Goal: Task Accomplishment & Management: Manage account settings

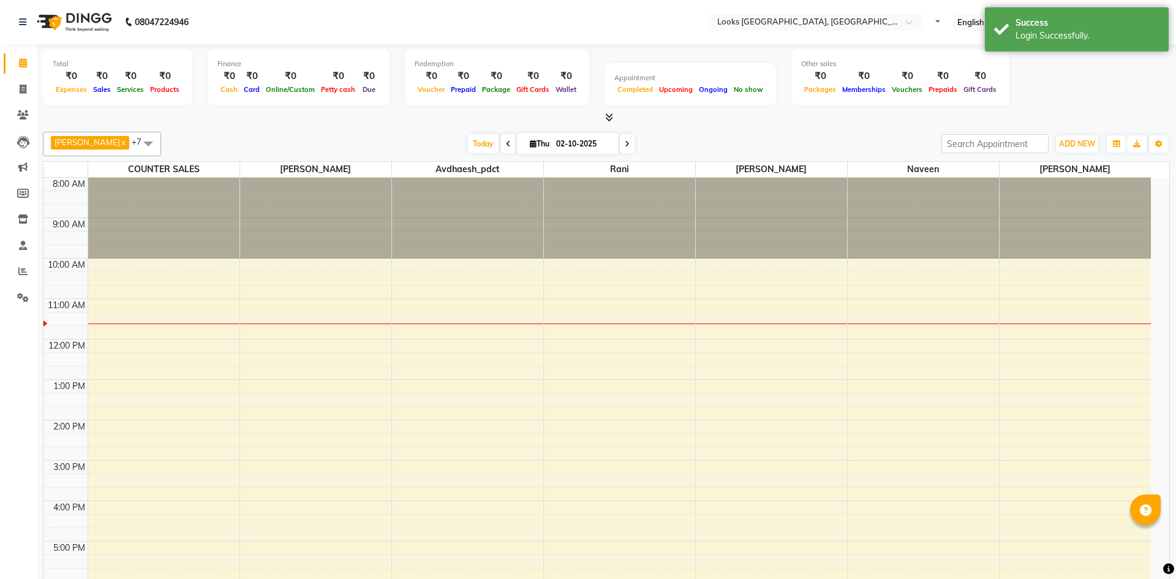
select select "en"
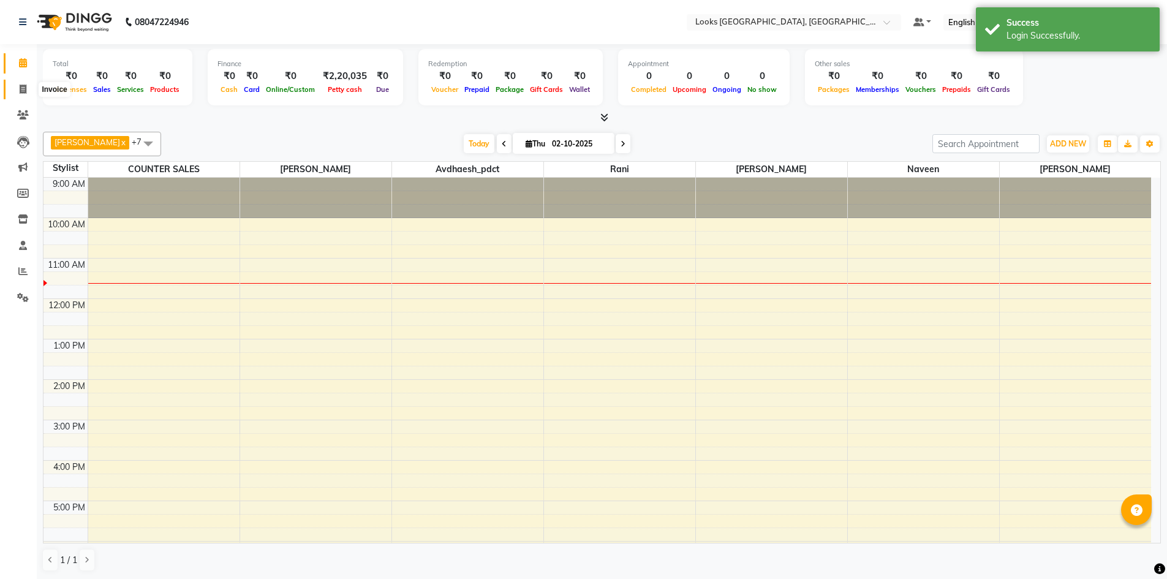
click at [23, 88] on icon at bounding box center [23, 89] width 7 height 9
select select "service"
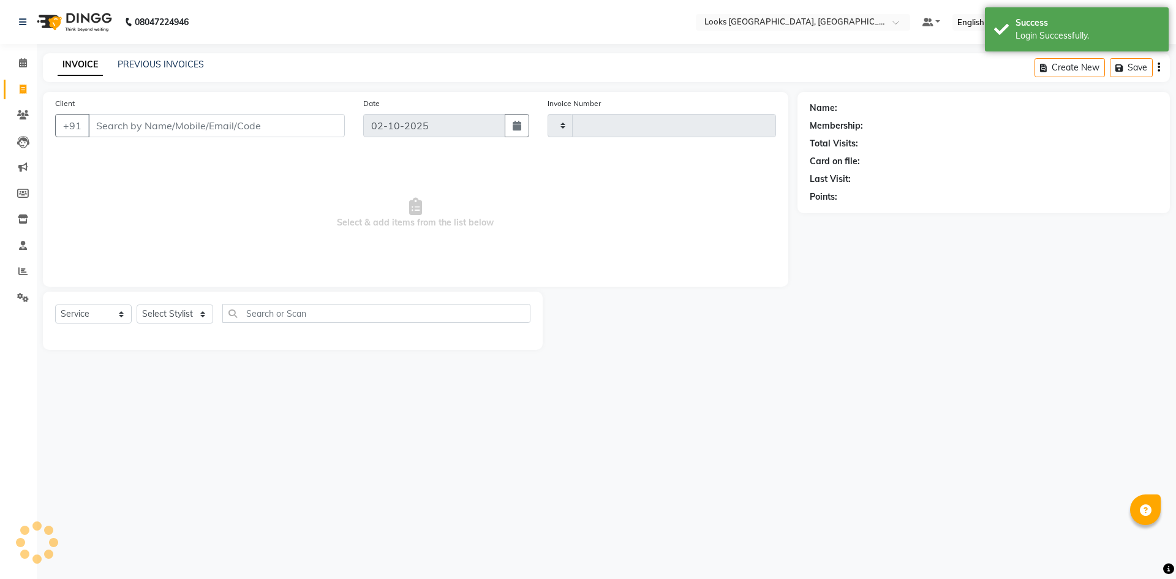
type input "1985"
select select "4460"
click at [138, 63] on link "PREVIOUS INVOICES" at bounding box center [161, 64] width 86 height 11
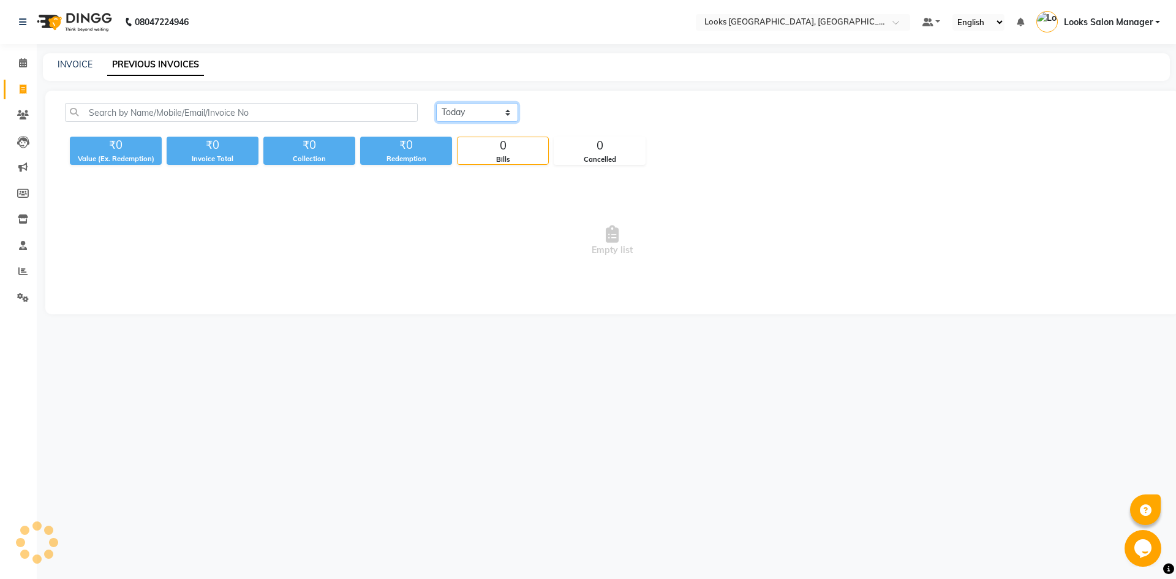
click at [482, 106] on select "[DATE] [DATE] Custom Range" at bounding box center [477, 112] width 82 height 19
select select "[DATE]"
click at [436, 103] on select "[DATE] [DATE] Custom Range" at bounding box center [477, 112] width 82 height 19
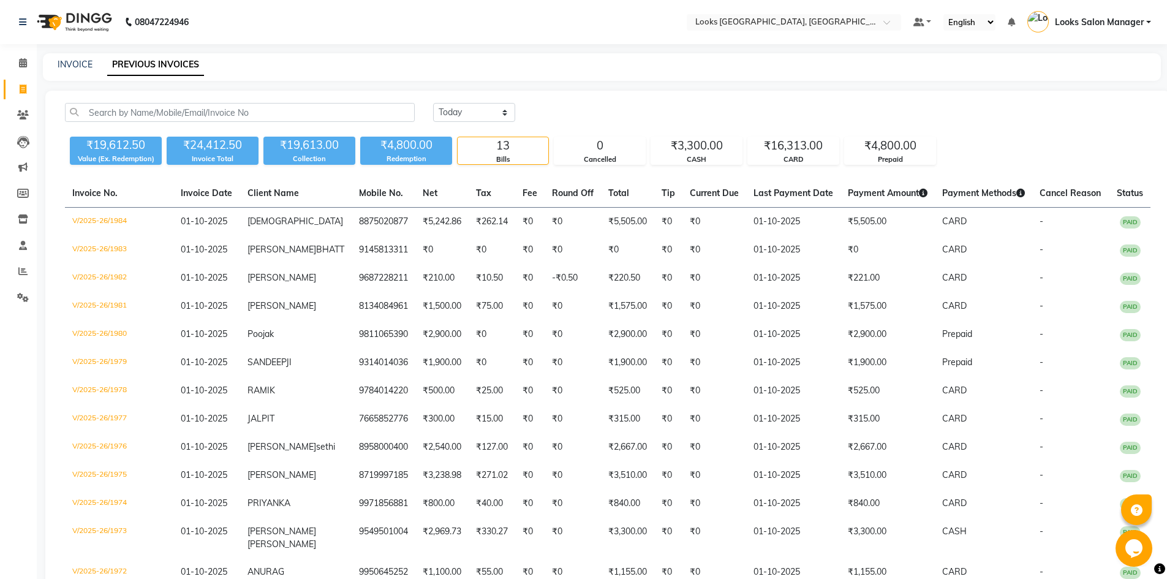
drag, startPoint x: 748, startPoint y: 1, endPoint x: 318, endPoint y: 7, distance: 429.6
click at [318, 7] on nav "08047224946 Select Location × Looks Urban Square Mall, Udaipur Default Panel My…" at bounding box center [583, 22] width 1167 height 44
click at [24, 67] on span at bounding box center [22, 63] width 21 height 14
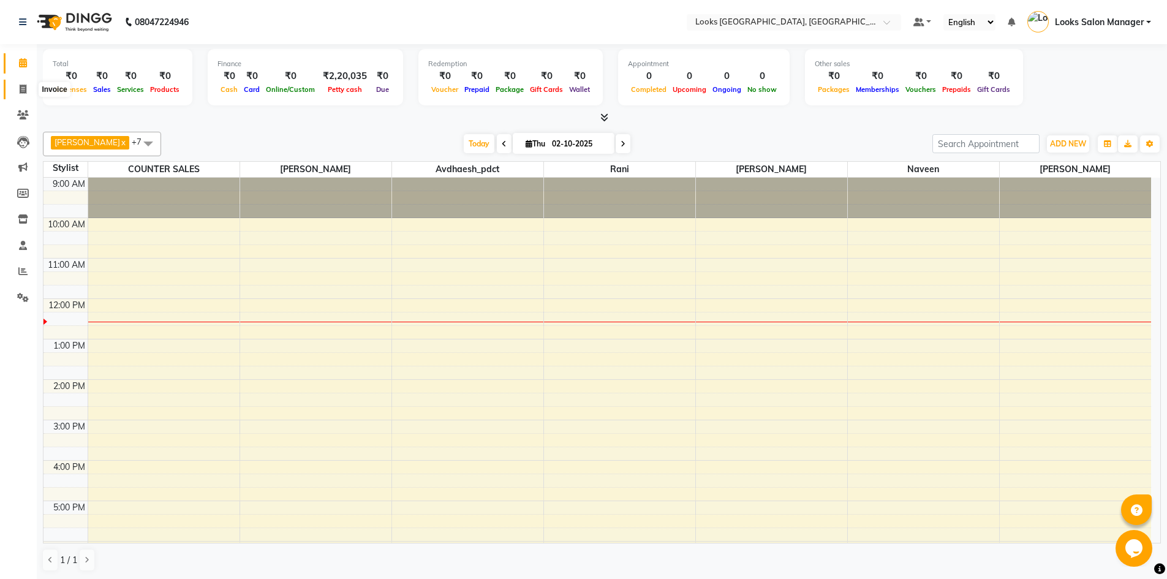
click at [24, 94] on span at bounding box center [22, 90] width 21 height 14
select select "service"
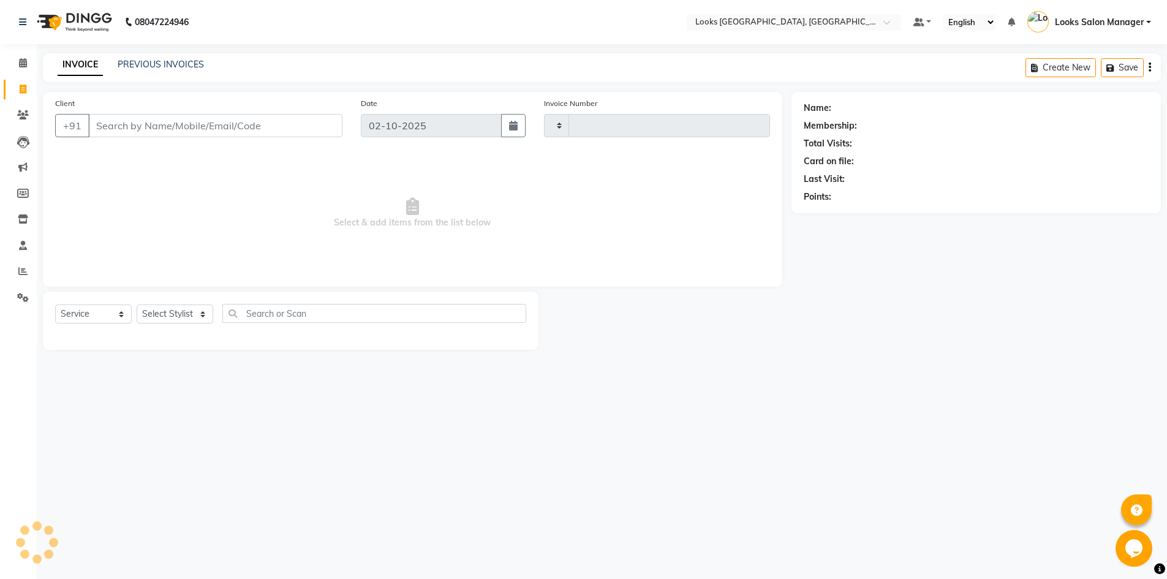
type input "1985"
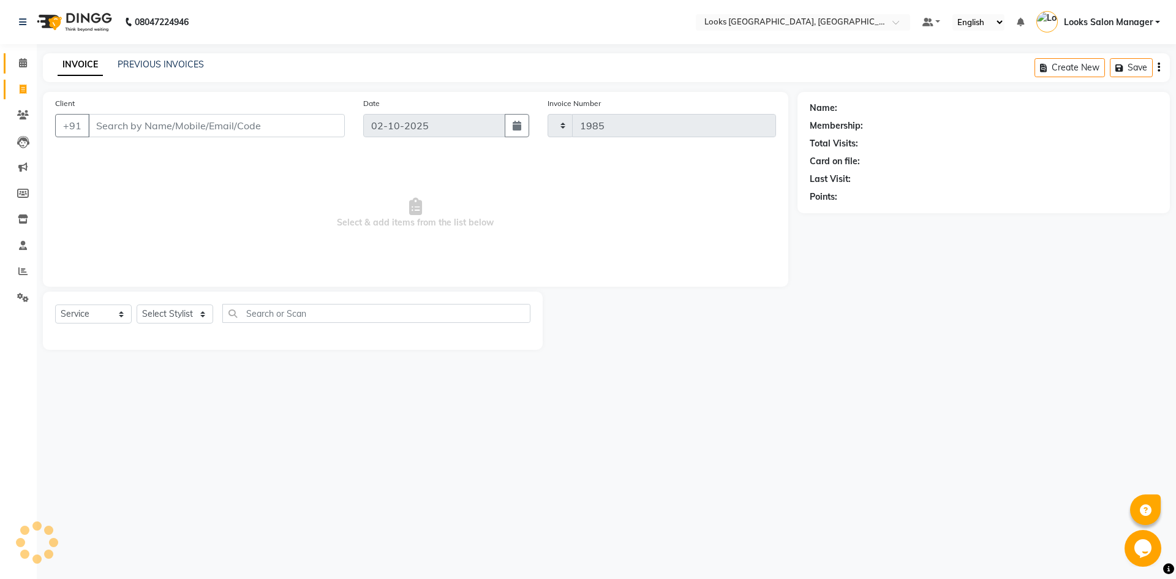
select select "4460"
click at [172, 313] on select "Select Stylist" at bounding box center [175, 314] width 77 height 19
select select "64711"
click at [137, 305] on select "Select Stylist Avdhaesh_pdct COUNTER SALES [PERSON_NAME] Looks Salon Manager [P…" at bounding box center [175, 314] width 77 height 19
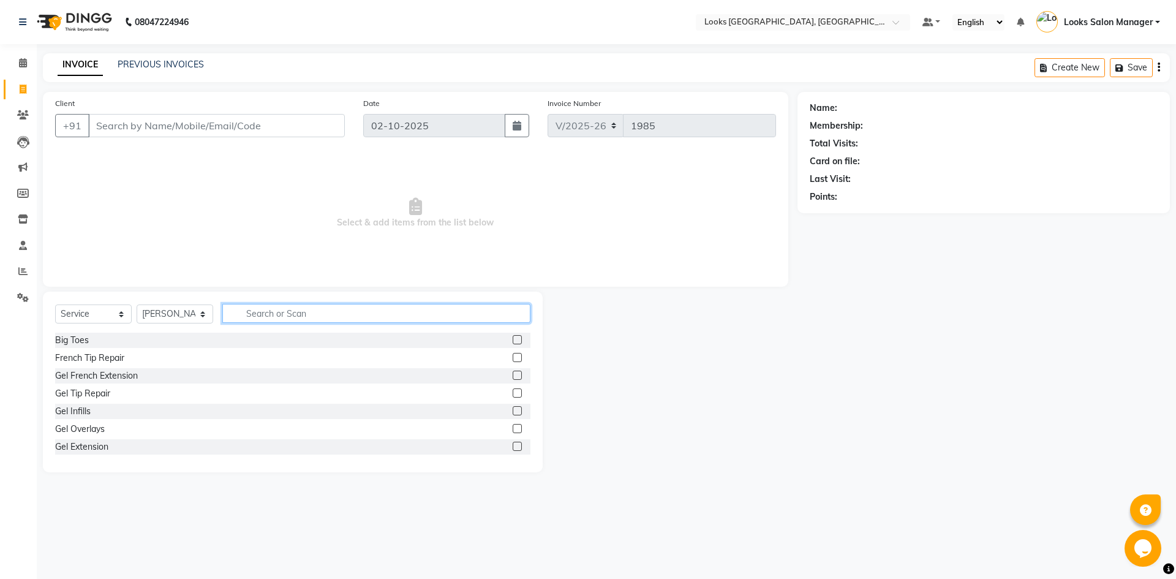
click at [278, 307] on input "text" at bounding box center [376, 313] width 308 height 19
type input "cut"
click at [513, 357] on label at bounding box center [517, 357] width 9 height 9
click at [513, 357] on input "checkbox" at bounding box center [517, 358] width 8 height 8
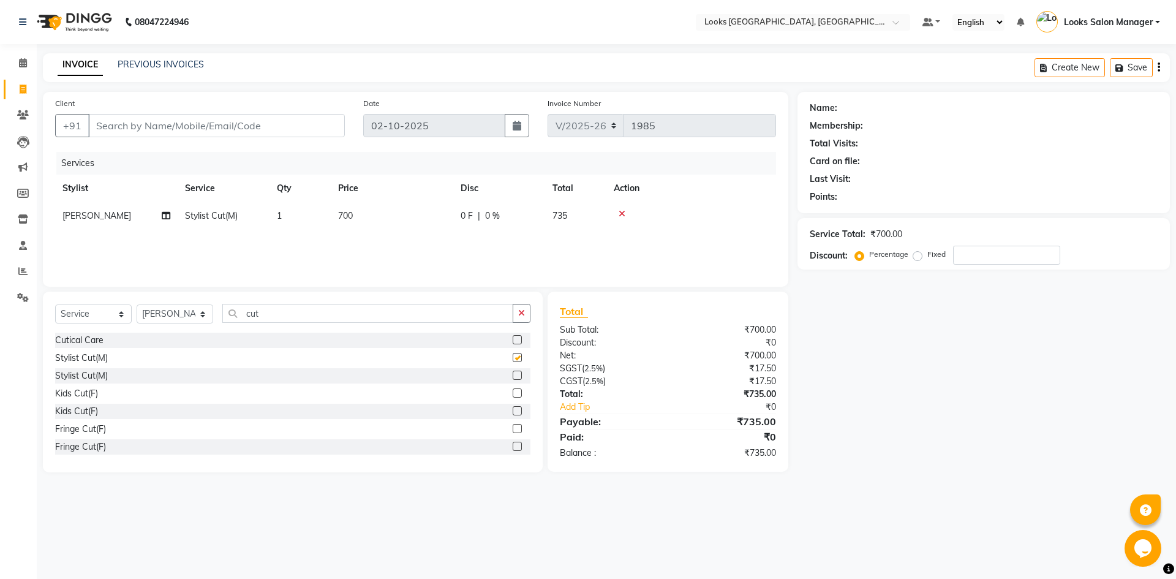
checkbox input "false"
click at [267, 319] on input "cut" at bounding box center [367, 313] width 291 height 19
click at [267, 318] on input "cut" at bounding box center [367, 313] width 291 height 19
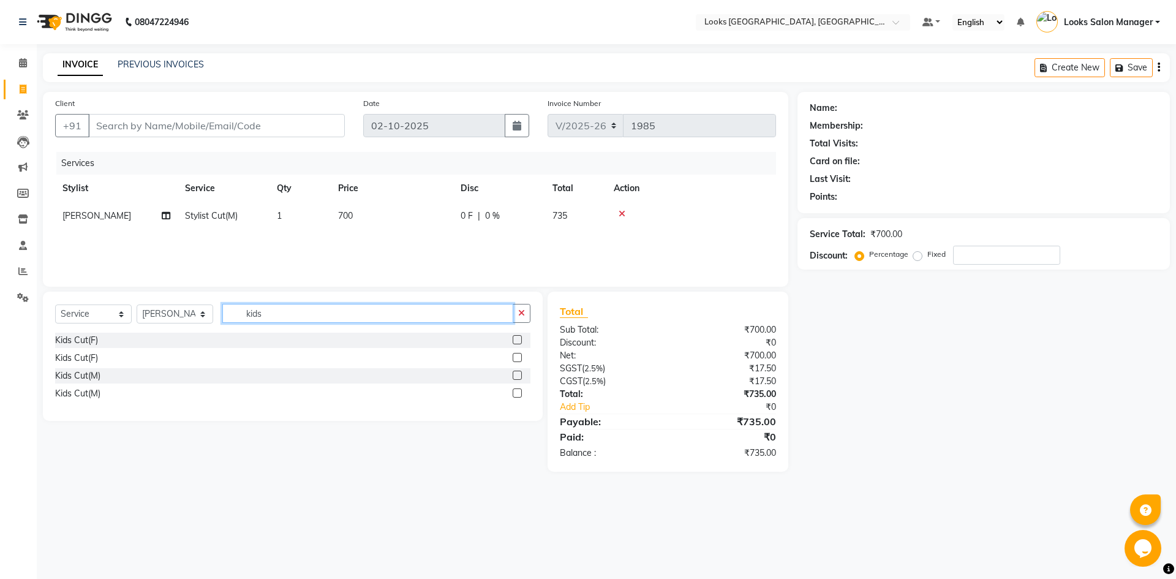
type input "kids"
click at [518, 373] on label at bounding box center [517, 375] width 9 height 9
click at [518, 373] on input "checkbox" at bounding box center [517, 376] width 8 height 8
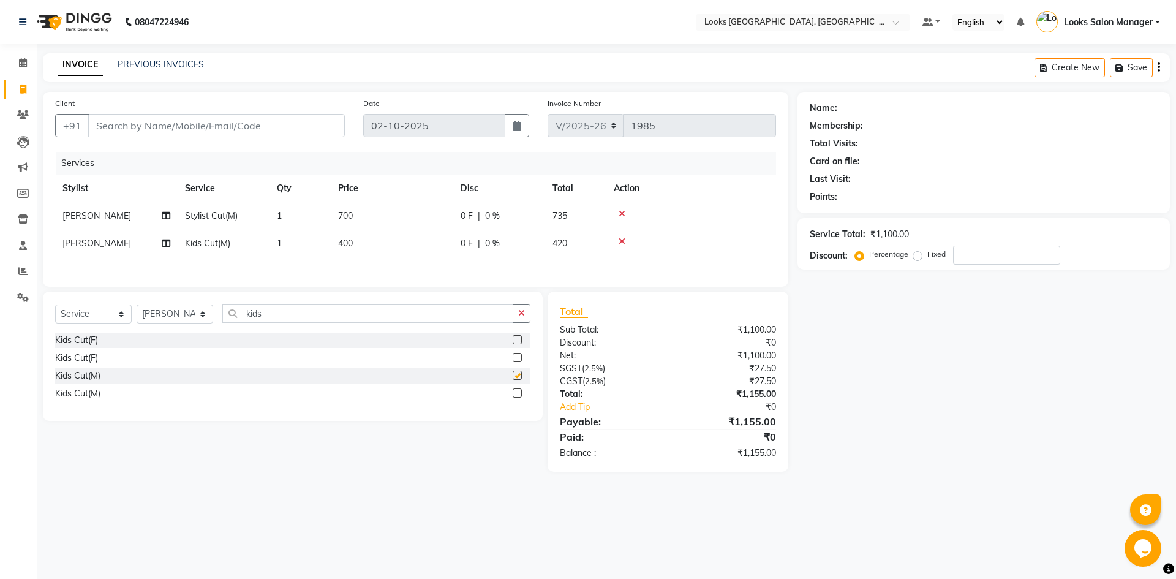
checkbox input "false"
click at [340, 238] on span "400" at bounding box center [345, 243] width 15 height 11
select select "64711"
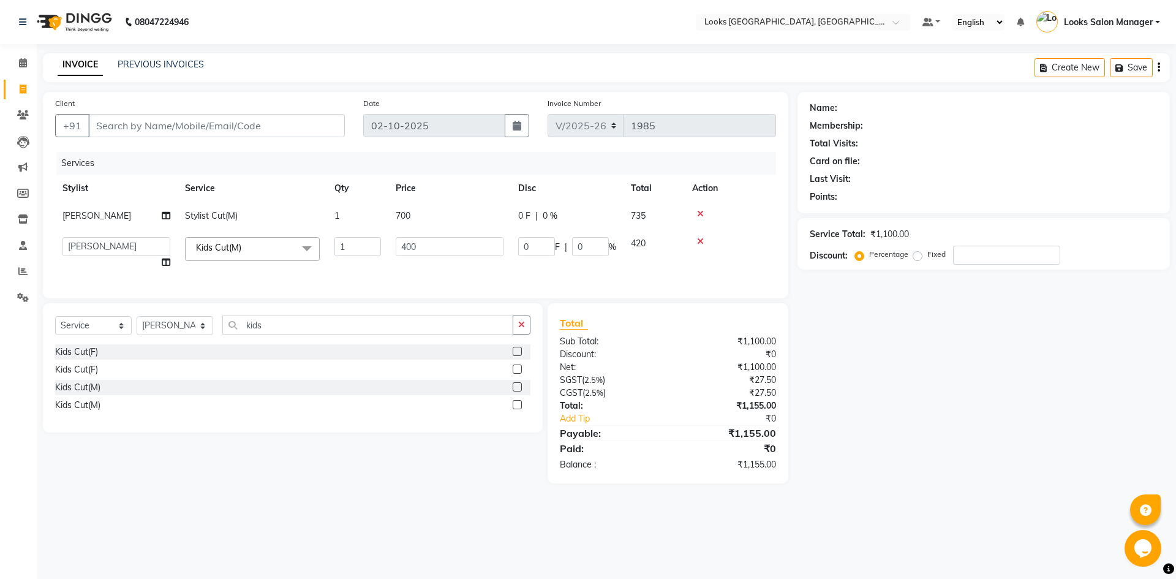
click at [340, 238] on input "1" at bounding box center [358, 246] width 47 height 19
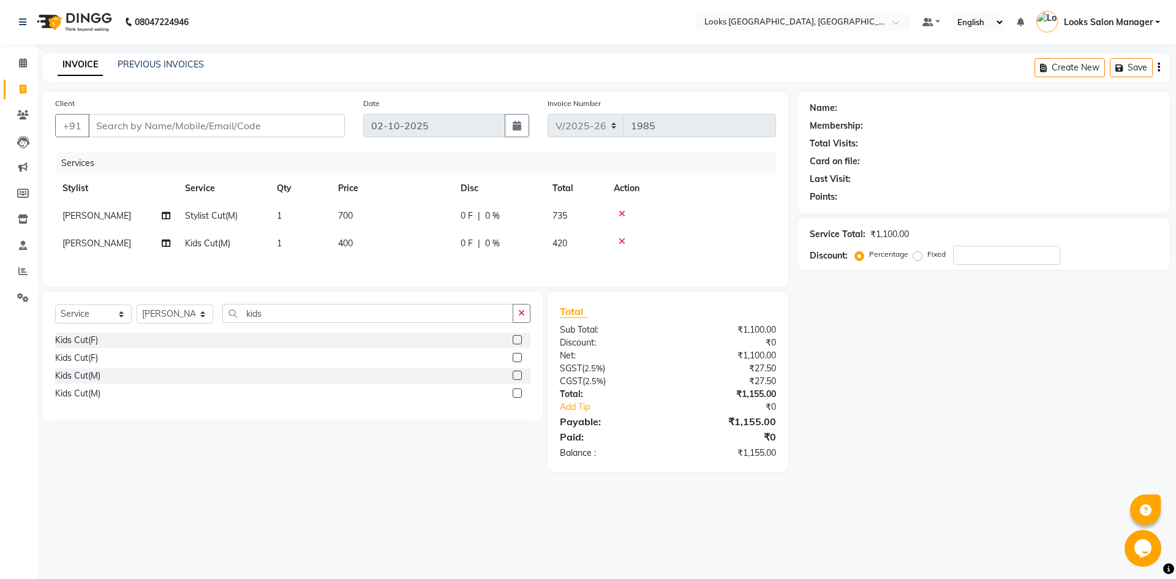
click at [404, 240] on td "400" at bounding box center [392, 244] width 123 height 28
select select "64711"
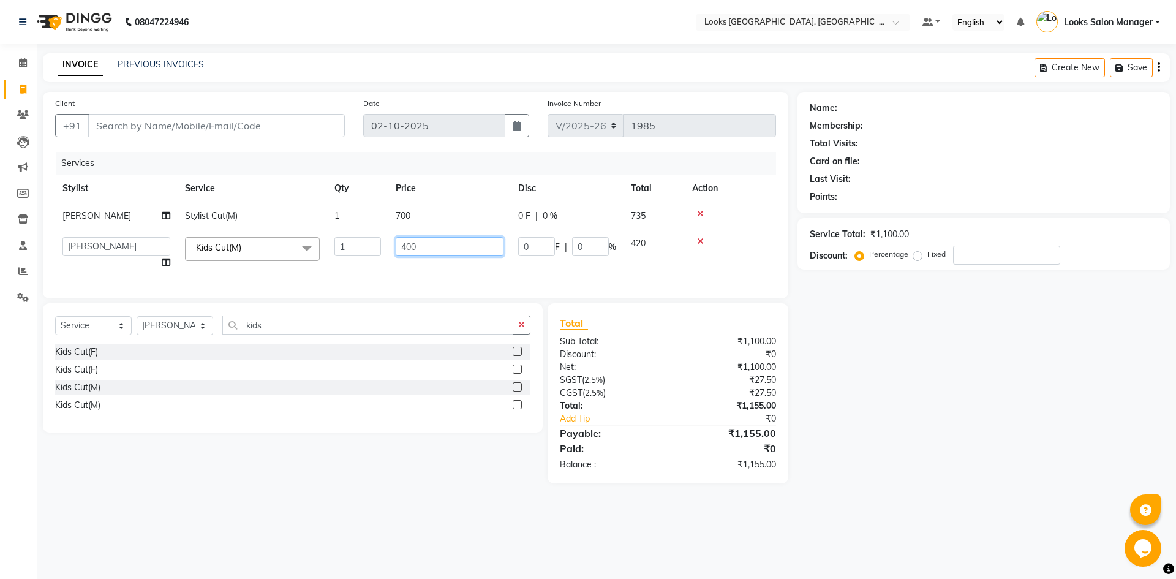
click at [404, 240] on input "400" at bounding box center [450, 246] width 108 height 19
type input "300"
click at [397, 218] on td "700" at bounding box center [449, 216] width 123 height 28
select select "64711"
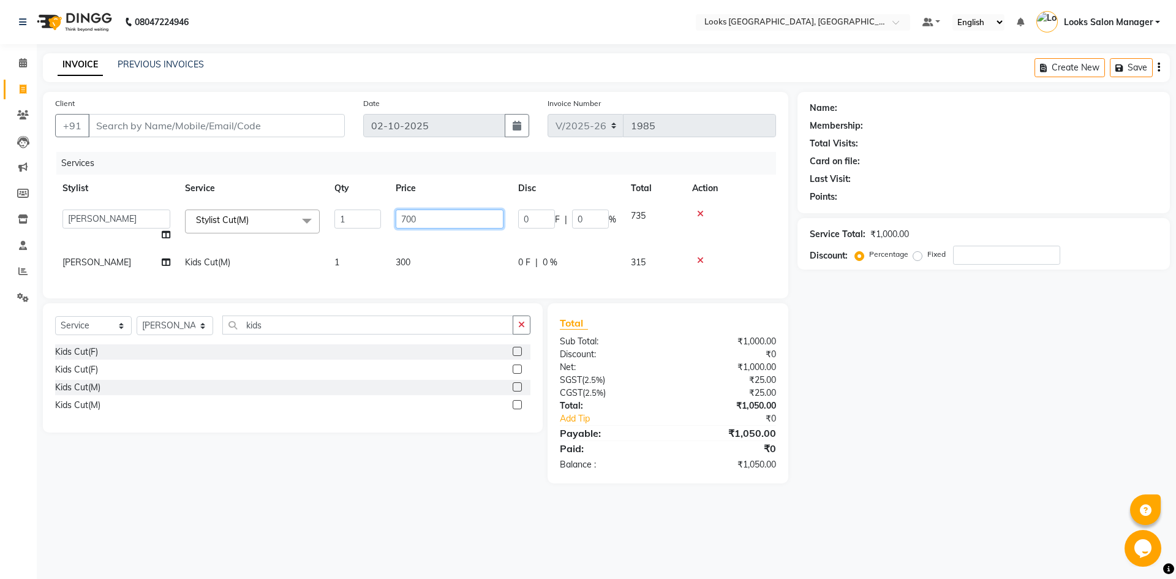
click at [397, 218] on input "700" at bounding box center [450, 219] width 108 height 19
type input "500"
click at [241, 124] on input "Client" at bounding box center [216, 125] width 257 height 23
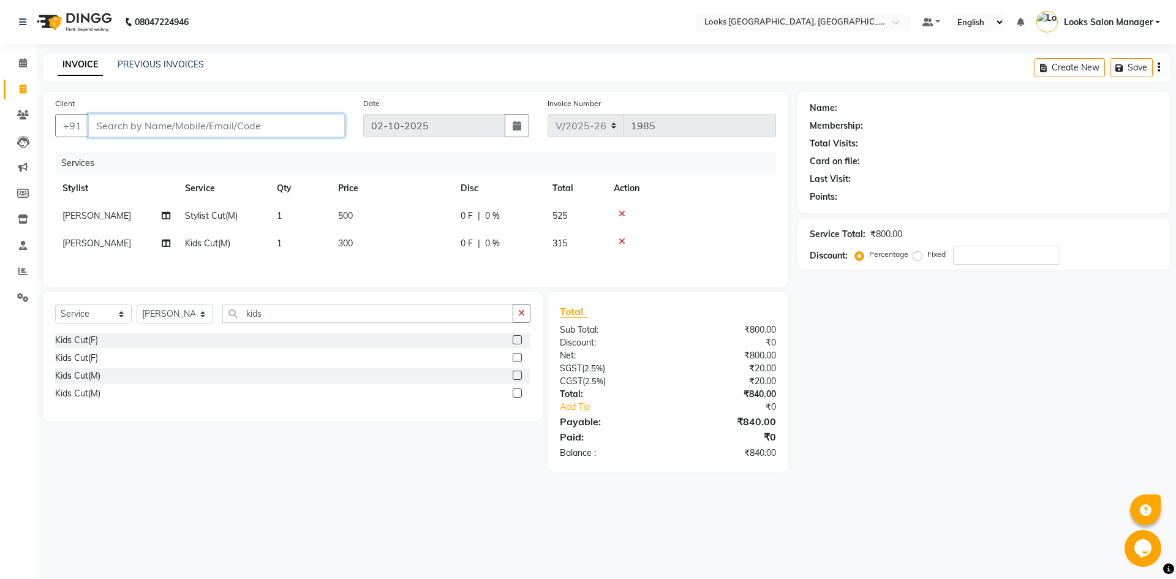
click at [241, 124] on input "Client" at bounding box center [216, 125] width 257 height 23
type input "9"
type input "0"
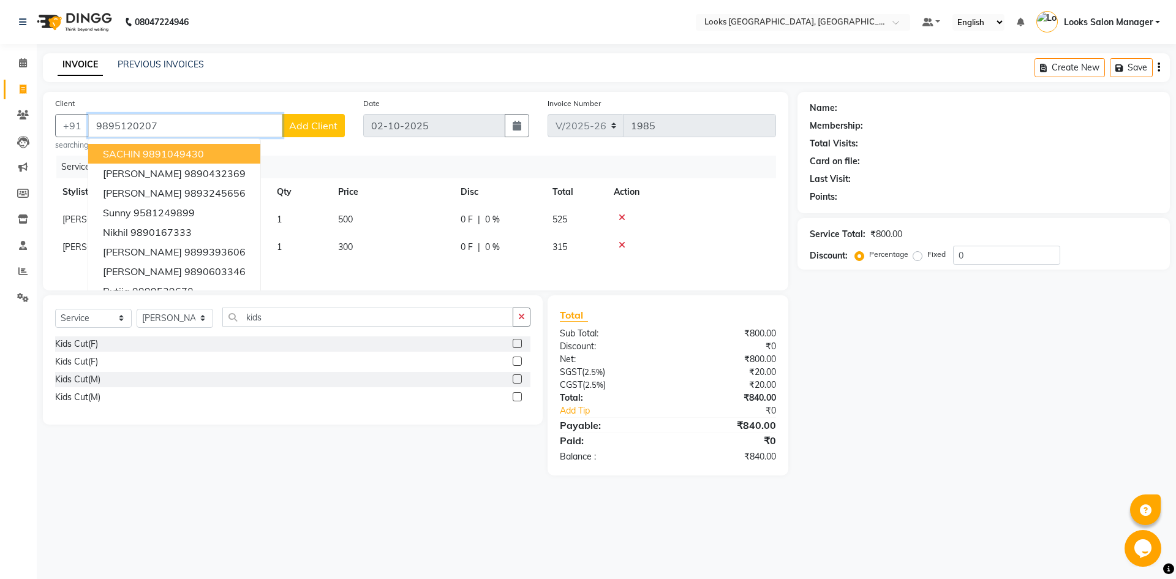
type input "9895120207"
click at [327, 125] on span "Add Client" at bounding box center [313, 125] width 48 height 12
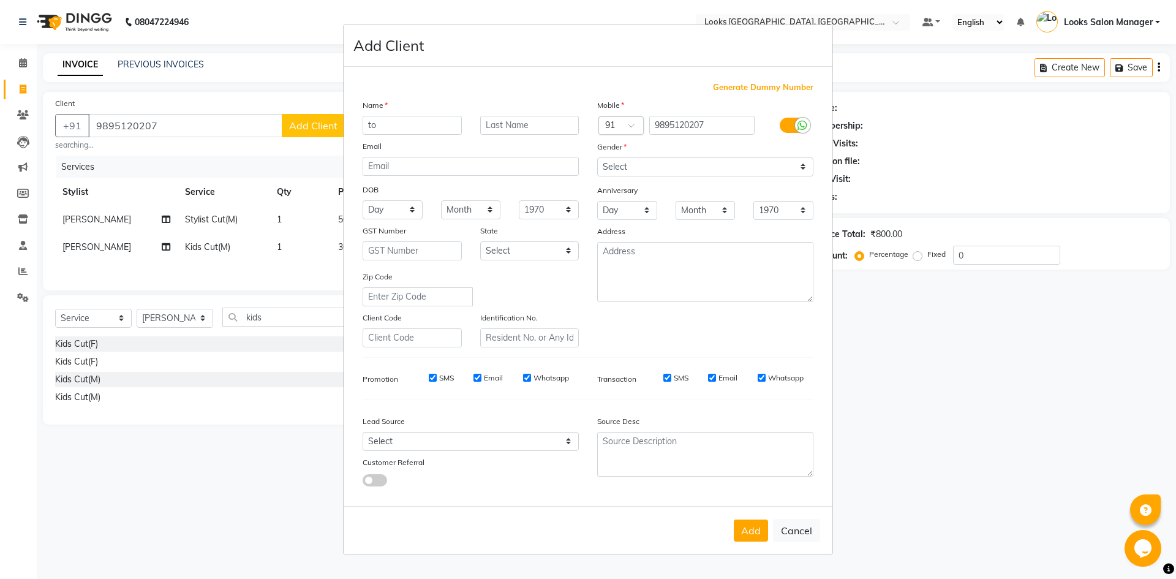
type input "t"
type input "[PERSON_NAME]"
click at [622, 175] on select "Select Male Female Other Prefer Not To Say" at bounding box center [705, 166] width 216 height 19
select select "male"
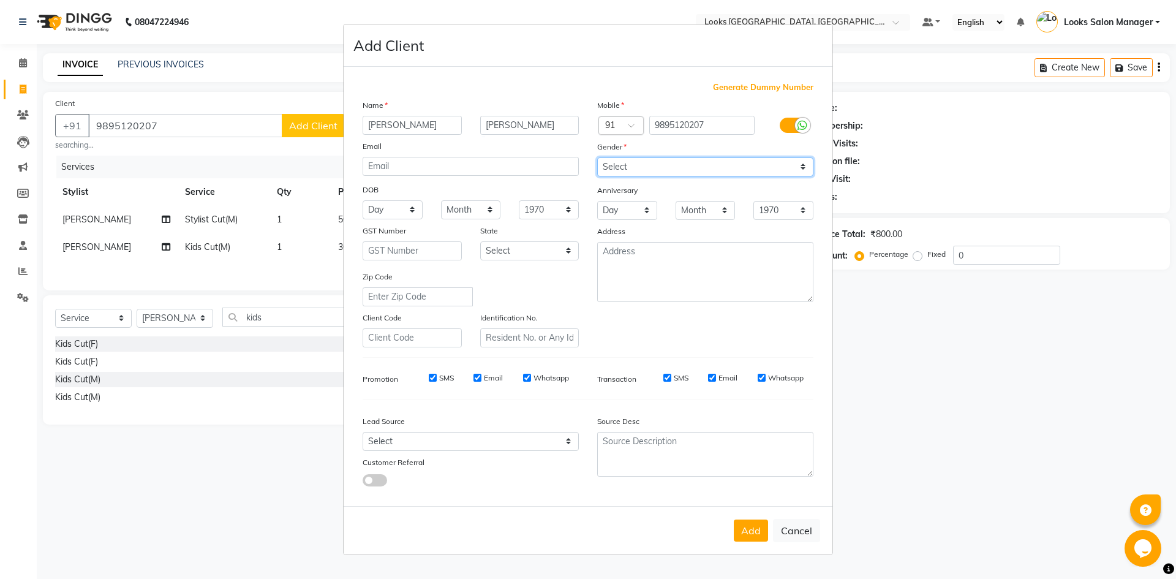
click at [597, 157] on select "Select Male Female Other Prefer Not To Say" at bounding box center [705, 166] width 216 height 19
click at [755, 537] on button "Add" at bounding box center [751, 531] width 34 height 22
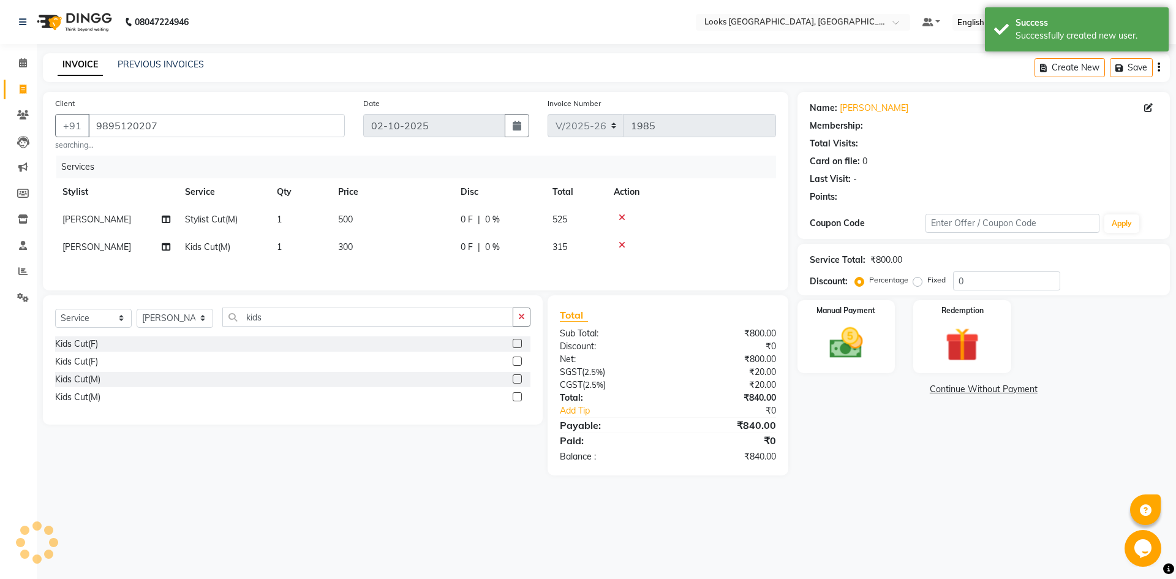
select select "1: Object"
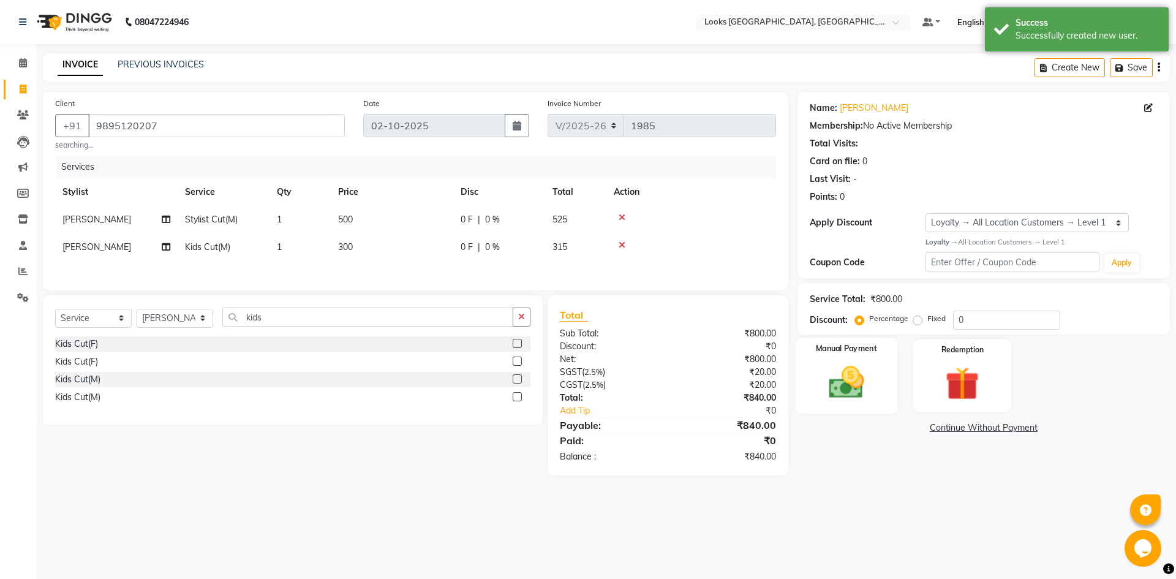
click at [871, 379] on img at bounding box center [846, 382] width 57 height 40
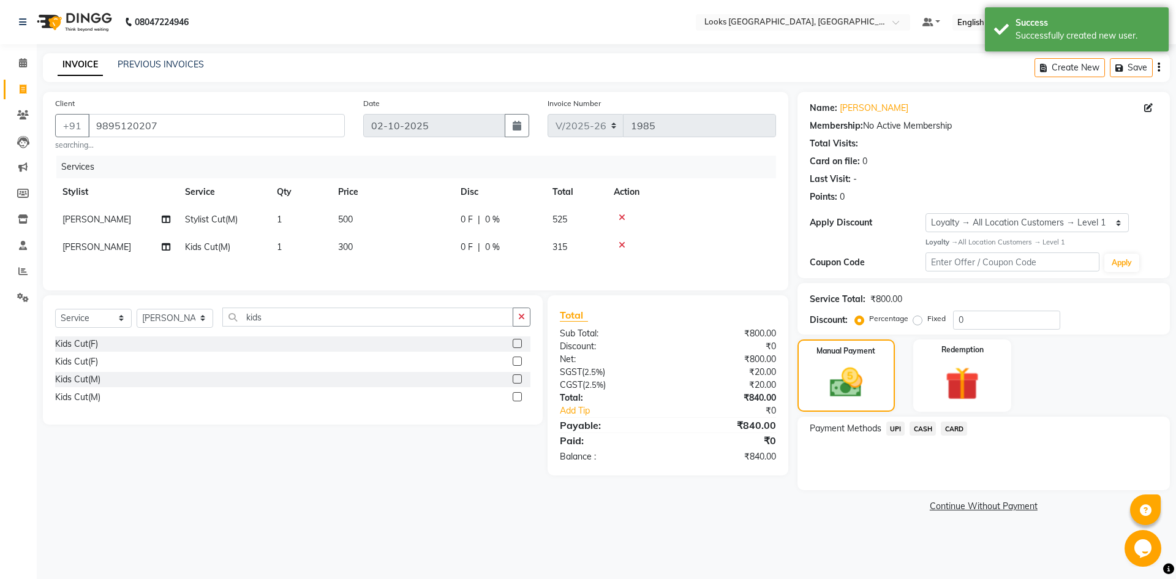
click at [959, 433] on span "CARD" at bounding box center [954, 429] width 26 height 14
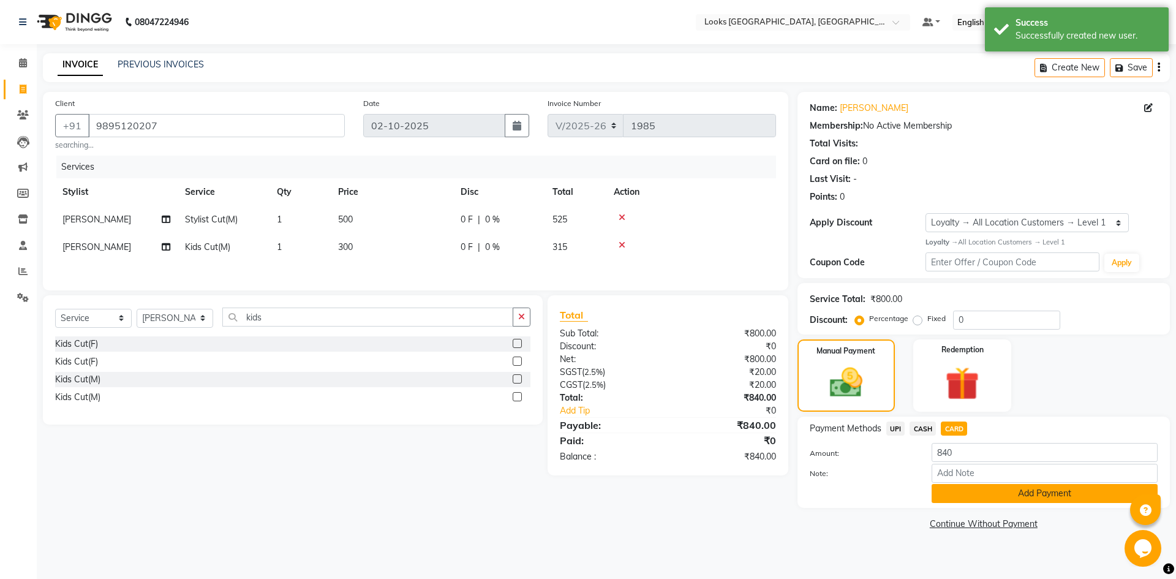
click at [952, 491] on button "Add Payment" at bounding box center [1045, 493] width 226 height 19
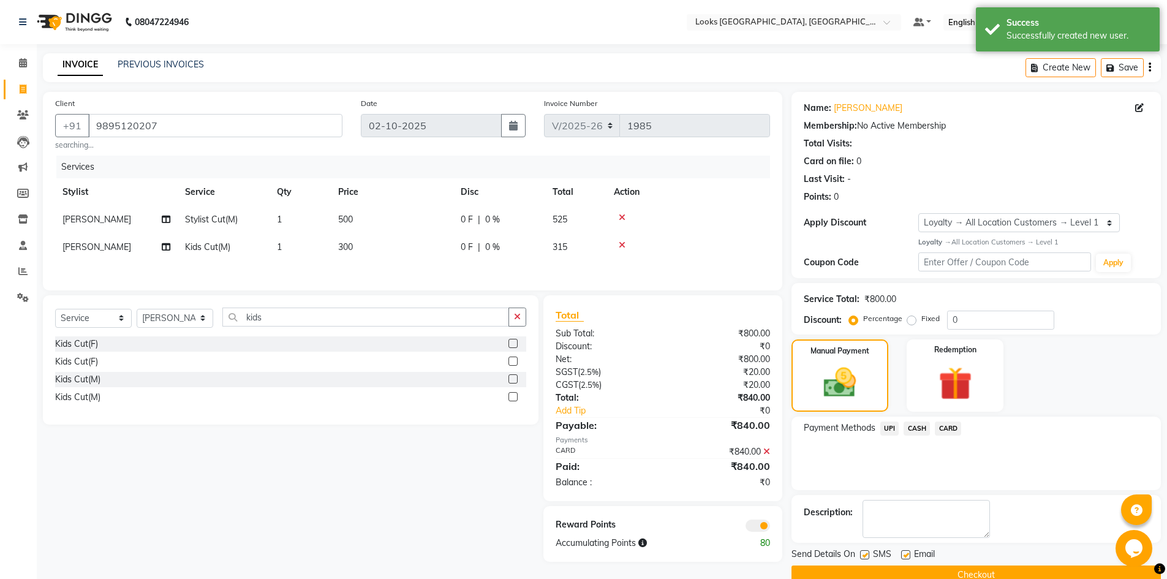
click at [861, 551] on label at bounding box center [864, 554] width 9 height 9
click at [861, 551] on input "checkbox" at bounding box center [864, 555] width 8 height 8
checkbox input "false"
click at [859, 563] on div "Send Details On SMS Email Checkout" at bounding box center [976, 566] width 369 height 37
click at [852, 569] on button "Checkout" at bounding box center [976, 575] width 369 height 19
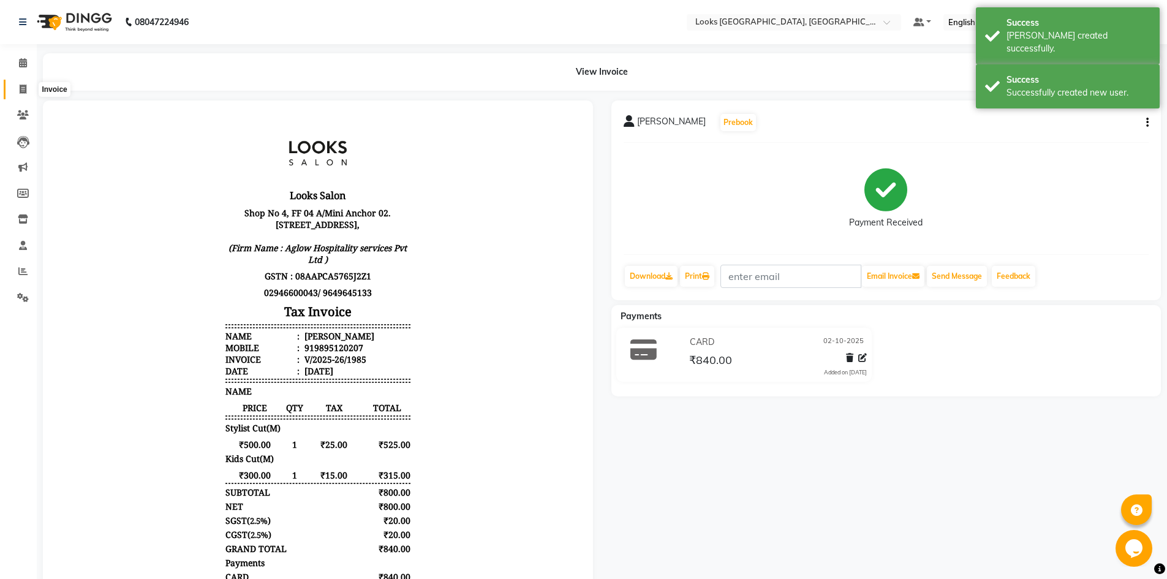
click at [23, 87] on icon at bounding box center [23, 89] width 7 height 9
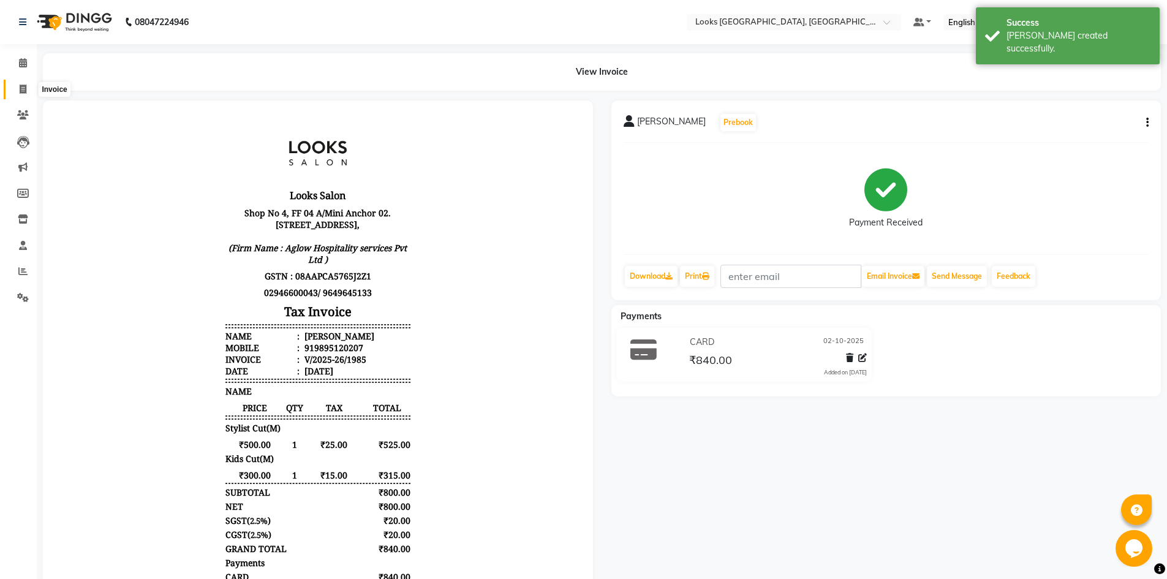
select select "service"
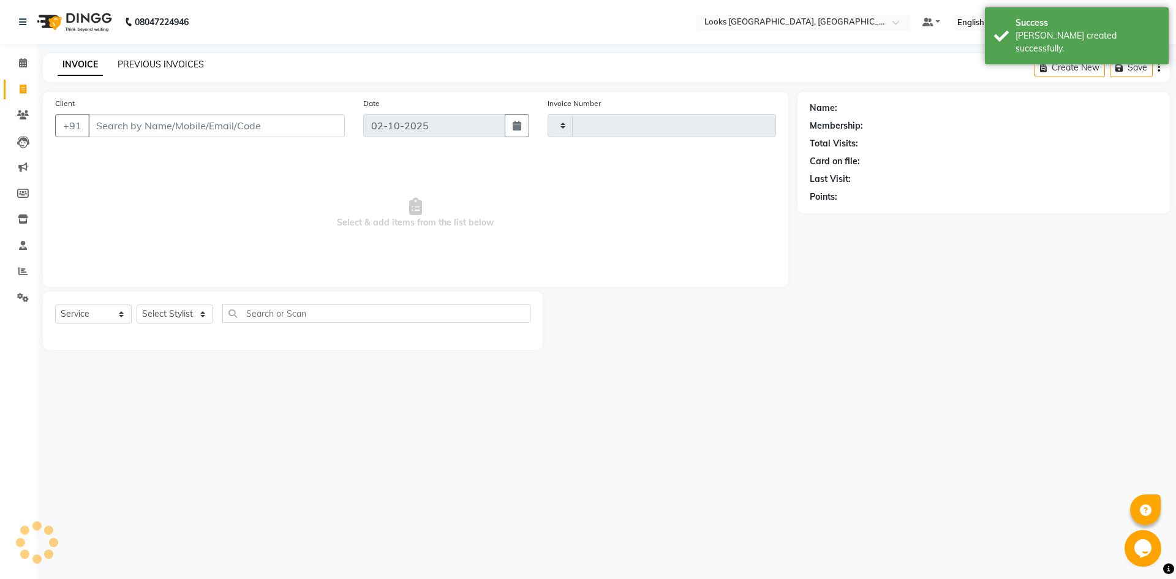
type input "1986"
select select "4460"
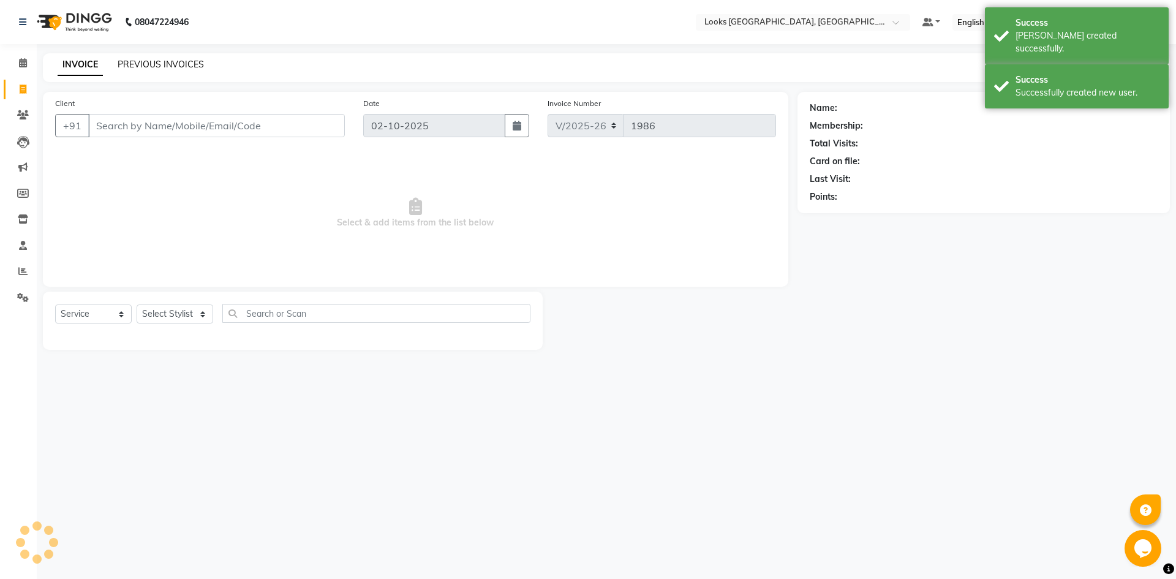
click at [144, 62] on link "PREVIOUS INVOICES" at bounding box center [161, 64] width 86 height 11
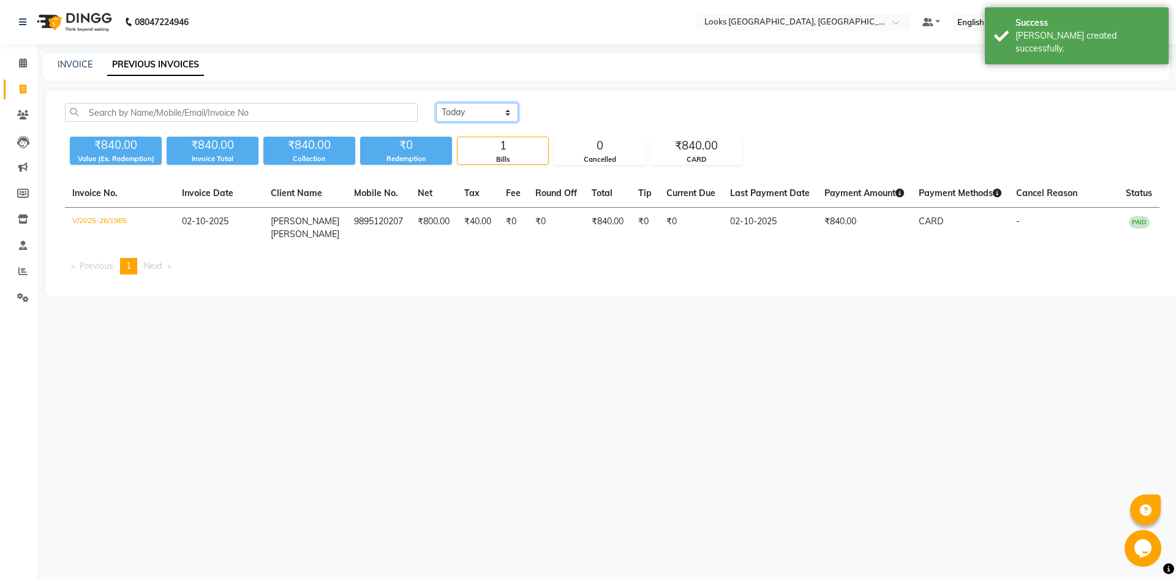
click at [440, 116] on select "Today Yesterday Custom Range" at bounding box center [477, 112] width 82 height 19
select select "yesterday"
click at [436, 103] on select "Today Yesterday Custom Range" at bounding box center [477, 112] width 82 height 19
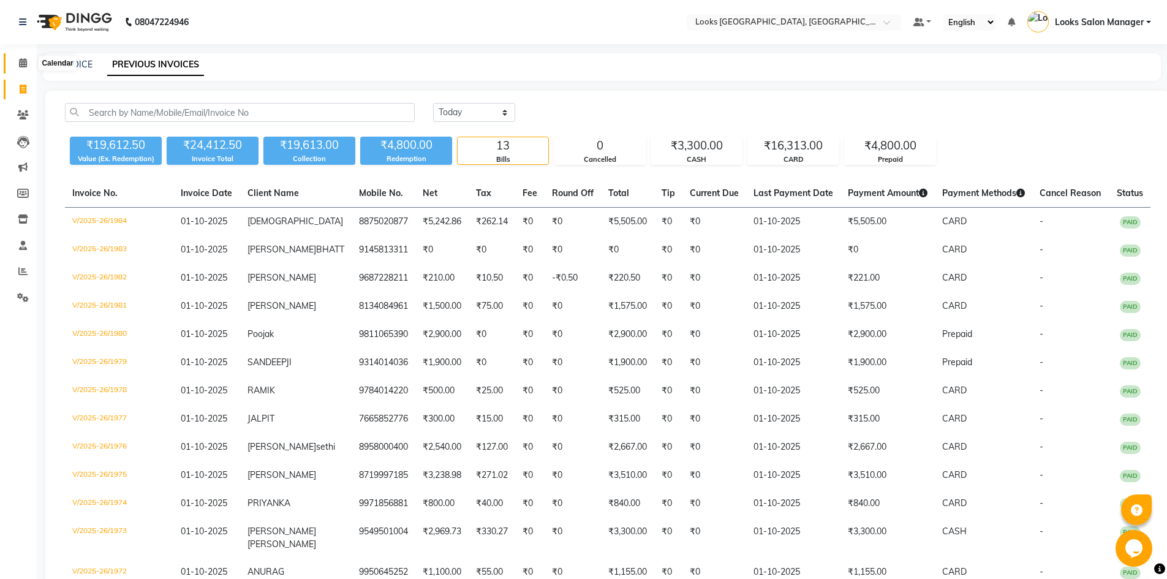
click at [20, 67] on icon at bounding box center [23, 62] width 8 height 9
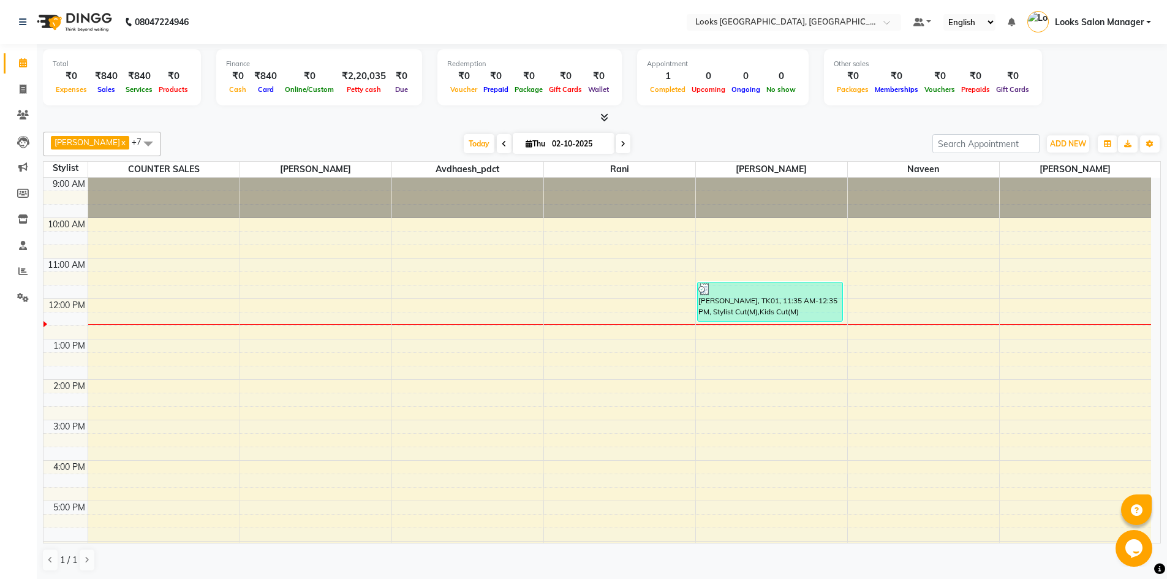
click at [604, 108] on div "Total ₹0 Expenses ₹840 Sales ₹840 Services ₹0 Products Finance ₹0 Cash ₹840 Car…" at bounding box center [602, 79] width 1118 height 60
click at [605, 118] on icon at bounding box center [605, 117] width 8 height 9
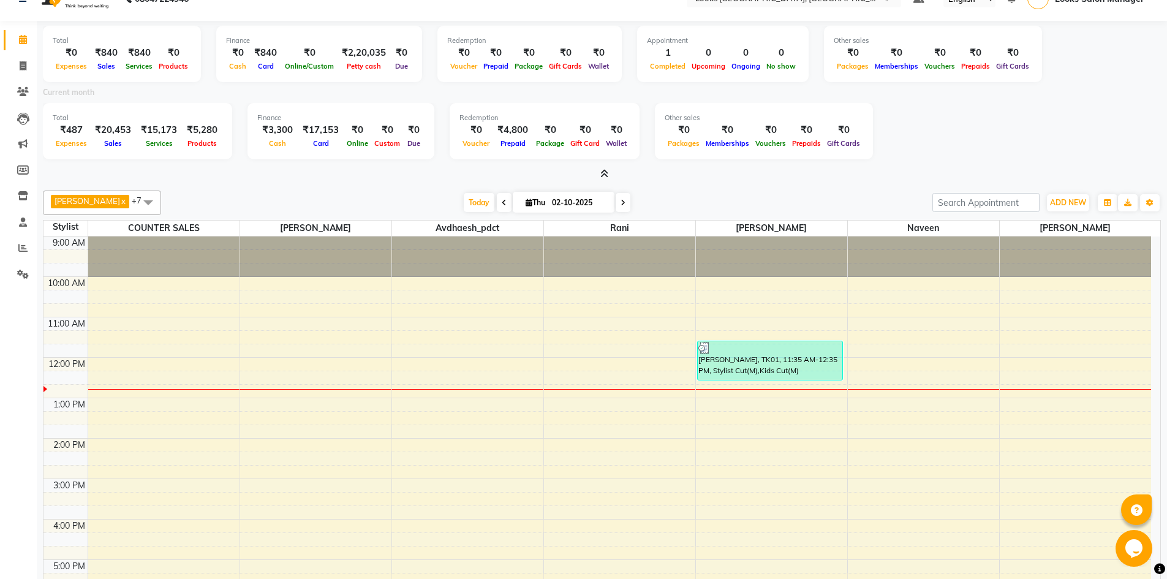
scroll to position [25, 0]
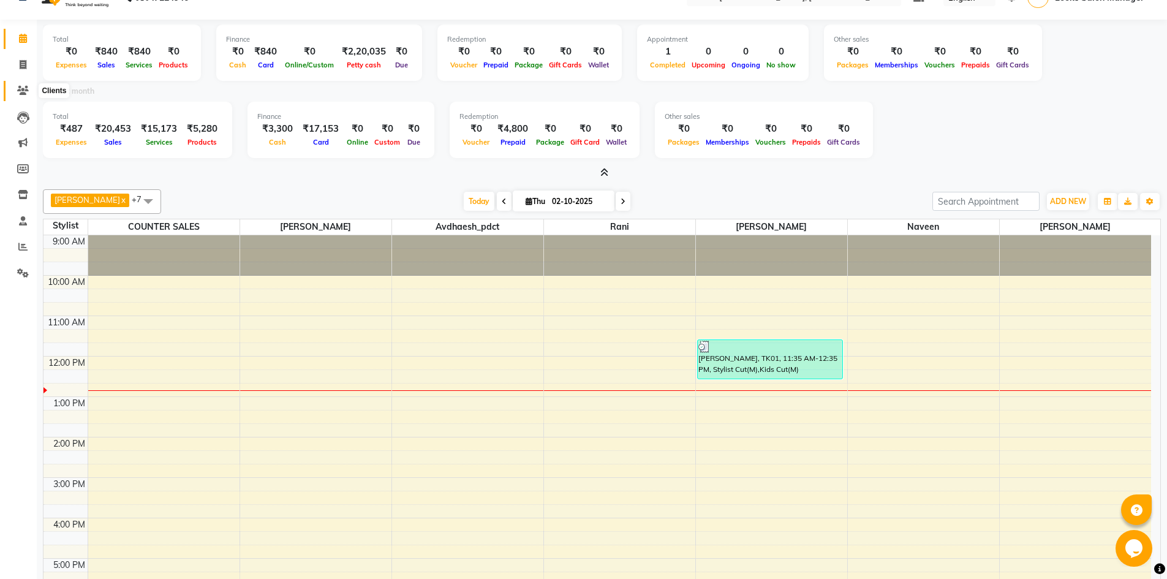
click at [25, 86] on icon at bounding box center [23, 90] width 12 height 9
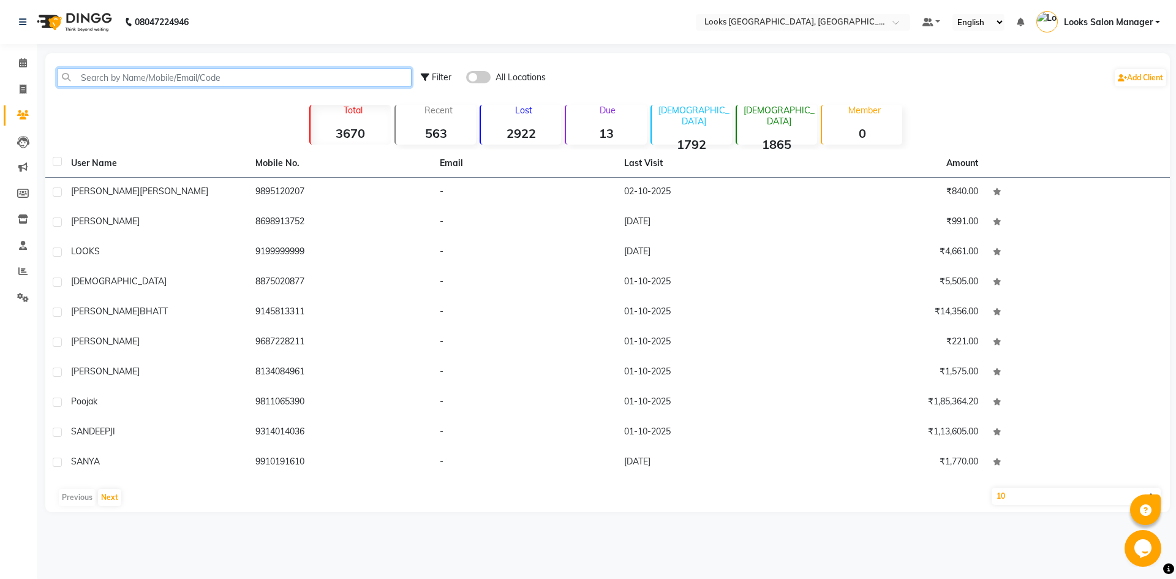
click at [167, 74] on input "text" at bounding box center [234, 77] width 355 height 19
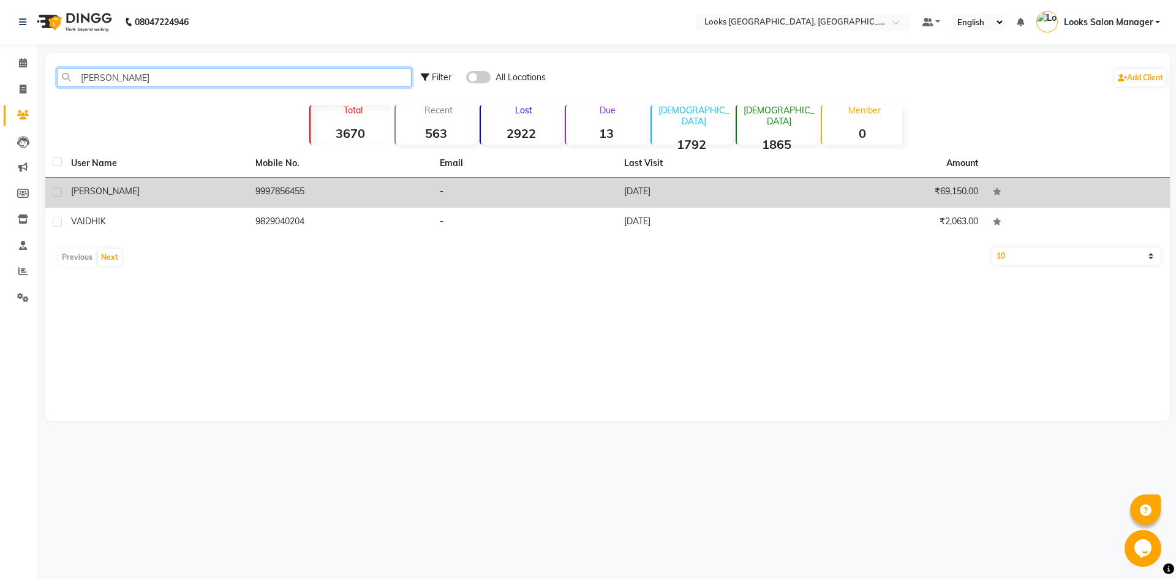
type input "VAID"
click at [505, 192] on td "-" at bounding box center [525, 193] width 184 height 30
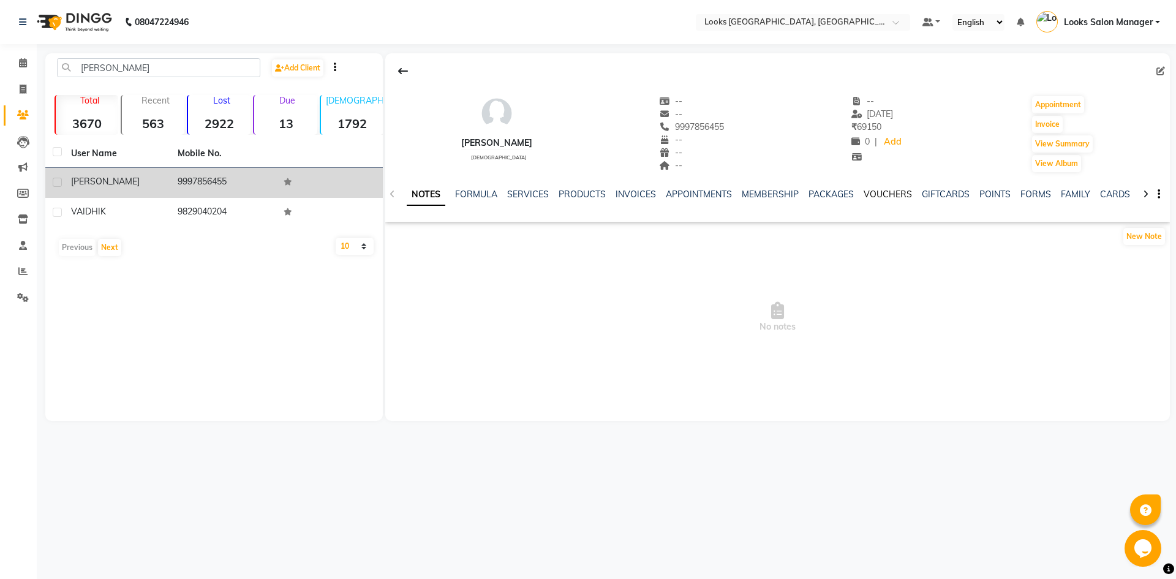
click at [870, 195] on link "VOUCHERS" at bounding box center [888, 194] width 48 height 11
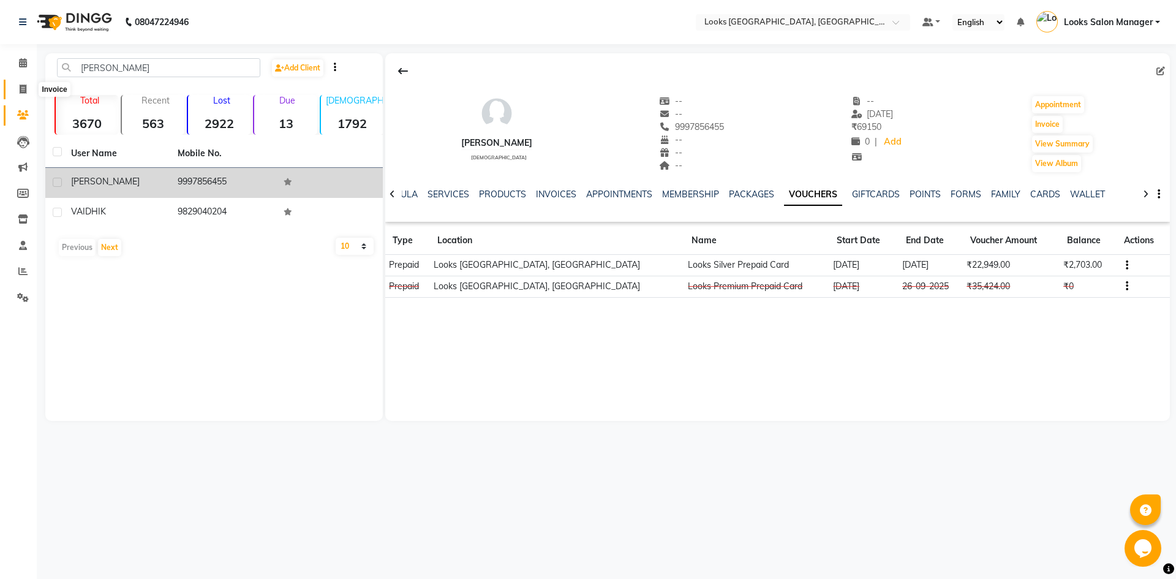
click at [26, 85] on icon at bounding box center [23, 89] width 7 height 9
select select "service"
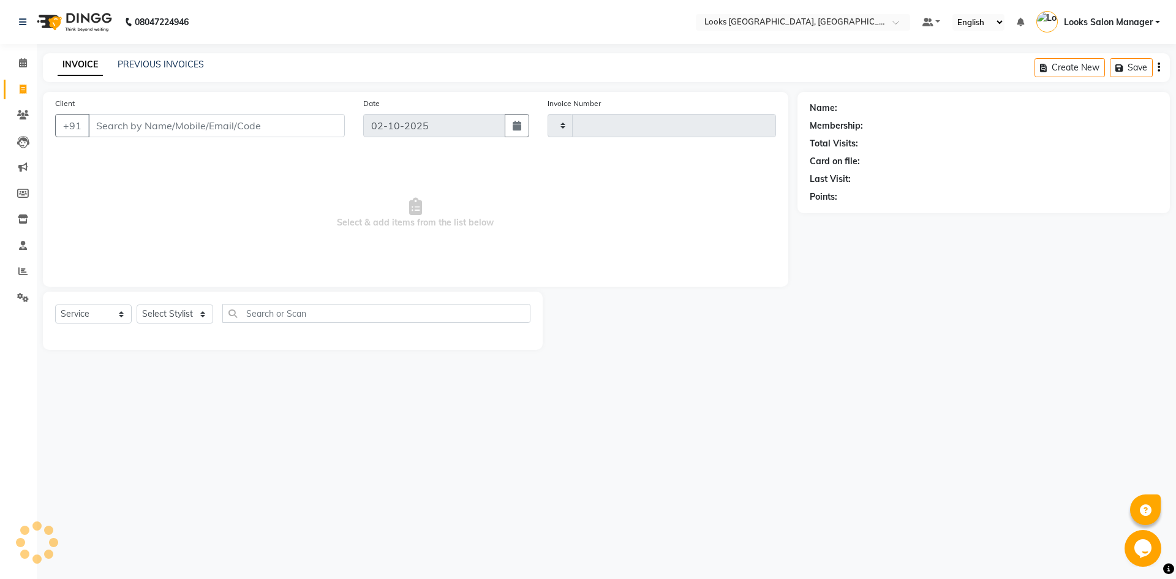
type input "1986"
select select "4460"
click at [175, 65] on link "PREVIOUS INVOICES" at bounding box center [161, 64] width 86 height 11
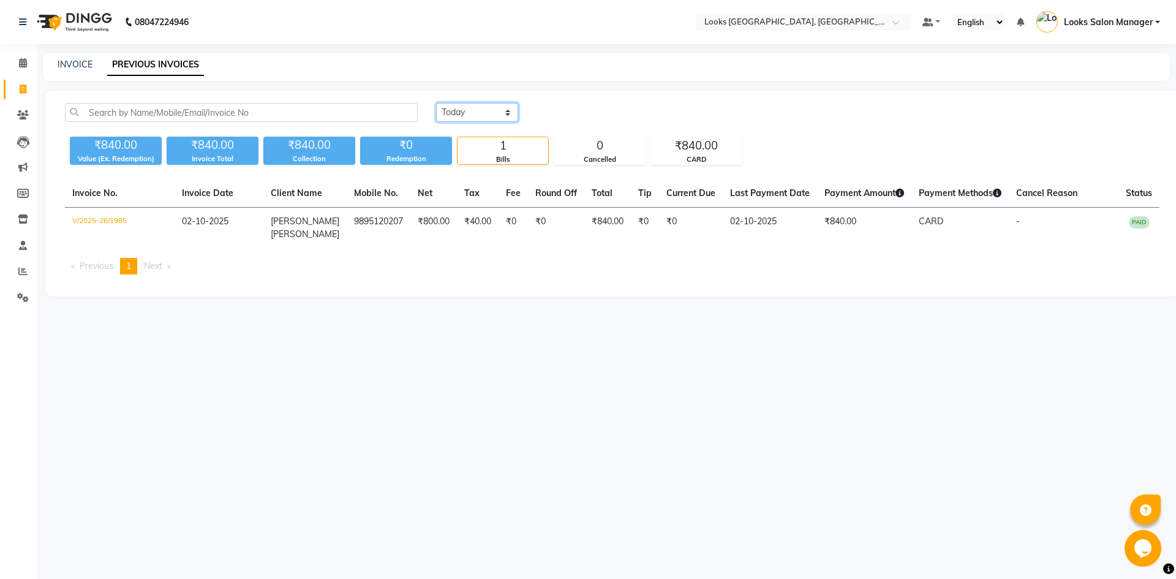
drag, startPoint x: 469, startPoint y: 108, endPoint x: 481, endPoint y: 118, distance: 15.7
click at [469, 108] on select "Today Yesterday Custom Range" at bounding box center [477, 112] width 82 height 19
drag, startPoint x: 504, startPoint y: 112, endPoint x: 540, endPoint y: 137, distance: 44.0
click at [504, 112] on select "Today Yesterday Custom Range" at bounding box center [477, 112] width 82 height 19
select select "range"
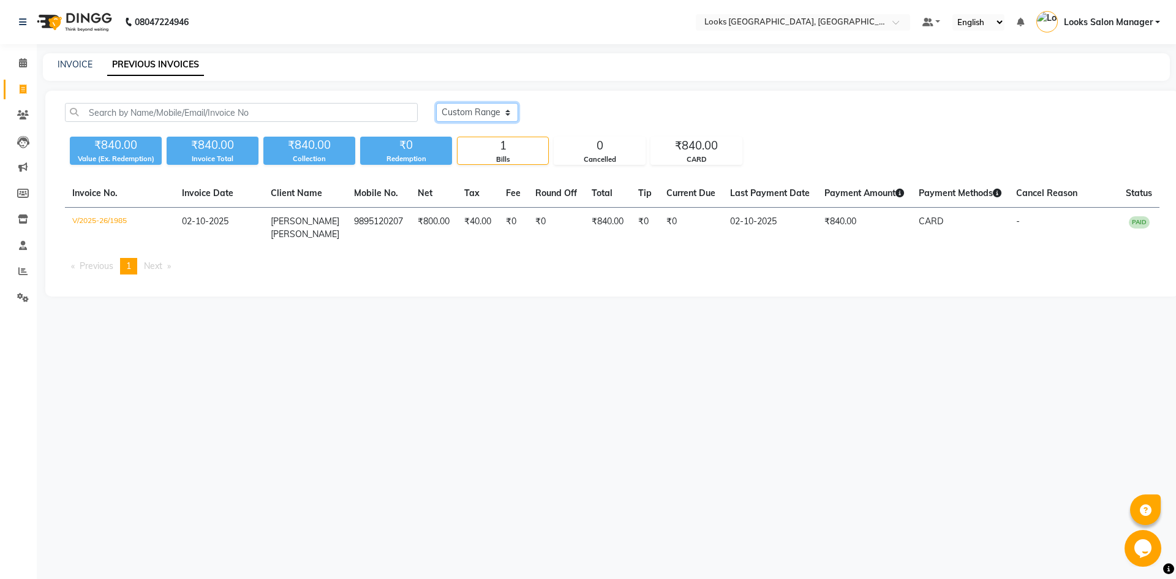
click at [436, 103] on select "Today Yesterday Custom Range" at bounding box center [477, 112] width 82 height 19
click at [582, 112] on input "02-10-2025" at bounding box center [577, 112] width 86 height 17
select select "10"
select select "2025"
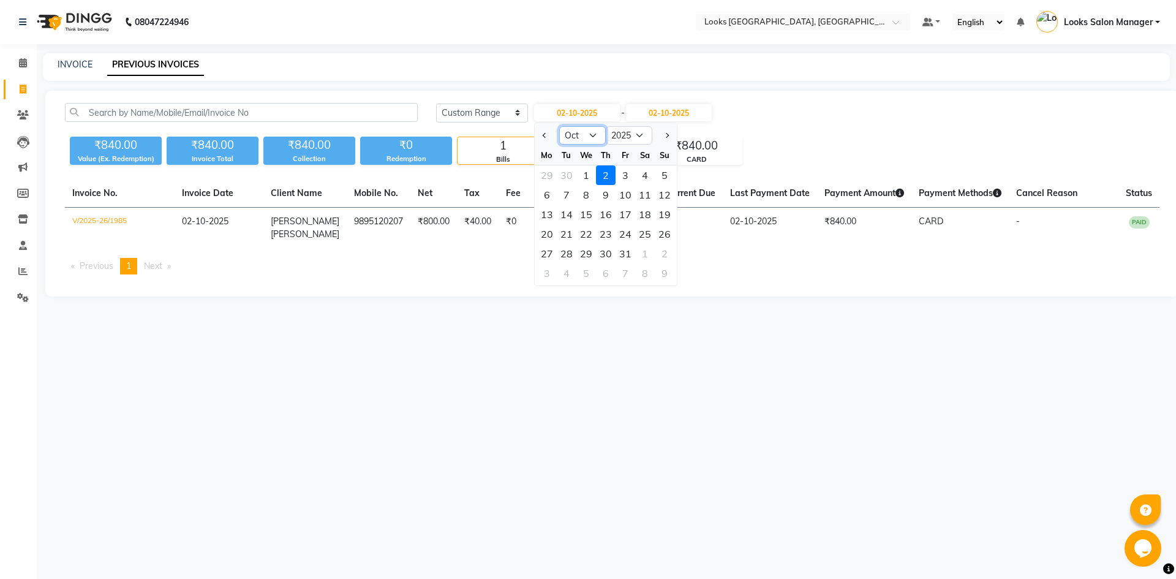
click at [580, 131] on select "Jan Feb Mar Apr May Jun Jul Aug Sep Oct Nov Dec" at bounding box center [582, 135] width 47 height 18
select select "9"
click at [559, 126] on select "Jan Feb Mar Apr May Jun Jul Aug Sep Oct Nov Dec" at bounding box center [582, 135] width 47 height 18
click at [640, 233] on div "27" at bounding box center [645, 234] width 20 height 20
type input "27-09-2025"
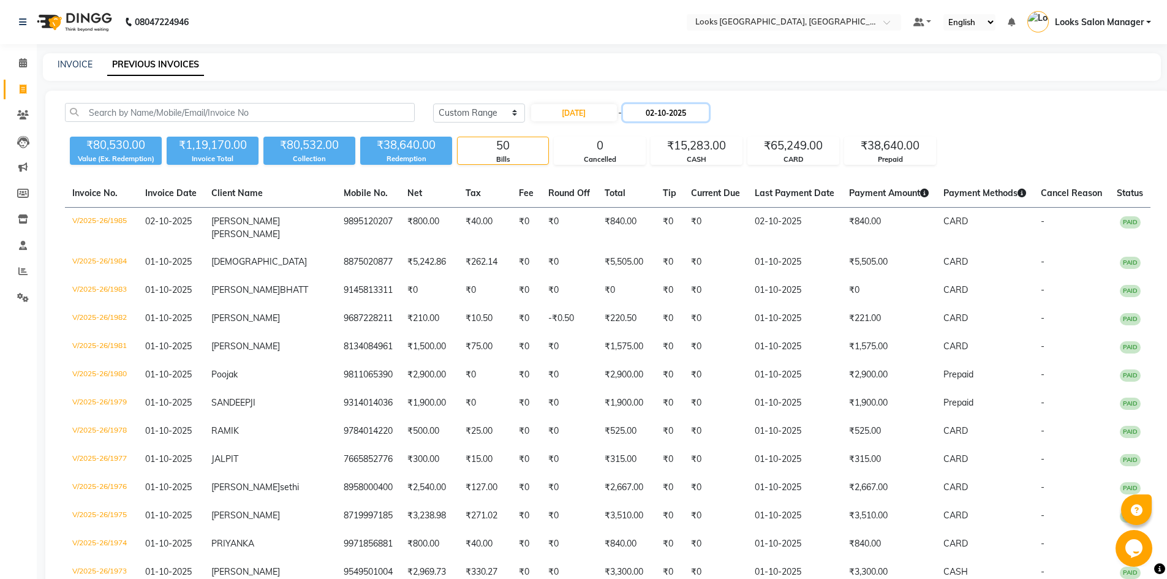
click at [688, 107] on input "02-10-2025" at bounding box center [666, 112] width 86 height 17
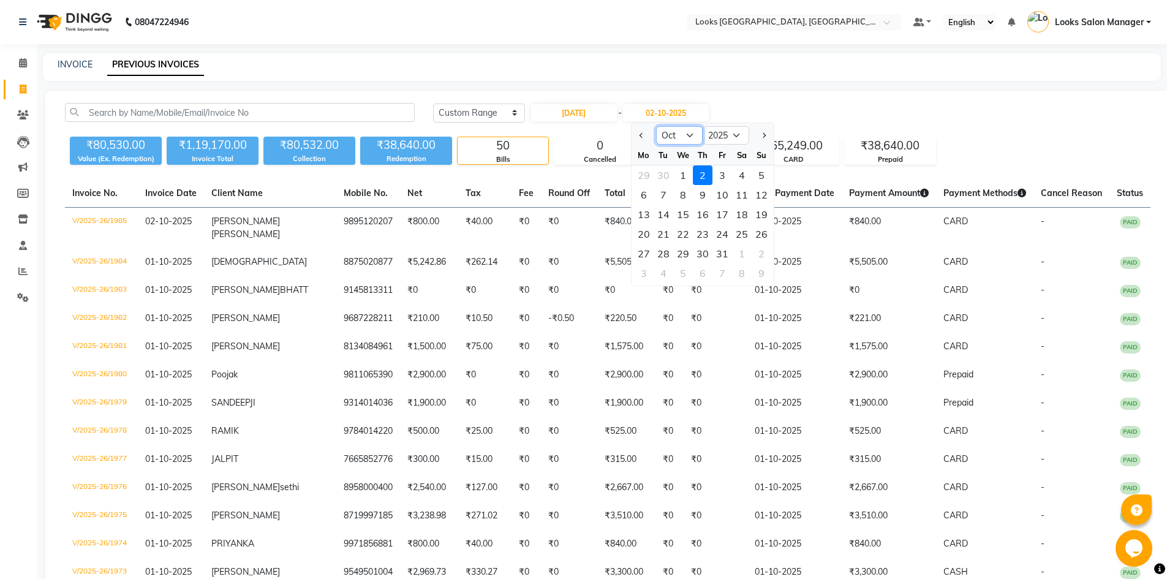
click at [686, 138] on select "Sep Oct Nov Dec" at bounding box center [679, 135] width 47 height 18
select select "9"
click at [656, 126] on select "Sep Oct Nov Dec" at bounding box center [679, 135] width 47 height 18
click at [736, 238] on div "27" at bounding box center [742, 234] width 20 height 20
type input "27-09-2025"
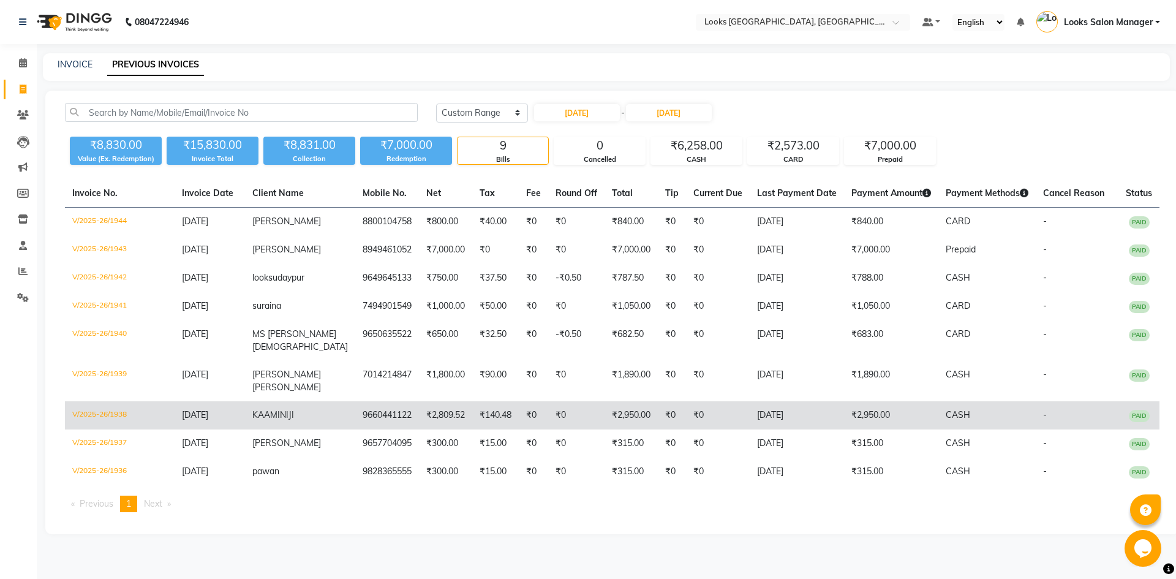
click at [419, 415] on td "₹2,809.52" at bounding box center [445, 415] width 53 height 28
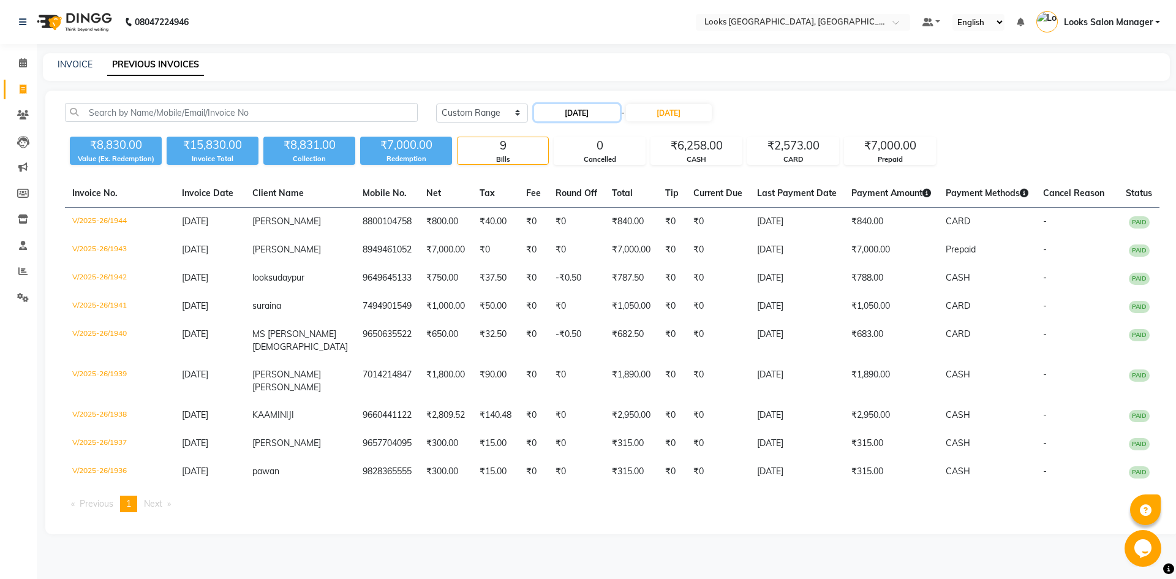
click at [578, 110] on input "27-09-2025" at bounding box center [577, 112] width 86 height 17
select select "9"
select select "2025"
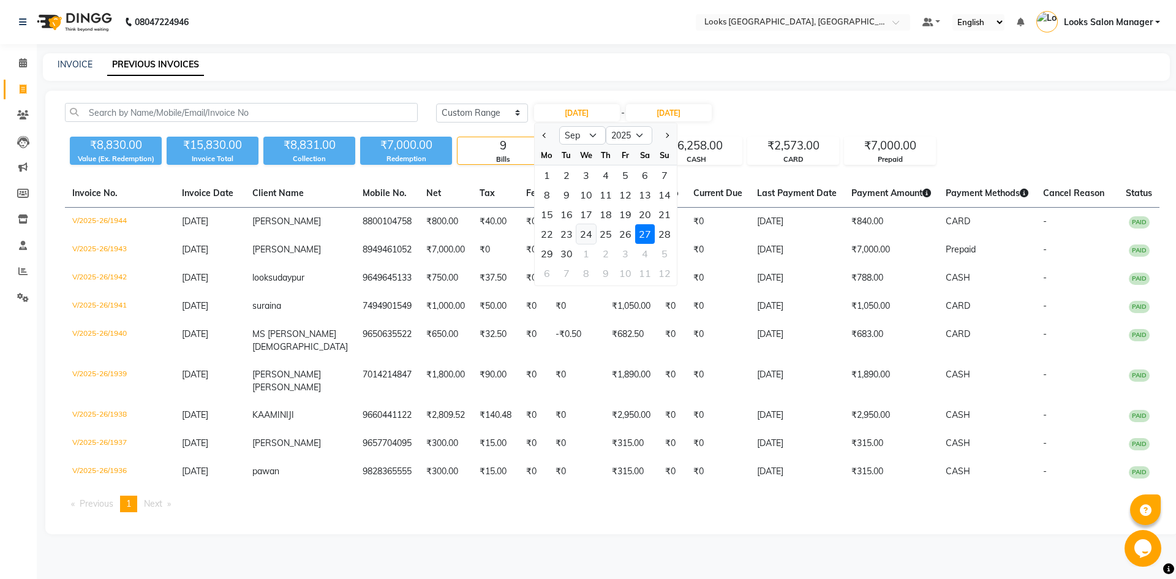
click at [589, 236] on div "24" at bounding box center [587, 234] width 20 height 20
type input "24-09-2025"
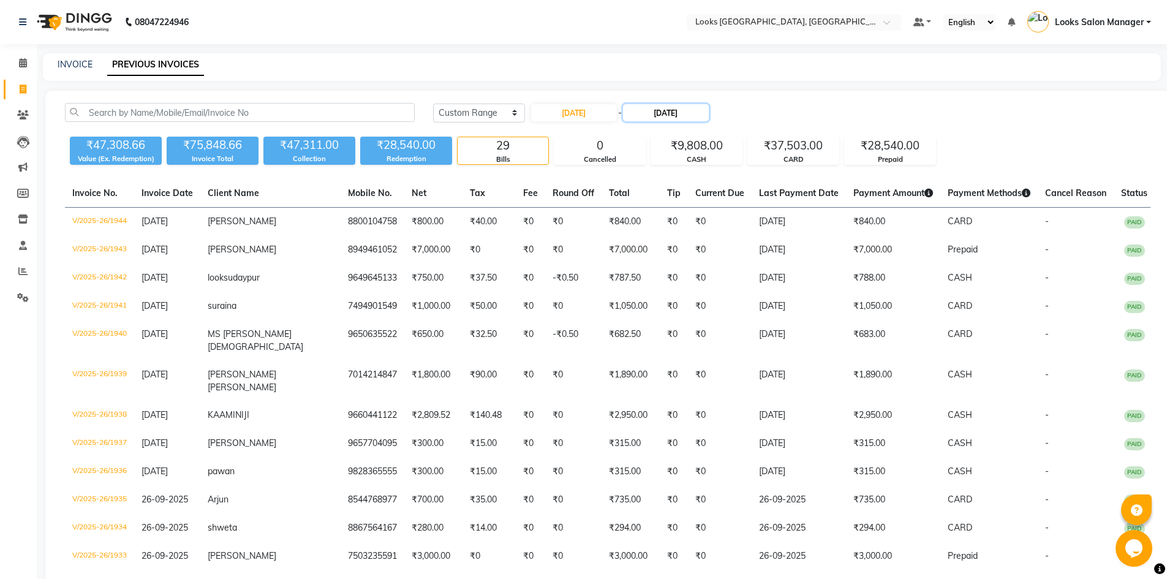
click at [670, 110] on input "27-09-2025" at bounding box center [666, 112] width 86 height 17
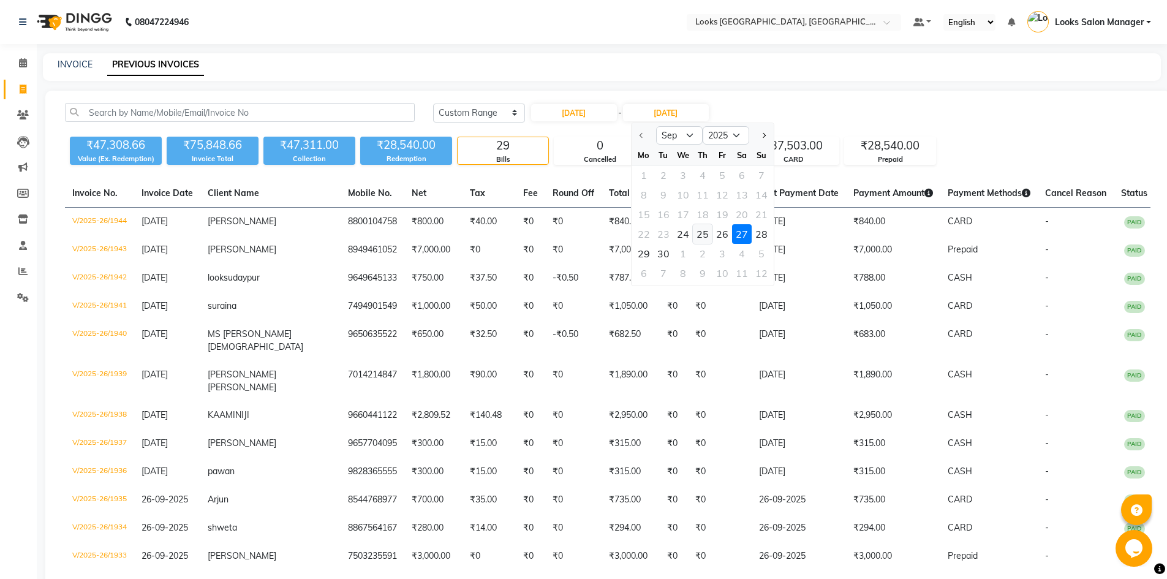
click at [694, 233] on div "25" at bounding box center [703, 234] width 20 height 20
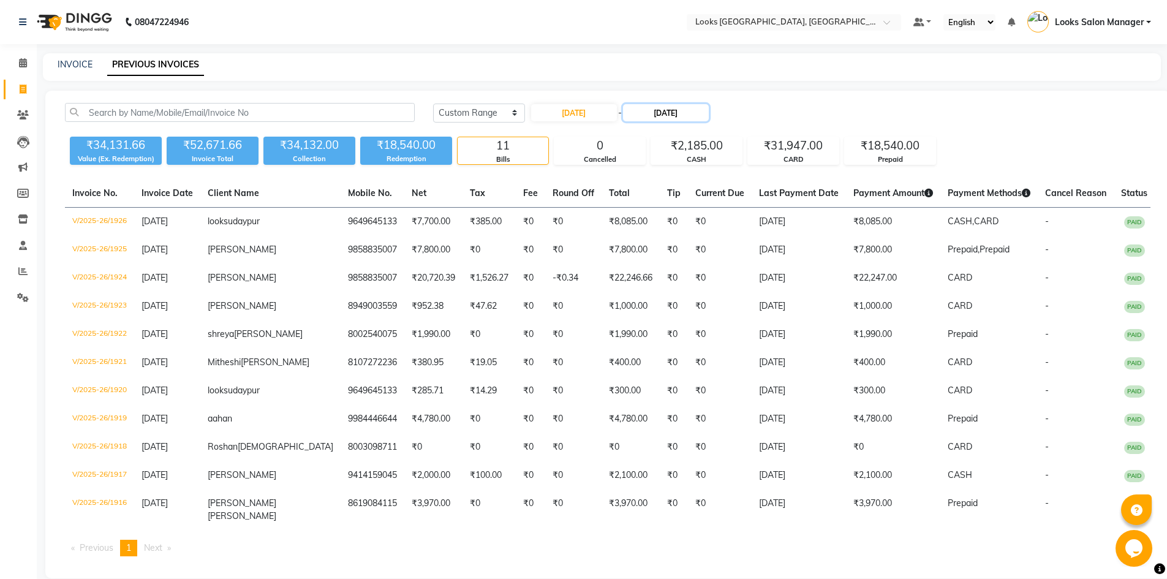
click at [647, 108] on input "25-09-2025" at bounding box center [666, 112] width 86 height 17
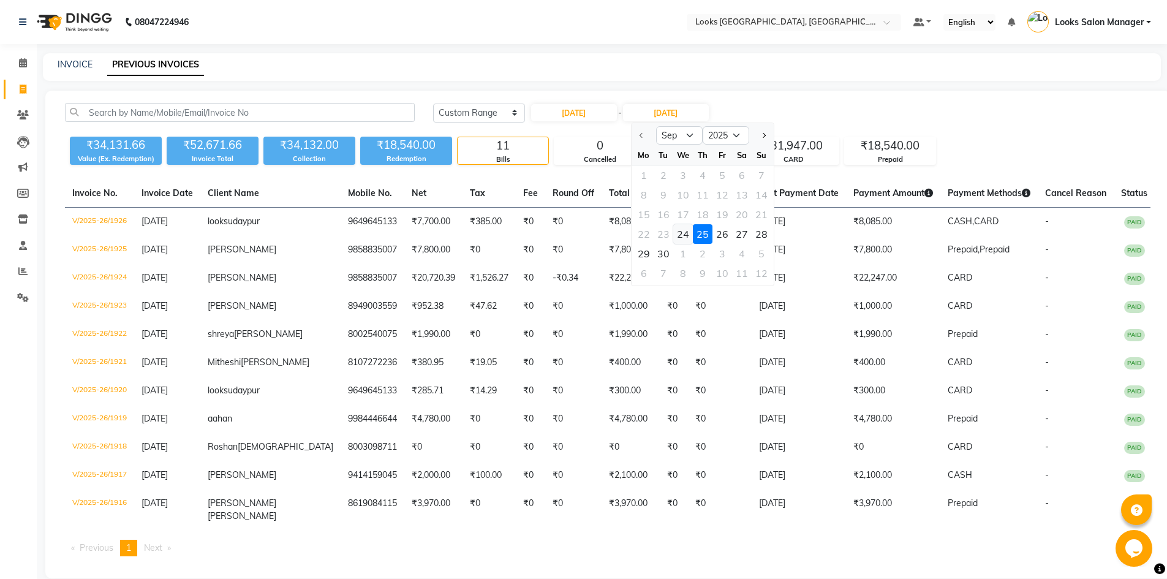
click at [690, 237] on div "24" at bounding box center [683, 234] width 20 height 20
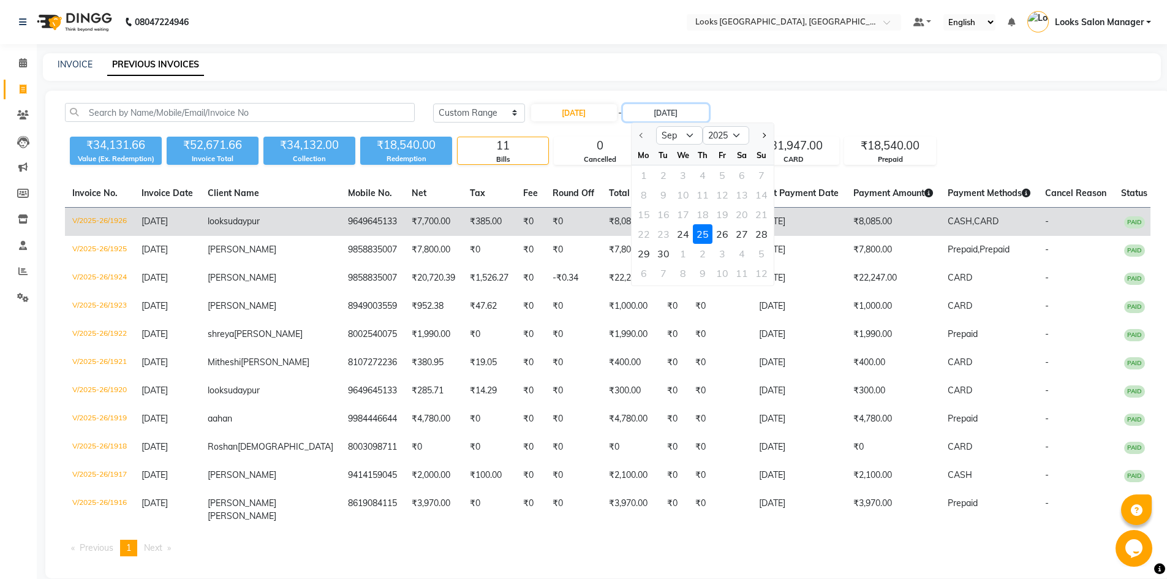
type input "24-09-2025"
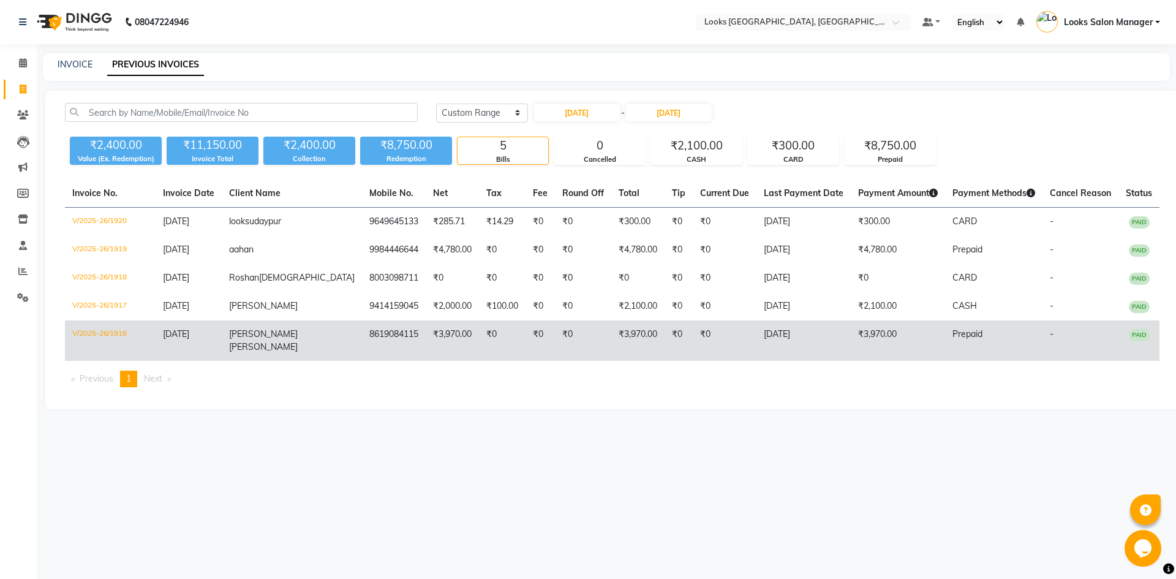
click at [362, 357] on td "8619084115" at bounding box center [394, 340] width 64 height 40
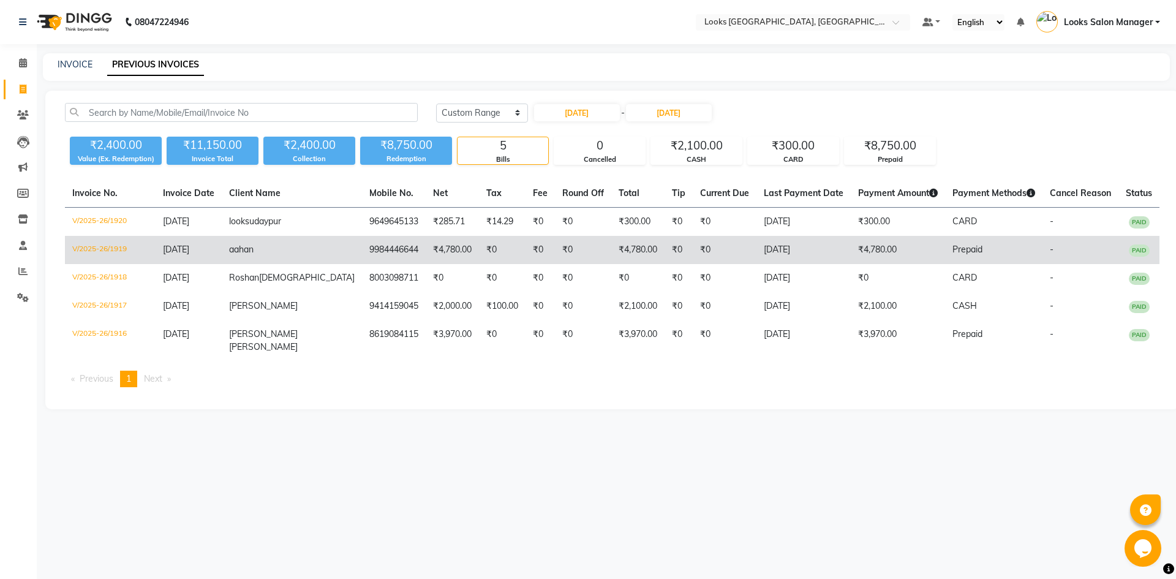
click at [369, 264] on td "9984446644" at bounding box center [394, 250] width 64 height 28
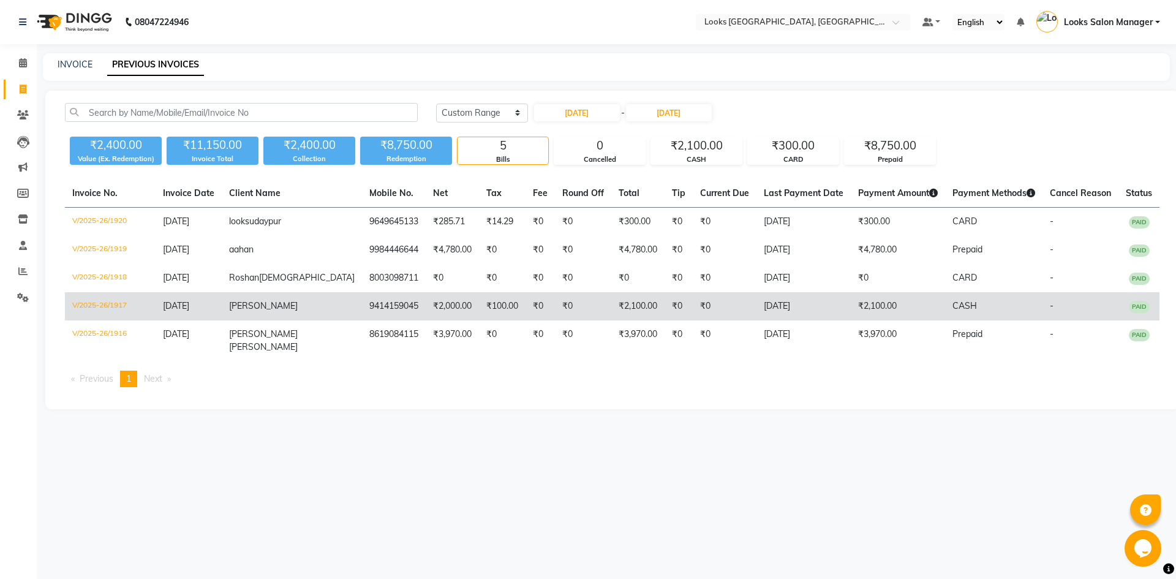
click at [362, 315] on td "9414159045" at bounding box center [394, 306] width 64 height 28
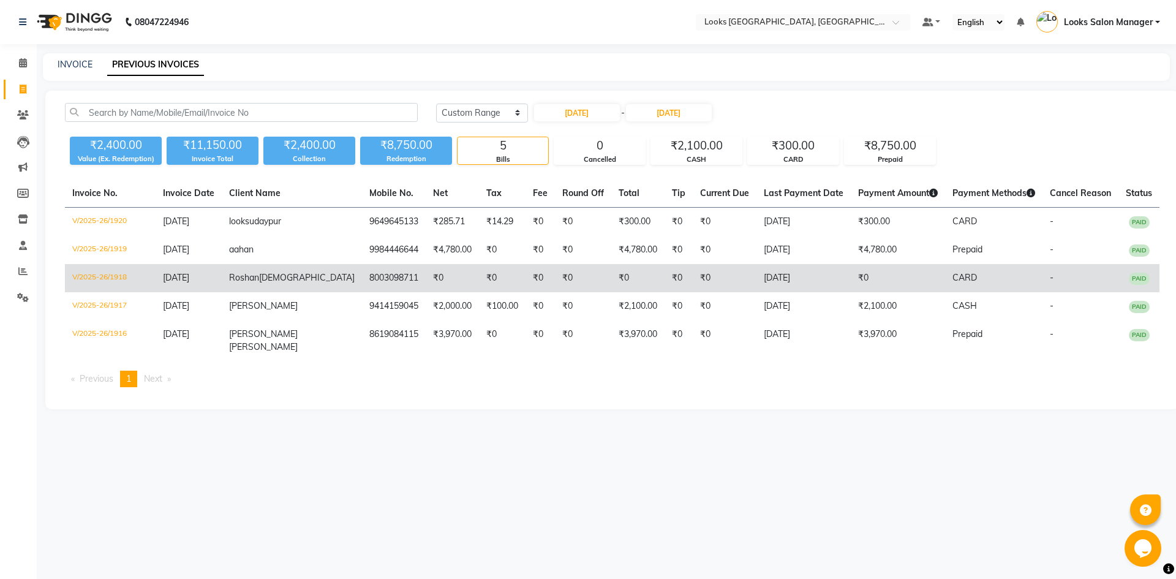
click at [362, 292] on td "8003098711" at bounding box center [394, 278] width 64 height 28
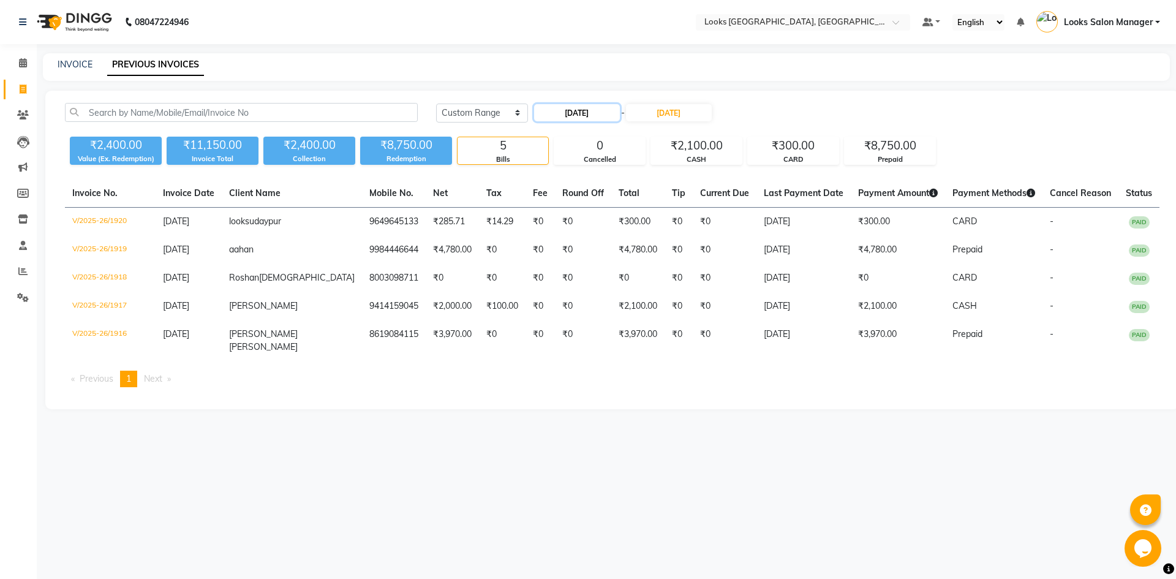
click at [587, 107] on input "24-09-2025" at bounding box center [577, 112] width 86 height 17
select select "9"
select select "2025"
click at [626, 230] on div "26" at bounding box center [626, 234] width 20 height 20
type input "26-09-2025"
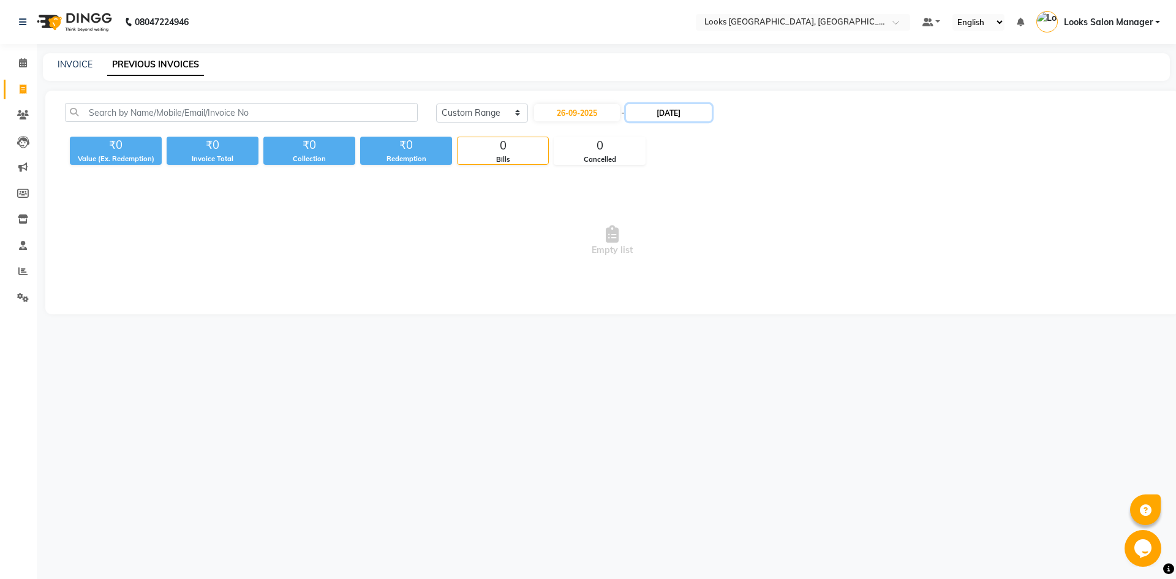
click at [662, 117] on input "24-09-2025" at bounding box center [669, 112] width 86 height 17
click at [724, 232] on div "26" at bounding box center [726, 234] width 20 height 20
type input "26-09-2025"
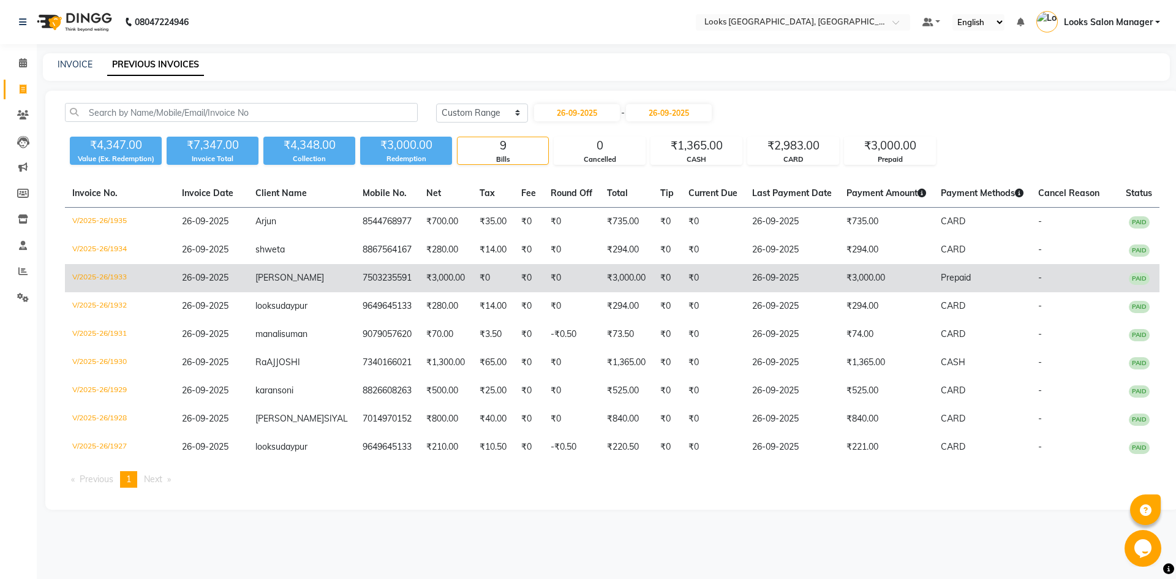
click at [298, 284] on td "JITENDRE" at bounding box center [301, 278] width 107 height 28
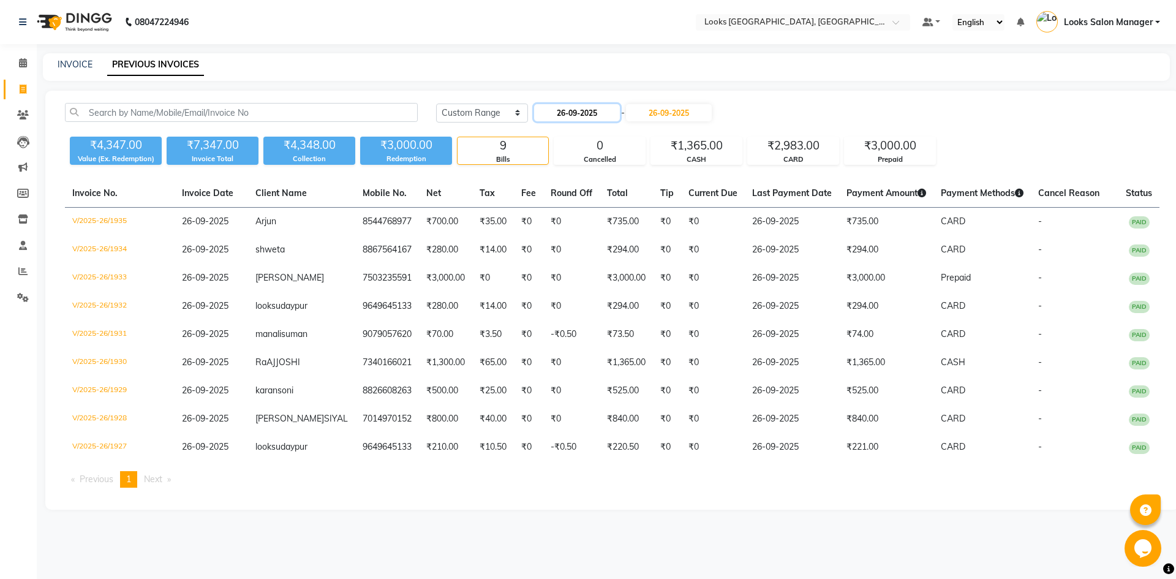
click at [577, 115] on input "26-09-2025" at bounding box center [577, 112] width 86 height 17
select select "9"
select select "2025"
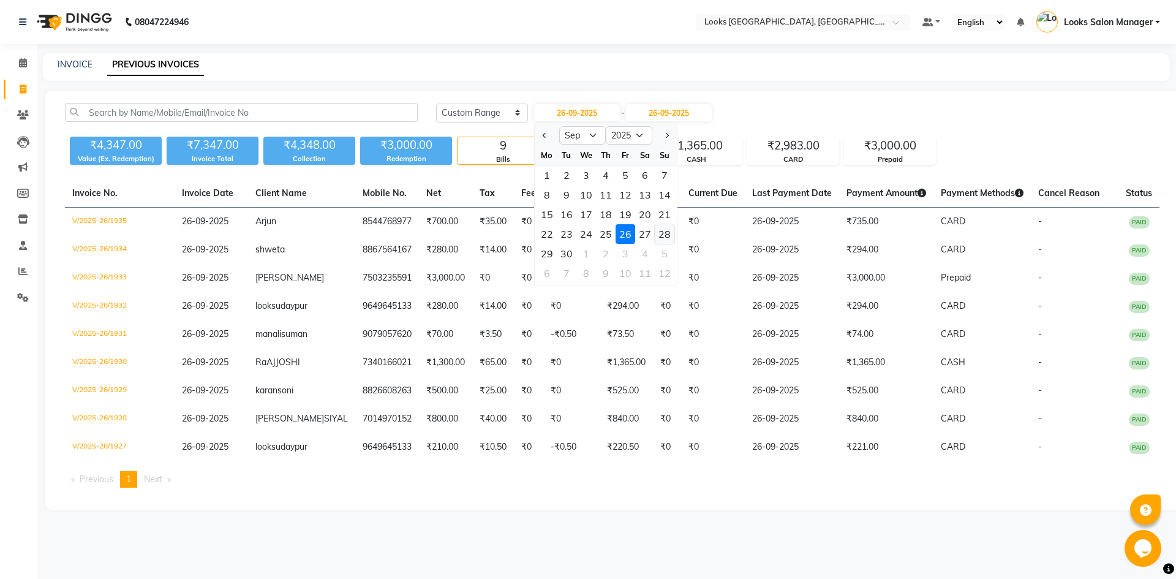
click at [670, 236] on div "28" at bounding box center [665, 234] width 20 height 20
type input "28-09-2025"
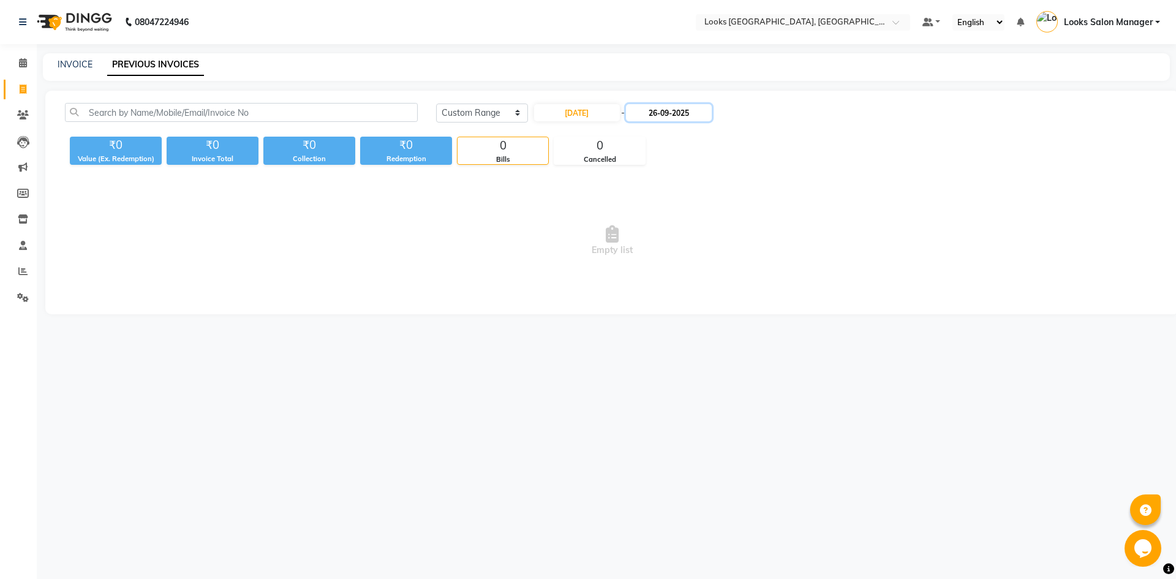
click at [660, 116] on input "26-09-2025" at bounding box center [669, 112] width 86 height 17
click at [770, 233] on div "28" at bounding box center [765, 234] width 20 height 20
type input "28-09-2025"
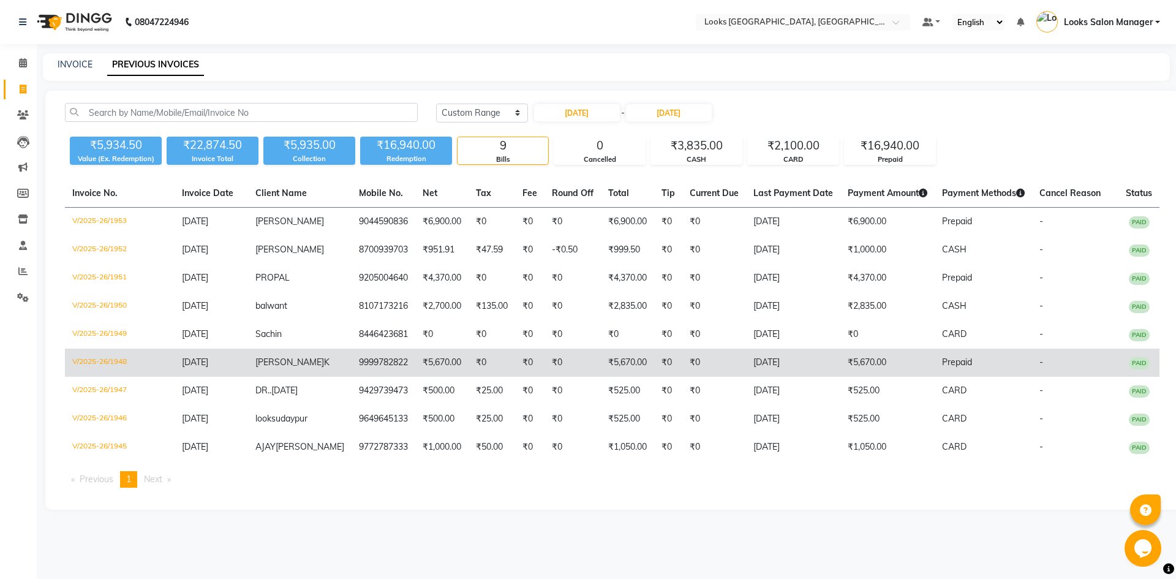
click at [352, 366] on td "9999782822" at bounding box center [384, 363] width 64 height 28
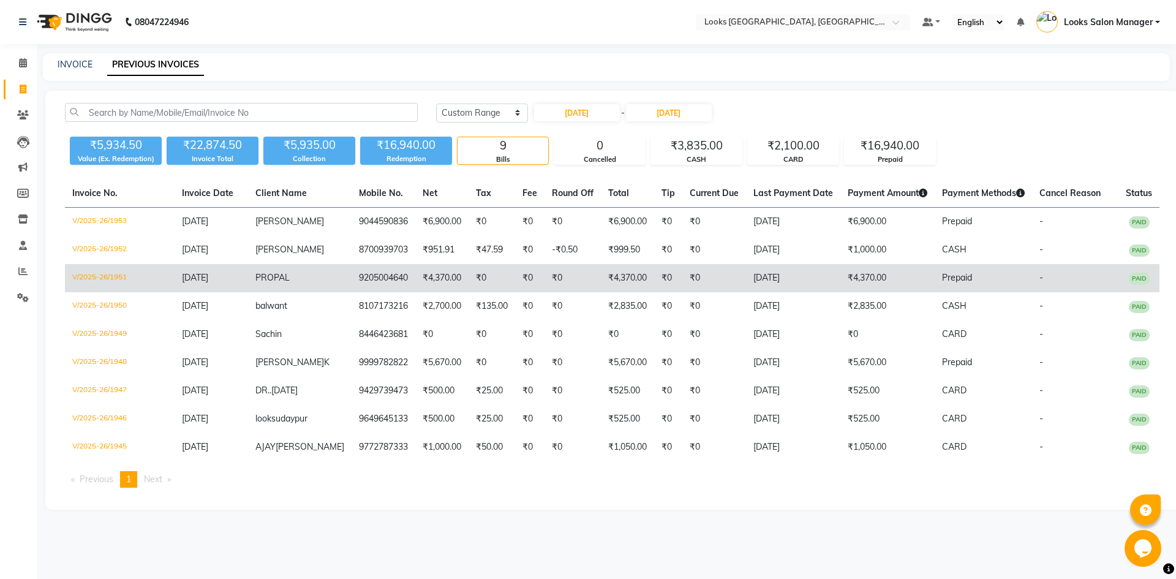
click at [357, 288] on td "9205004640" at bounding box center [384, 278] width 64 height 28
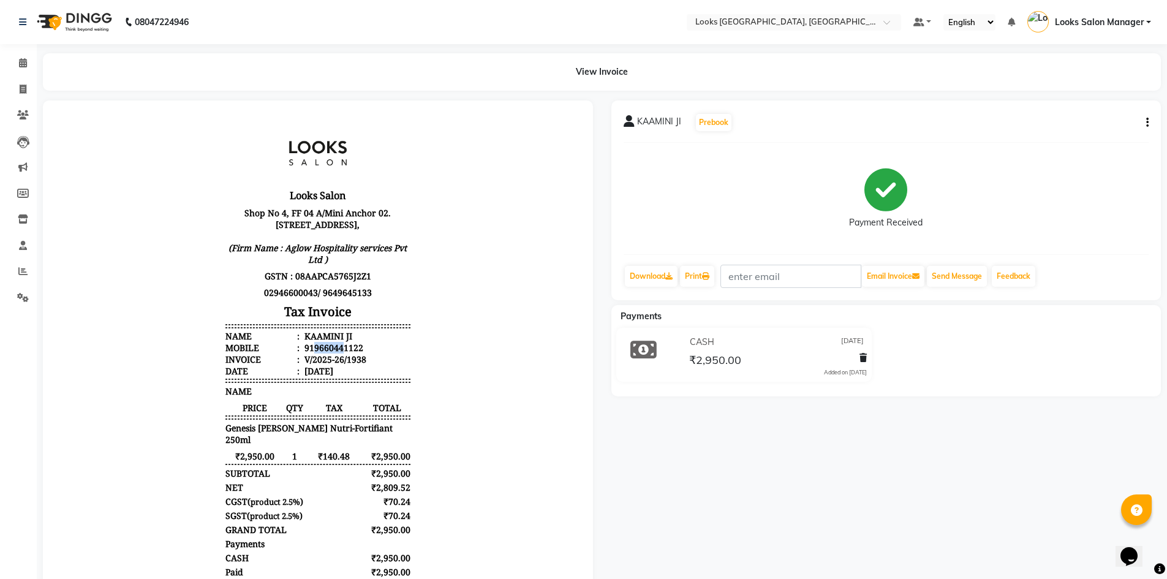
drag, startPoint x: 304, startPoint y: 358, endPoint x: 332, endPoint y: 361, distance: 28.3
click at [332, 354] on div "919660441122" at bounding box center [332, 348] width 61 height 12
click at [302, 365] on div "V/2025-26/1938" at bounding box center [334, 360] width 64 height 12
drag, startPoint x: 297, startPoint y: 371, endPoint x: 380, endPoint y: 376, distance: 83.5
click at [380, 365] on li "Invoice : V/2025-26/1938" at bounding box center [317, 360] width 185 height 12
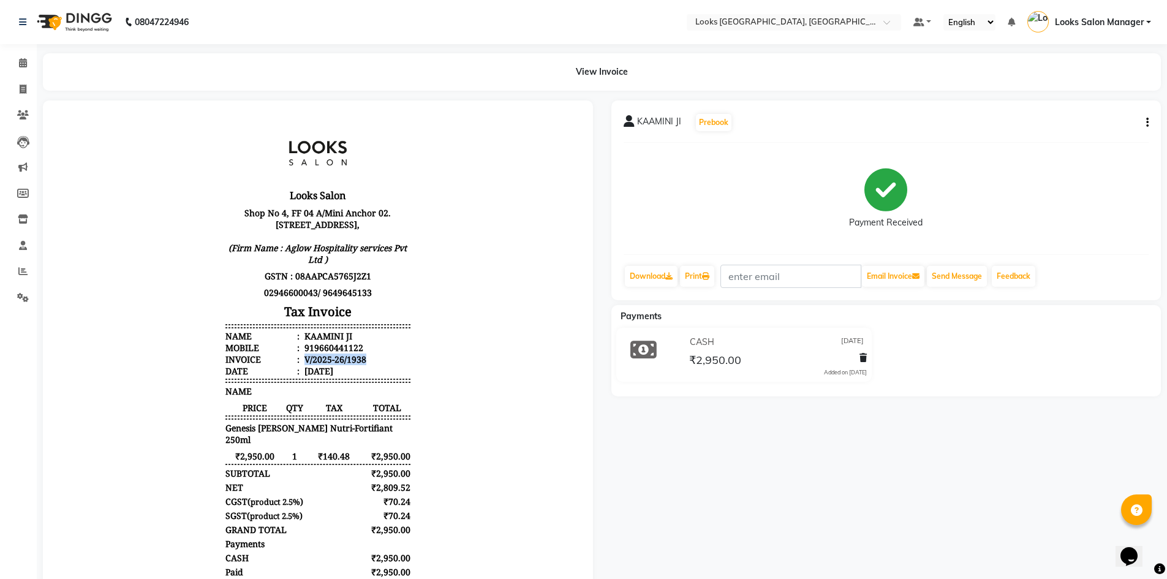
copy div "V/2025-26/1938"
drag, startPoint x: 303, startPoint y: 360, endPoint x: 352, endPoint y: 360, distance: 48.4
click at [352, 354] on div "919660441122" at bounding box center [332, 348] width 61 height 12
copy div "9660441122"
click at [20, 69] on span at bounding box center [22, 63] width 21 height 14
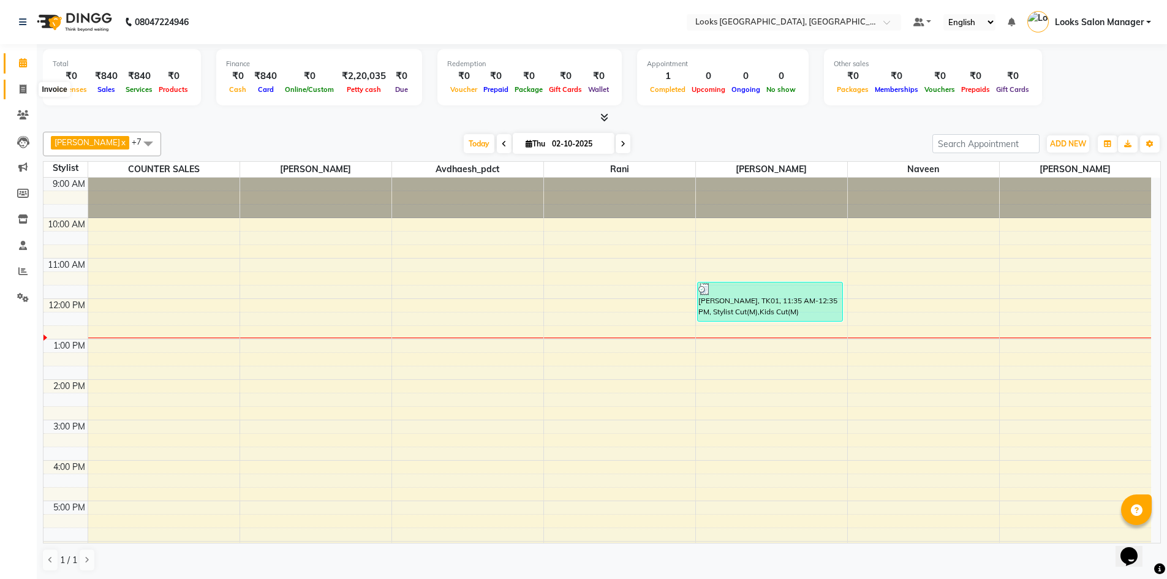
click at [20, 86] on icon at bounding box center [23, 89] width 7 height 9
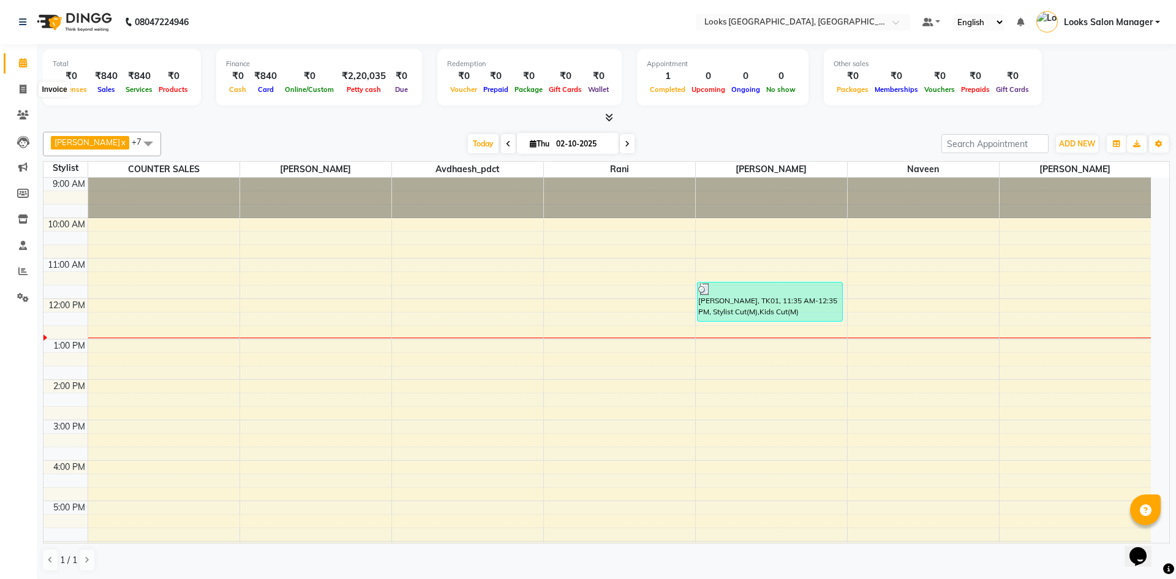
select select "4460"
select select "service"
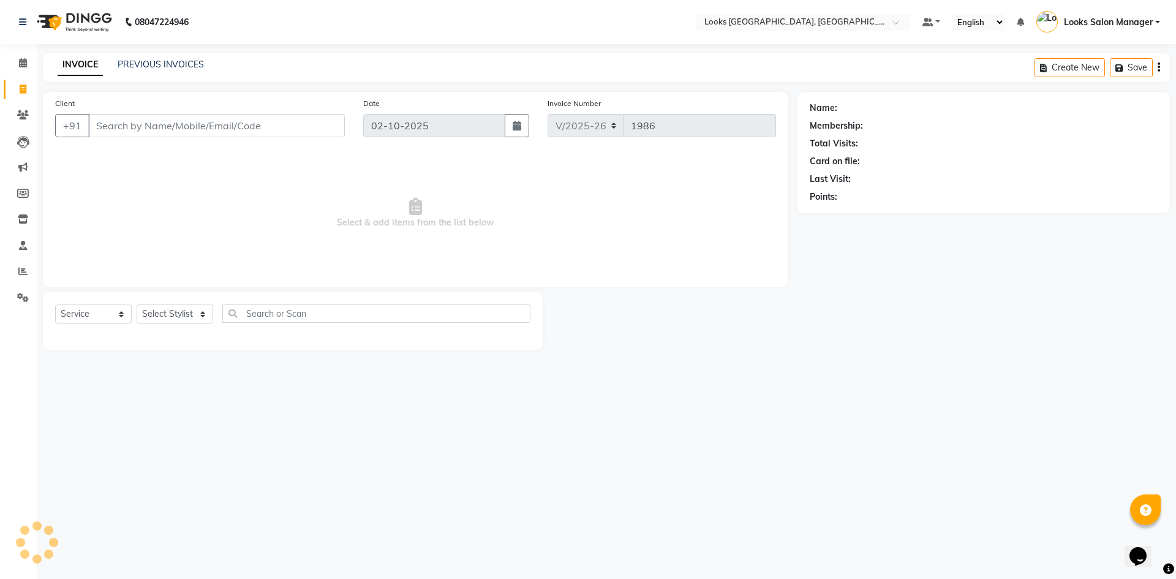
click at [151, 58] on div "PREVIOUS INVOICES" at bounding box center [161, 64] width 86 height 13
click at [157, 59] on link "PREVIOUS INVOICES" at bounding box center [161, 64] width 86 height 11
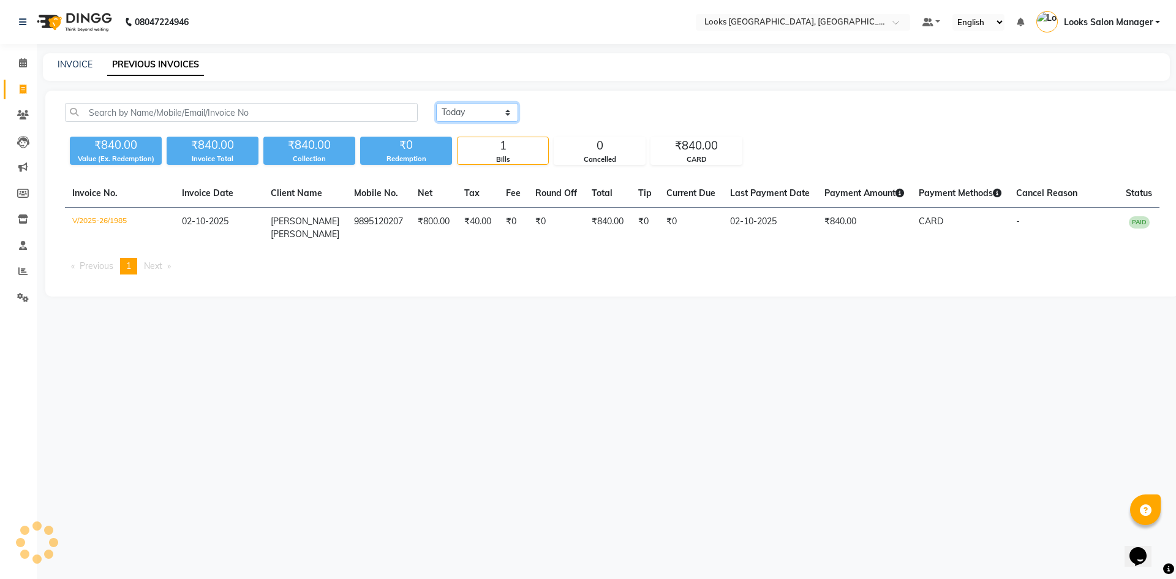
click at [445, 111] on select "Today Yesterday Custom Range" at bounding box center [477, 112] width 82 height 19
select select "yesterday"
click at [436, 103] on select "Today Yesterday Custom Range" at bounding box center [477, 112] width 82 height 19
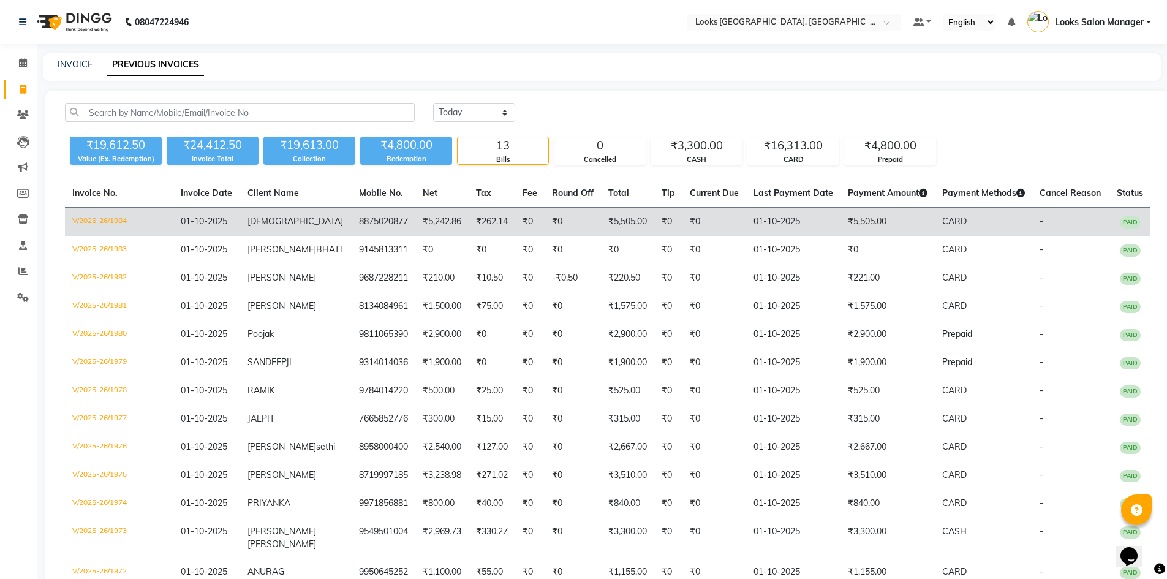
click at [201, 219] on span "01-10-2025" at bounding box center [204, 221] width 47 height 11
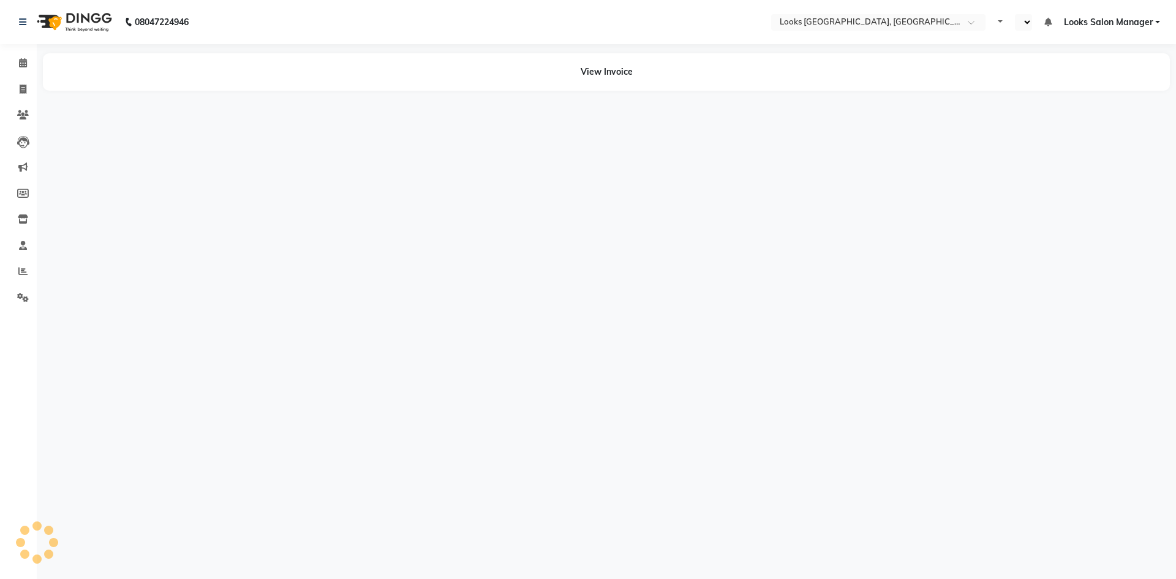
select select "en"
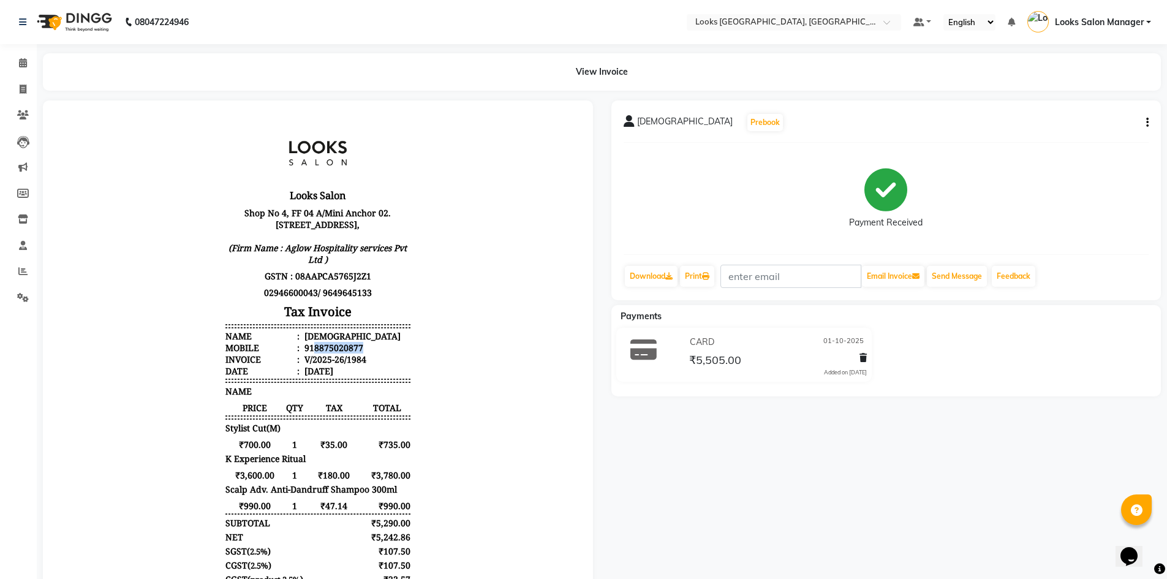
drag, startPoint x: 305, startPoint y: 358, endPoint x: 373, endPoint y: 358, distance: 68.6
click at [373, 354] on li "Mobile : 918875020877" at bounding box center [317, 348] width 185 height 12
copy div "8875020877"
drag, startPoint x: 297, startPoint y: 348, endPoint x: 339, endPoint y: 348, distance: 42.3
click at [384, 342] on li "Name : NAMALKUM" at bounding box center [317, 336] width 185 height 12
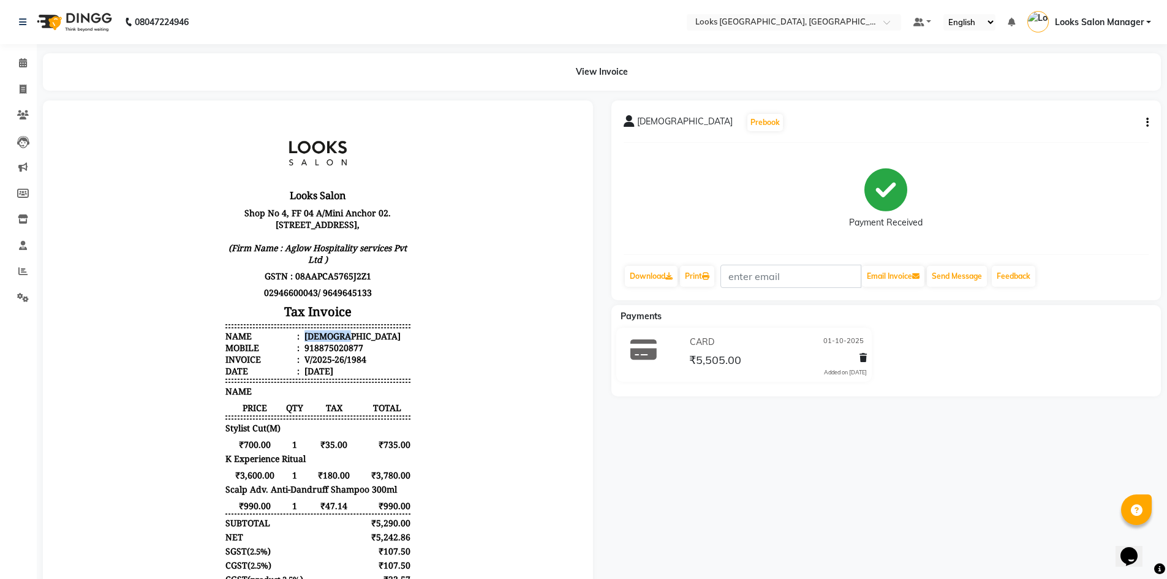
copy div "[DEMOGRAPHIC_DATA]"
click at [21, 54] on li "Calendar" at bounding box center [18, 63] width 37 height 26
click at [21, 59] on icon at bounding box center [23, 62] width 8 height 9
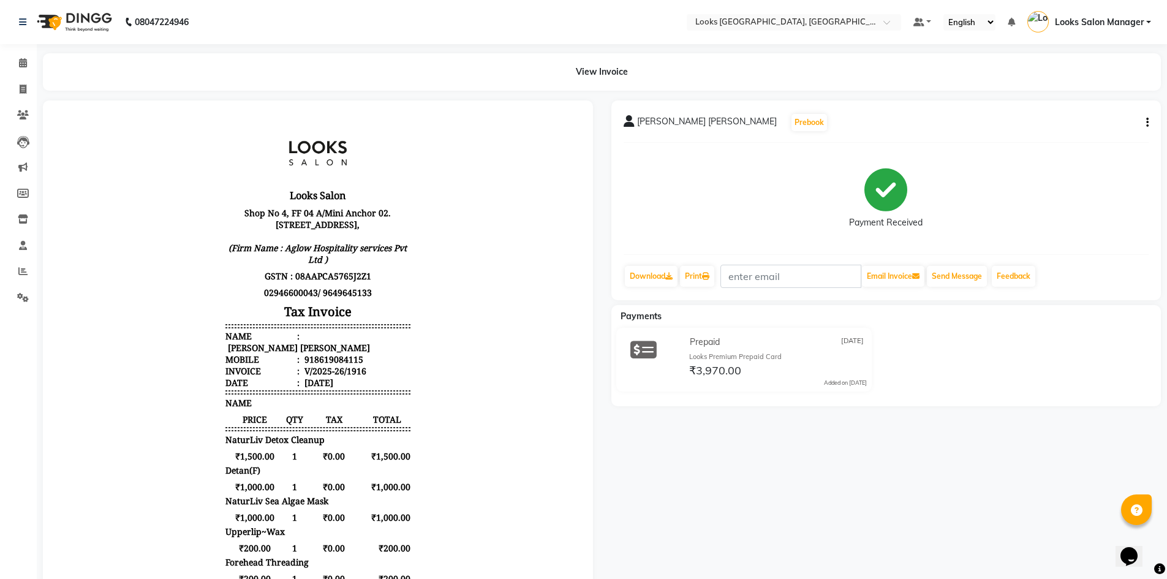
scroll to position [123, 0]
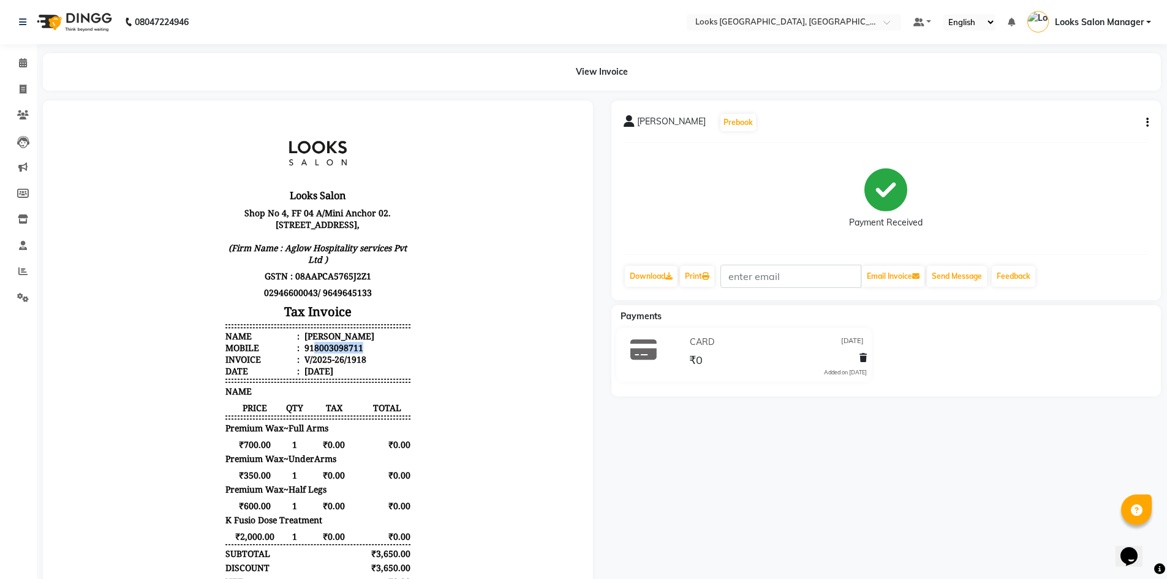
drag, startPoint x: 306, startPoint y: 362, endPoint x: 357, endPoint y: 358, distance: 51.0
click at [367, 354] on li "Mobile : 918003098711" at bounding box center [317, 348] width 185 height 12
copy div "8003098711"
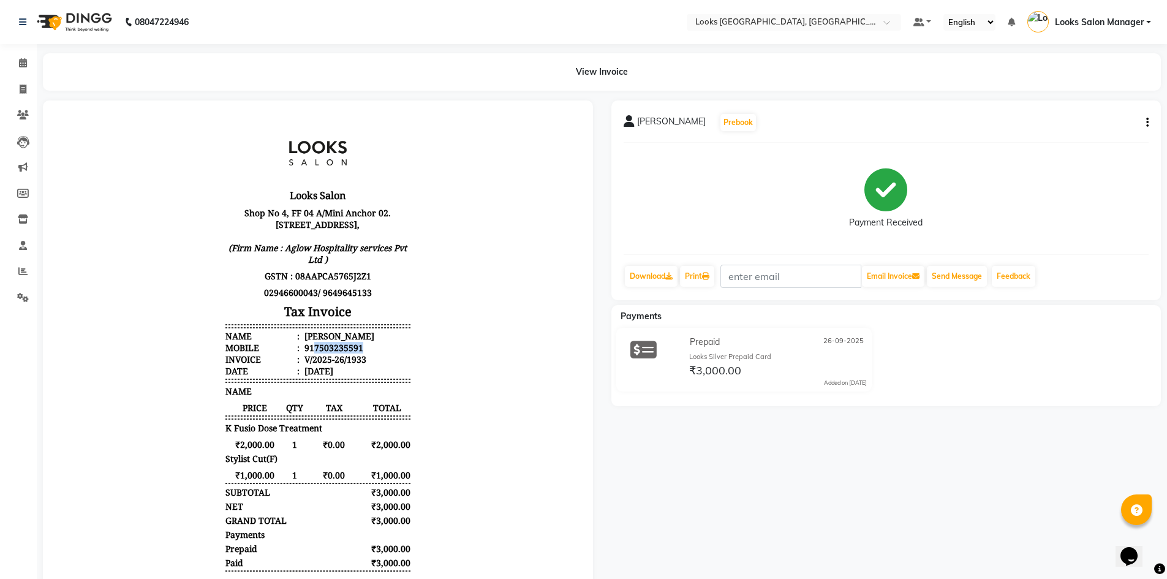
drag, startPoint x: 304, startPoint y: 362, endPoint x: 355, endPoint y: 358, distance: 51.6
click at [360, 354] on li "Mobile : 917503235591" at bounding box center [317, 348] width 185 height 12
copy div "7503235591"
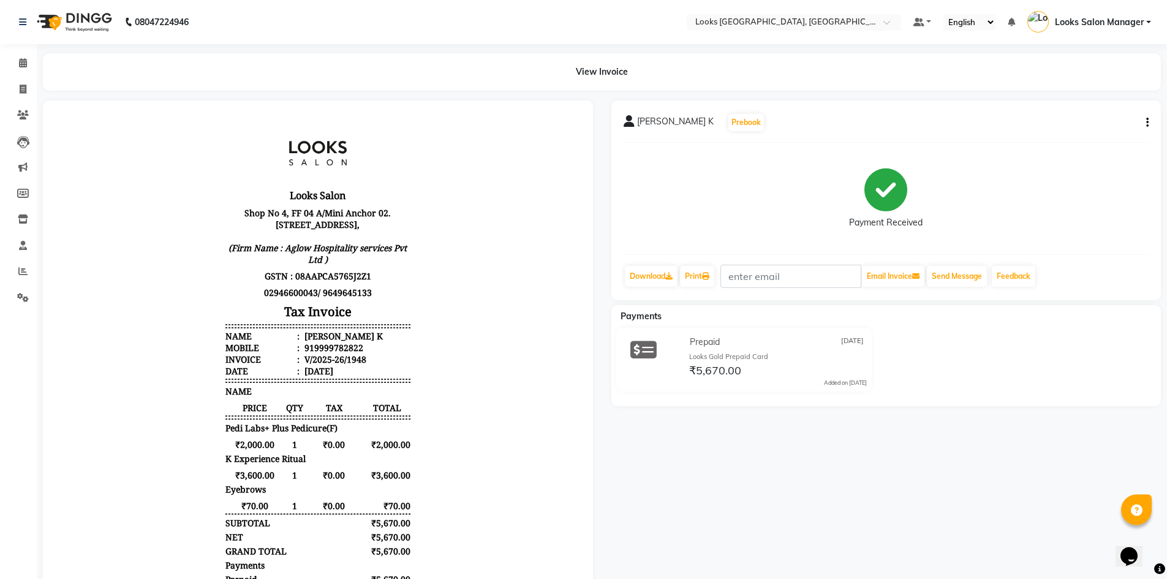
click at [307, 354] on div "919999782822" at bounding box center [332, 348] width 61 height 12
drag, startPoint x: 305, startPoint y: 359, endPoint x: 361, endPoint y: 361, distance: 55.8
click at [361, 354] on li "Mobile : 919999782822" at bounding box center [317, 348] width 185 height 12
copy div "9999782822"
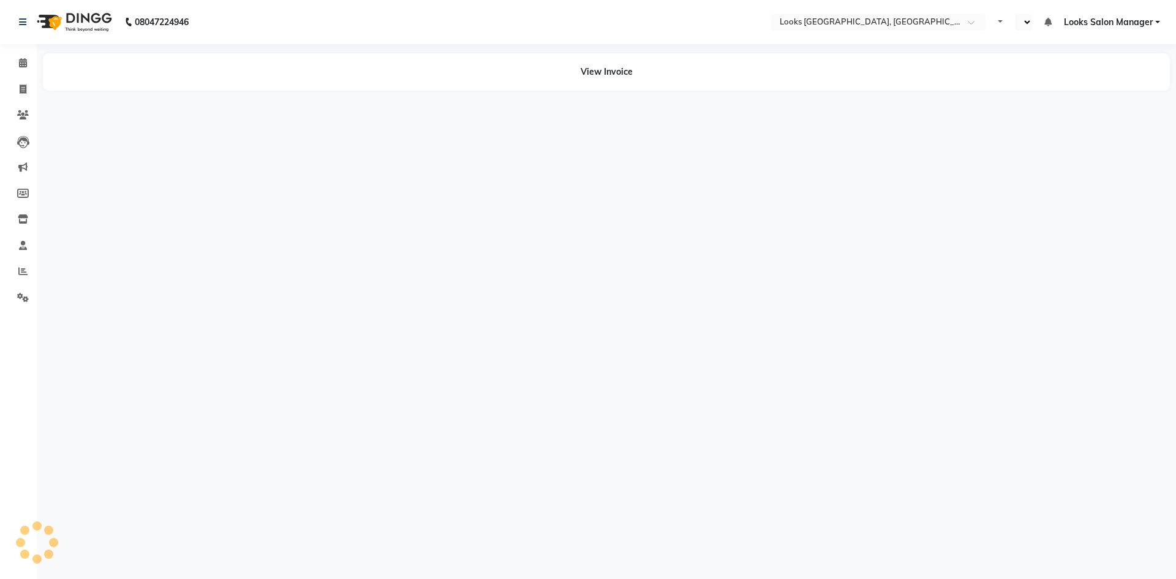
select select "en"
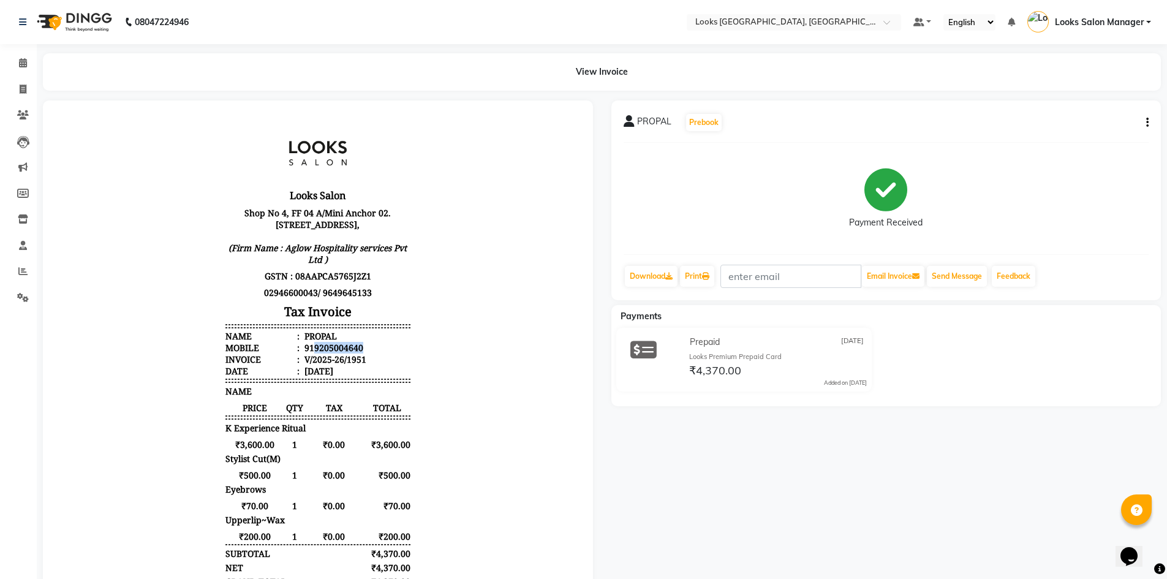
drag, startPoint x: 304, startPoint y: 359, endPoint x: 380, endPoint y: 365, distance: 76.2
click at [380, 354] on li "Mobile : 919205004640" at bounding box center [317, 348] width 185 height 12
copy div "9205004640"
click at [16, 63] on span at bounding box center [22, 63] width 21 height 14
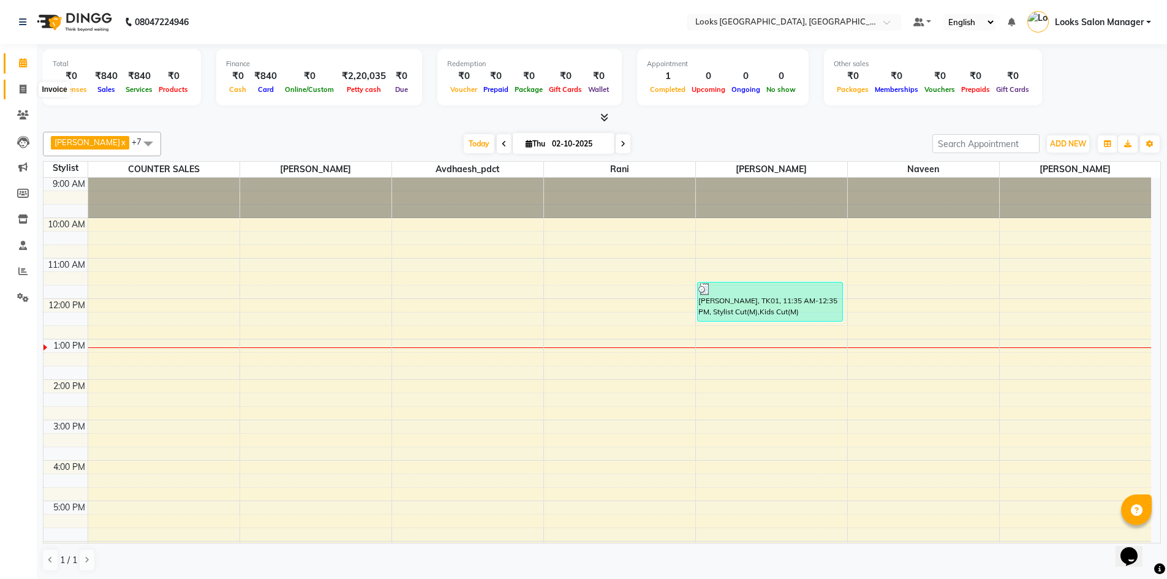
drag, startPoint x: 22, startPoint y: 86, endPoint x: 45, endPoint y: 84, distance: 23.4
click at [22, 86] on icon at bounding box center [23, 89] width 7 height 9
select select "4460"
select select "service"
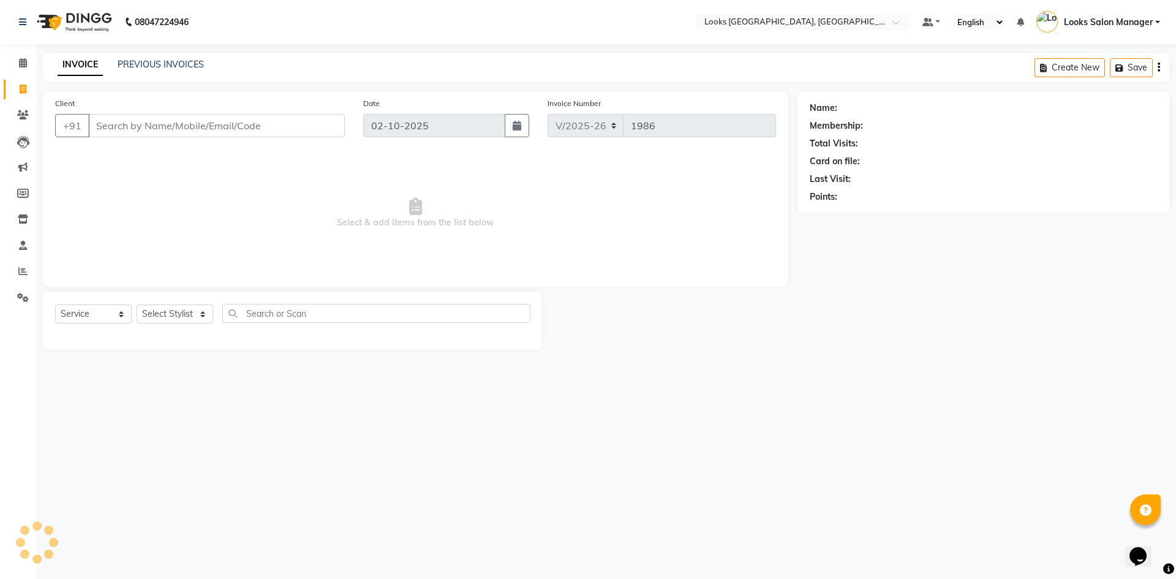
click at [155, 70] on div "PREVIOUS INVOICES" at bounding box center [161, 64] width 86 height 13
click at [180, 66] on link "PREVIOUS INVOICES" at bounding box center [161, 64] width 86 height 11
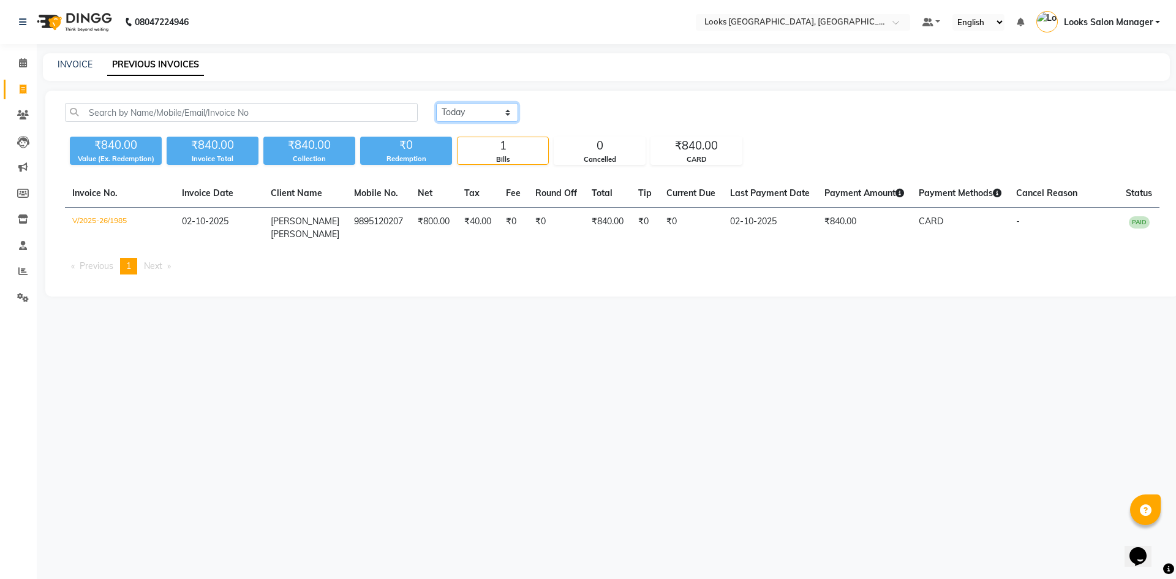
drag, startPoint x: 458, startPoint y: 105, endPoint x: 460, endPoint y: 119, distance: 13.7
click at [458, 105] on select "[DATE] [DATE] Custom Range" at bounding box center [477, 112] width 82 height 19
select select "[DATE]"
click at [436, 103] on select "[DATE] [DATE] Custom Range" at bounding box center [477, 112] width 82 height 19
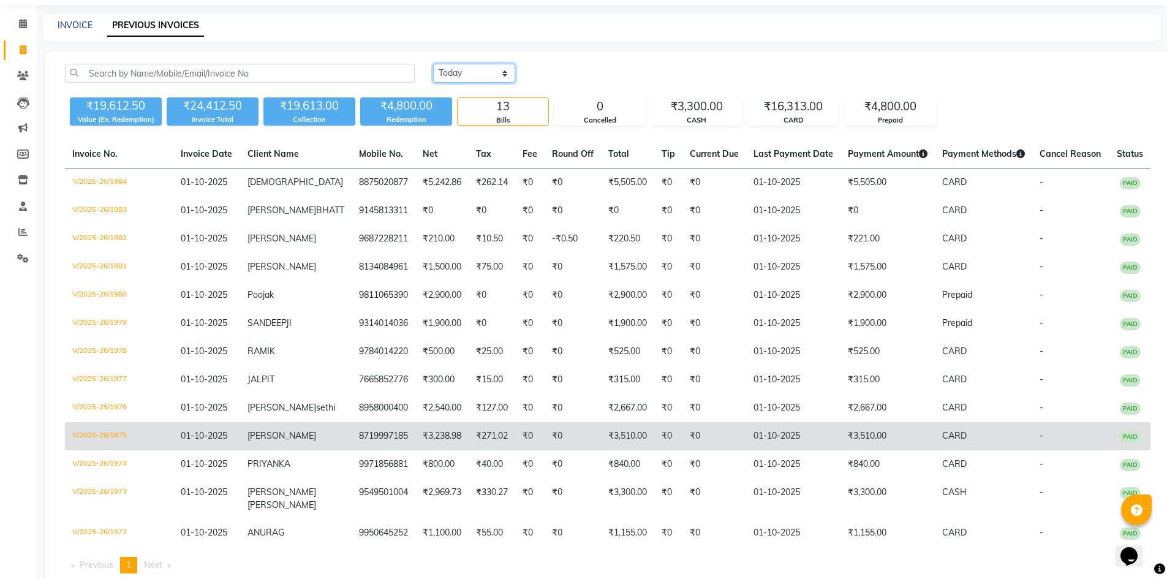
scroll to position [74, 0]
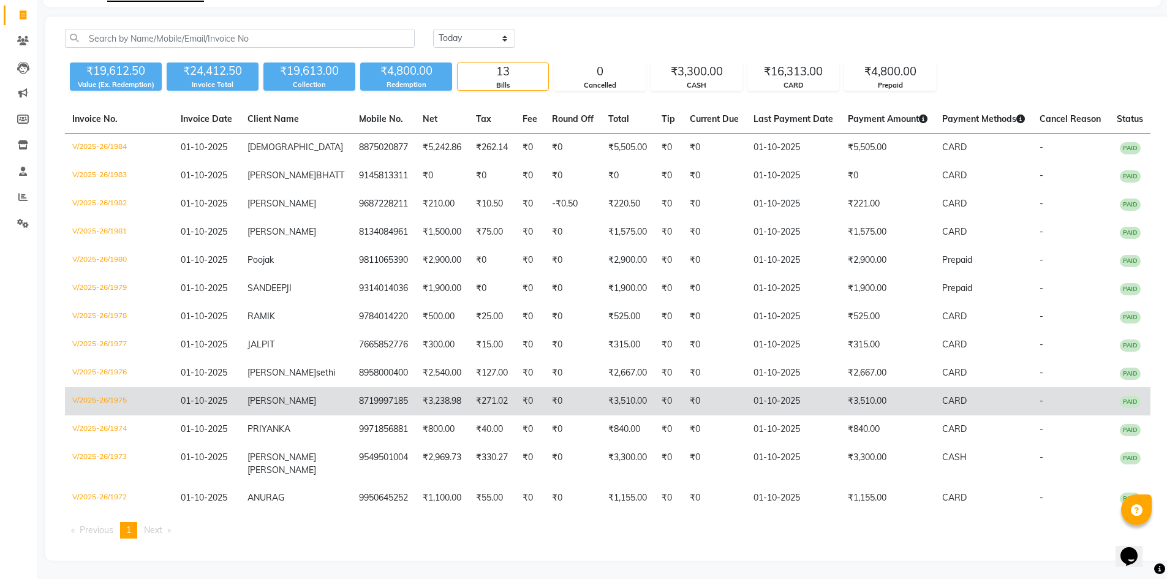
click at [302, 394] on td "[PERSON_NAME]" at bounding box center [296, 401] width 112 height 28
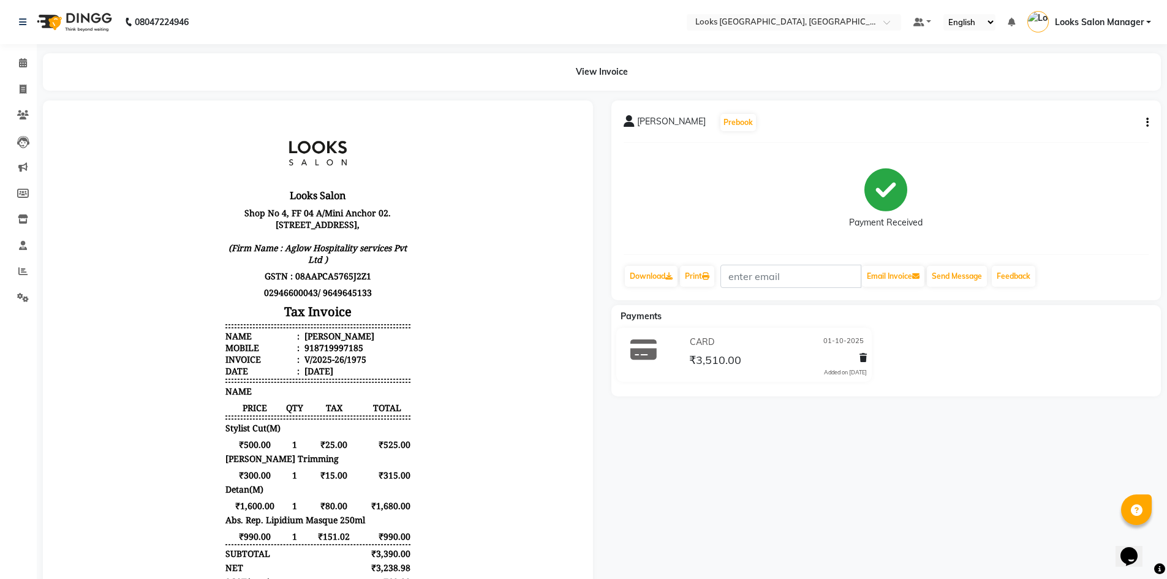
drag, startPoint x: 294, startPoint y: 368, endPoint x: 346, endPoint y: 373, distance: 51.7
click at [358, 377] on ul "Name : [PERSON_NAME] Mobile : 918719997185 Invoice : V/2025-26/1975 Date : [DAT…" at bounding box center [317, 353] width 185 height 47
click at [344, 365] on div "V/2025-26/1975" at bounding box center [334, 360] width 64 height 12
drag, startPoint x: 297, startPoint y: 370, endPoint x: 358, endPoint y: 371, distance: 60.7
click at [358, 365] on li "Invoice : V/2025-26/1975" at bounding box center [317, 360] width 185 height 12
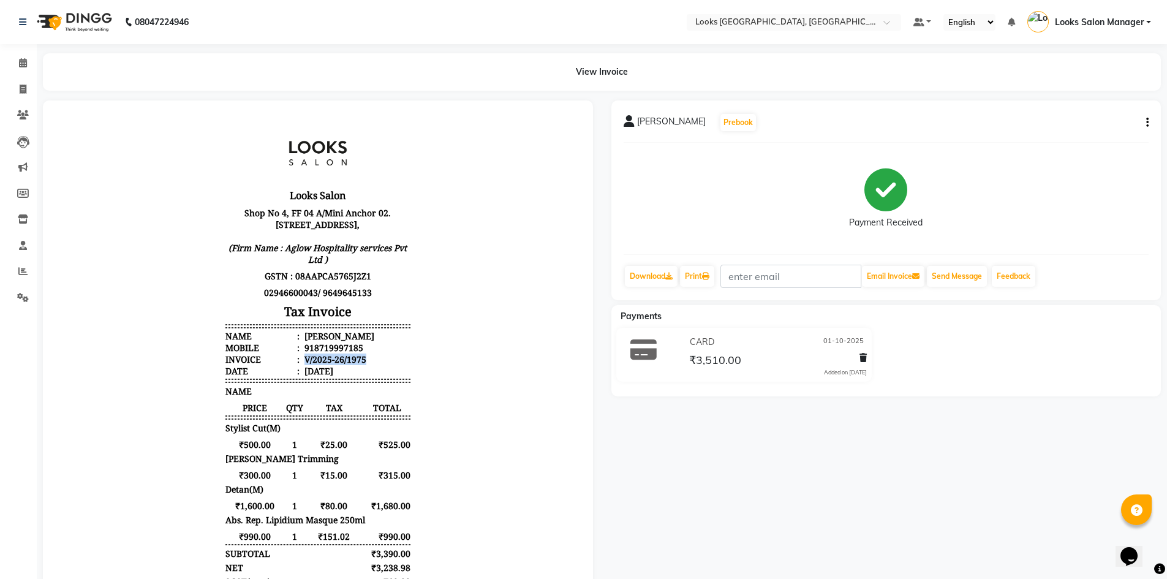
copy div "V/2025-26/1975"
click at [19, 61] on icon at bounding box center [23, 62] width 8 height 9
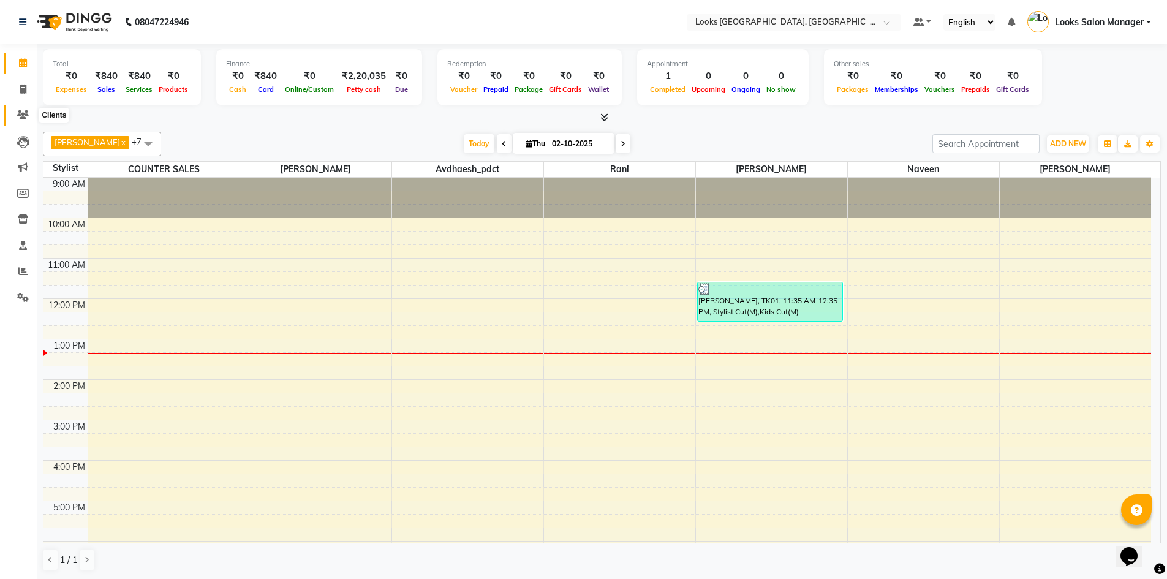
click at [32, 113] on span at bounding box center [22, 115] width 21 height 14
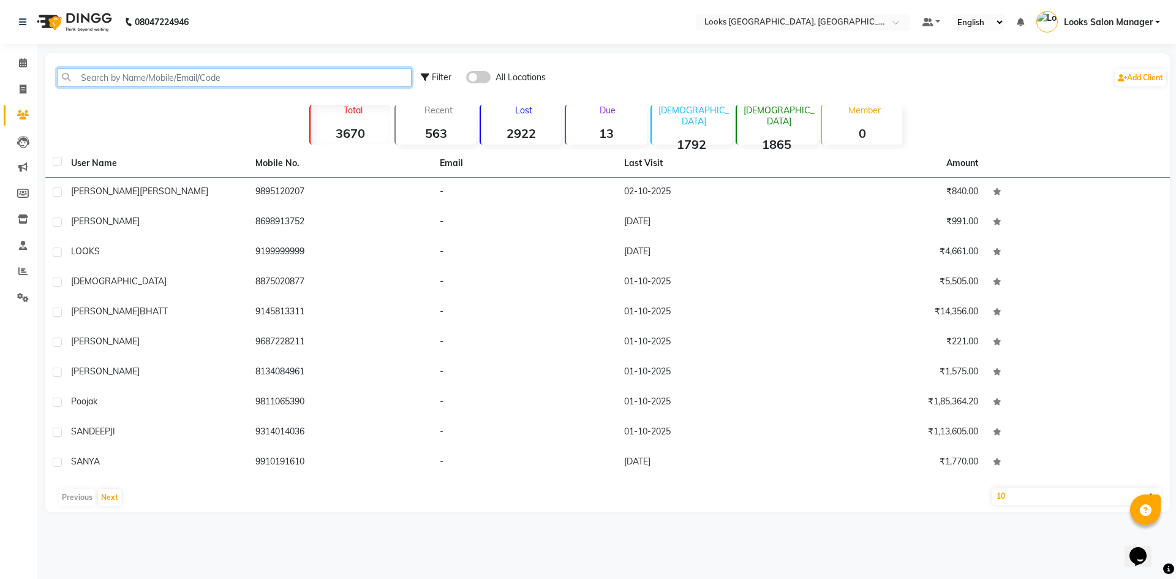
click at [112, 80] on input "text" at bounding box center [234, 77] width 355 height 19
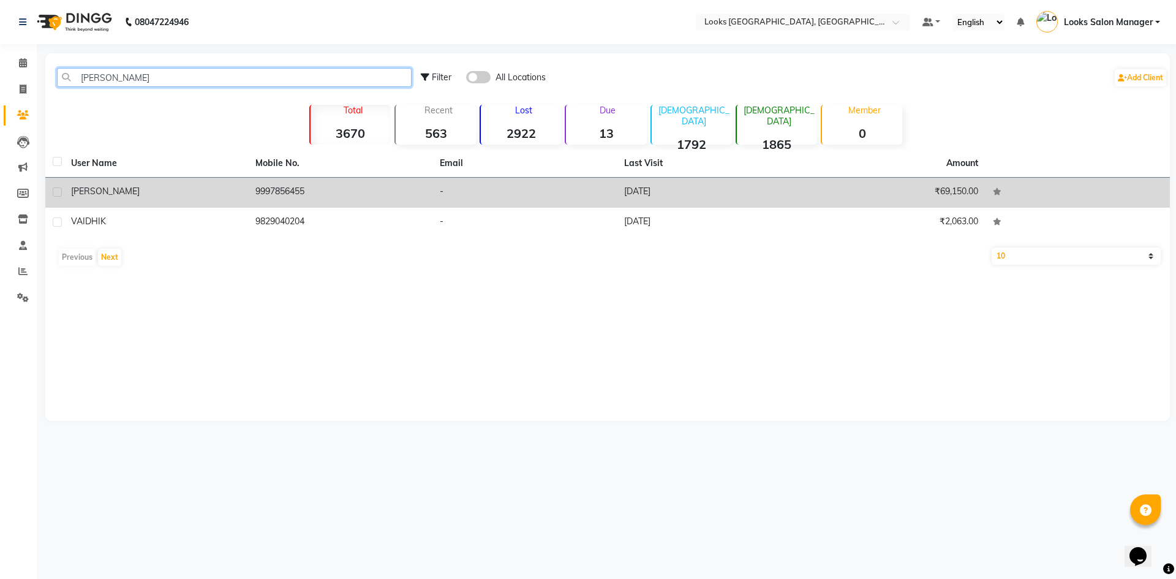
type input "[PERSON_NAME]"
click at [303, 184] on td "9997856455" at bounding box center [340, 193] width 184 height 30
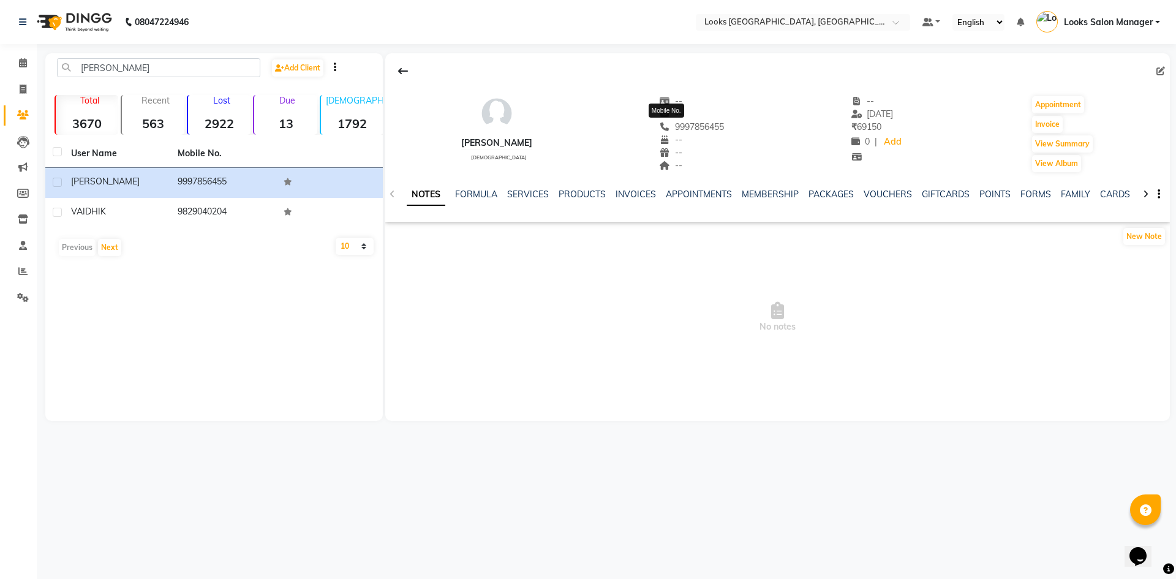
click at [689, 129] on span "9997856455" at bounding box center [692, 126] width 65 height 11
copy span "9997856455"
drag, startPoint x: 25, startPoint y: 58, endPoint x: 66, endPoint y: 28, distance: 50.9
click at [25, 58] on icon at bounding box center [23, 62] width 8 height 9
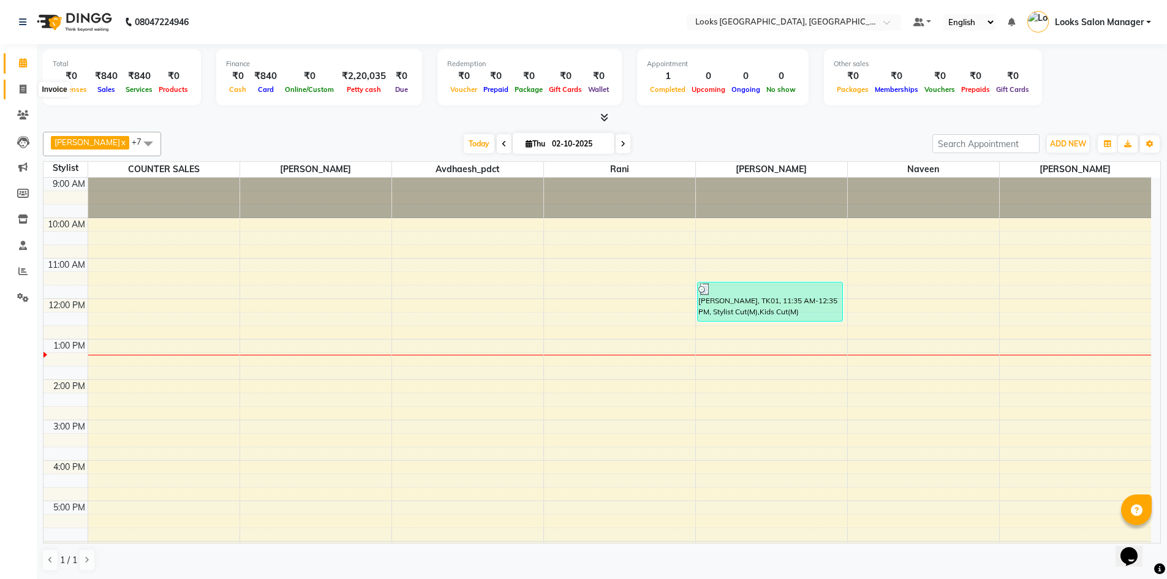
drag, startPoint x: 23, startPoint y: 91, endPoint x: 73, endPoint y: 79, distance: 51.6
click at [23, 91] on icon at bounding box center [23, 89] width 7 height 9
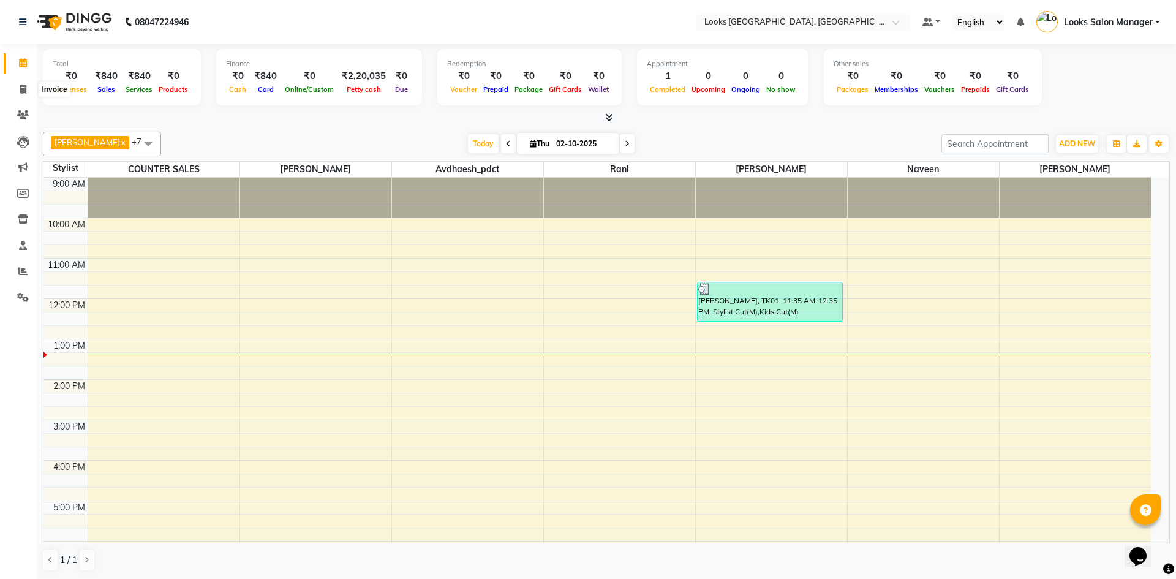
select select "4460"
select select "service"
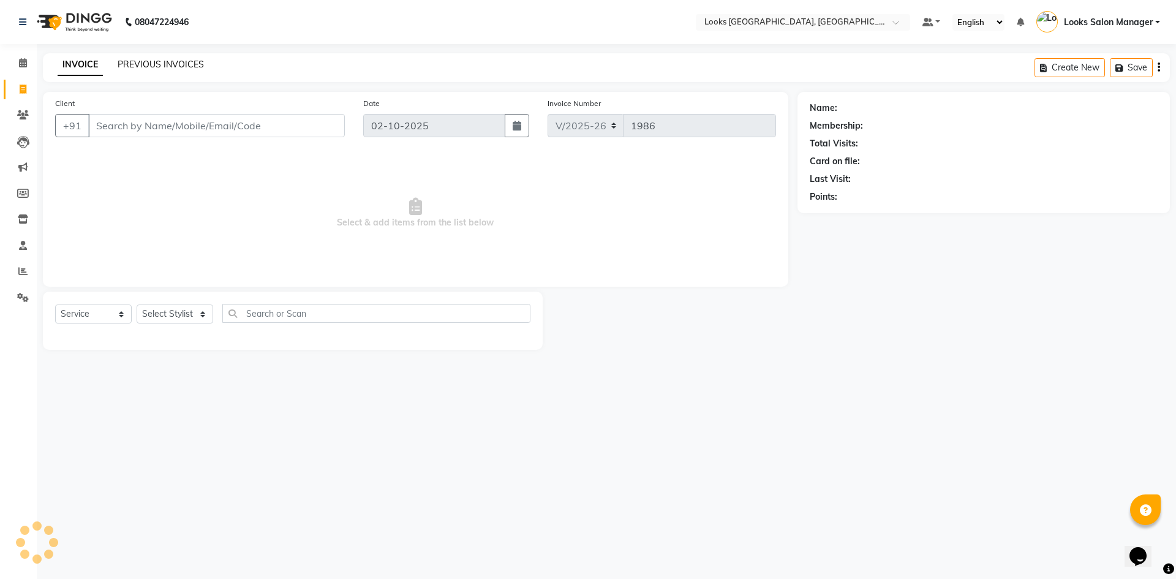
click at [138, 63] on link "PREVIOUS INVOICES" at bounding box center [161, 64] width 86 height 11
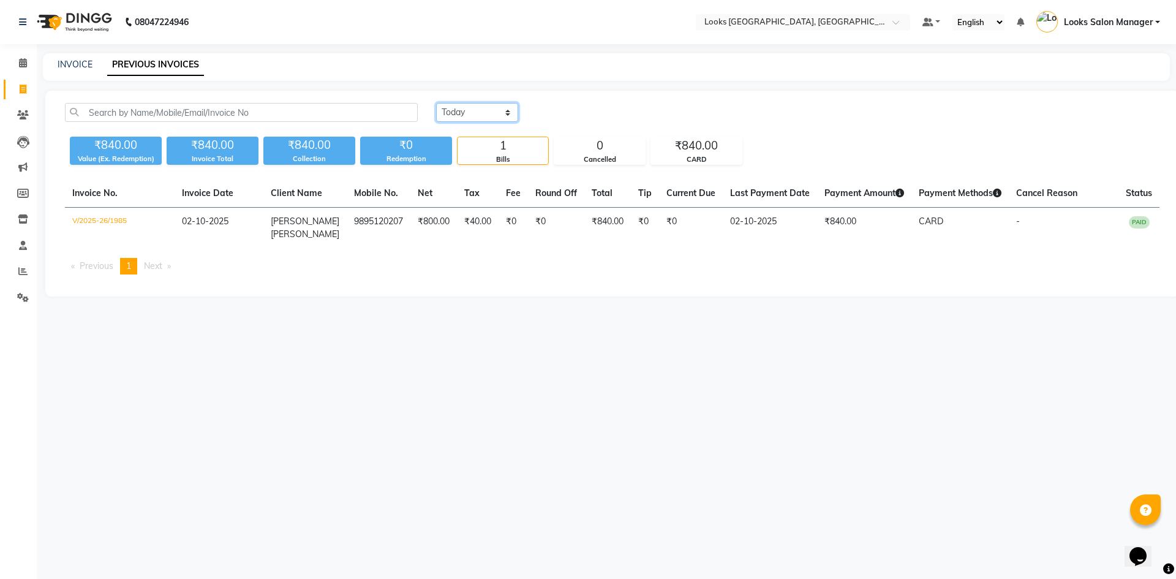
drag, startPoint x: 477, startPoint y: 112, endPoint x: 476, endPoint y: 121, distance: 10.0
click at [477, 112] on select "[DATE] [DATE] Custom Range" at bounding box center [477, 112] width 82 height 19
select select "[DATE]"
click at [436, 103] on select "[DATE] [DATE] Custom Range" at bounding box center [477, 112] width 82 height 19
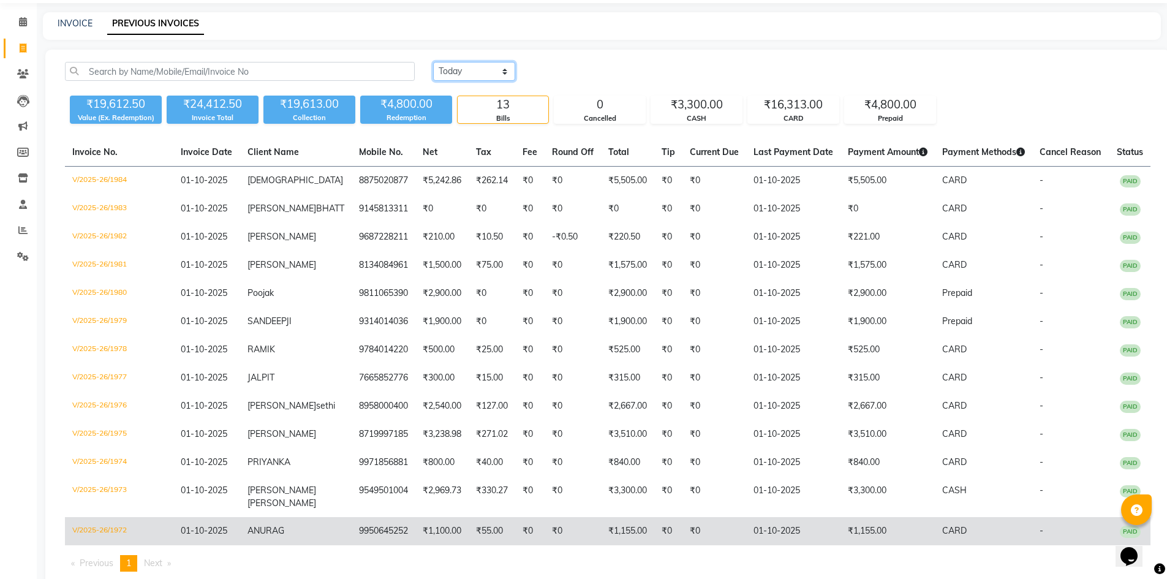
scroll to position [74, 0]
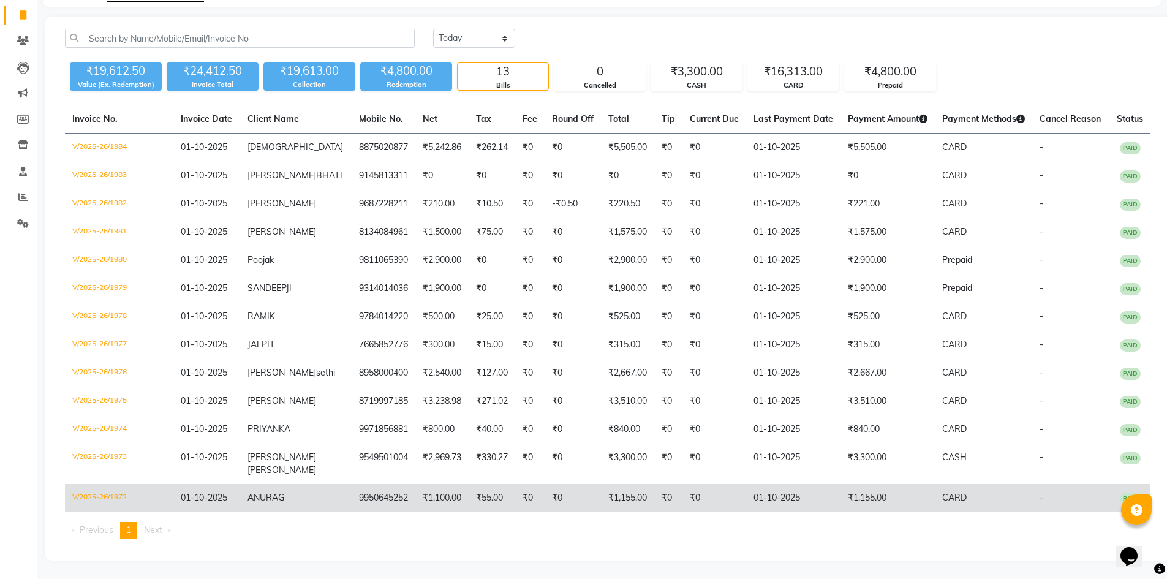
click at [352, 505] on td "9950645252" at bounding box center [384, 498] width 64 height 28
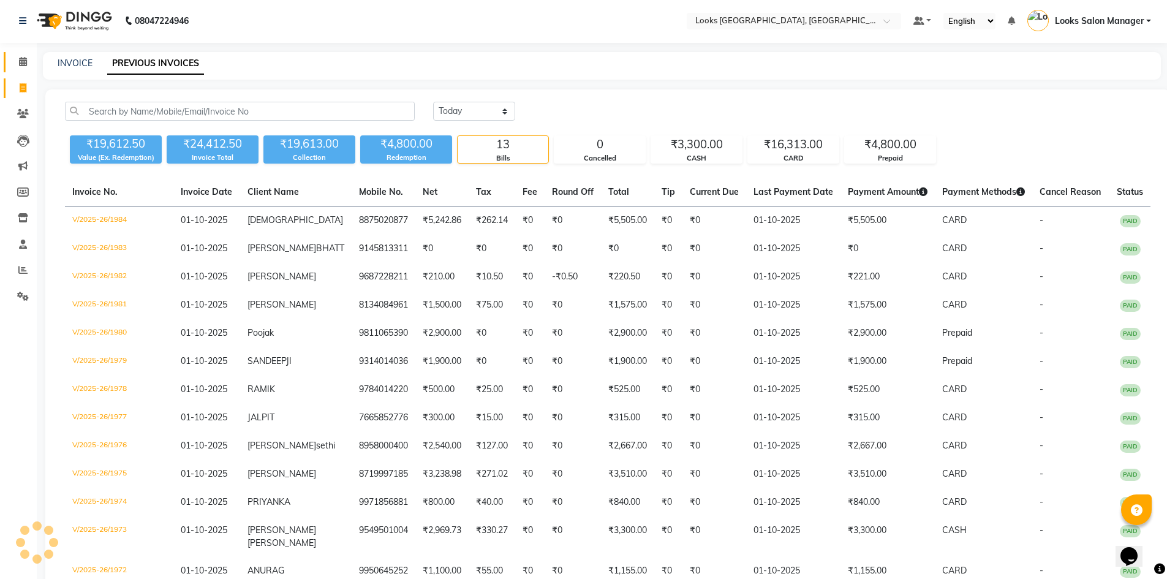
scroll to position [0, 0]
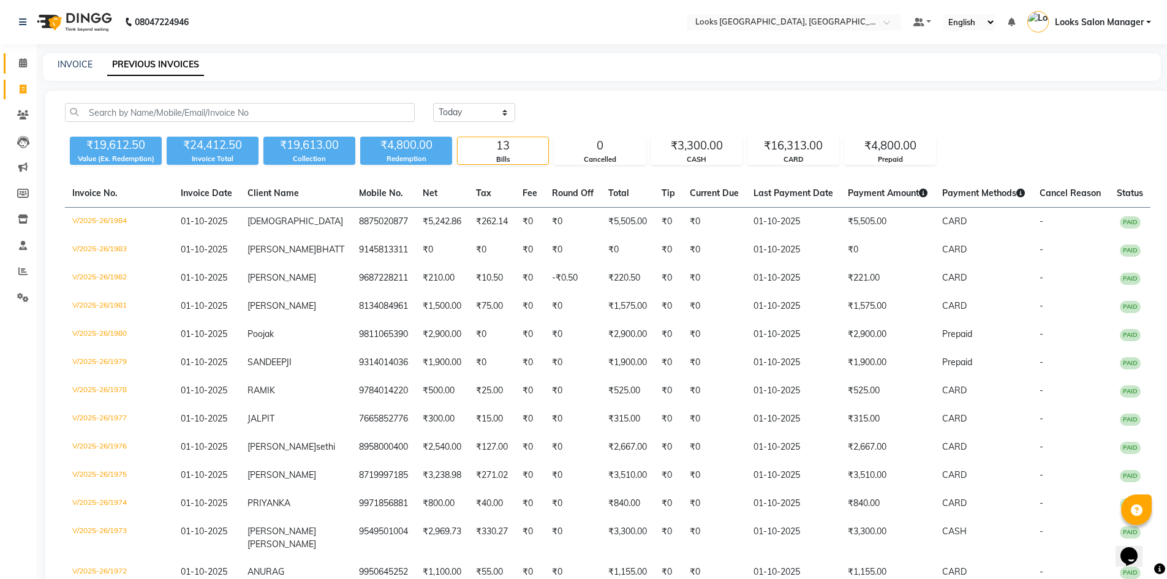
click at [26, 56] on link "Calendar" at bounding box center [18, 63] width 29 height 20
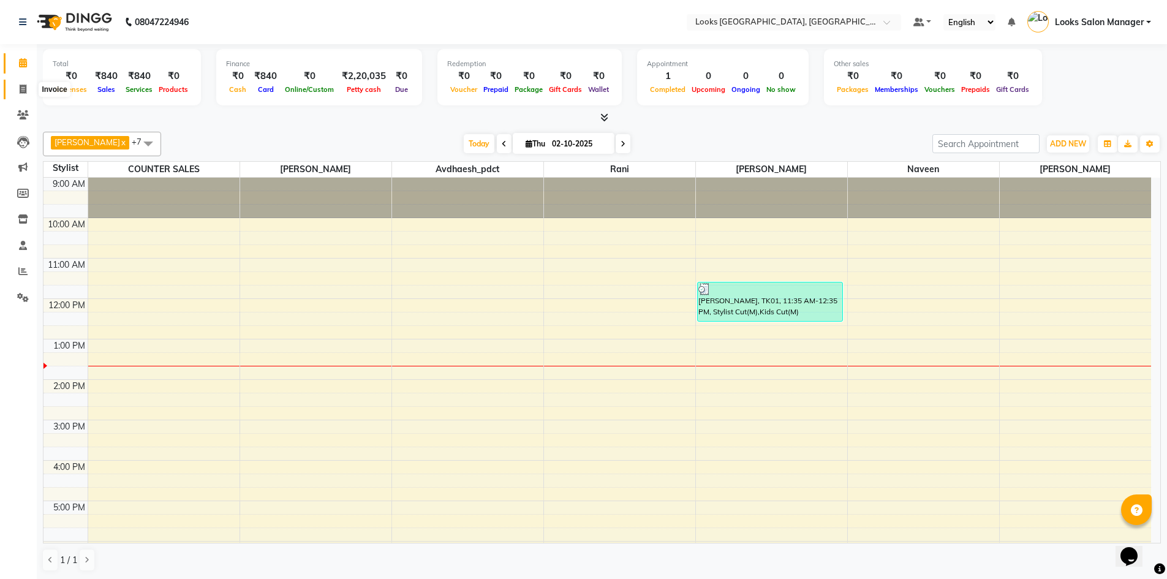
click at [23, 86] on icon at bounding box center [23, 89] width 7 height 9
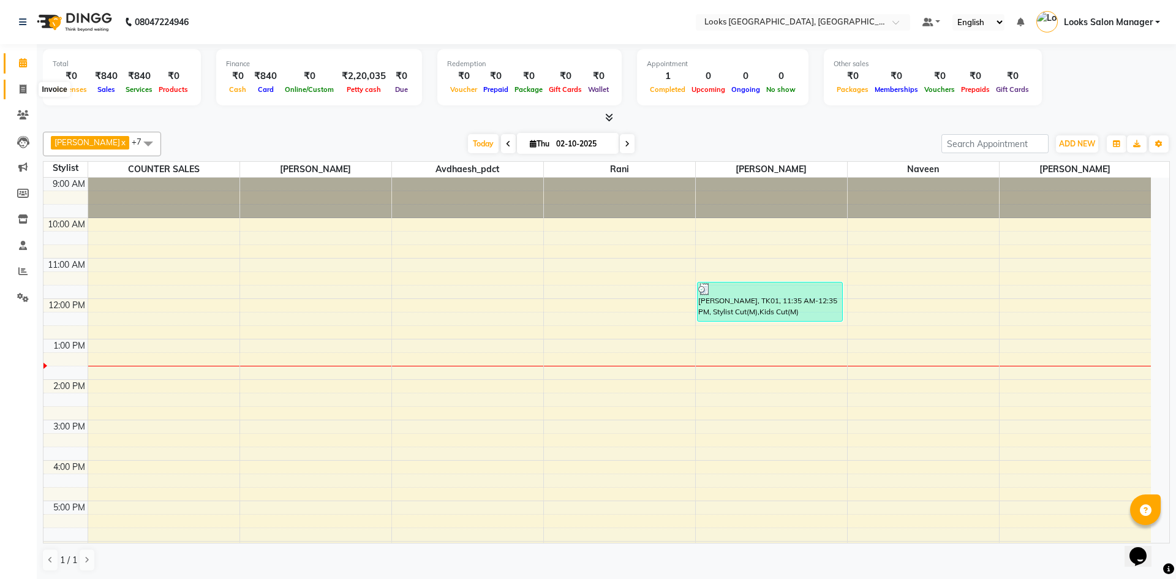
select select "4460"
select select "service"
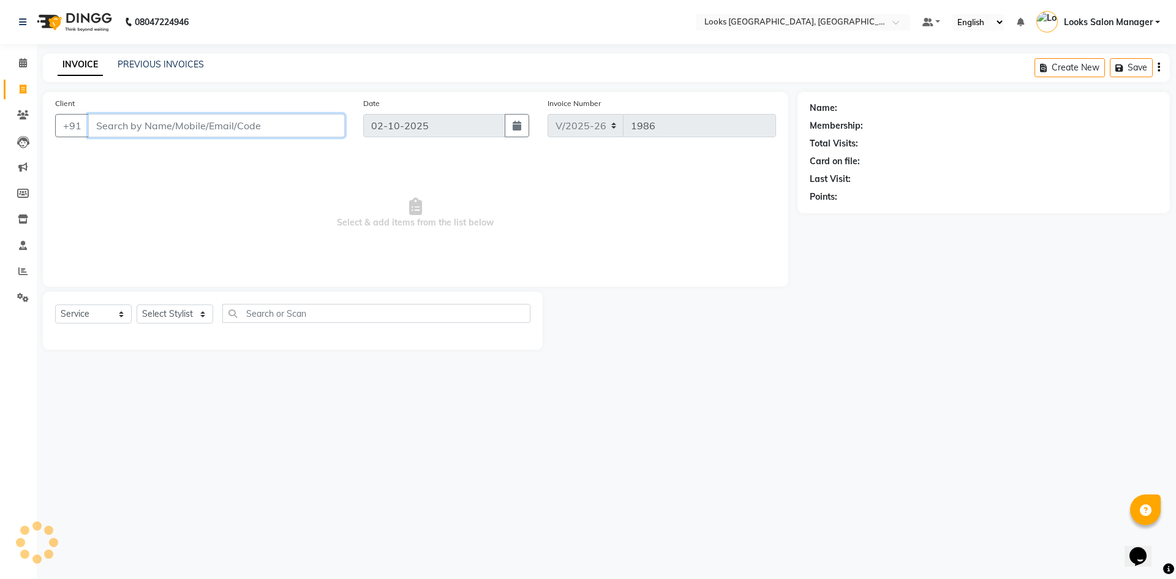
click at [97, 121] on input "Client" at bounding box center [216, 125] width 257 height 23
type input "8209754664"
click at [323, 127] on span "Add Client" at bounding box center [313, 125] width 48 height 12
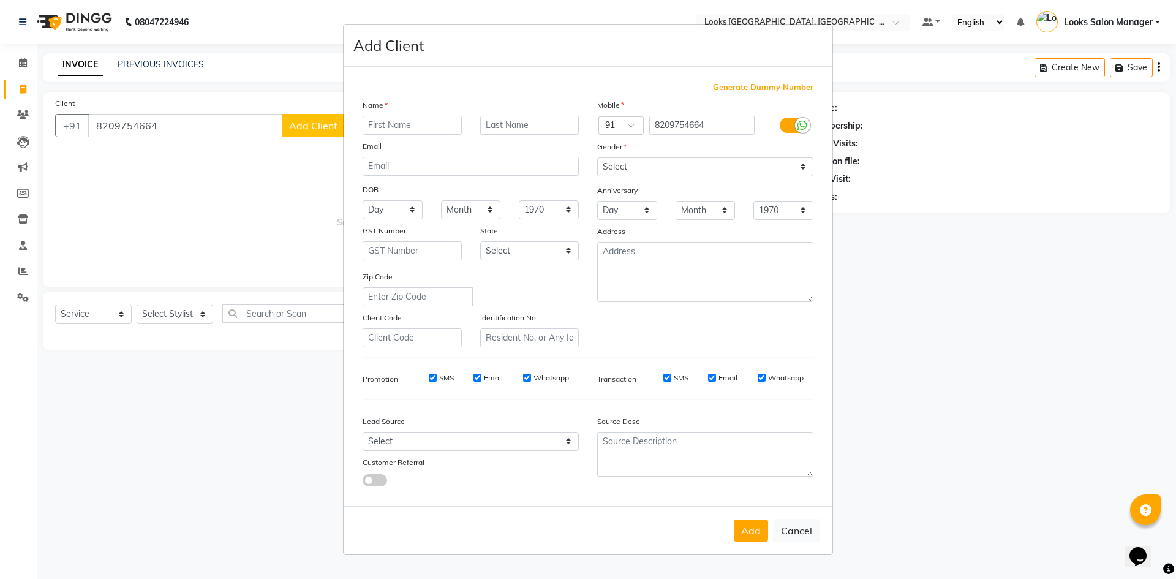
click at [384, 126] on input "text" at bounding box center [412, 125] width 99 height 19
type input "GAJENDRE"
type input "SINGH"
click at [665, 170] on select "Select Male Female Other Prefer Not To Say" at bounding box center [705, 166] width 216 height 19
select select "[DEMOGRAPHIC_DATA]"
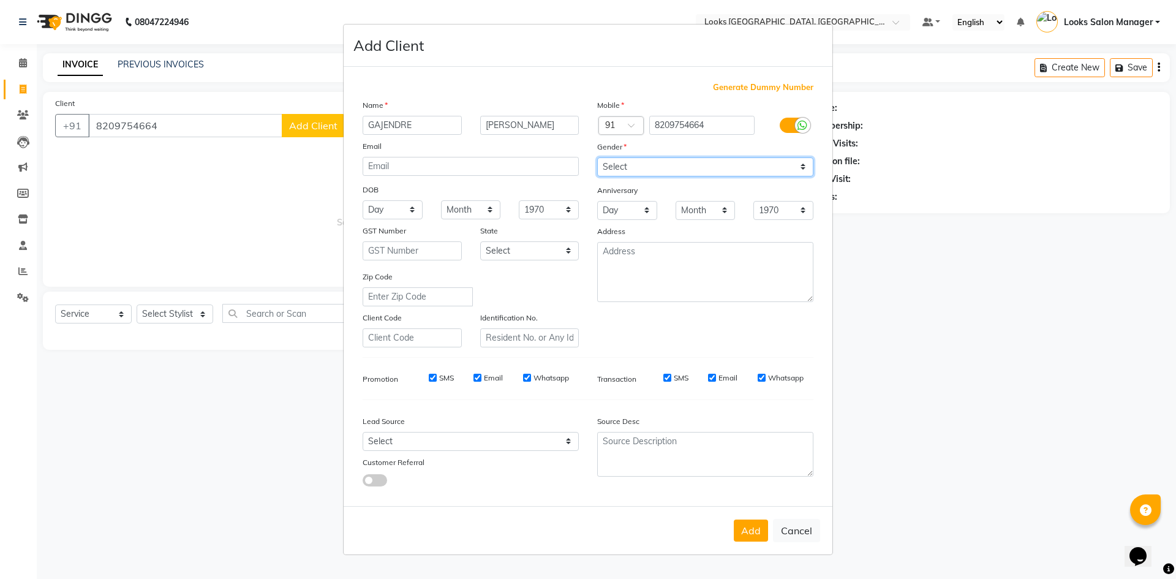
click at [597, 157] on select "Select Male Female Other Prefer Not To Say" at bounding box center [705, 166] width 216 height 19
click at [760, 533] on button "Add" at bounding box center [751, 531] width 34 height 22
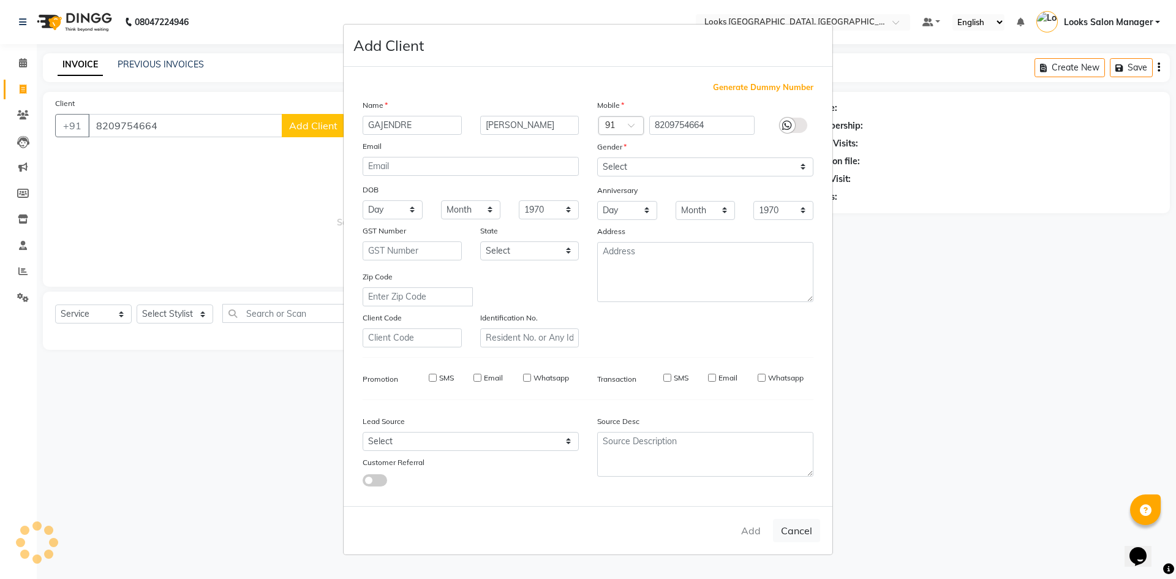
select select
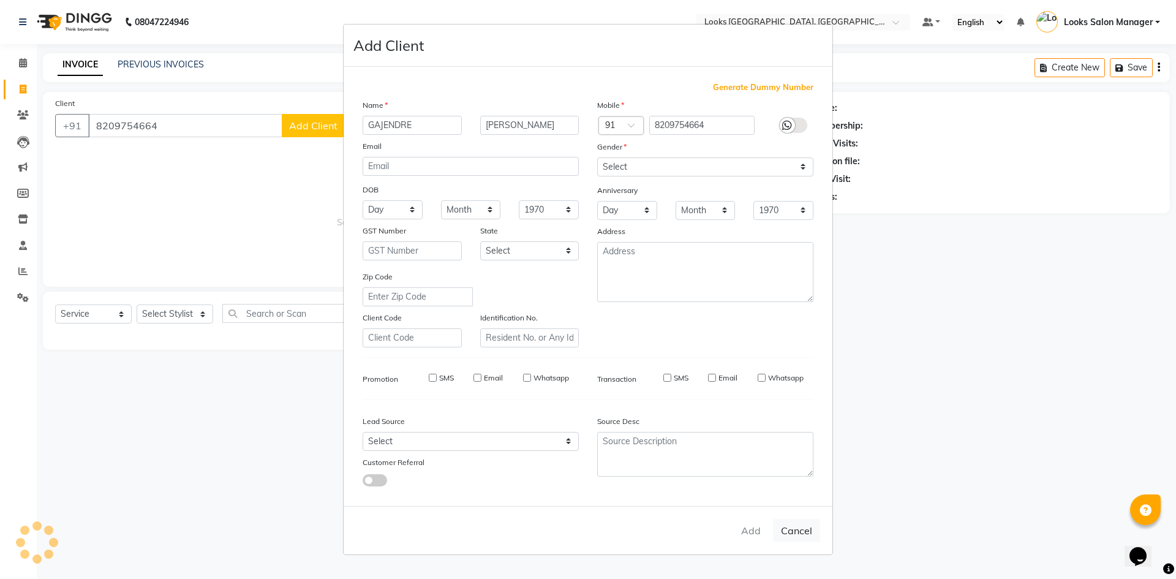
select select
checkbox input "false"
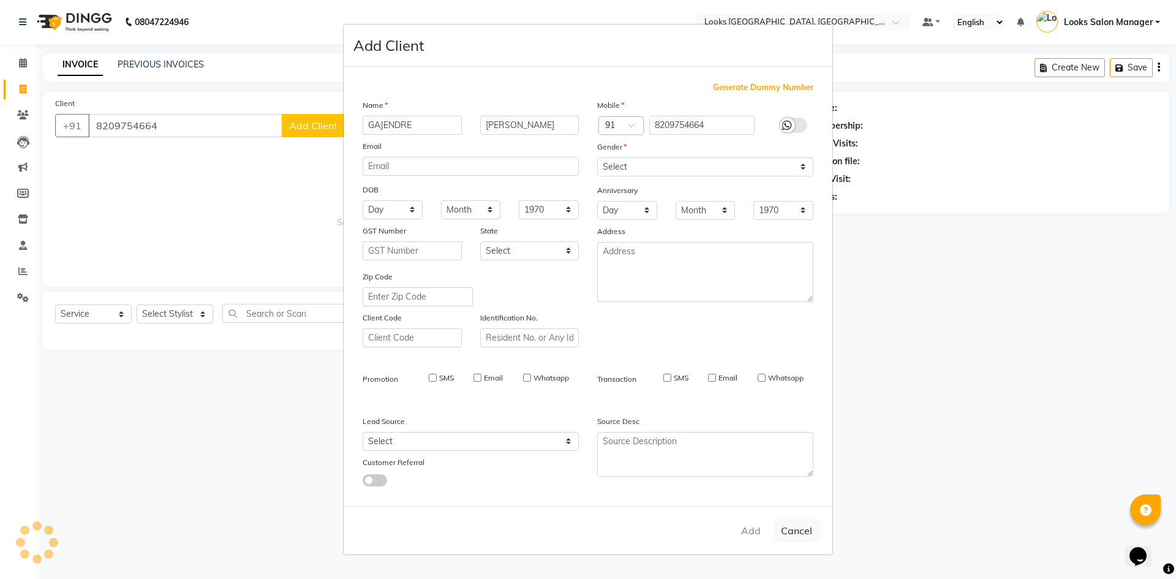
checkbox input "false"
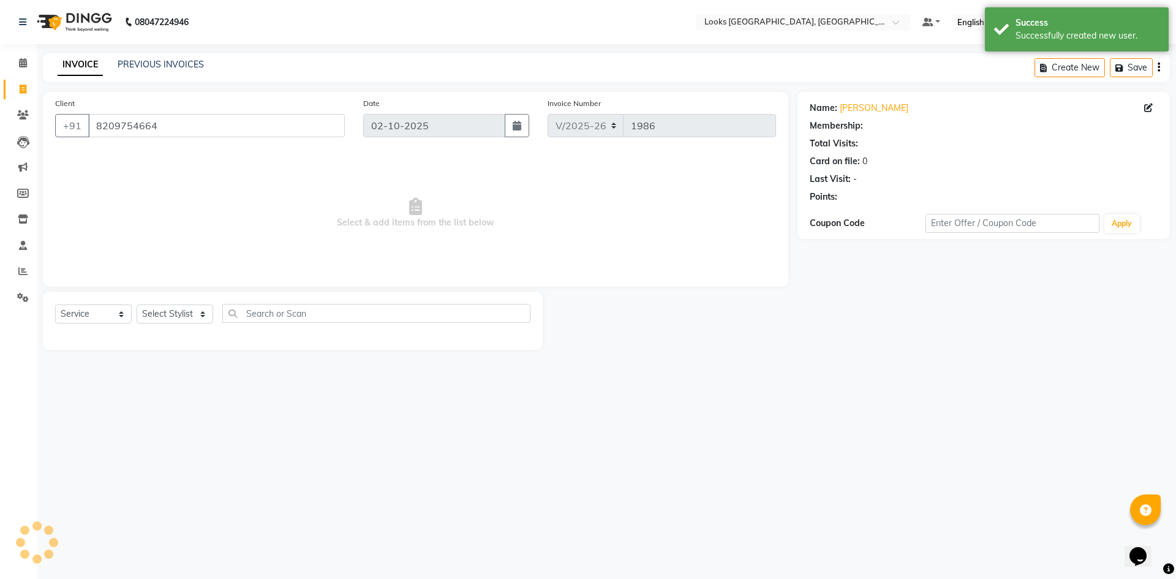
select select "1: Object"
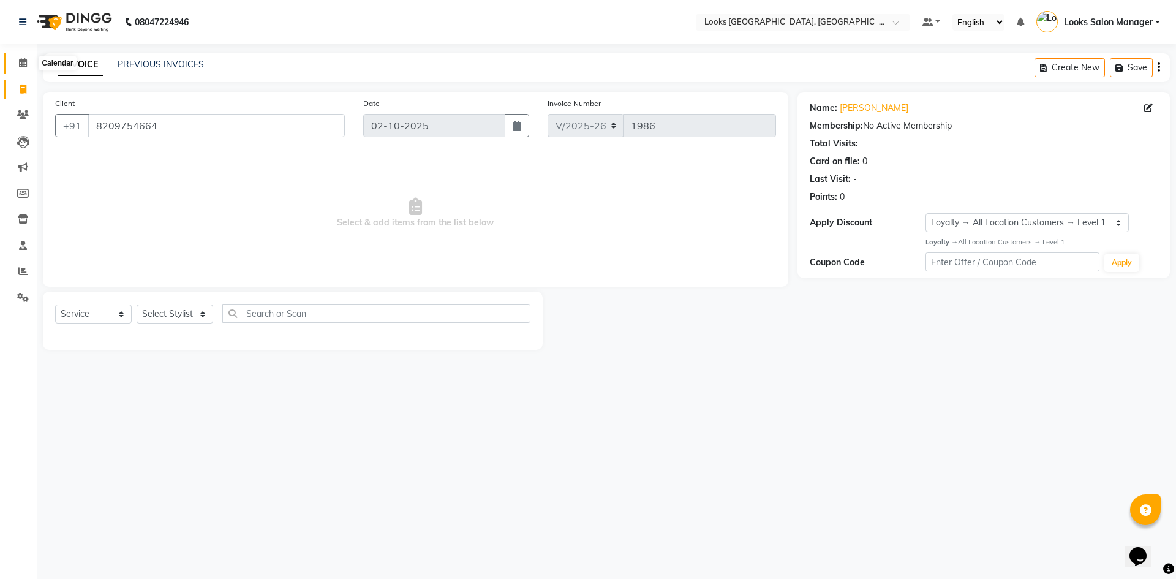
click at [26, 62] on icon at bounding box center [23, 62] width 8 height 9
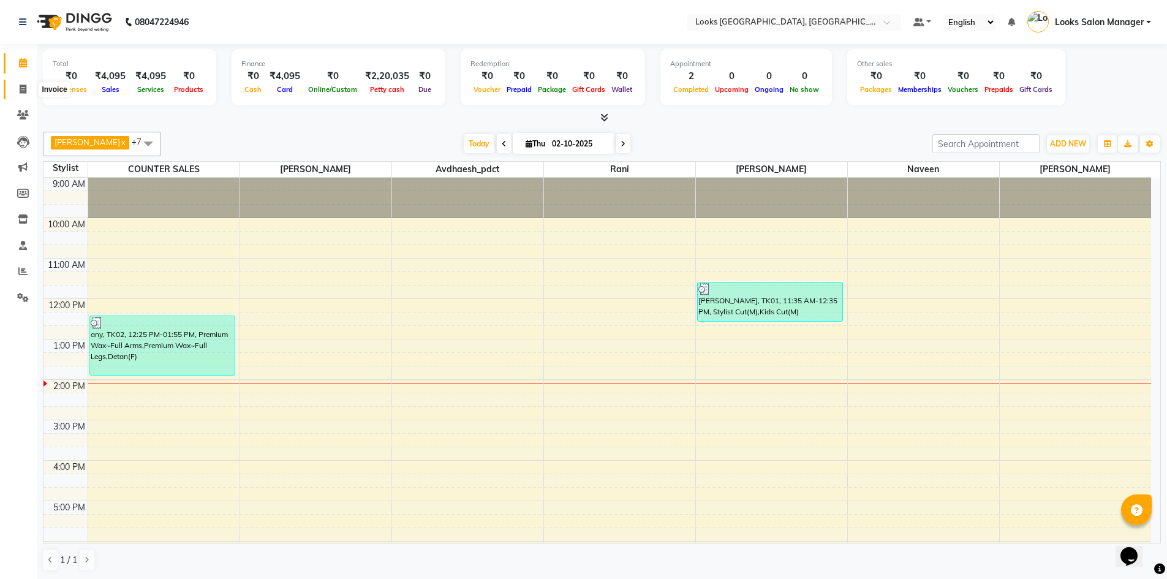
drag, startPoint x: 25, startPoint y: 85, endPoint x: 28, endPoint y: 94, distance: 9.9
click at [25, 85] on icon at bounding box center [23, 89] width 7 height 9
select select "service"
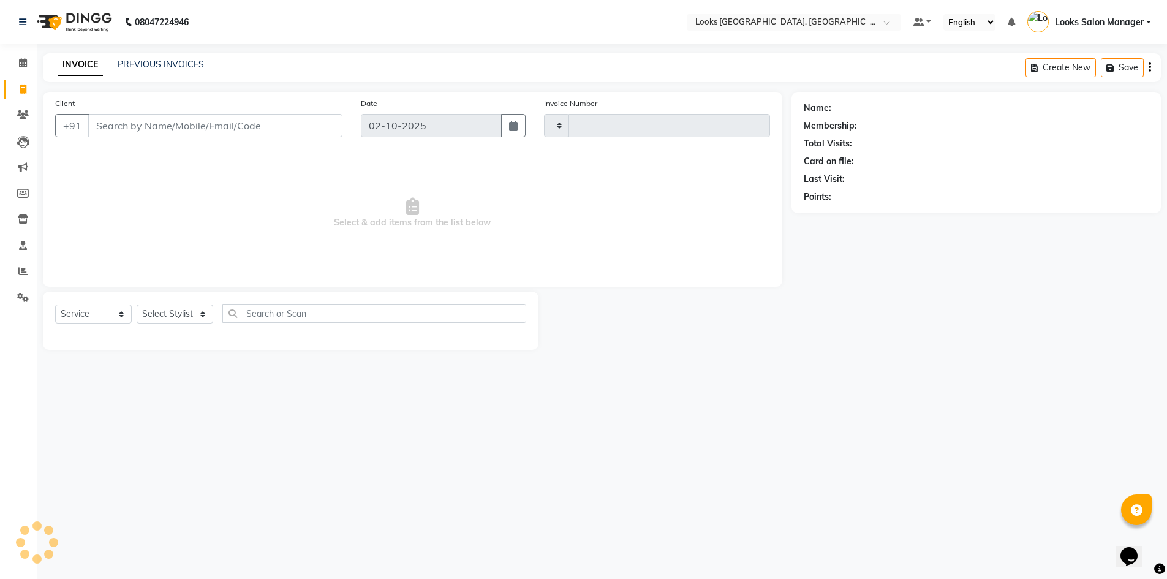
type input "1987"
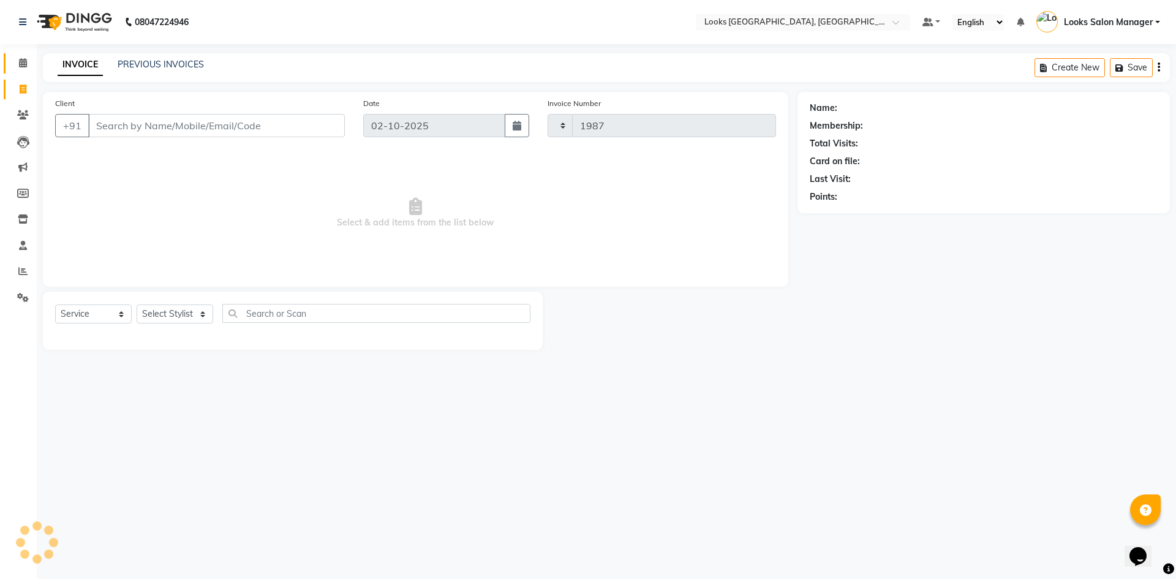
select select "4460"
click at [169, 323] on select "Select Stylist Avdhaesh_pdct COUNTER SALES [PERSON_NAME] Looks Salon Manager [P…" at bounding box center [175, 314] width 77 height 19
select select "53491"
click at [137, 305] on select "Select Stylist Avdhaesh_pdct COUNTER SALES [PERSON_NAME] Looks Salon Manager [P…" at bounding box center [175, 314] width 77 height 19
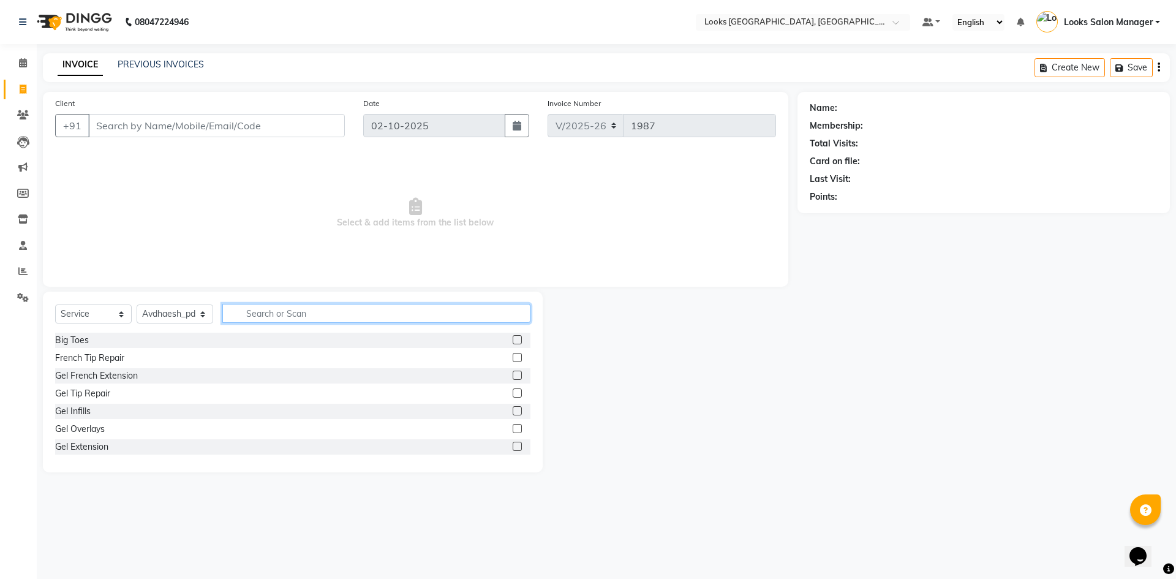
click at [259, 316] on input "text" at bounding box center [376, 313] width 308 height 19
type input "HEAD MA"
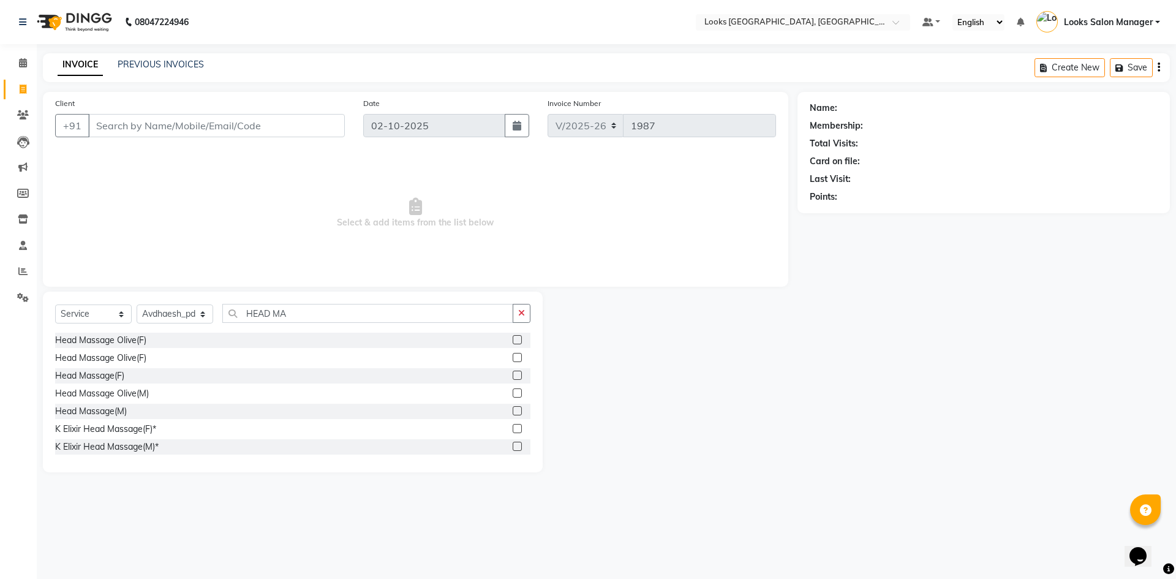
click at [513, 415] on label at bounding box center [517, 410] width 9 height 9
click at [513, 415] on input "checkbox" at bounding box center [517, 411] width 8 height 8
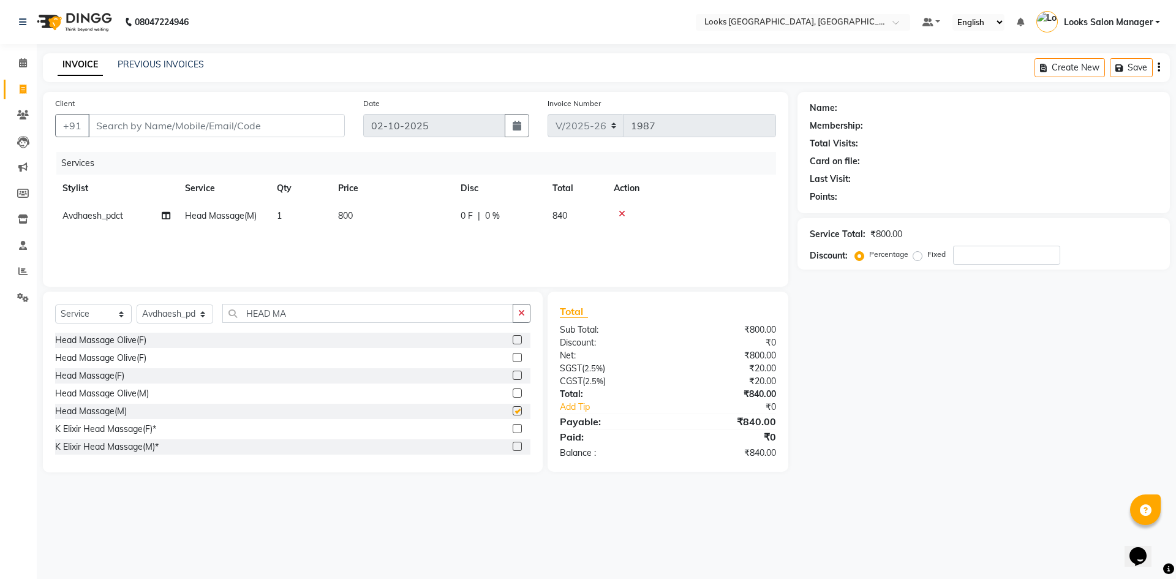
checkbox input "false"
click at [373, 208] on td "800" at bounding box center [392, 216] width 123 height 28
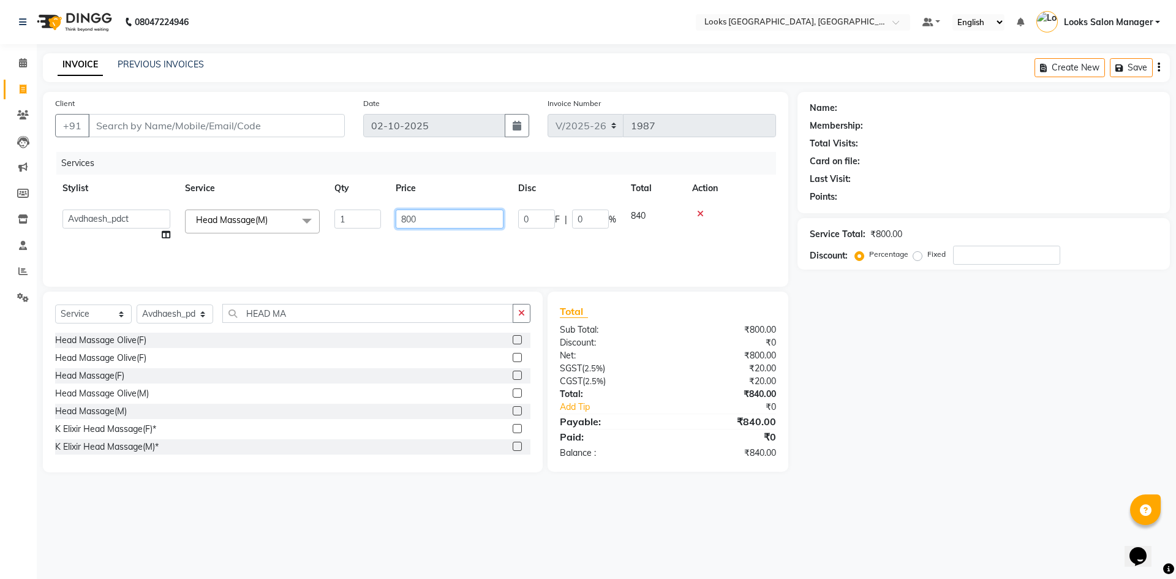
click at [412, 216] on input "800" at bounding box center [450, 219] width 108 height 19
type input "1000"
click at [328, 256] on div "Services Stylist Service Qty Price Disc Total Action Avdhaesh_pdct COUNTER SALE…" at bounding box center [415, 213] width 721 height 123
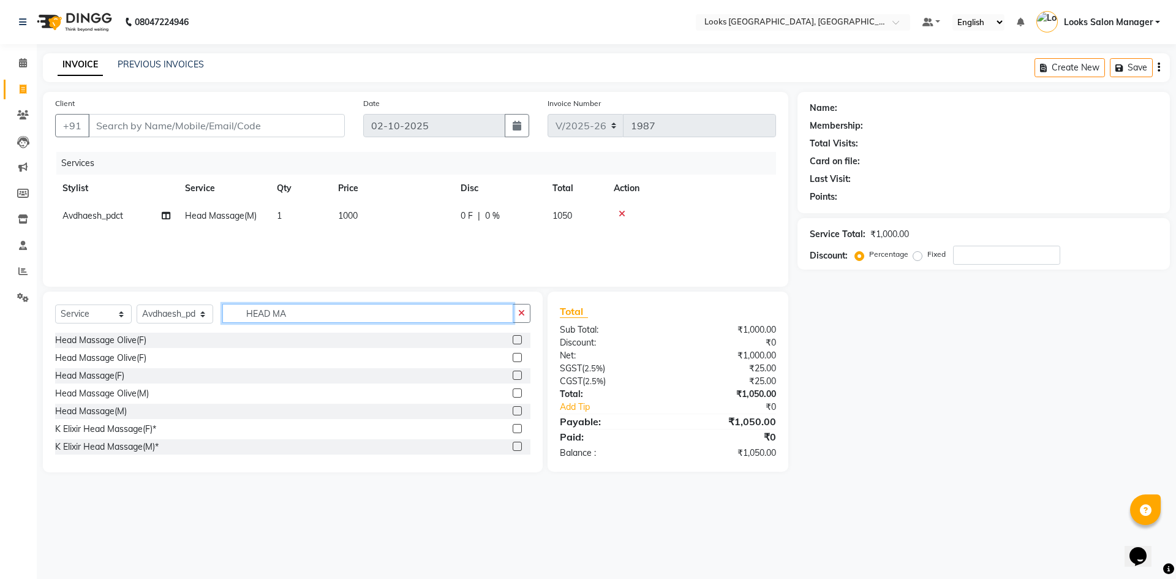
click at [254, 321] on input "HEAD MA" at bounding box center [367, 313] width 291 height 19
click at [184, 314] on select "Select Stylist Avdhaesh_pdct COUNTER SALES [PERSON_NAME] Looks Salon Manager [P…" at bounding box center [175, 314] width 77 height 19
select select "25215"
click at [137, 305] on select "Select Stylist Avdhaesh_pdct COUNTER SALES [PERSON_NAME] Looks Salon Manager [P…" at bounding box center [175, 314] width 77 height 19
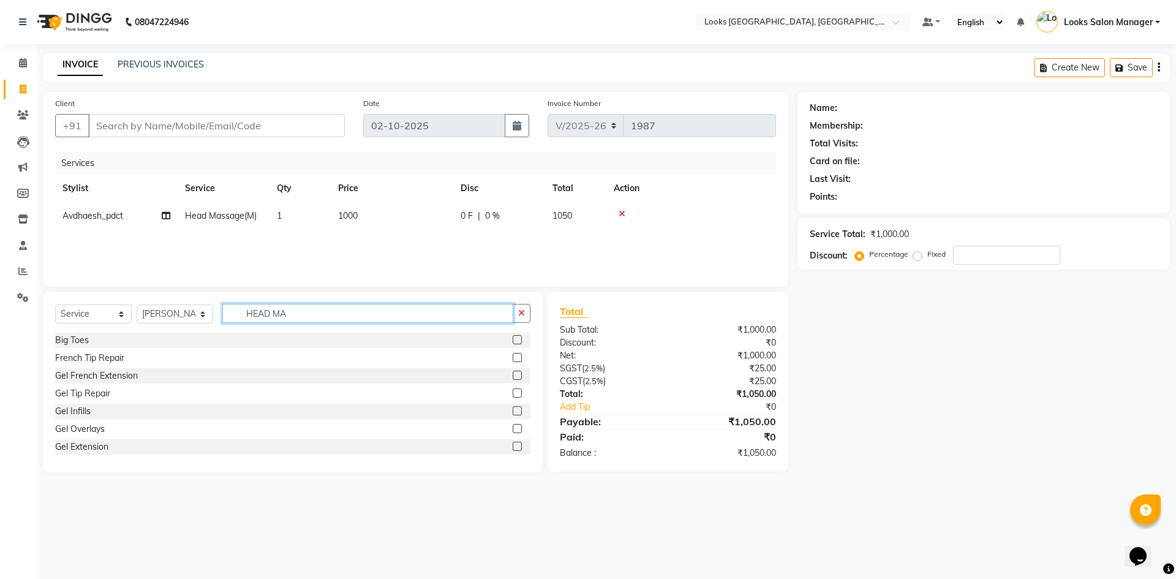
click at [313, 317] on input "HEAD MA" at bounding box center [367, 313] width 291 height 19
type input "CUT"
click at [513, 356] on label at bounding box center [517, 357] width 9 height 9
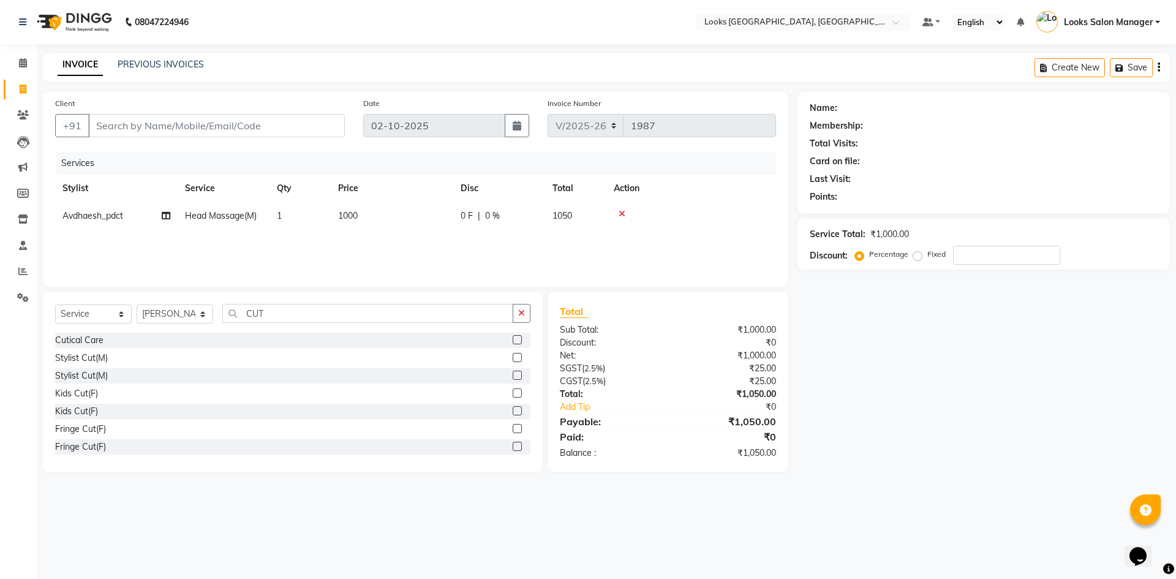
click at [513, 356] on input "checkbox" at bounding box center [517, 358] width 8 height 8
checkbox input "false"
click at [360, 244] on td "700" at bounding box center [392, 244] width 123 height 28
select select "25215"
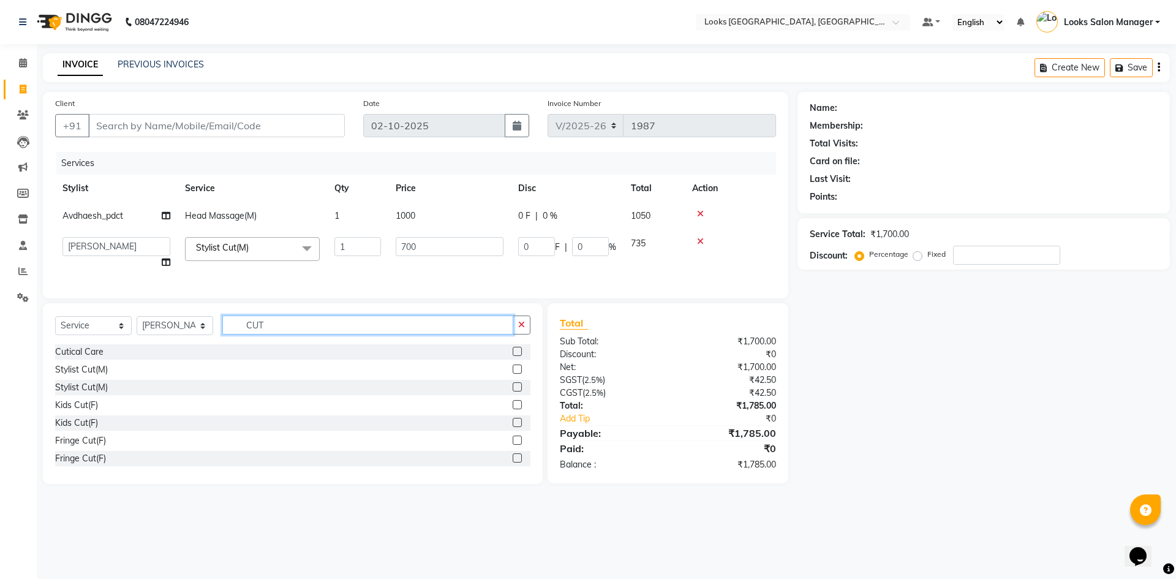
click at [264, 330] on input "CUT" at bounding box center [367, 325] width 291 height 19
type input "BEARD"
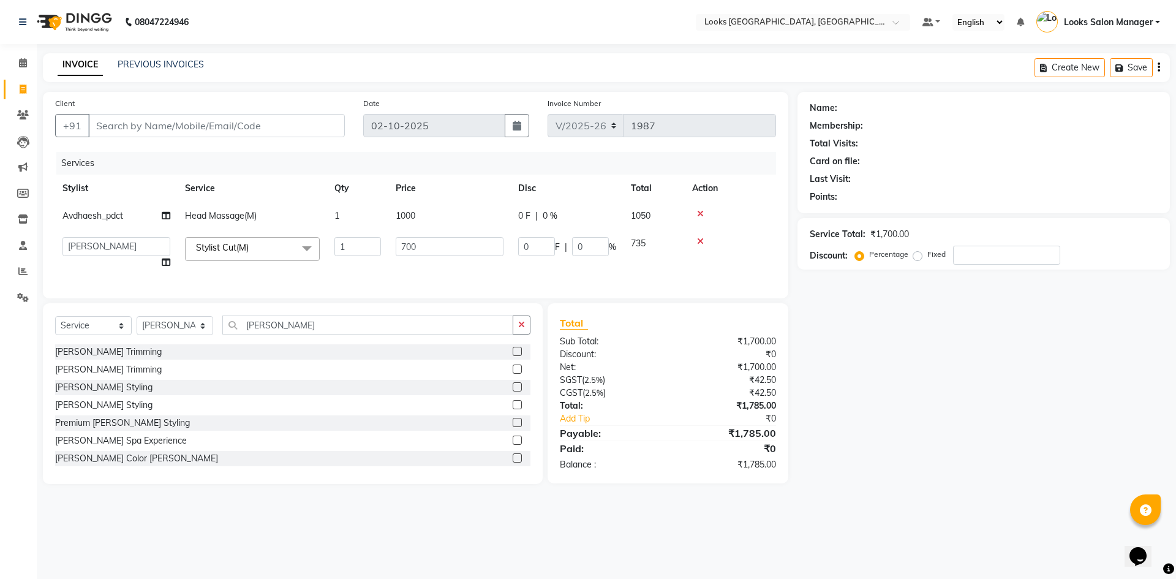
click at [513, 356] on label at bounding box center [517, 351] width 9 height 9
click at [513, 356] on input "checkbox" at bounding box center [517, 352] width 8 height 8
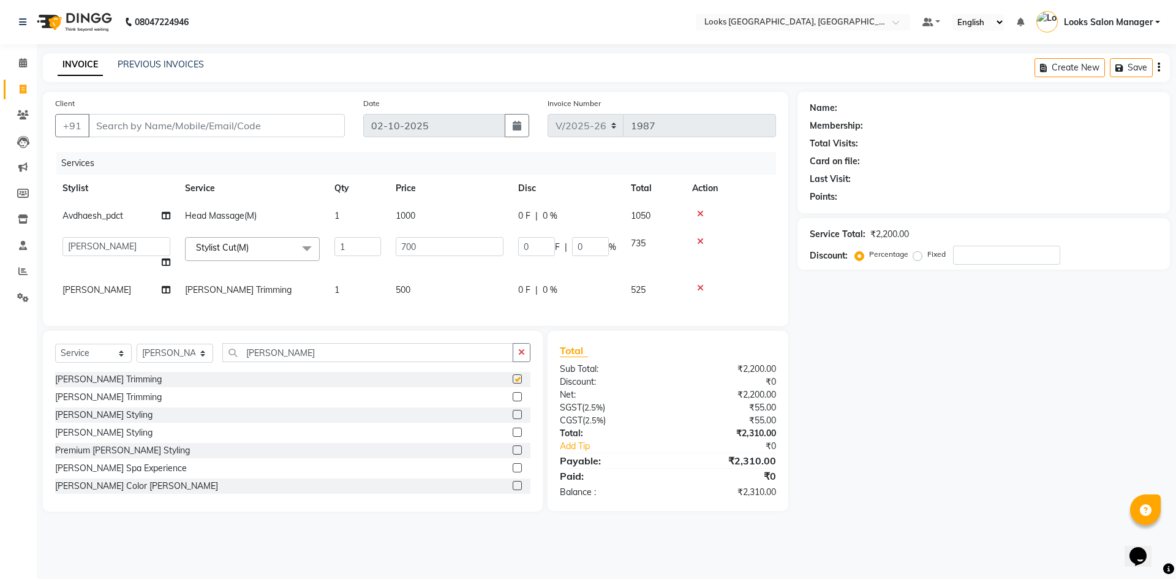
checkbox input "false"
click at [313, 362] on input "BEARD" at bounding box center [367, 352] width 291 height 19
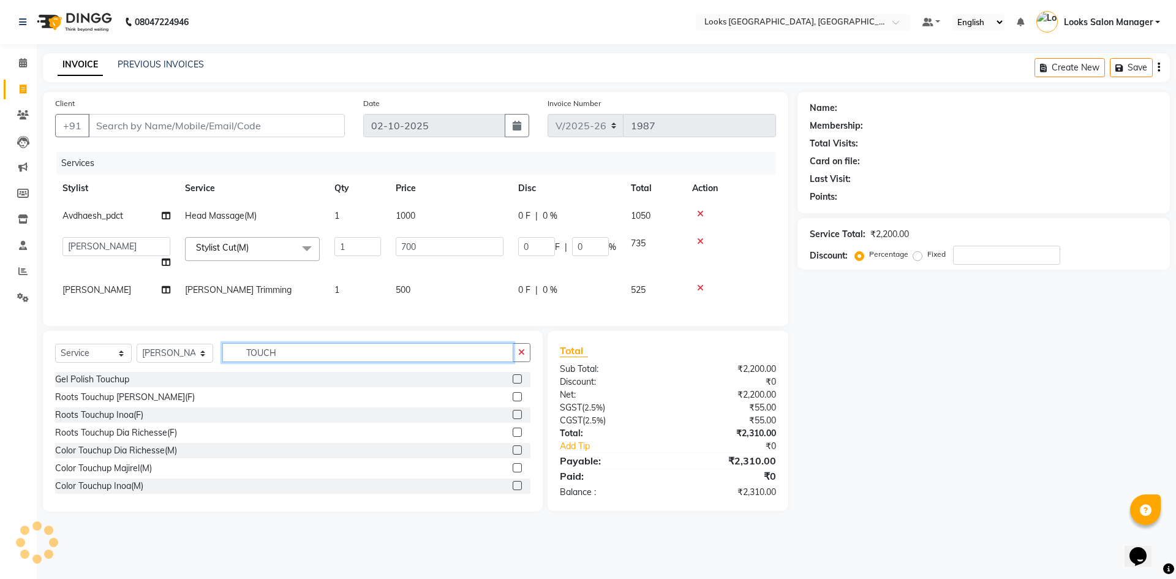
type input "TOUCH"
click at [513, 472] on label at bounding box center [517, 467] width 9 height 9
click at [513, 472] on input "checkbox" at bounding box center [517, 468] width 8 height 8
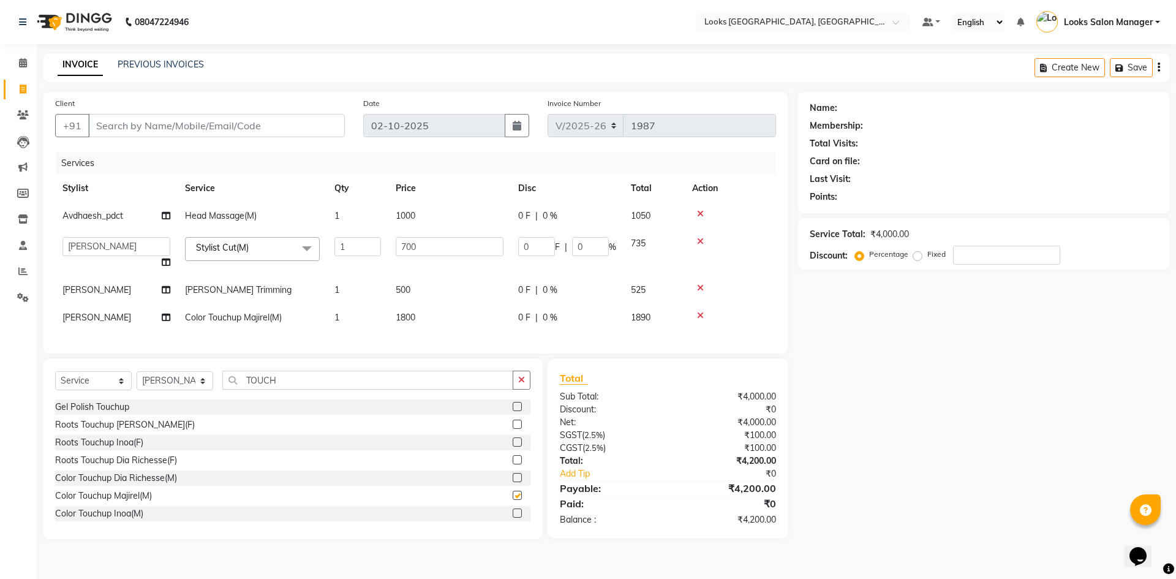
checkbox input "false"
click at [471, 291] on td "500" at bounding box center [449, 290] width 123 height 28
select select "25215"
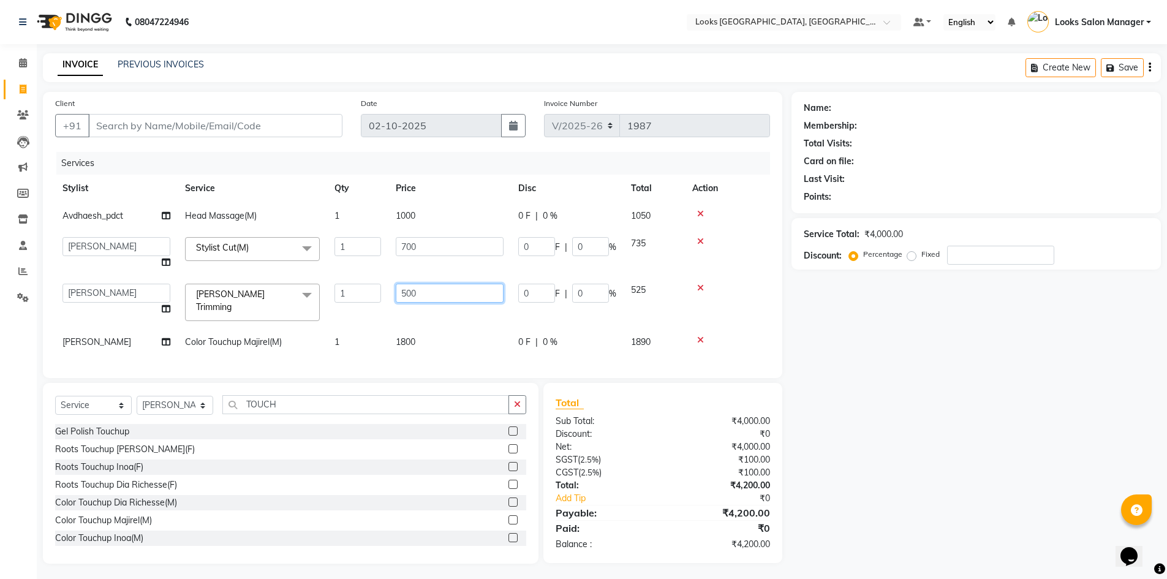
click at [471, 291] on input "500" at bounding box center [450, 293] width 108 height 19
type input "300"
click at [438, 320] on tbody "Avdhaesh_pdct Head Massage(M) 1 1000 0 F | 0 % 1050 Avdhaesh_pdct COUNTER SALES…" at bounding box center [412, 279] width 715 height 154
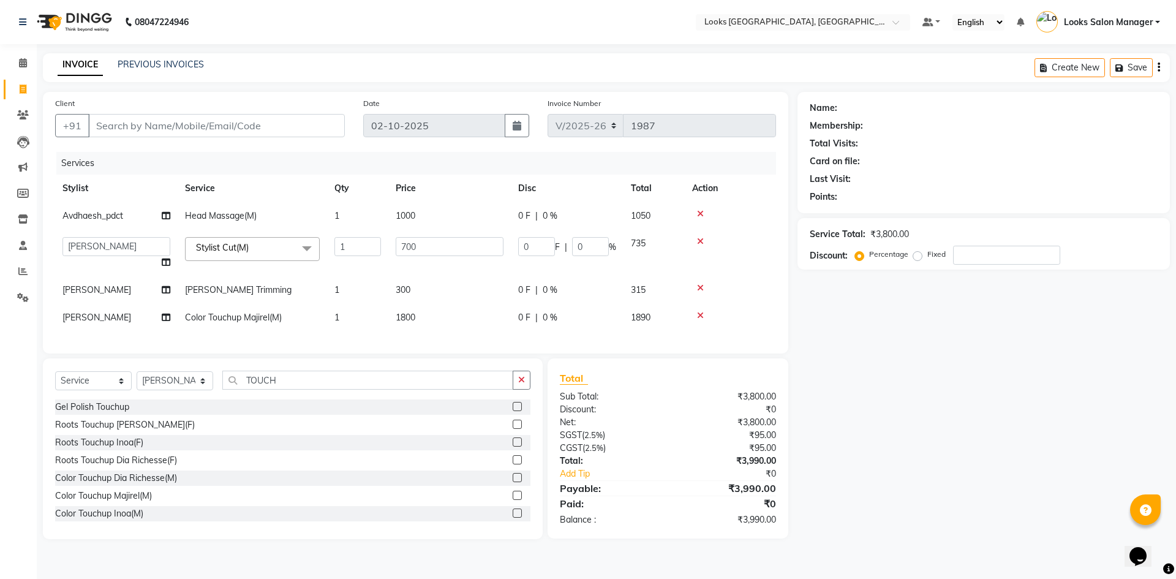
click at [438, 320] on td "1800" at bounding box center [449, 318] width 123 height 28
select select "25215"
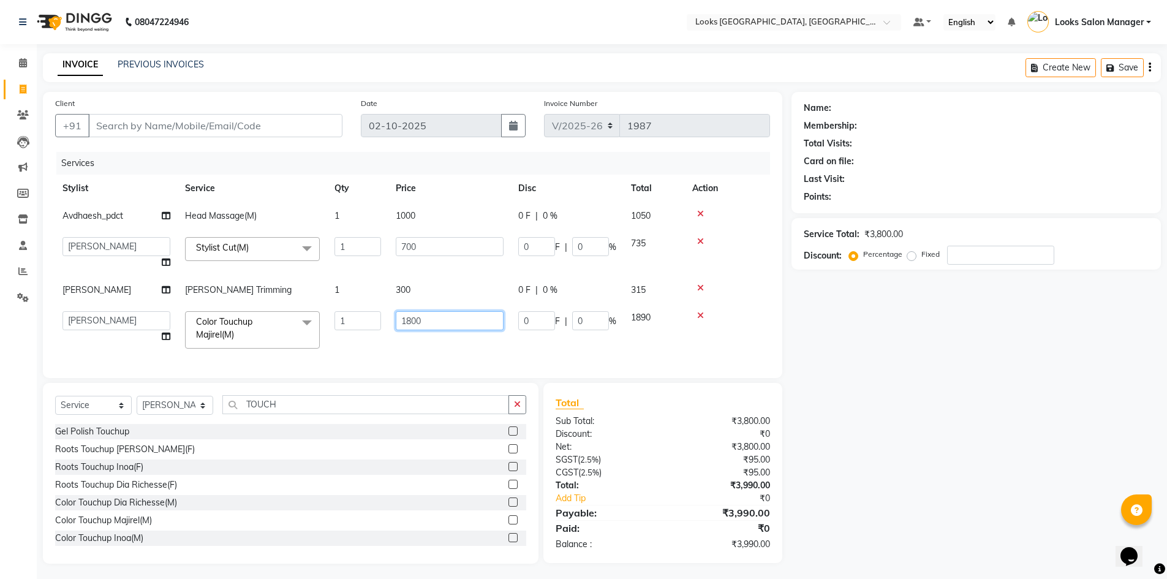
click at [438, 320] on input "1800" at bounding box center [450, 320] width 108 height 19
type input "1400"
click at [414, 343] on div "Services Stylist Service Qty Price Disc Total Action Avdhaesh_pdct Head Massage…" at bounding box center [412, 259] width 715 height 214
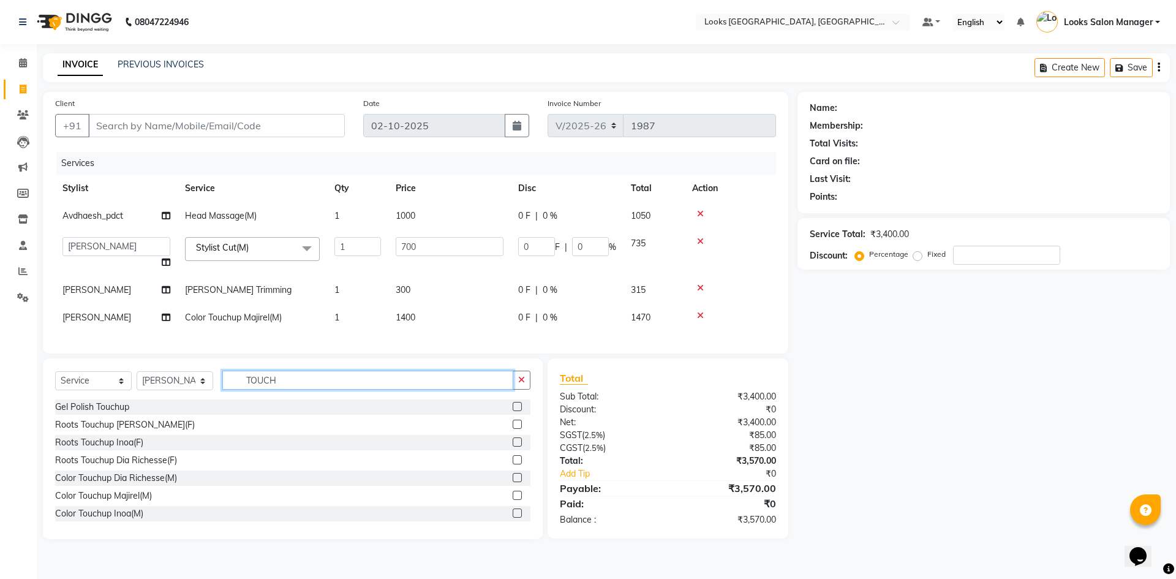
click at [273, 390] on input "TOUCH" at bounding box center [367, 380] width 291 height 19
type input "DETAN"
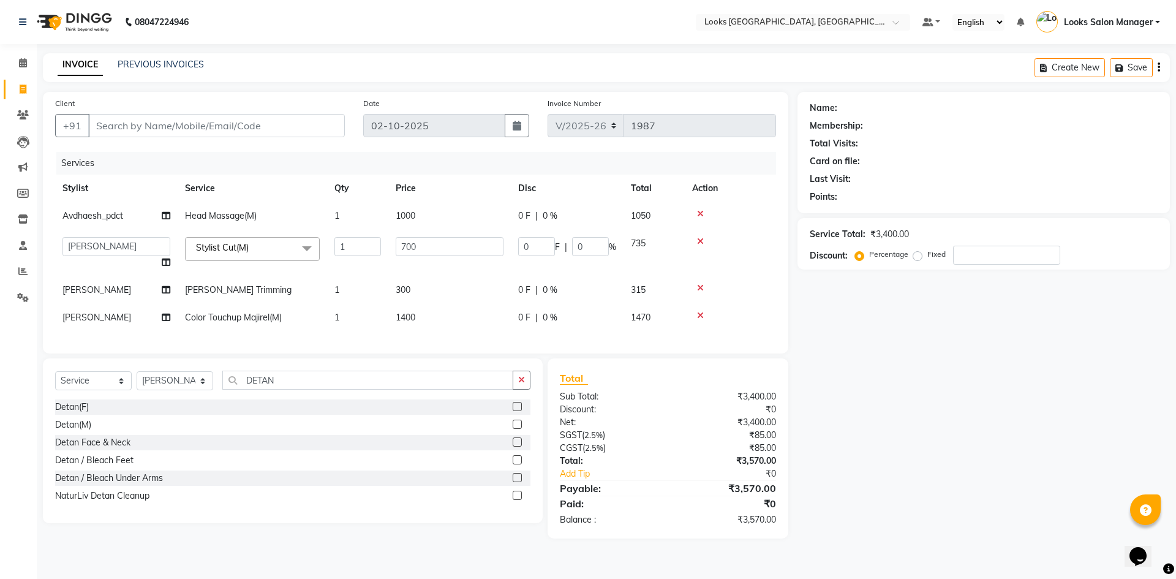
click at [515, 429] on label at bounding box center [517, 424] width 9 height 9
click at [515, 429] on input "checkbox" at bounding box center [517, 425] width 8 height 8
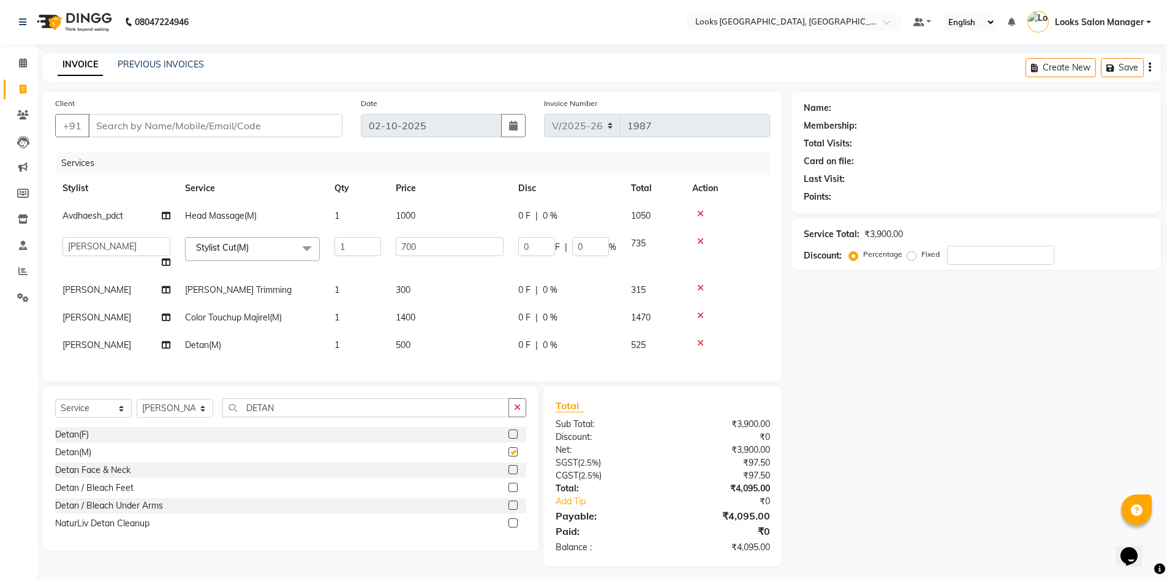
click at [422, 345] on td "500" at bounding box center [449, 346] width 123 height 28
checkbox input "false"
select select "25215"
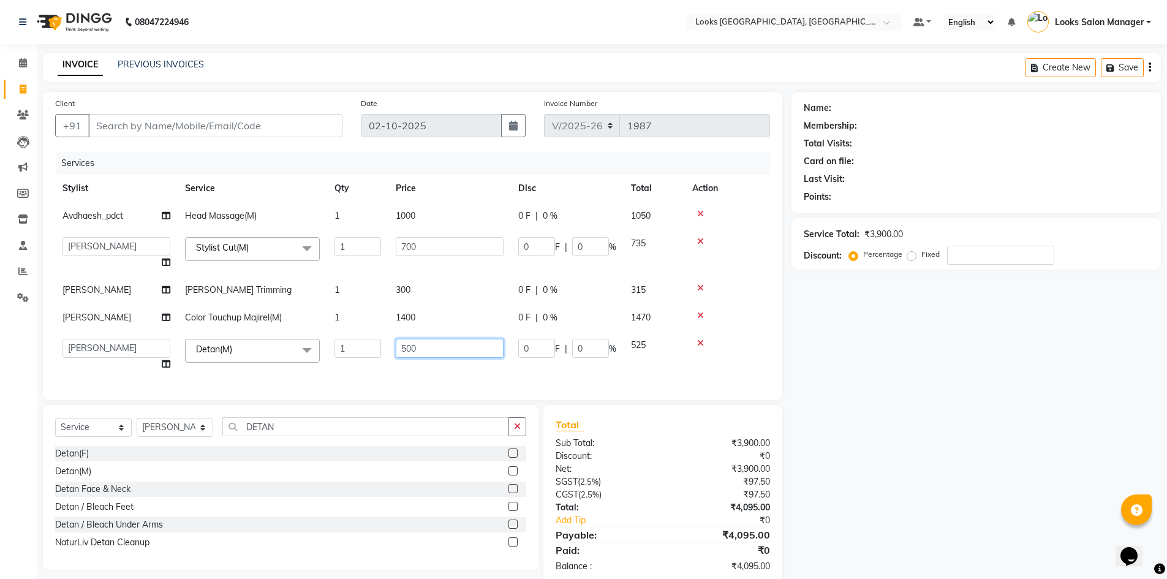
click at [422, 345] on input "500" at bounding box center [450, 348] width 108 height 19
type input "1000"
click at [404, 368] on div "Services Stylist Service Qty Price Disc Total Action Avdhaesh_pdct Head Massage…" at bounding box center [412, 270] width 715 height 236
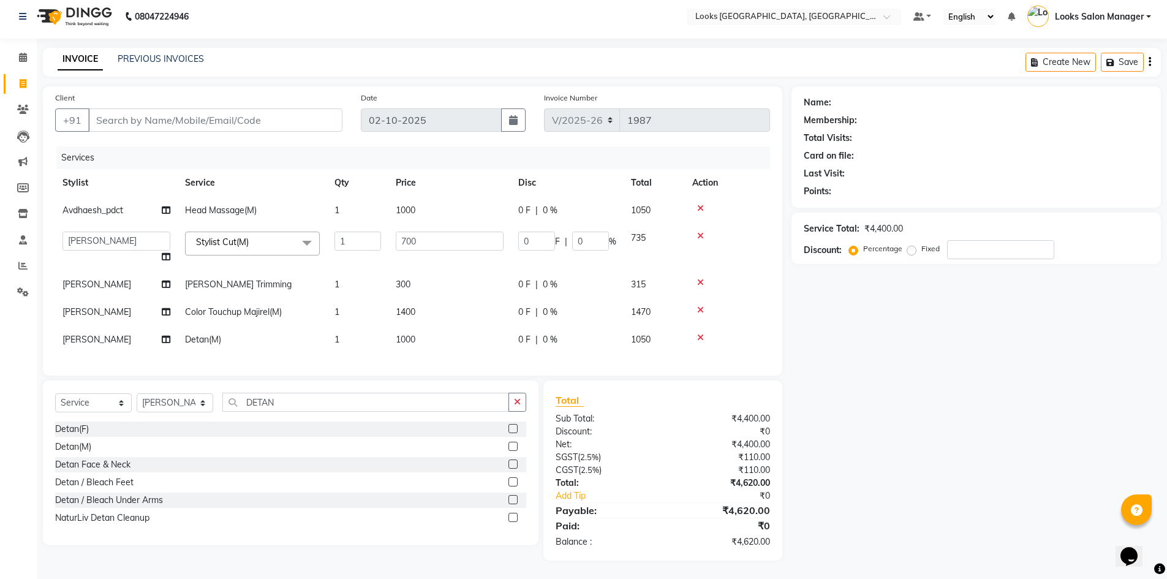
scroll to position [15, 0]
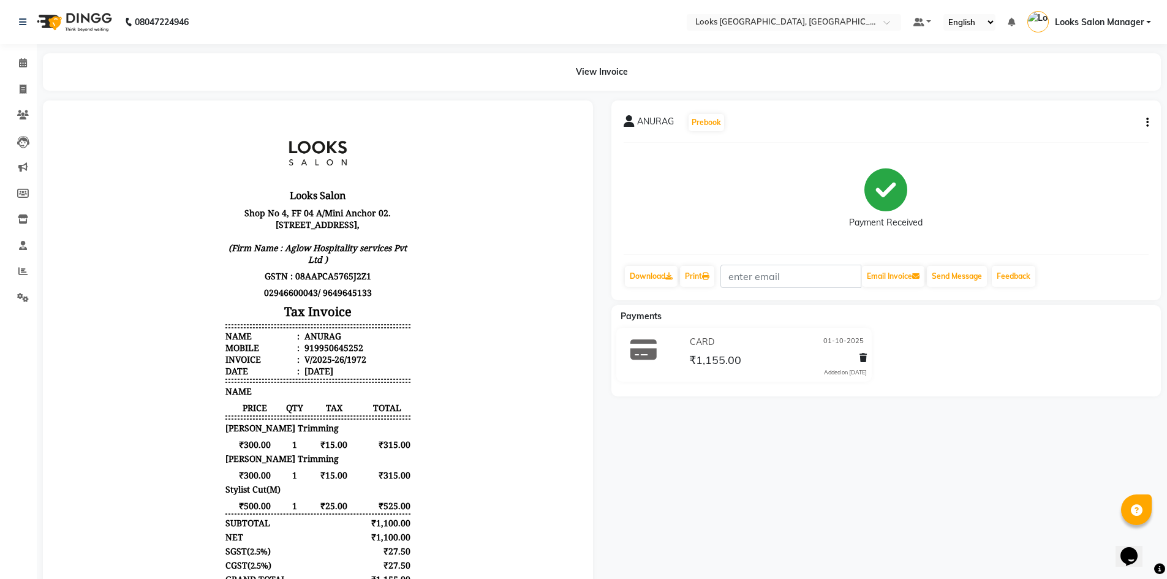
click at [316, 354] on div "919950645252" at bounding box center [332, 348] width 61 height 12
copy div "919950645252"
drag, startPoint x: 25, startPoint y: 94, endPoint x: 40, endPoint y: 94, distance: 15.3
click at [25, 94] on span at bounding box center [22, 90] width 21 height 14
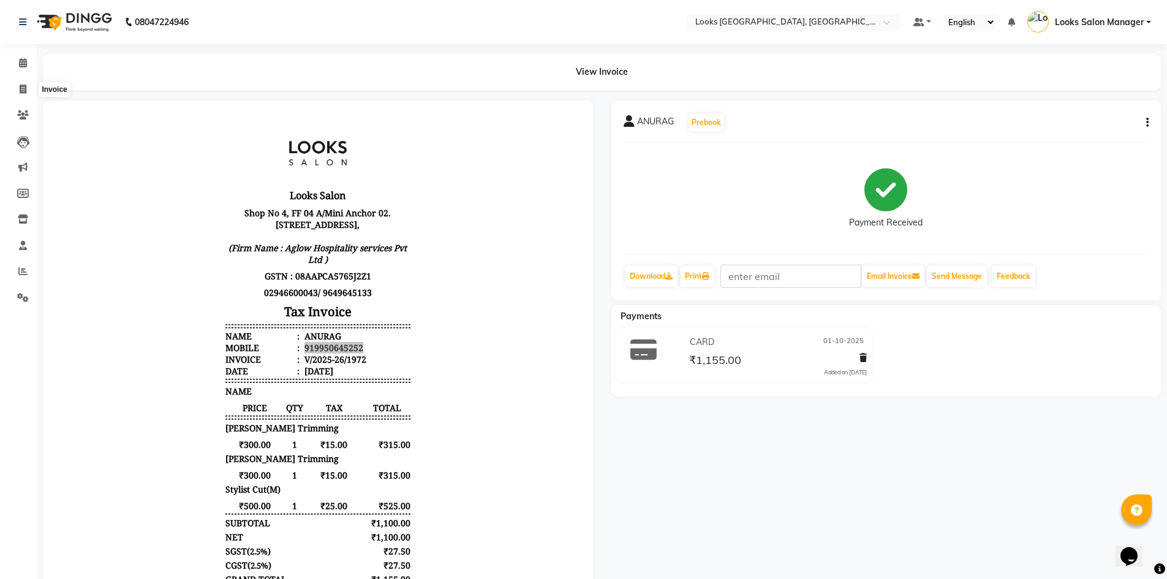
select select "service"
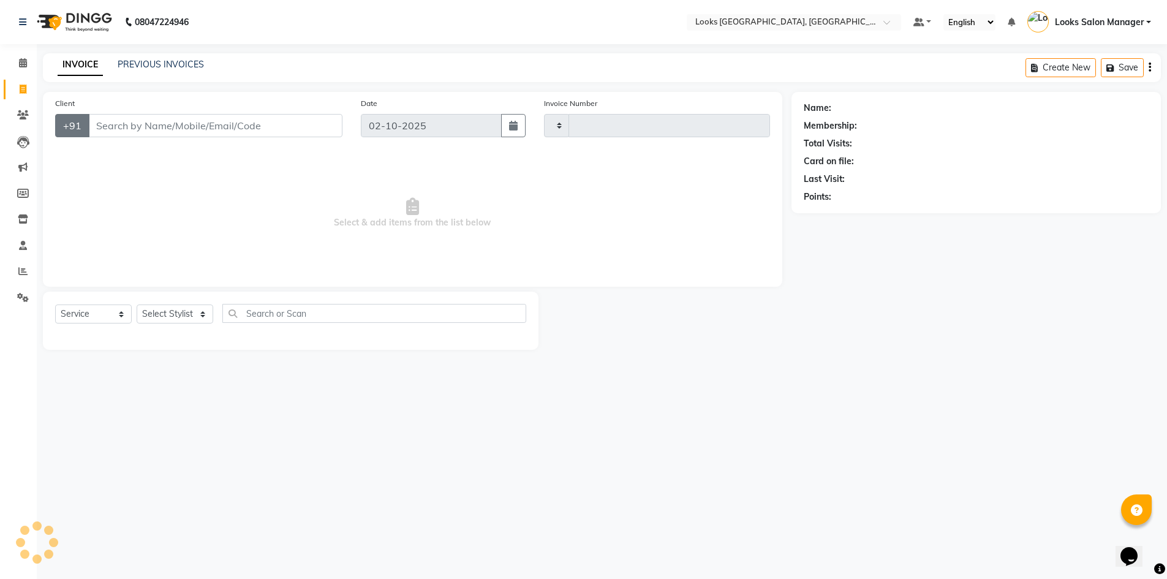
type input "1986"
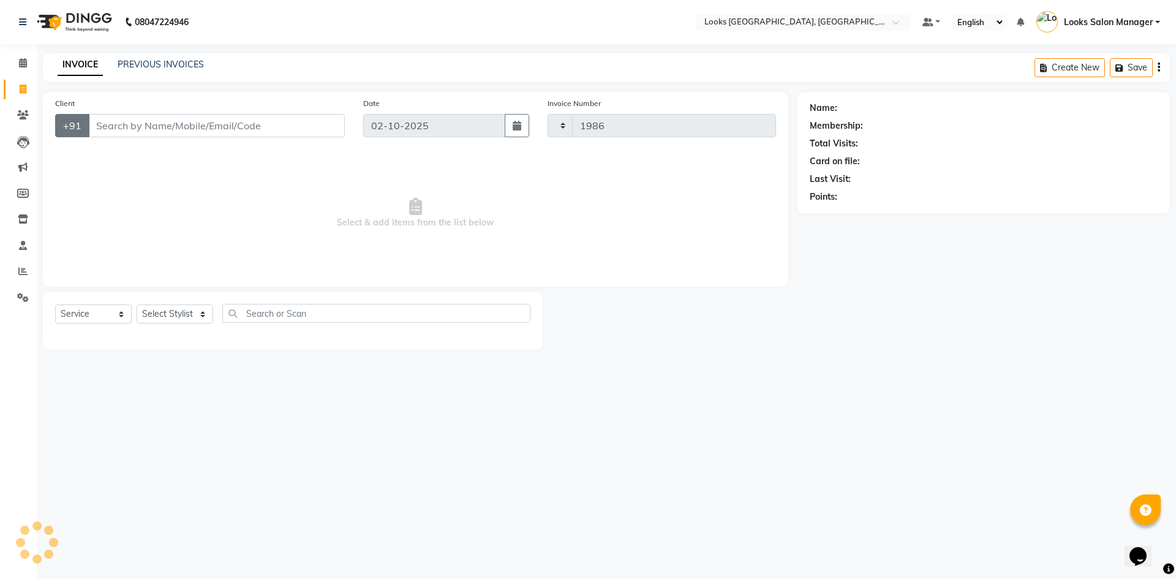
select select "4460"
type input "919950645252"
select select "1: Object"
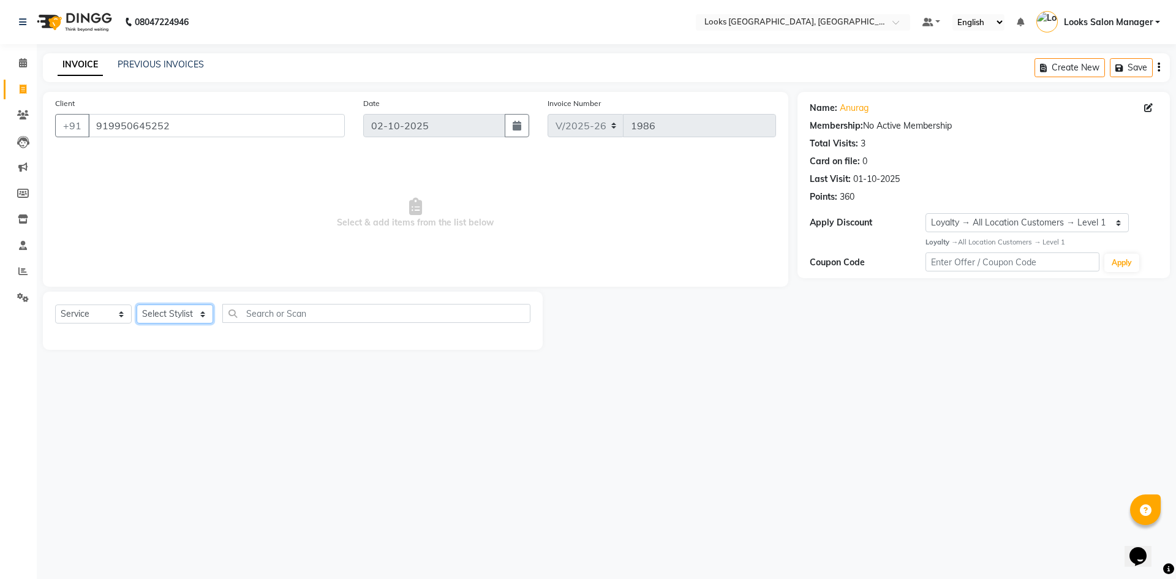
click at [187, 313] on select "Select Stylist Avdhaesh_pdct COUNTER SALES [PERSON_NAME] Looks Salon Manager [P…" at bounding box center [175, 314] width 77 height 19
select select "64711"
click at [137, 305] on select "Select Stylist Avdhaesh_pdct COUNTER SALES [PERSON_NAME] Looks Salon Manager [P…" at bounding box center [175, 314] width 77 height 19
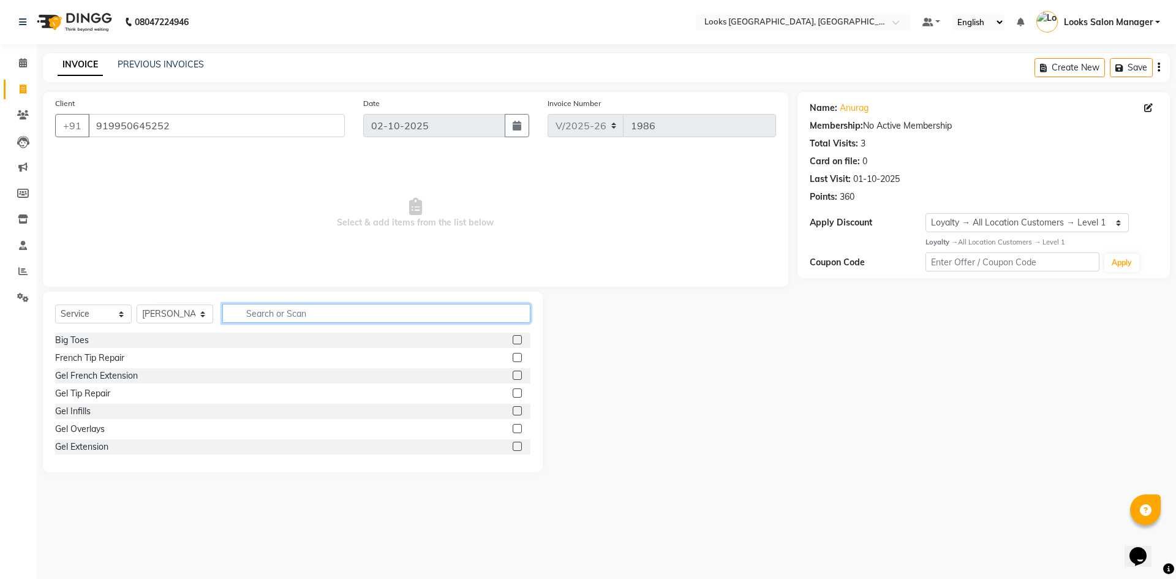
click at [287, 313] on input "text" at bounding box center [376, 313] width 308 height 19
type input "CLEAN"
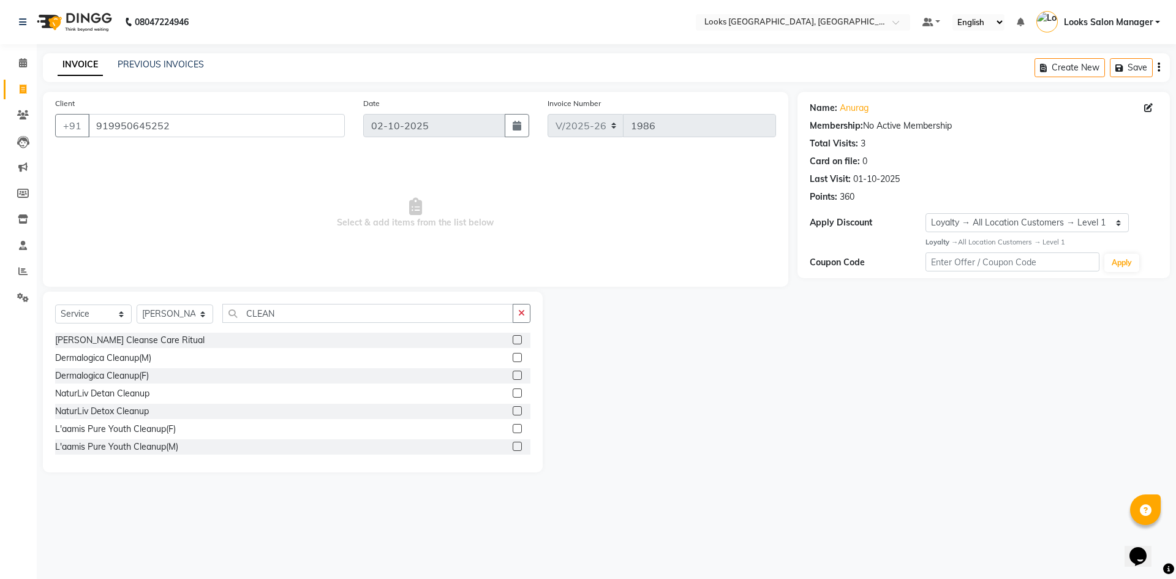
click at [513, 447] on label at bounding box center [517, 446] width 9 height 9
click at [513, 447] on input "checkbox" at bounding box center [517, 447] width 8 height 8
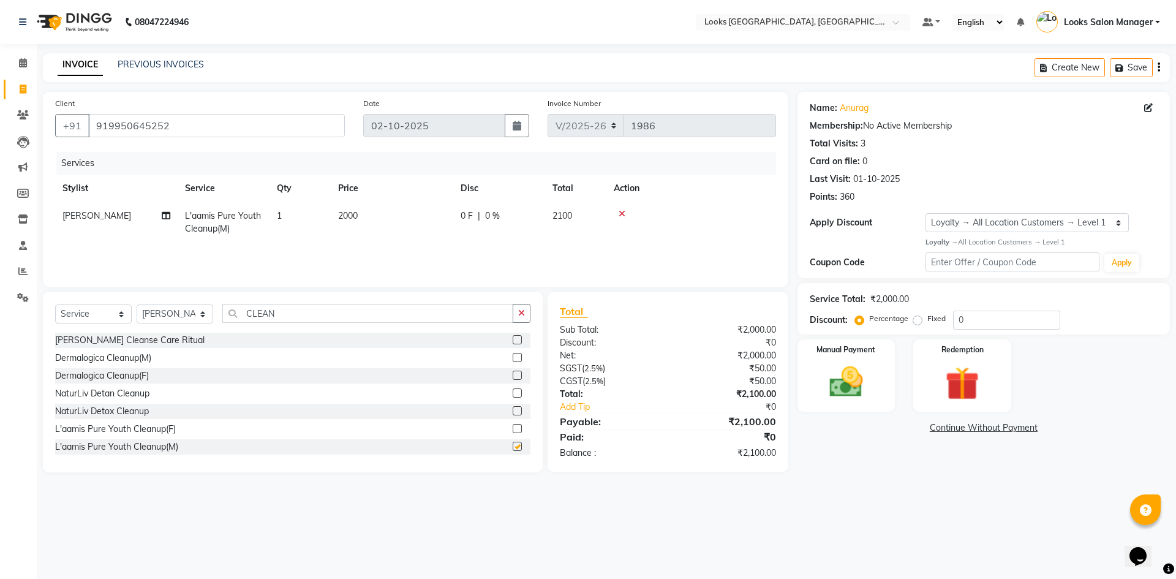
checkbox input "false"
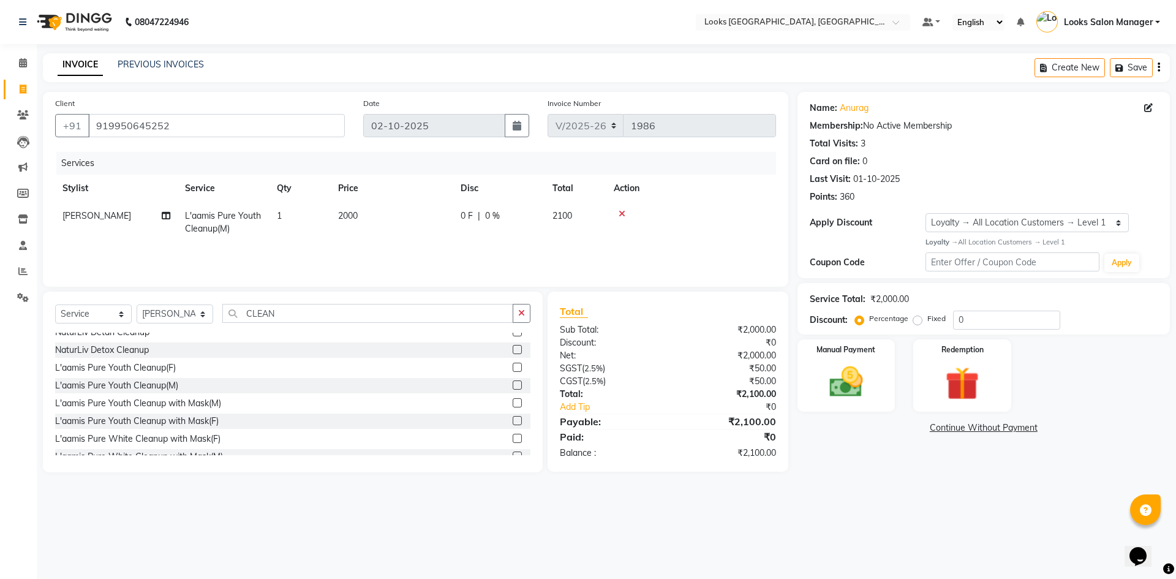
click at [513, 404] on label at bounding box center [517, 402] width 9 height 9
click at [513, 404] on input "checkbox" at bounding box center [517, 404] width 8 height 8
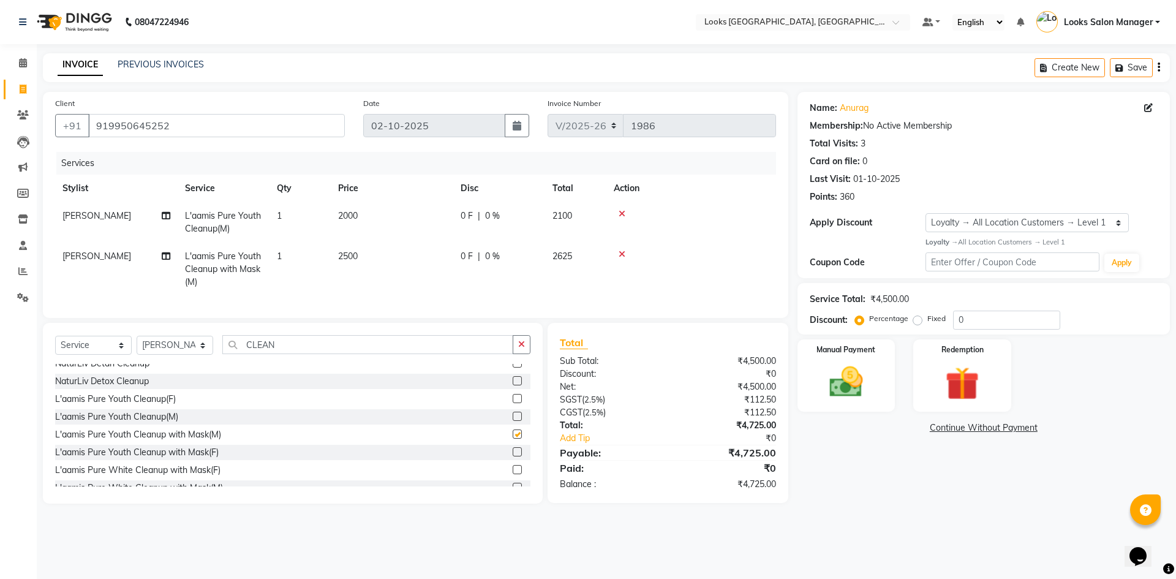
checkbox input "false"
click at [623, 210] on icon at bounding box center [622, 214] width 7 height 9
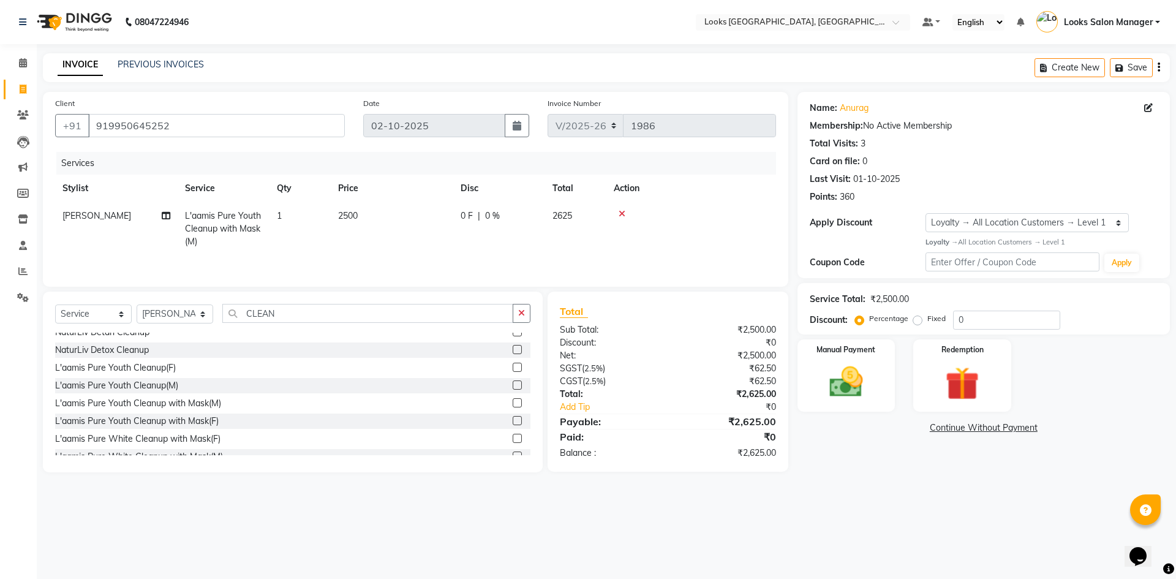
click at [358, 214] on span "2500" at bounding box center [348, 215] width 20 height 11
select select "64711"
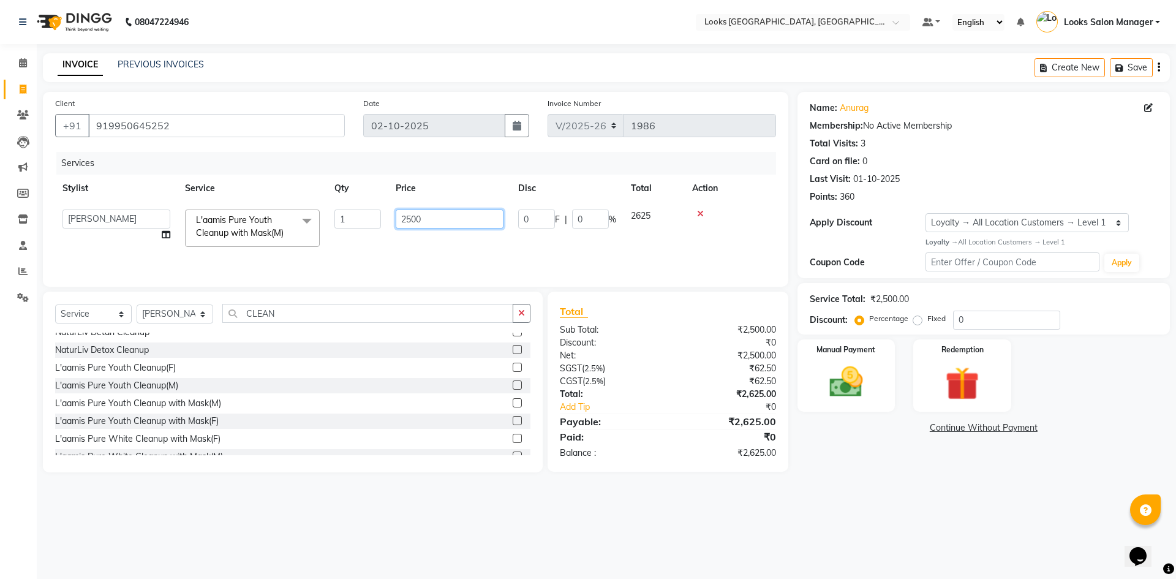
click at [404, 219] on input "2500" at bounding box center [450, 219] width 108 height 19
type input "3000"
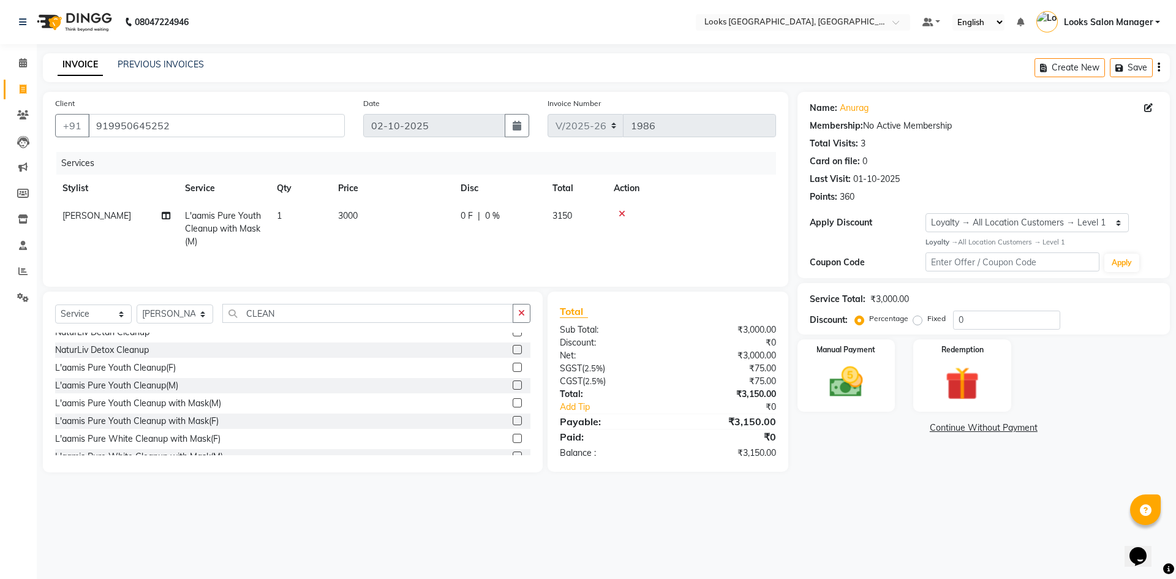
click at [398, 233] on td "3000" at bounding box center [392, 228] width 123 height 53
select select "64711"
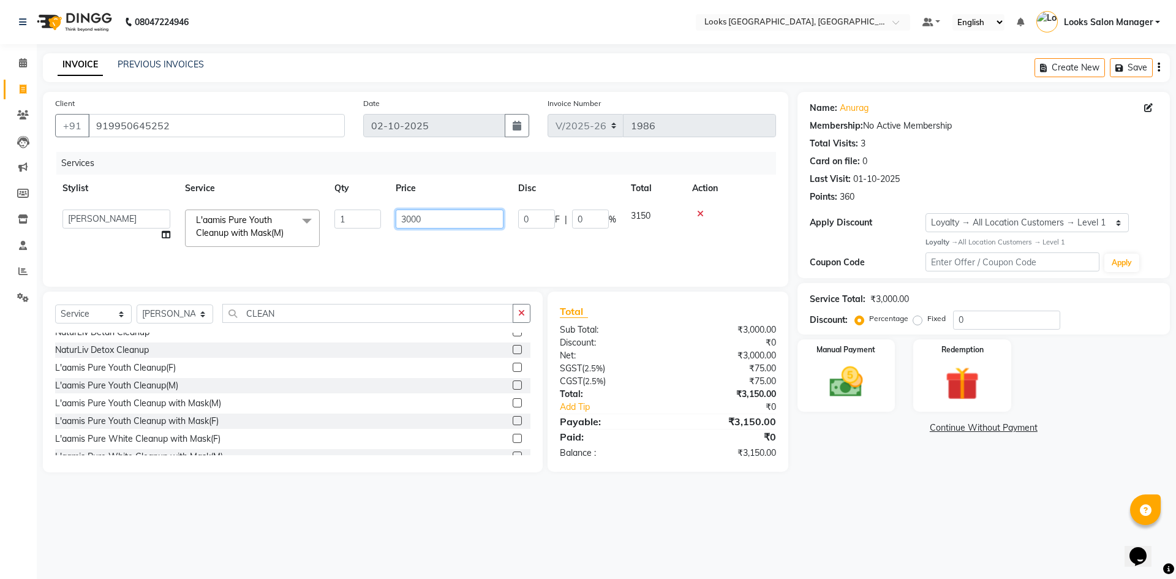
click at [418, 219] on input "3000" at bounding box center [450, 219] width 108 height 19
type input "2500"
click at [414, 244] on td "2500" at bounding box center [449, 228] width 123 height 52
select select "64711"
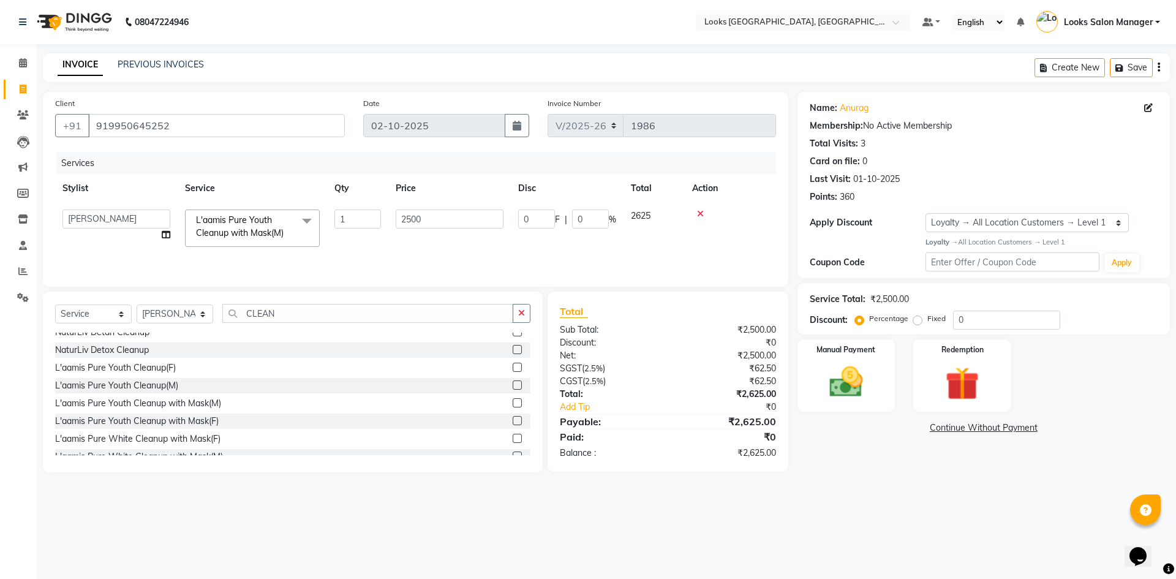
click at [319, 82] on main "INVOICE PREVIOUS INVOICES Create New Save Client [PHONE_NUMBER] Date [DATE] Inv…" at bounding box center [607, 272] width 1140 height 438
click at [403, 224] on input "2500" at bounding box center [450, 219] width 108 height 19
type input "3000"
click at [399, 244] on td "3000" at bounding box center [392, 228] width 123 height 53
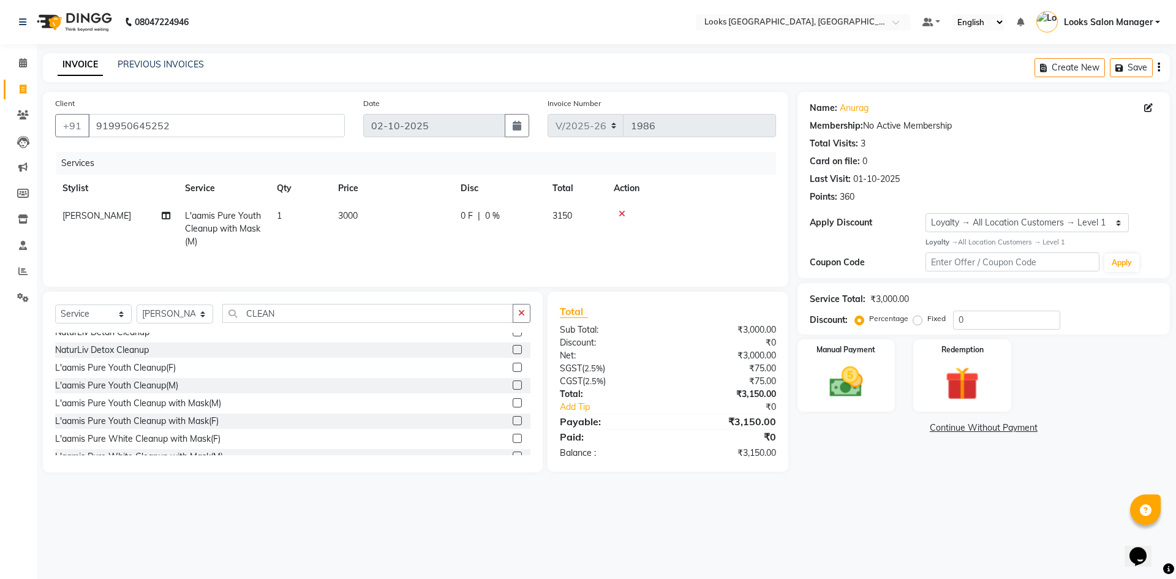
select select "64711"
click at [513, 382] on label at bounding box center [517, 385] width 9 height 9
click at [513, 382] on input "checkbox" at bounding box center [517, 386] width 8 height 8
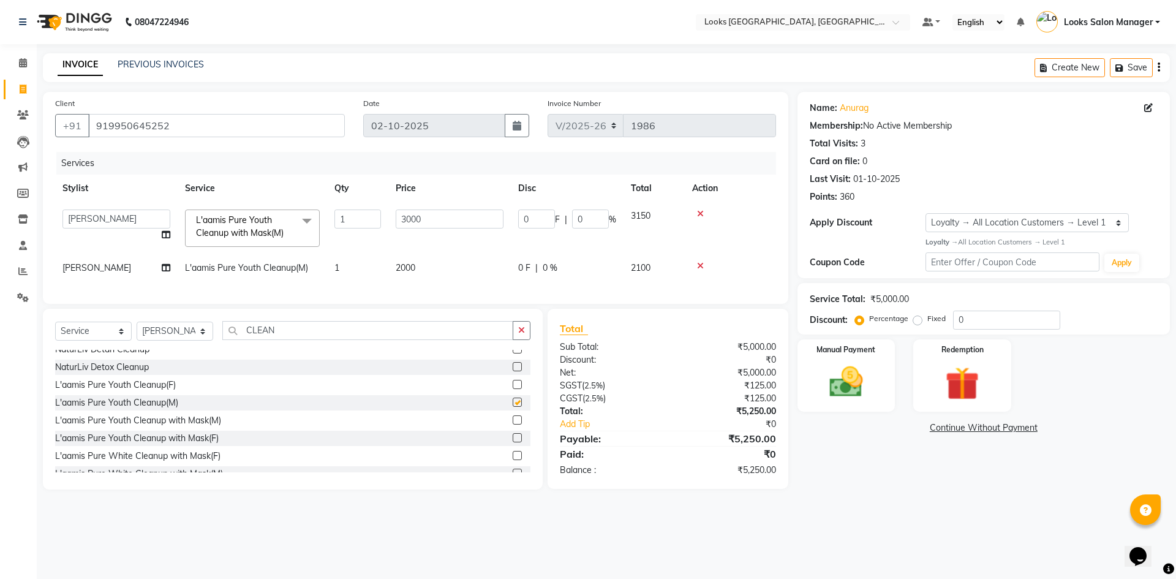
checkbox input "false"
click at [281, 340] on input "CLEAN" at bounding box center [367, 330] width 291 height 19
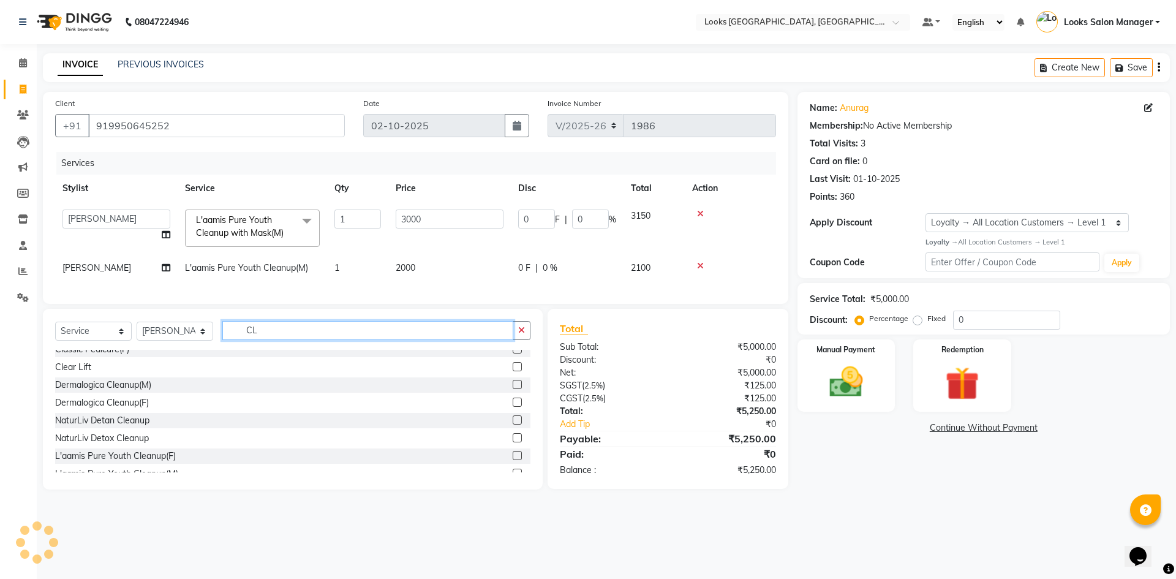
type input "C"
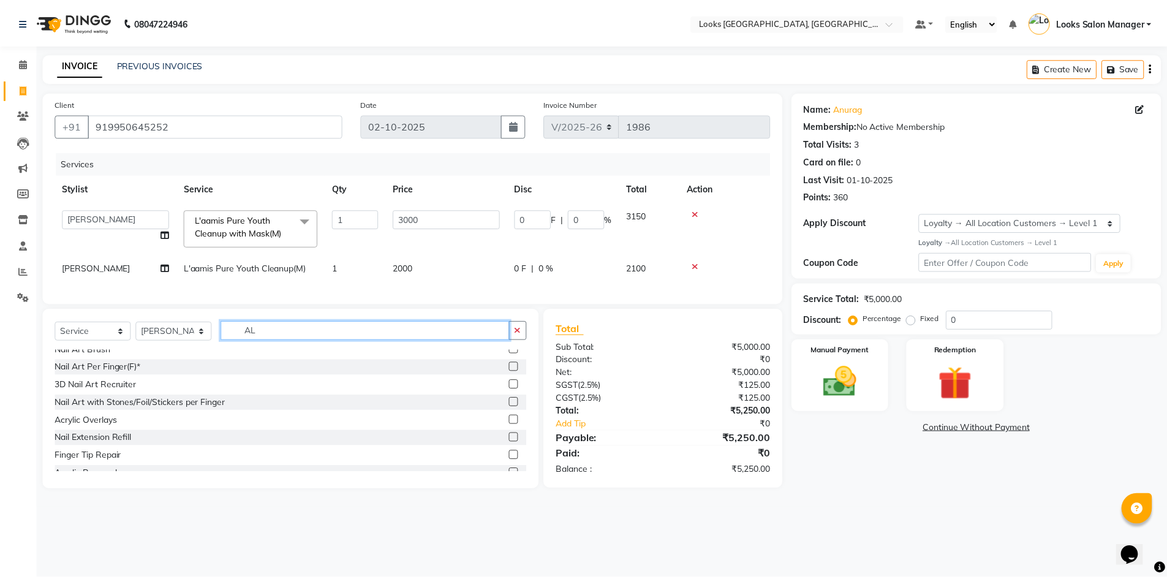
scroll to position [0, 0]
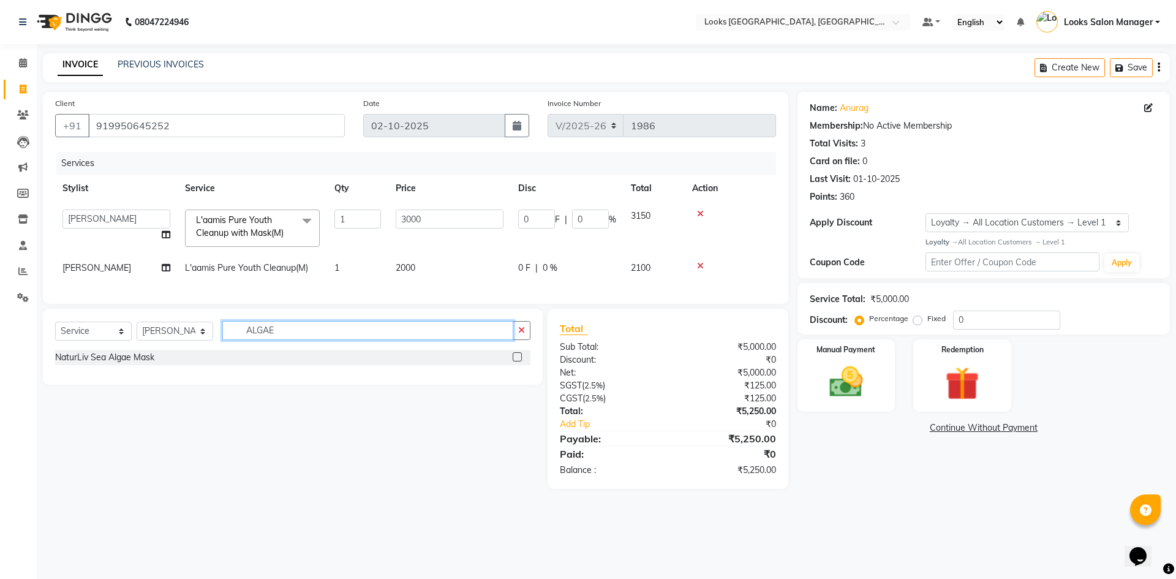
type input "ALGAE"
click at [516, 362] on label at bounding box center [517, 356] width 9 height 9
click at [516, 362] on input "checkbox" at bounding box center [517, 358] width 8 height 8
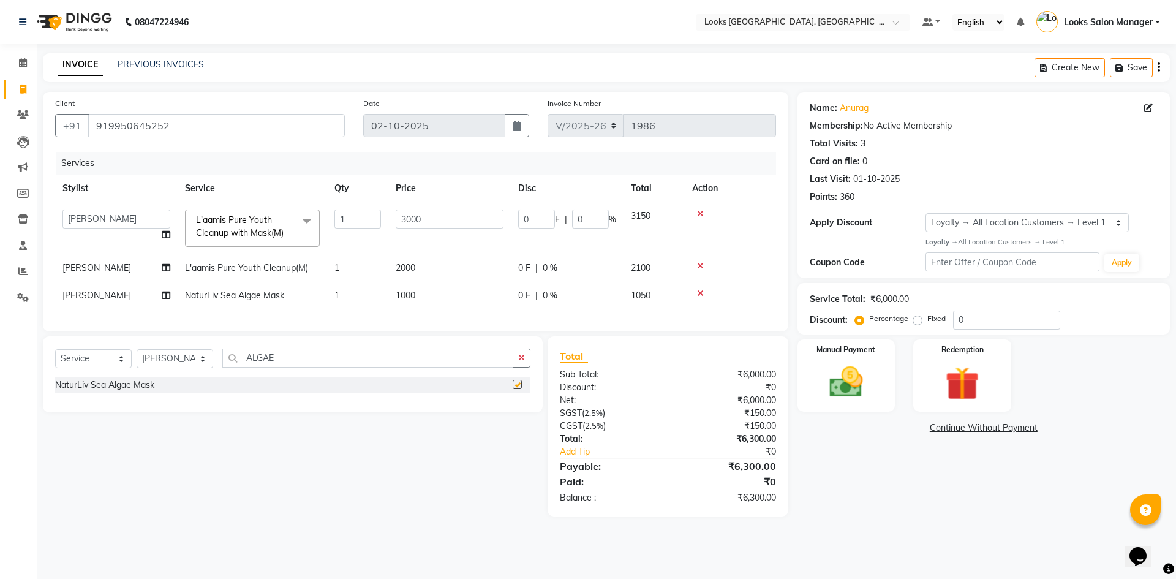
checkbox input "false"
click at [700, 214] on icon at bounding box center [700, 214] width 7 height 9
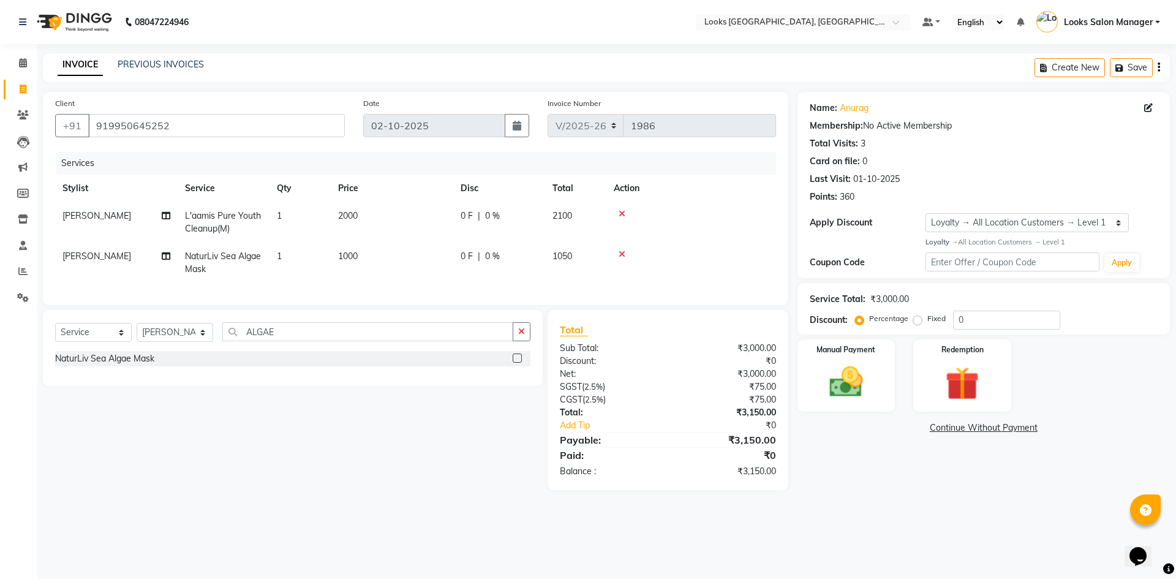
click at [621, 251] on icon at bounding box center [622, 254] width 7 height 9
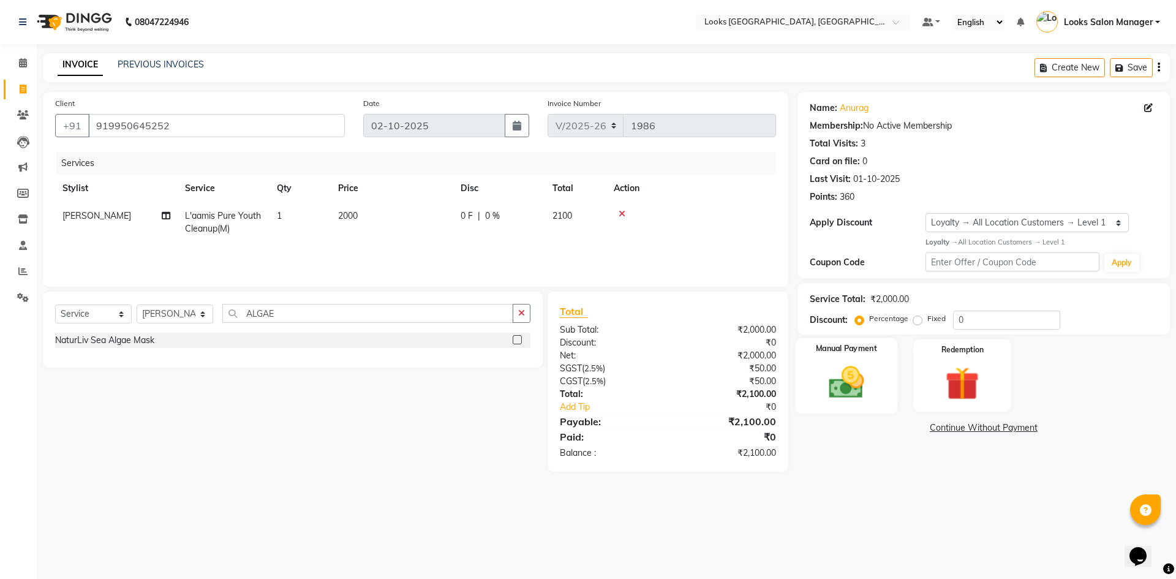
click at [871, 385] on img at bounding box center [846, 382] width 57 height 40
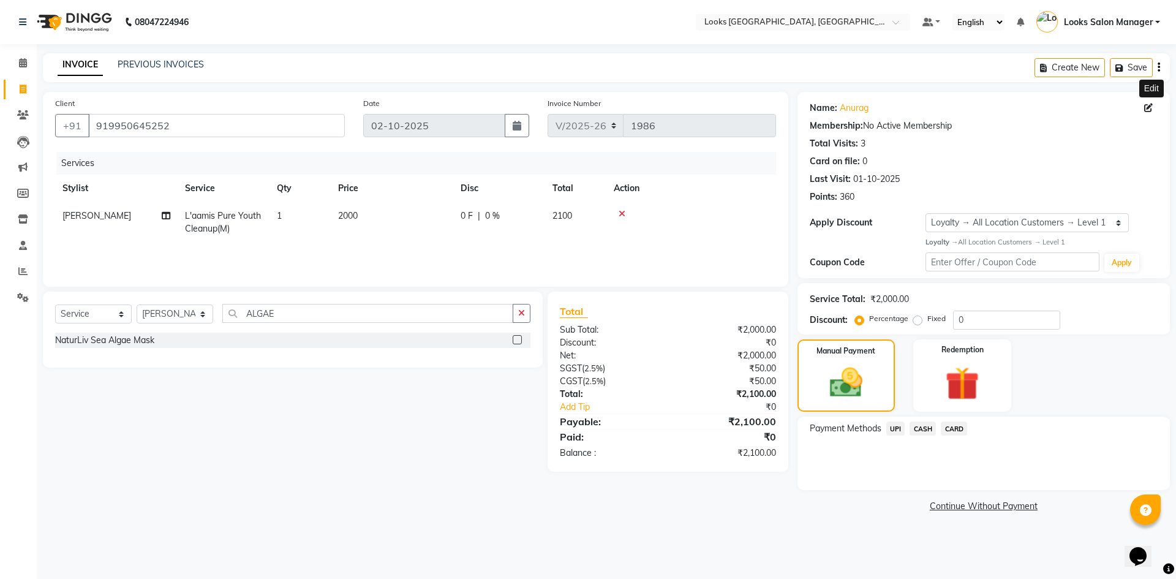
click at [1145, 105] on icon at bounding box center [1149, 108] width 9 height 9
select select "[DEMOGRAPHIC_DATA]"
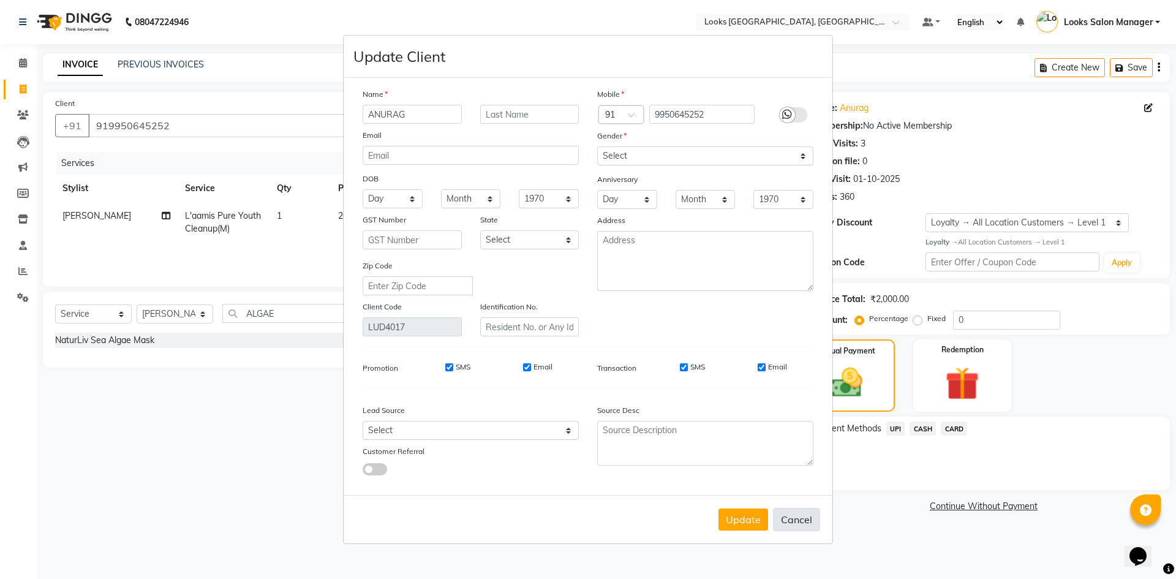
click at [800, 521] on button "Cancel" at bounding box center [796, 519] width 47 height 23
select select
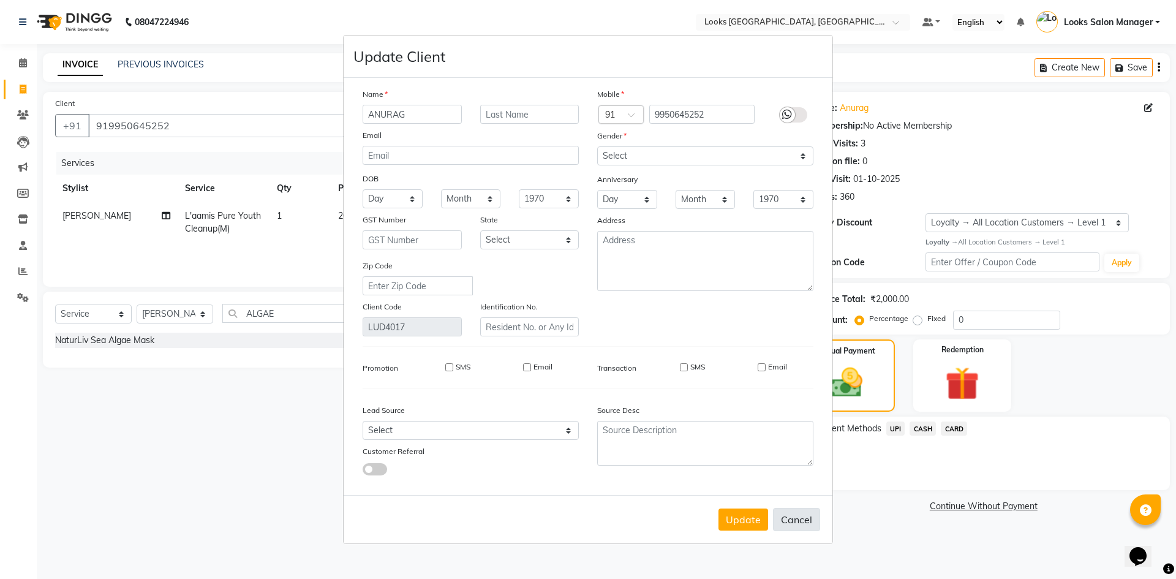
select select
checkbox input "false"
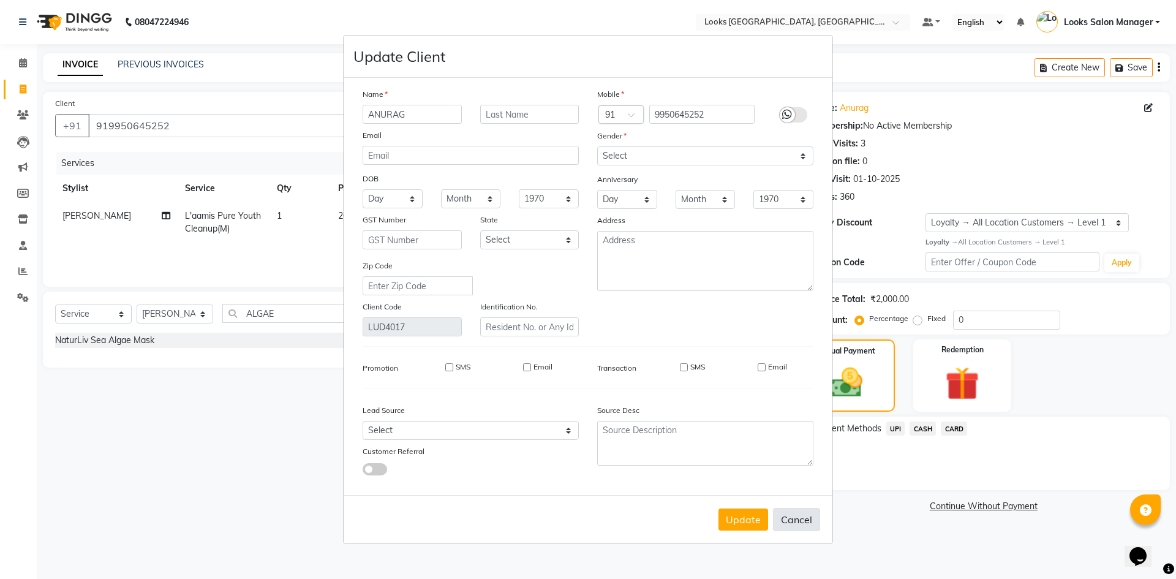
checkbox input "false"
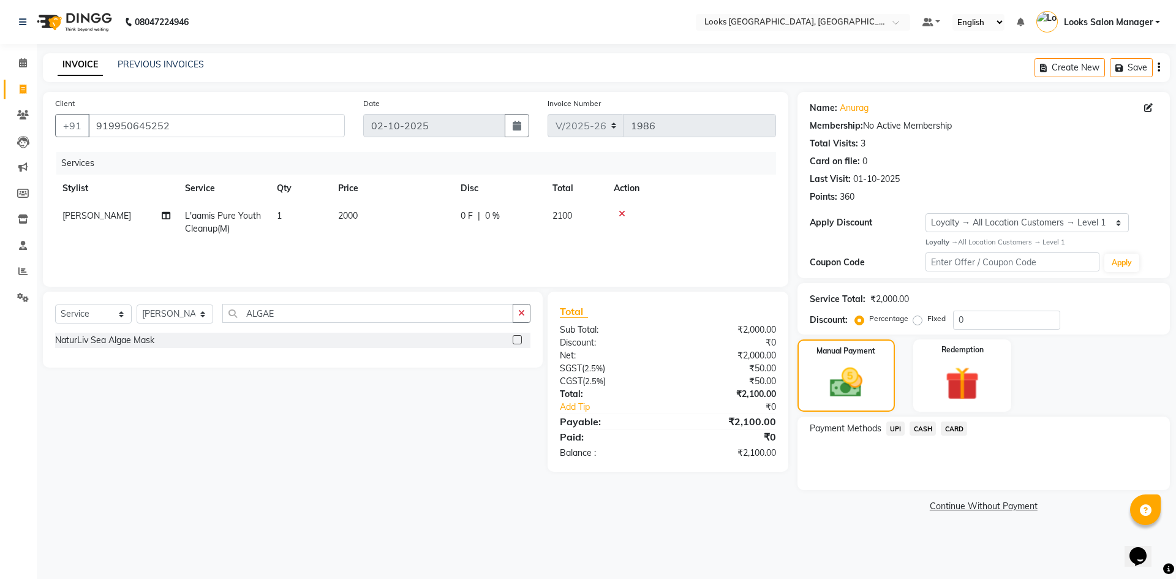
click at [950, 425] on span "CARD" at bounding box center [954, 429] width 26 height 14
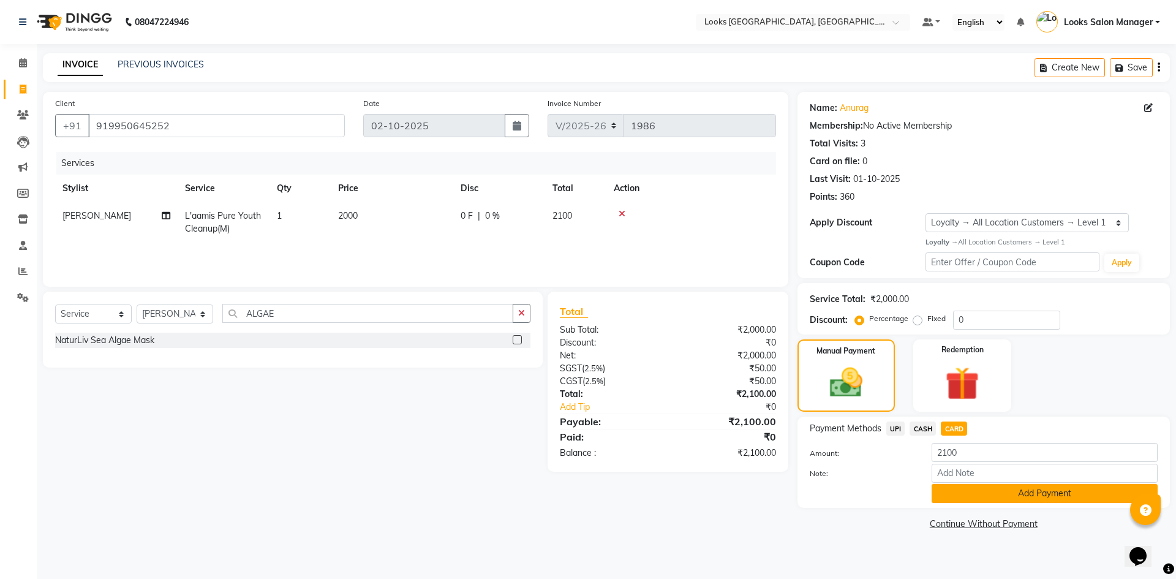
click at [941, 492] on button "Add Payment" at bounding box center [1045, 493] width 226 height 19
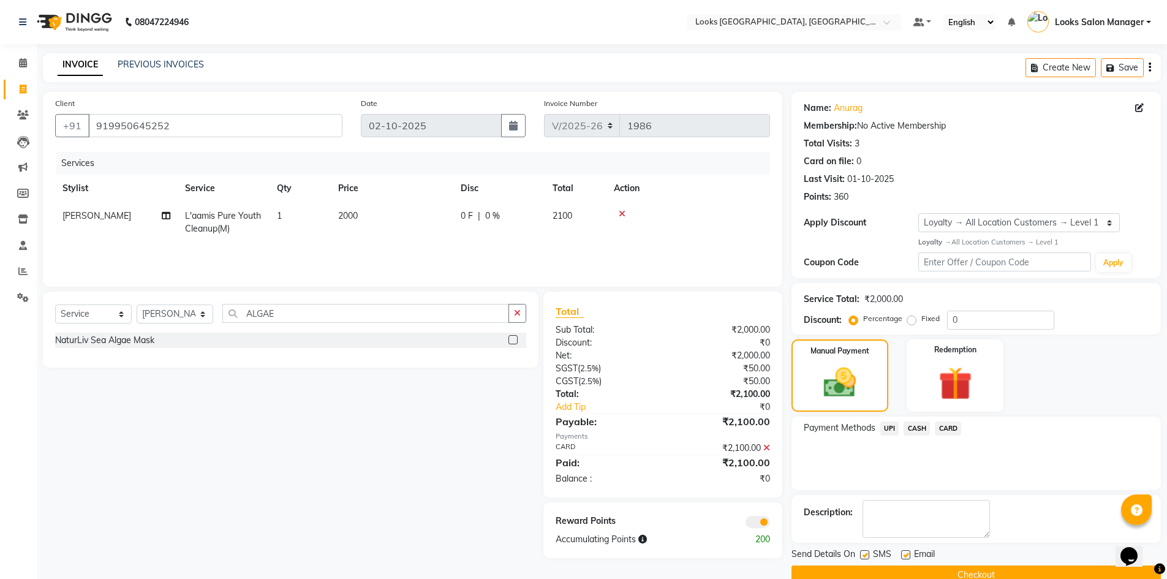
click at [866, 556] on label at bounding box center [864, 554] width 9 height 9
click at [866, 556] on input "checkbox" at bounding box center [864, 555] width 8 height 8
checkbox input "false"
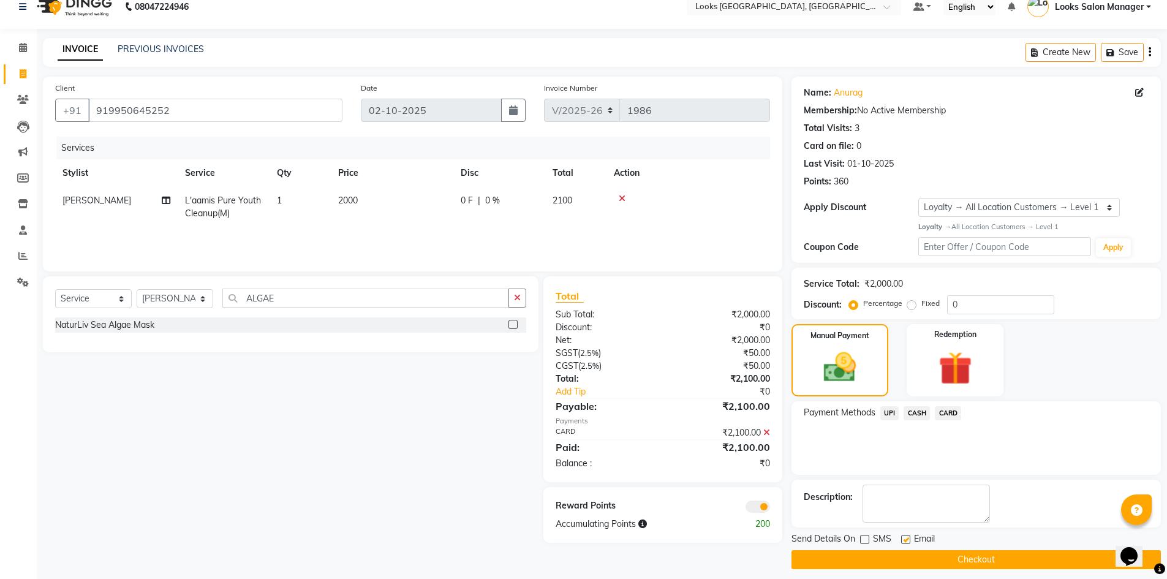
scroll to position [24, 0]
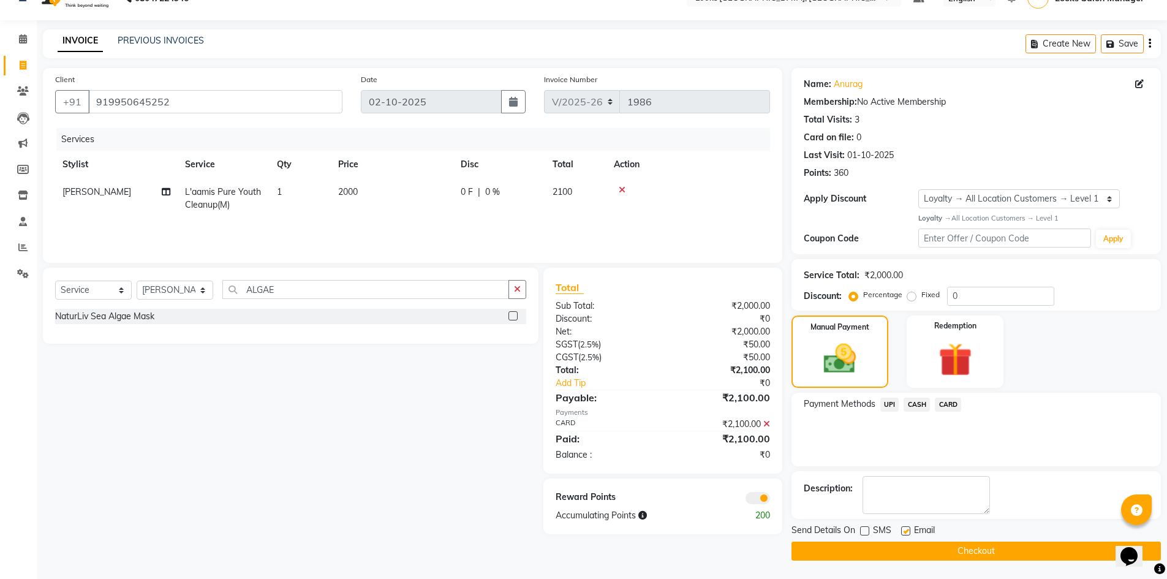
click at [857, 549] on button "Checkout" at bounding box center [976, 551] width 369 height 19
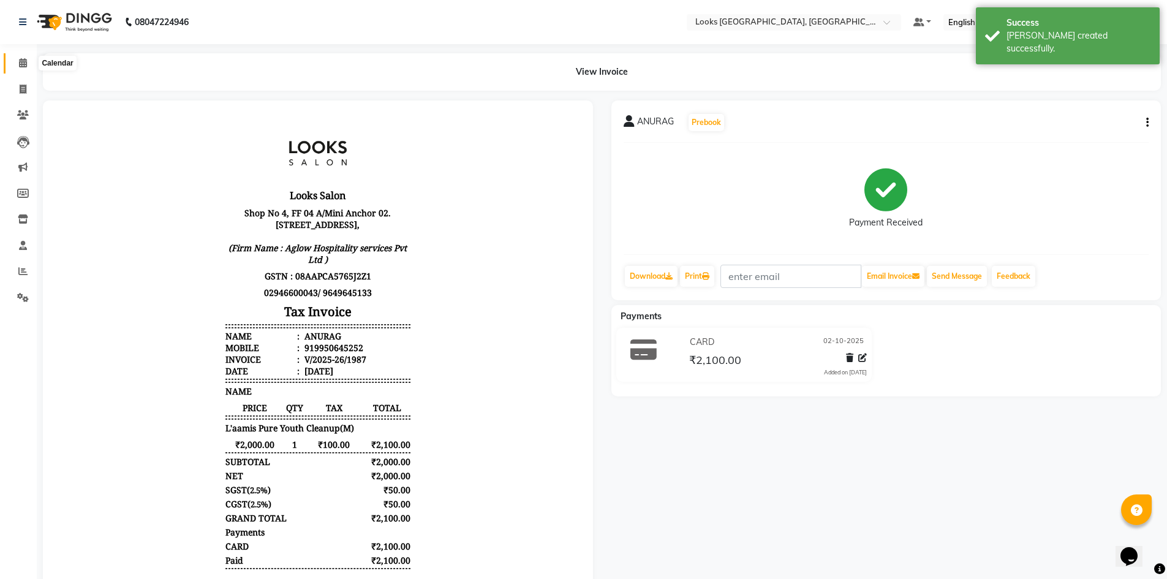
click at [19, 59] on icon at bounding box center [23, 62] width 8 height 9
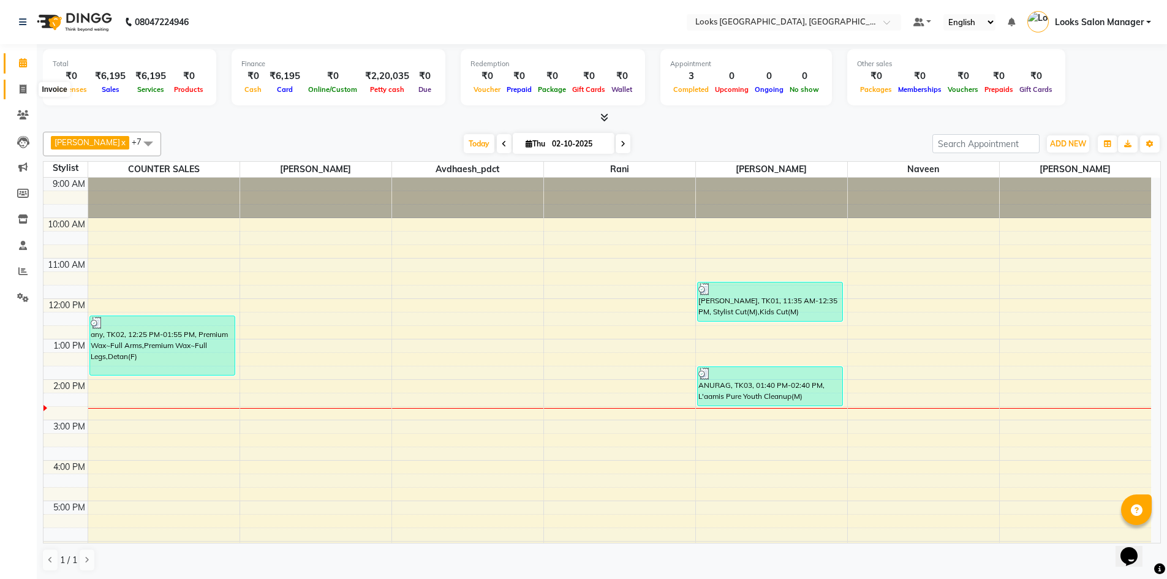
drag, startPoint x: 21, startPoint y: 89, endPoint x: 62, endPoint y: 86, distance: 41.2
click at [21, 89] on icon at bounding box center [23, 89] width 7 height 9
select select "service"
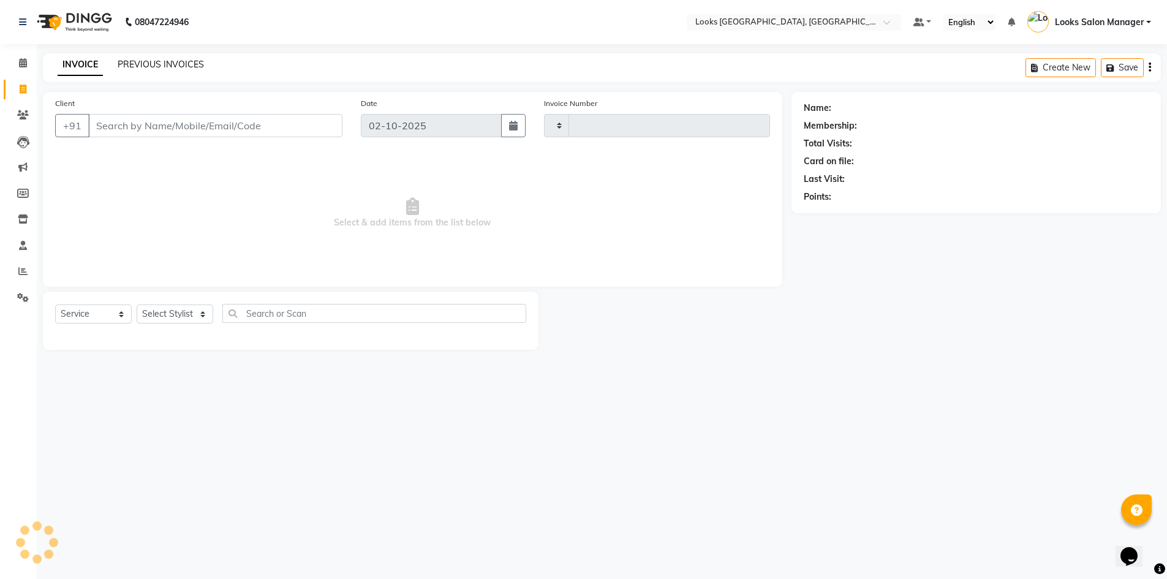
type input "1988"
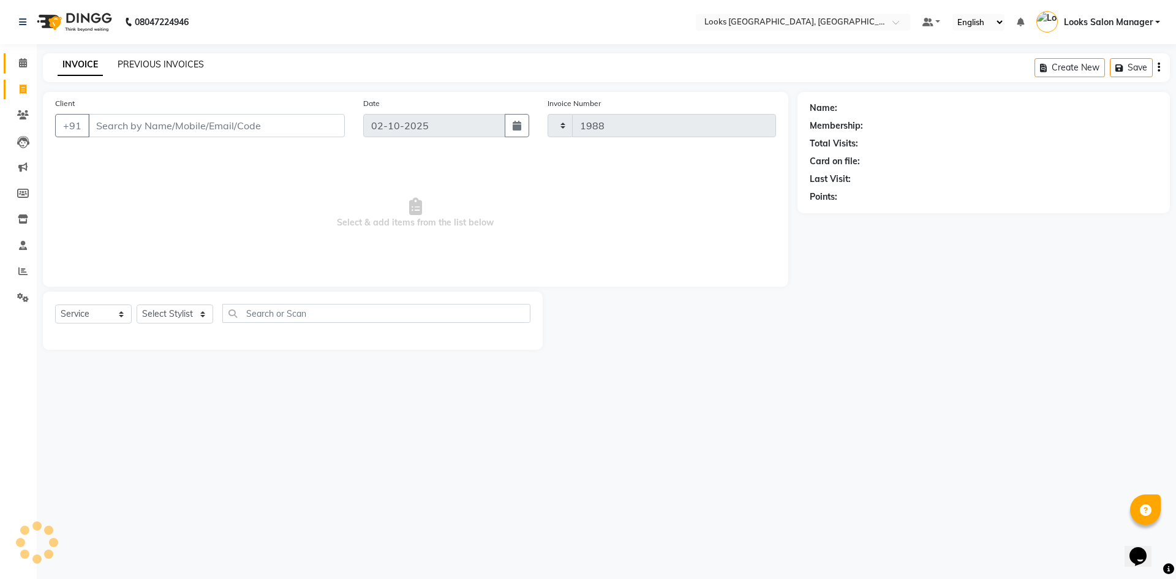
select select "4460"
click at [141, 64] on link "PREVIOUS INVOICES" at bounding box center [161, 64] width 86 height 11
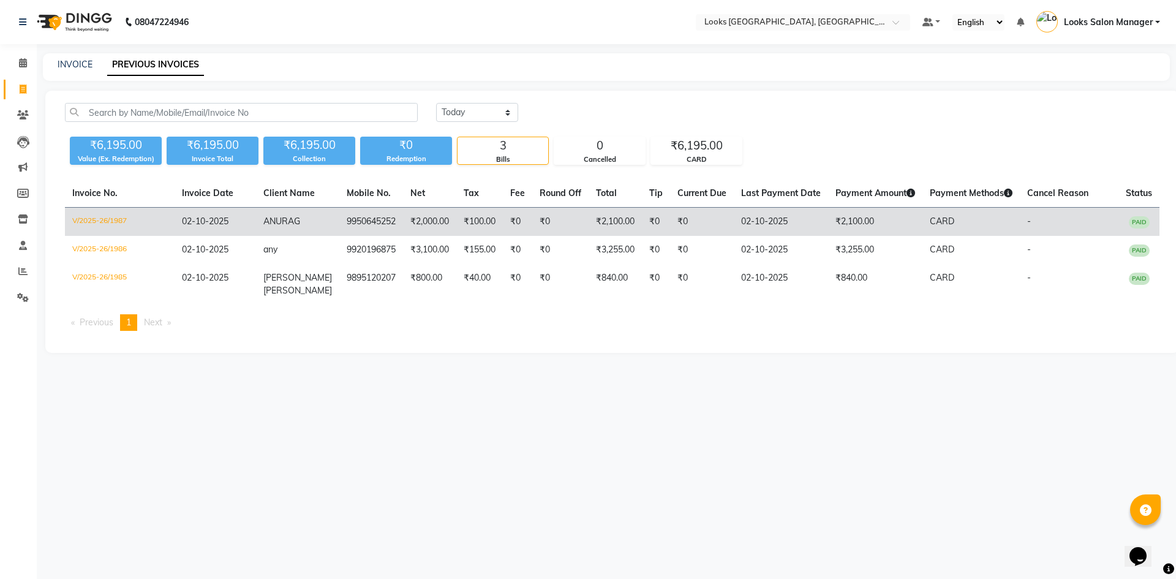
click at [300, 223] on span "ANURAG" at bounding box center [281, 221] width 37 height 11
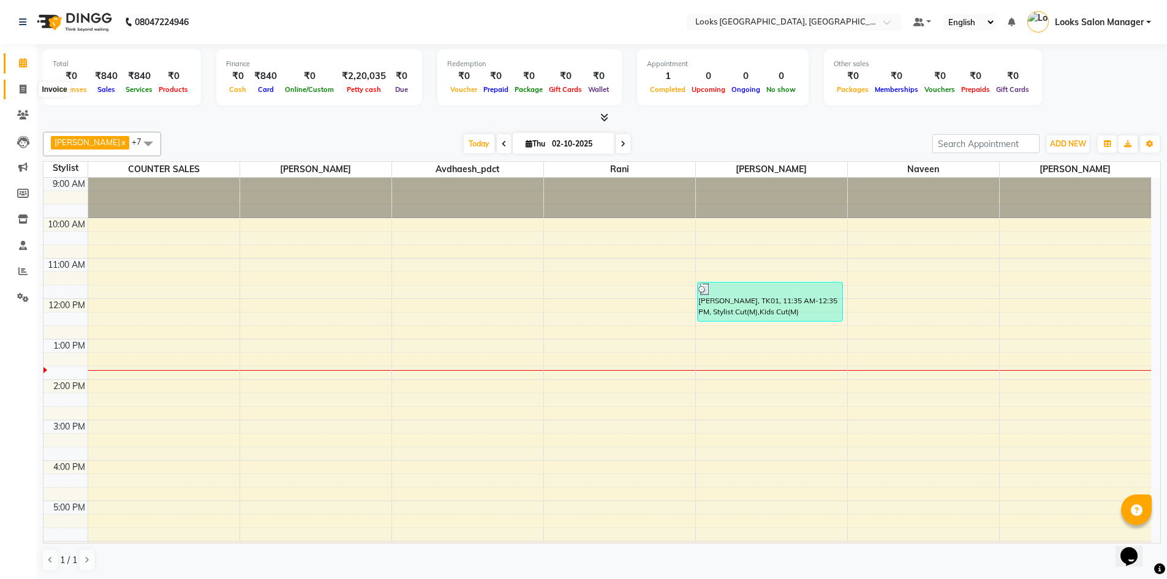
click at [25, 95] on span at bounding box center [22, 90] width 21 height 14
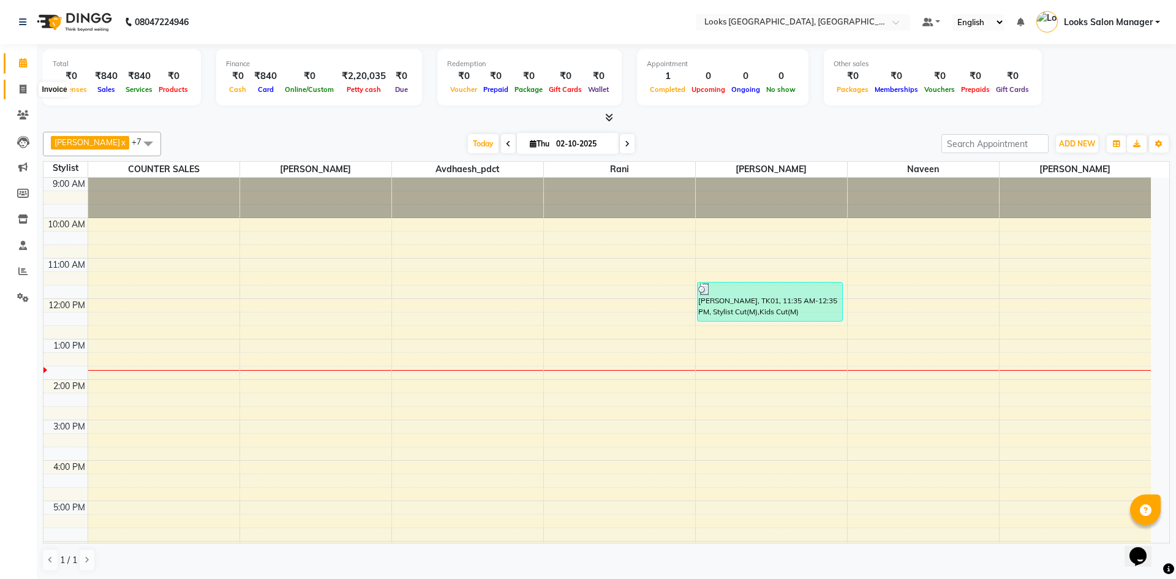
select select "4460"
select select "service"
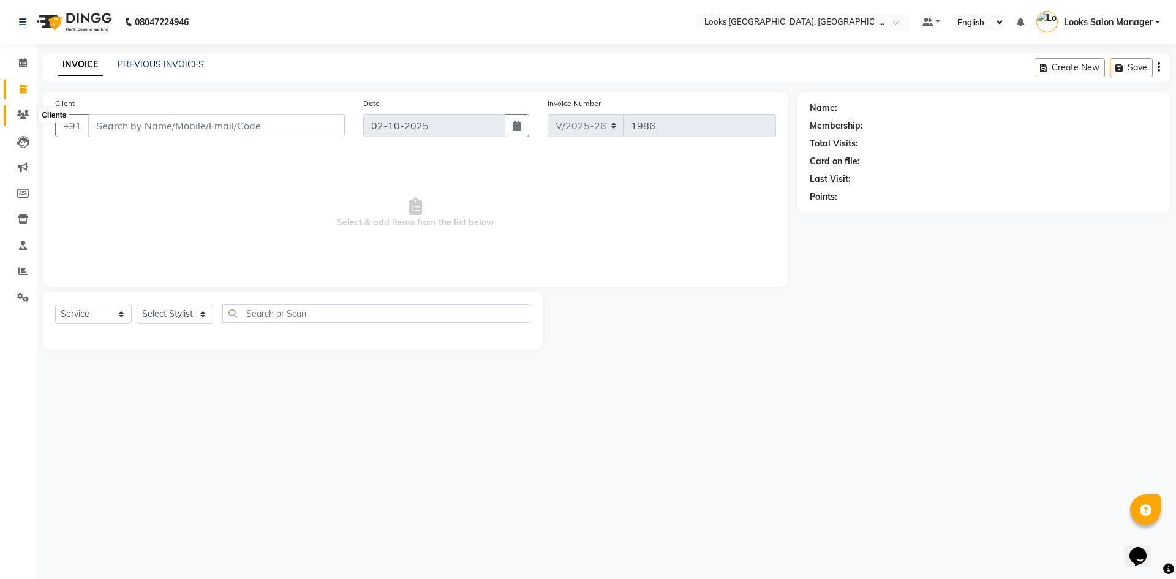
click at [21, 114] on icon at bounding box center [23, 114] width 12 height 9
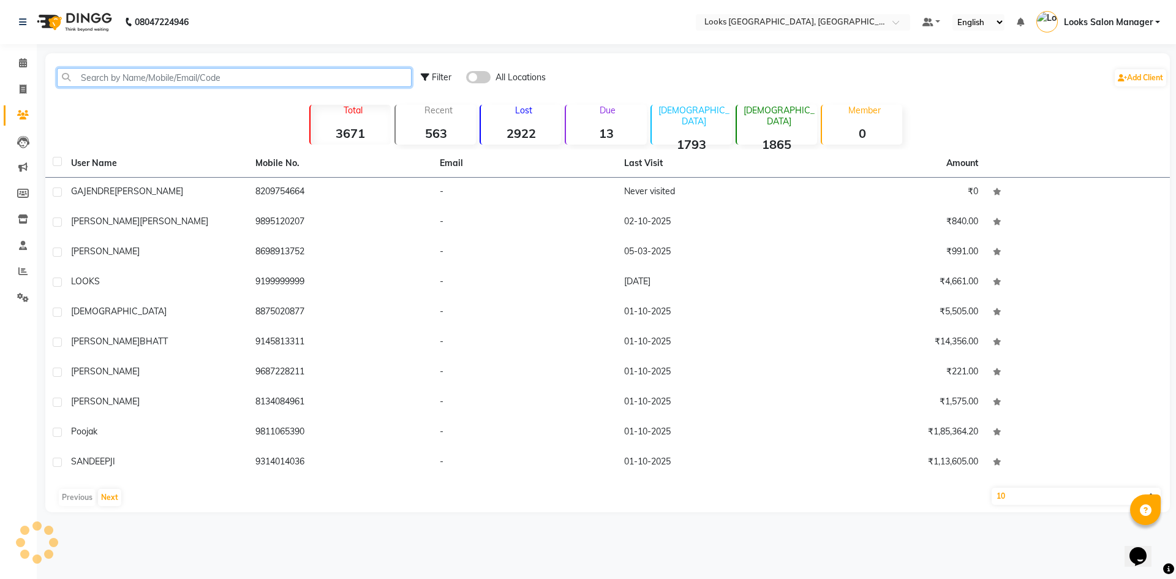
click at [119, 74] on input "text" at bounding box center [234, 77] width 355 height 19
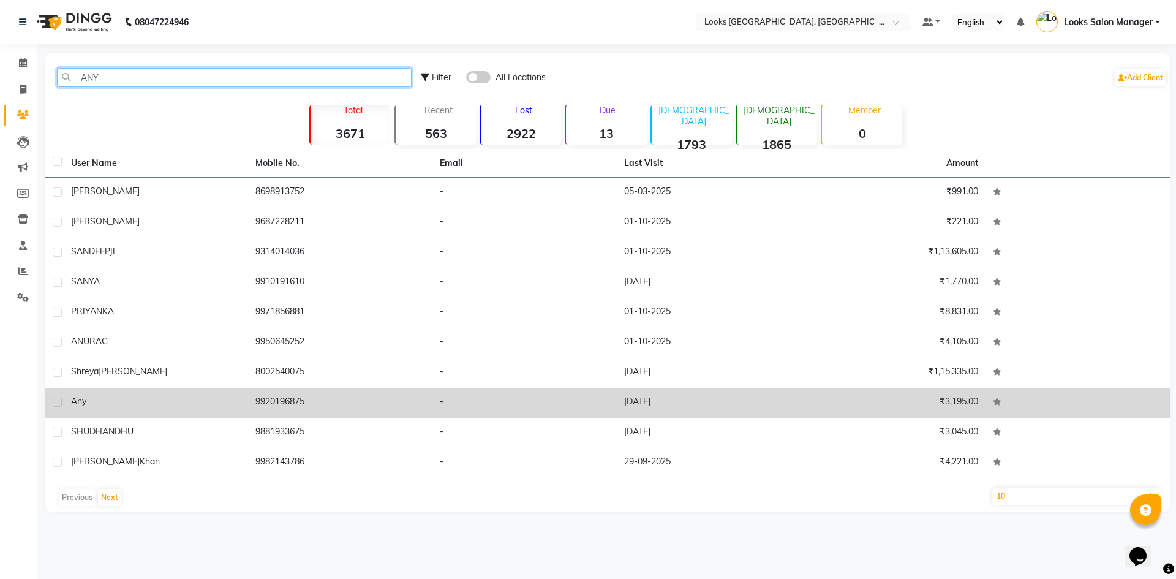
type input "ANY"
click at [551, 413] on td "-" at bounding box center [525, 403] width 184 height 30
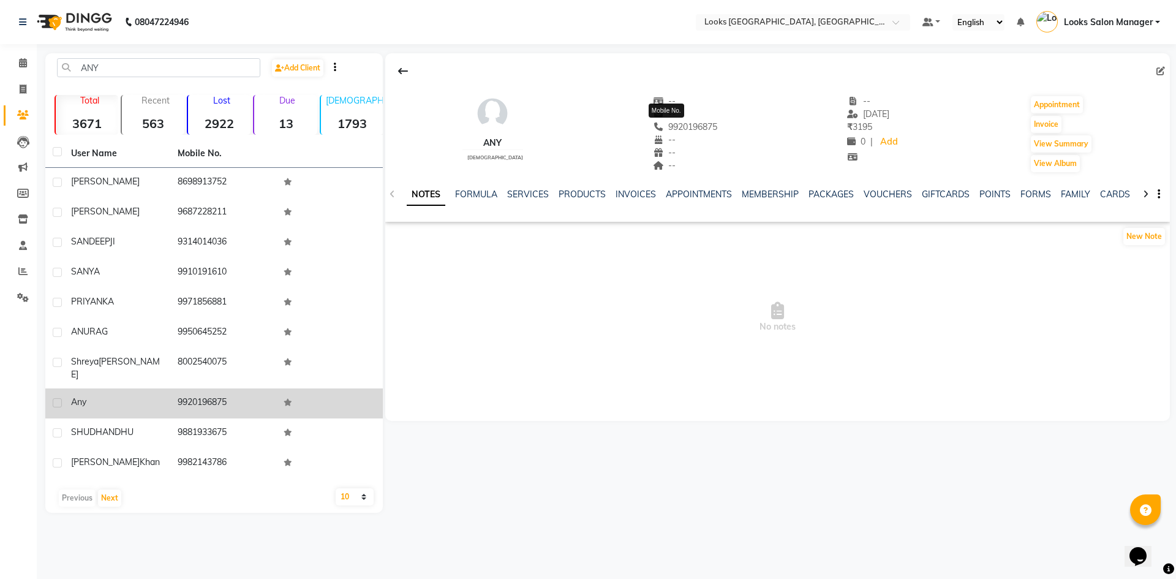
click at [686, 127] on span "9920196875" at bounding box center [685, 126] width 65 height 11
copy span "9920196875"
click at [29, 93] on span at bounding box center [22, 90] width 21 height 14
select select "service"
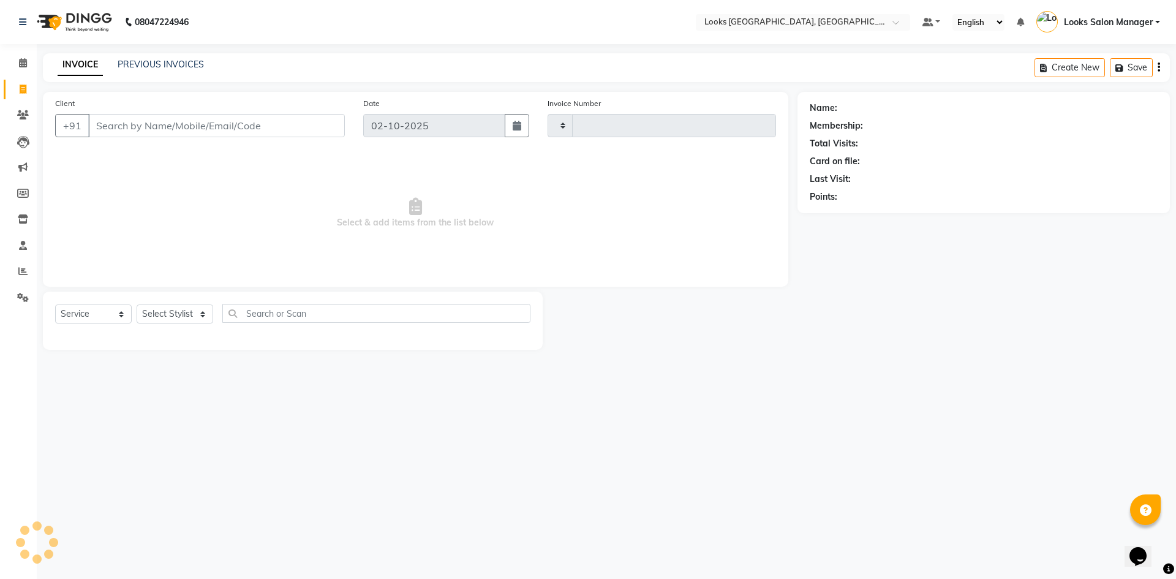
type input "1986"
select select "4460"
type input "9920196875"
select select "1: Object"
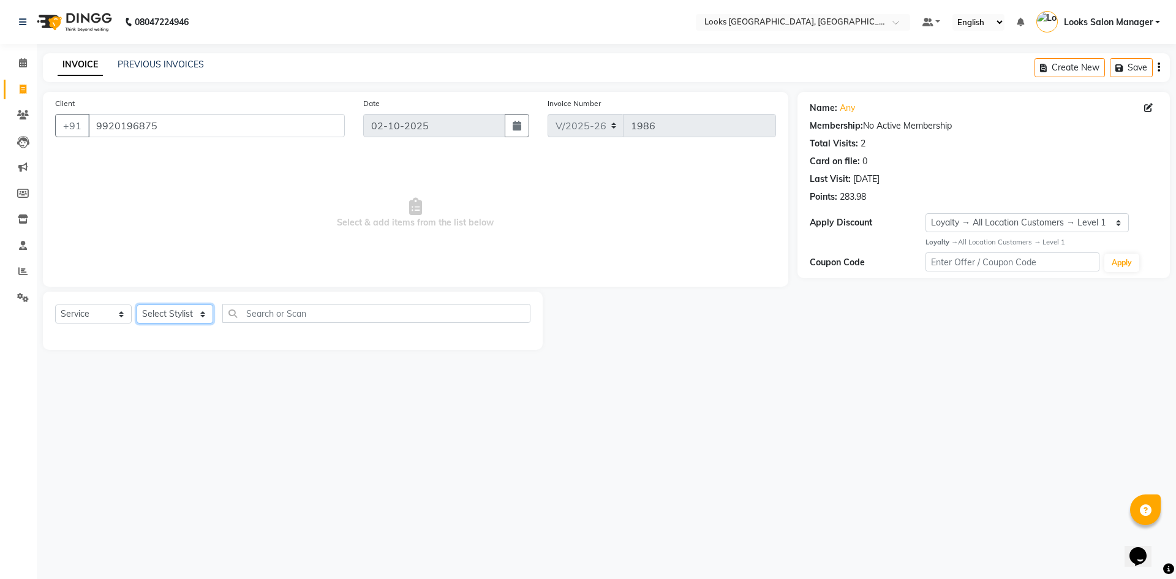
click at [165, 308] on select "Select Stylist Avdhaesh_pdct COUNTER SALES Ganesh Looks Salon Manager MOHSIN Na…" at bounding box center [175, 314] width 77 height 19
select select "25207"
click at [137, 305] on select "Select Stylist Avdhaesh_pdct COUNTER SALES Ganesh Looks Salon Manager MOHSIN Na…" at bounding box center [175, 314] width 77 height 19
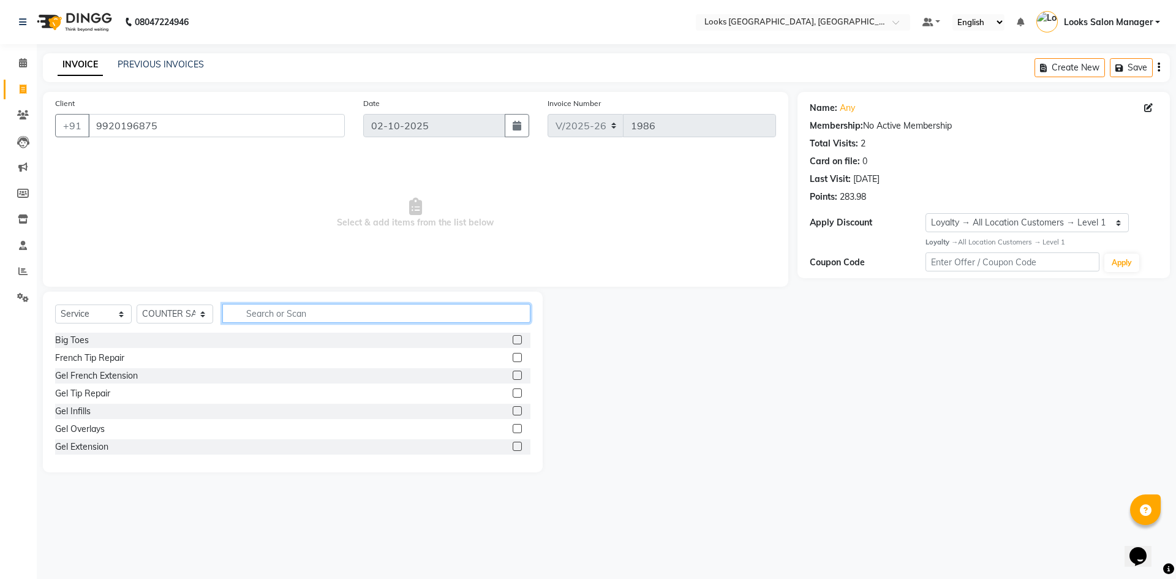
click at [262, 313] on input "text" at bounding box center [376, 313] width 308 height 19
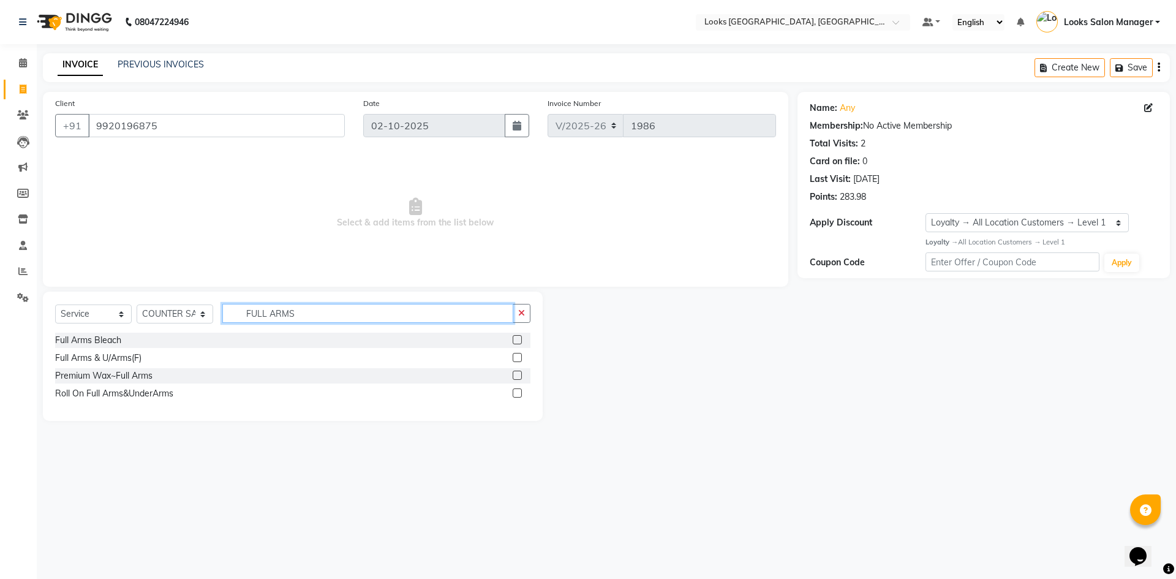
type input "FULL ARMS"
click at [519, 373] on label at bounding box center [517, 375] width 9 height 9
click at [519, 373] on input "checkbox" at bounding box center [517, 376] width 8 height 8
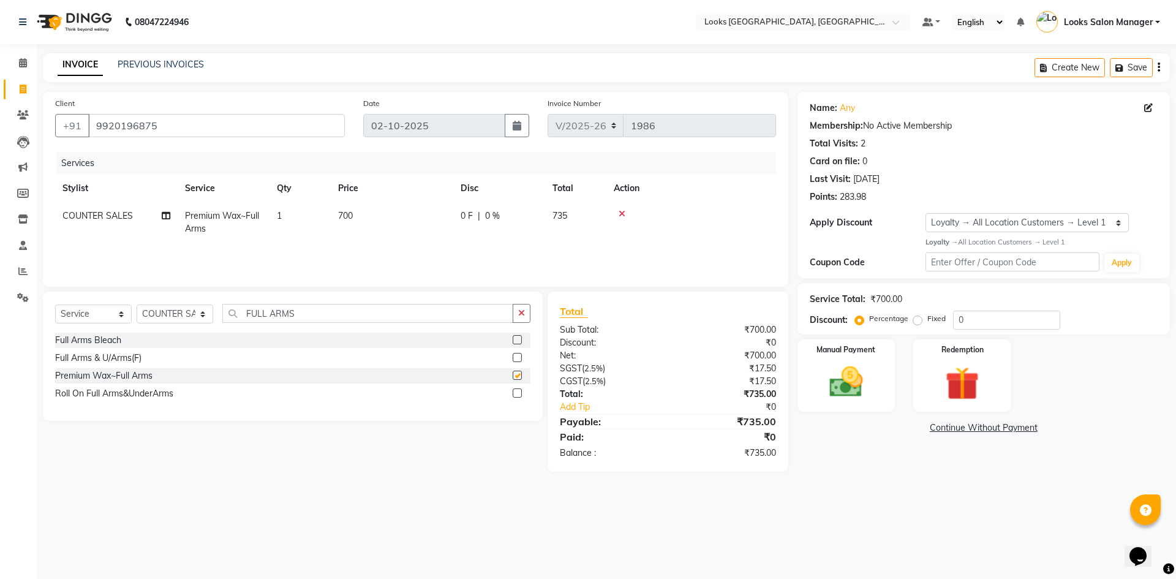
checkbox input "false"
click at [336, 310] on input "FULL ARMS" at bounding box center [367, 313] width 291 height 19
type input "FULL LEG"
click at [518, 371] on label at bounding box center [517, 375] width 9 height 9
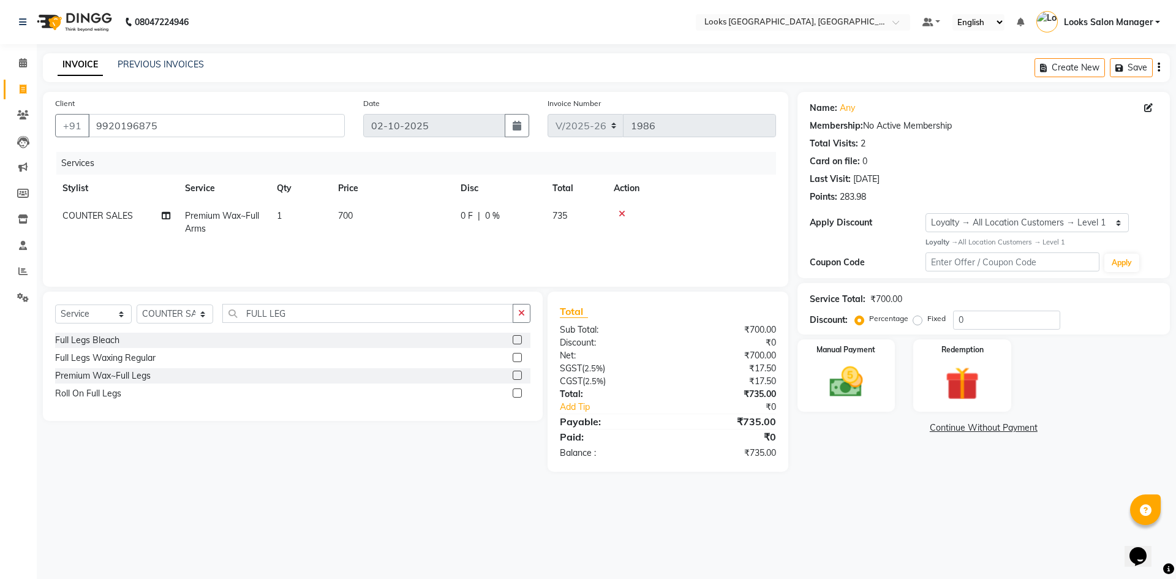
click at [518, 372] on input "checkbox" at bounding box center [517, 376] width 8 height 8
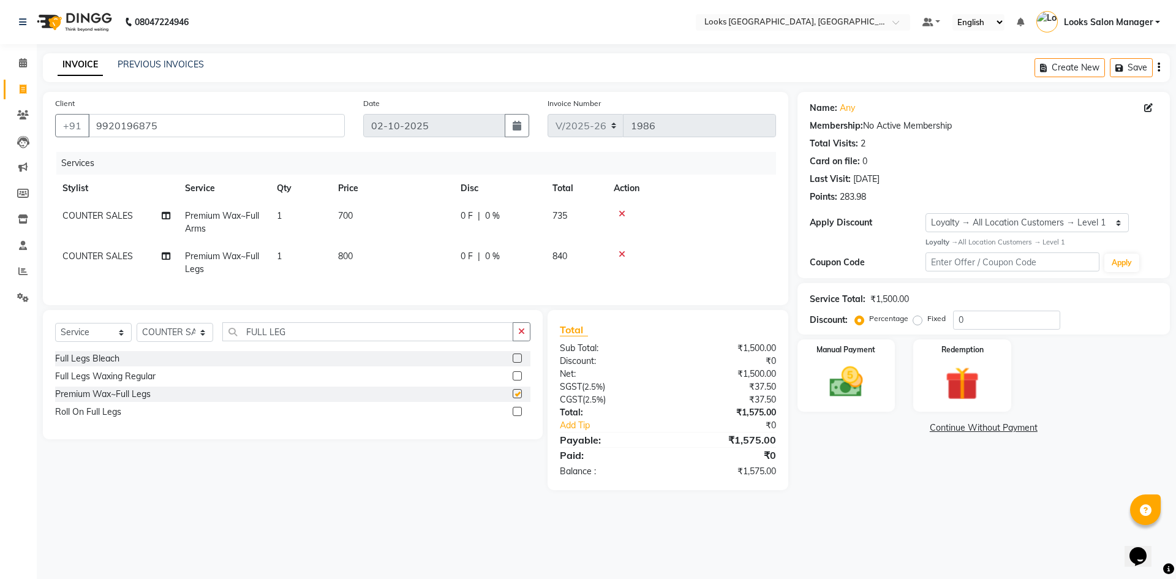
checkbox input "false"
click at [276, 341] on input "FULL LEG" at bounding box center [367, 331] width 291 height 19
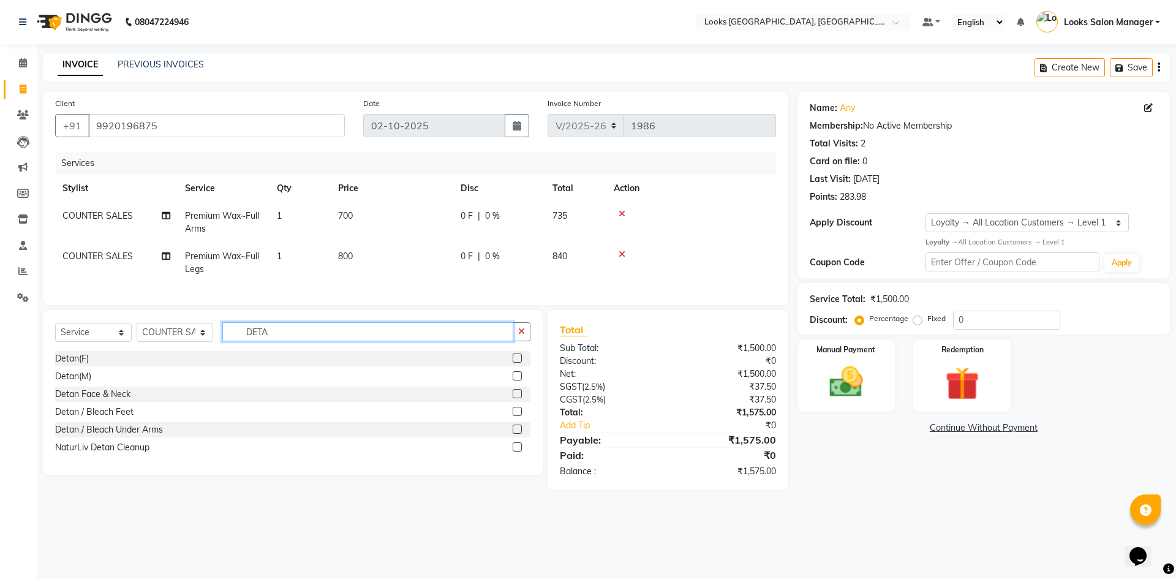
type input "DETA"
click at [515, 363] on label at bounding box center [517, 358] width 9 height 9
click at [515, 363] on input "checkbox" at bounding box center [517, 359] width 8 height 8
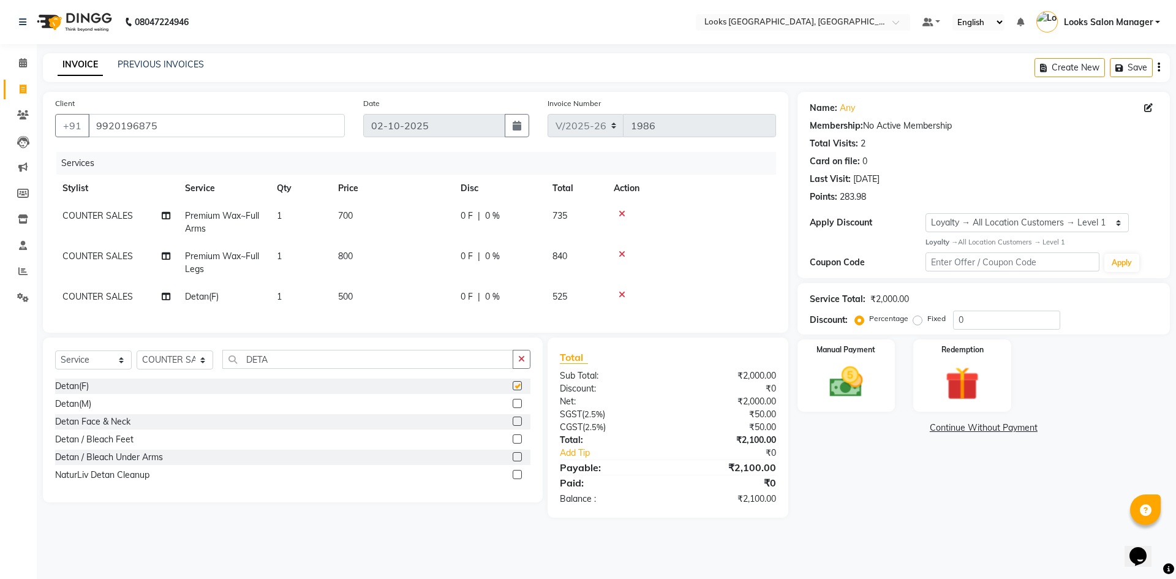
click at [387, 291] on td "500" at bounding box center [392, 297] width 123 height 28
checkbox input "false"
select select "25207"
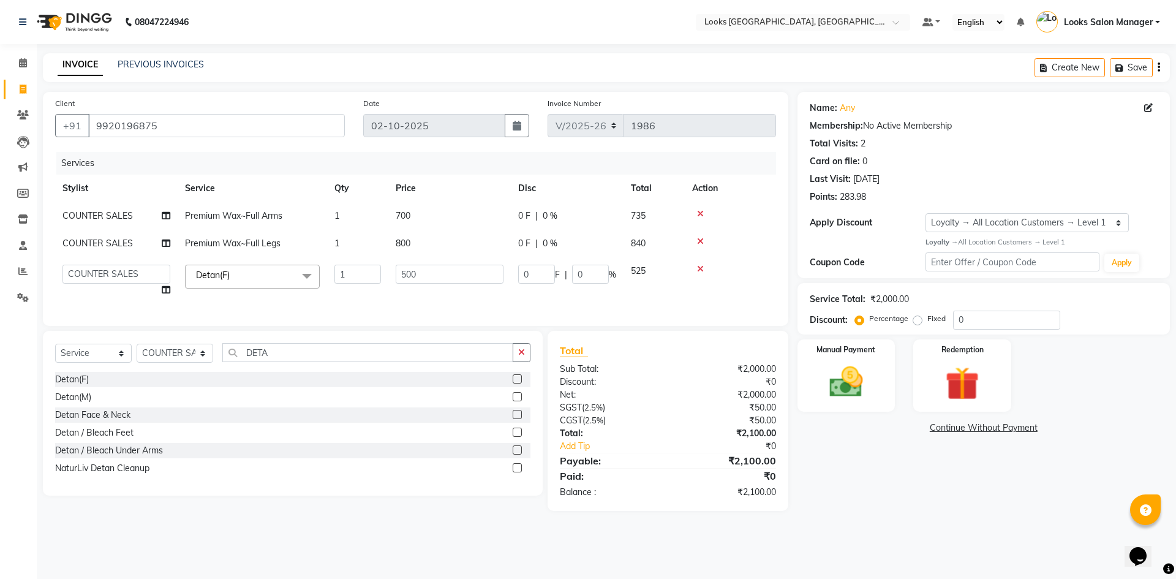
click at [387, 291] on td "1" at bounding box center [357, 280] width 61 height 47
click at [418, 275] on input "500" at bounding box center [450, 274] width 108 height 19
type input "1600"
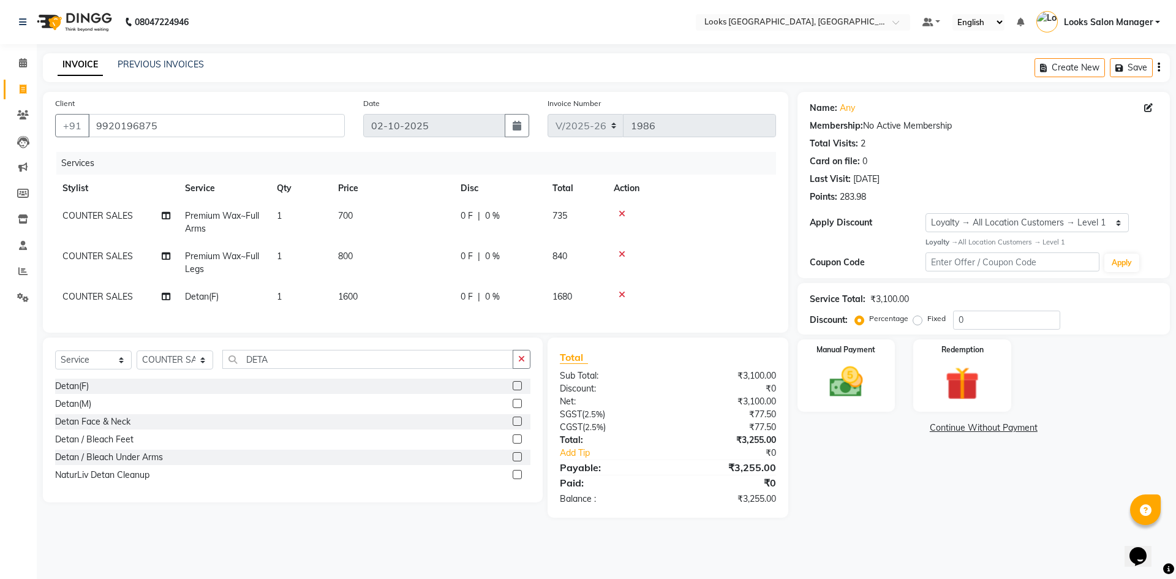
click at [399, 289] on td "1600" at bounding box center [392, 297] width 123 height 28
select select "25207"
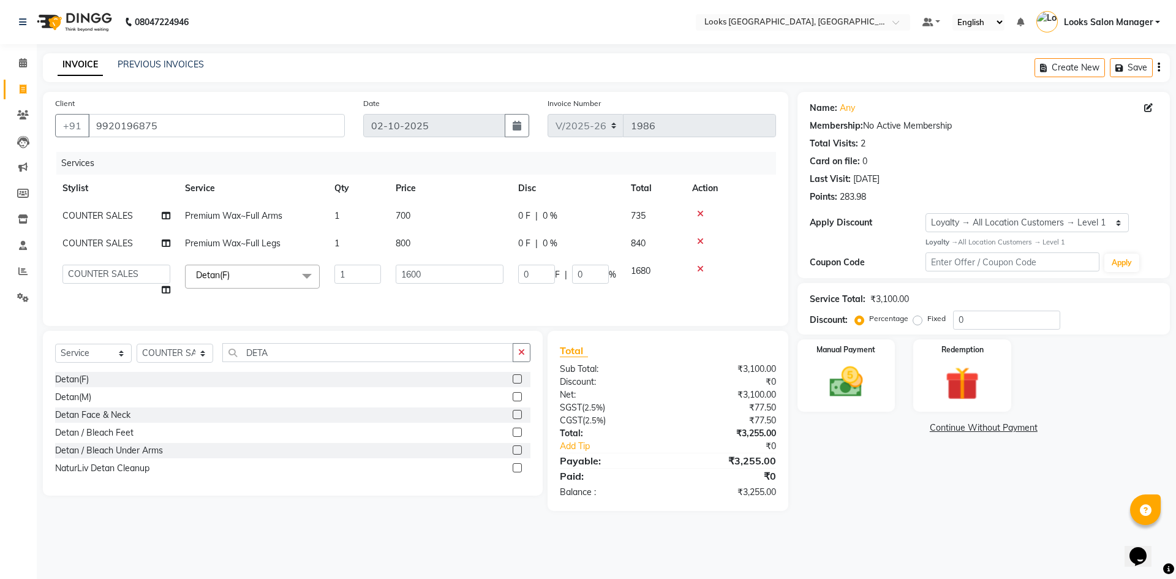
click at [246, 372] on div "Select Service Product Membership Package Voucher Prepaid Gift Card Select Styl…" at bounding box center [293, 357] width 476 height 29
click at [251, 360] on input "DETA" at bounding box center [367, 352] width 291 height 19
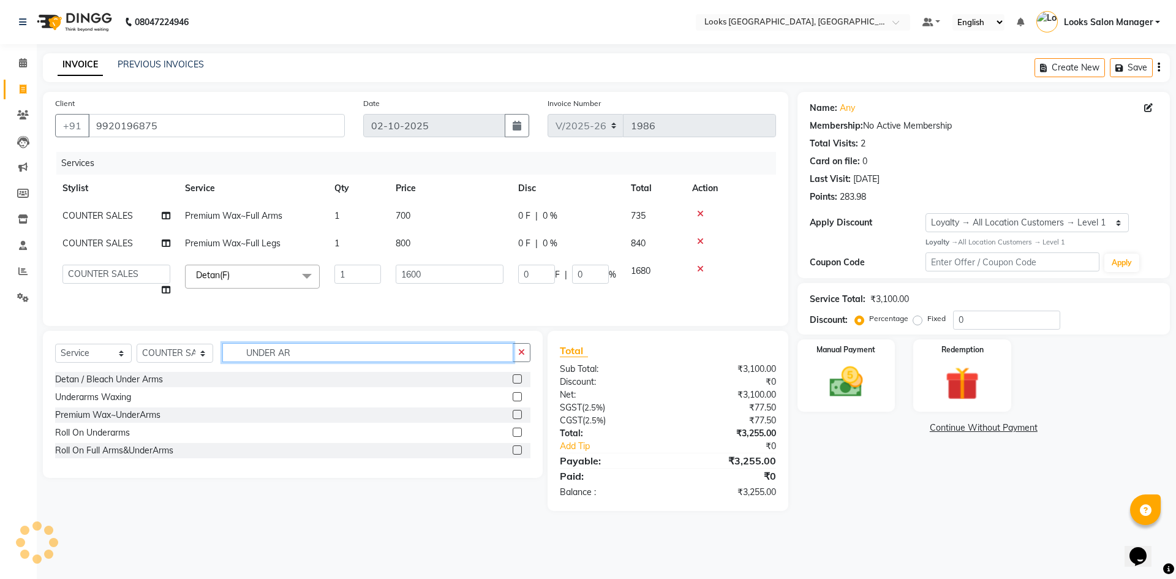
type input "UNDER AR"
click at [522, 420] on div at bounding box center [522, 414] width 18 height 15
click at [515, 419] on label at bounding box center [517, 414] width 9 height 9
click at [515, 419] on input "checkbox" at bounding box center [517, 415] width 8 height 8
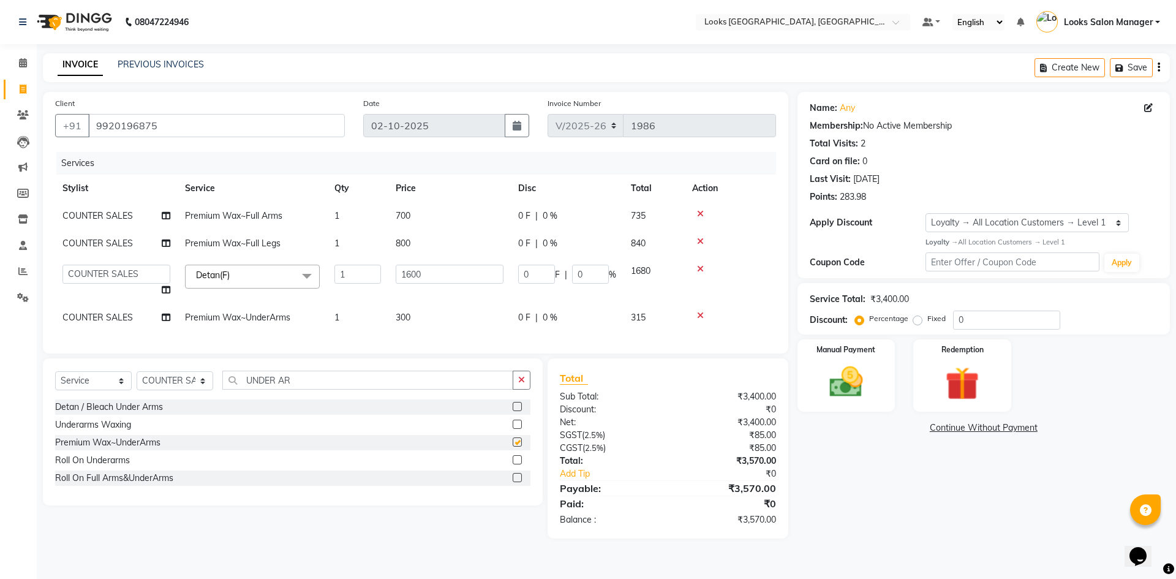
click at [427, 314] on td "300" at bounding box center [449, 318] width 123 height 28
checkbox input "false"
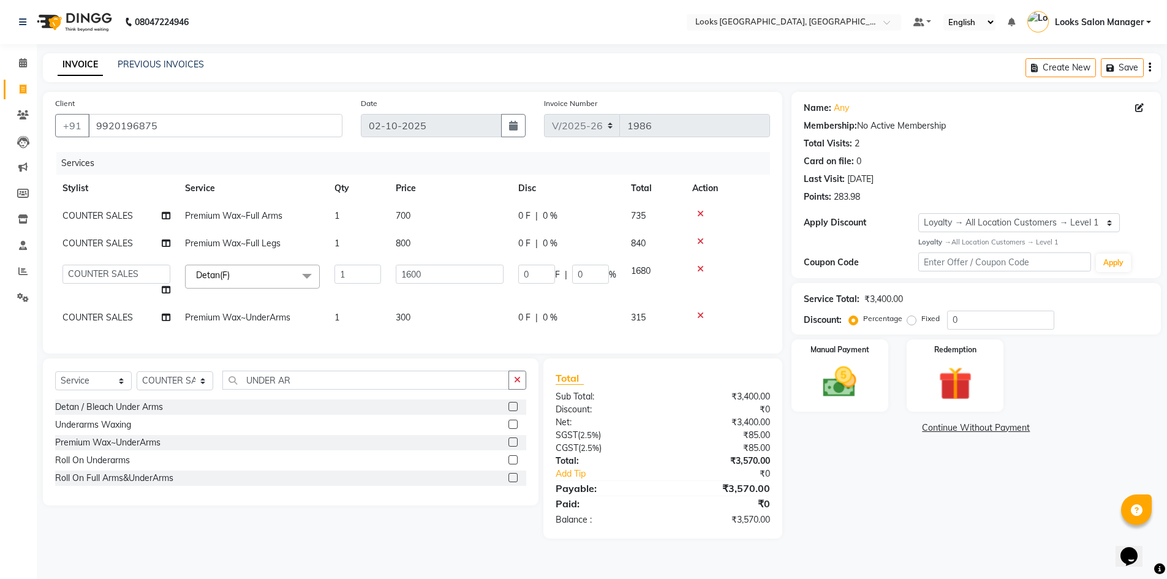
select select "25207"
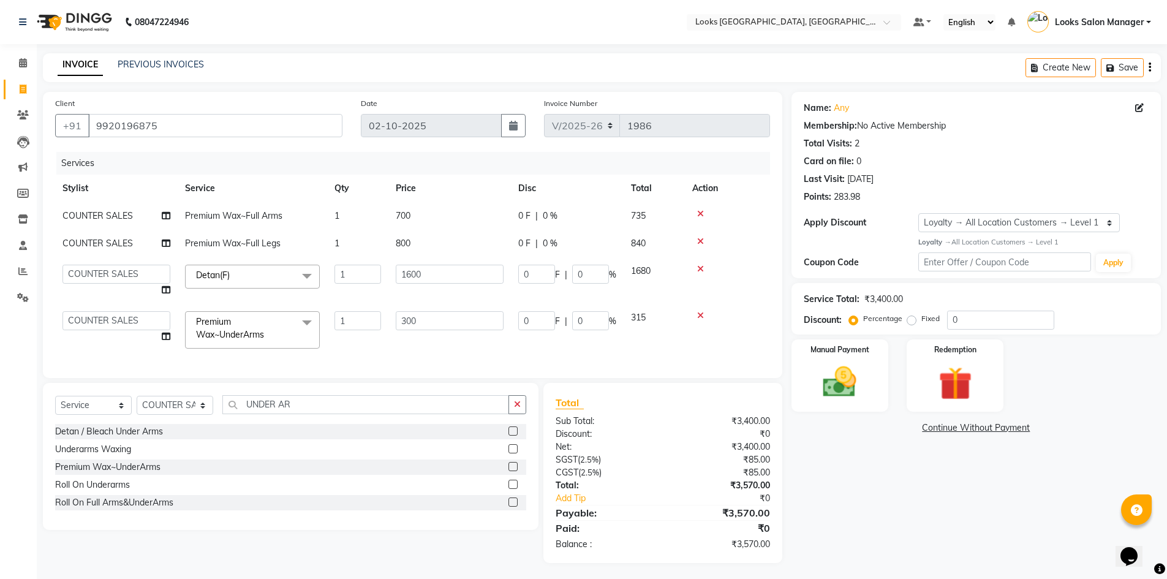
click at [427, 314] on input "300" at bounding box center [450, 320] width 108 height 19
type input "350"
click at [395, 349] on div "Services Stylist Service Qty Price Disc Total Action COUNTER SALES Premium Wax~…" at bounding box center [412, 259] width 715 height 214
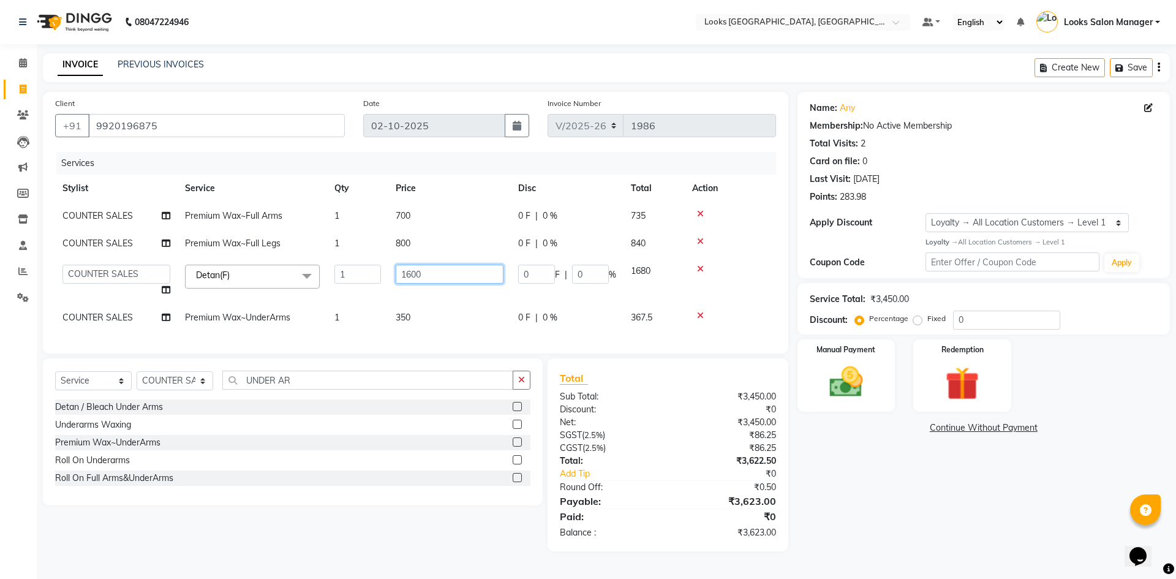
click at [416, 280] on input "1600" at bounding box center [450, 274] width 108 height 19
type input "2200"
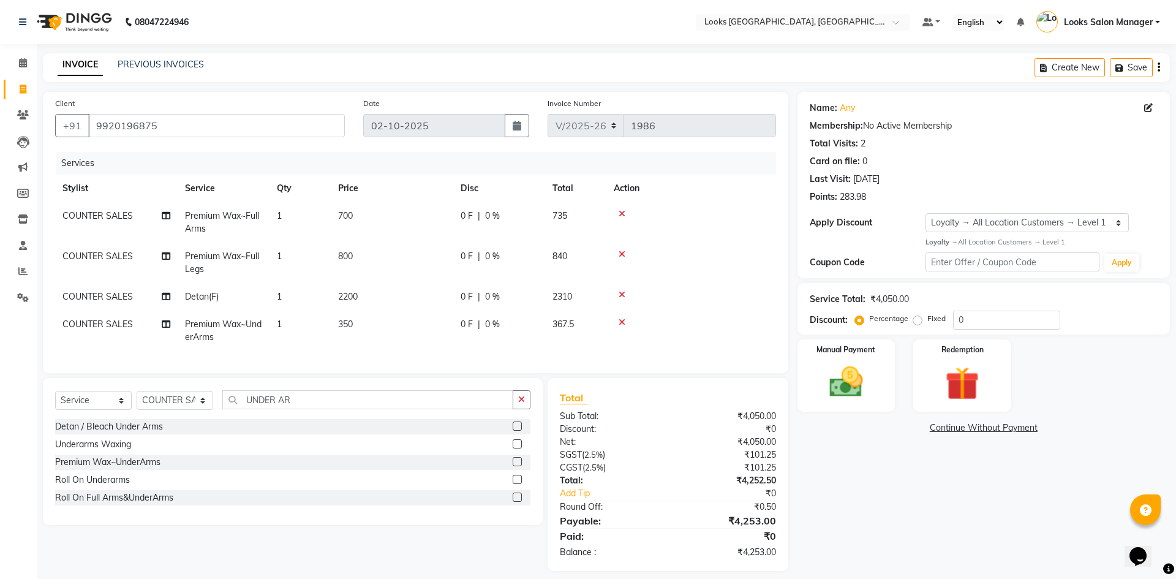
click at [357, 230] on tbody "COUNTER SALES Premium Wax~Full Arms 1 700 0 F | 0 % 735 COUNTER SALES Premium W…" at bounding box center [415, 276] width 721 height 149
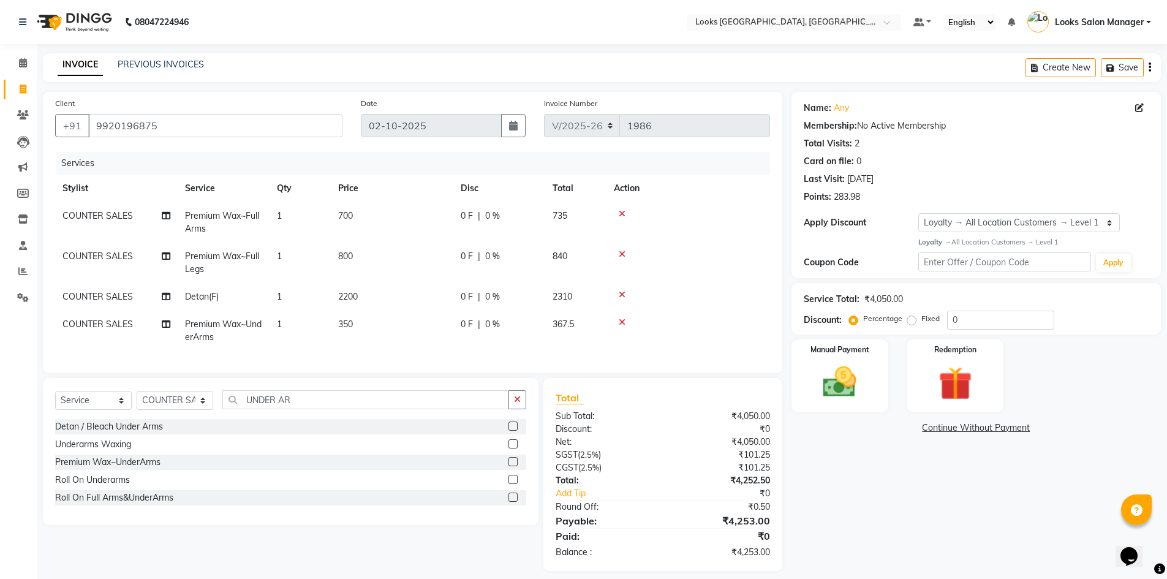
click at [351, 299] on span "2200" at bounding box center [348, 296] width 20 height 11
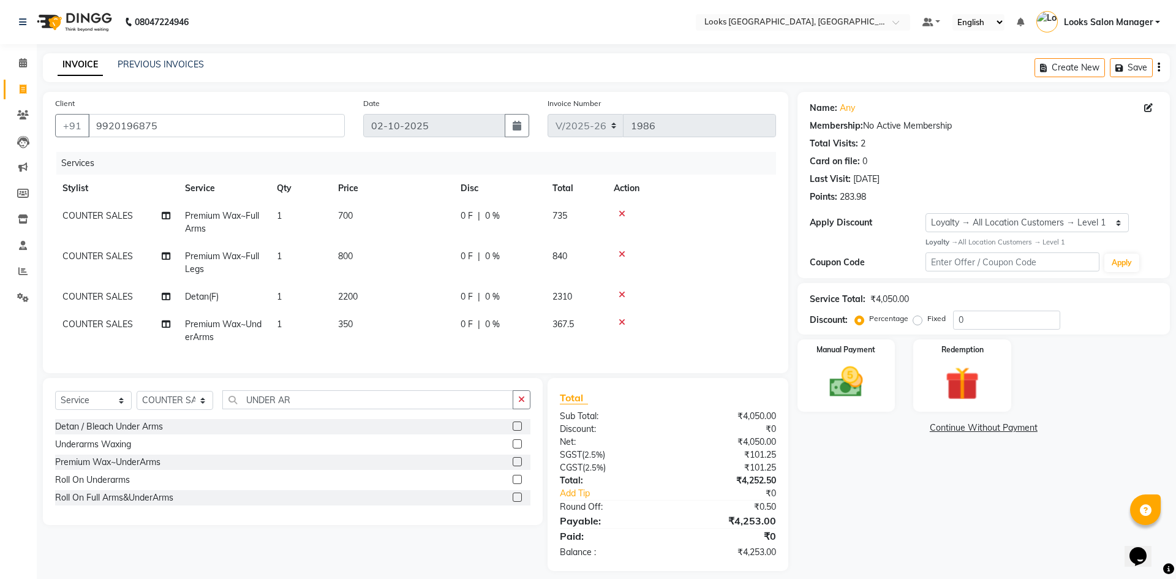
click at [331, 299] on td "1" at bounding box center [300, 297] width 61 height 28
select select "25207"
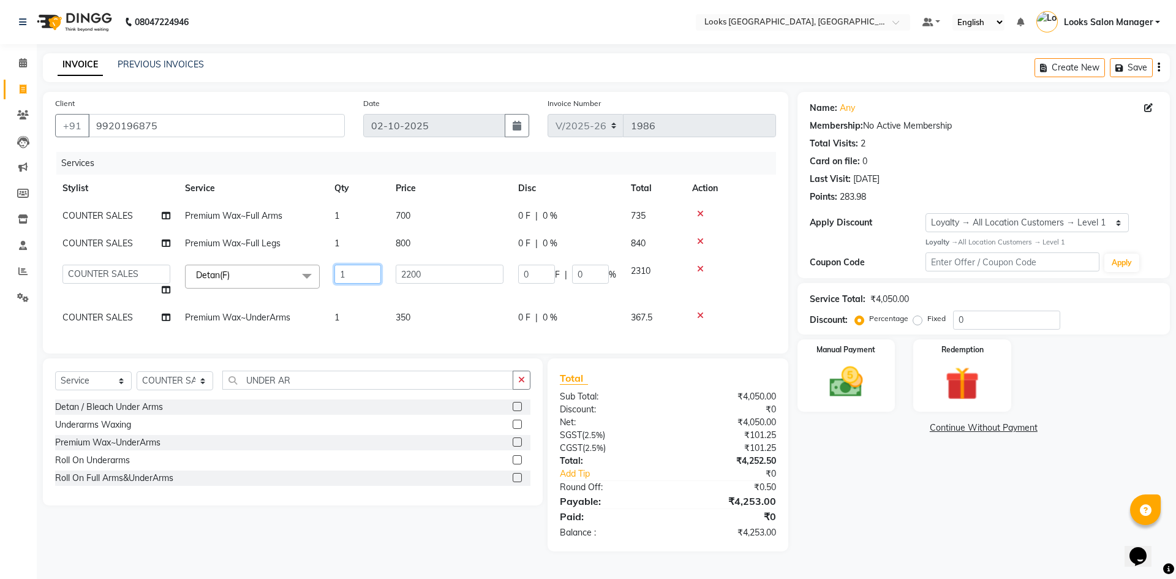
click at [381, 284] on td "1" at bounding box center [357, 280] width 61 height 47
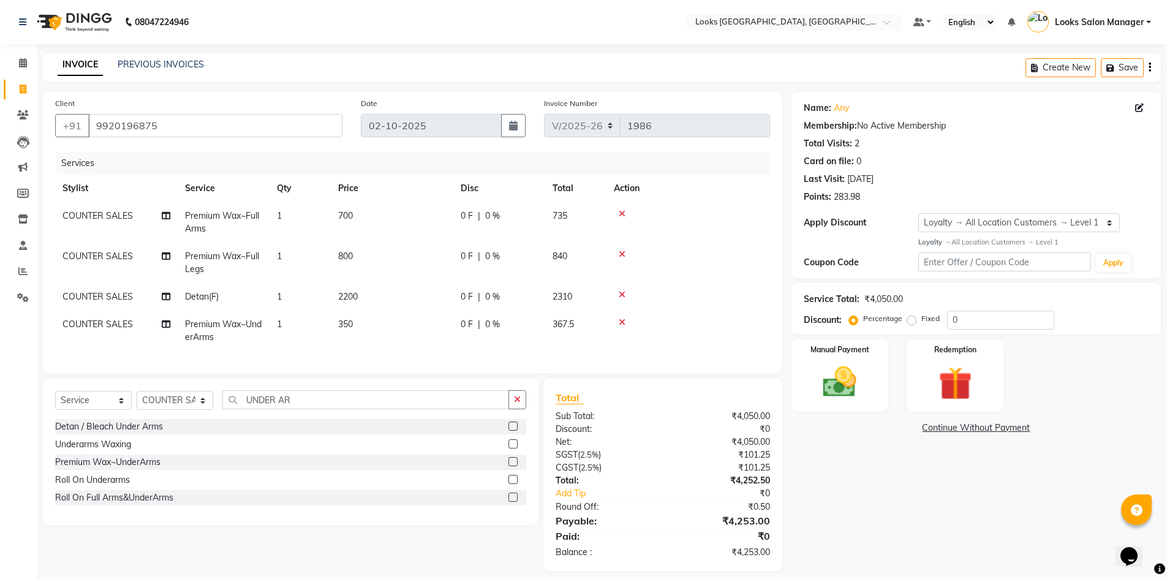
click at [403, 275] on td "800" at bounding box center [392, 263] width 123 height 40
select select "25207"
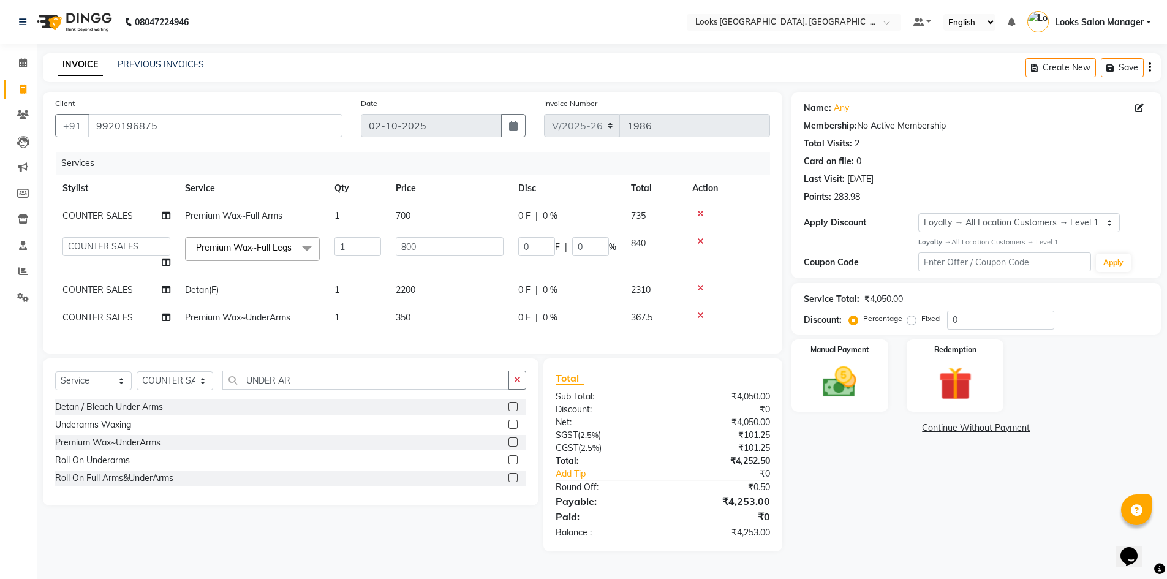
click at [403, 275] on td "800" at bounding box center [449, 253] width 123 height 47
click at [409, 282] on td "2200" at bounding box center [449, 290] width 123 height 28
select select "25207"
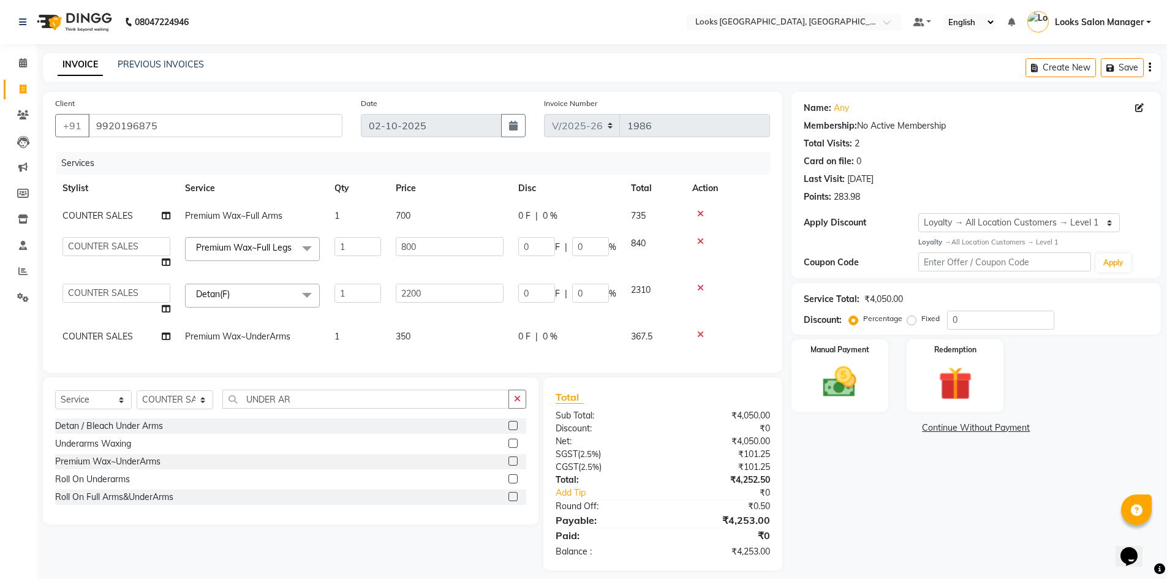
click at [409, 282] on td "2200" at bounding box center [449, 299] width 123 height 47
click at [411, 296] on td "2200" at bounding box center [449, 299] width 123 height 47
click at [412, 296] on input "2200" at bounding box center [450, 293] width 108 height 19
type input "2000"
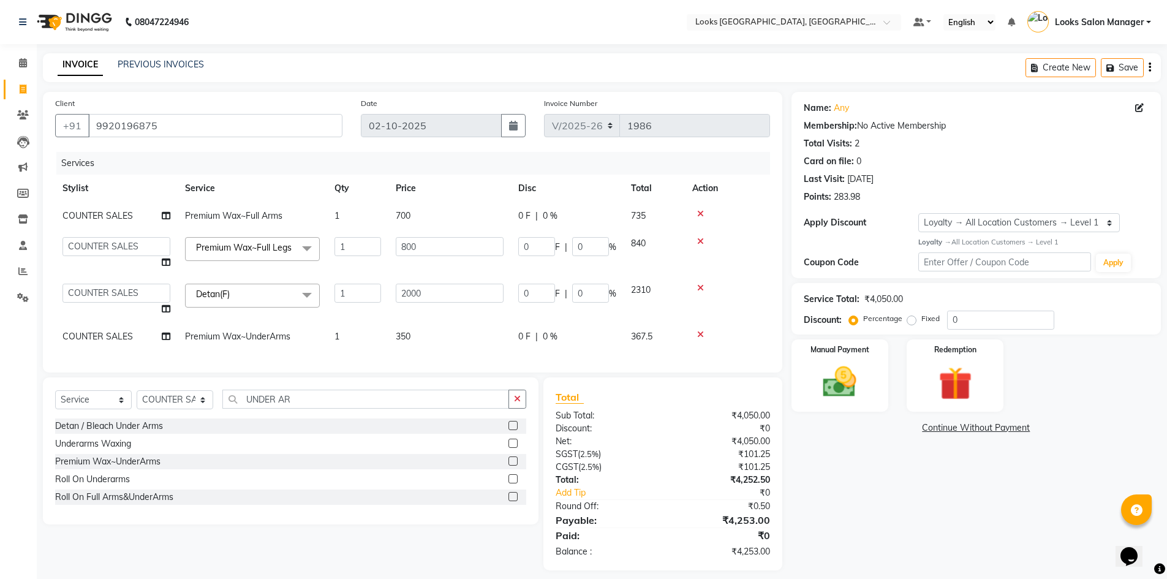
click at [377, 324] on tbody "COUNTER SALES Premium Wax~Full Arms 1 700 0 F | 0 % 735 Avdhaesh_pdct COUNTER S…" at bounding box center [412, 276] width 715 height 148
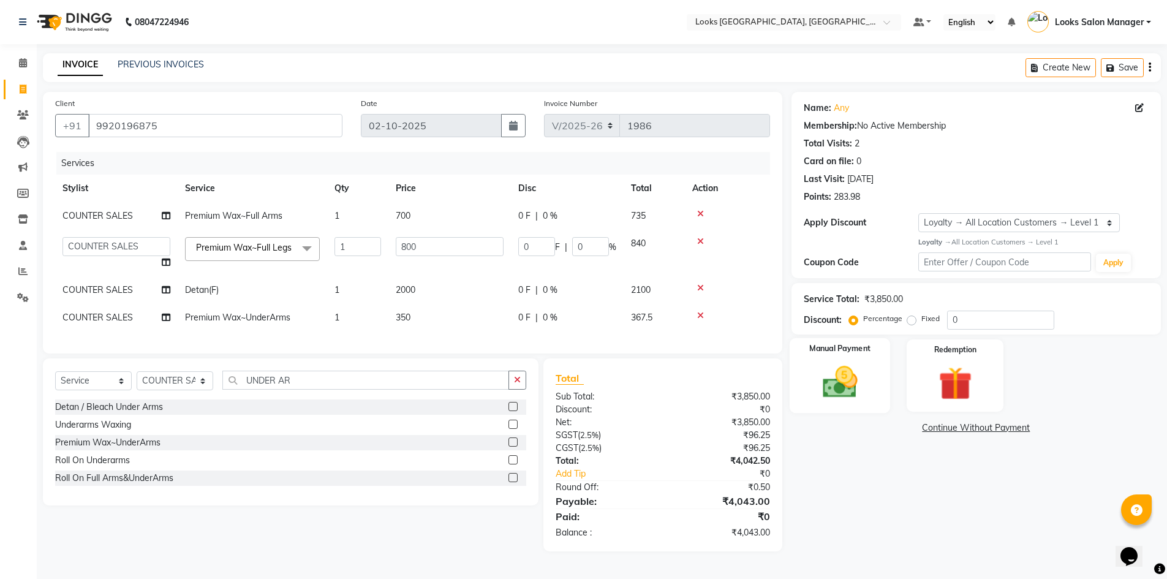
click at [847, 390] on img at bounding box center [840, 382] width 56 height 40
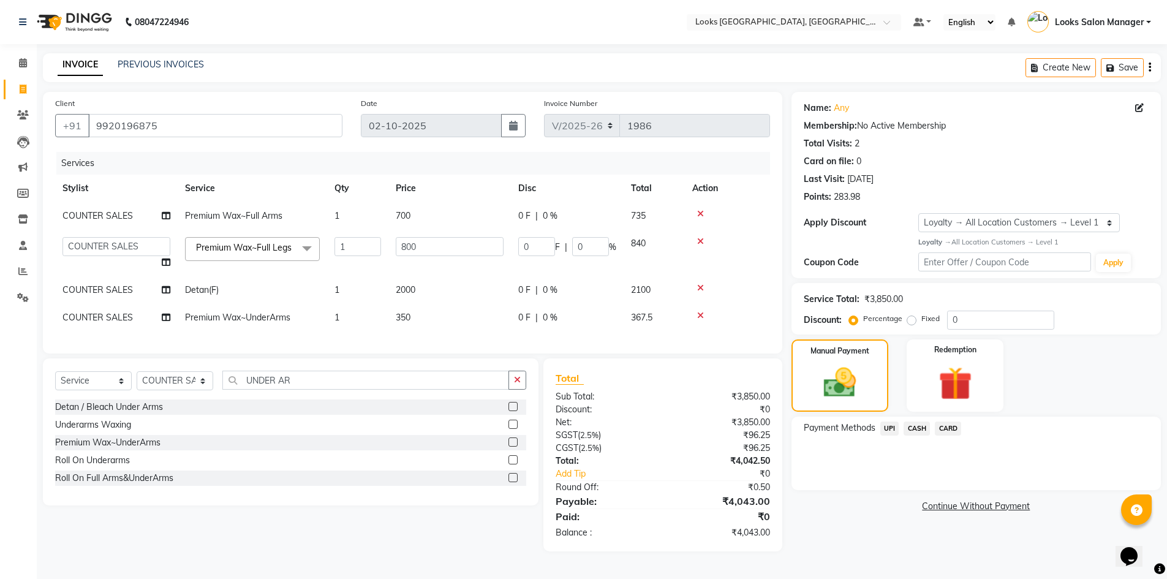
click at [945, 425] on span "CARD" at bounding box center [948, 429] width 26 height 14
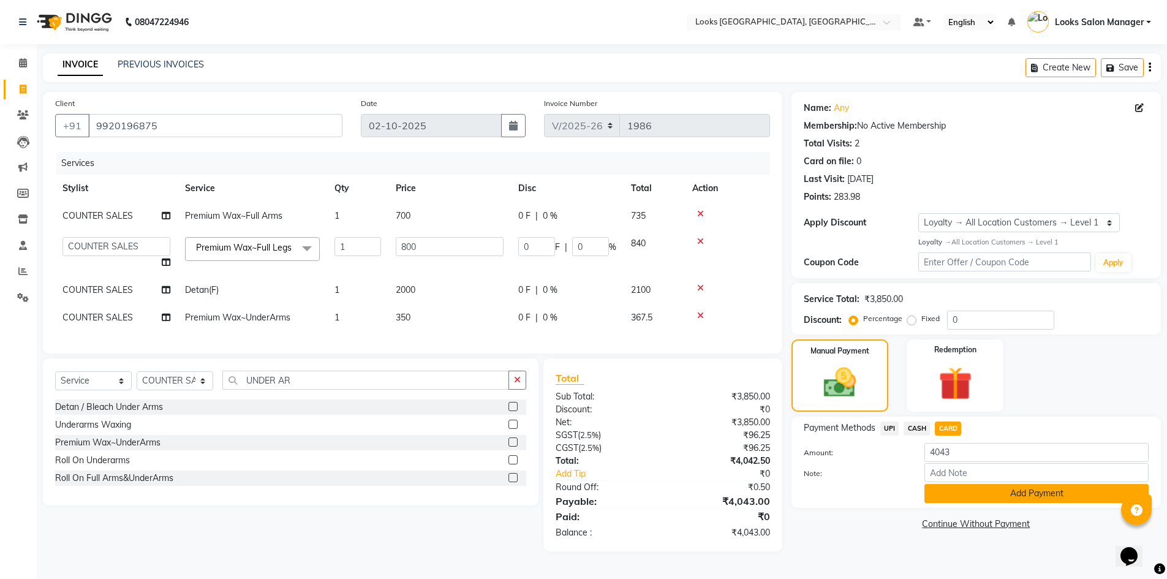
click at [938, 484] on button "Add Payment" at bounding box center [1037, 493] width 224 height 19
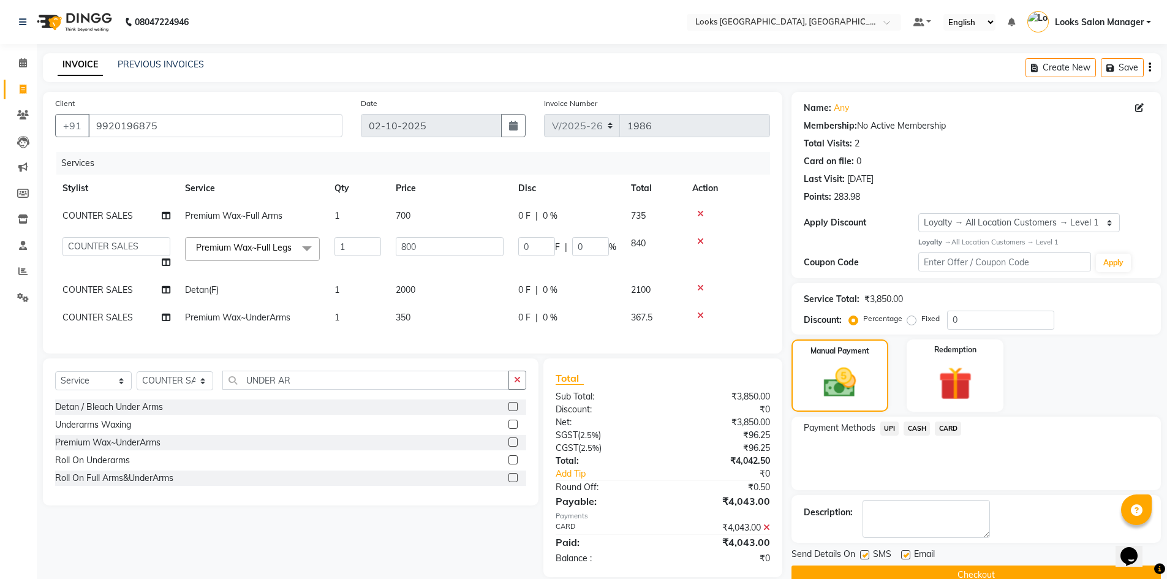
click at [865, 551] on label at bounding box center [864, 554] width 9 height 9
click at [865, 551] on input "checkbox" at bounding box center [864, 555] width 8 height 8
checkbox input "false"
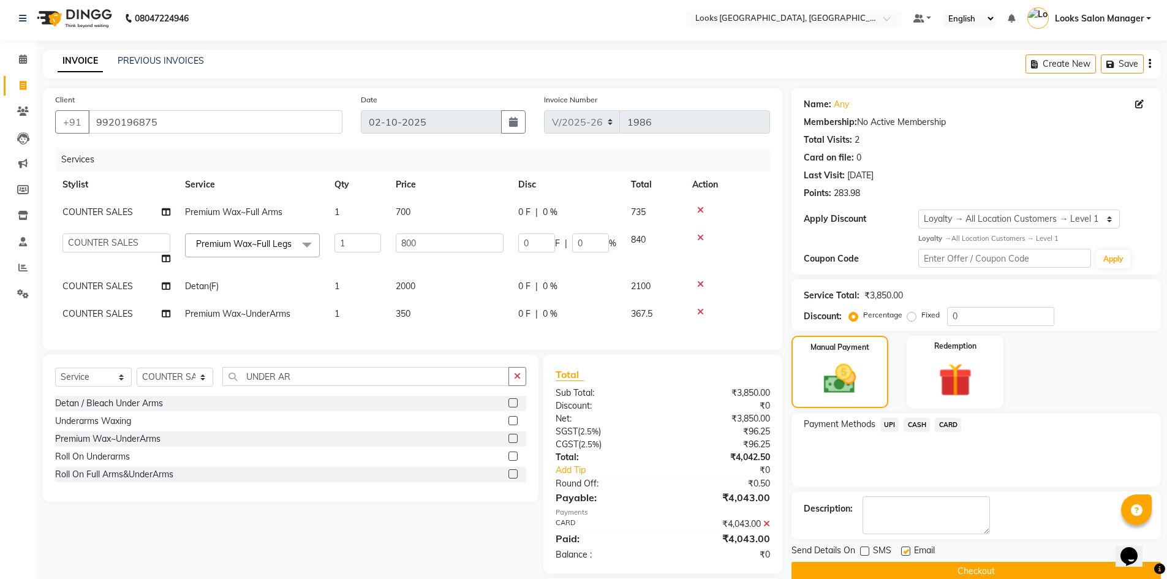
scroll to position [92, 0]
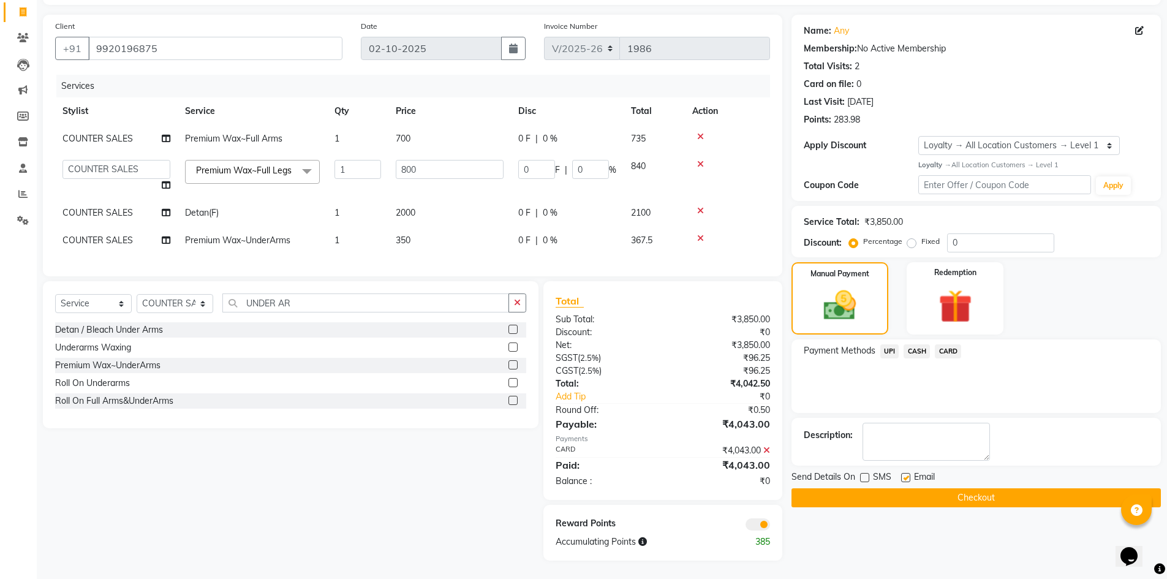
click at [698, 234] on icon at bounding box center [700, 238] width 7 height 9
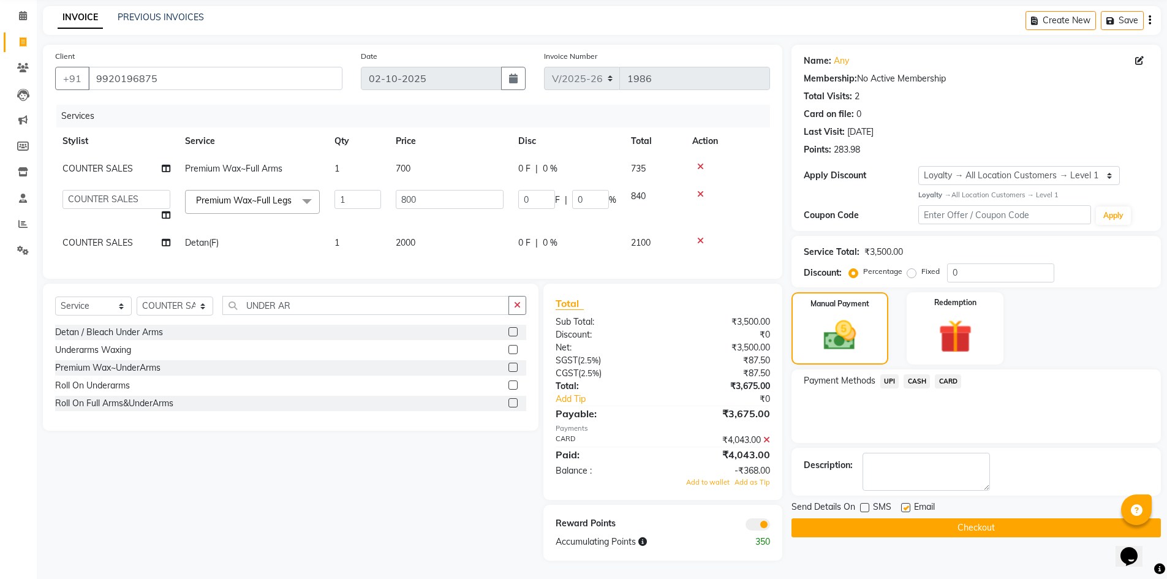
click at [425, 155] on td "700" at bounding box center [449, 169] width 123 height 28
select select "25207"
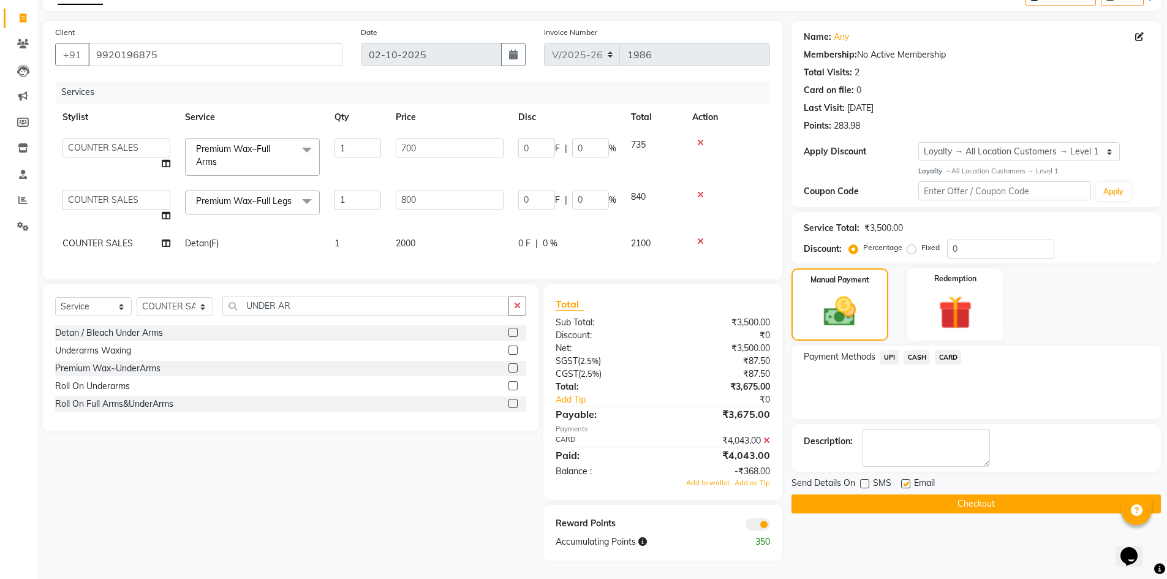
click at [415, 238] on span "2000" at bounding box center [406, 243] width 20 height 11
select select "25207"
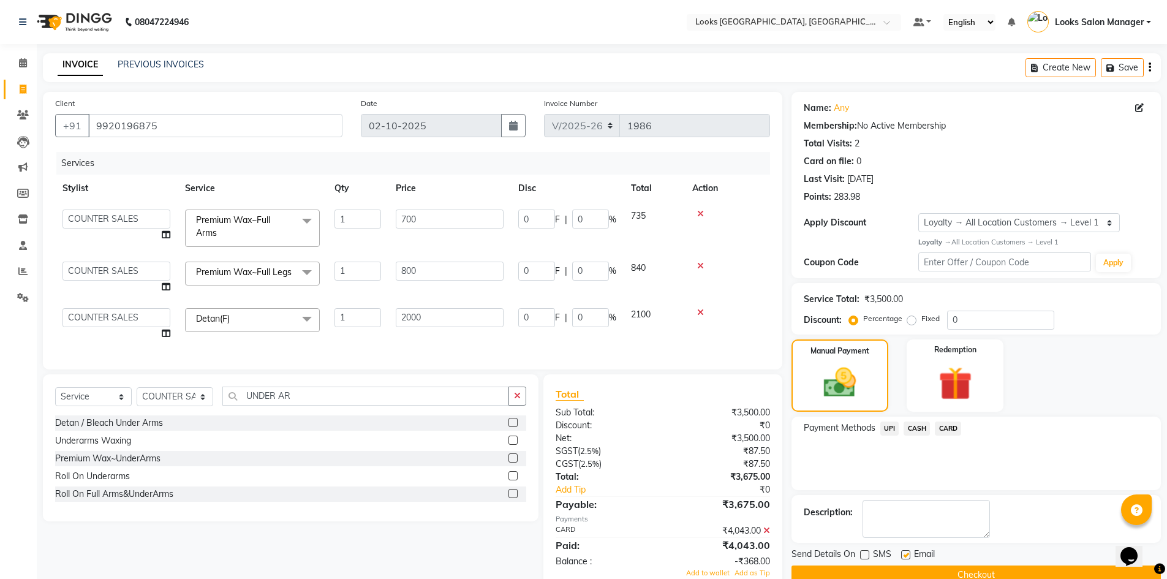
scroll to position [105, 0]
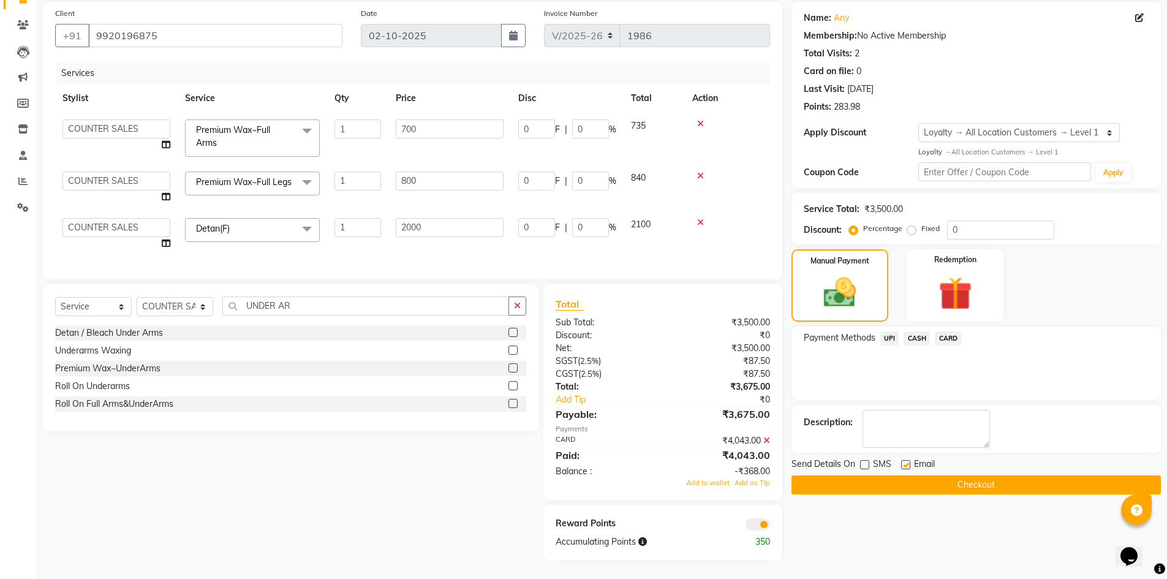
click at [767, 441] on icon at bounding box center [766, 440] width 7 height 9
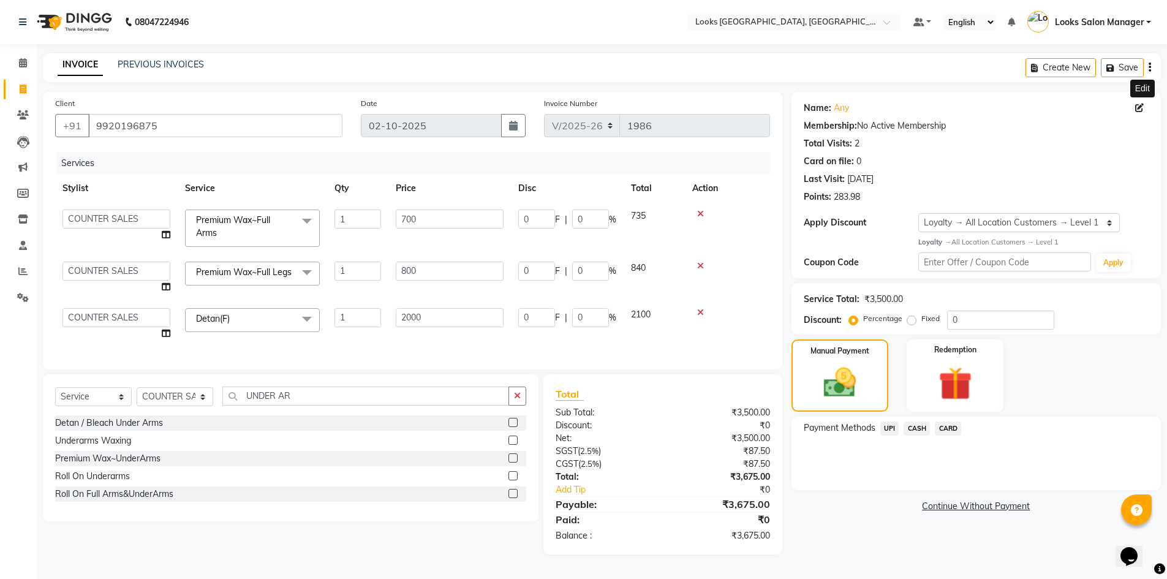
click at [1140, 104] on icon at bounding box center [1139, 108] width 9 height 9
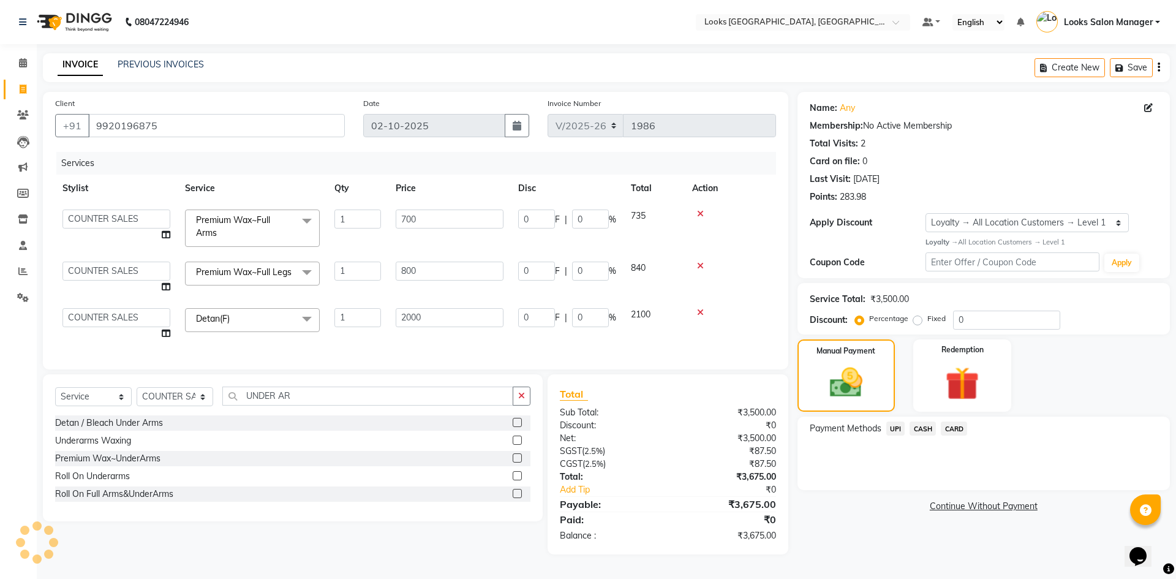
select select "female"
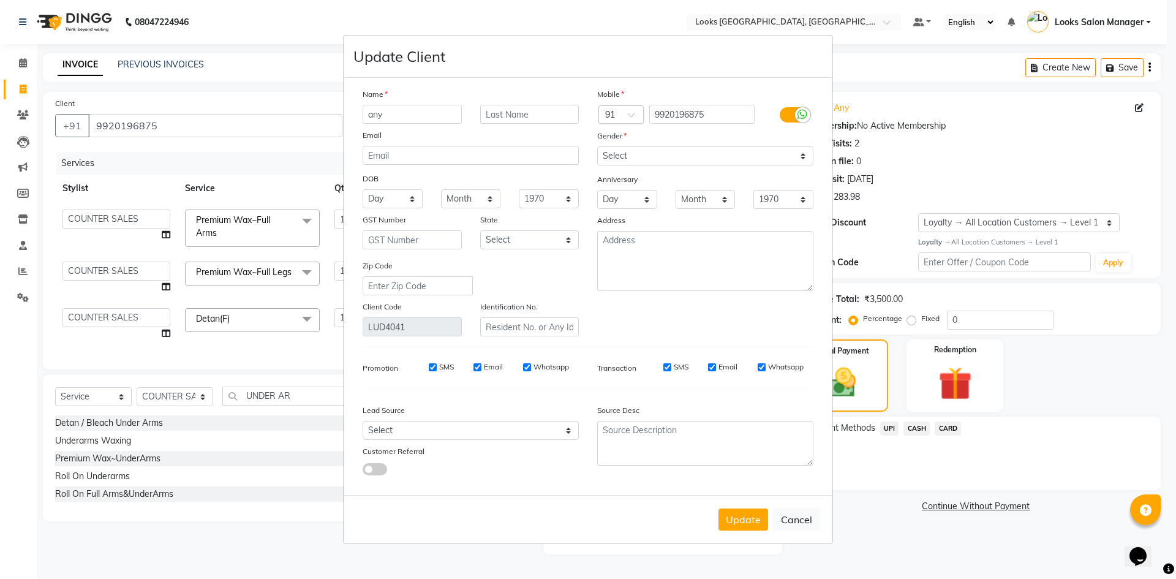
click at [790, 117] on label at bounding box center [794, 114] width 28 height 15
click at [0, 0] on input "checkbox" at bounding box center [0, 0] width 0 height 0
click at [738, 523] on button "Update" at bounding box center [744, 520] width 50 height 22
select select
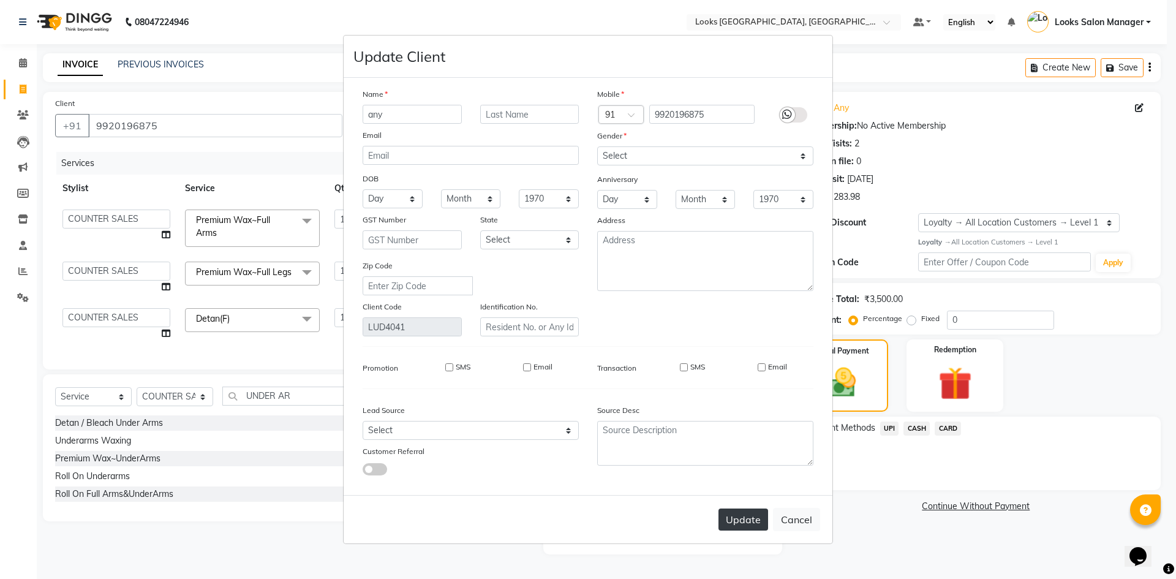
select select
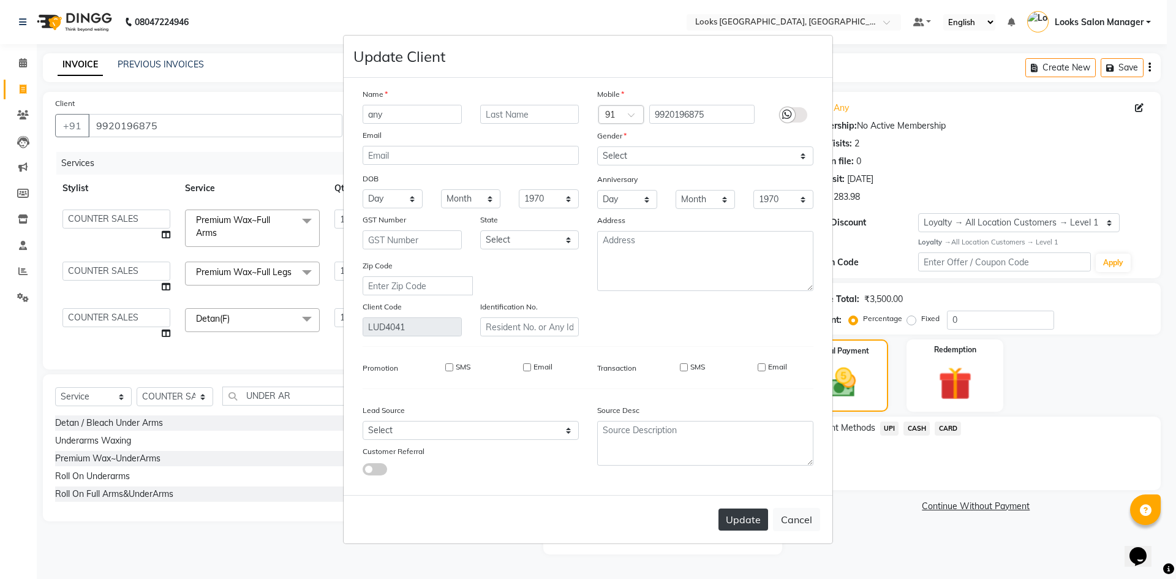
checkbox input "false"
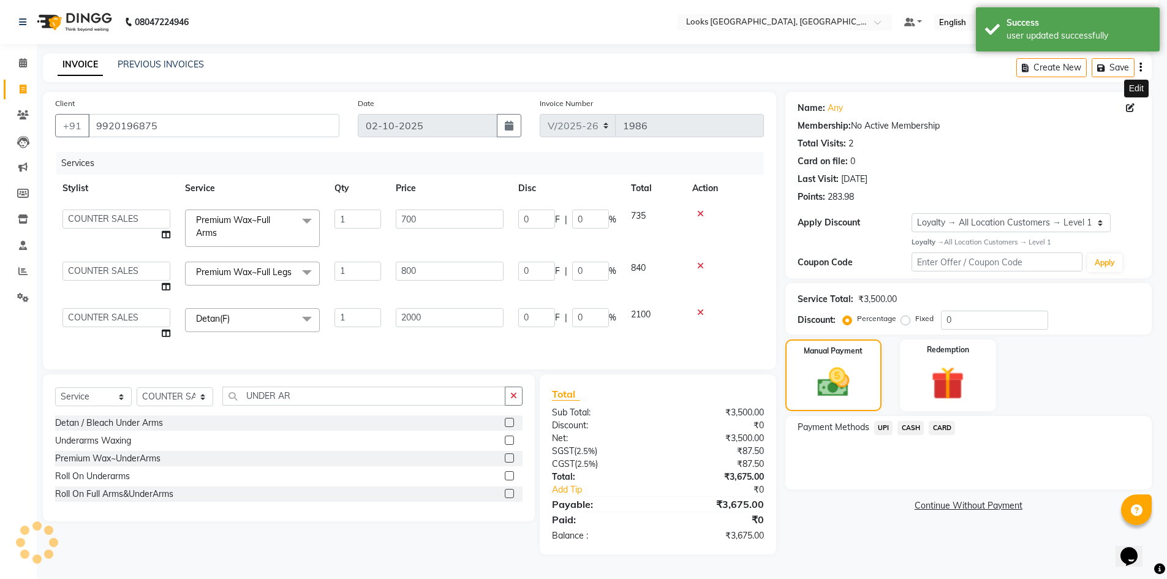
select select "1: Object"
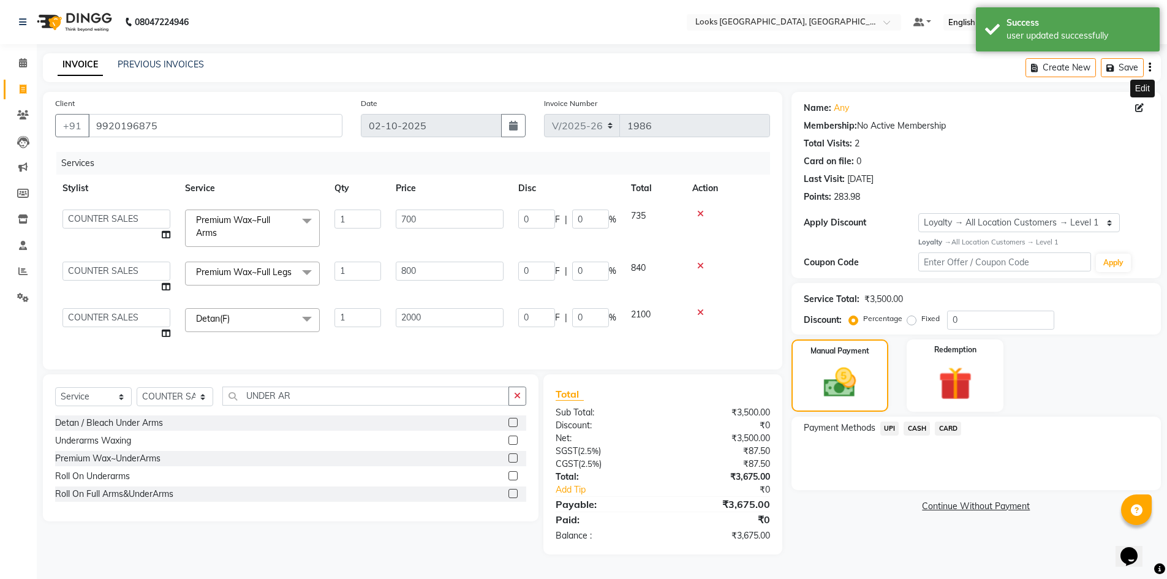
click at [949, 422] on span "CARD" at bounding box center [948, 429] width 26 height 14
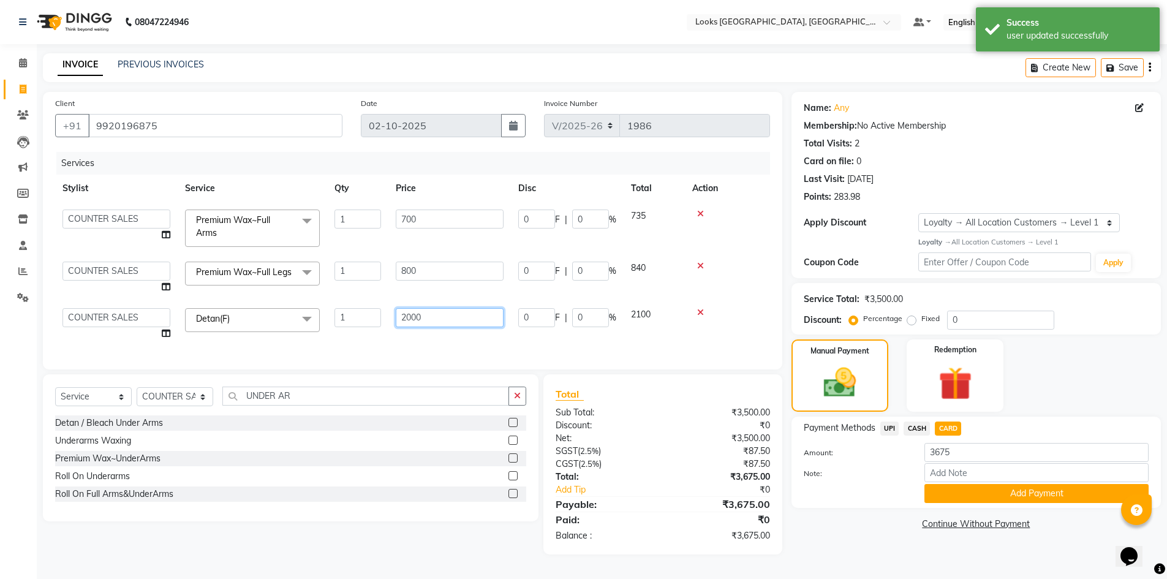
click at [432, 316] on input "2000" at bounding box center [450, 317] width 108 height 19
click at [412, 314] on input "2000" at bounding box center [450, 317] width 108 height 19
type input "1600"
click at [423, 330] on td "1600" at bounding box center [449, 324] width 123 height 47
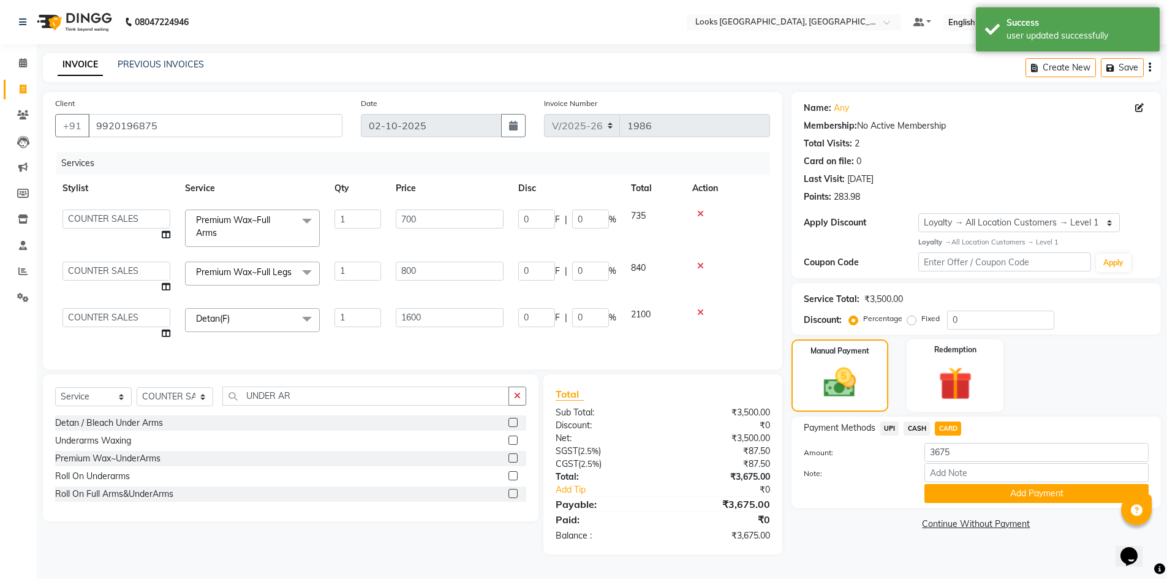
scroll to position [0, 0]
select select "25207"
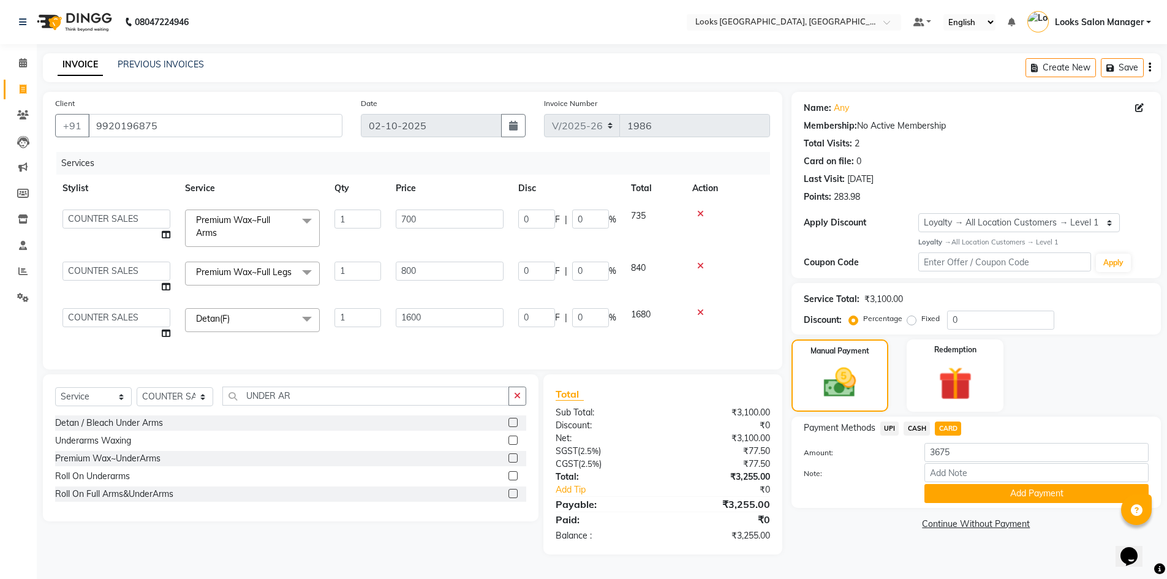
click at [923, 434] on span "CASH" at bounding box center [917, 429] width 26 height 14
type input "3255"
click at [949, 429] on span "CARD" at bounding box center [948, 429] width 26 height 14
click at [944, 491] on button "Add Payment" at bounding box center [1037, 493] width 224 height 19
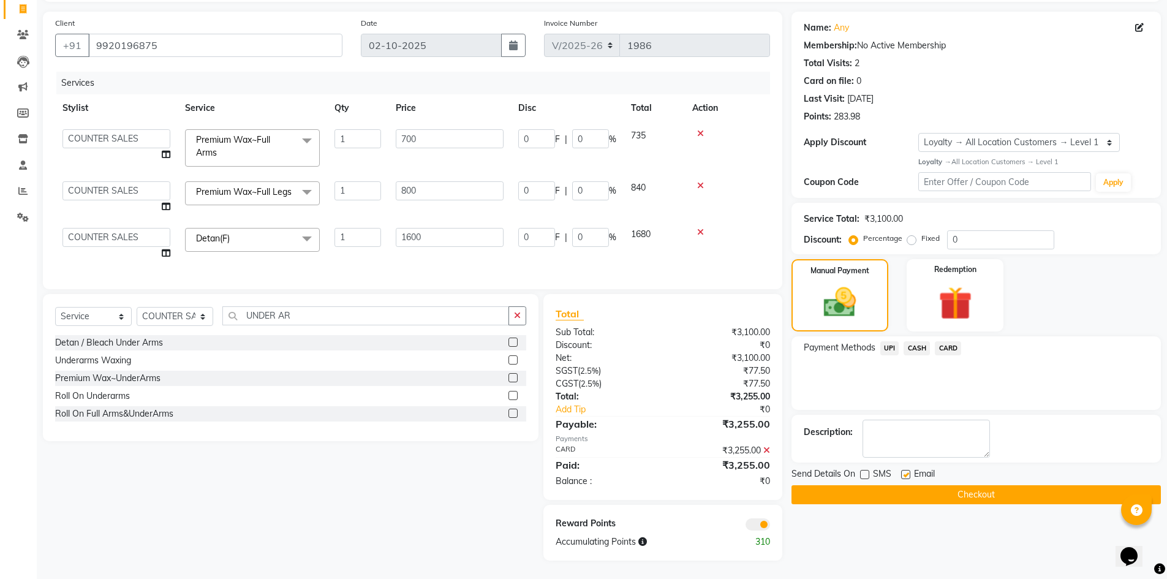
scroll to position [94, 0]
click at [818, 485] on button "Checkout" at bounding box center [976, 494] width 369 height 19
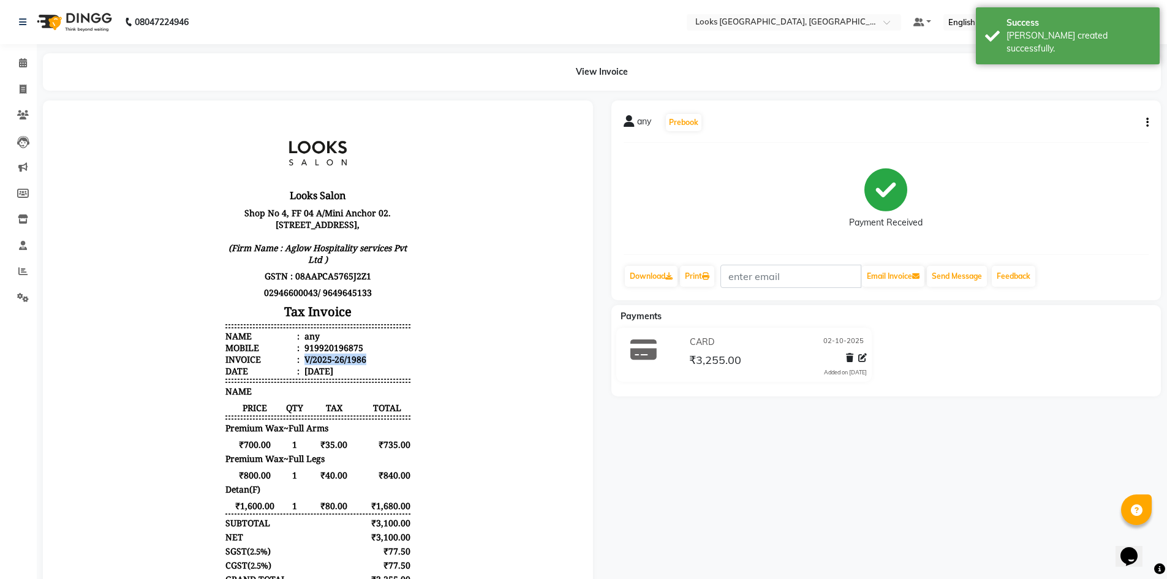
drag, startPoint x: 296, startPoint y: 369, endPoint x: 365, endPoint y: 366, distance: 68.7
click at [365, 365] on li "Invoice : V/2025-26/1986" at bounding box center [317, 360] width 185 height 12
copy div "V/2025-26/1986"
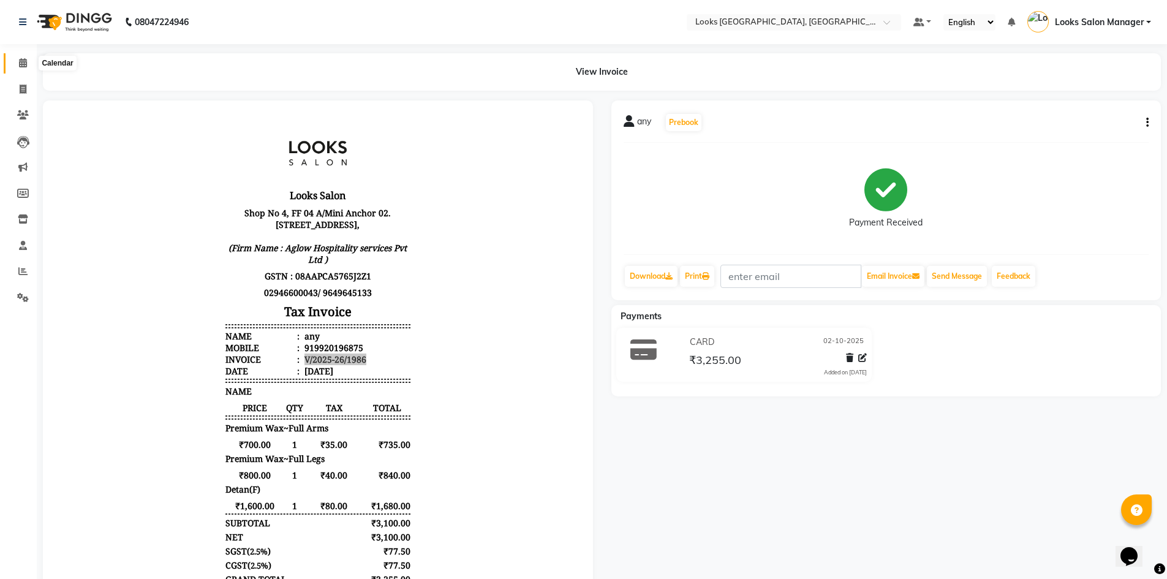
click at [21, 63] on icon at bounding box center [23, 62] width 8 height 9
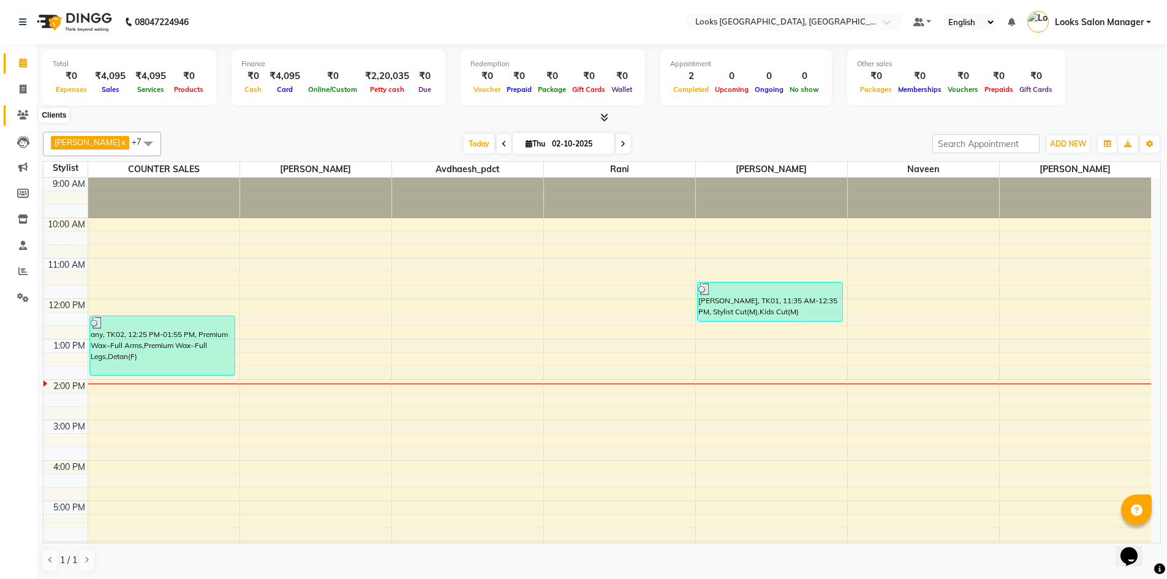
click at [22, 105] on link "Clients" at bounding box center [18, 115] width 29 height 20
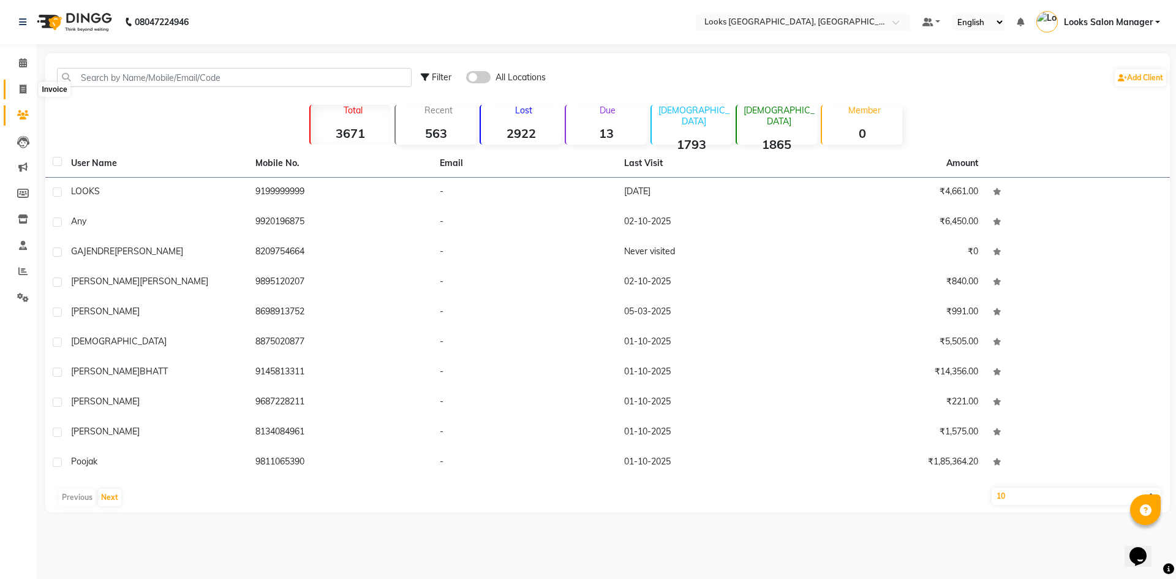
click at [23, 87] on icon at bounding box center [23, 89] width 7 height 9
select select "service"
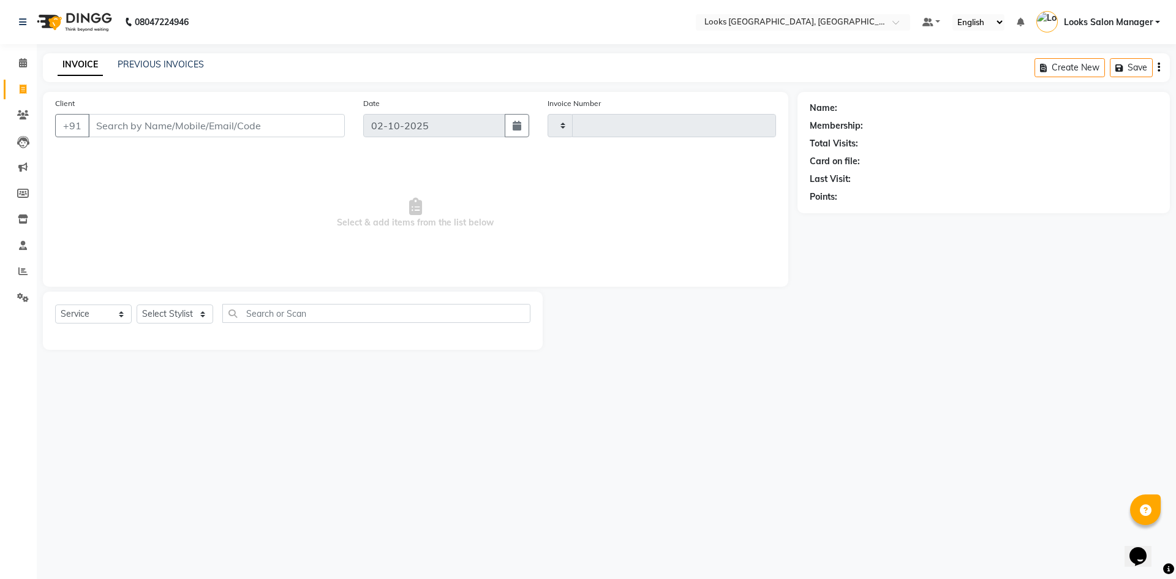
type input "1987"
select select "4460"
drag, startPoint x: 150, startPoint y: 312, endPoint x: 143, endPoint y: 314, distance: 6.4
click at [150, 312] on select "Select Stylist" at bounding box center [175, 314] width 77 height 19
select select "25215"
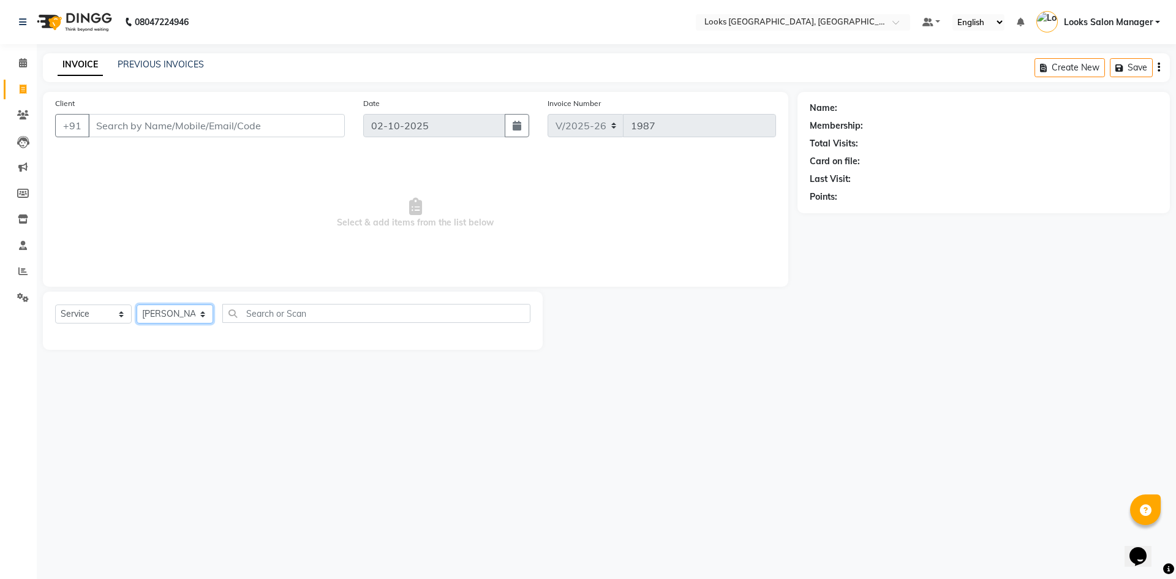
click at [137, 305] on select "Select Stylist Avdhaesh_pdct COUNTER SALES Ganesh Looks Salon Manager MOHSIN Na…" at bounding box center [175, 314] width 77 height 19
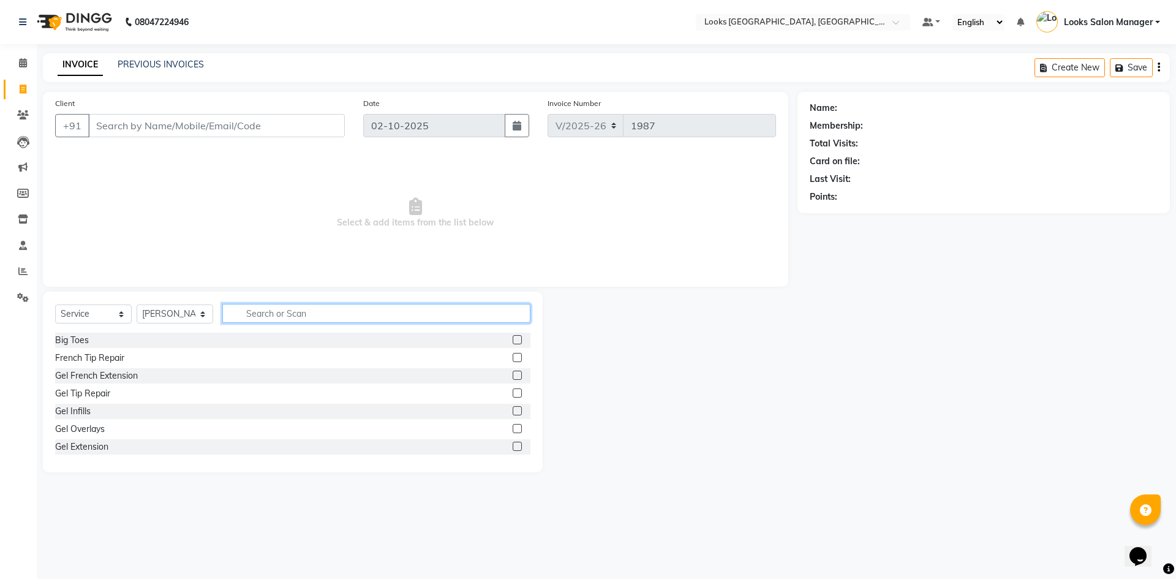
click at [260, 320] on input "text" at bounding box center [376, 313] width 308 height 19
type input "RITU"
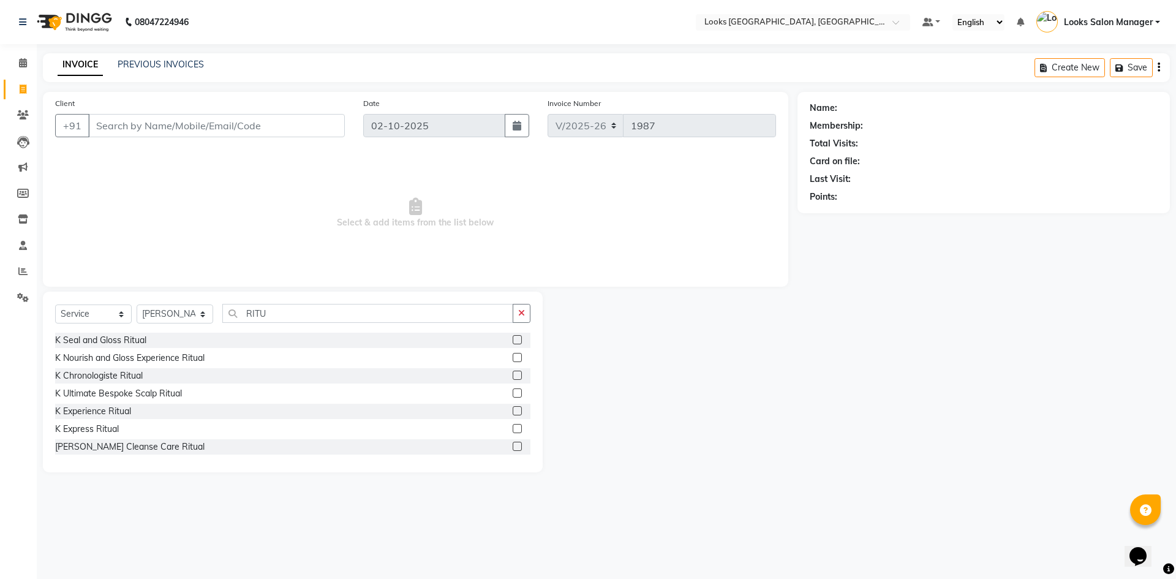
click at [513, 356] on label at bounding box center [517, 357] width 9 height 9
click at [513, 356] on input "checkbox" at bounding box center [517, 358] width 8 height 8
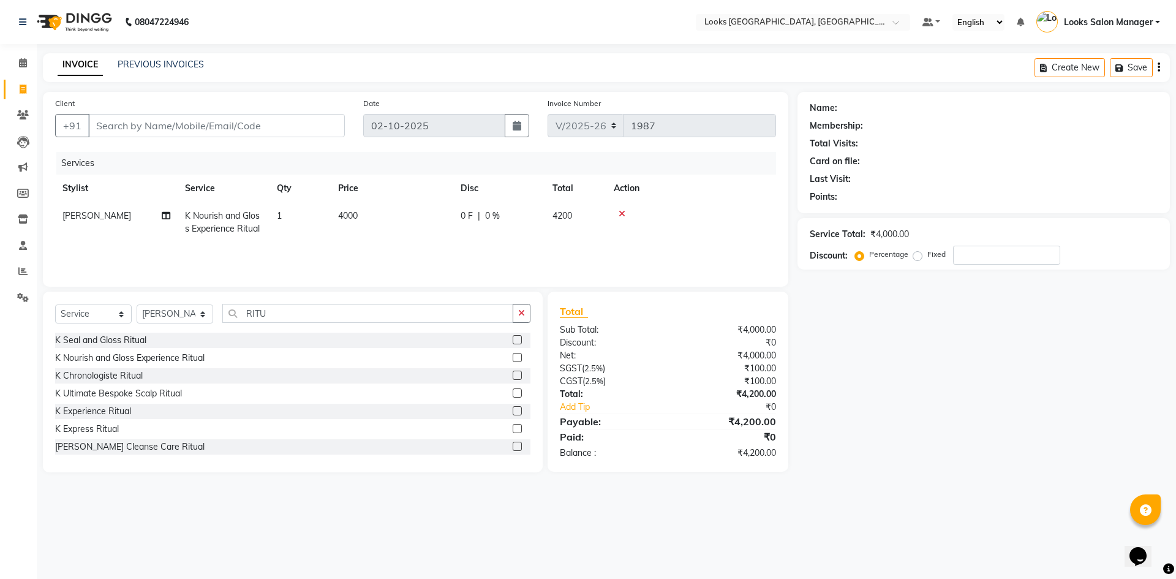
click at [513, 359] on label at bounding box center [517, 357] width 9 height 9
click at [513, 359] on input "checkbox" at bounding box center [517, 358] width 8 height 8
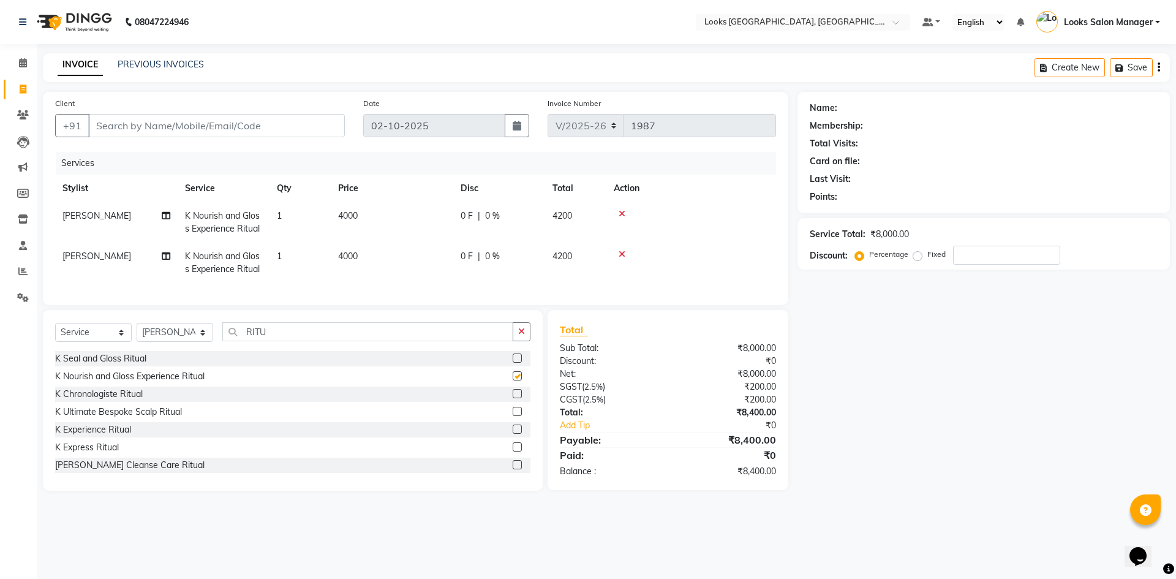
checkbox input "false"
click at [125, 251] on td "[PERSON_NAME]" at bounding box center [116, 263] width 123 height 40
select select "25215"
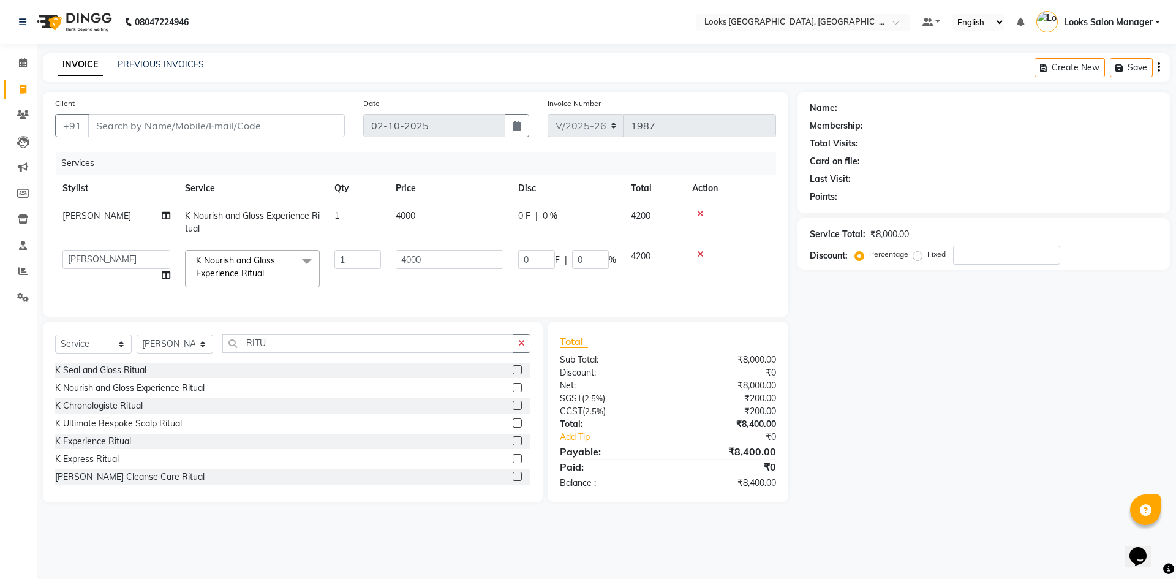
click at [125, 251] on select "Avdhaesh_pdct COUNTER SALES Ganesh Looks Salon Manager MOHSIN Naveen Priyanka S…" at bounding box center [117, 259] width 108 height 19
select select "85710"
click at [419, 218] on td "4000" at bounding box center [449, 222] width 123 height 40
select select "25215"
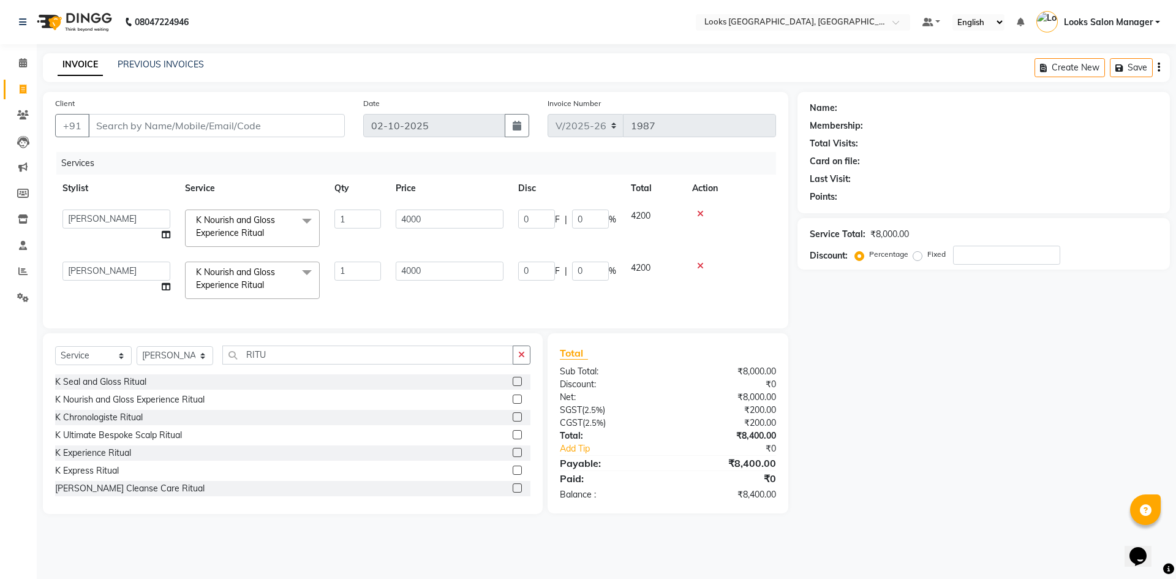
click at [419, 218] on input "4000" at bounding box center [450, 219] width 108 height 19
type input "5100"
click at [407, 267] on input "4000" at bounding box center [450, 271] width 108 height 19
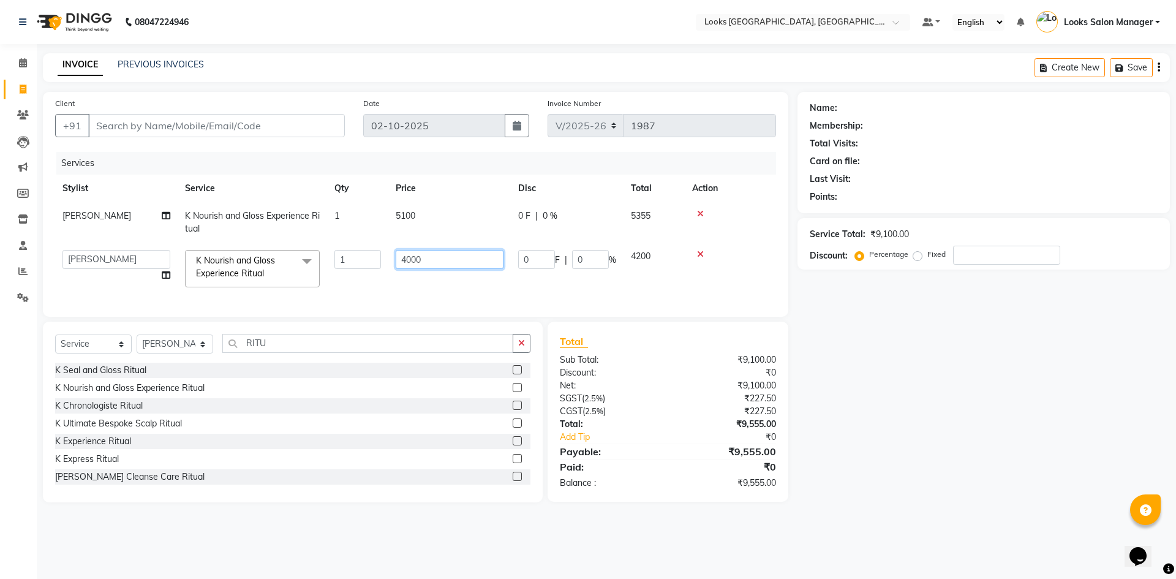
click at [405, 263] on input "4000" at bounding box center [450, 259] width 108 height 19
drag, startPoint x: 411, startPoint y: 257, endPoint x: 369, endPoint y: 262, distance: 41.4
click at [369, 262] on tr "Avdhaesh_pdct COUNTER SALES Ganesh Looks Salon Manager MOHSIN Naveen Priyanka S…" at bounding box center [415, 269] width 721 height 52
type input "5100"
click at [156, 346] on select "Select Stylist Avdhaesh_pdct COUNTER SALES Ganesh Looks Salon Manager MOHSIN Na…" at bounding box center [175, 344] width 77 height 19
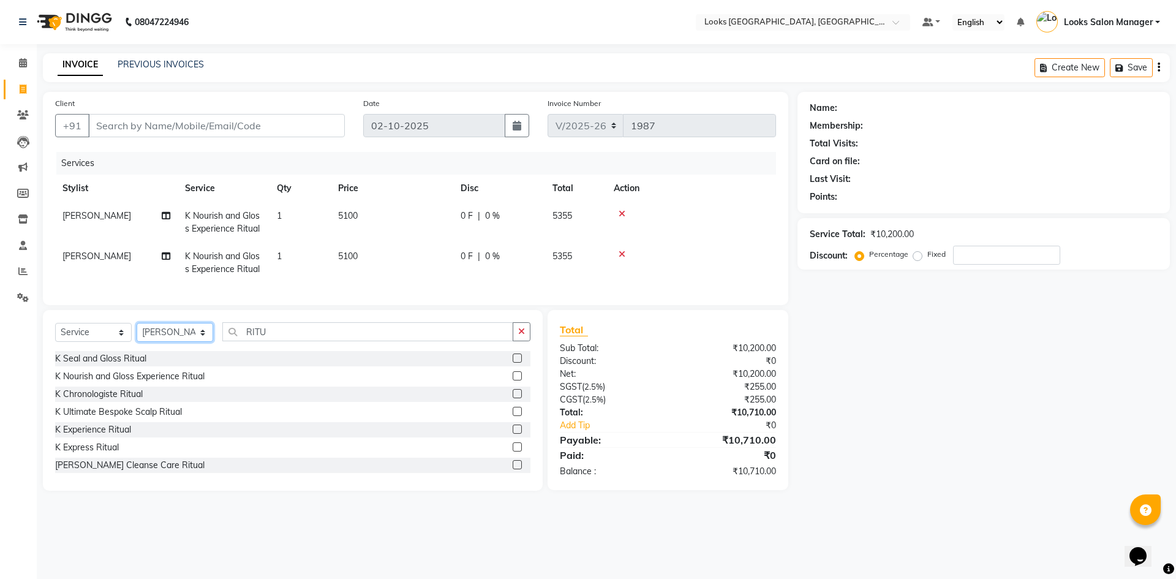
select select "25207"
click at [137, 332] on select "Select Stylist Avdhaesh_pdct COUNTER SALES Ganesh Looks Salon Manager MOHSIN Na…" at bounding box center [175, 332] width 77 height 19
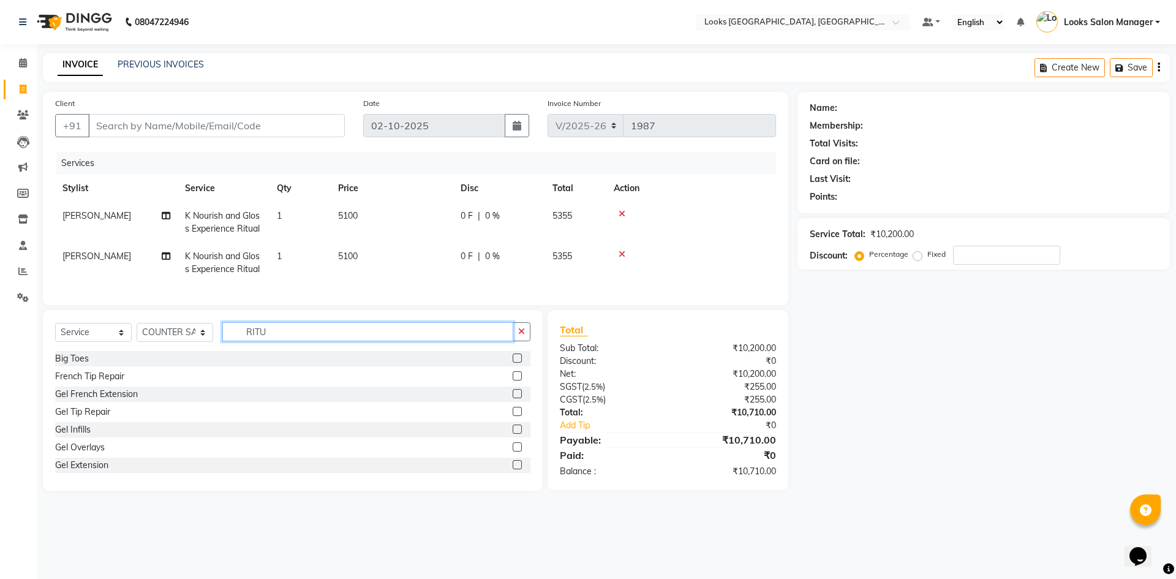
click at [260, 341] on input "RITU" at bounding box center [367, 331] width 291 height 19
click at [351, 341] on input "DETAN" at bounding box center [367, 331] width 291 height 19
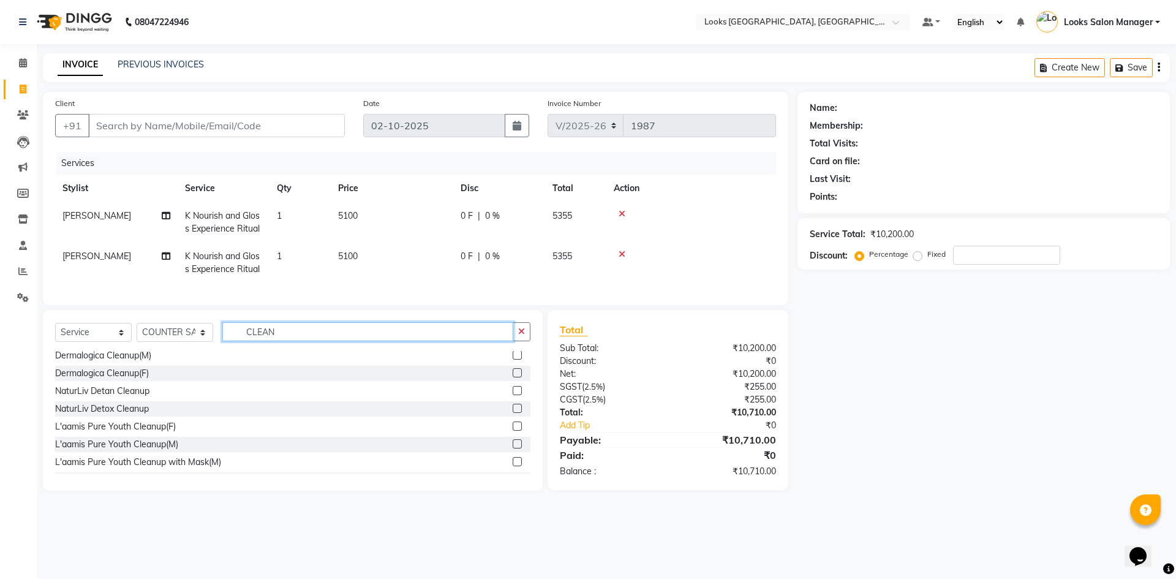
scroll to position [37, 0]
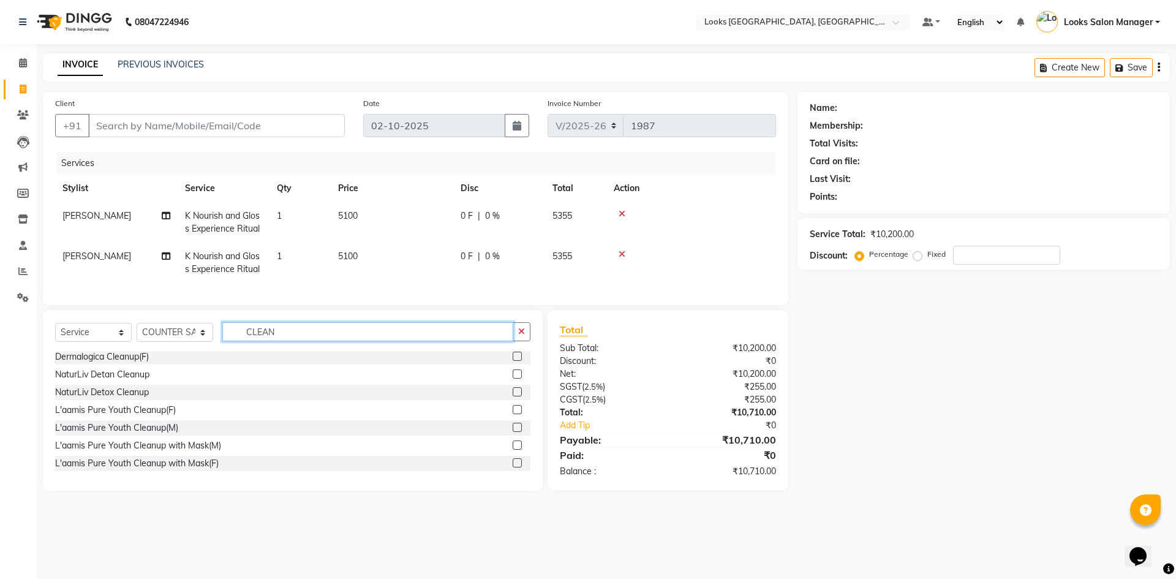
type input "CLEAN"
click at [513, 468] on label at bounding box center [517, 462] width 9 height 9
click at [513, 468] on input "checkbox" at bounding box center [517, 464] width 8 height 8
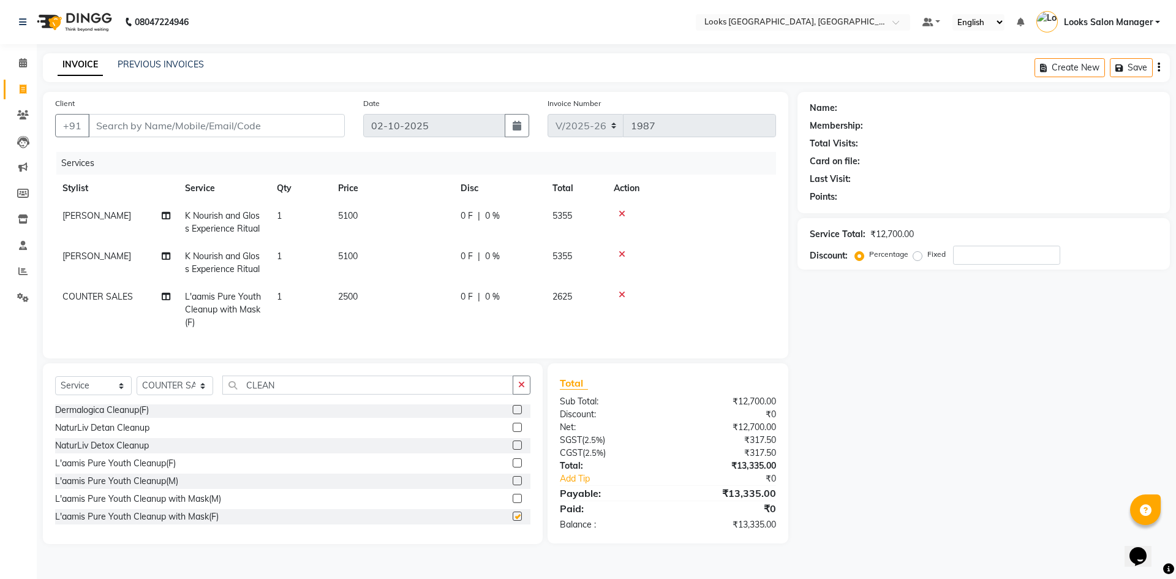
checkbox input "false"
click at [306, 393] on input "CLEAN" at bounding box center [367, 385] width 291 height 19
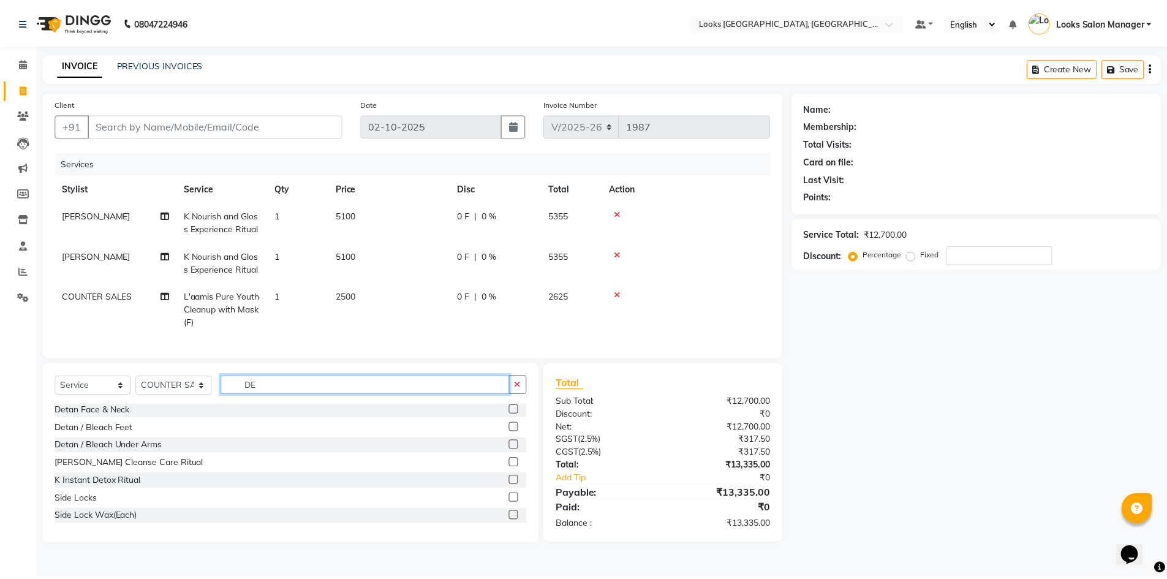
scroll to position [0, 0]
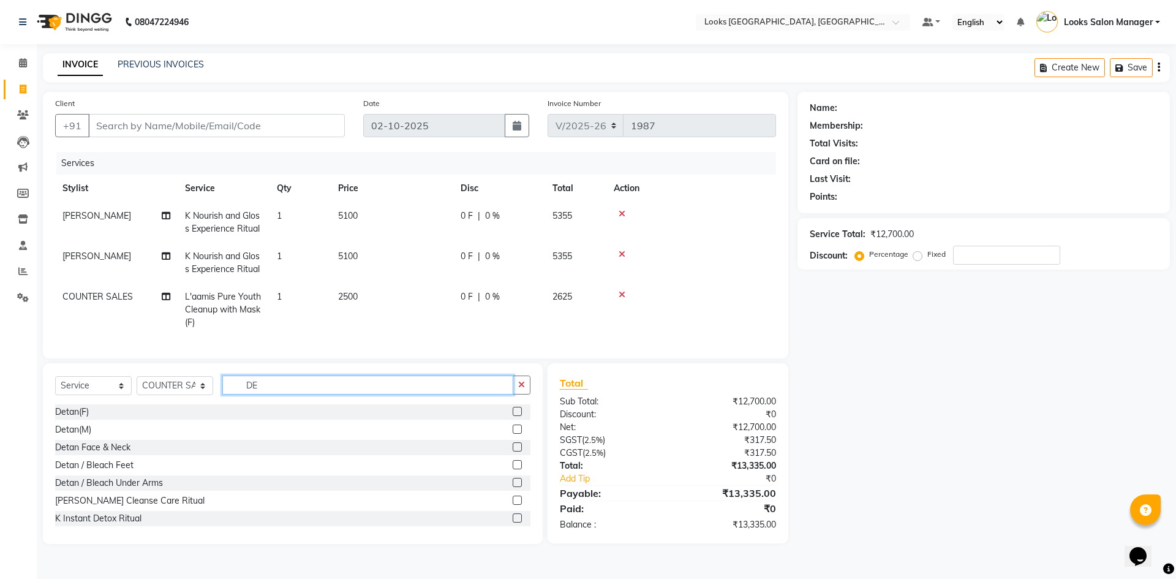
type input "D"
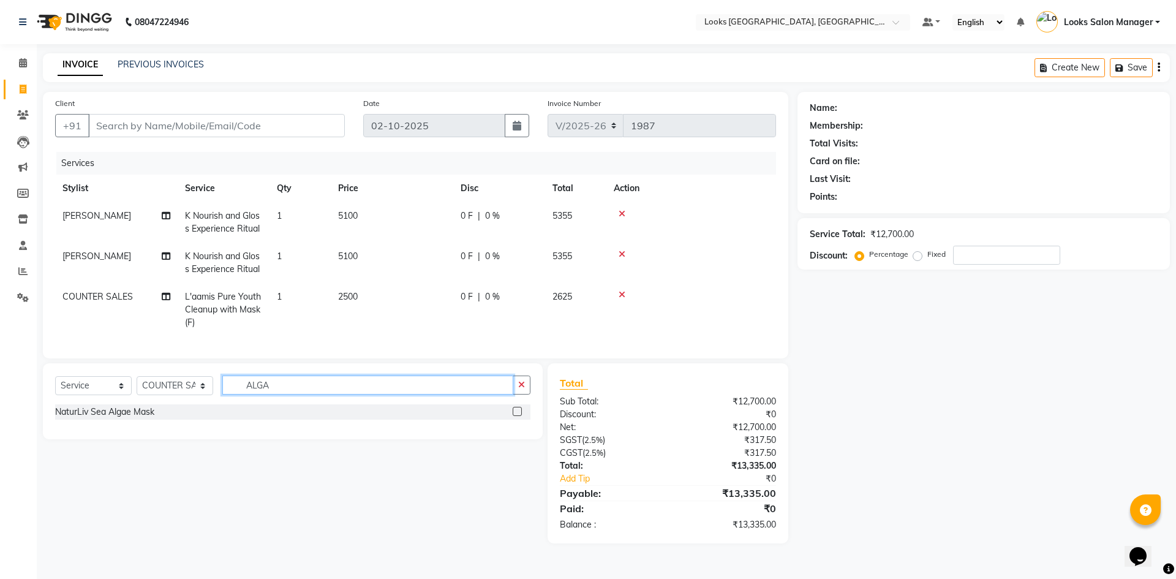
type input "ALGA"
click at [517, 416] on label at bounding box center [517, 411] width 9 height 9
click at [517, 416] on input "checkbox" at bounding box center [517, 412] width 8 height 8
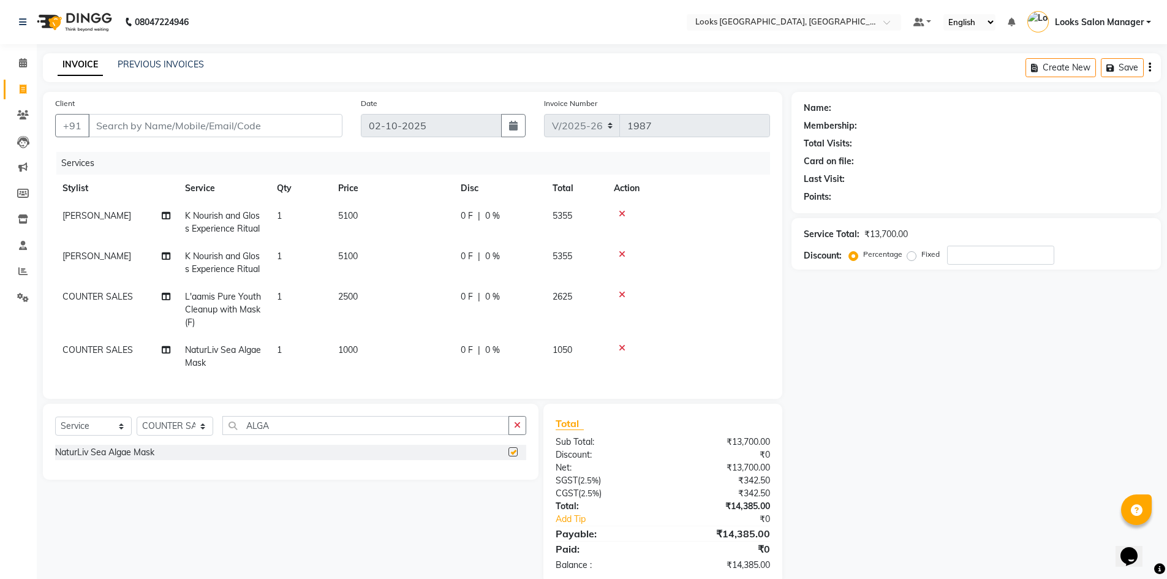
checkbox input "false"
click at [385, 303] on td "2500" at bounding box center [392, 309] width 123 height 53
select select "25207"
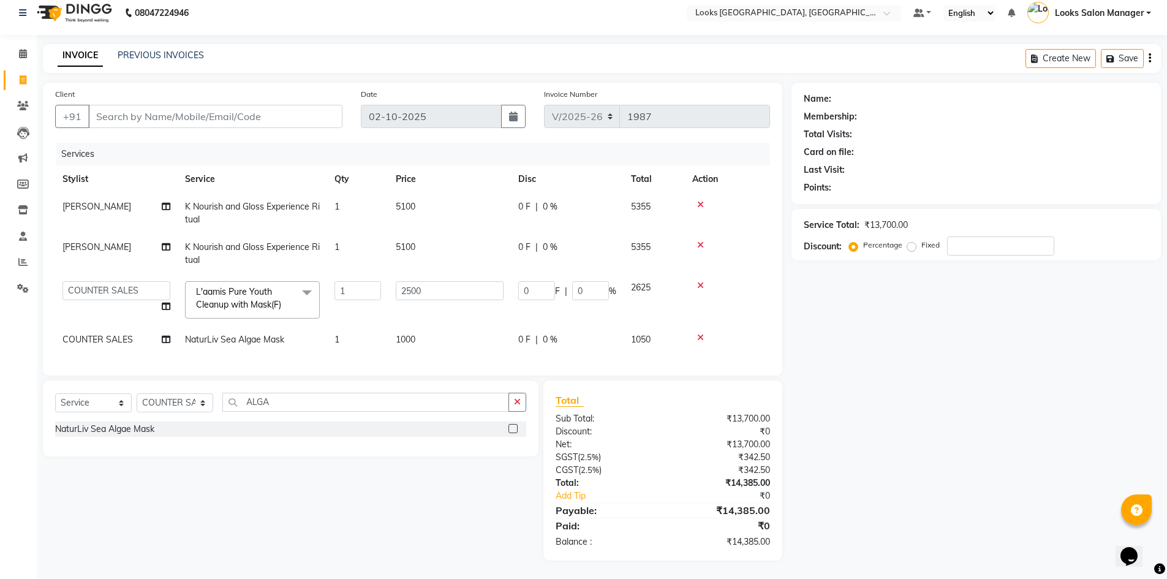
scroll to position [18, 0]
click at [313, 399] on input "ALGA" at bounding box center [365, 402] width 287 height 19
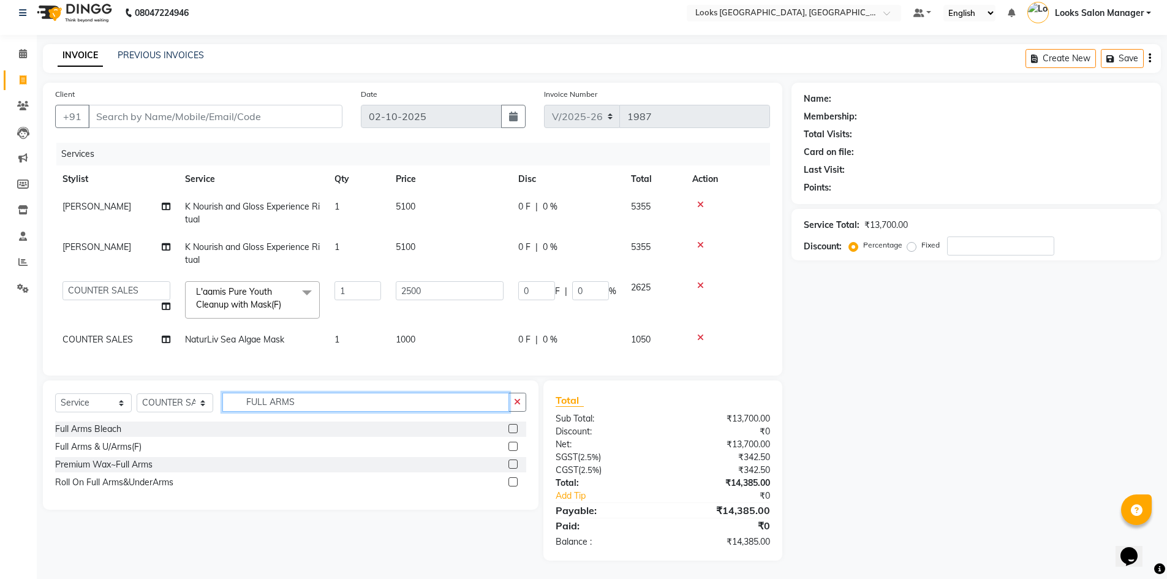
type input "FULL ARMS"
click at [513, 465] on label at bounding box center [513, 464] width 9 height 9
click at [513, 465] on input "checkbox" at bounding box center [513, 465] width 8 height 8
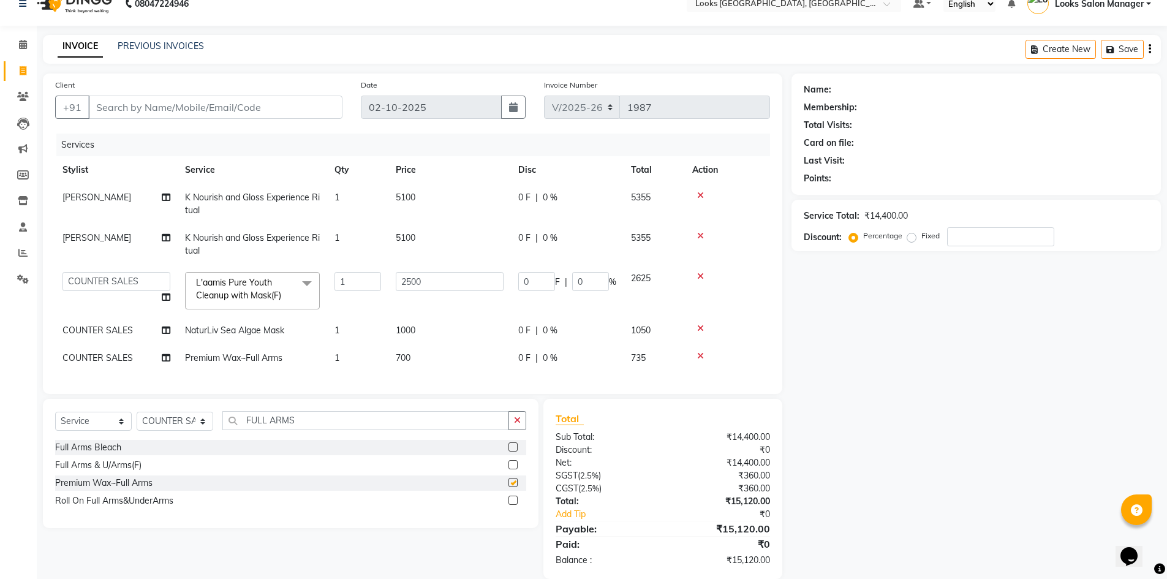
checkbox input "false"
click at [290, 425] on input "FULL ARMS" at bounding box center [365, 420] width 287 height 19
type input "FULL LEGS"
click at [511, 487] on label at bounding box center [513, 482] width 9 height 9
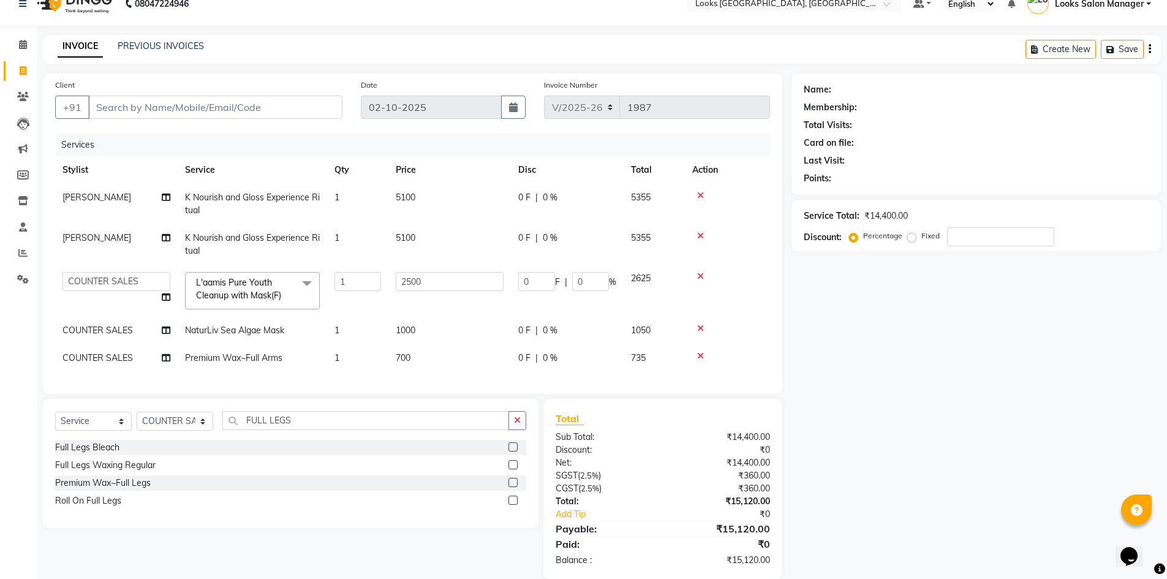
click at [511, 487] on input "checkbox" at bounding box center [513, 483] width 8 height 8
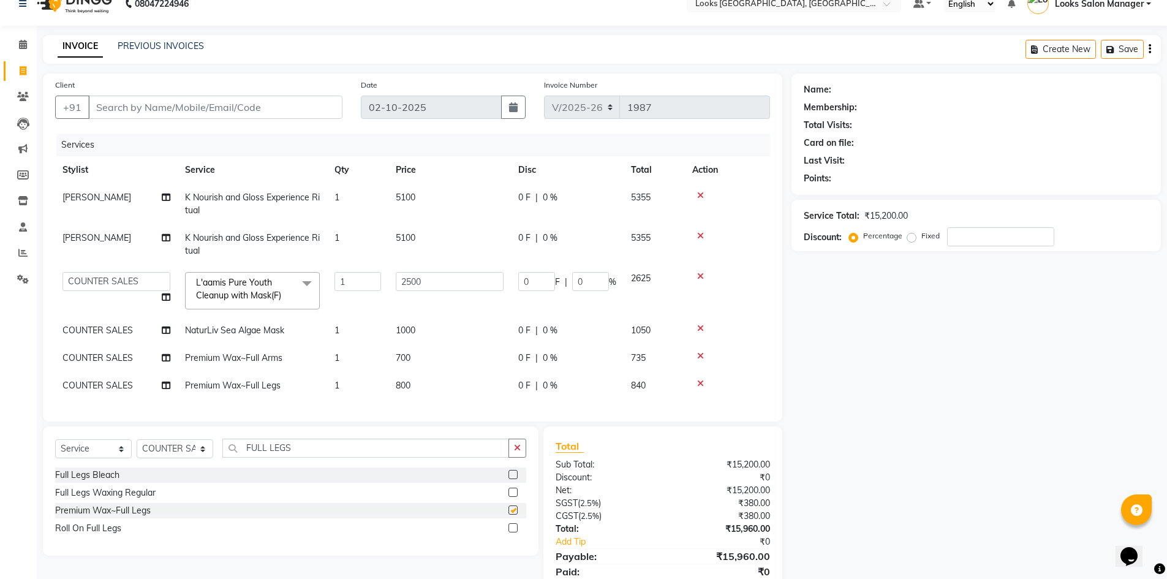
checkbox input "false"
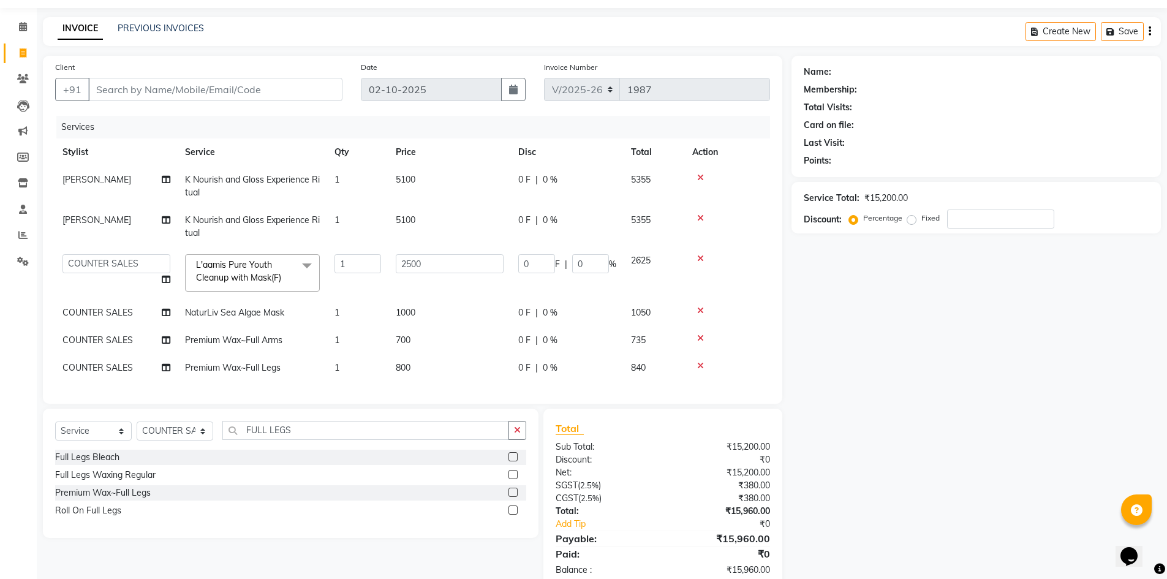
scroll to position [0, 0]
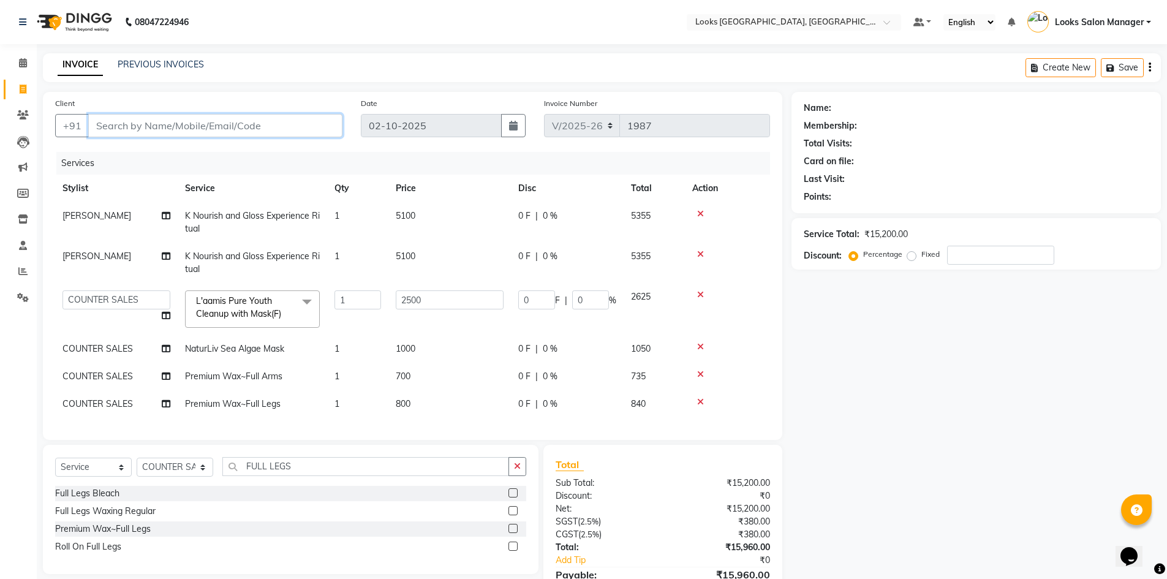
click at [174, 131] on input "Client" at bounding box center [215, 125] width 254 height 23
paste input "9997856455"
type input "9997856455"
type input "0"
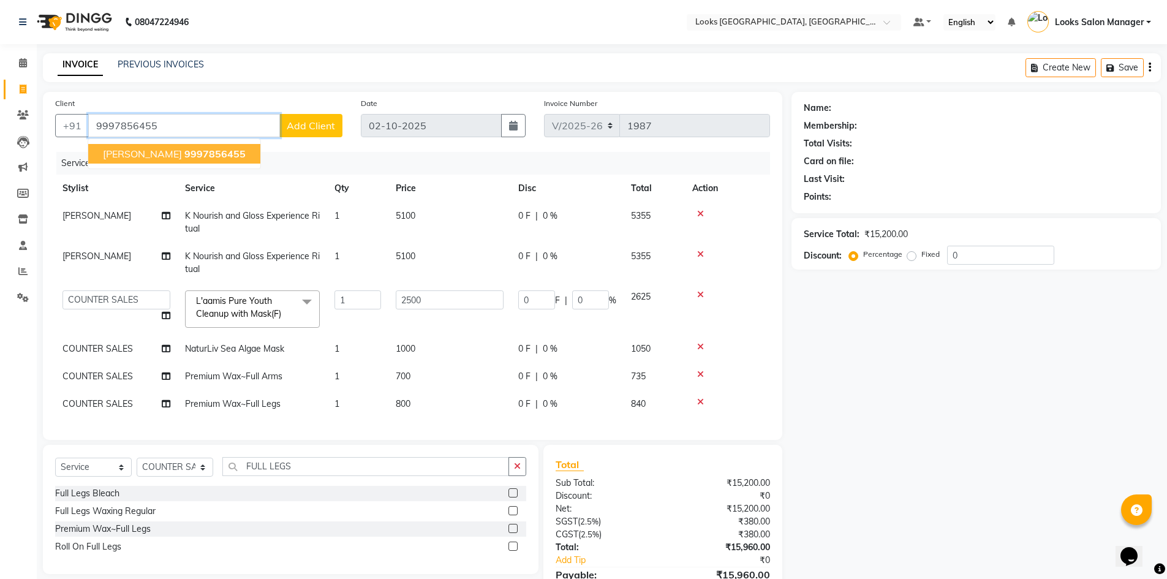
click at [189, 155] on span "9997856455" at bounding box center [214, 154] width 61 height 12
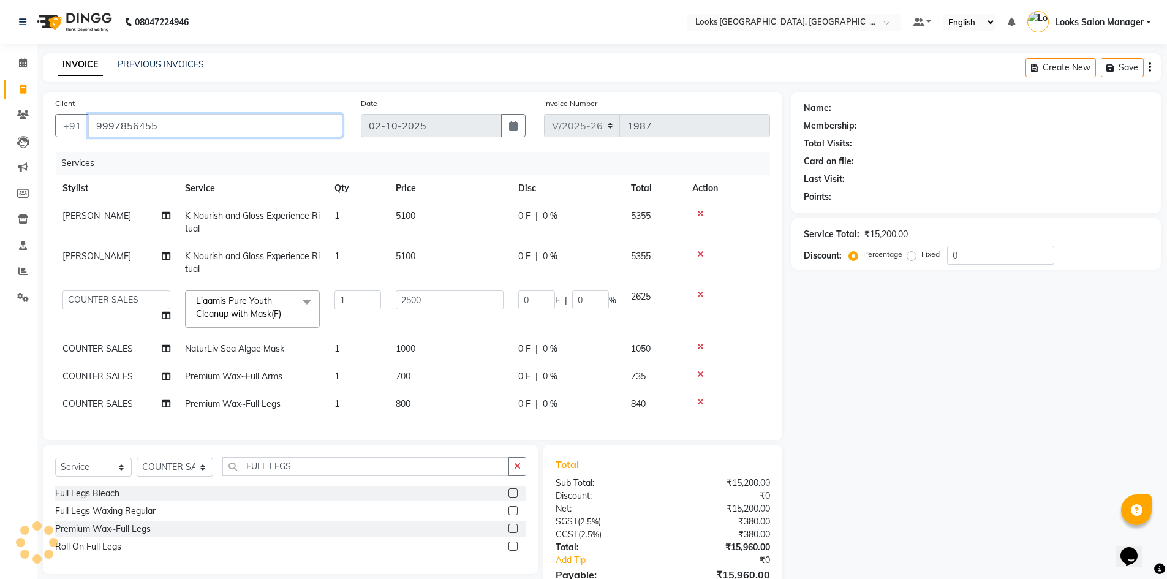
type input "9997856455"
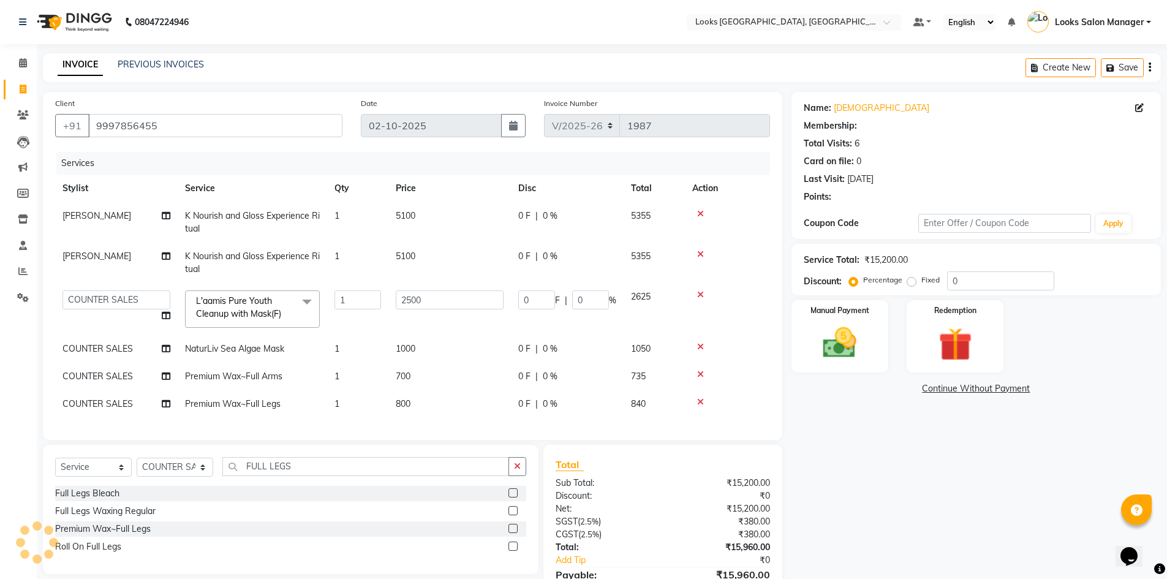
select select "1: Object"
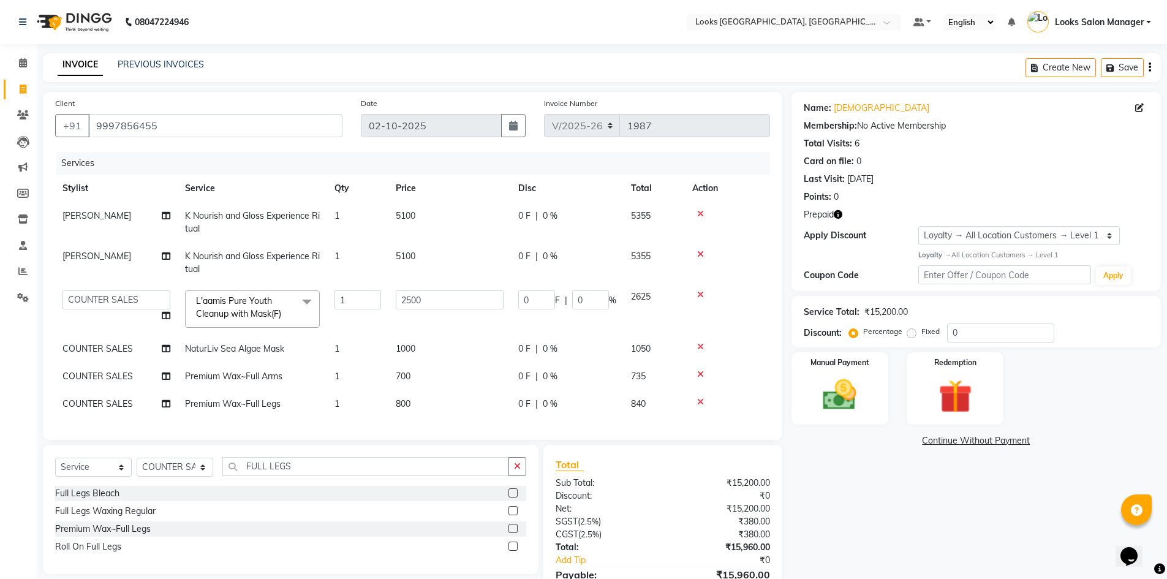
click at [841, 218] on icon "button" at bounding box center [838, 214] width 9 height 9
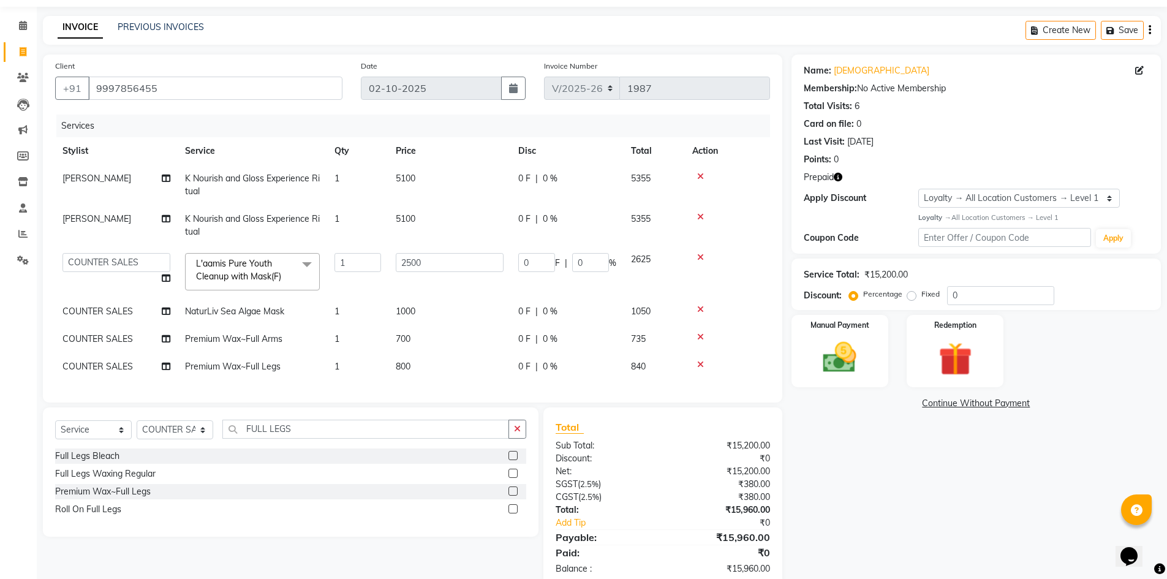
scroll to position [74, 0]
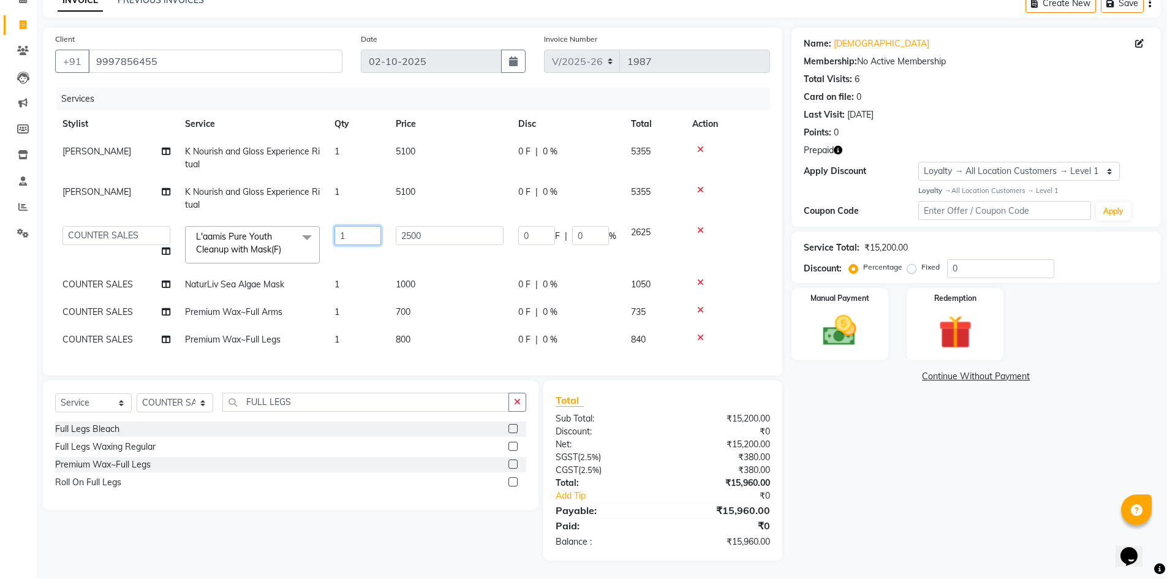
click at [347, 229] on input "1" at bounding box center [358, 235] width 47 height 19
type input "2"
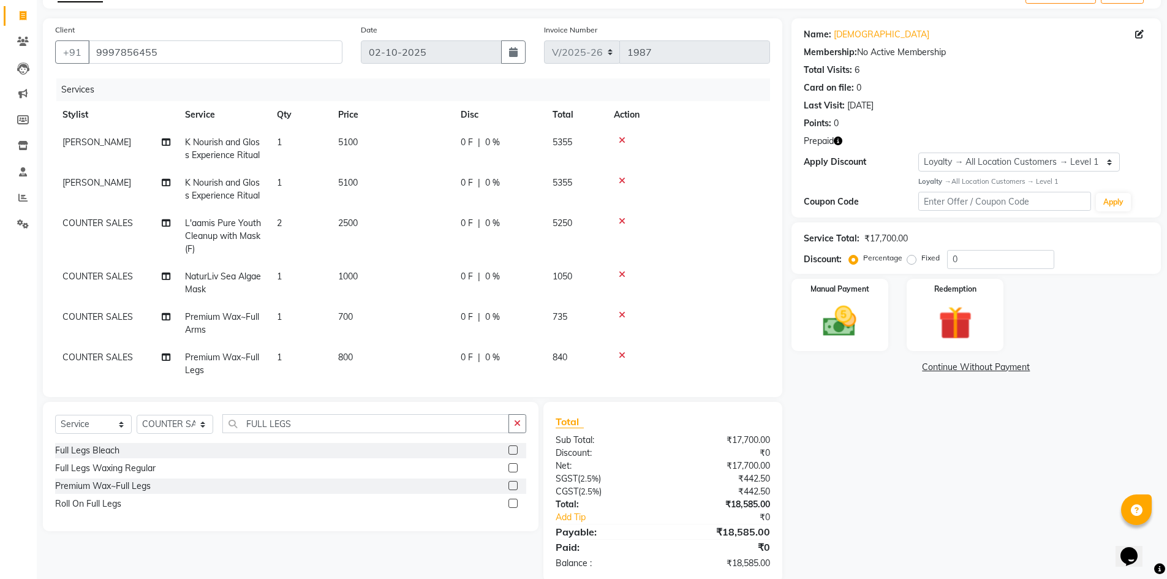
click at [341, 263] on tr "COUNTER SALES NaturLiv Sea Algae Mask 1 1000 0 F | 0 % 1050" at bounding box center [412, 283] width 715 height 40
click at [306, 281] on td "1" at bounding box center [300, 283] width 61 height 40
select select "25207"
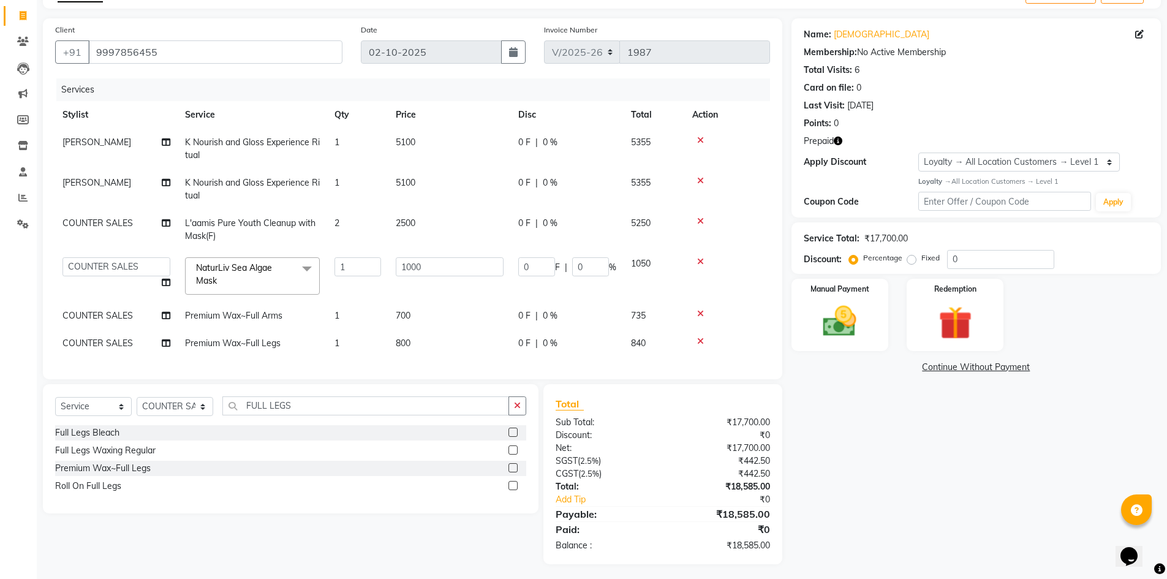
click at [331, 269] on td "1" at bounding box center [357, 276] width 61 height 52
click at [338, 265] on input "1" at bounding box center [358, 266] width 47 height 19
type input "2"
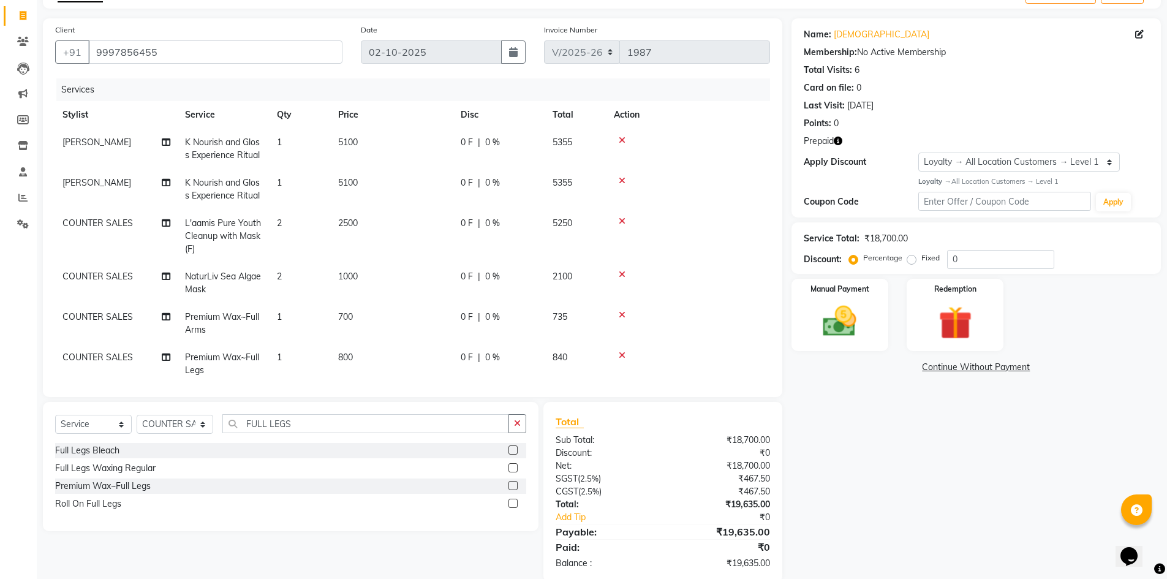
click at [327, 309] on tr "COUNTER SALES Premium Wax~Full Arms 1 700 0 F | 0 % 735" at bounding box center [412, 323] width 715 height 40
click at [327, 309] on td "1" at bounding box center [300, 323] width 61 height 40
select select "25207"
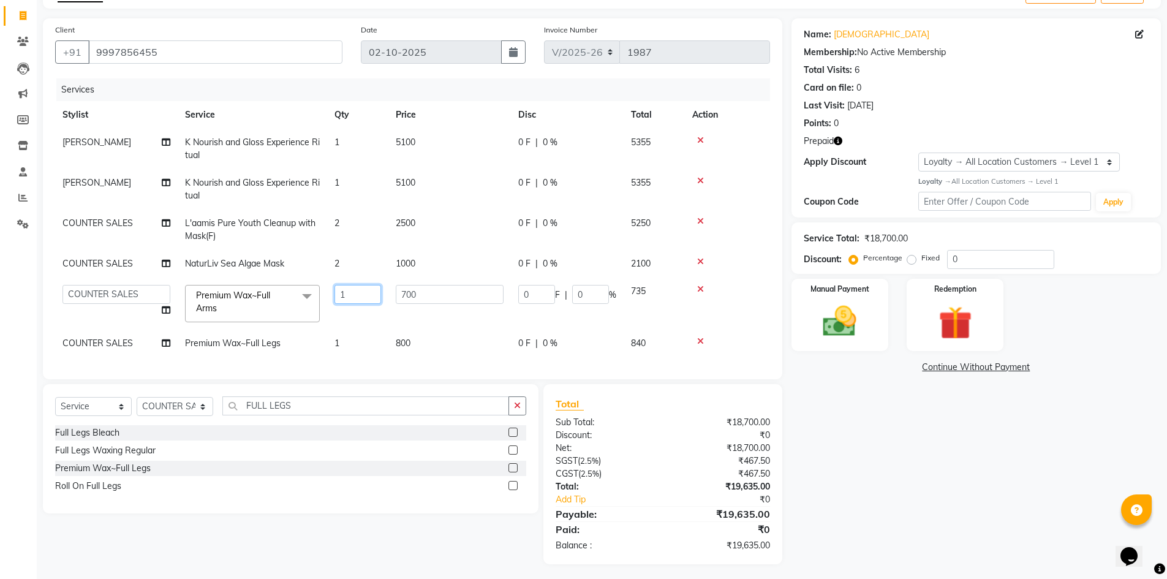
click at [340, 296] on input "1" at bounding box center [358, 294] width 47 height 19
type input "2"
click at [362, 335] on tbody "MOHSIN K Nourish and Gloss Experience Ritual 1 5100 0 F | 0 % 5355 Tokeer K Nou…" at bounding box center [412, 243] width 715 height 229
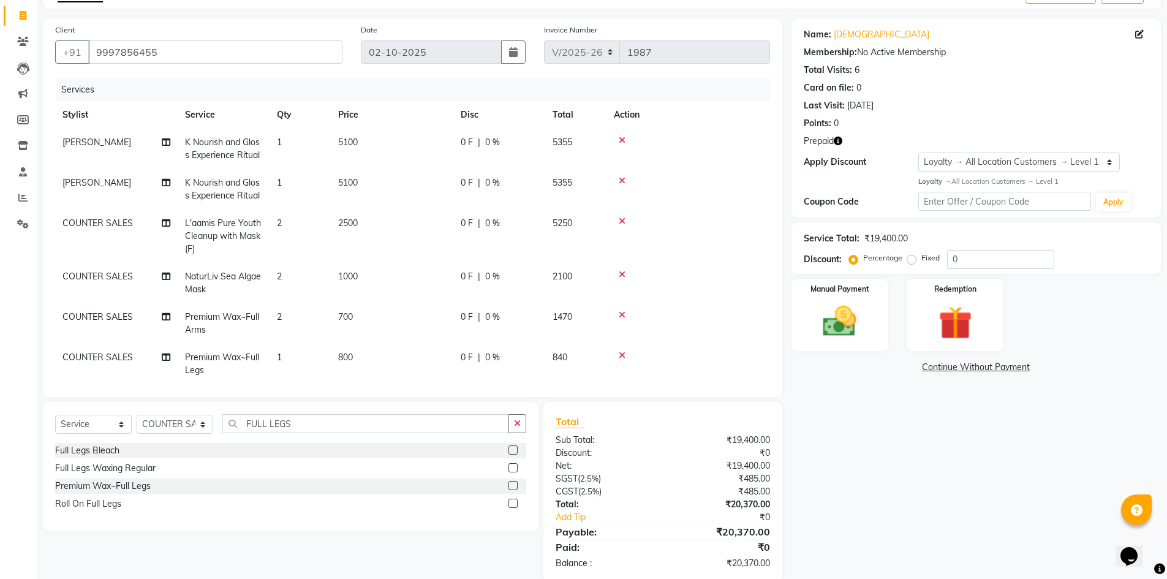
click at [347, 333] on td "700" at bounding box center [392, 323] width 123 height 40
select select "25207"
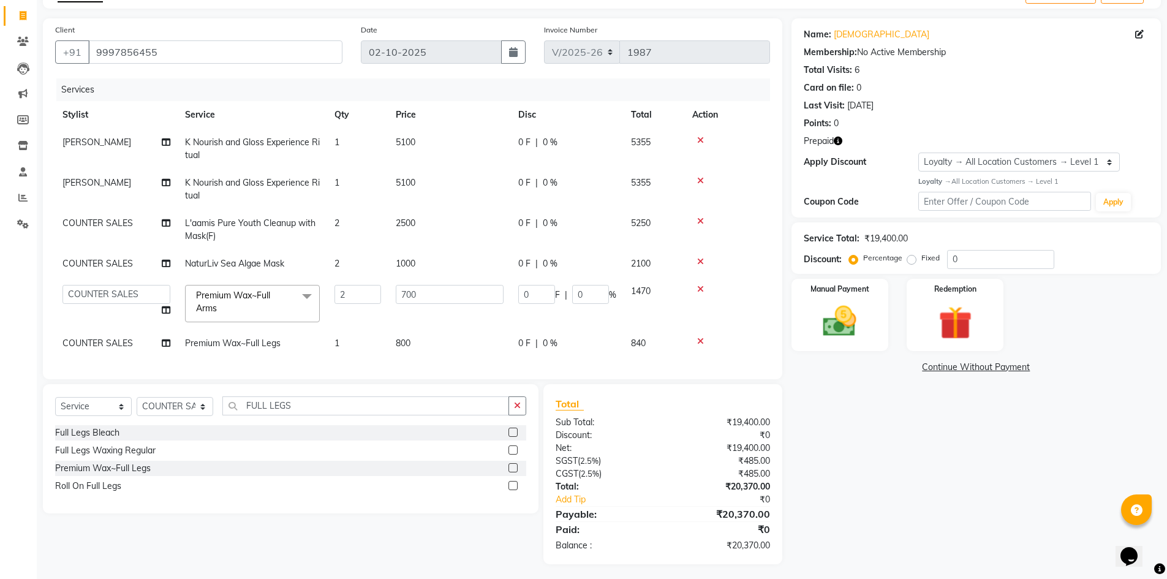
click at [339, 346] on span "1" at bounding box center [337, 343] width 5 height 11
select select "25207"
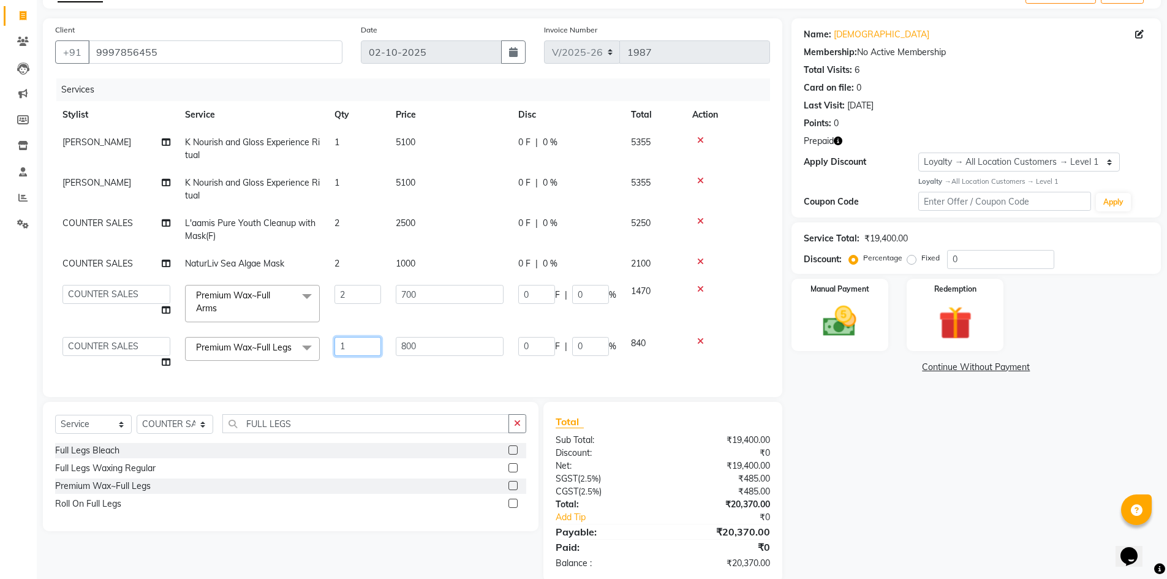
click at [339, 346] on input "1" at bounding box center [358, 346] width 47 height 19
type input "2"
click at [387, 353] on td "2" at bounding box center [357, 351] width 61 height 47
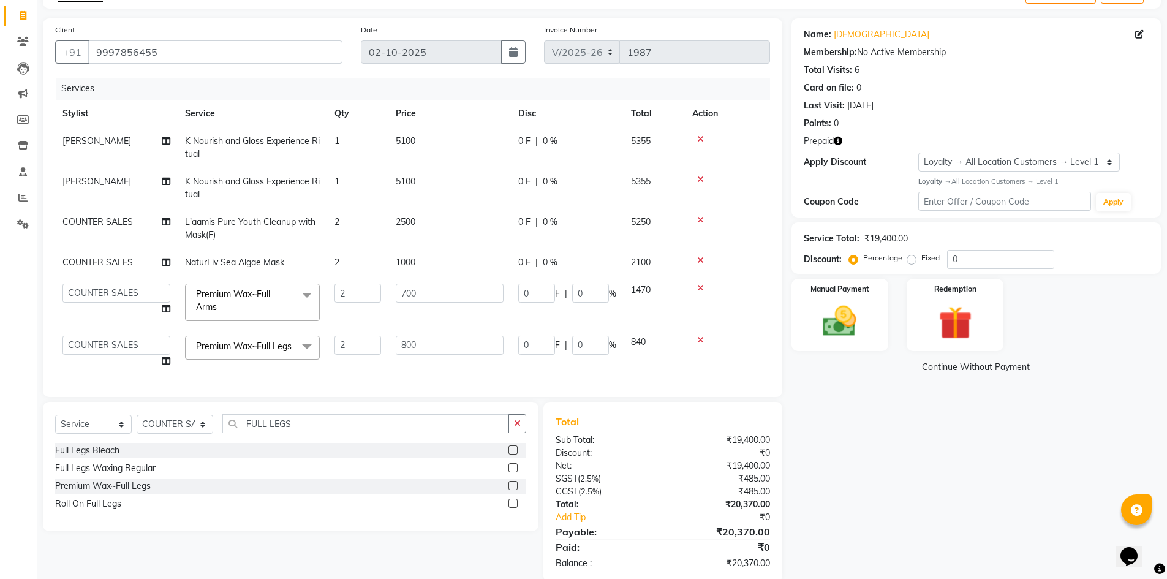
scroll to position [0, 0]
select select "25207"
click at [252, 423] on input "FULL LEGS" at bounding box center [365, 423] width 287 height 19
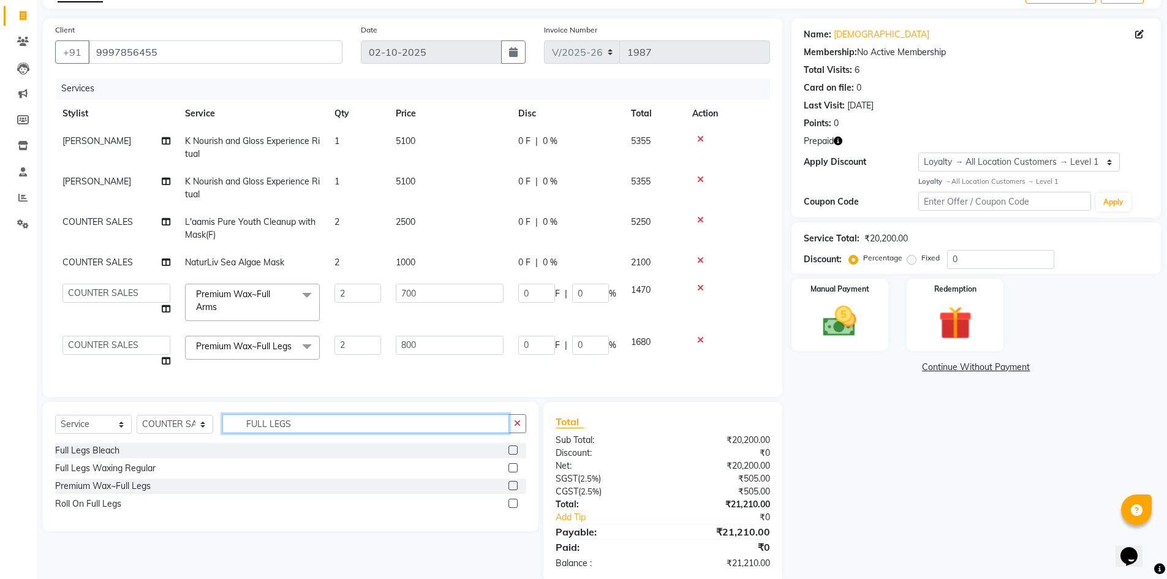
click at [252, 423] on input "FULL LEGS" at bounding box center [365, 423] width 287 height 19
type input "UNDER ARMS"
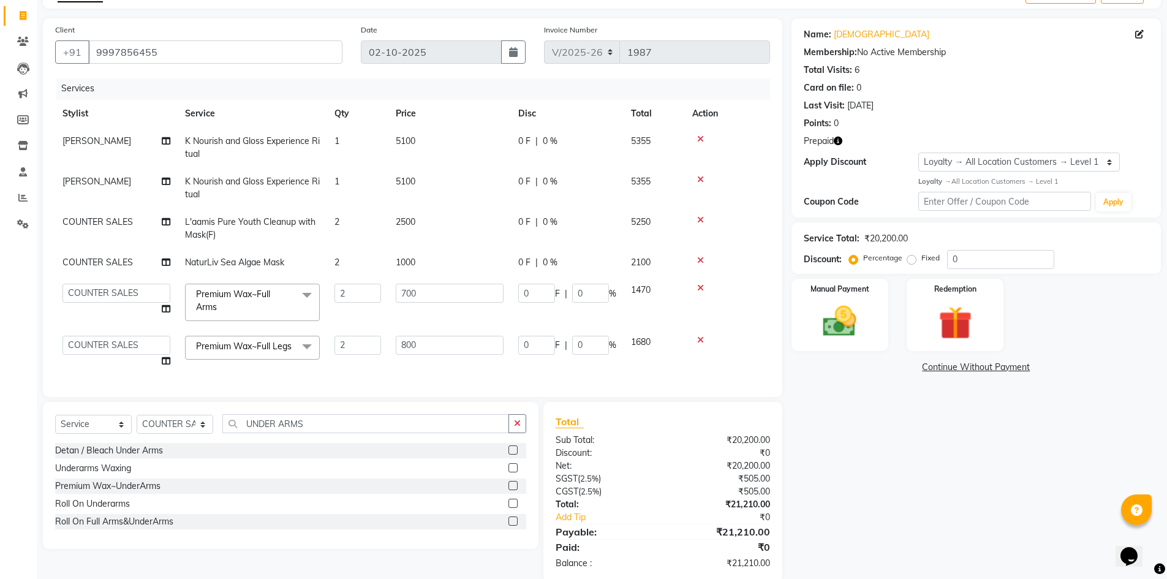
click at [515, 488] on label at bounding box center [513, 485] width 9 height 9
click at [515, 488] on input "checkbox" at bounding box center [513, 486] width 8 height 8
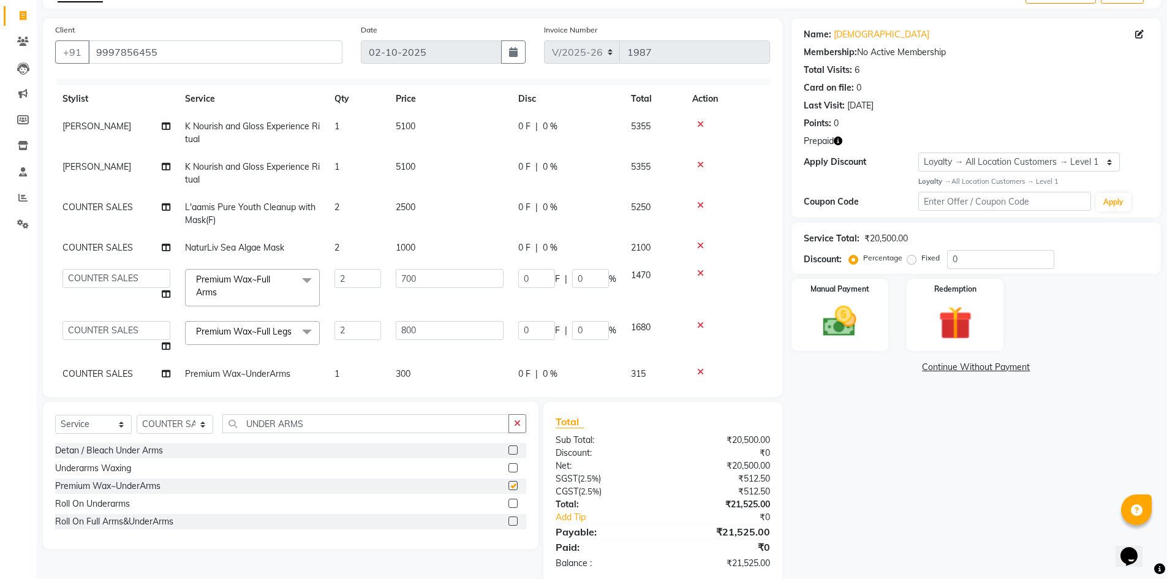
scroll to position [44, 0]
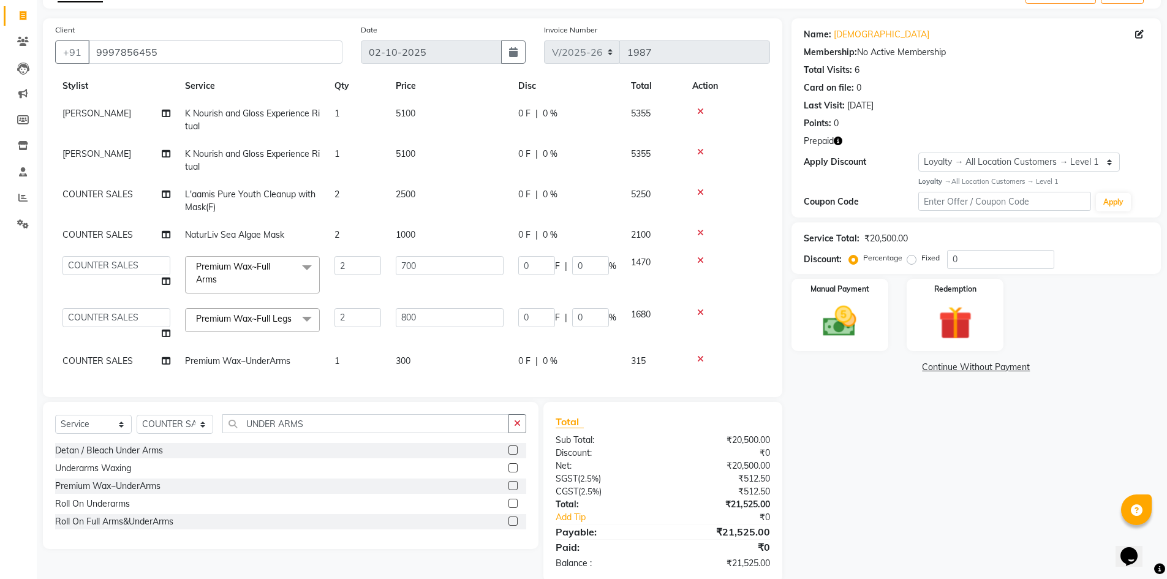
checkbox input "false"
click at [418, 347] on td "300" at bounding box center [449, 361] width 123 height 28
select select "25207"
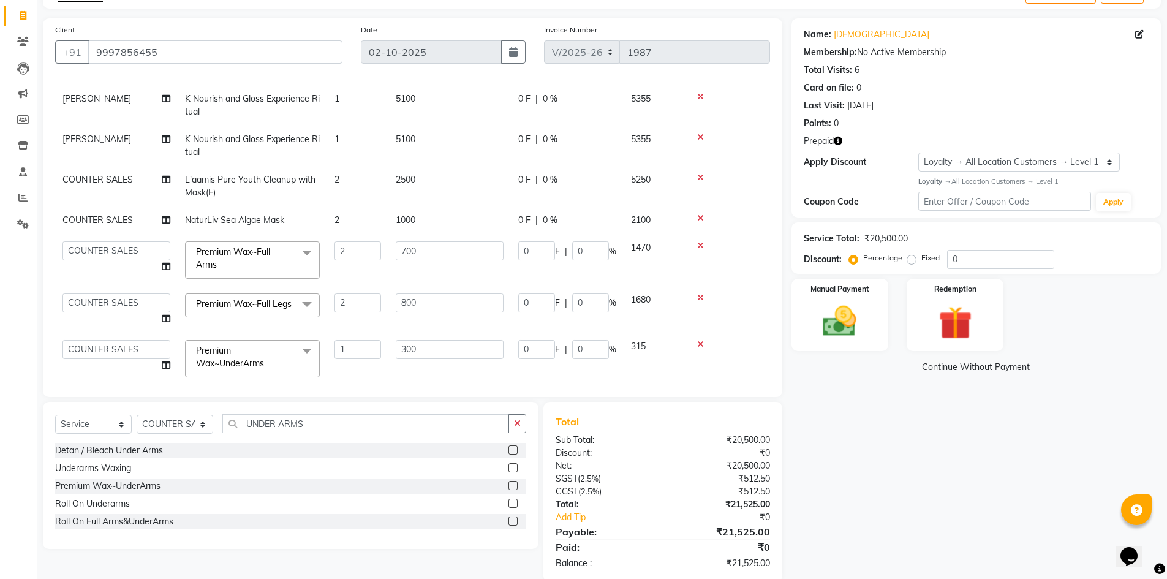
click at [418, 346] on input "300" at bounding box center [450, 349] width 108 height 19
type input "350"
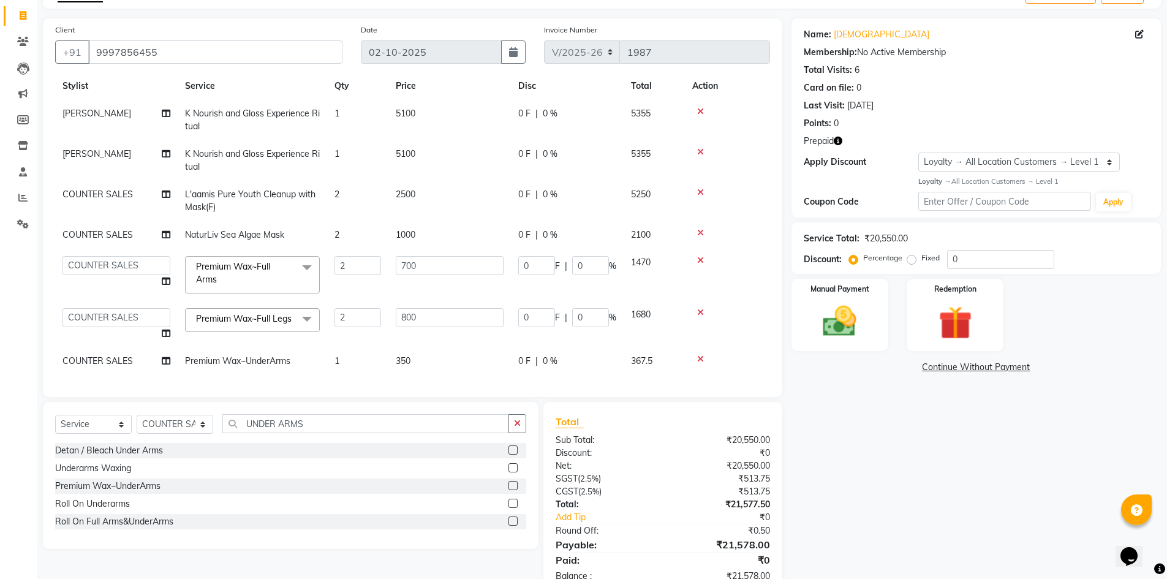
click at [349, 358] on td "1" at bounding box center [357, 361] width 61 height 28
select select "25207"
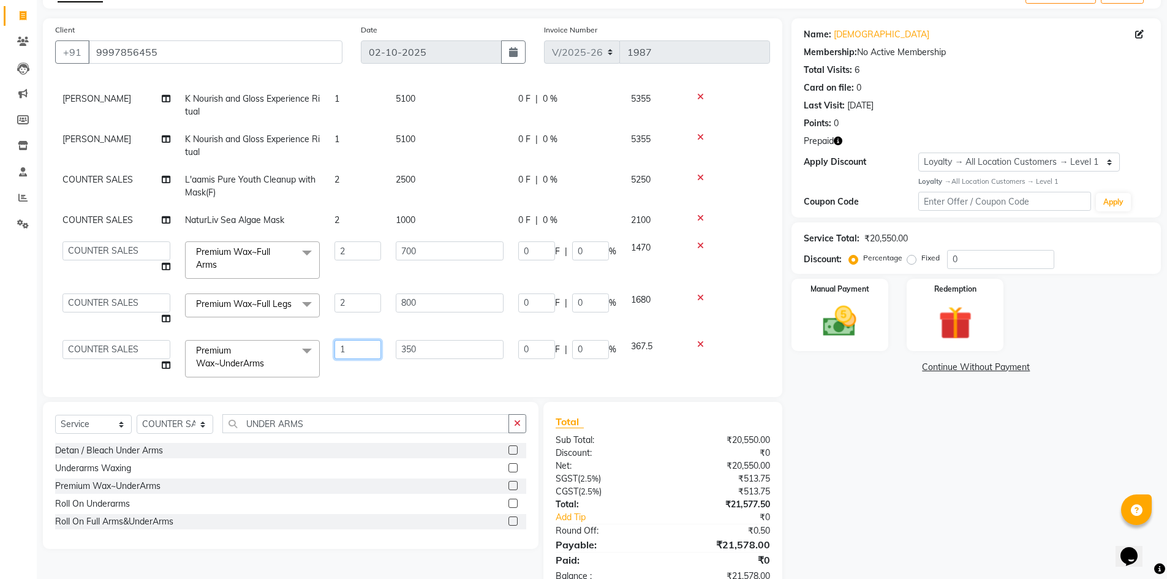
click at [348, 358] on input "1" at bounding box center [358, 349] width 47 height 19
type input "2"
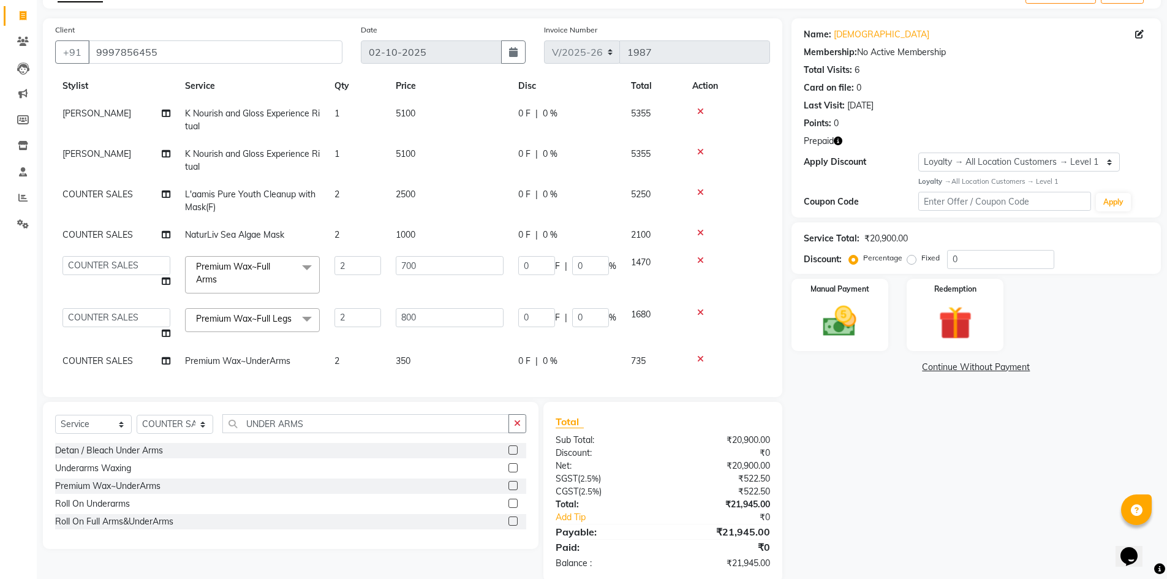
click at [373, 356] on td "2" at bounding box center [357, 361] width 61 height 28
select select "25207"
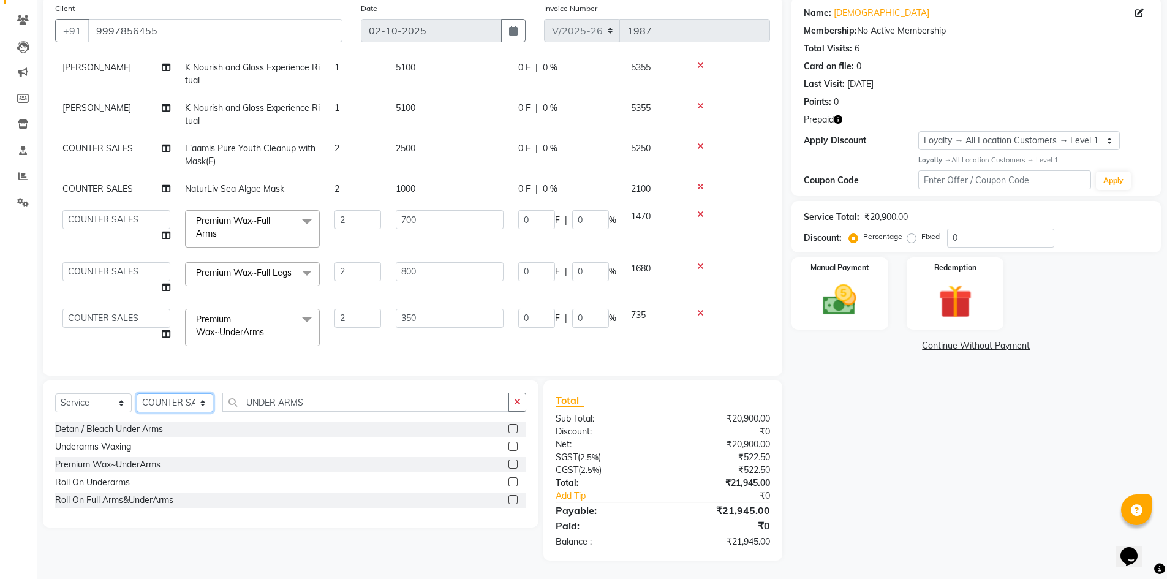
click at [186, 399] on select "Select Stylist Avdhaesh_pdct COUNTER SALES Ganesh Looks Salon Manager MOHSIN Na…" at bounding box center [175, 402] width 77 height 19
select select "85710"
click at [137, 393] on select "Select Stylist Avdhaesh_pdct COUNTER SALES Ganesh Looks Salon Manager MOHSIN Na…" at bounding box center [175, 402] width 77 height 19
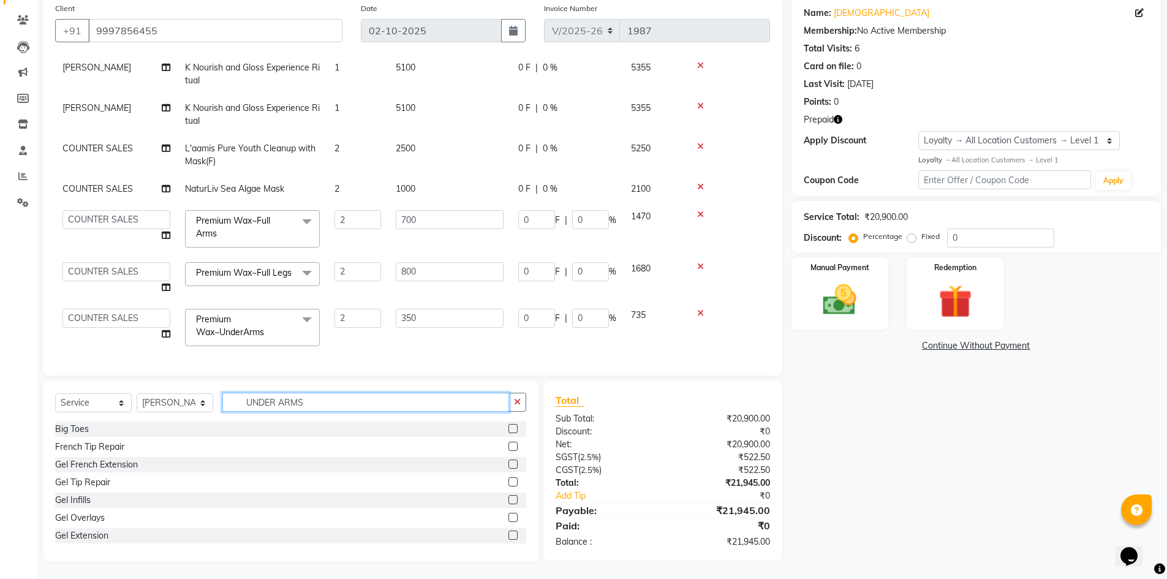
click at [257, 409] on input "UNDER ARMS" at bounding box center [365, 402] width 287 height 19
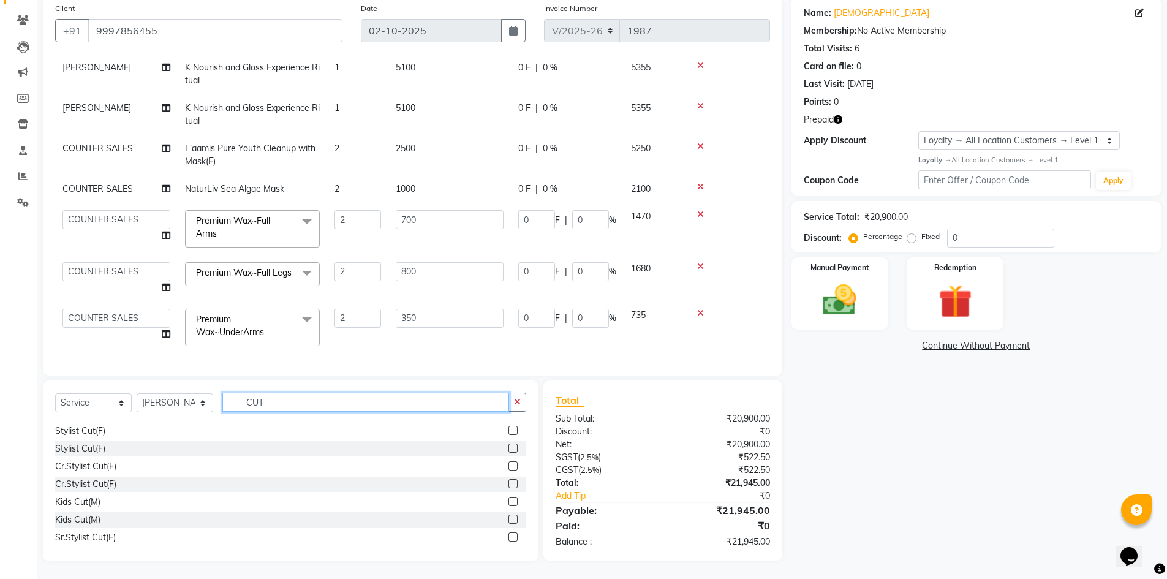
type input "CUT"
click at [509, 430] on label at bounding box center [513, 430] width 9 height 9
click at [509, 430] on input "checkbox" at bounding box center [513, 431] width 8 height 8
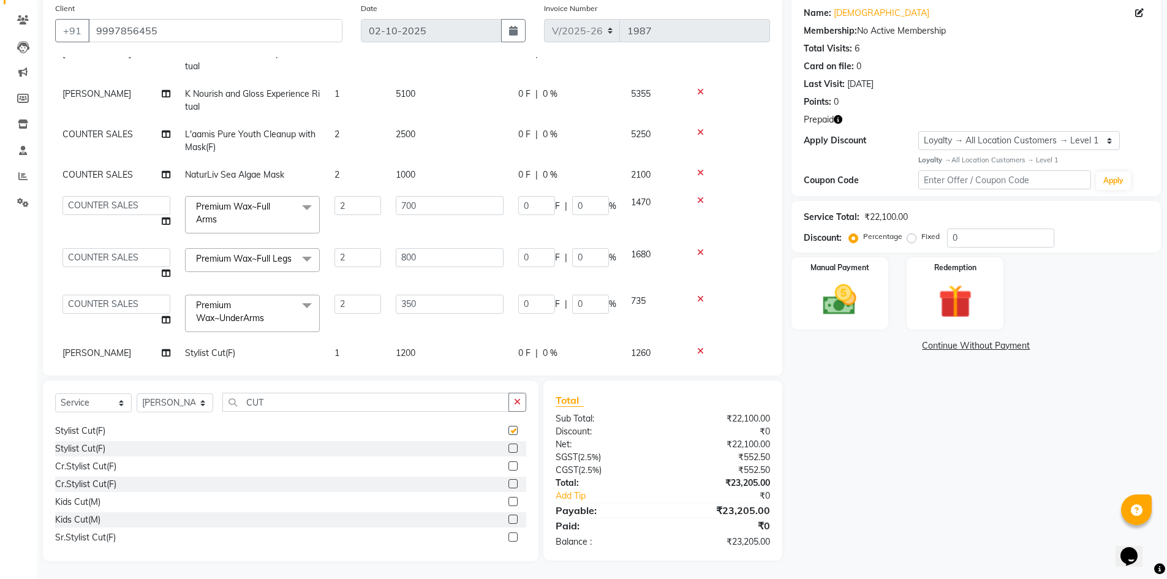
scroll to position [95, 0]
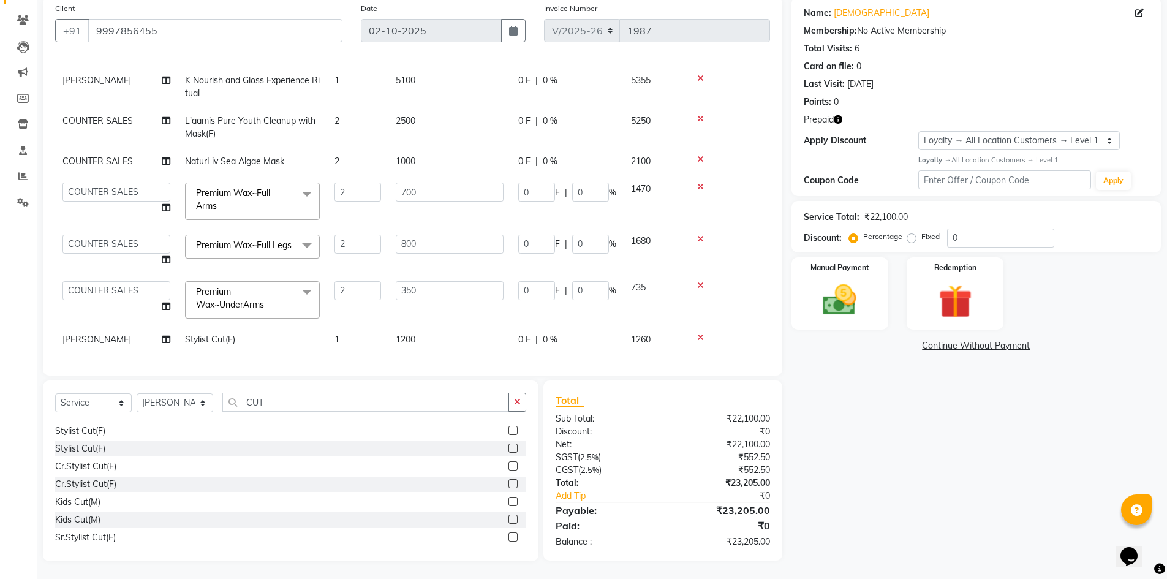
checkbox input "false"
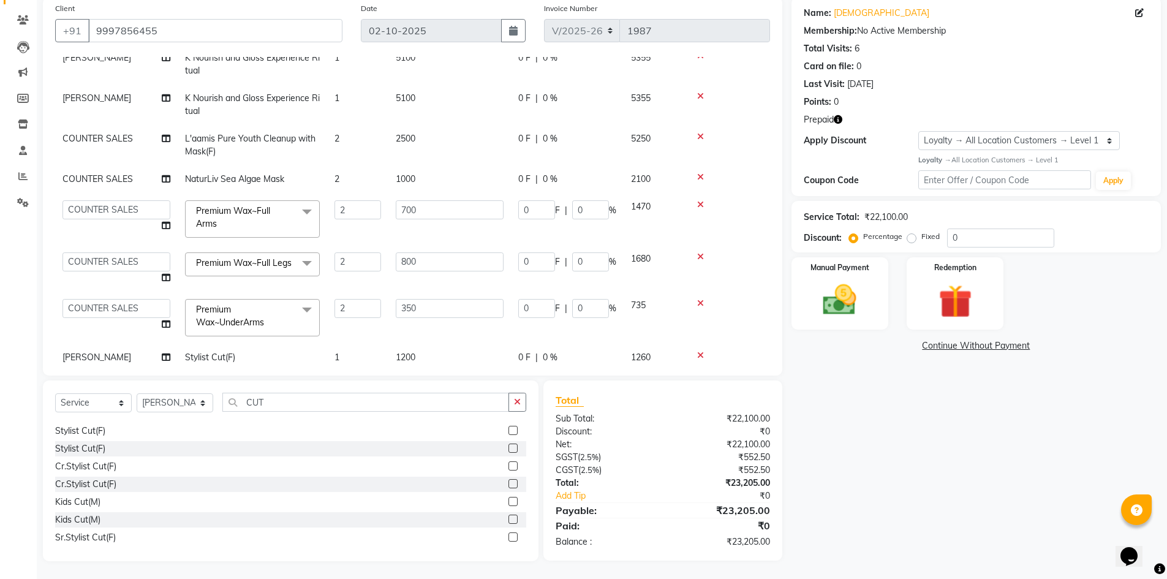
scroll to position [34, 0]
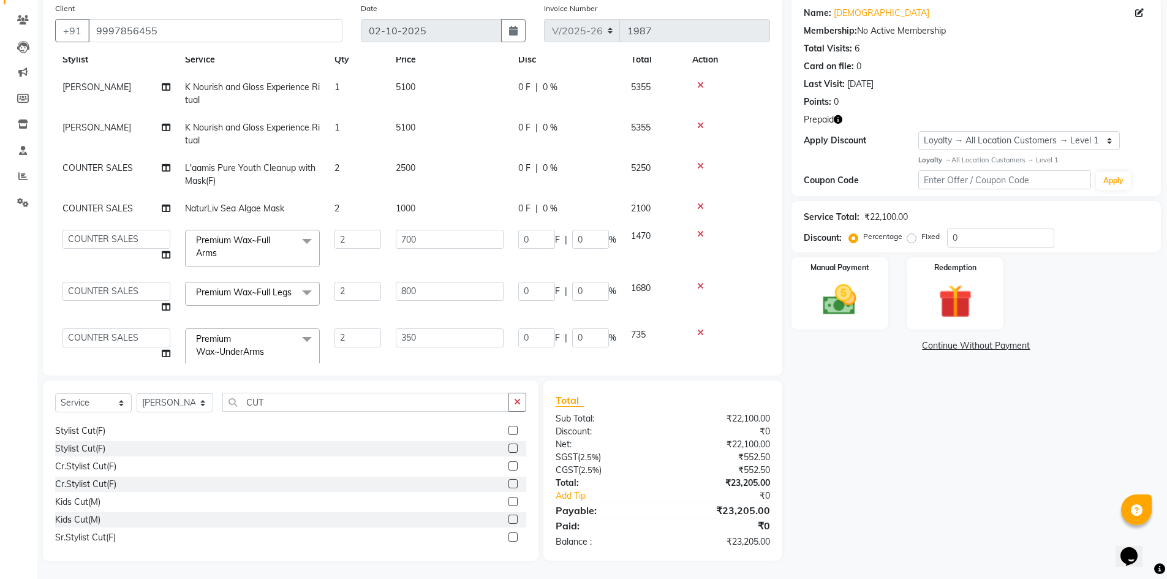
click at [335, 202] on td "2" at bounding box center [357, 209] width 61 height 28
select select "25207"
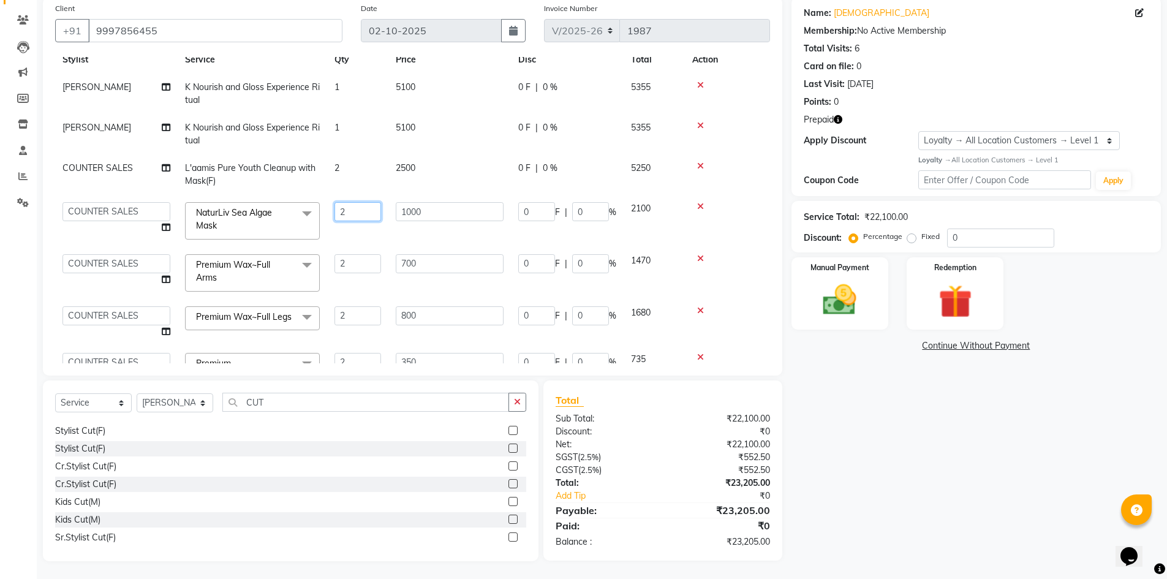
click at [337, 218] on input "2" at bounding box center [358, 211] width 47 height 19
click at [338, 214] on input "2" at bounding box center [358, 211] width 47 height 19
type input "1"
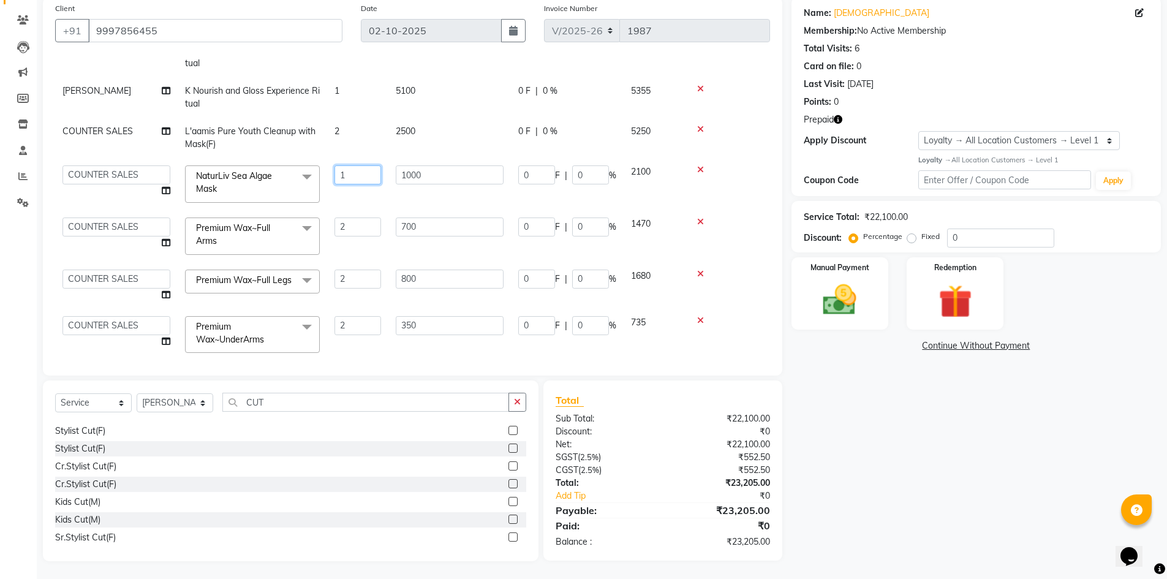
scroll to position [119, 0]
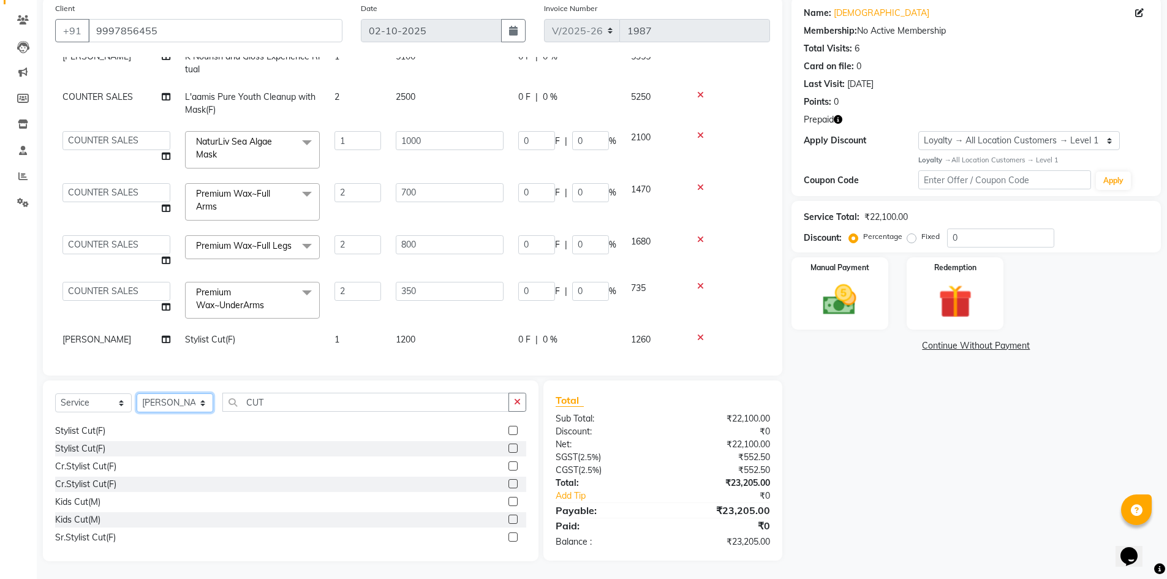
click at [159, 407] on select "Select Stylist Avdhaesh_pdct COUNTER SALES Ganesh Looks Salon Manager MOHSIN Na…" at bounding box center [175, 402] width 77 height 19
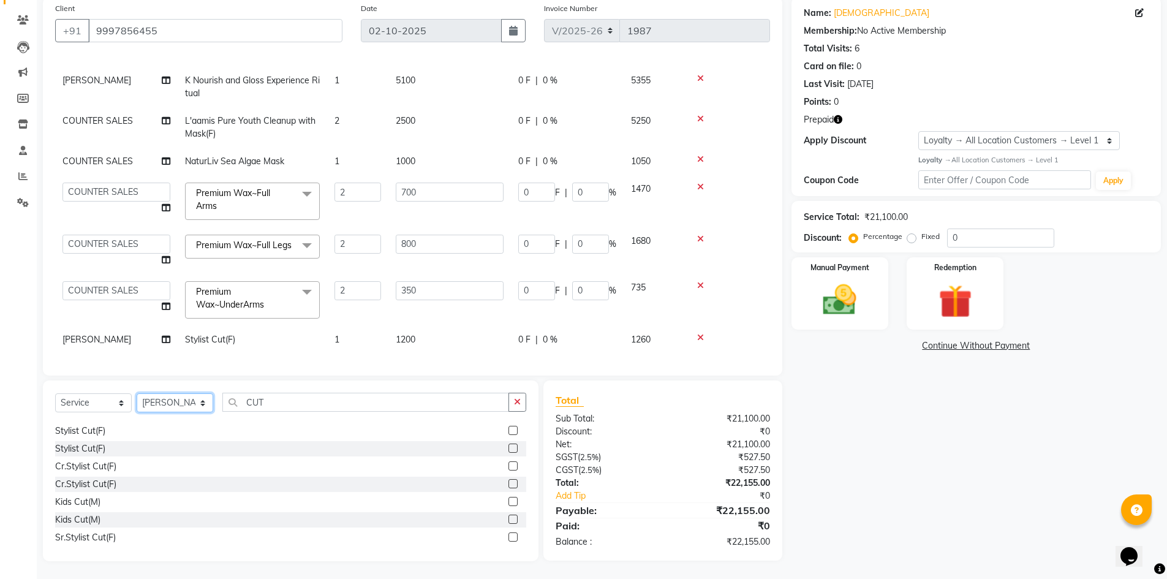
select select "25207"
click at [137, 393] on select "Select Stylist Avdhaesh_pdct COUNTER SALES Ganesh Looks Salon Manager MOHSIN Na…" at bounding box center [175, 402] width 77 height 19
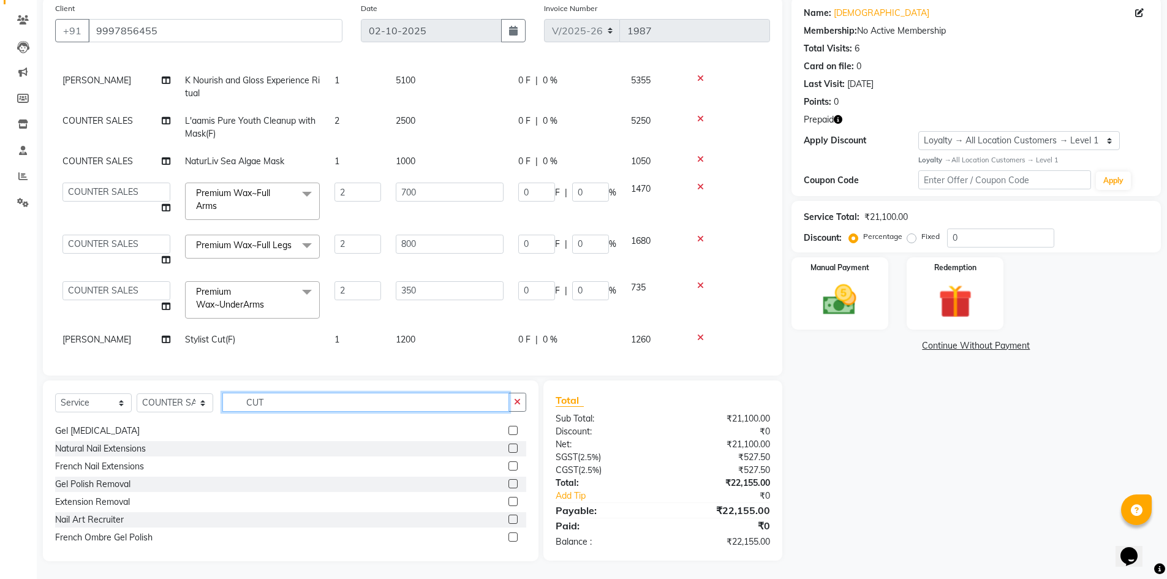
click at [261, 402] on input "CUT" at bounding box center [365, 402] width 287 height 19
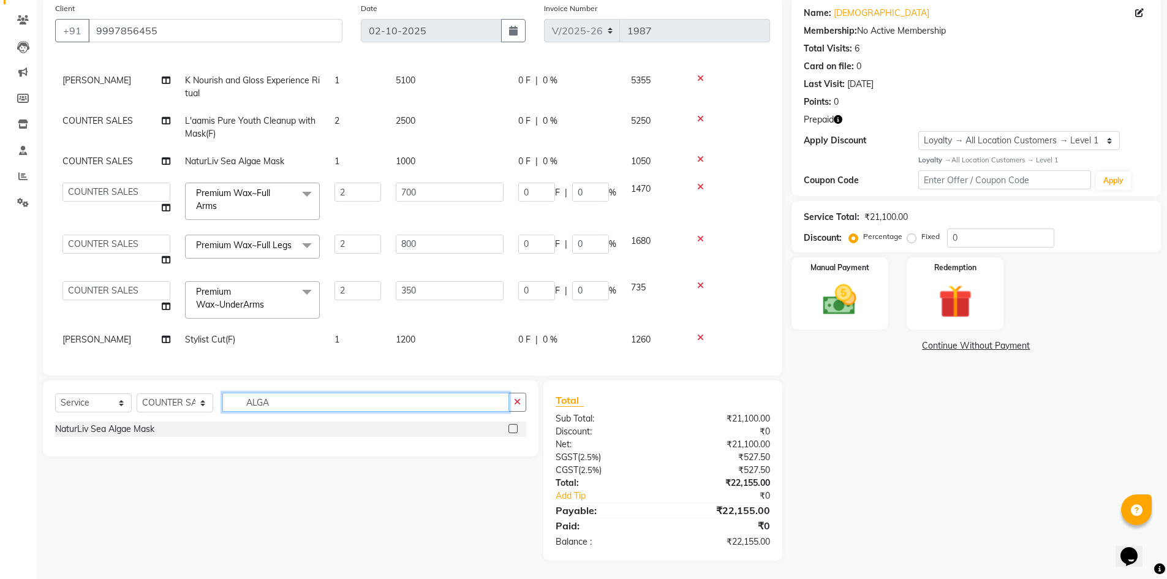
type input "ALGA"
click at [513, 426] on label at bounding box center [513, 428] width 9 height 9
click at [513, 426] on input "checkbox" at bounding box center [513, 429] width 8 height 8
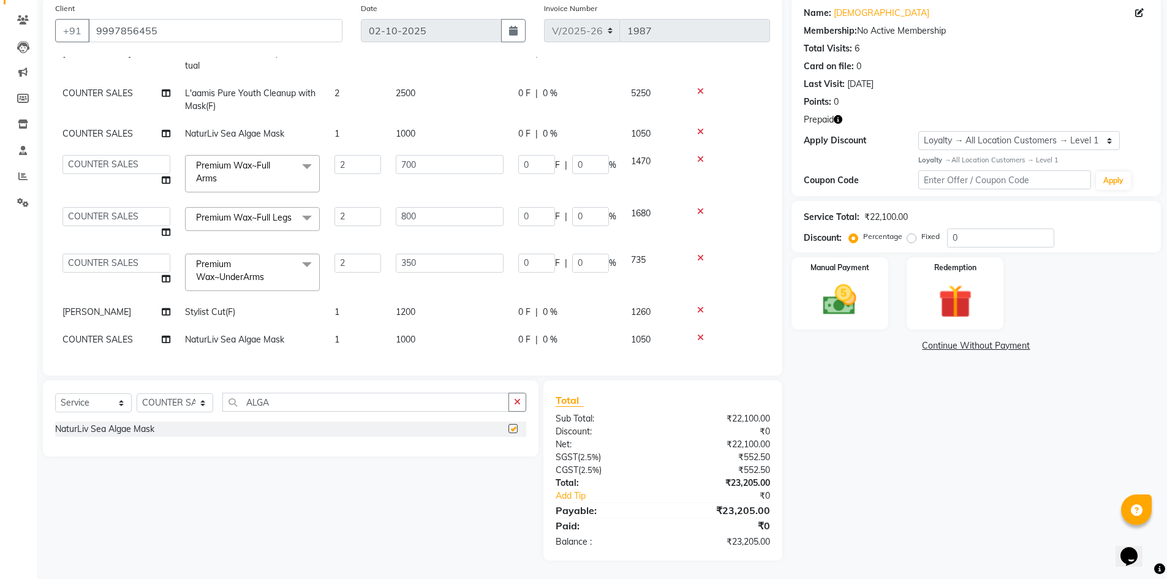
checkbox input "false"
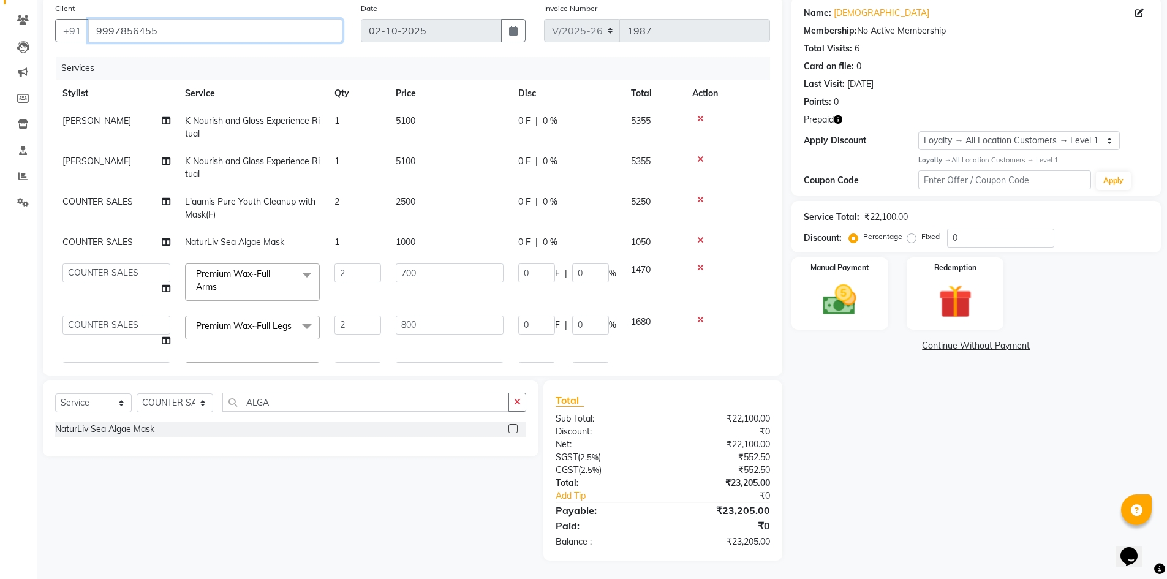
click at [170, 32] on input "9997856455" at bounding box center [215, 30] width 254 height 23
click at [289, 92] on th "Service" at bounding box center [253, 94] width 150 height 28
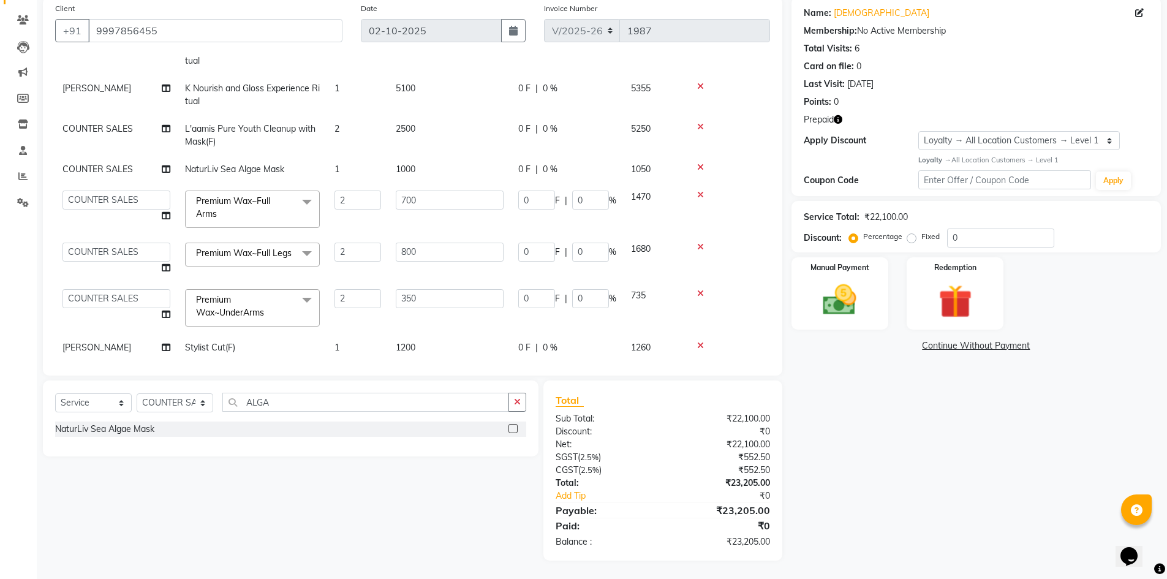
scroll to position [123, 0]
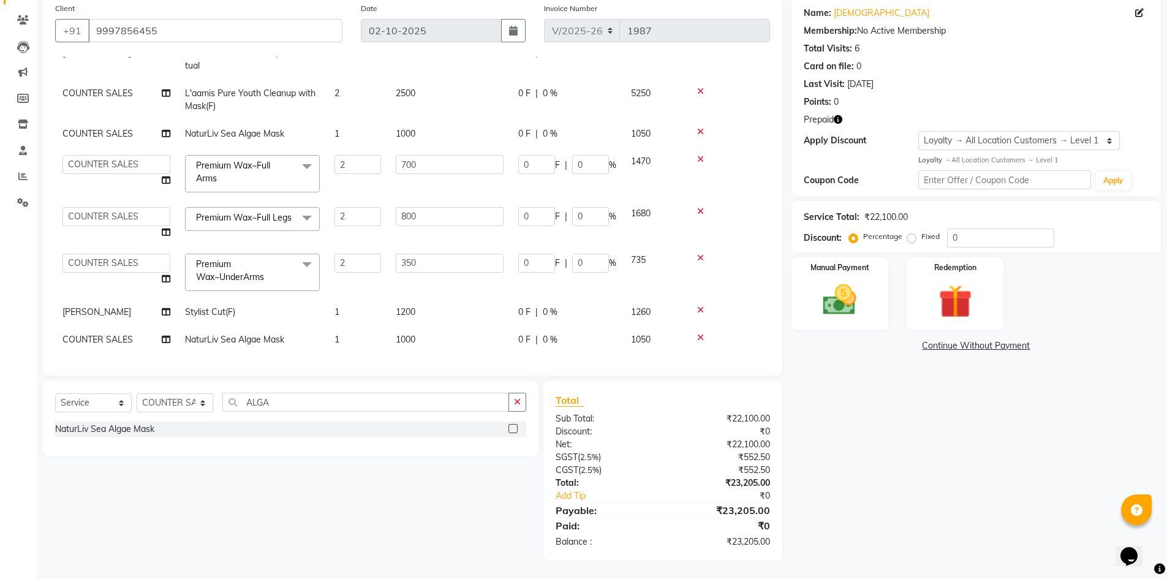
click at [839, 119] on icon "button" at bounding box center [838, 119] width 9 height 9
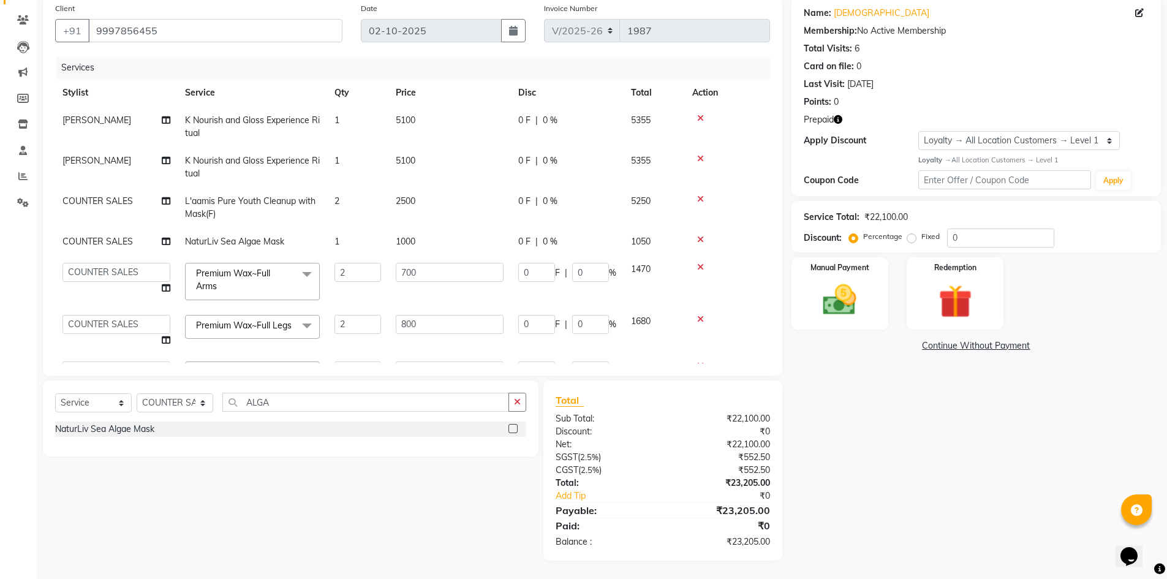
scroll to position [0, 0]
click at [154, 29] on input "9997856455" at bounding box center [215, 30] width 254 height 23
click at [152, 29] on input "9997856455" at bounding box center [215, 30] width 254 height 23
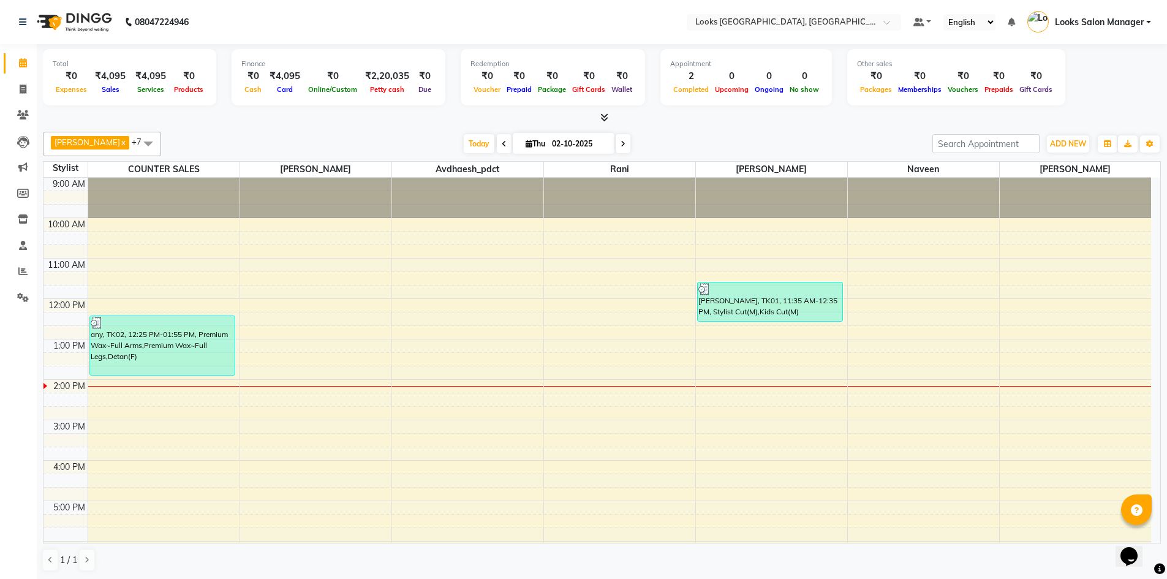
scroll to position [1, 0]
click at [601, 121] on span at bounding box center [602, 117] width 13 height 13
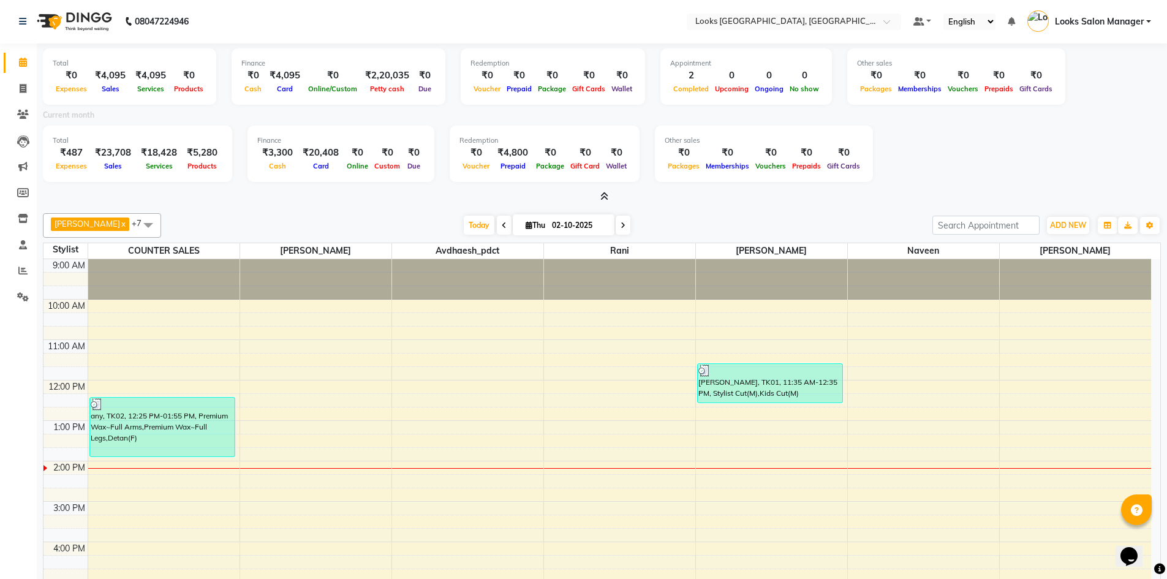
click at [599, 196] on span at bounding box center [602, 197] width 13 height 13
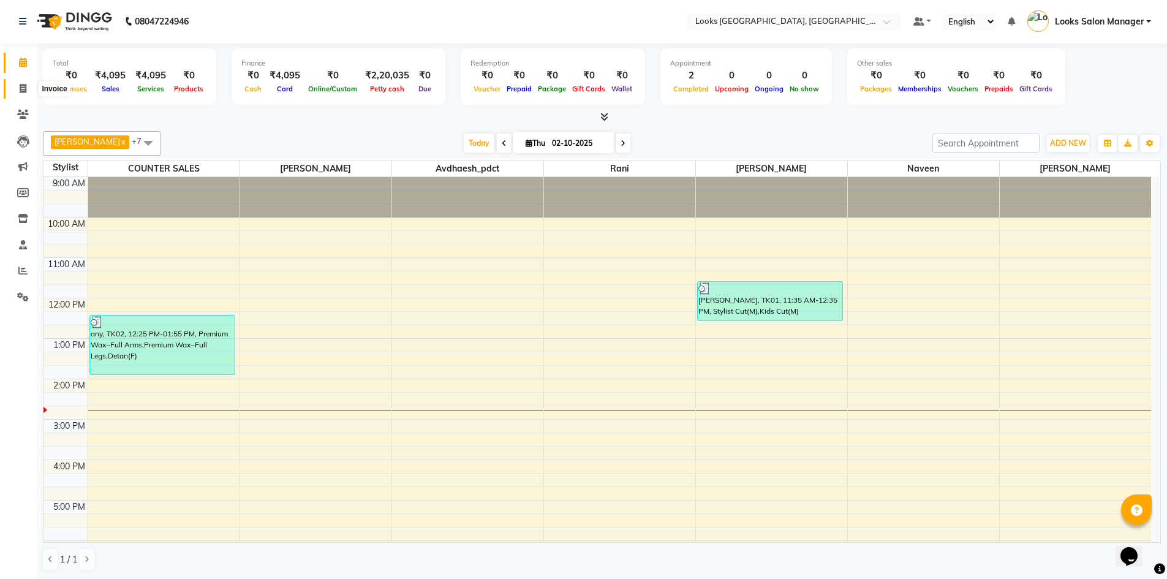
click at [17, 89] on span at bounding box center [22, 89] width 21 height 14
select select "service"
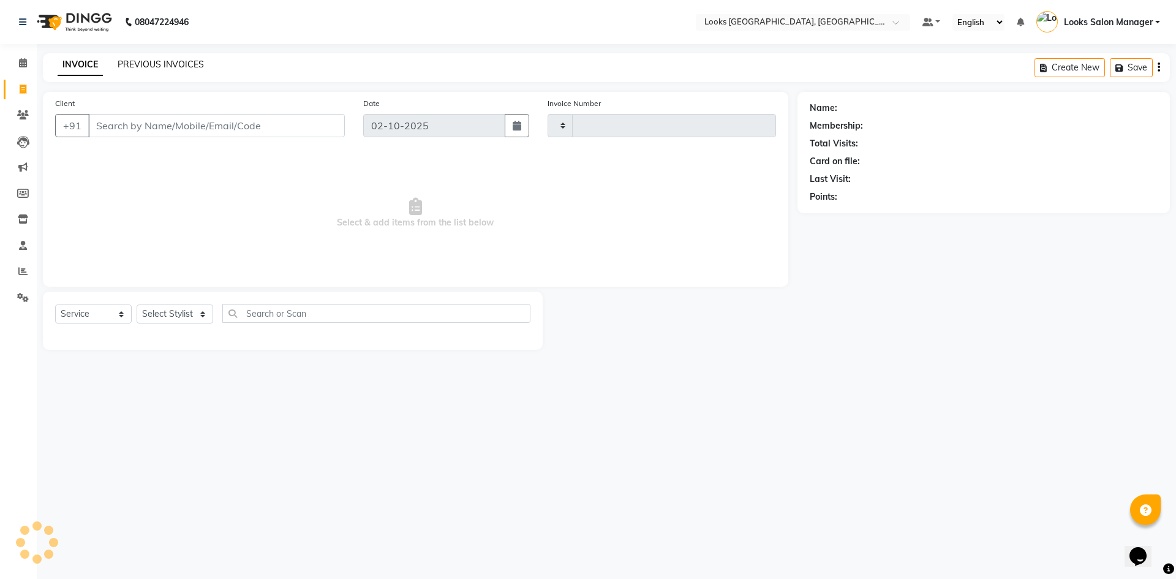
type input "1988"
select select "4460"
click at [186, 58] on div "INVOICE PREVIOUS INVOICES Create New Save" at bounding box center [606, 67] width 1127 height 29
click at [186, 61] on link "PREVIOUS INVOICES" at bounding box center [161, 64] width 86 height 11
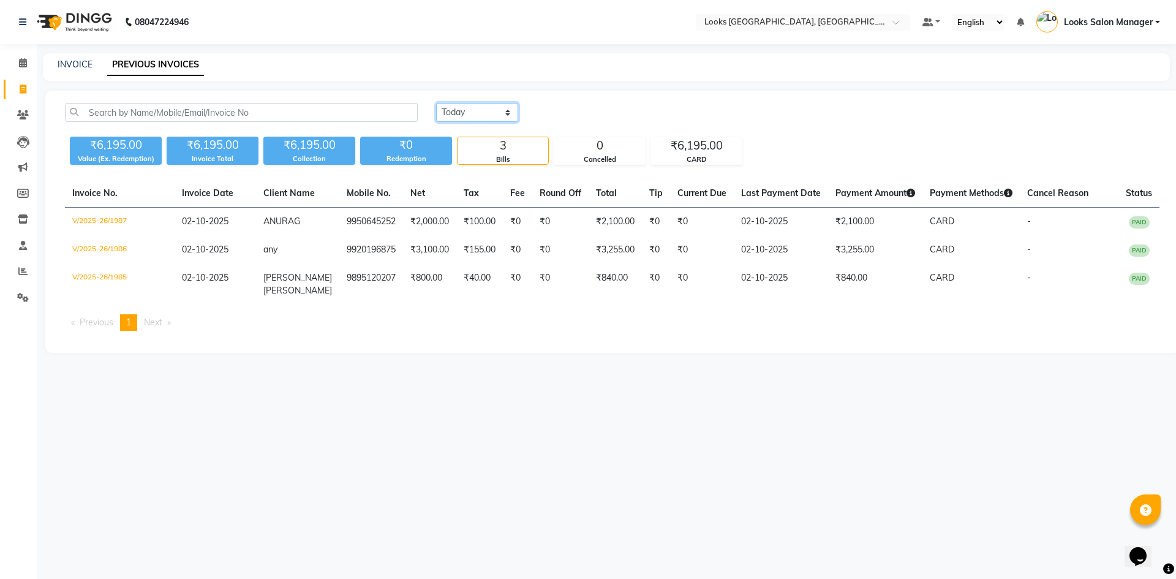
click at [472, 119] on select "[DATE] [DATE] Custom Range" at bounding box center [477, 112] width 82 height 19
select select "range"
click at [436, 103] on select "[DATE] [DATE] Custom Range" at bounding box center [477, 112] width 82 height 19
click at [578, 111] on input "02-10-2025" at bounding box center [577, 112] width 86 height 17
select select "10"
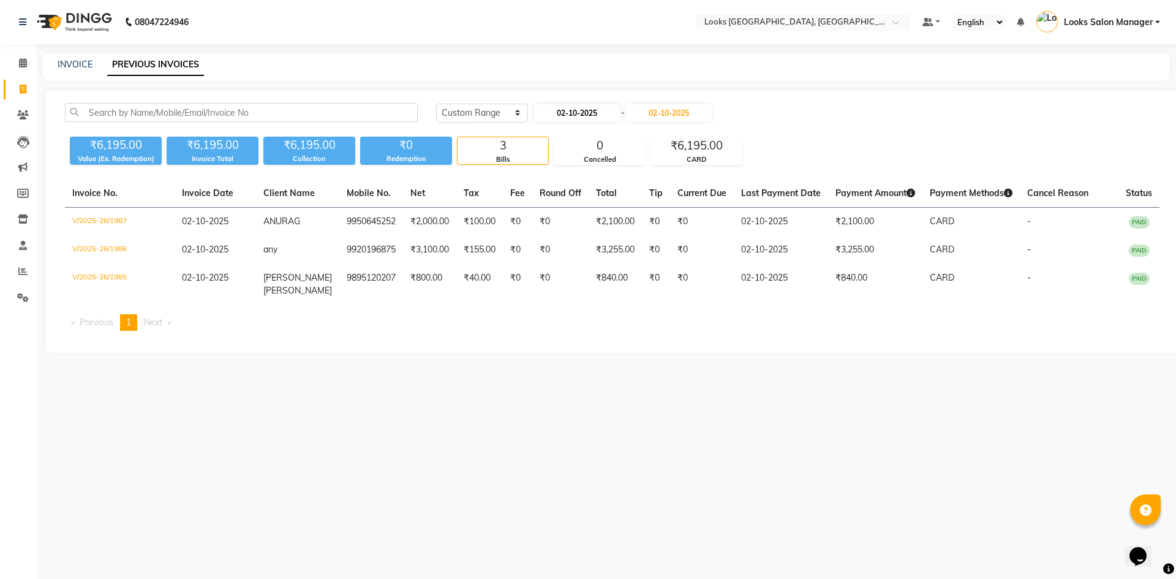
select select "2025"
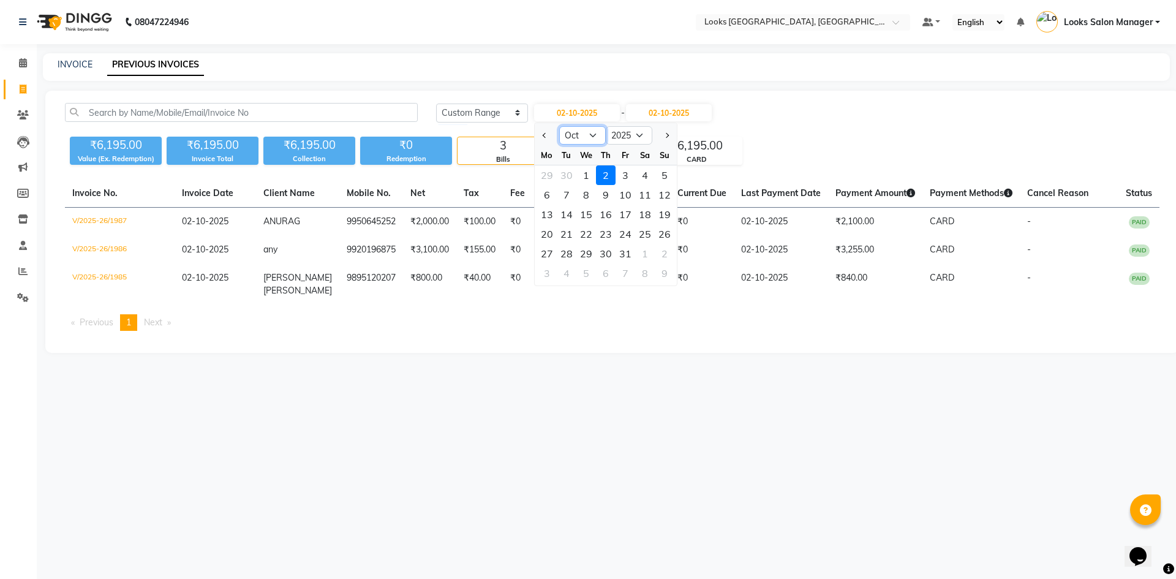
drag, startPoint x: 579, startPoint y: 119, endPoint x: 579, endPoint y: 134, distance: 14.7
click at [579, 134] on select "Jan Feb Mar Apr May Jun [DATE] Aug Sep Oct Nov Dec" at bounding box center [582, 135] width 47 height 18
select select "8"
click at [559, 126] on select "Jan Feb Mar Apr May Jun [DATE] Aug Sep Oct Nov Dec" at bounding box center [582, 135] width 47 height 18
click at [608, 216] on div "14" at bounding box center [606, 215] width 20 height 20
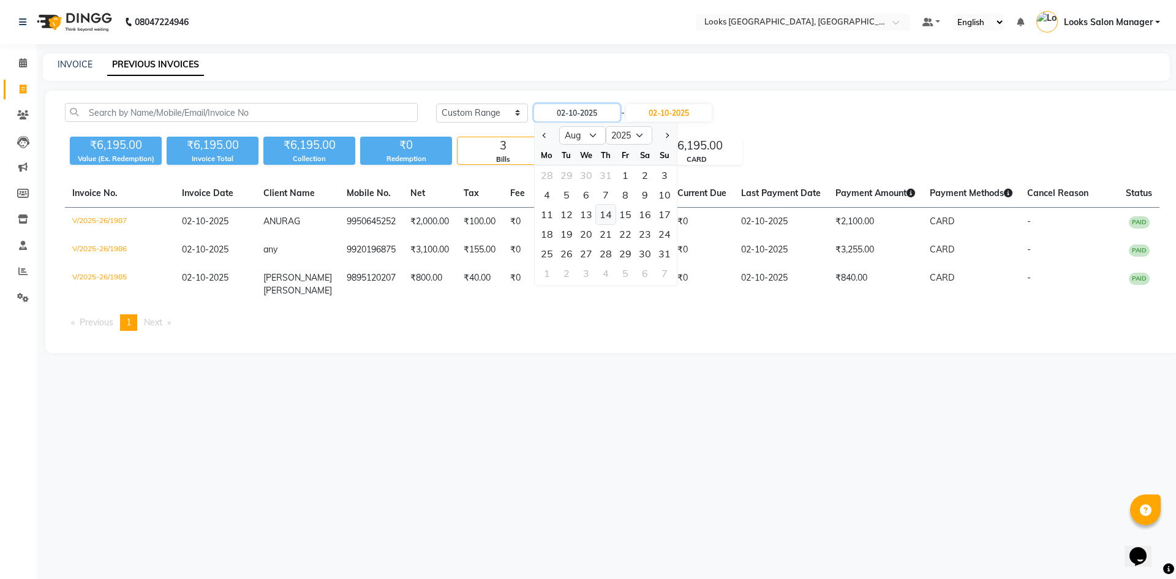
type input "[DATE]"
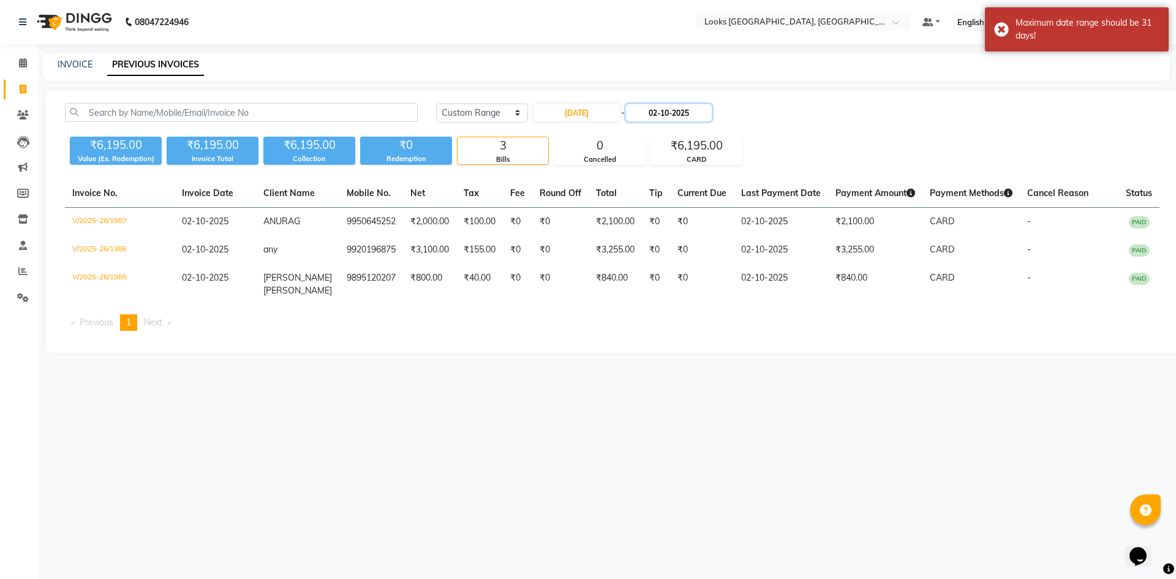
click at [665, 112] on input "02-10-2025" at bounding box center [669, 112] width 86 height 17
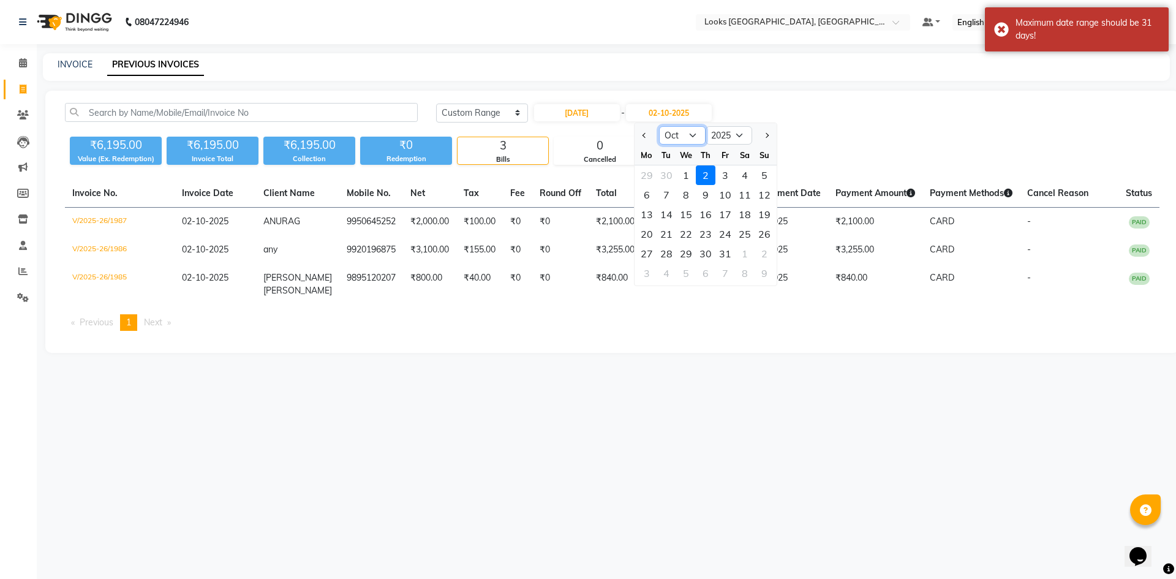
click at [672, 133] on select "Aug Sep Oct Nov Dec" at bounding box center [682, 135] width 47 height 18
select select "8"
click at [659, 126] on select "Aug Sep Oct Nov Dec" at bounding box center [682, 135] width 47 height 18
click at [710, 221] on div "14" at bounding box center [706, 215] width 20 height 20
type input "[DATE]"
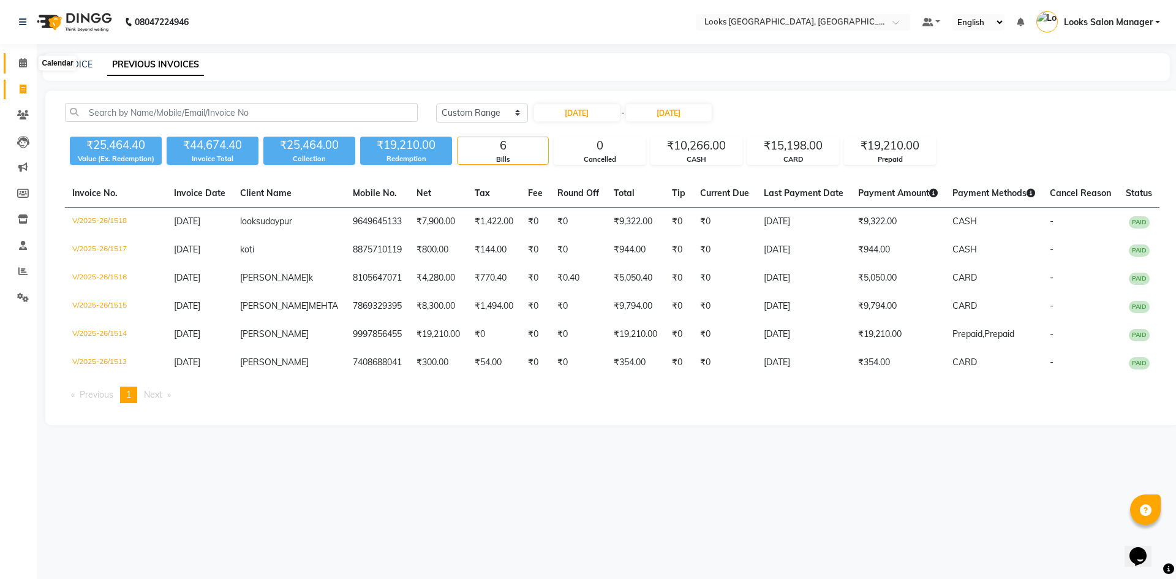
click at [16, 65] on span at bounding box center [22, 63] width 21 height 14
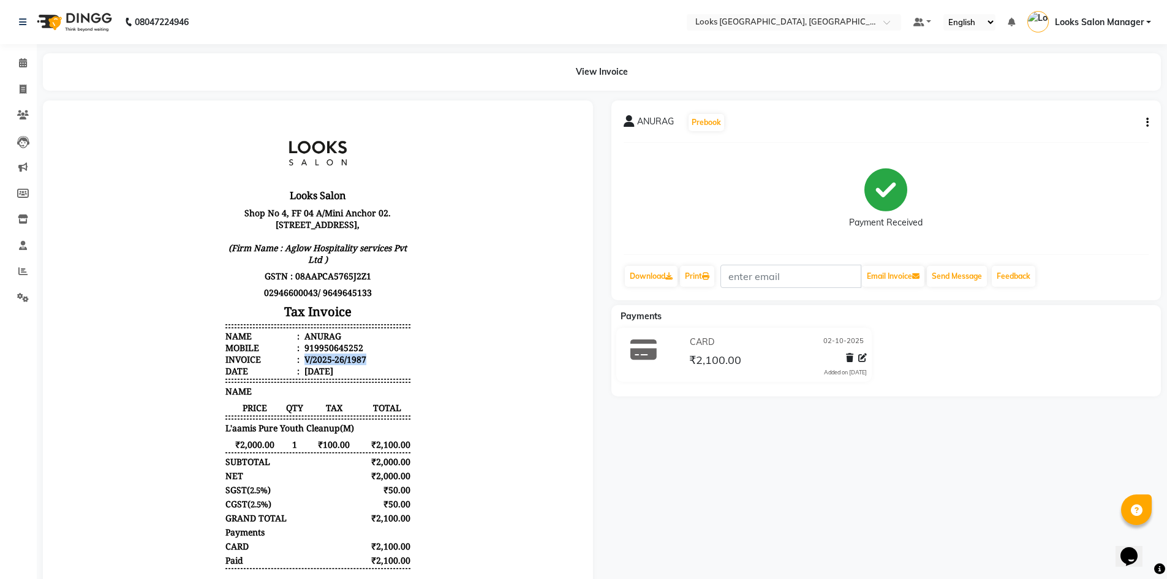
drag, startPoint x: 295, startPoint y: 372, endPoint x: 364, endPoint y: 372, distance: 69.2
click at [376, 365] on li "Invoice : V/2025-26/1987" at bounding box center [317, 360] width 185 height 12
copy div "V/2025-26/1987"
drag, startPoint x: 303, startPoint y: 362, endPoint x: 360, endPoint y: 360, distance: 57.0
click at [360, 354] on li "Mobile : 919950645252" at bounding box center [317, 348] width 185 height 12
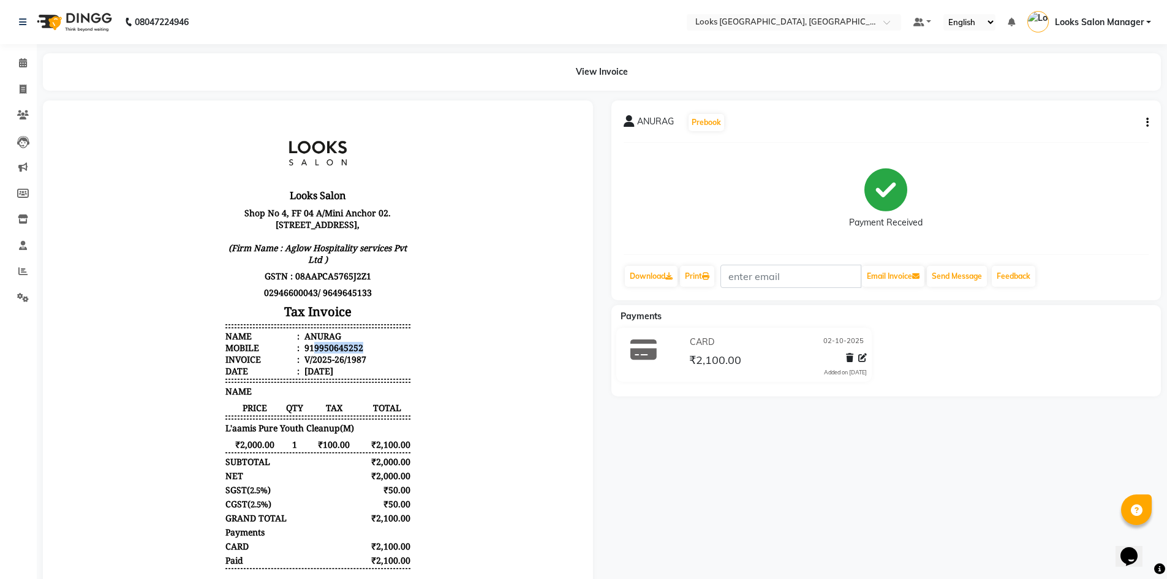
copy div "9950645252"
click at [21, 91] on icon at bounding box center [23, 89] width 7 height 9
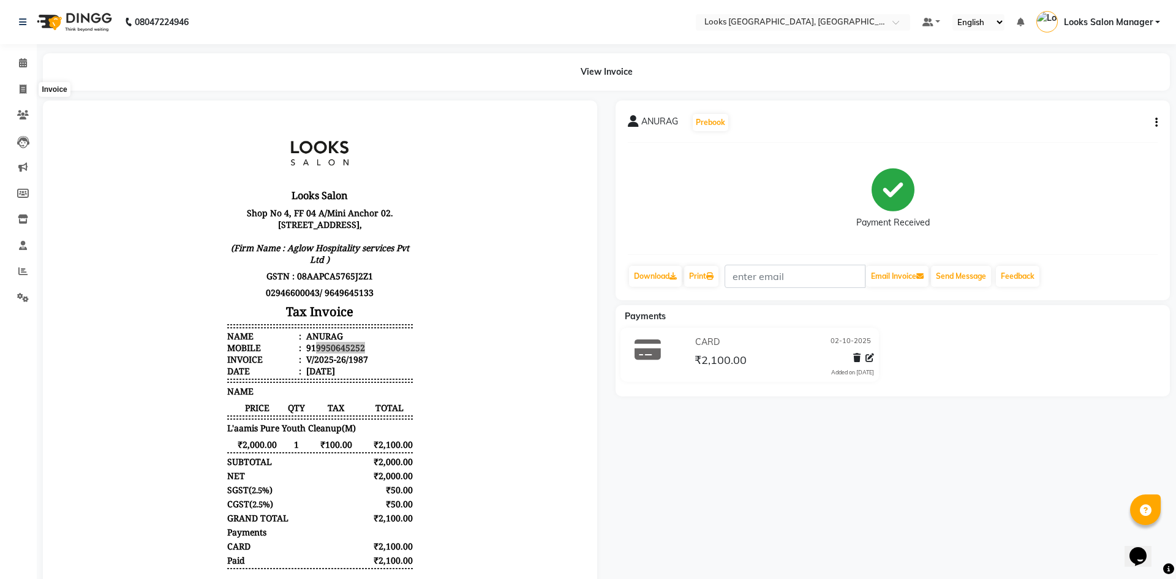
select select "service"
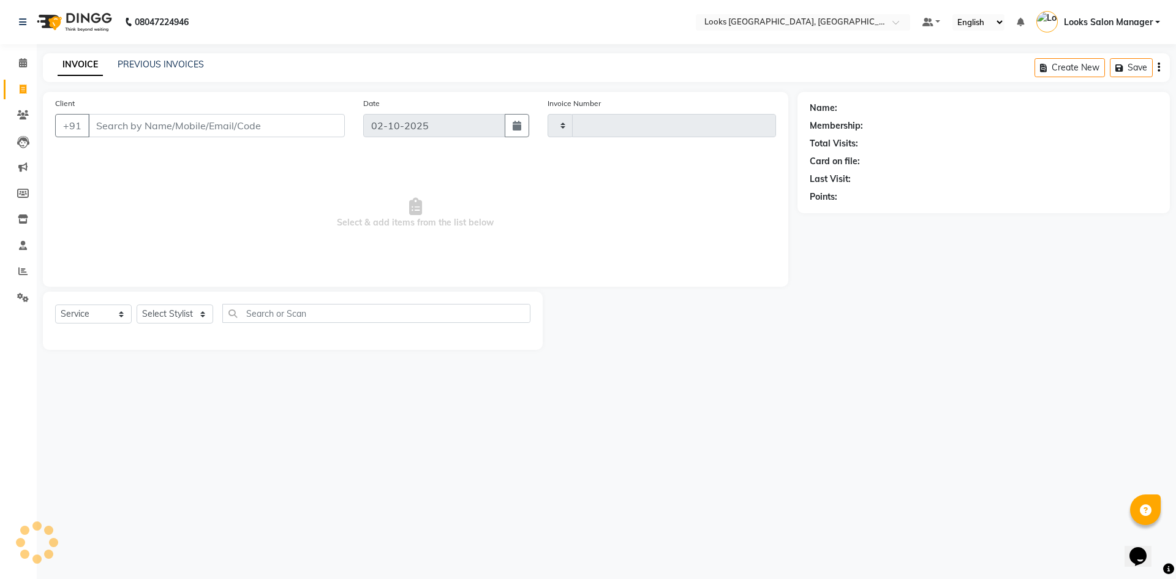
type input "1988"
select select "4460"
click at [129, 60] on link "PREVIOUS INVOICES" at bounding box center [161, 64] width 86 height 11
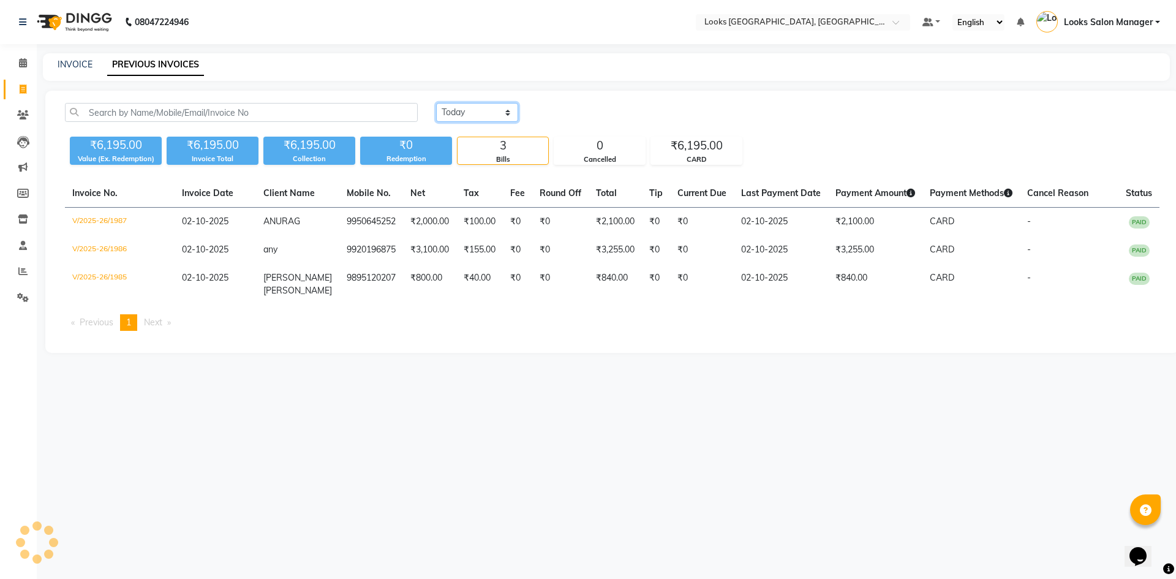
click at [464, 106] on select "[DATE] [DATE] Custom Range" at bounding box center [477, 112] width 82 height 19
select select "[DATE]"
click at [436, 103] on select "[DATE] [DATE] Custom Range" at bounding box center [477, 112] width 82 height 19
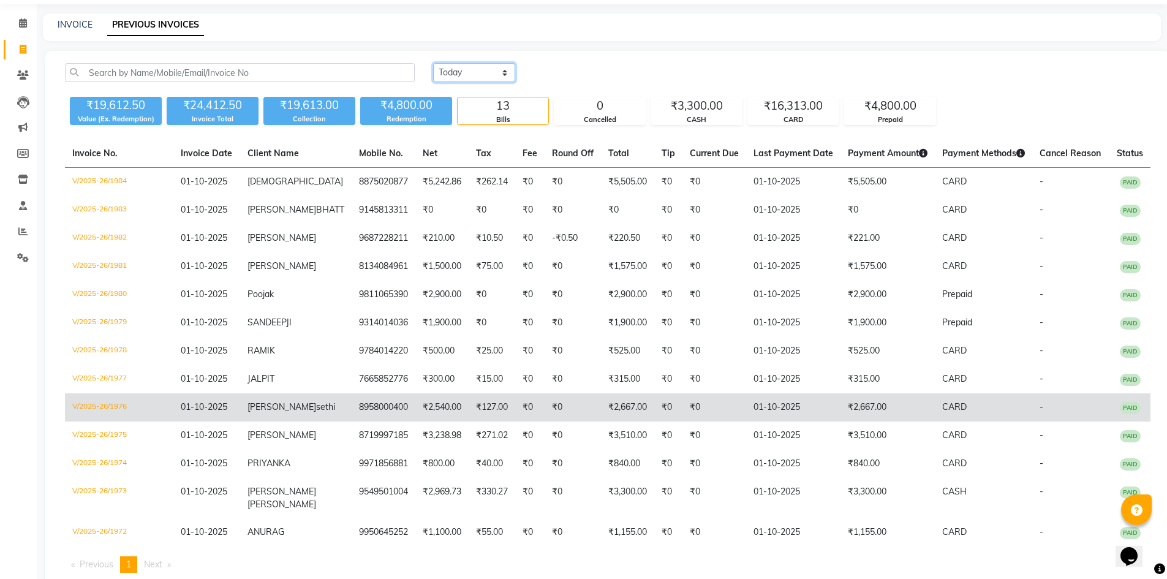
scroll to position [74, 0]
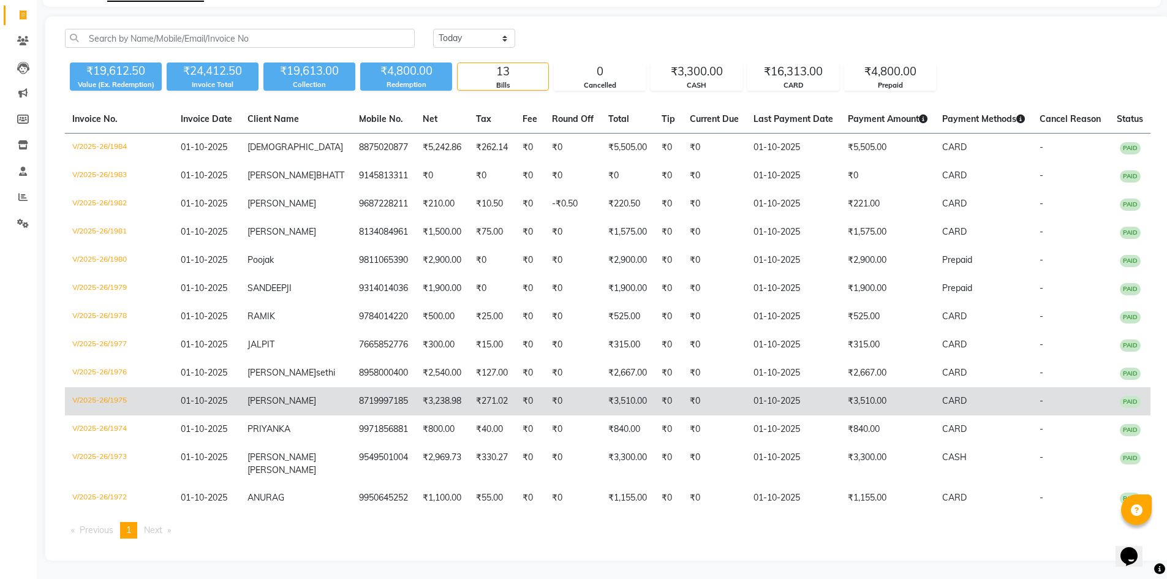
click at [373, 392] on td "8719997185" at bounding box center [384, 401] width 64 height 28
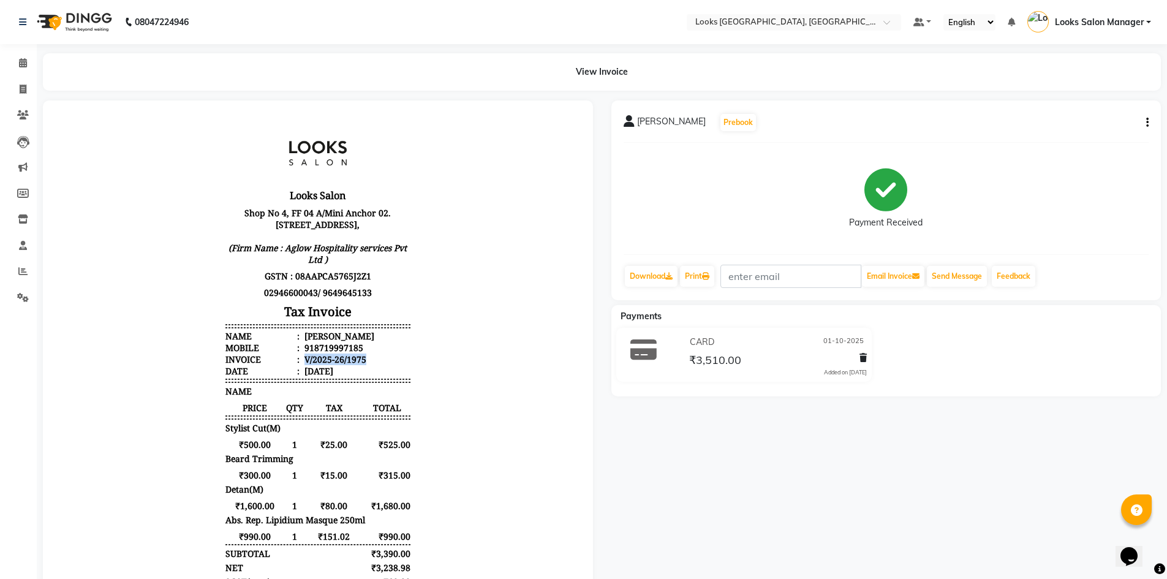
drag, startPoint x: 297, startPoint y: 371, endPoint x: 361, endPoint y: 371, distance: 64.3
click at [361, 365] on li "Invoice : V/2025-26/1975" at bounding box center [317, 360] width 185 height 12
copy div "V/2025-26/1975"
drag, startPoint x: 305, startPoint y: 360, endPoint x: 353, endPoint y: 362, distance: 47.8
click at [353, 354] on li "Mobile : 918719997185" at bounding box center [317, 348] width 185 height 12
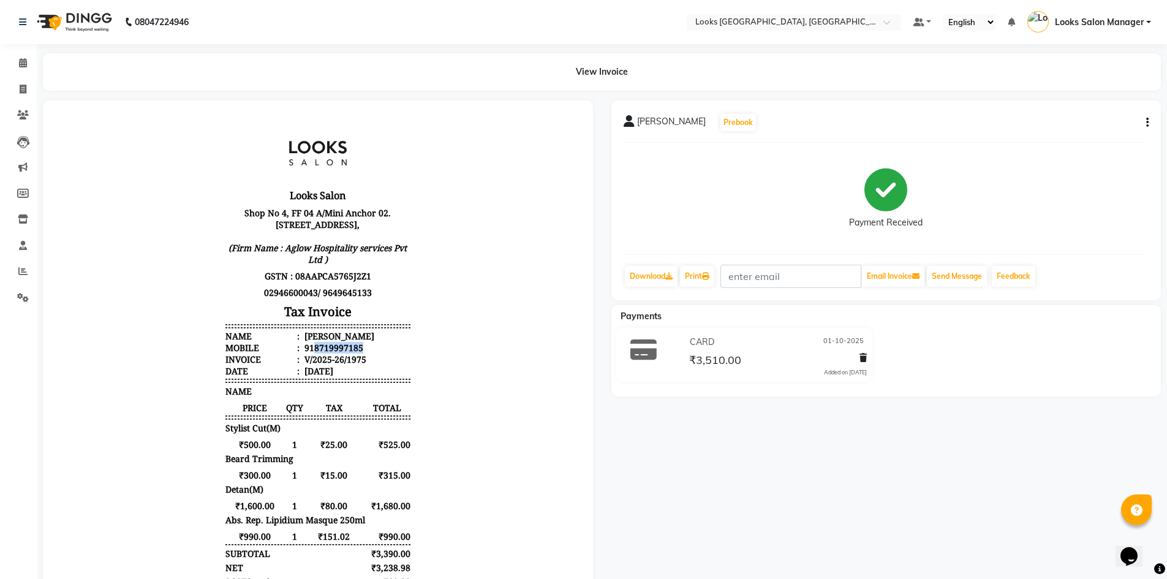
copy div "8719997185"
click at [20, 51] on li "Calendar" at bounding box center [18, 63] width 37 height 26
click at [22, 61] on icon at bounding box center [23, 62] width 8 height 9
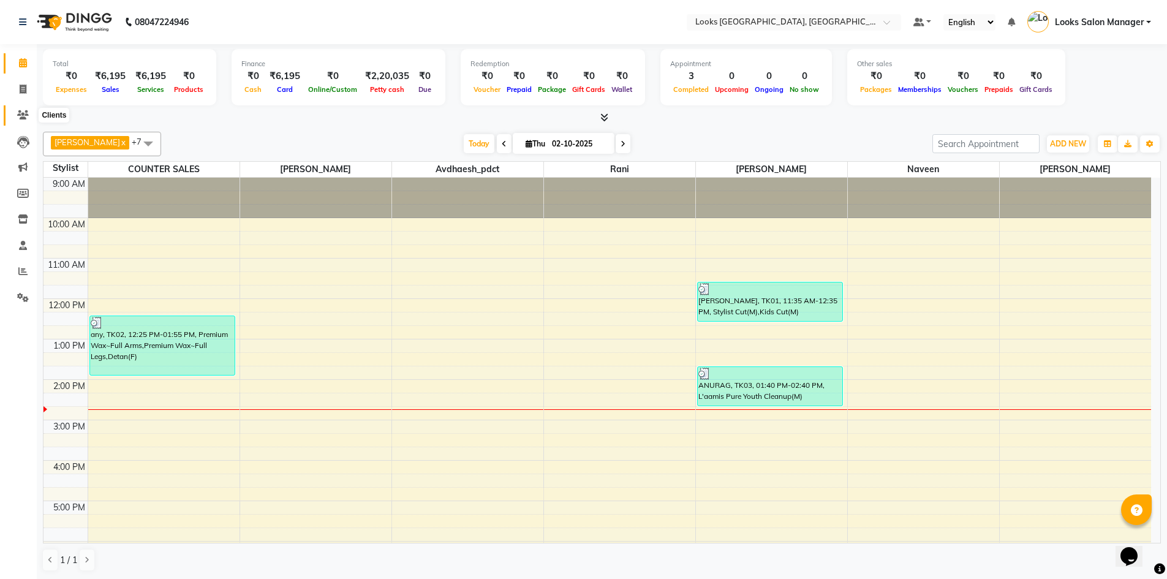
click at [27, 113] on icon at bounding box center [23, 114] width 12 height 9
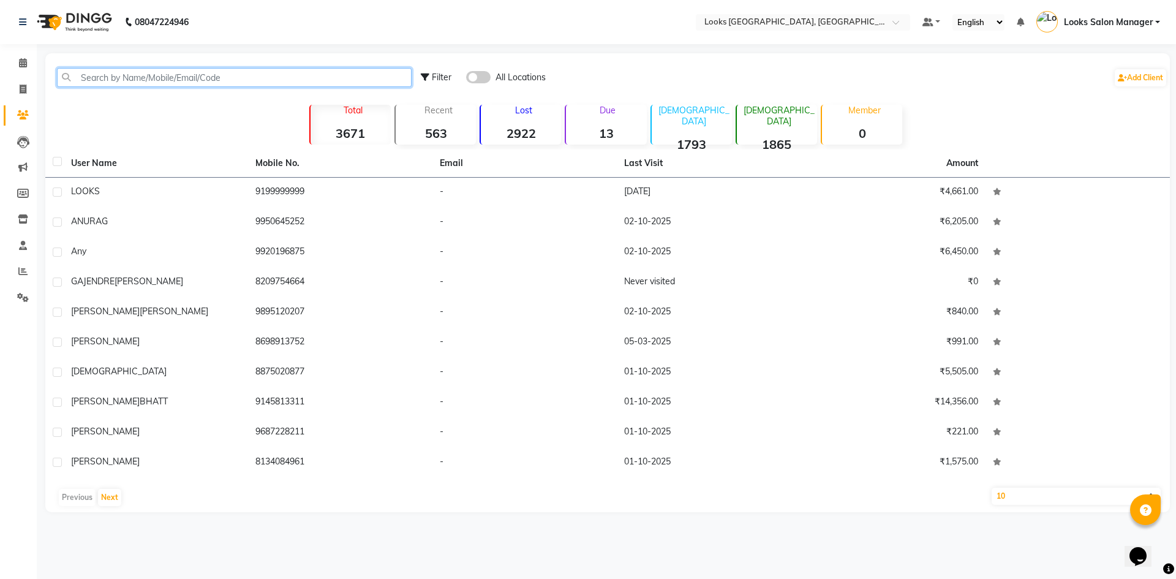
click at [105, 81] on input "text" at bounding box center [234, 77] width 355 height 19
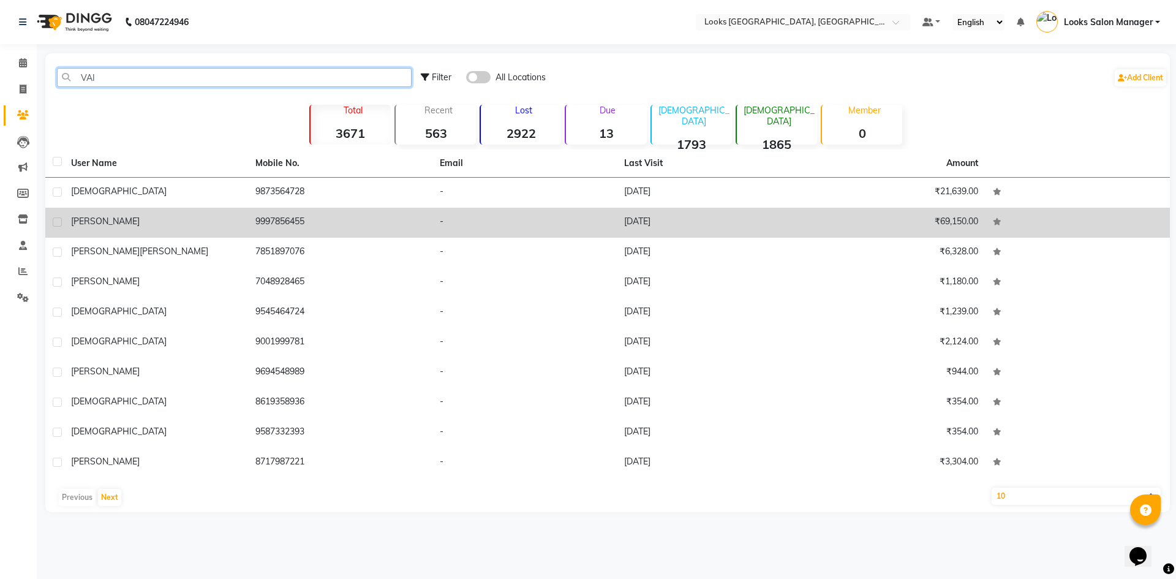
type input "VAI"
click at [244, 227] on td "vaidehi" at bounding box center [156, 223] width 184 height 30
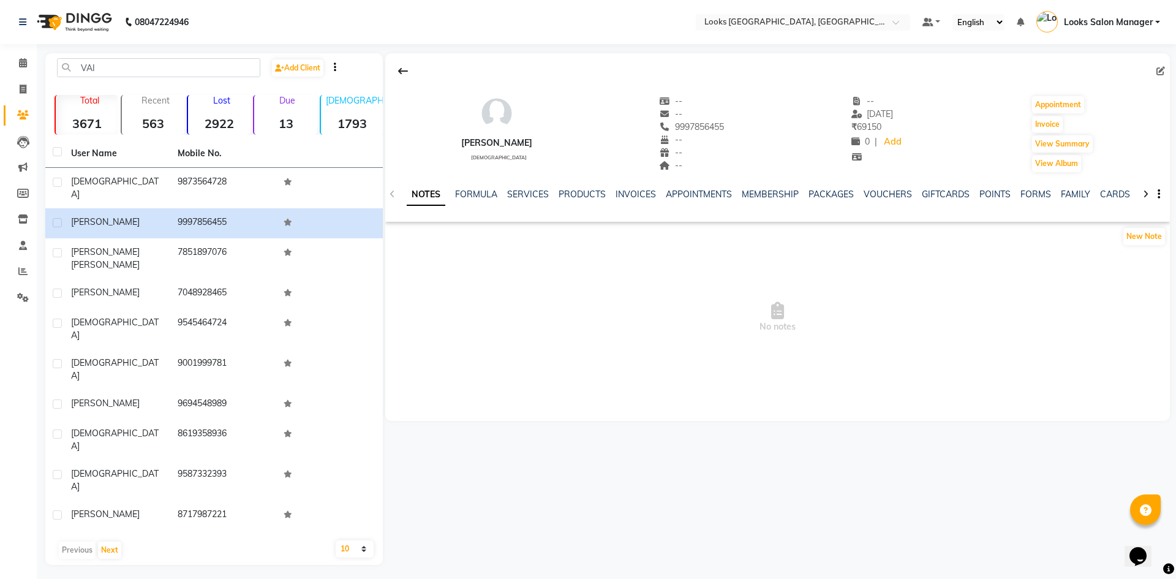
click at [862, 184] on div "NOTES FORMULA SERVICES PRODUCTS INVOICES APPOINTMENTS MEMBERSHIP PACKAGES VOUCH…" at bounding box center [777, 194] width 785 height 42
click at [865, 192] on link "VOUCHERS" at bounding box center [888, 194] width 48 height 11
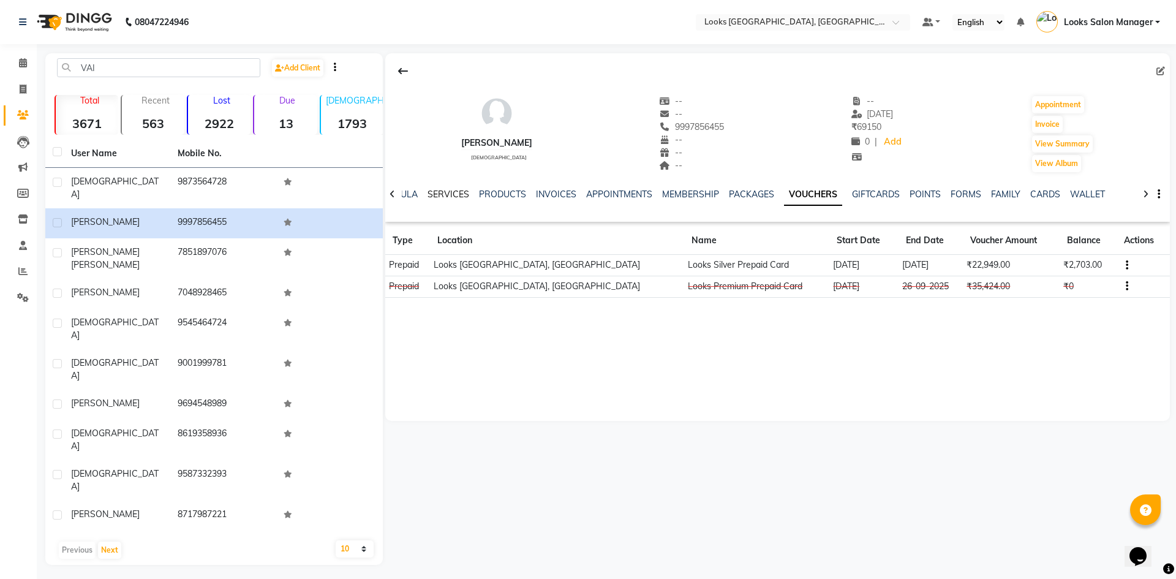
click at [455, 194] on link "SERVICES" at bounding box center [449, 194] width 42 height 11
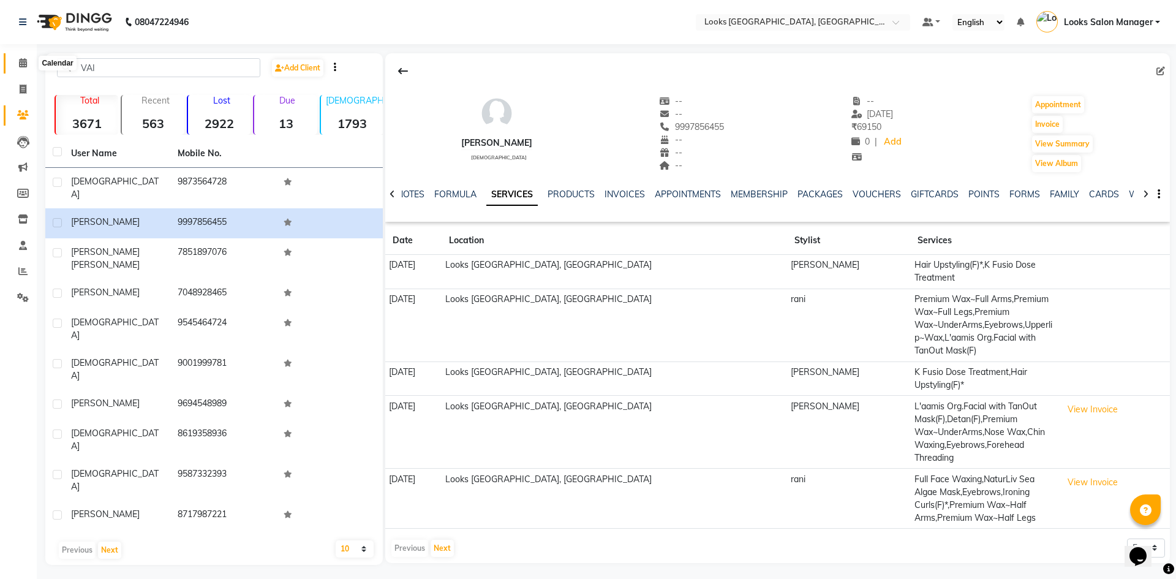
click at [26, 62] on icon at bounding box center [23, 62] width 8 height 9
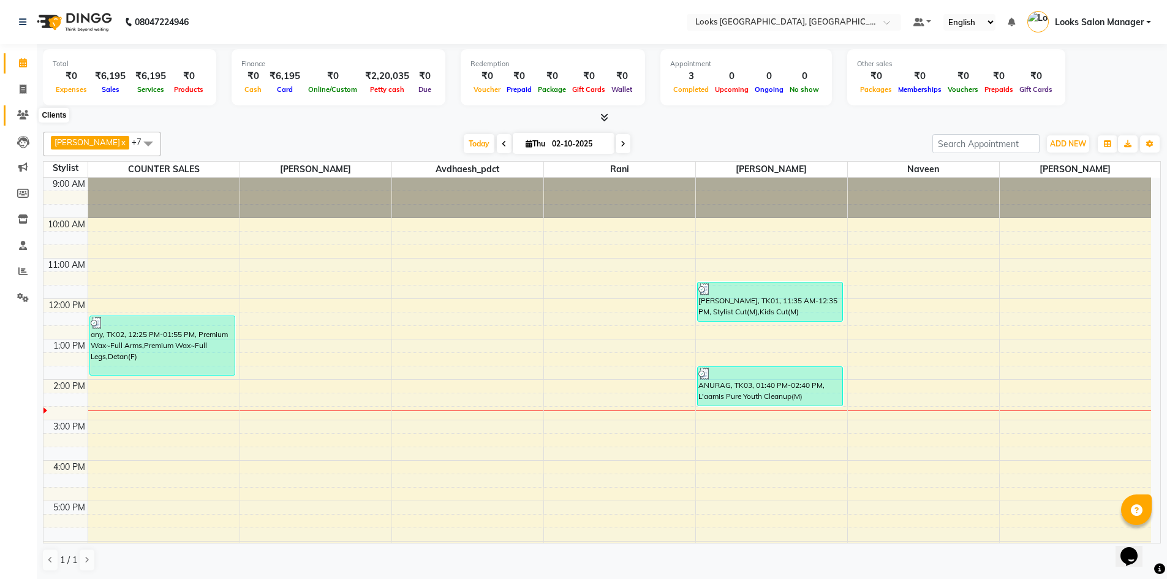
click at [26, 112] on icon at bounding box center [23, 114] width 12 height 9
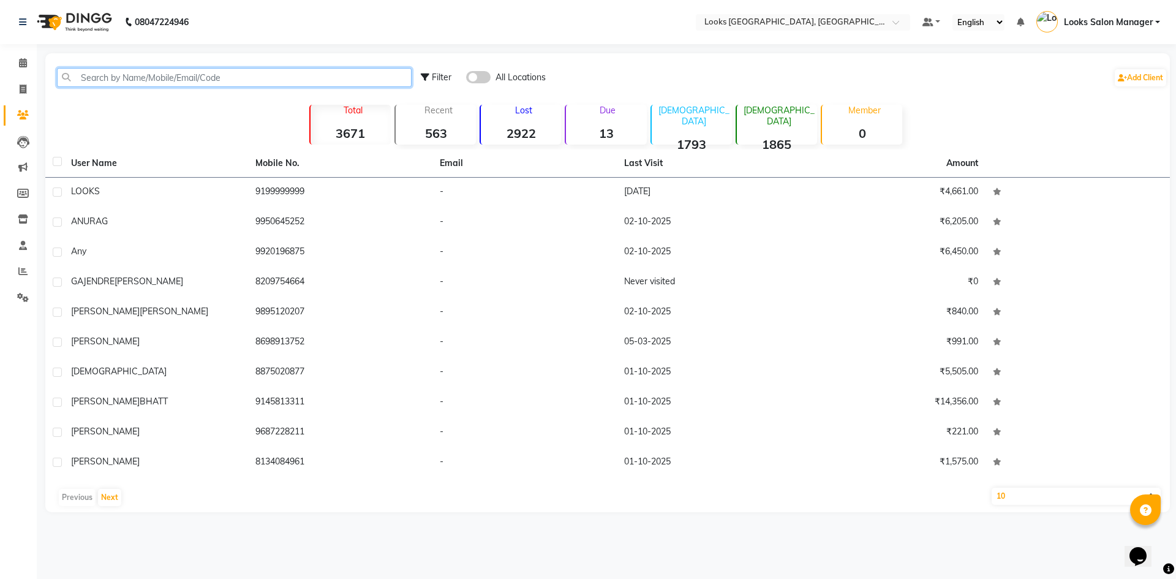
click at [100, 72] on input "text" at bounding box center [234, 77] width 355 height 19
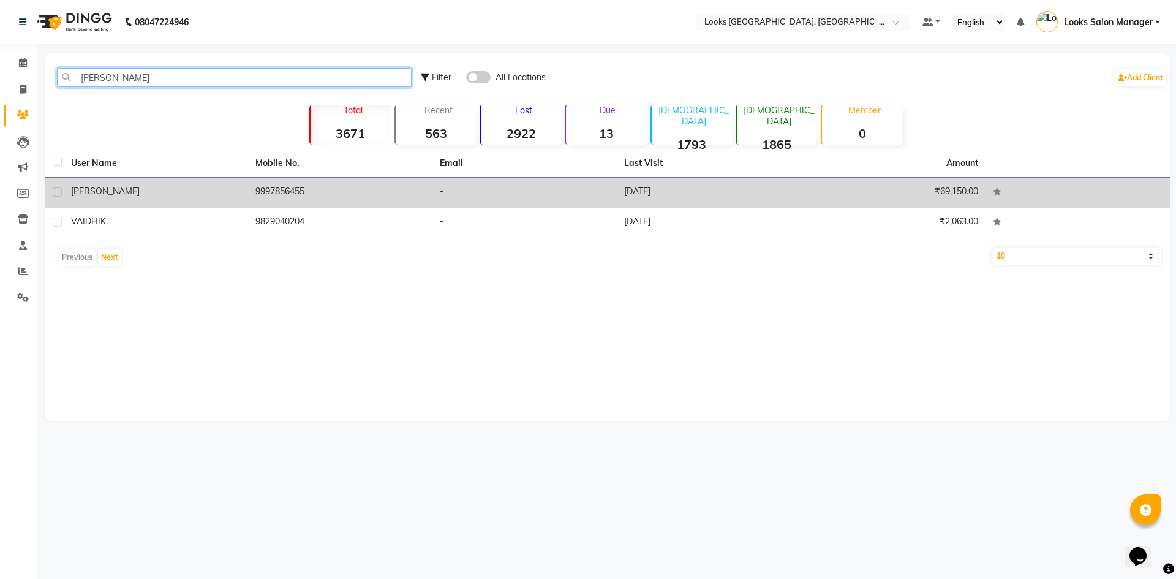
type input "VAID"
click at [418, 194] on td "9997856455" at bounding box center [340, 193] width 184 height 30
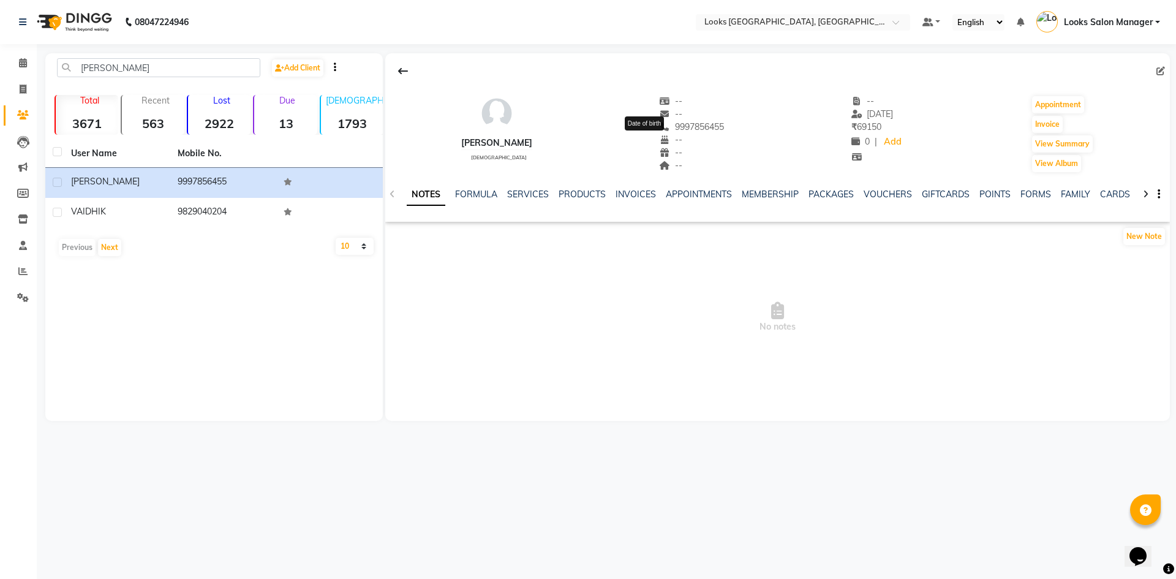
drag, startPoint x: 707, startPoint y: 126, endPoint x: 648, endPoint y: 131, distance: 58.5
click at [647, 134] on div "vaidehi female -- -- 9997856455 -- Date of birth -- -- -- 14-08-2025 ₹ 69150 0 …" at bounding box center [777, 128] width 785 height 91
drag, startPoint x: 648, startPoint y: 126, endPoint x: 729, endPoint y: 131, distance: 80.5
click at [729, 131] on div "vaidehi female -- -- 9997856455 Mobile No. -- -- -- -- 14-08-2025 ₹ 69150 0 | A…" at bounding box center [777, 128] width 785 height 91
copy span "9997856455"
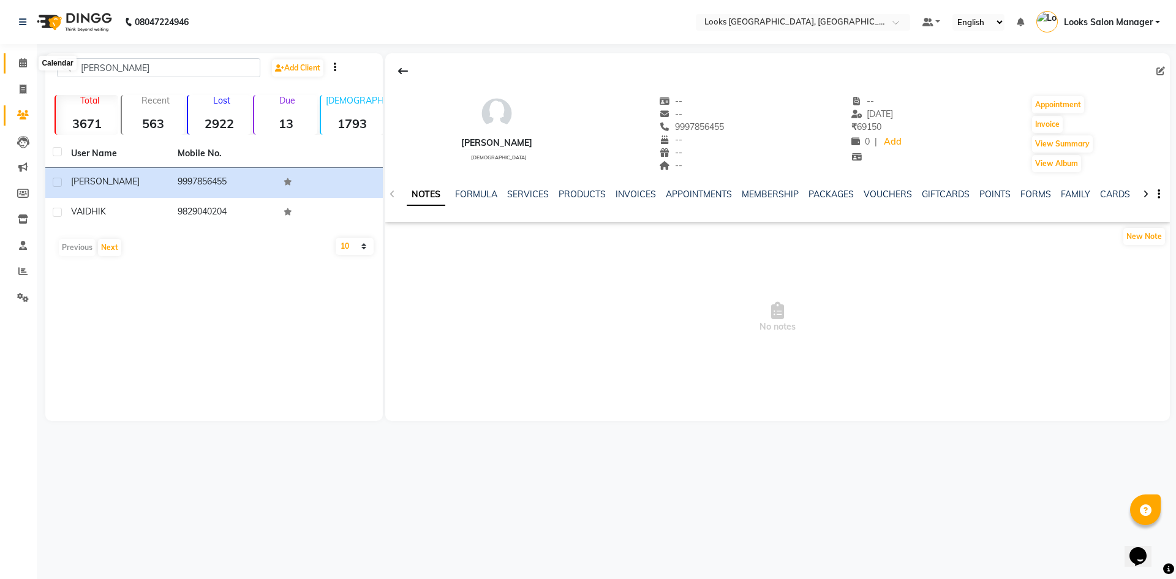
click at [21, 62] on icon at bounding box center [23, 62] width 8 height 9
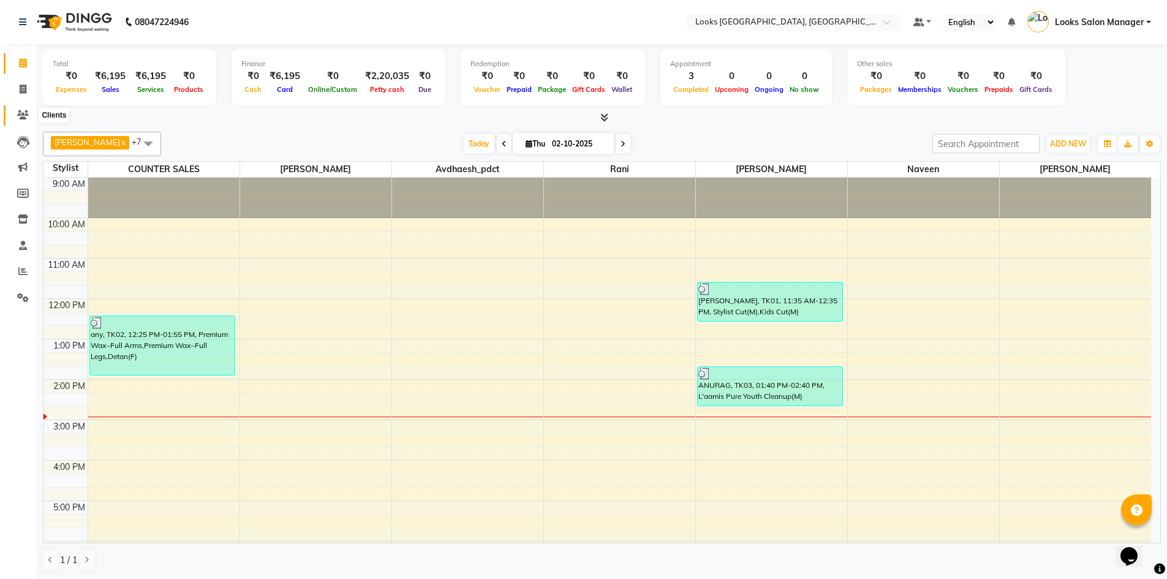
click at [18, 109] on span at bounding box center [22, 115] width 21 height 14
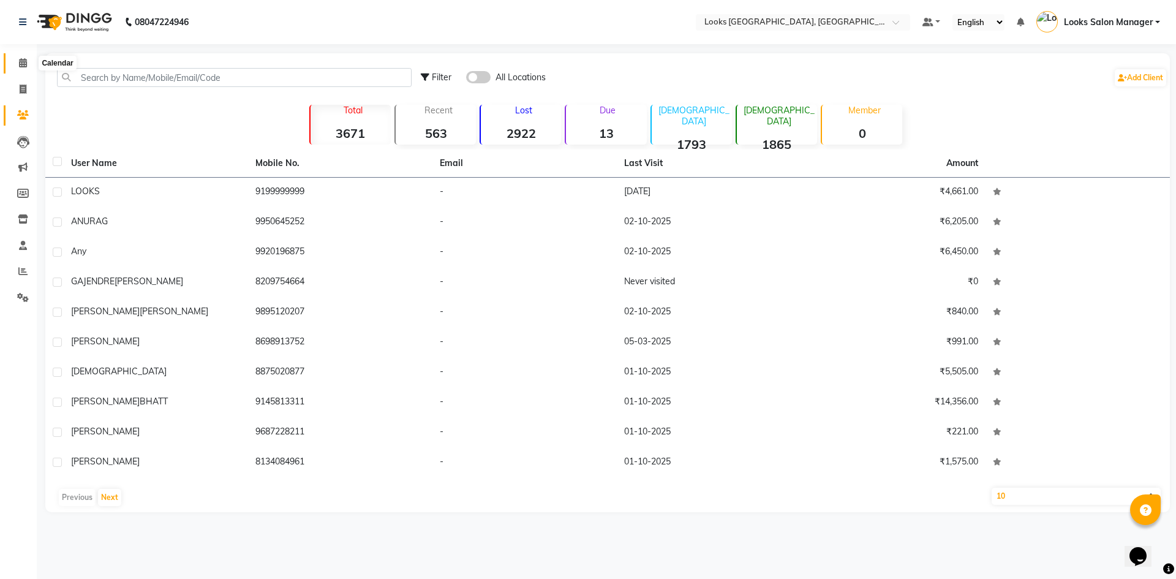
click at [26, 59] on icon at bounding box center [23, 62] width 8 height 9
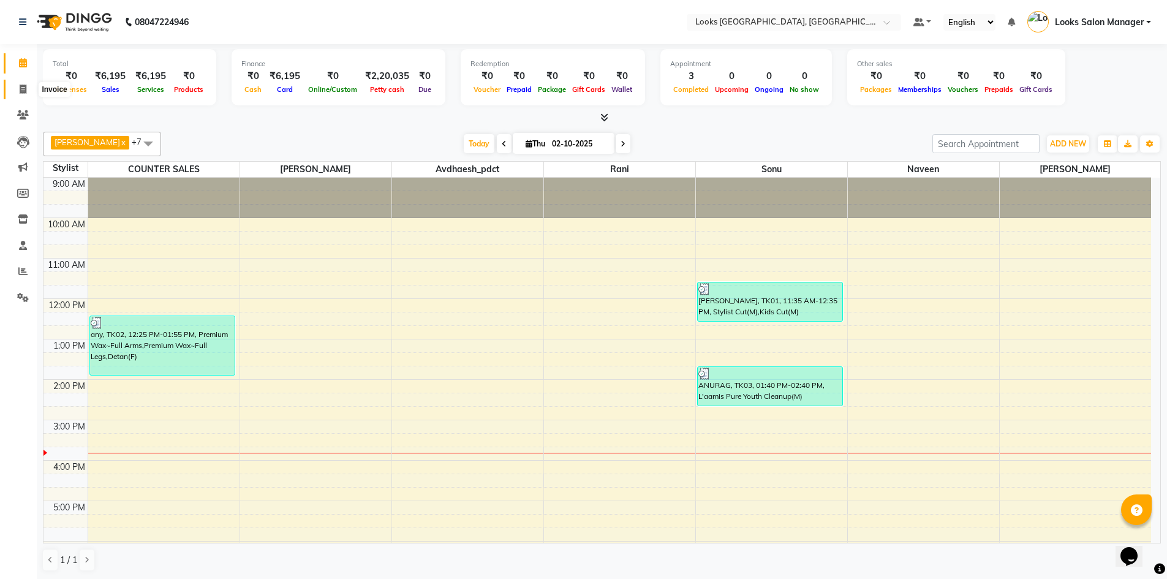
click at [29, 90] on span at bounding box center [22, 90] width 21 height 14
select select "service"
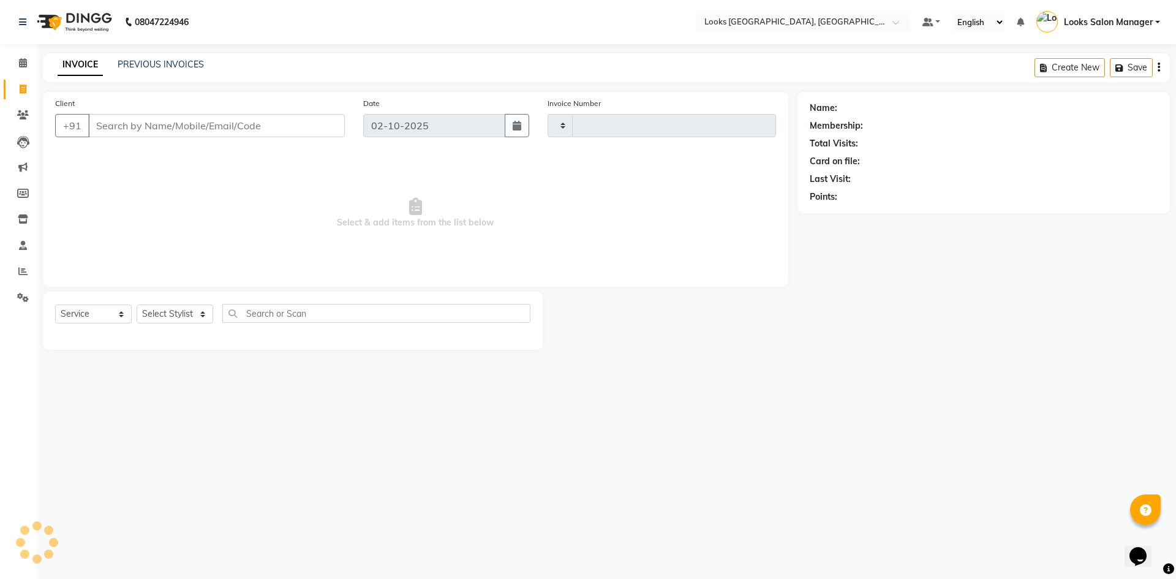
type input "1988"
select select "4460"
click at [194, 308] on select "Select Stylist" at bounding box center [175, 314] width 77 height 19
select select "64711"
click at [137, 305] on select "Select Stylist Avdhaesh_pdct COUNTER SALES [PERSON_NAME] Looks Salon Manager [P…" at bounding box center [175, 314] width 77 height 19
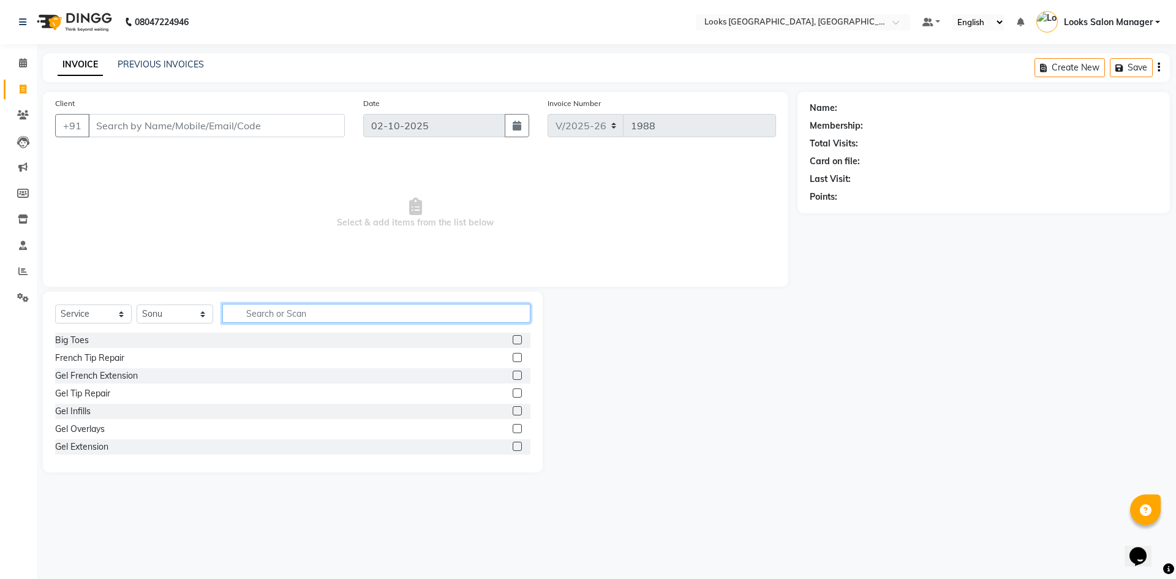
click at [272, 317] on input "text" at bounding box center [376, 313] width 308 height 19
type input "BEARD"
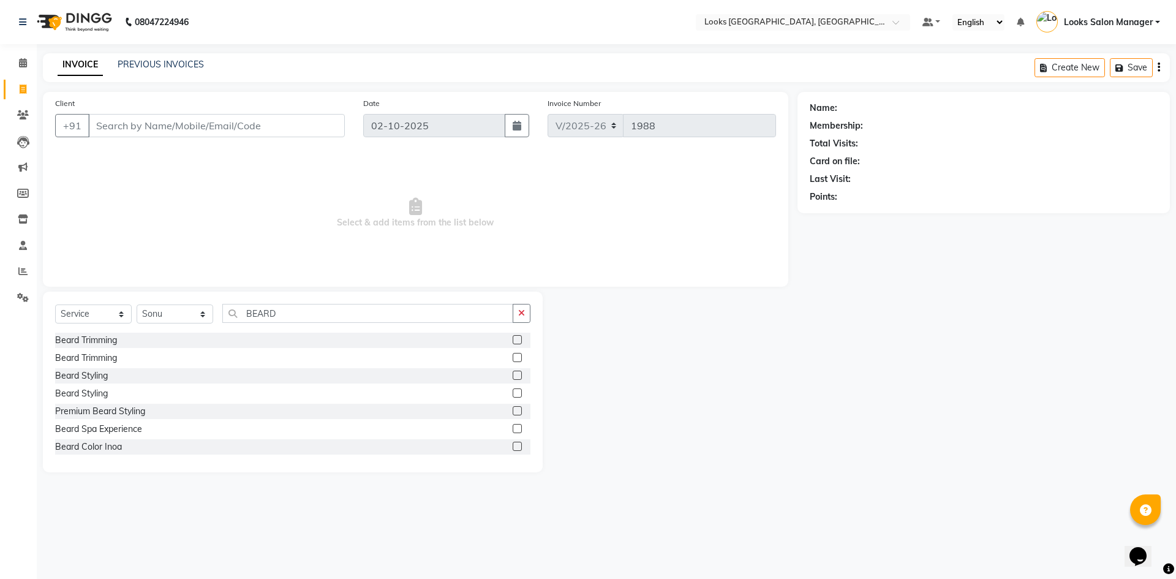
click at [513, 341] on label at bounding box center [517, 339] width 9 height 9
click at [513, 341] on input "checkbox" at bounding box center [517, 340] width 8 height 8
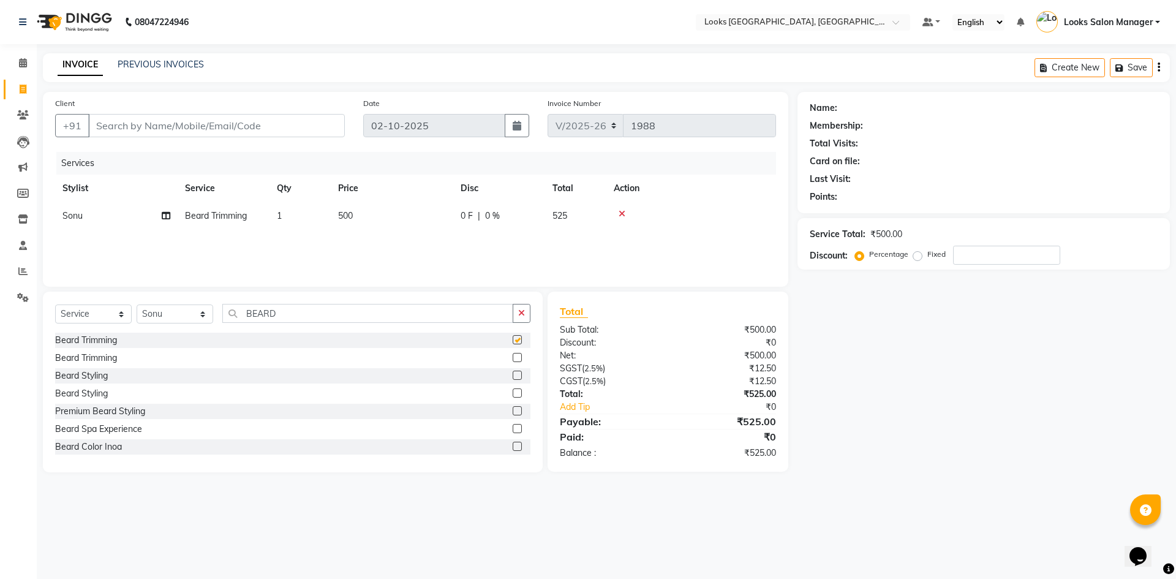
checkbox input "false"
click at [371, 214] on td "500" at bounding box center [392, 216] width 123 height 28
select select "64711"
drag, startPoint x: 388, startPoint y: 219, endPoint x: 407, endPoint y: 219, distance: 19.0
click at [406, 219] on tr "Avdhaesh_pdct COUNTER SALES Ganesh Looks Salon Manager [PERSON_NAME] [PERSON_NA…" at bounding box center [415, 225] width 721 height 47
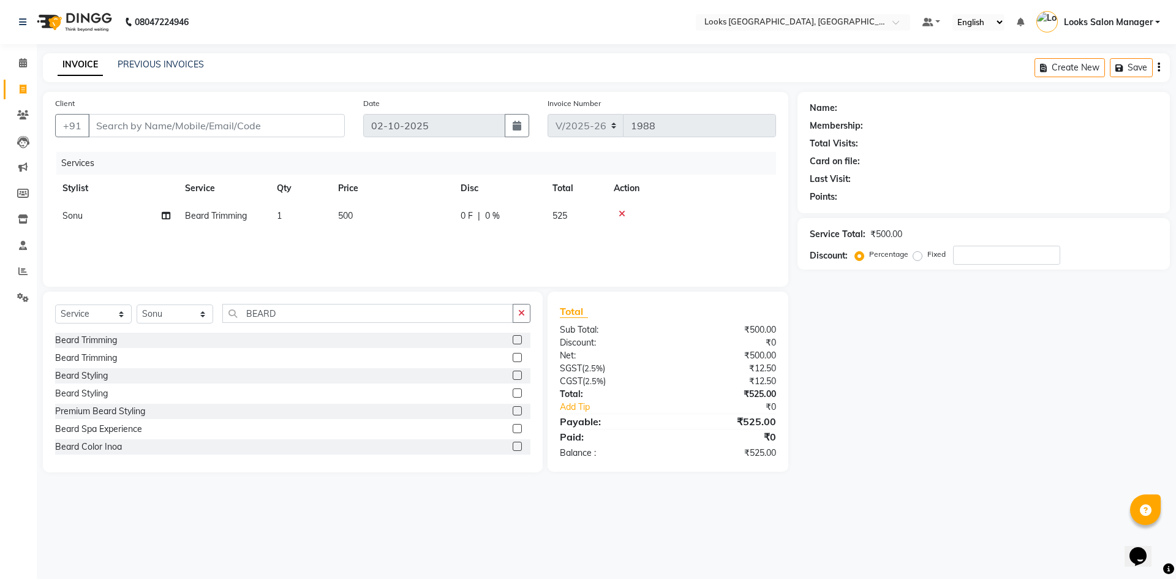
click at [407, 219] on td "500" at bounding box center [392, 216] width 123 height 28
select select "64711"
click at [407, 219] on input "500" at bounding box center [450, 219] width 108 height 19
type input "300"
click at [395, 257] on div "Services Stylist Service Qty Price Disc Total Action Avdhaesh_pdct COUNTER SALE…" at bounding box center [415, 213] width 721 height 123
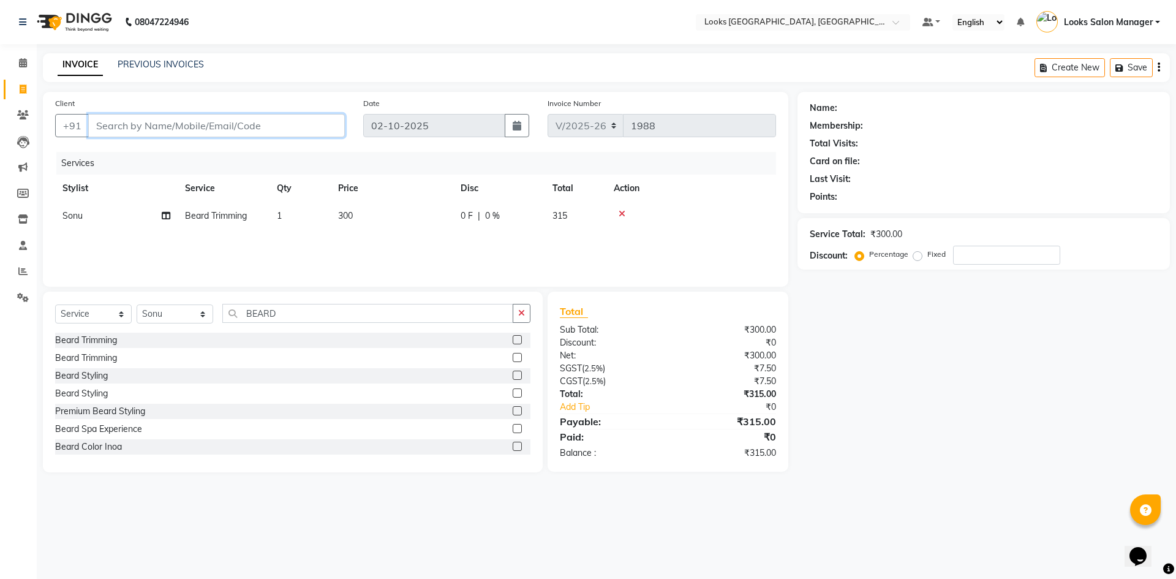
click at [200, 126] on input "Client" at bounding box center [216, 125] width 257 height 23
type input "L"
type input "0"
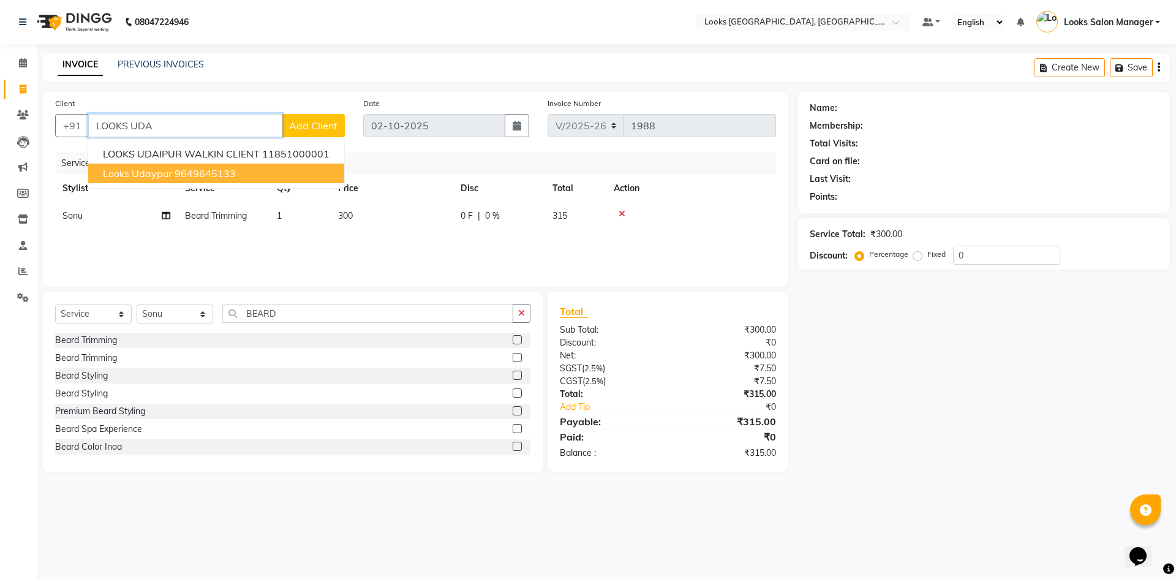
click at [183, 173] on ngb-highlight "9649645133" at bounding box center [205, 173] width 61 height 12
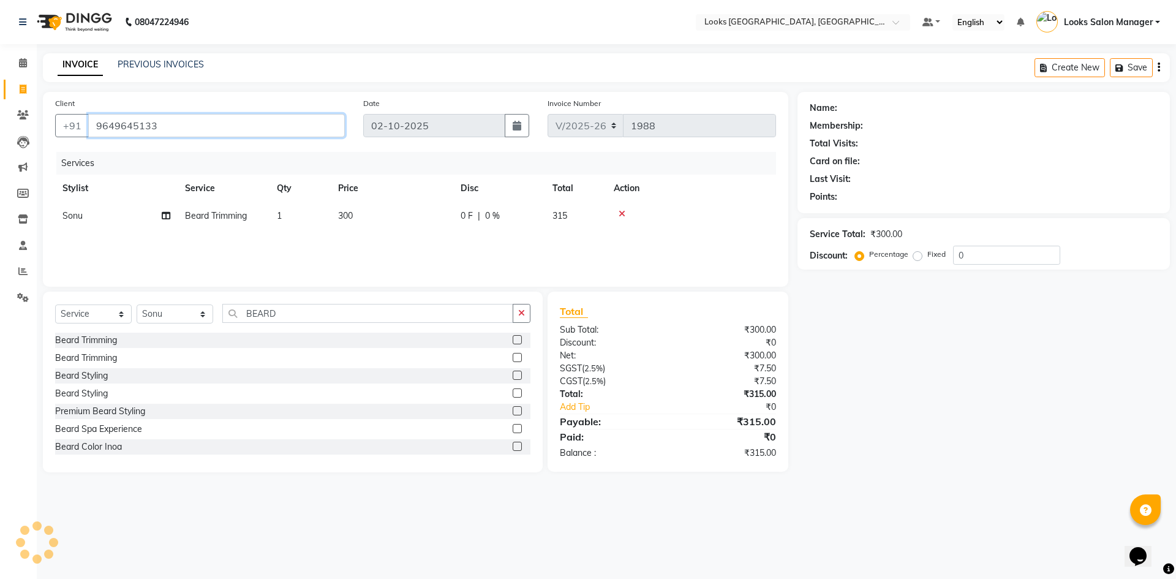
type input "9649645133"
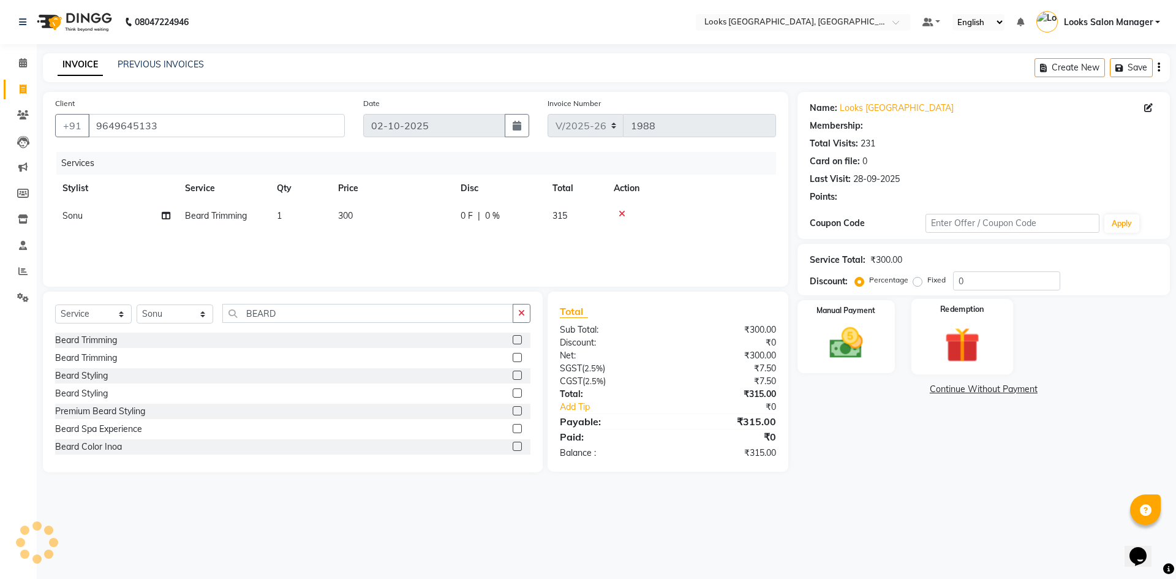
select select "1: Object"
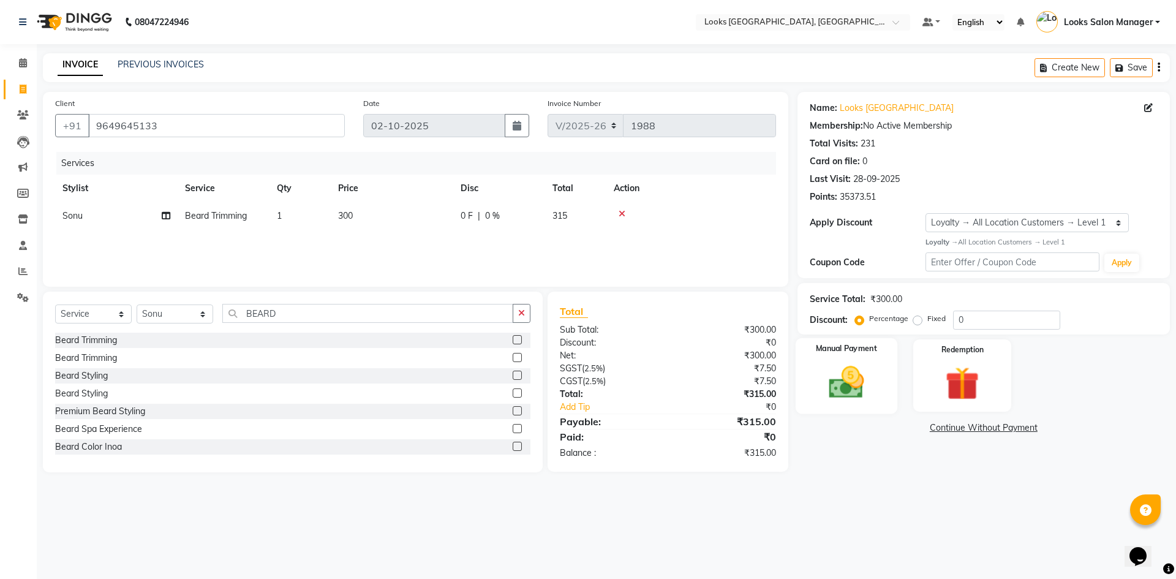
click at [885, 361] on div "Manual Payment" at bounding box center [846, 375] width 102 height 75
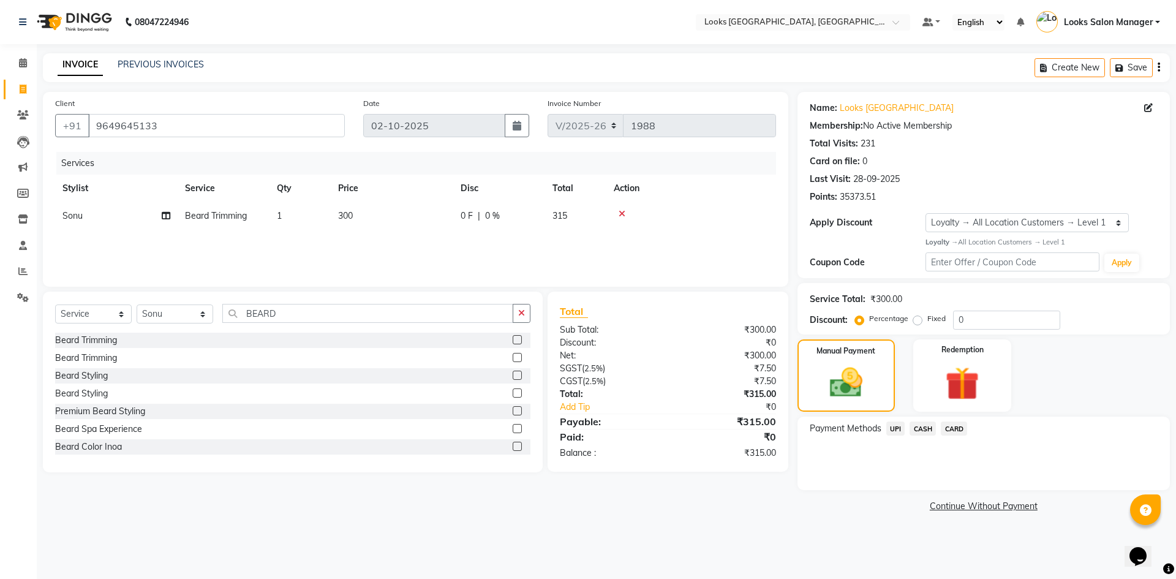
click at [954, 423] on span "CARD" at bounding box center [954, 429] width 26 height 14
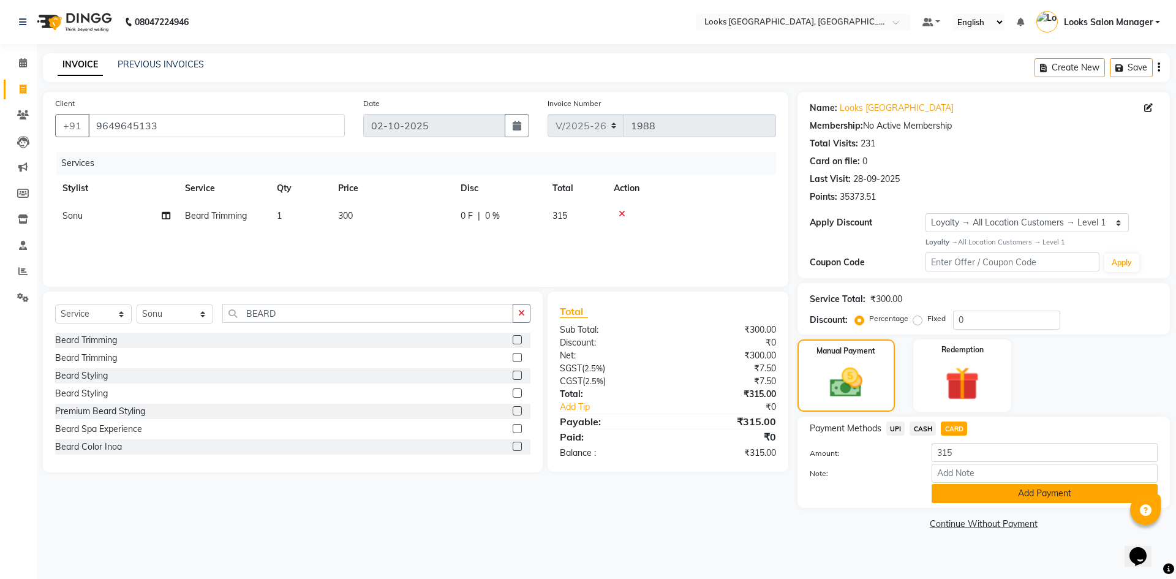
click at [947, 490] on button "Add Payment" at bounding box center [1045, 493] width 226 height 19
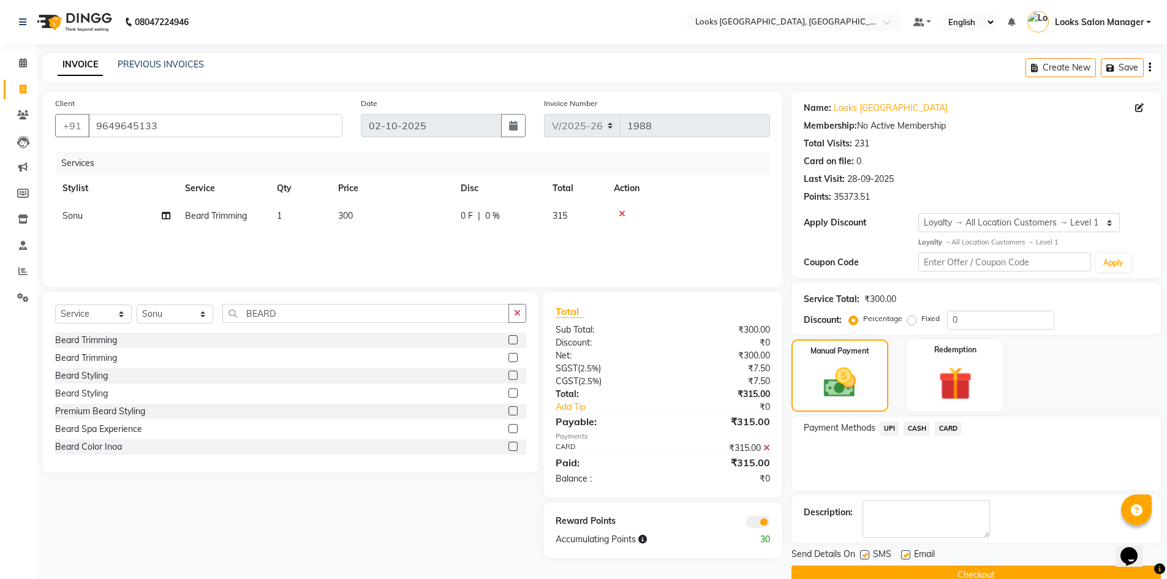
click at [863, 551] on label at bounding box center [864, 554] width 9 height 9
click at [863, 551] on input "checkbox" at bounding box center [864, 555] width 8 height 8
checkbox input "false"
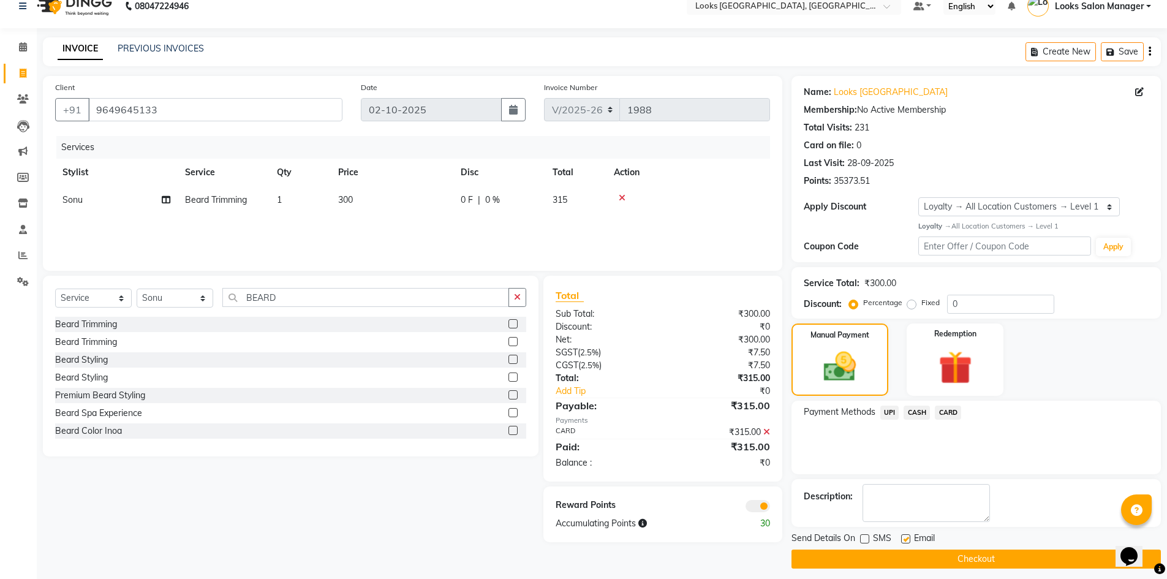
scroll to position [24, 0]
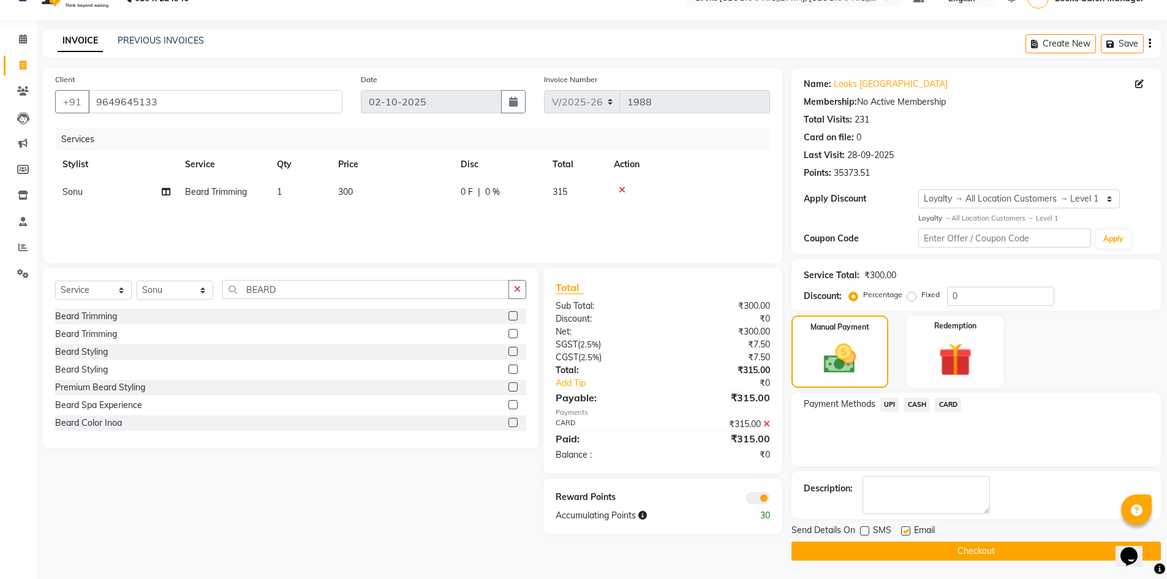
click at [765, 420] on icon at bounding box center [766, 424] width 7 height 9
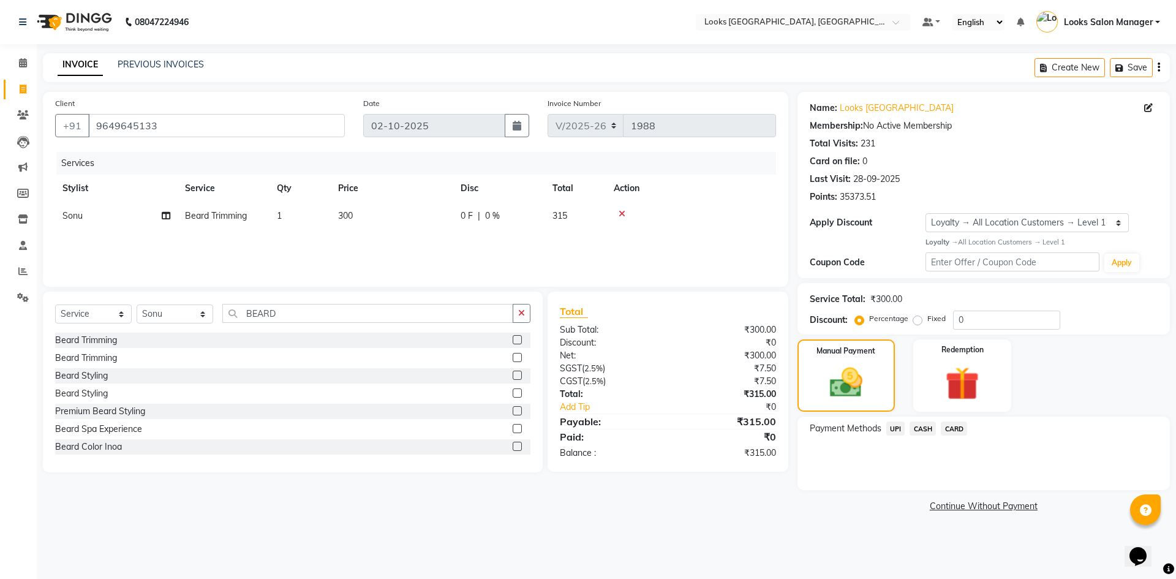
click at [919, 425] on span "CASH" at bounding box center [923, 429] width 26 height 14
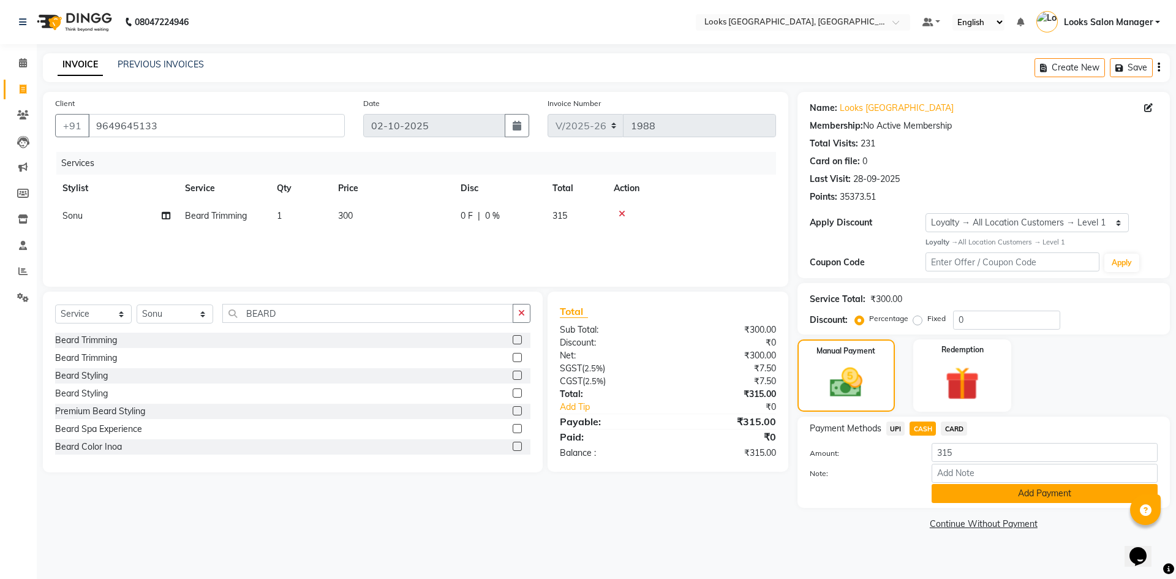
click at [939, 489] on button "Add Payment" at bounding box center [1045, 493] width 226 height 19
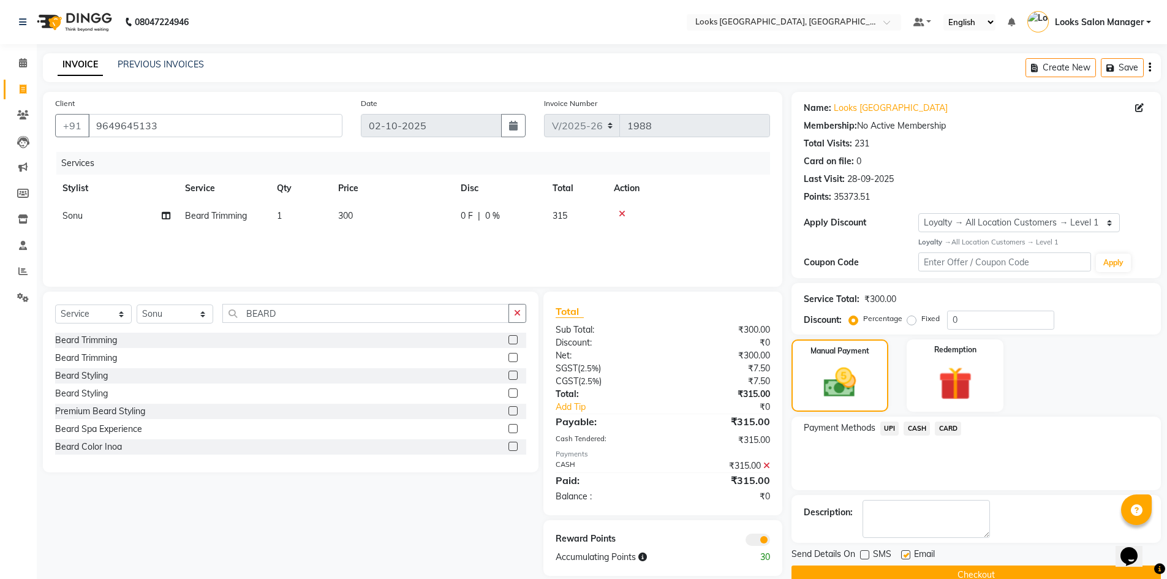
scroll to position [24, 0]
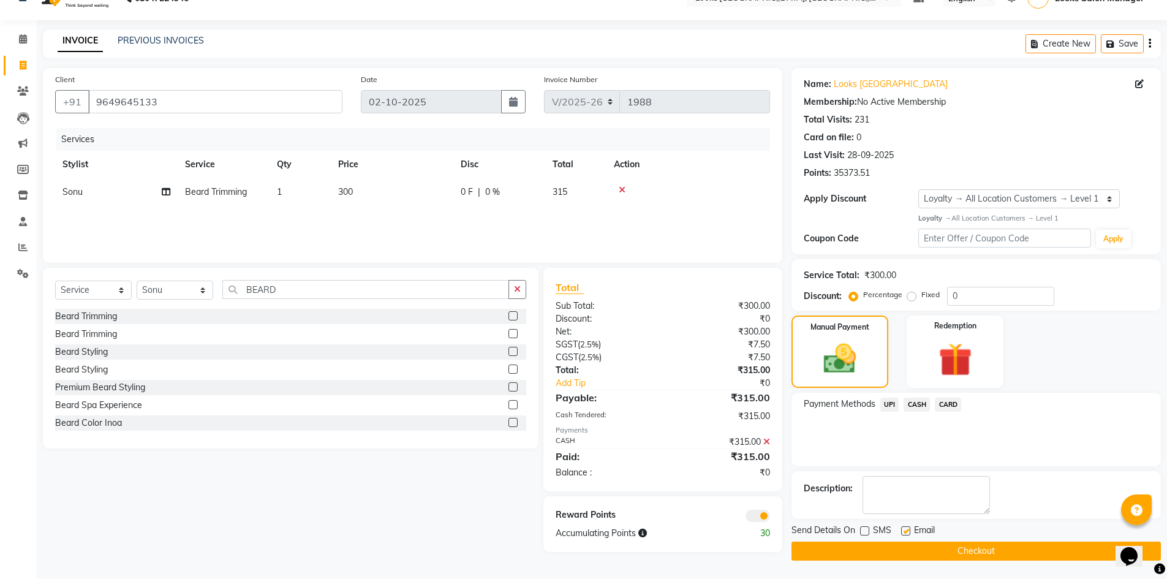
drag, startPoint x: 765, startPoint y: 444, endPoint x: 904, endPoint y: 309, distance: 193.3
click at [765, 444] on icon at bounding box center [766, 442] width 7 height 9
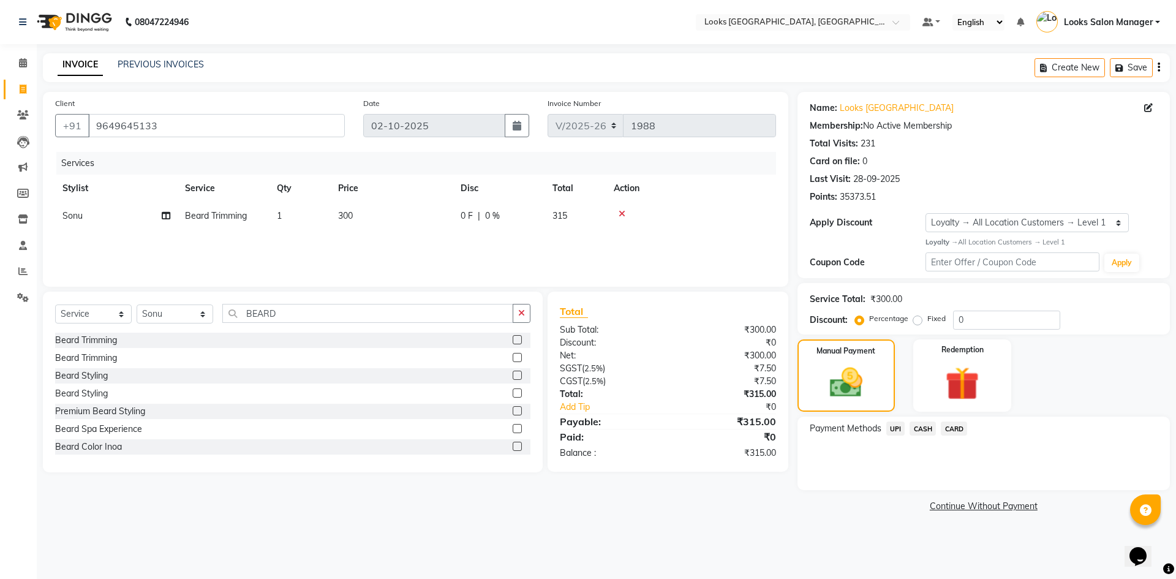
click at [928, 322] on label "Fixed" at bounding box center [937, 318] width 18 height 11
click at [917, 322] on input "Fixed" at bounding box center [920, 318] width 9 height 9
radio input "true"
click at [959, 325] on input "0" at bounding box center [1006, 320] width 107 height 19
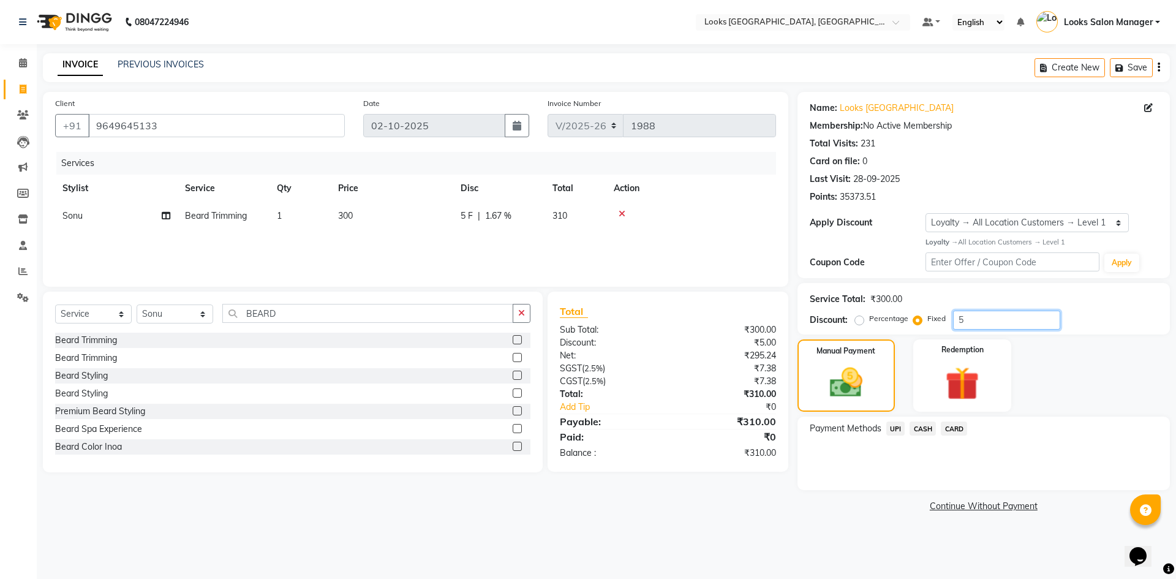
type input "5"
click at [919, 425] on span "CASH" at bounding box center [923, 429] width 26 height 14
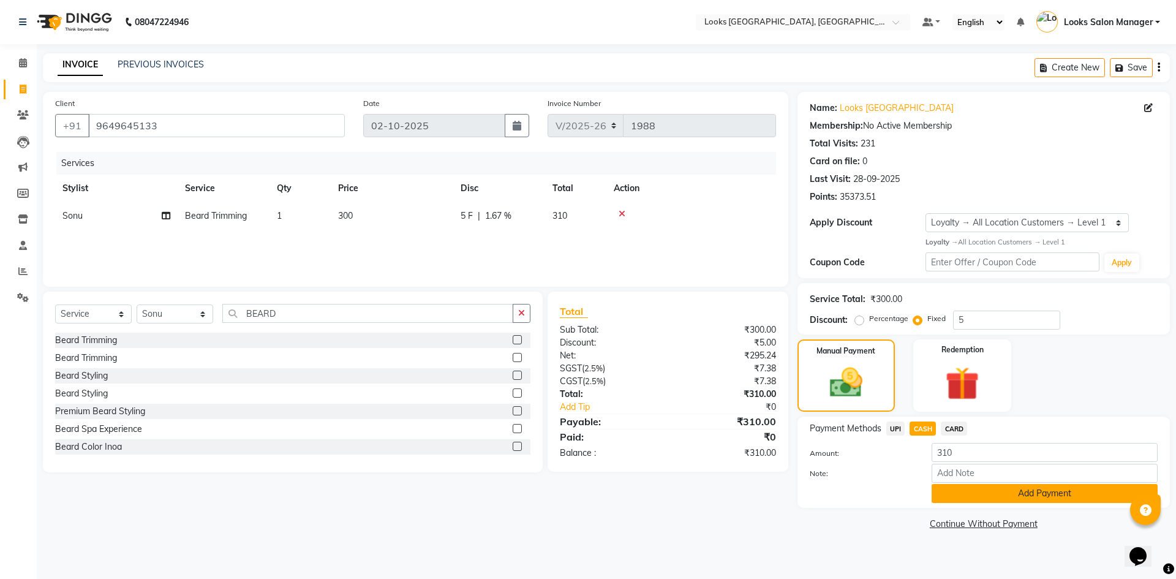
click at [947, 491] on button "Add Payment" at bounding box center [1045, 493] width 226 height 19
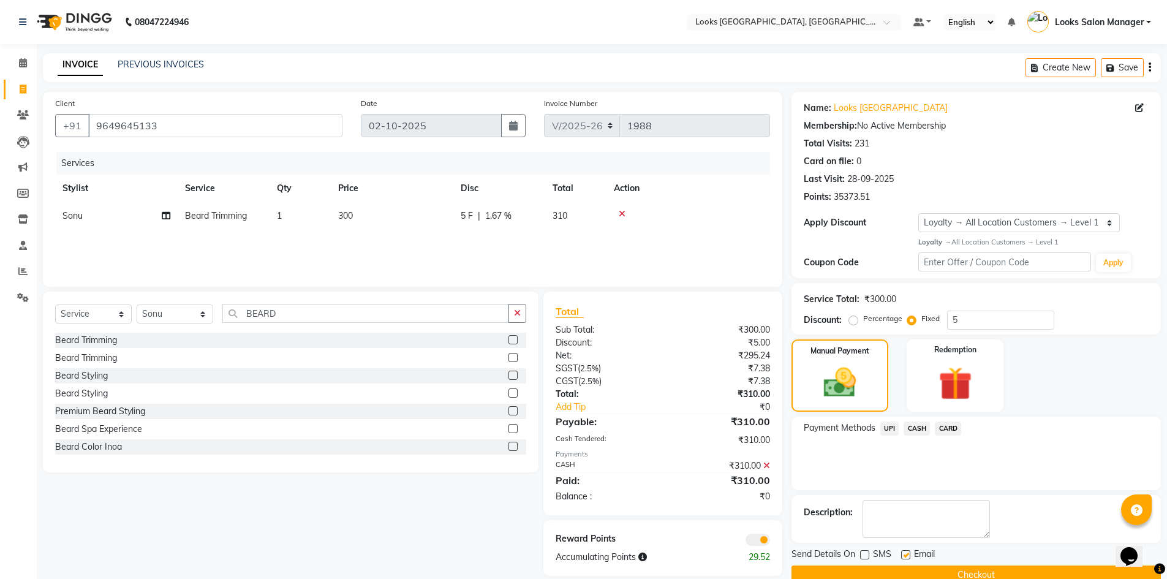
click at [872, 570] on button "Checkout" at bounding box center [976, 575] width 369 height 19
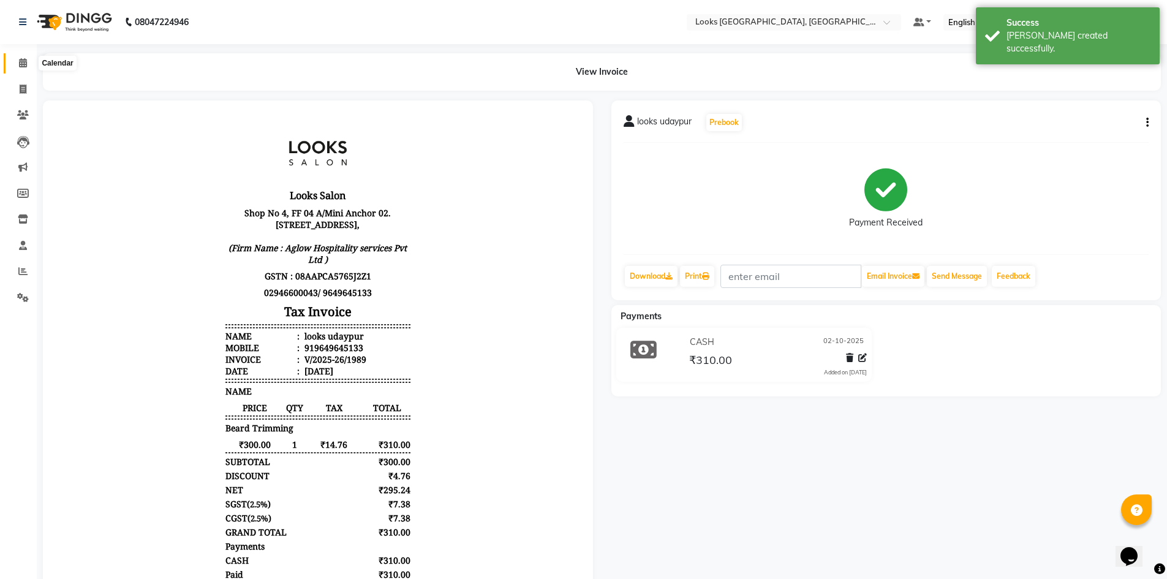
click at [26, 66] on icon at bounding box center [23, 62] width 8 height 9
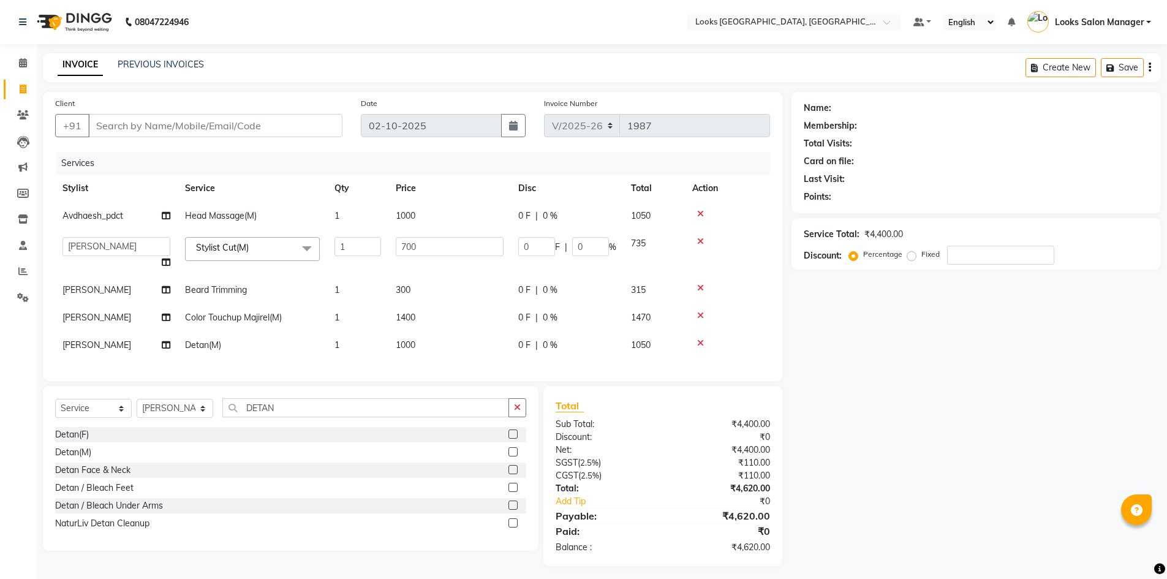
select select "4460"
select select "25215"
select select "service"
select select "25215"
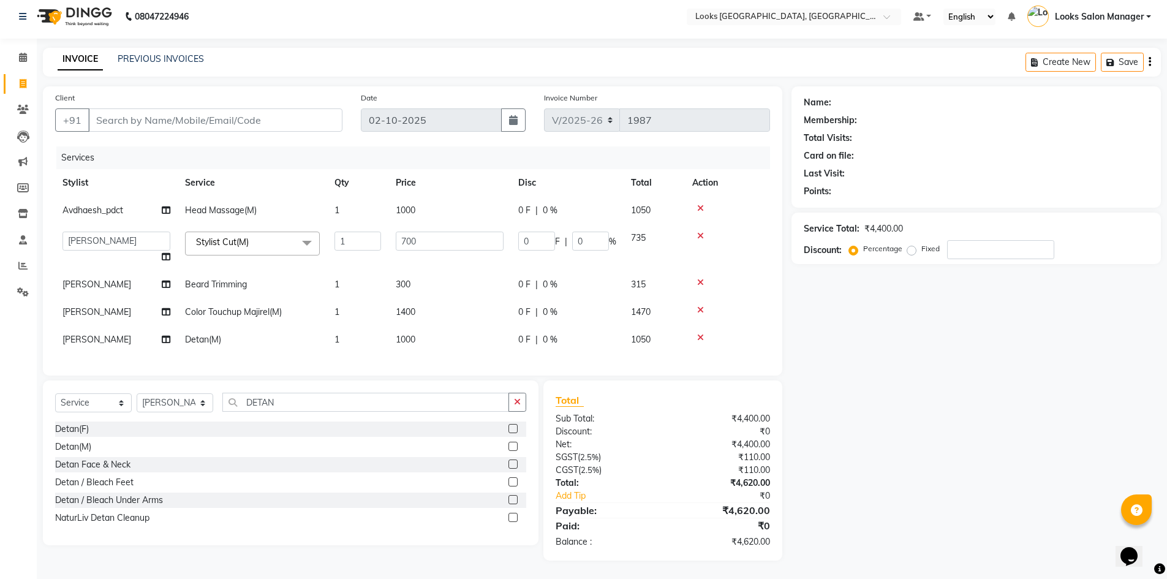
click at [697, 333] on icon at bounding box center [700, 337] width 7 height 9
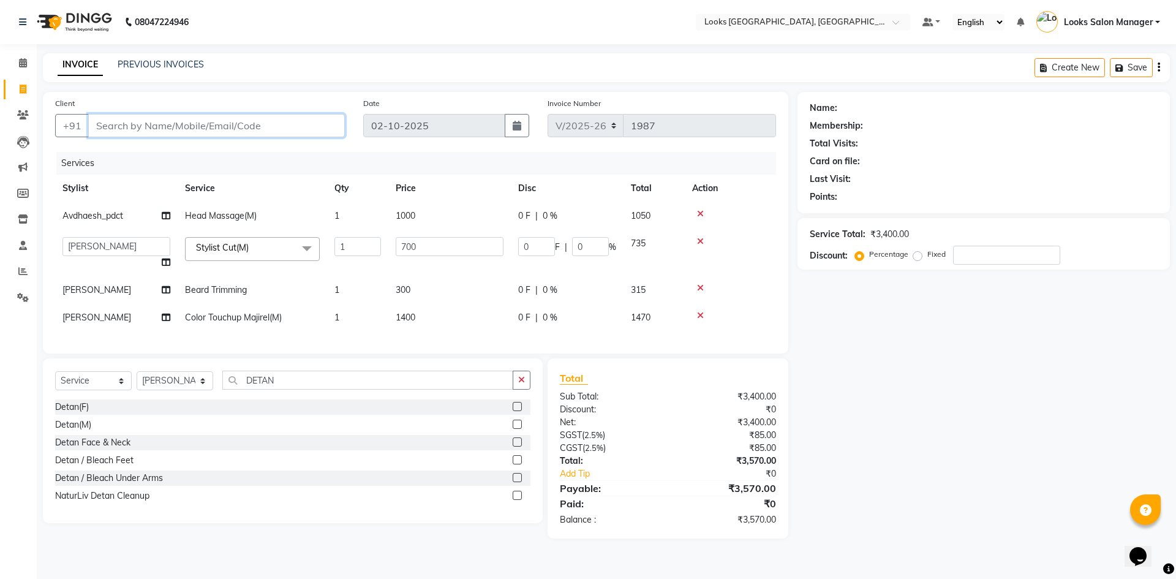
click at [216, 125] on input "Client" at bounding box center [216, 125] width 257 height 23
paste input "9983300618"
type input "9983300618"
type input "0"
type input "9983300618"
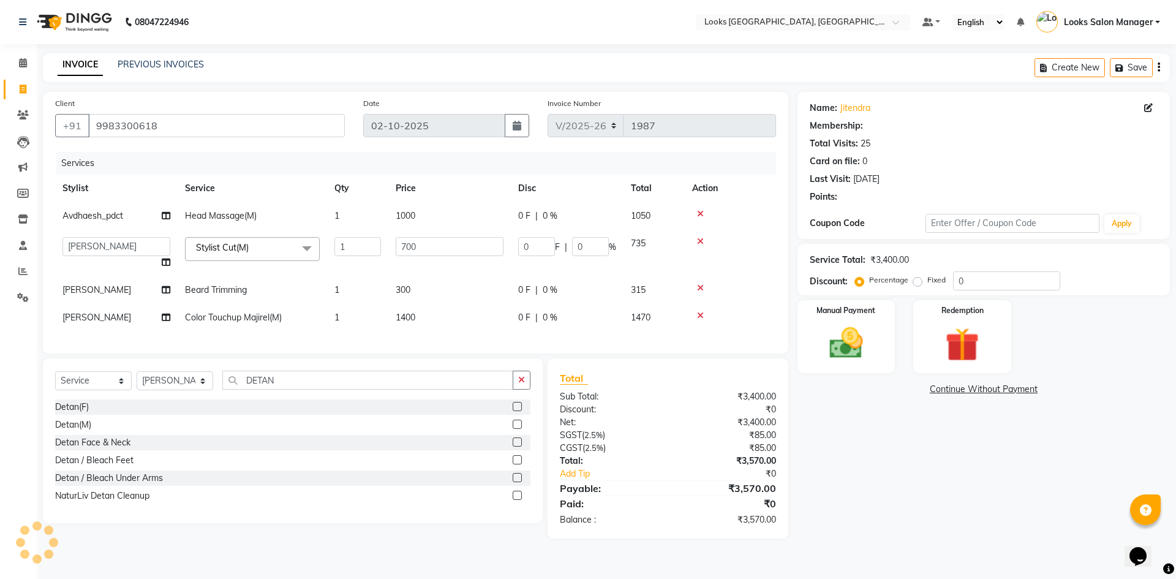
select select "1: Object"
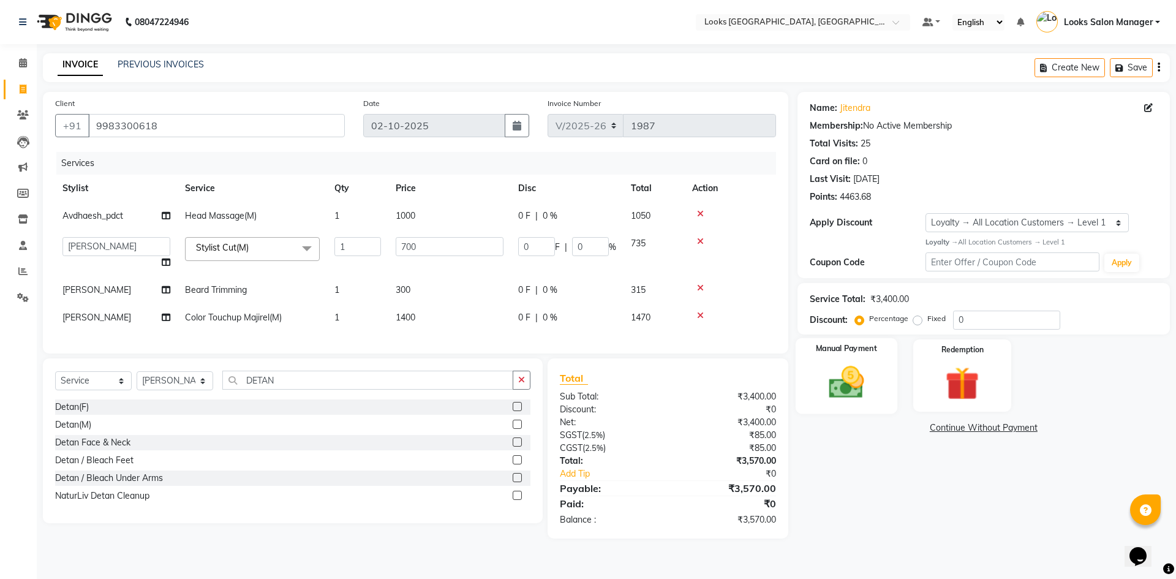
click at [815, 388] on div "Manual Payment" at bounding box center [846, 375] width 102 height 75
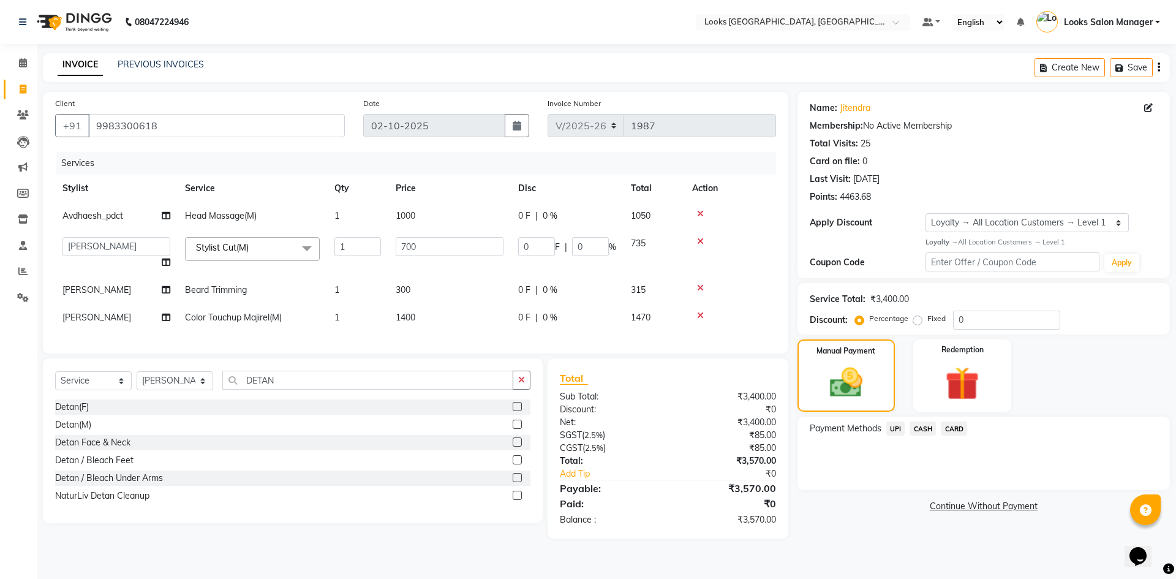
click at [945, 426] on span "CARD" at bounding box center [954, 429] width 26 height 14
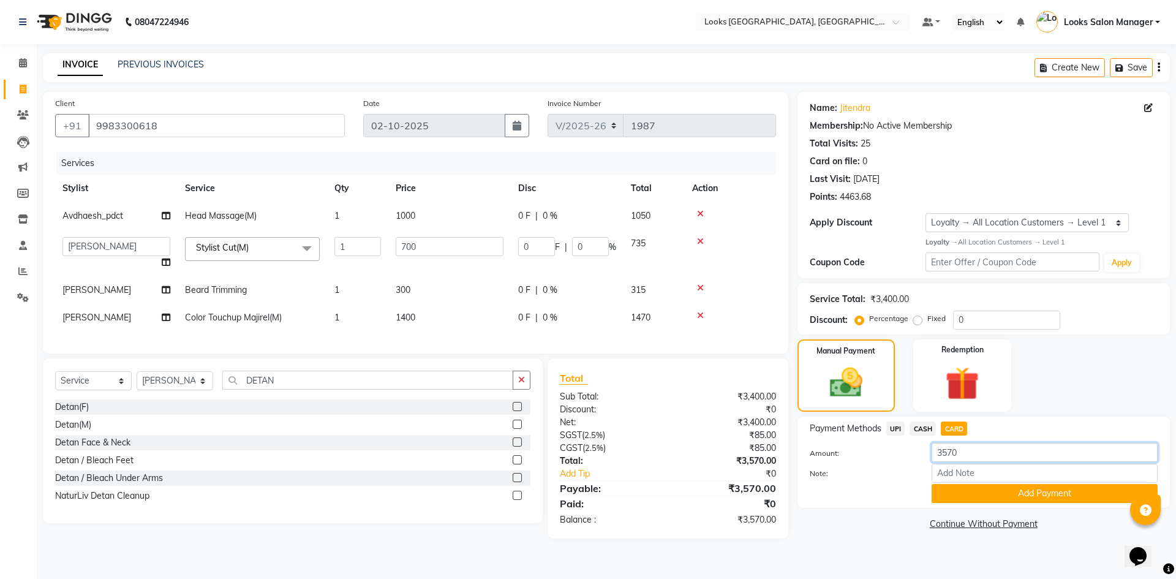
click at [946, 449] on input "3570" at bounding box center [1045, 452] width 226 height 19
click at [947, 453] on input "3570" at bounding box center [1045, 452] width 226 height 19
type input "1838"
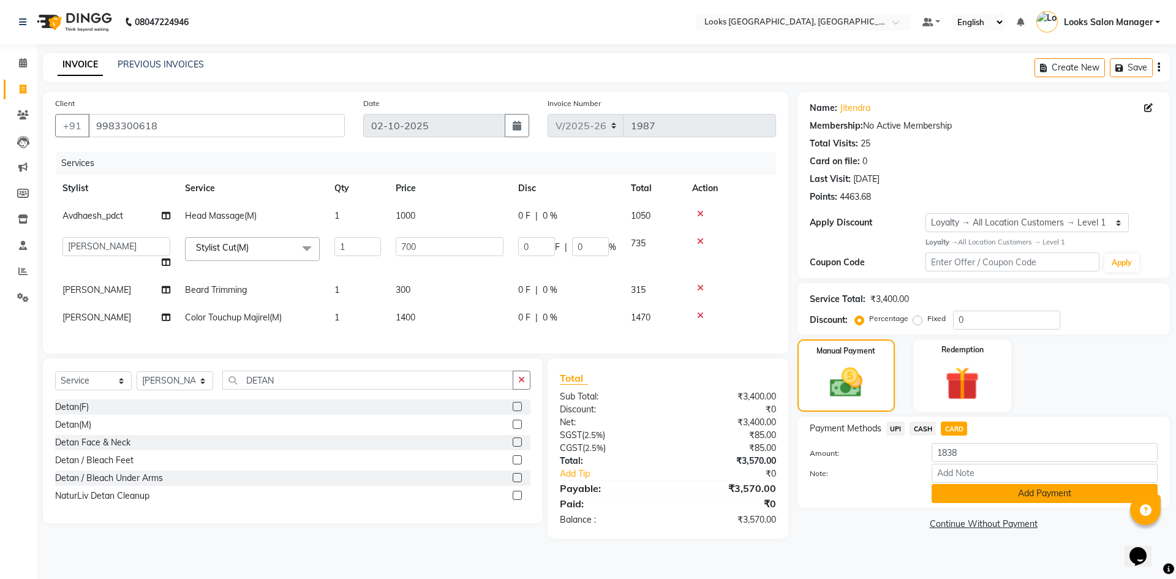
click at [964, 490] on button "Add Payment" at bounding box center [1045, 493] width 226 height 19
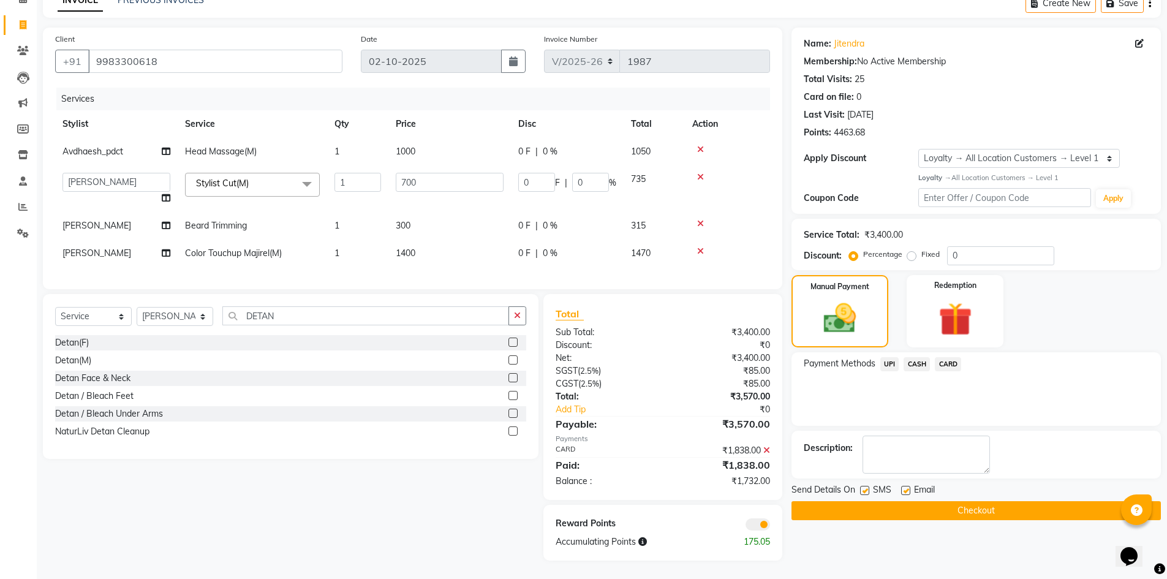
scroll to position [74, 0]
click at [413, 178] on input "700" at bounding box center [450, 182] width 108 height 19
type input "500"
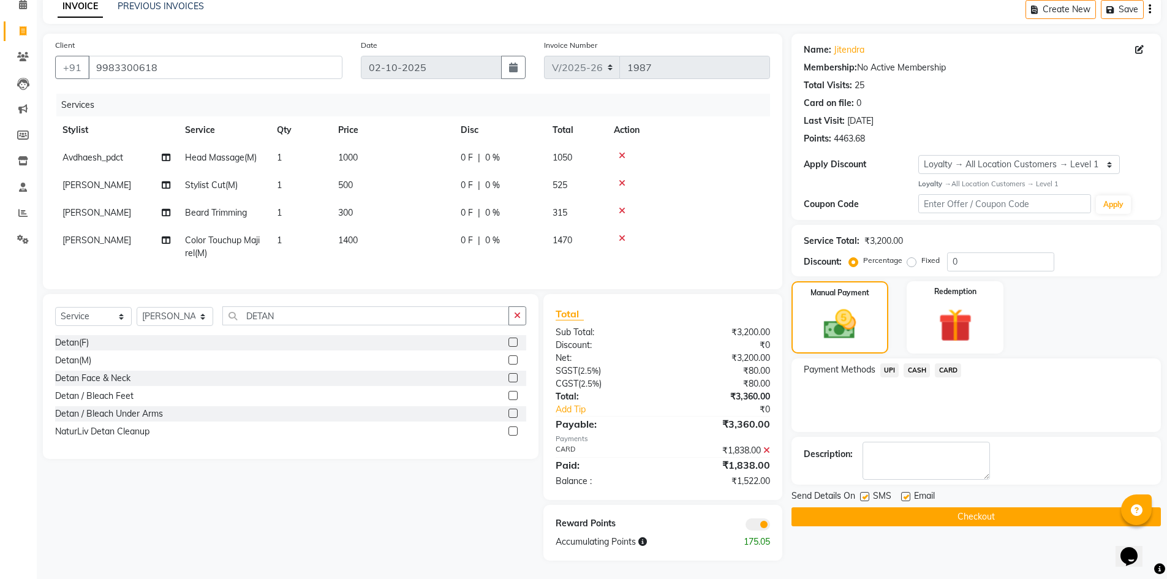
click at [388, 218] on tbody "Avdhaesh_pdct Head Massage(M) 1 1000 0 F | 0 % 1050 [PERSON_NAME] Stylist Cut(M…" at bounding box center [412, 205] width 715 height 123
click at [363, 238] on td "1400" at bounding box center [392, 247] width 123 height 40
select select "25215"
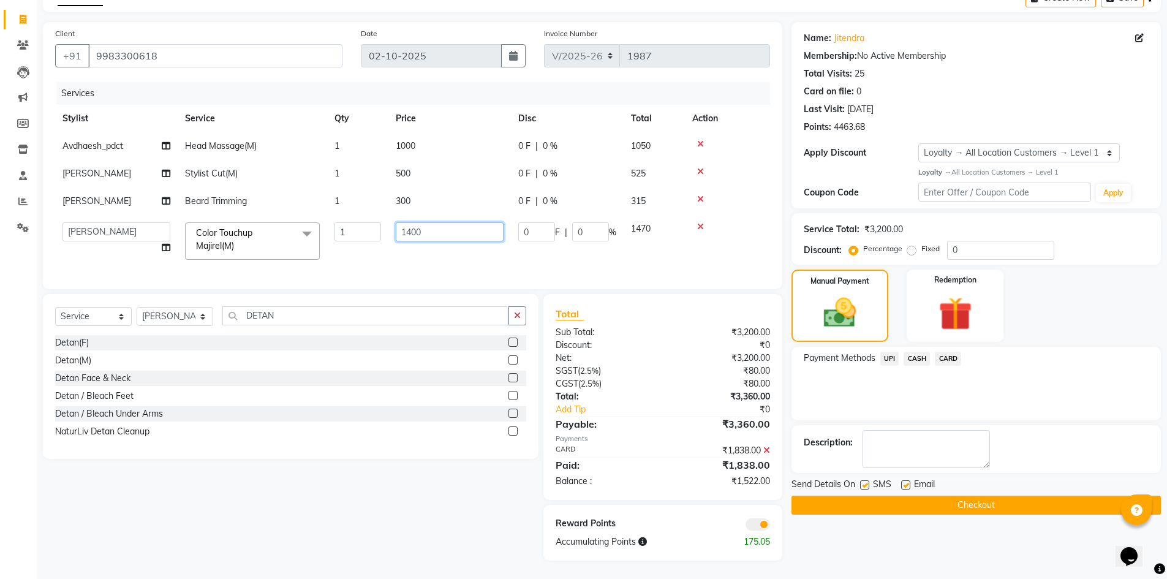
click at [407, 230] on input "1400" at bounding box center [450, 231] width 108 height 19
type input "1200"
click at [400, 249] on td "1200" at bounding box center [449, 241] width 123 height 52
select select "25215"
click at [915, 355] on span "CASH" at bounding box center [917, 359] width 26 height 14
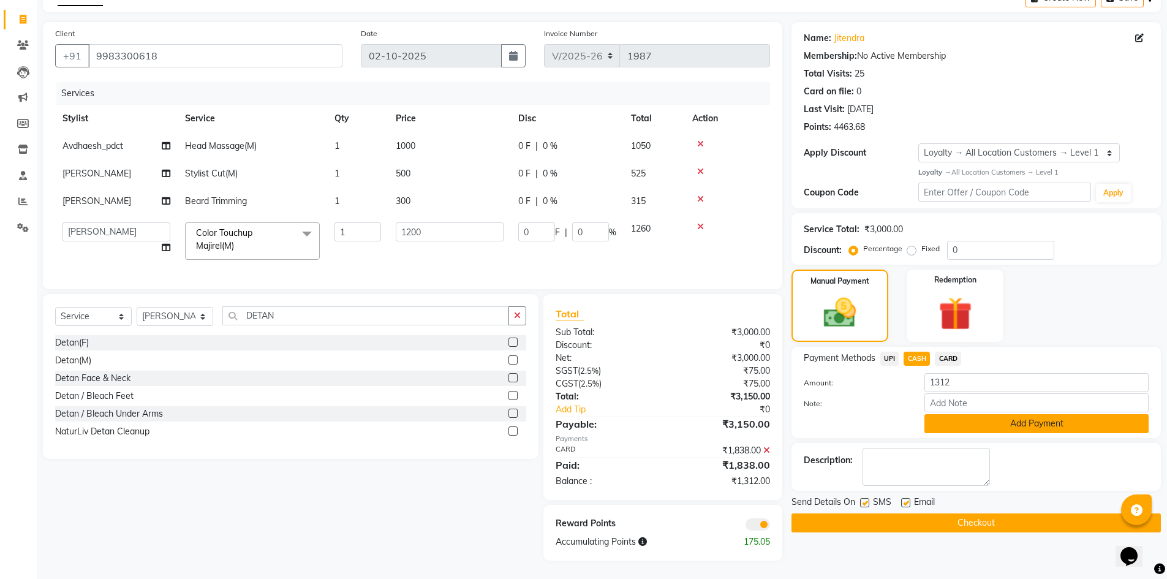
click at [951, 423] on button "Add Payment" at bounding box center [1037, 423] width 224 height 19
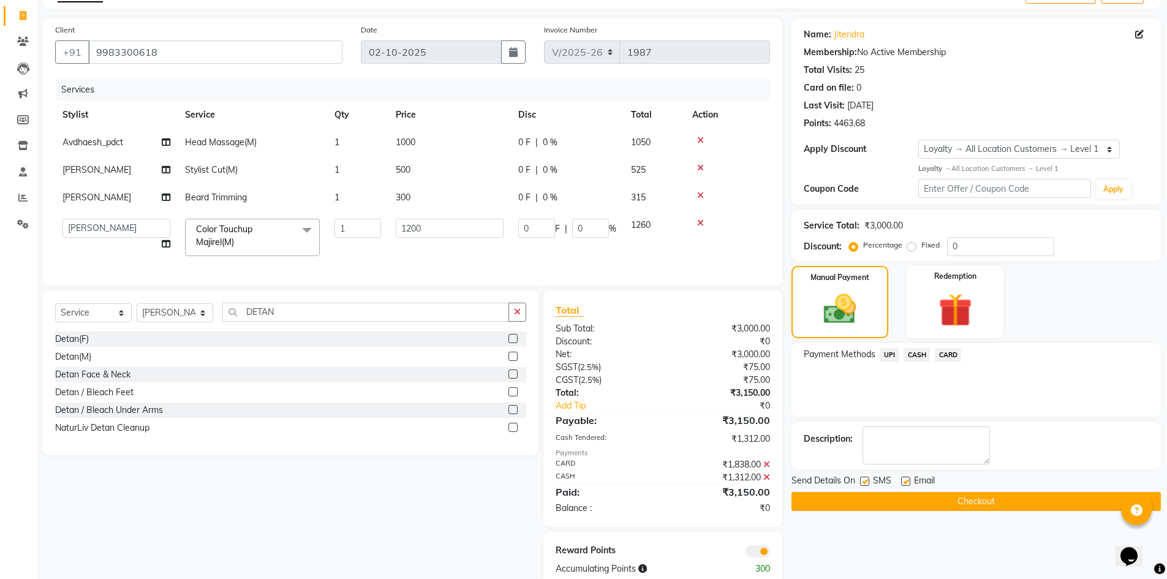
click at [862, 480] on label at bounding box center [864, 481] width 9 height 9
click at [862, 480] on input "checkbox" at bounding box center [864, 482] width 8 height 8
checkbox input "false"
click at [1142, 35] on icon at bounding box center [1139, 34] width 9 height 9
select select "[DEMOGRAPHIC_DATA]"
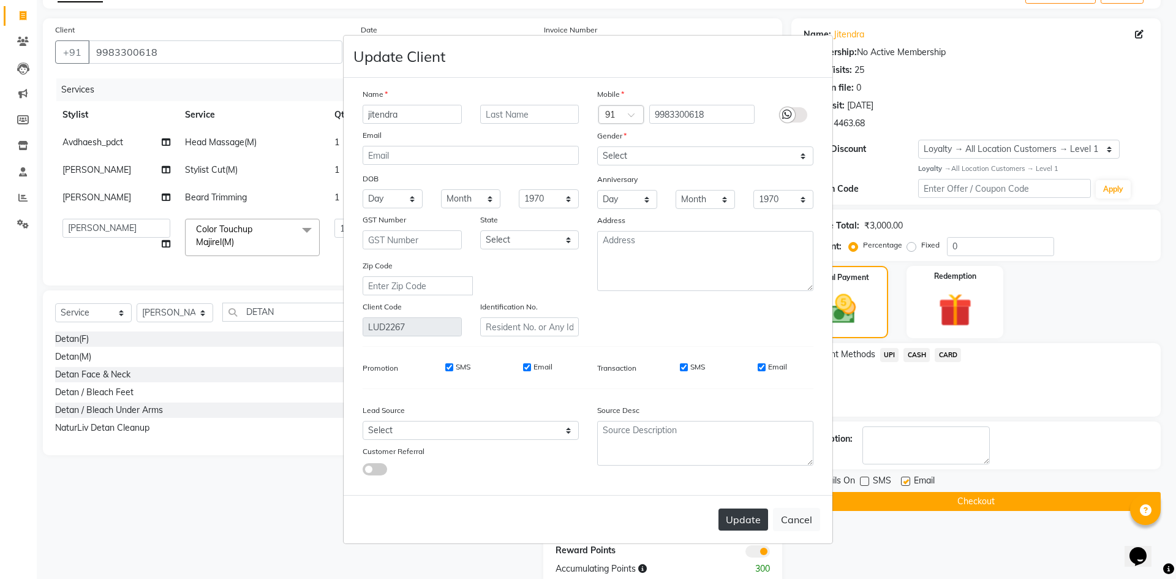
click at [739, 523] on button "Update" at bounding box center [744, 520] width 50 height 22
select select
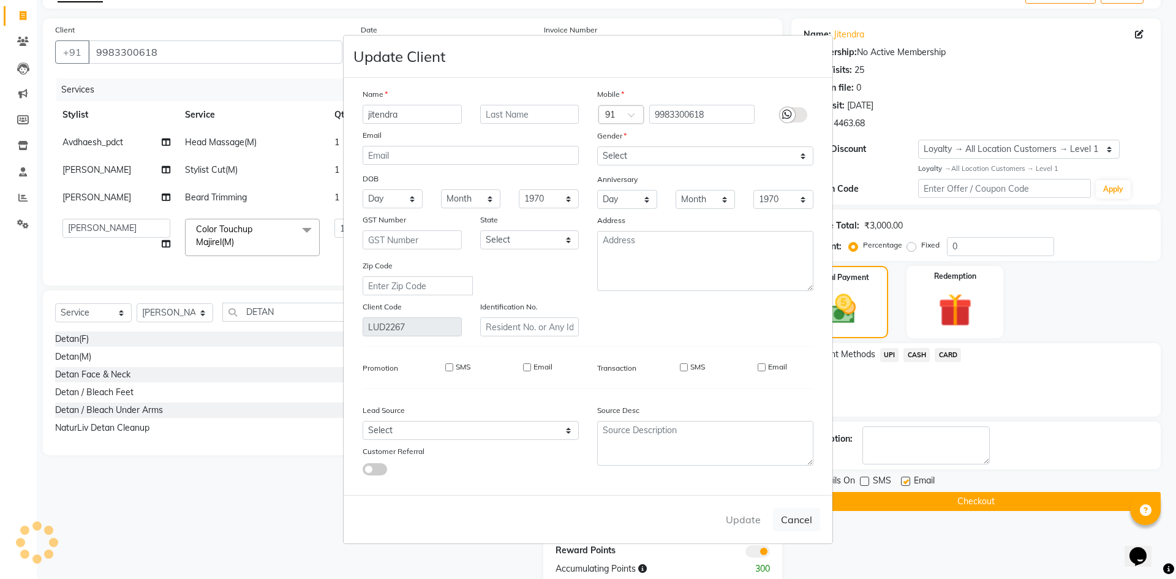
select select
checkbox input "false"
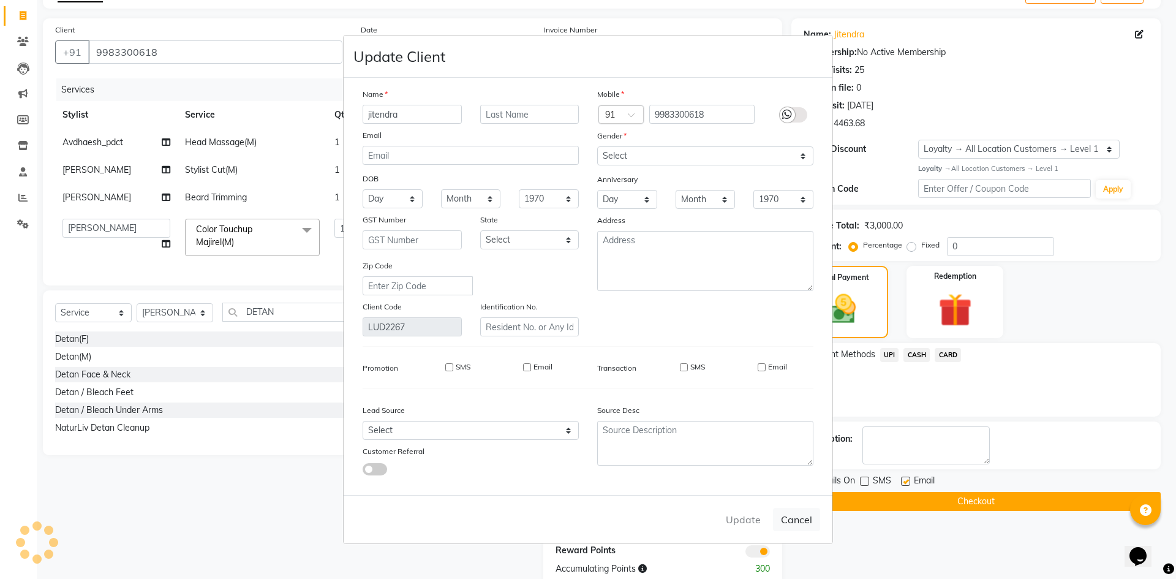
checkbox input "false"
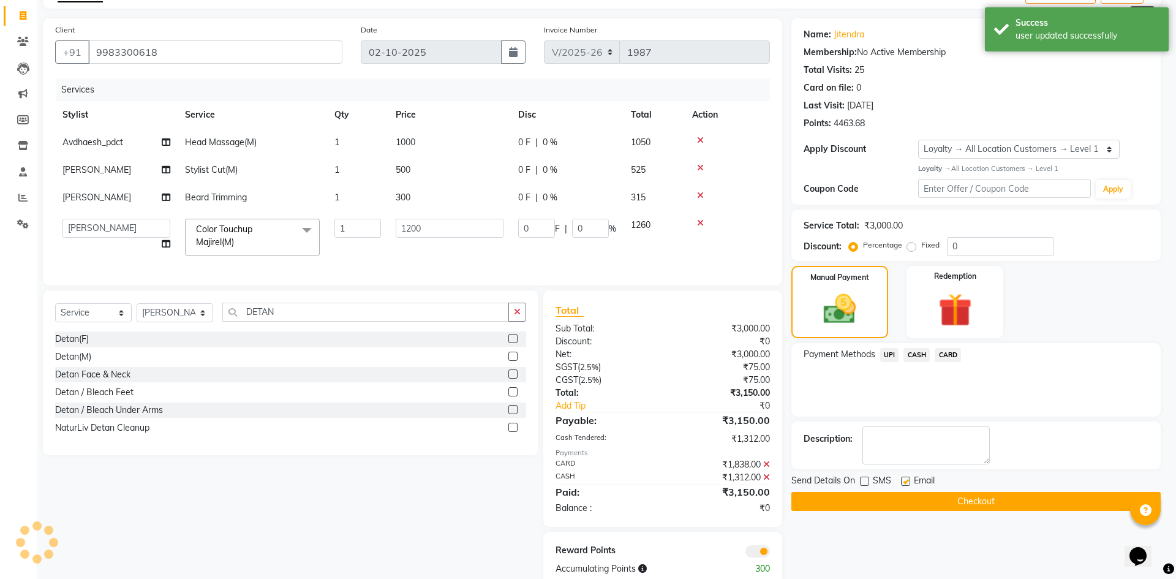
select select "1: Object"
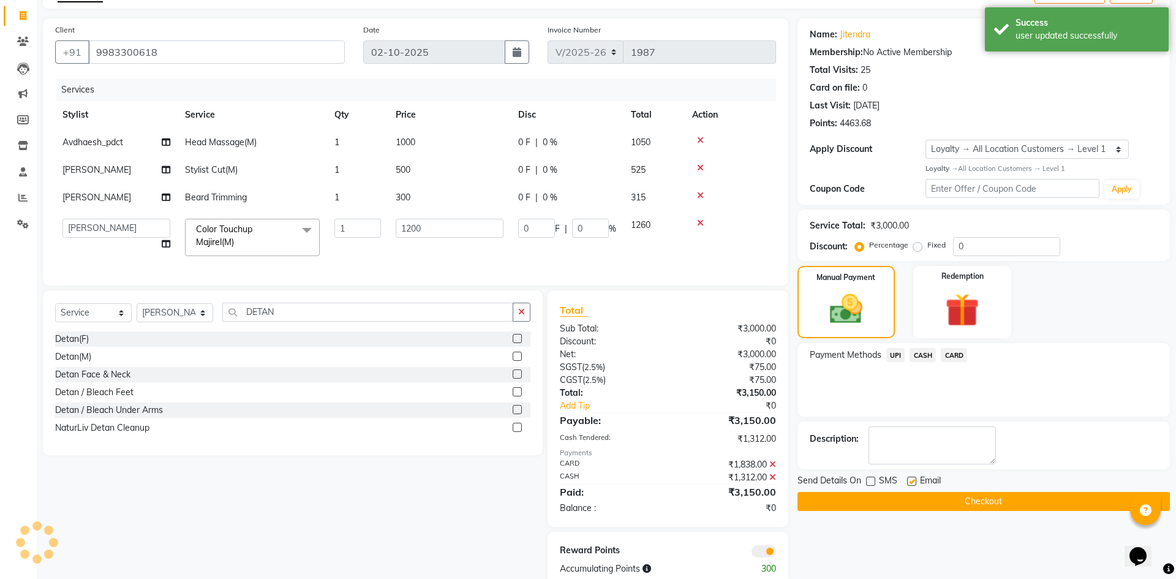
click at [842, 504] on button "Checkout" at bounding box center [984, 501] width 373 height 19
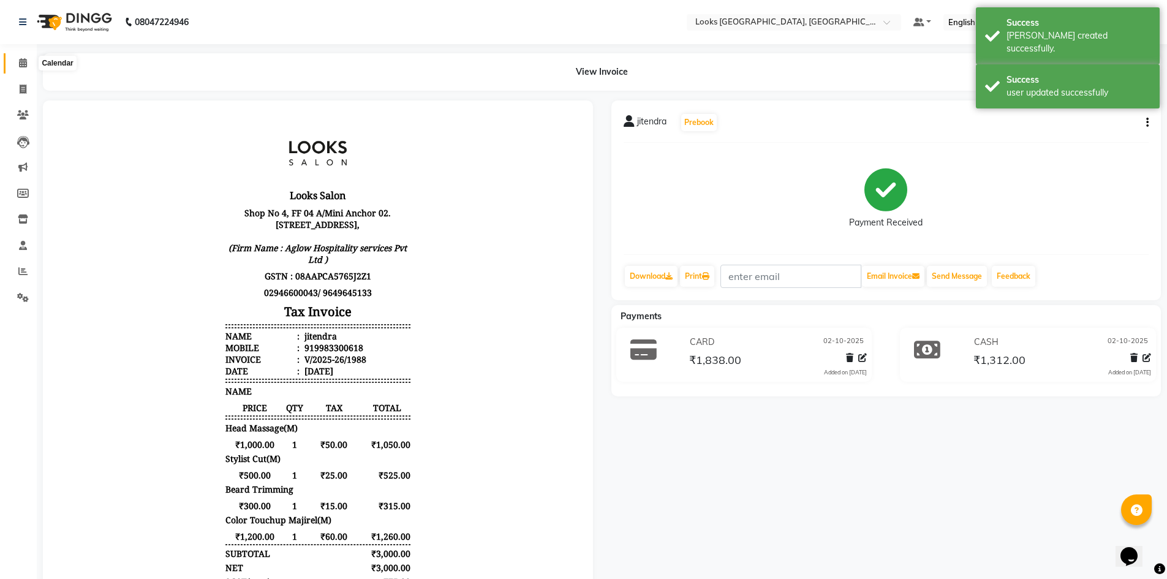
click at [30, 66] on span at bounding box center [22, 63] width 21 height 14
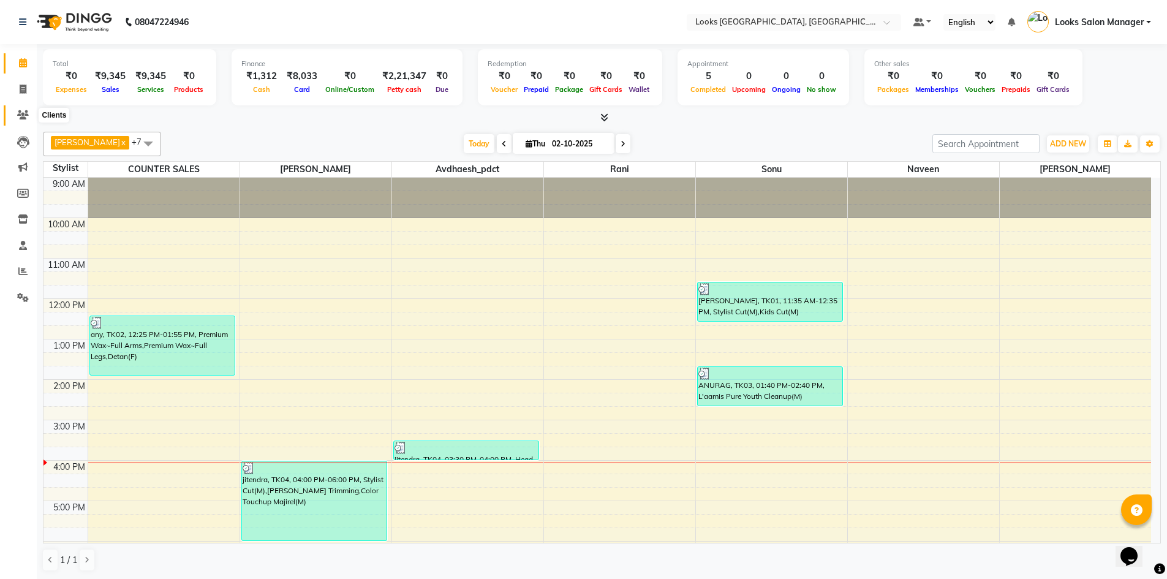
click at [20, 112] on icon at bounding box center [23, 114] width 12 height 9
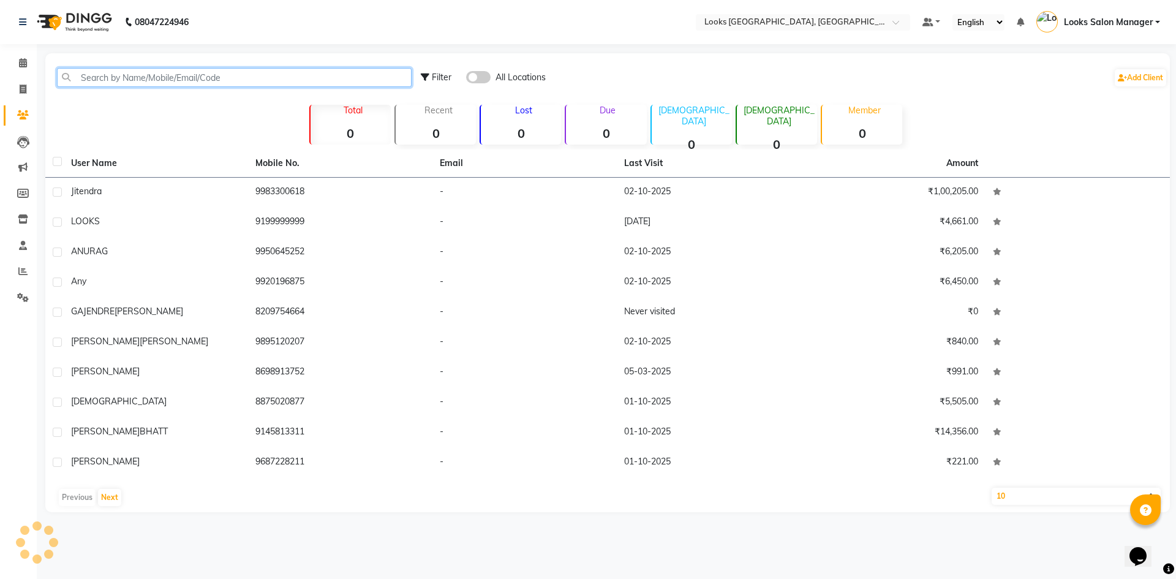
click at [113, 80] on input "text" at bounding box center [234, 77] width 355 height 19
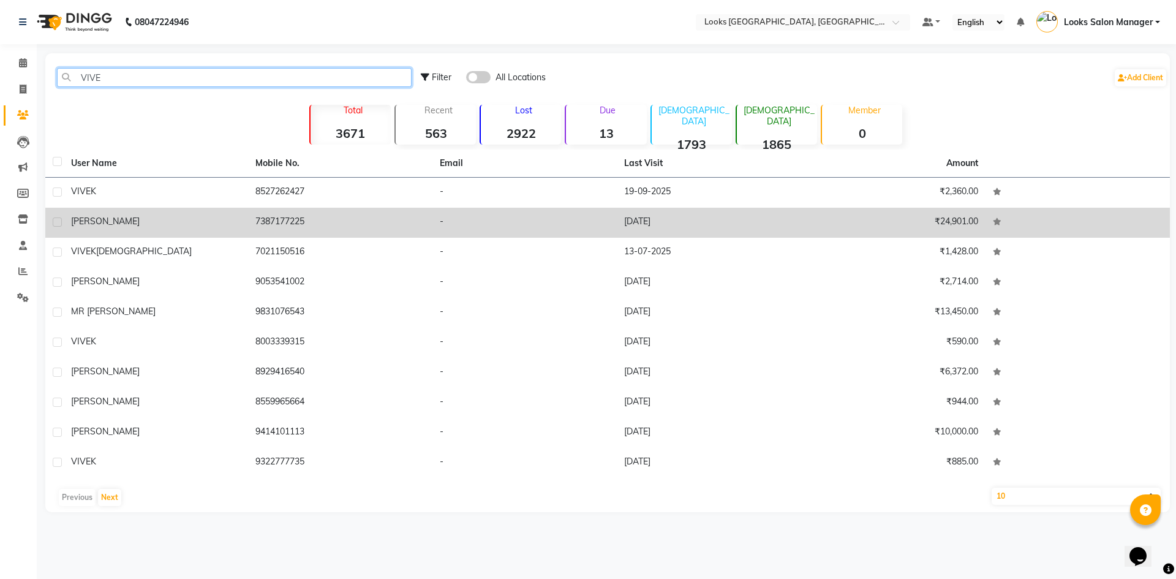
type input "VIVE"
click at [433, 229] on td "-" at bounding box center [525, 223] width 184 height 30
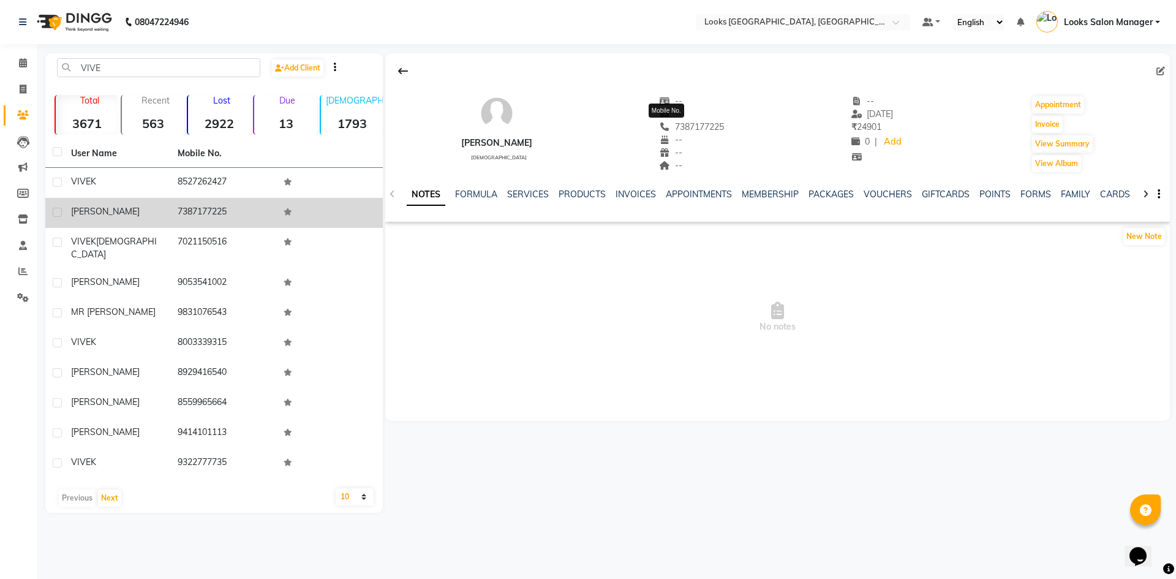
click at [687, 123] on span "7387177225" at bounding box center [692, 126] width 65 height 11
copy span "7387177225"
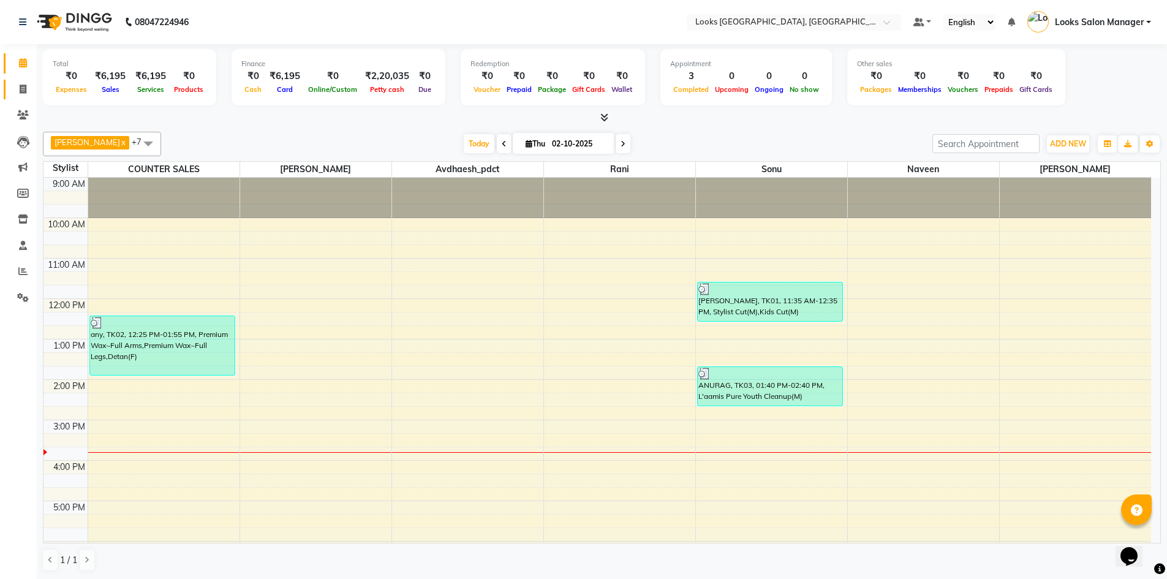
click at [23, 96] on link "Invoice" at bounding box center [18, 90] width 29 height 20
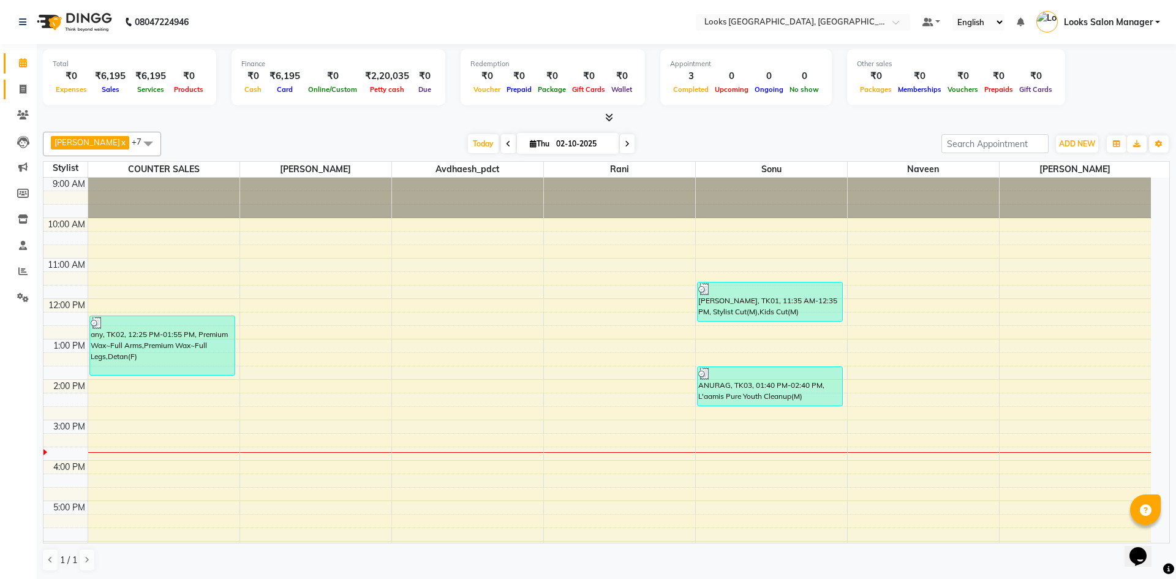
select select "4460"
select select "service"
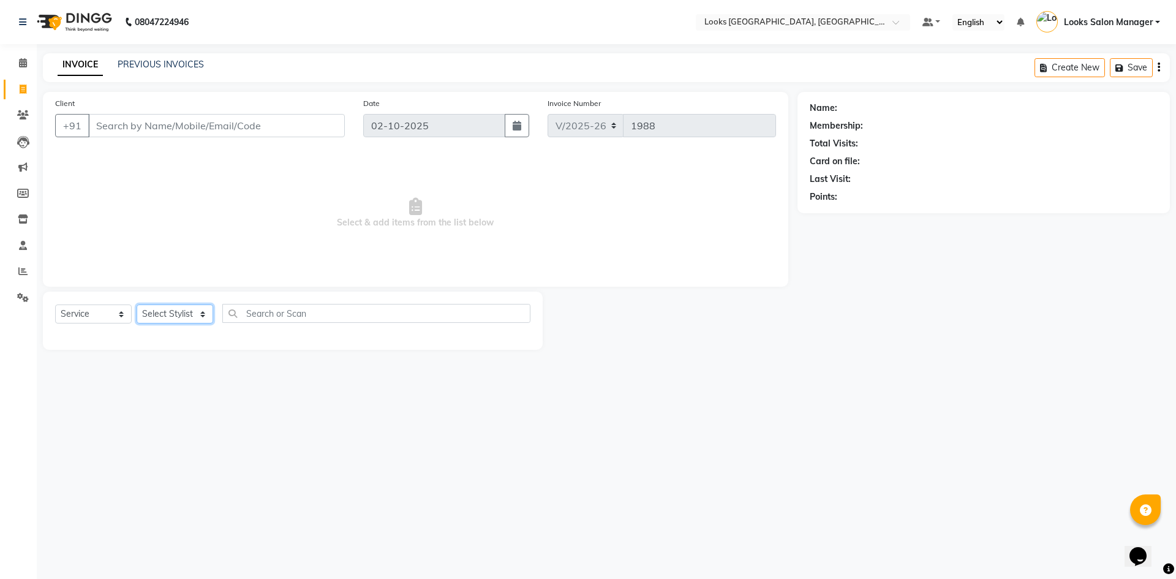
click at [168, 308] on select "Select Stylist" at bounding box center [175, 314] width 77 height 19
select select "53491"
click at [137, 305] on select "Select Stylist Avdhaesh_pdct COUNTER SALES [PERSON_NAME] Looks Salon Manager [P…" at bounding box center [175, 314] width 77 height 19
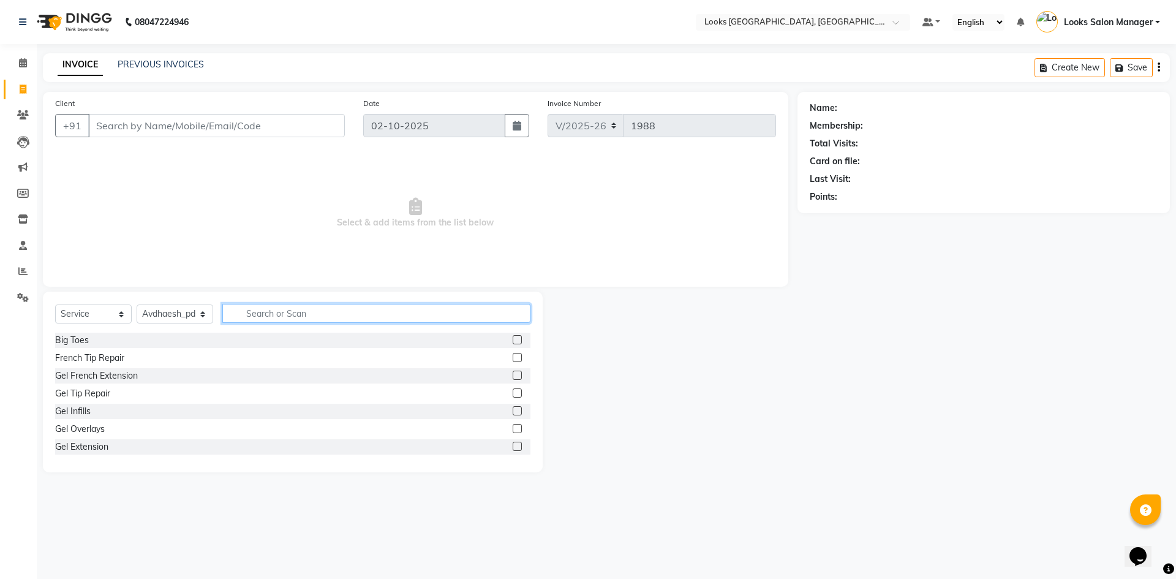
click at [267, 307] on input "text" at bounding box center [376, 313] width 308 height 19
type input "SHAMPO"
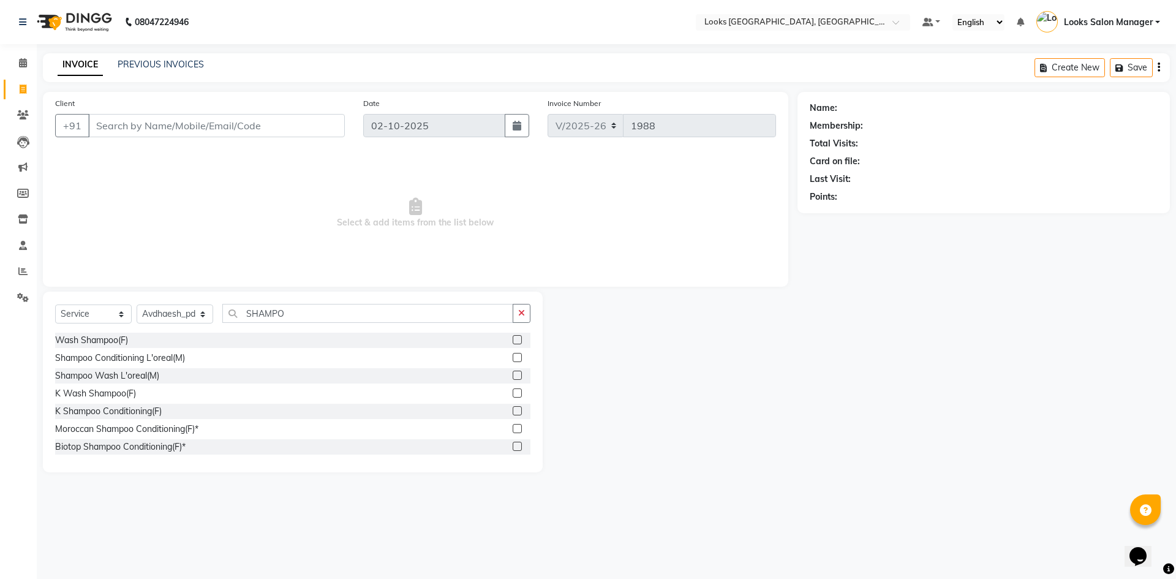
click at [513, 342] on label at bounding box center [517, 339] width 9 height 9
click at [513, 342] on input "checkbox" at bounding box center [517, 340] width 8 height 8
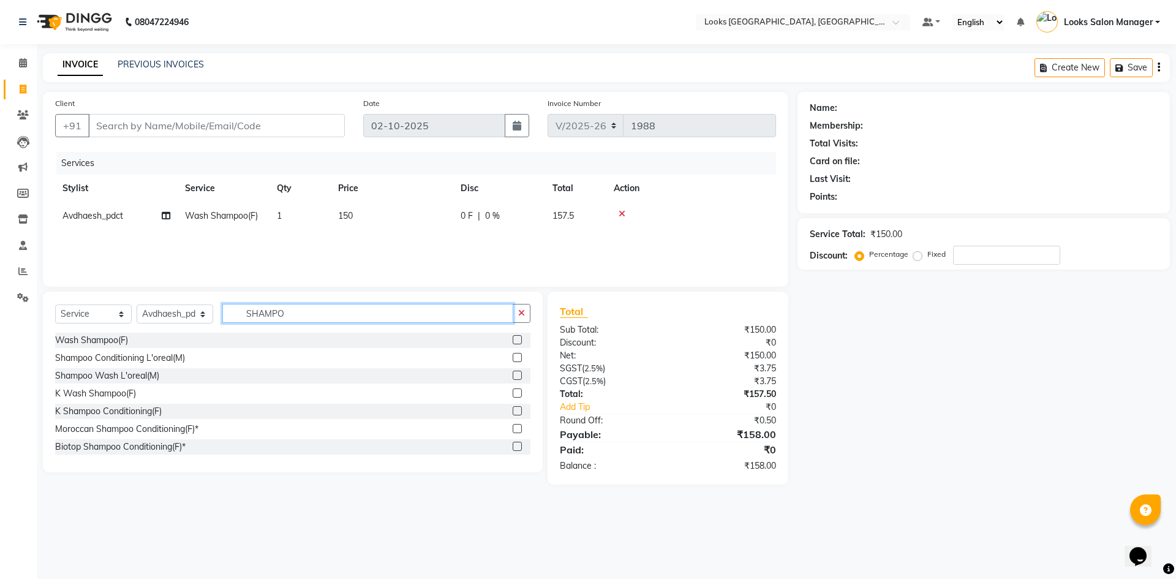
checkbox input "false"
click at [382, 316] on input "SHAMPO" at bounding box center [367, 313] width 291 height 19
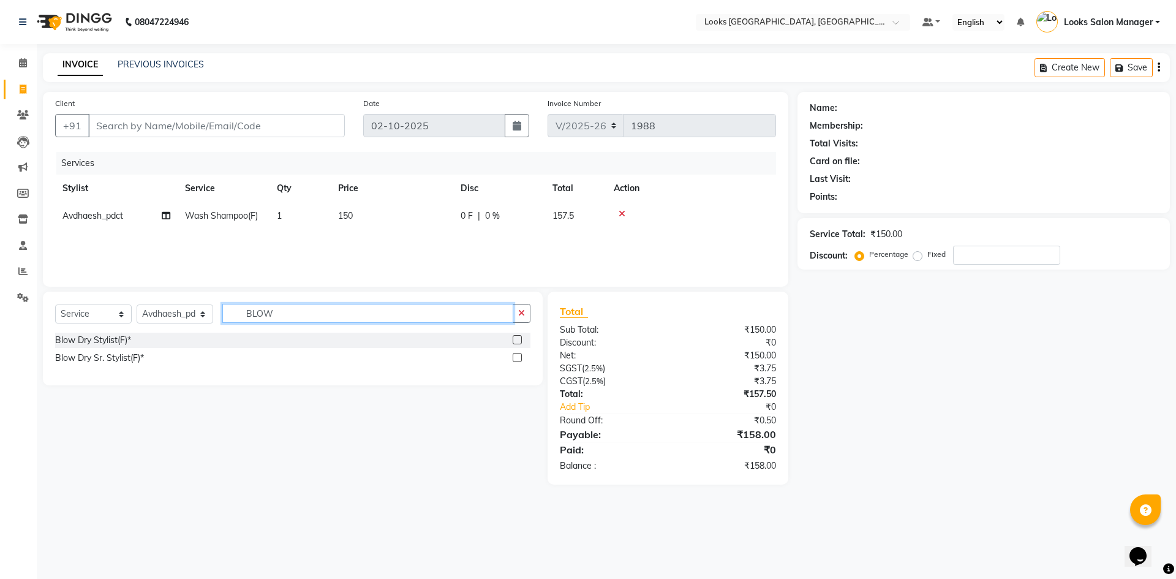
type input "BLOW"
click at [520, 339] on label at bounding box center [517, 339] width 9 height 9
click at [520, 339] on input "checkbox" at bounding box center [517, 340] width 8 height 8
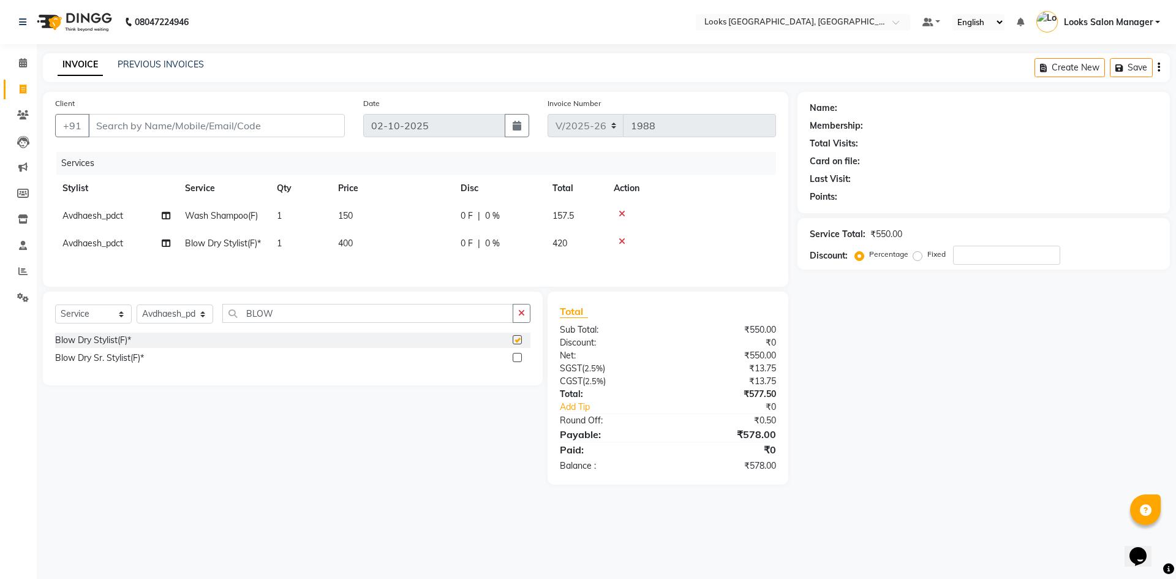
checkbox input "false"
click at [393, 229] on td "150" at bounding box center [392, 216] width 123 height 28
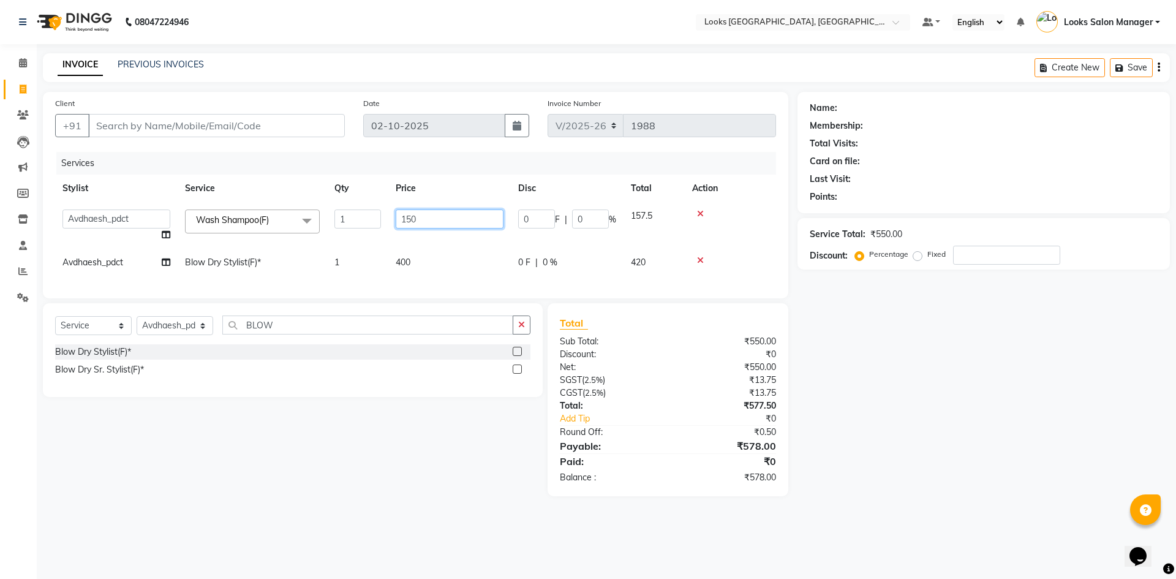
drag, startPoint x: 394, startPoint y: 225, endPoint x: 400, endPoint y: 222, distance: 6.9
click at [399, 224] on td "150" at bounding box center [449, 225] width 123 height 47
click at [408, 221] on input "150" at bounding box center [450, 219] width 108 height 19
type input "400"
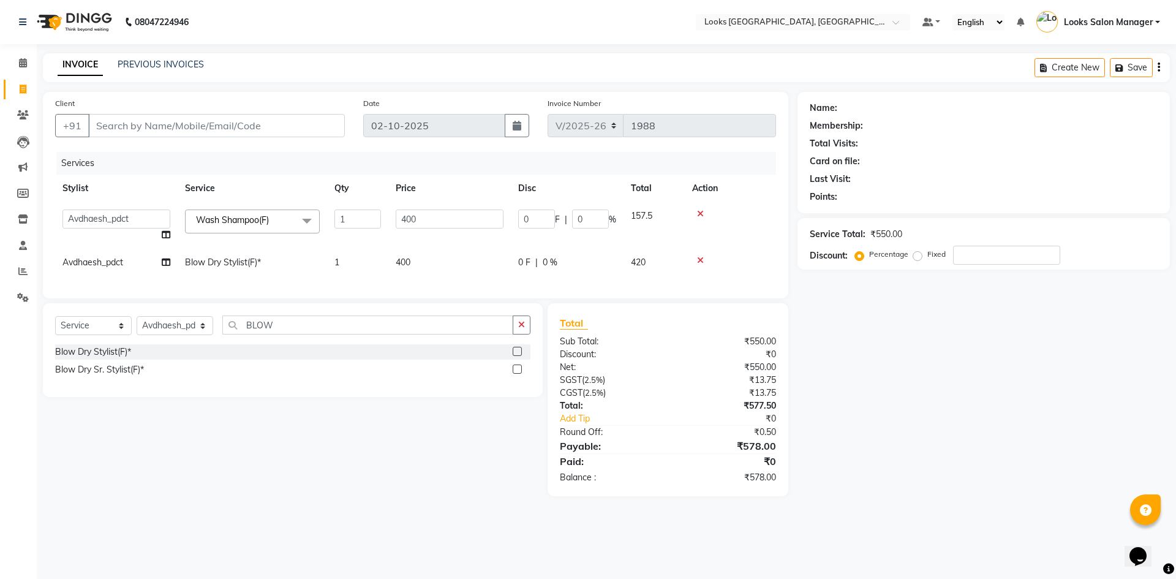
click at [395, 234] on tbody "Avdhaesh_pdct COUNTER SALES Ganesh Looks Salon Manager [PERSON_NAME] [PERSON_NA…" at bounding box center [415, 239] width 721 height 74
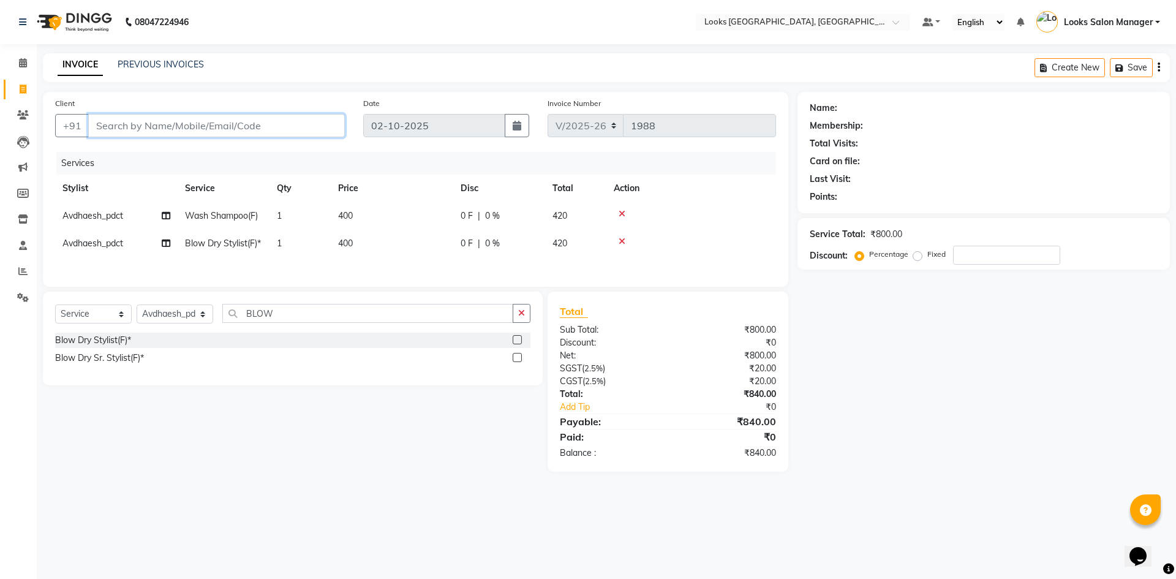
paste input "7387177225"
type input "7387177225"
type input "0"
type input "7387177225"
select select "1: Object"
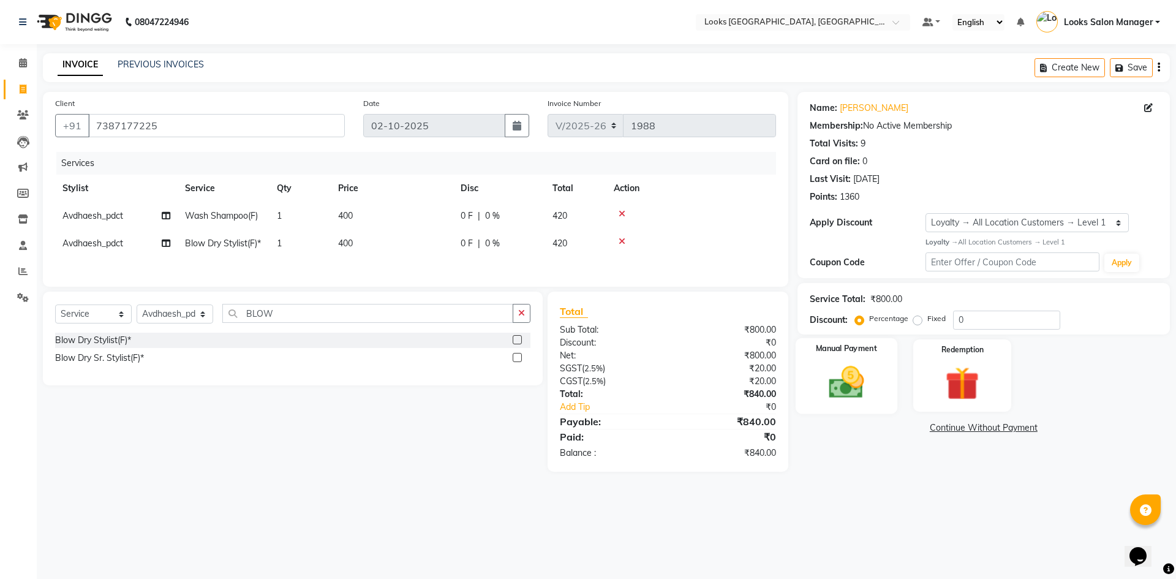
click at [844, 386] on img at bounding box center [846, 382] width 57 height 40
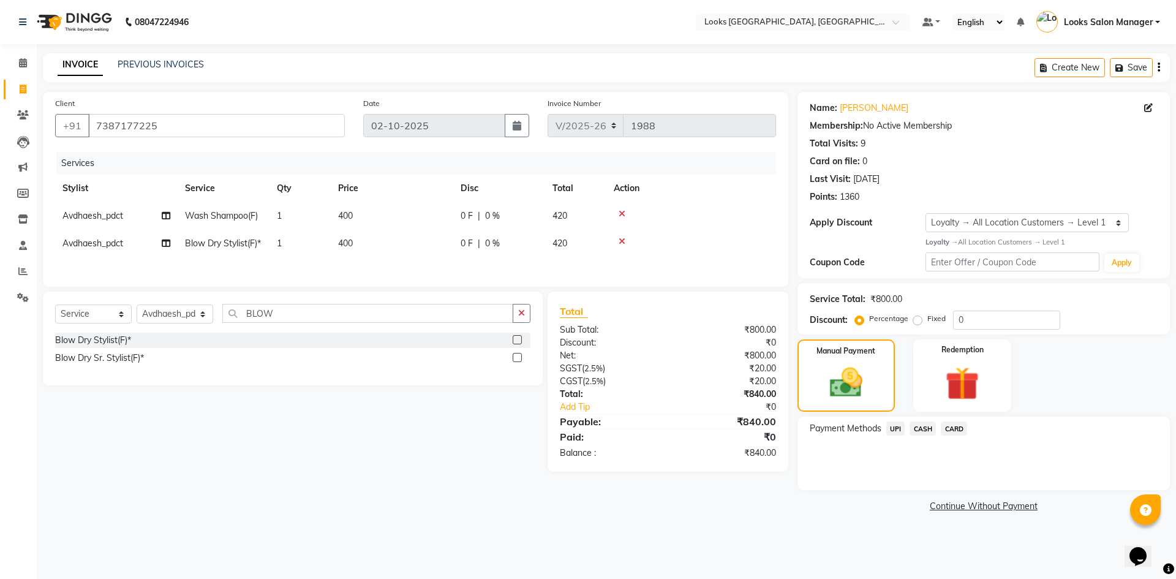
click at [957, 434] on span "CARD" at bounding box center [954, 429] width 26 height 14
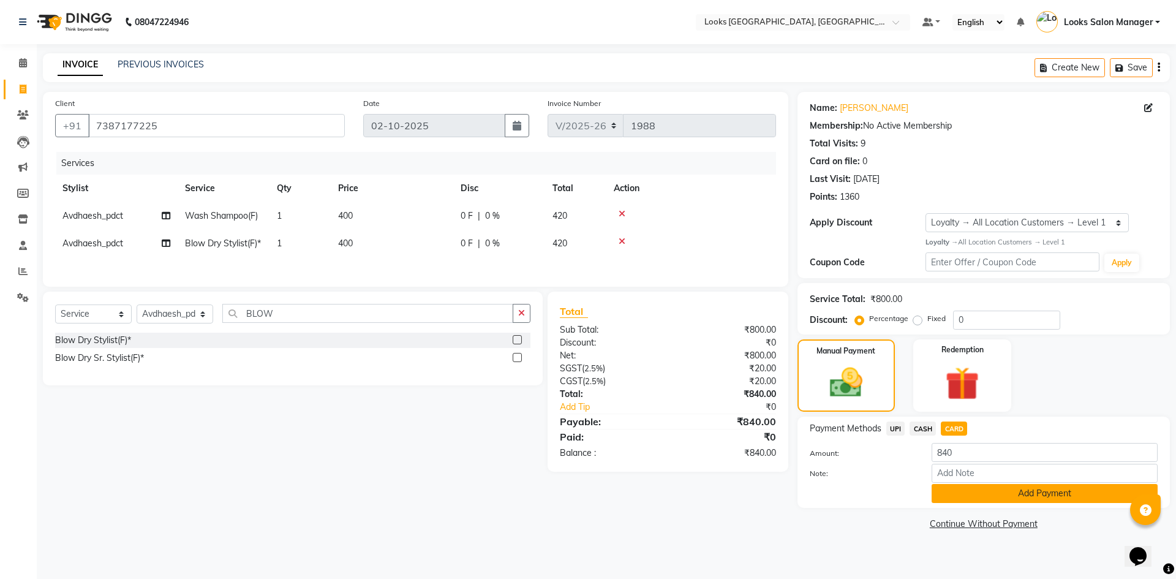
click at [958, 496] on button "Add Payment" at bounding box center [1045, 493] width 226 height 19
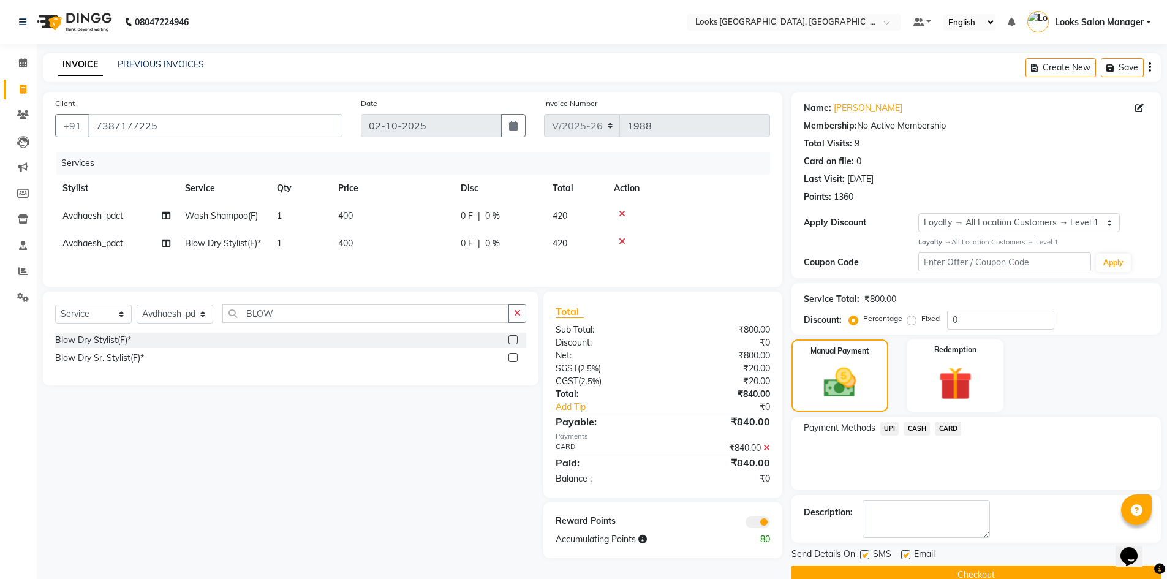
click at [867, 554] on label at bounding box center [864, 554] width 9 height 9
click at [867, 554] on input "checkbox" at bounding box center [864, 555] width 8 height 8
checkbox input "false"
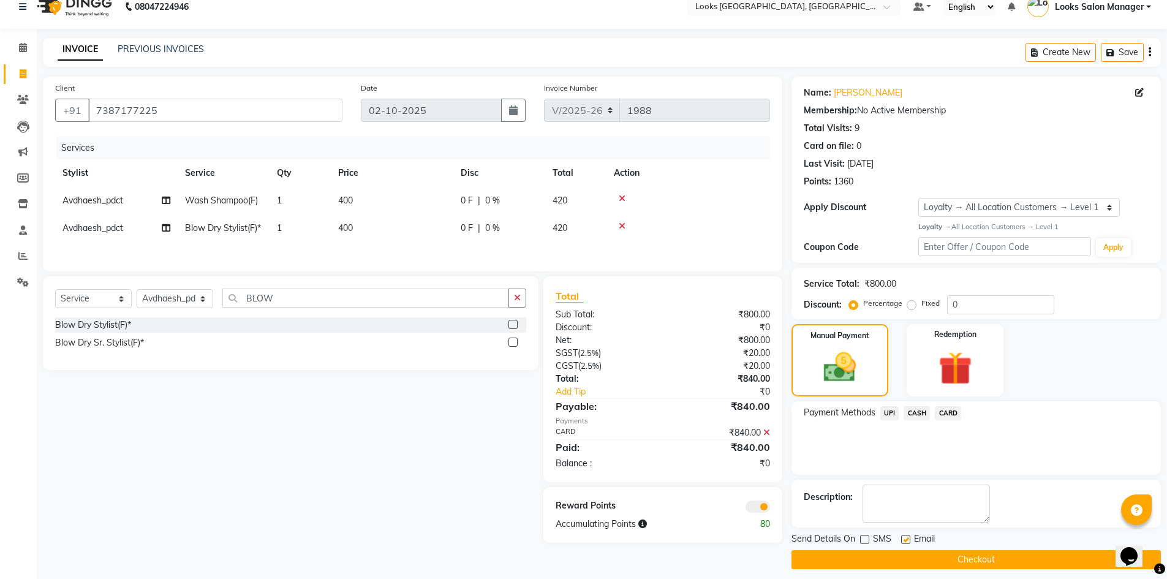
scroll to position [24, 0]
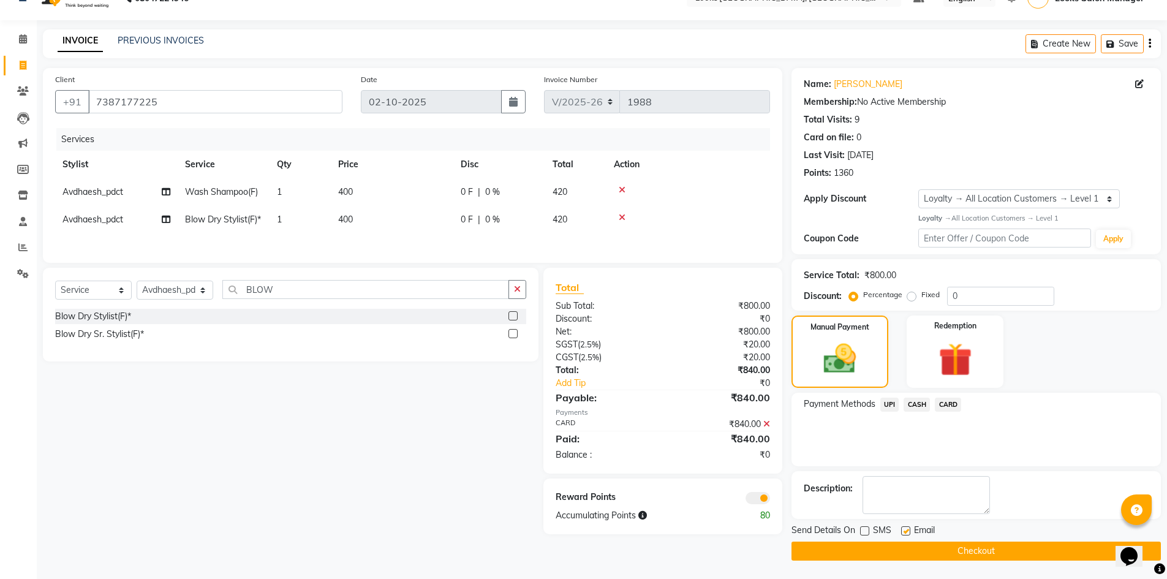
click at [987, 554] on button "Checkout" at bounding box center [976, 551] width 369 height 19
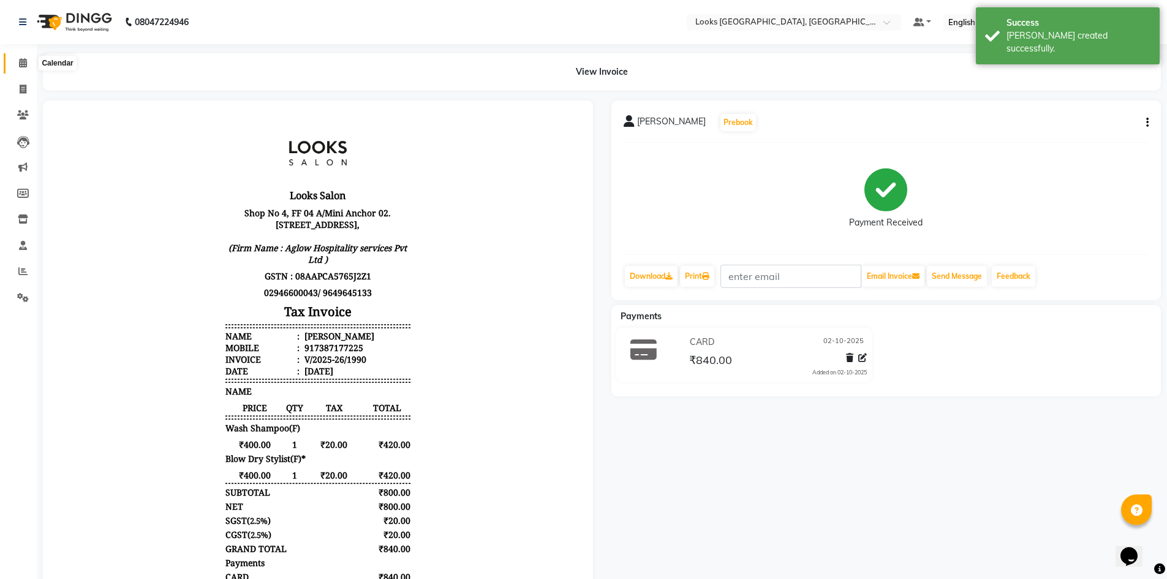
click at [26, 69] on span at bounding box center [22, 63] width 21 height 14
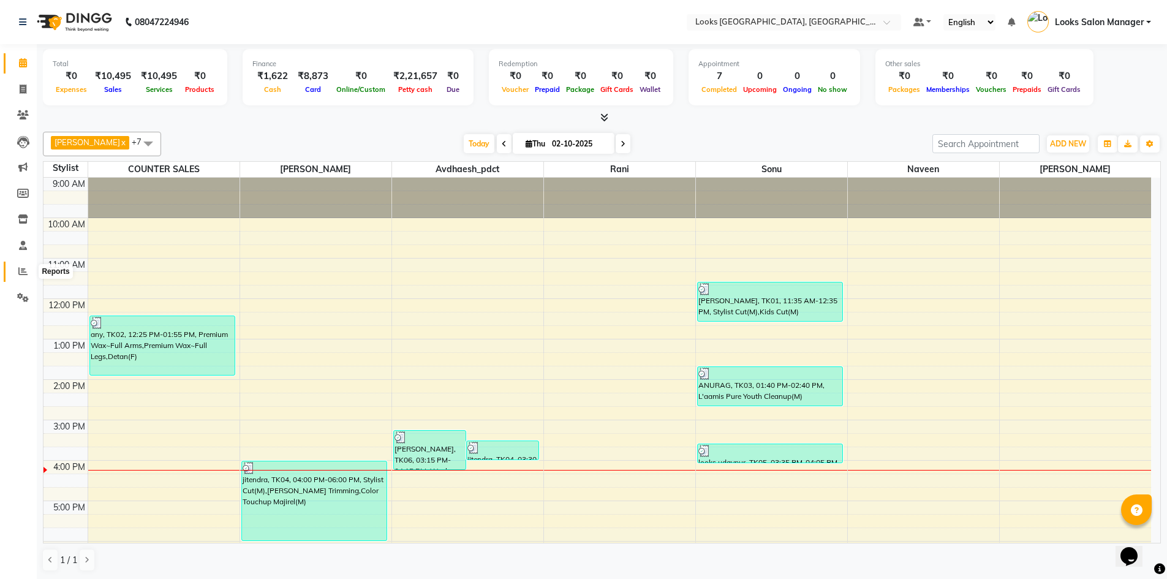
click at [25, 272] on icon at bounding box center [22, 271] width 9 height 9
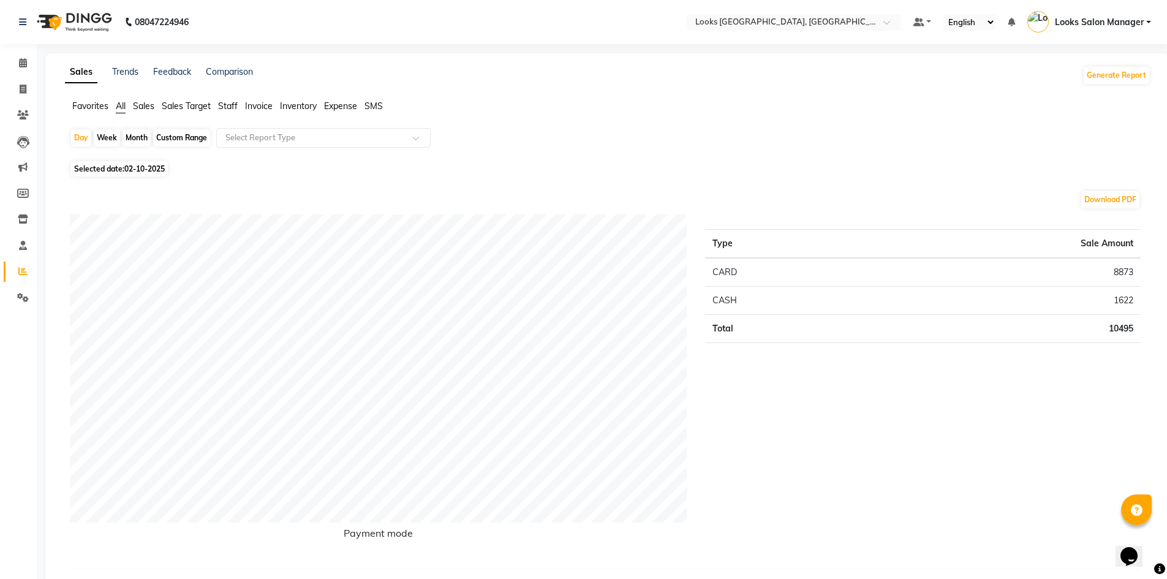
click at [230, 104] on span "Staff" at bounding box center [228, 105] width 20 height 11
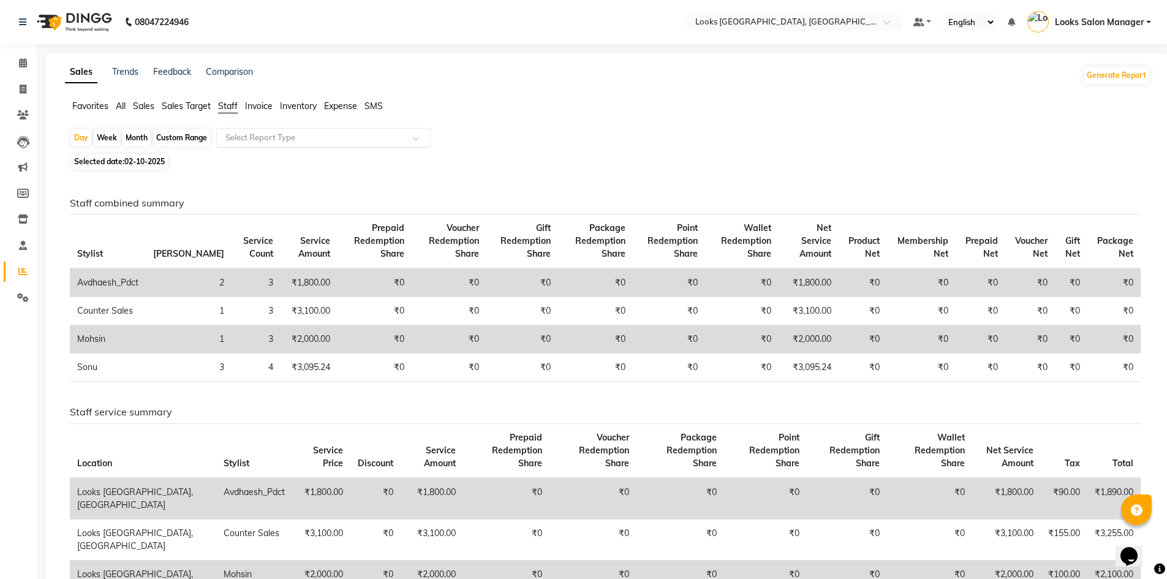
click at [252, 140] on input "text" at bounding box center [311, 138] width 176 height 12
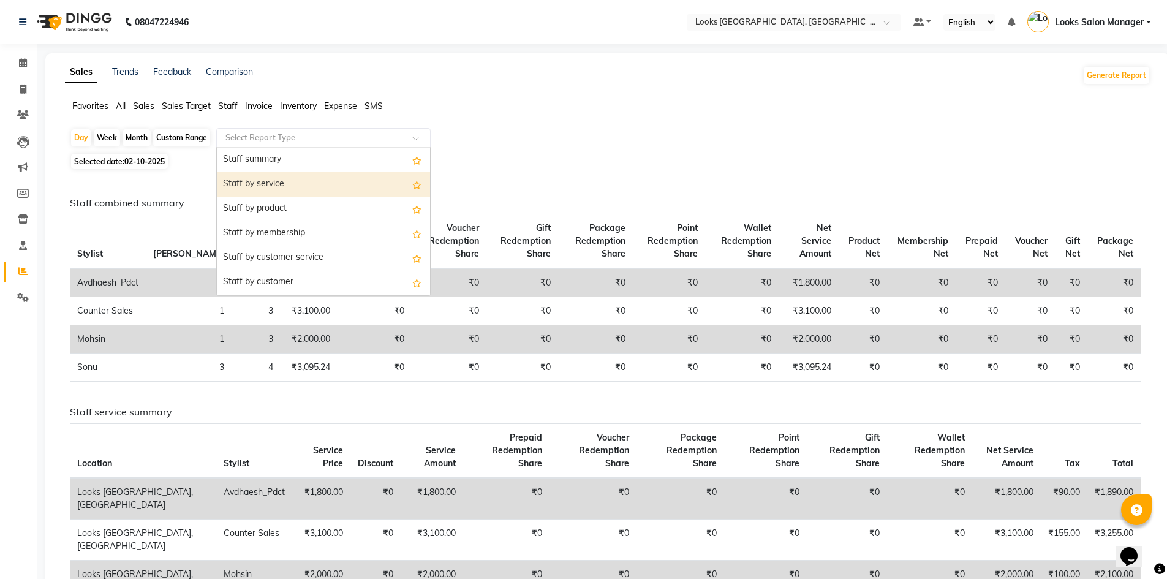
click at [265, 191] on div "Staff by service" at bounding box center [323, 184] width 213 height 25
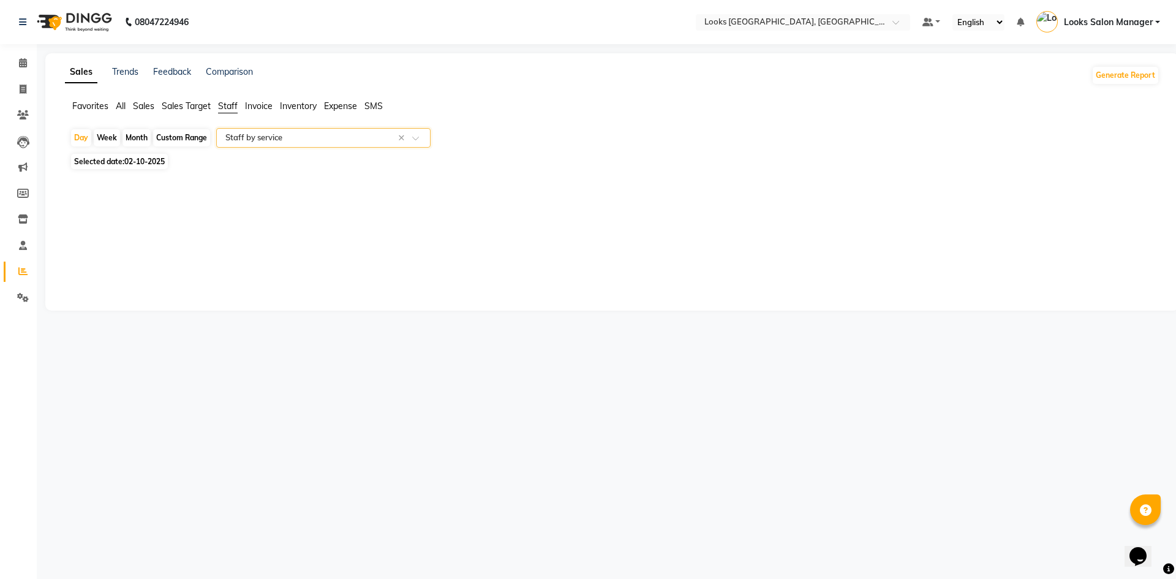
select select "full_report"
select select "pdf"
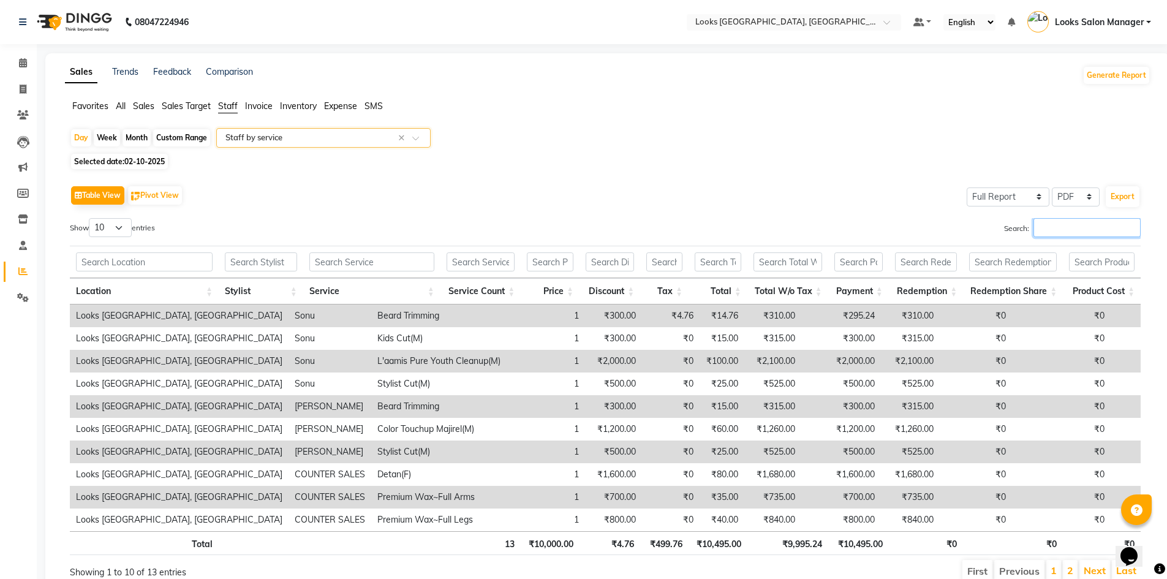
click at [1063, 231] on input "Search:" at bounding box center [1087, 227] width 107 height 19
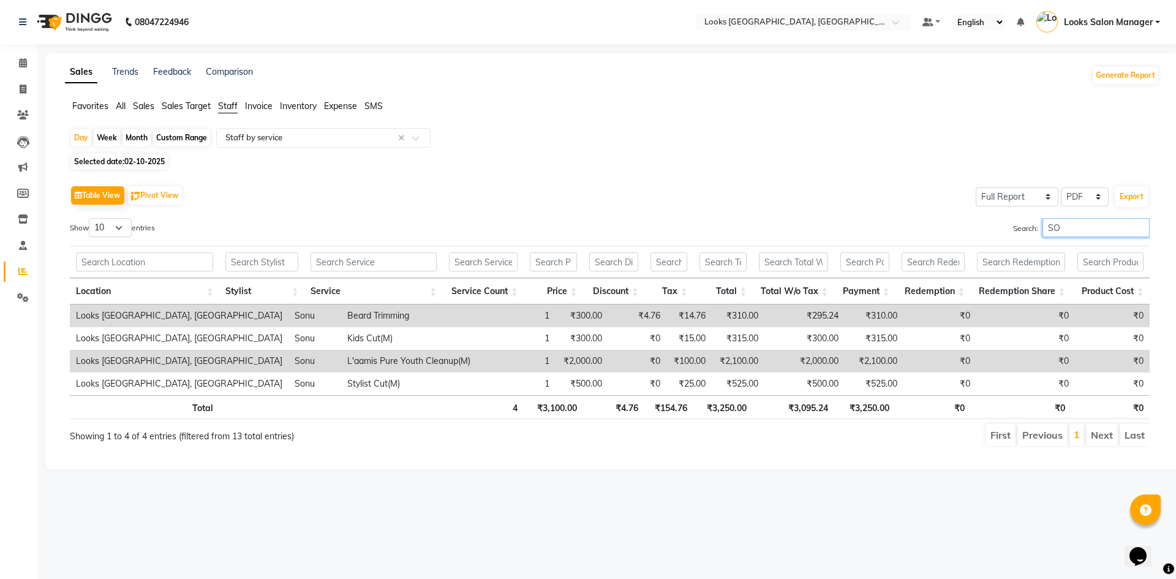
type input "S"
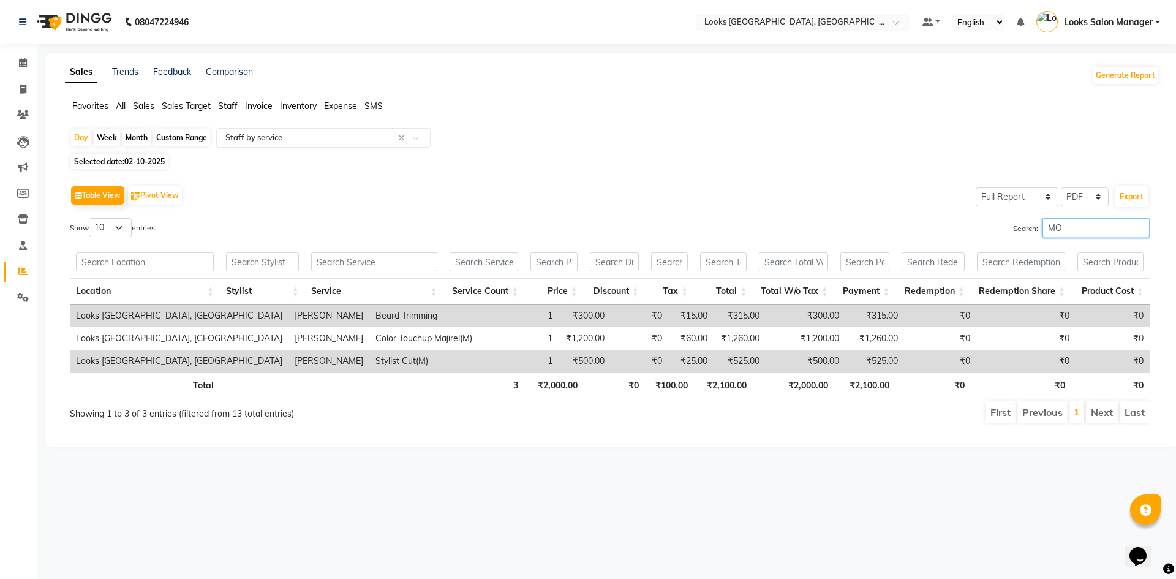
type input "M"
type input "COUN"
click at [22, 64] on icon at bounding box center [23, 62] width 8 height 9
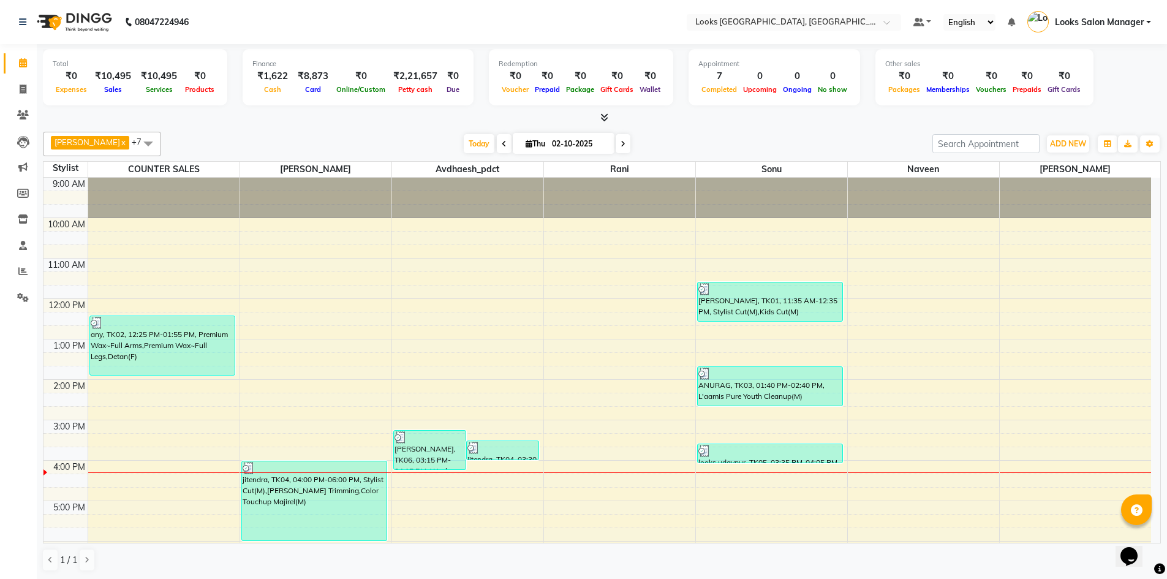
click at [601, 123] on span at bounding box center [602, 118] width 13 height 13
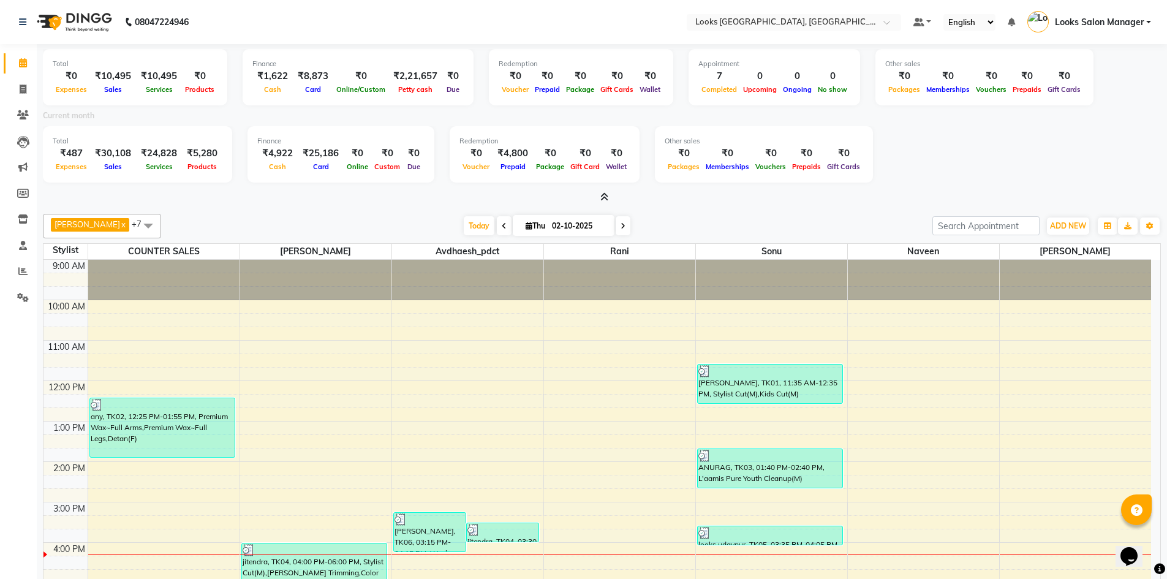
click at [601, 199] on icon at bounding box center [605, 196] width 8 height 9
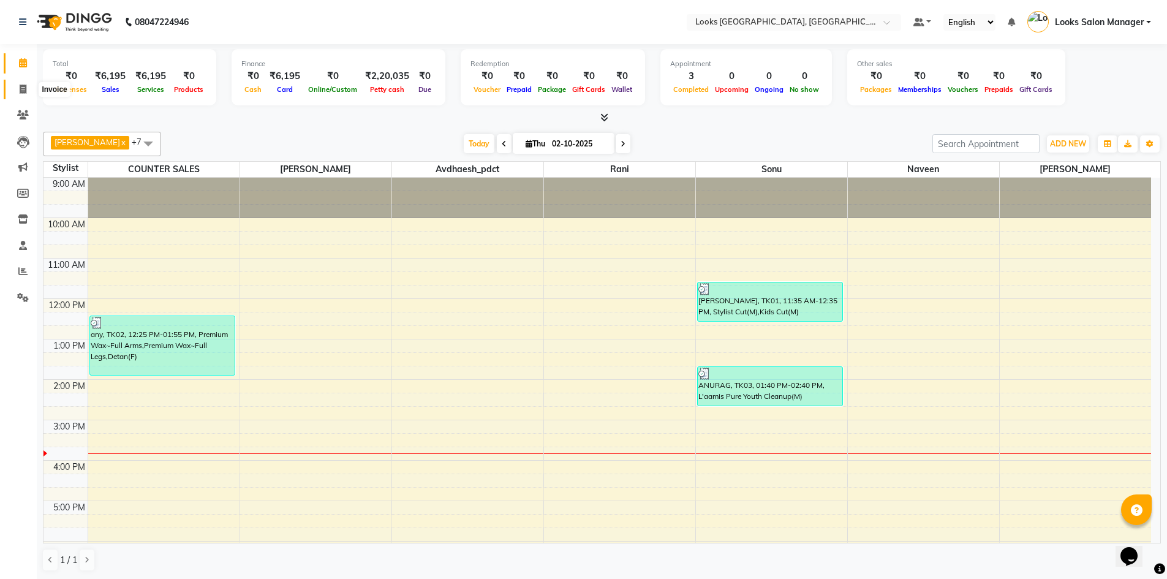
click at [26, 87] on icon at bounding box center [23, 89] width 7 height 9
select select "4460"
select select "service"
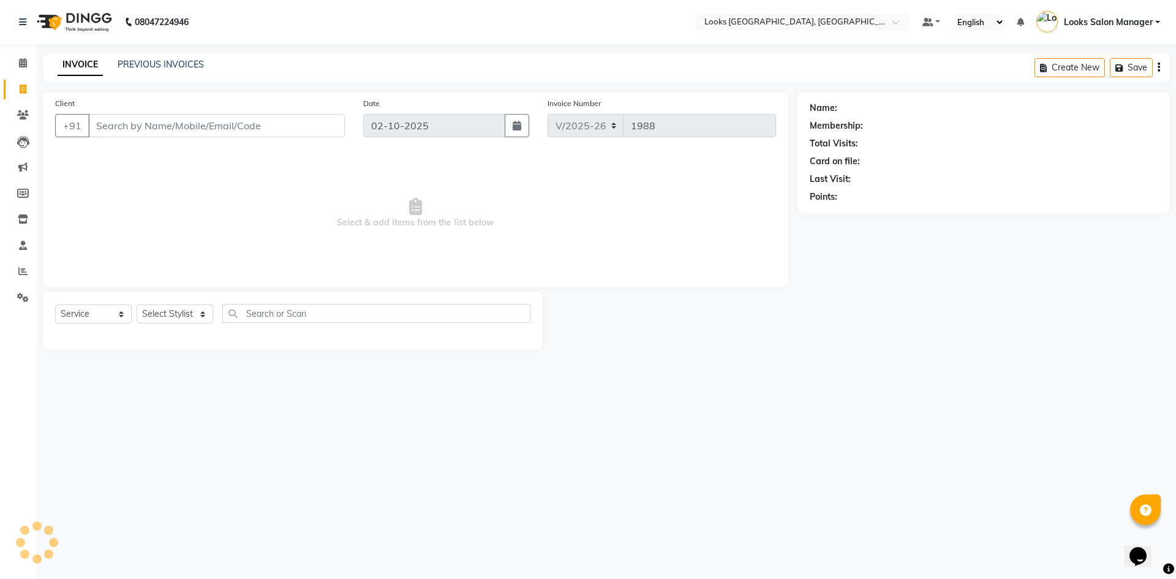
click at [106, 124] on input "Client" at bounding box center [216, 125] width 257 height 23
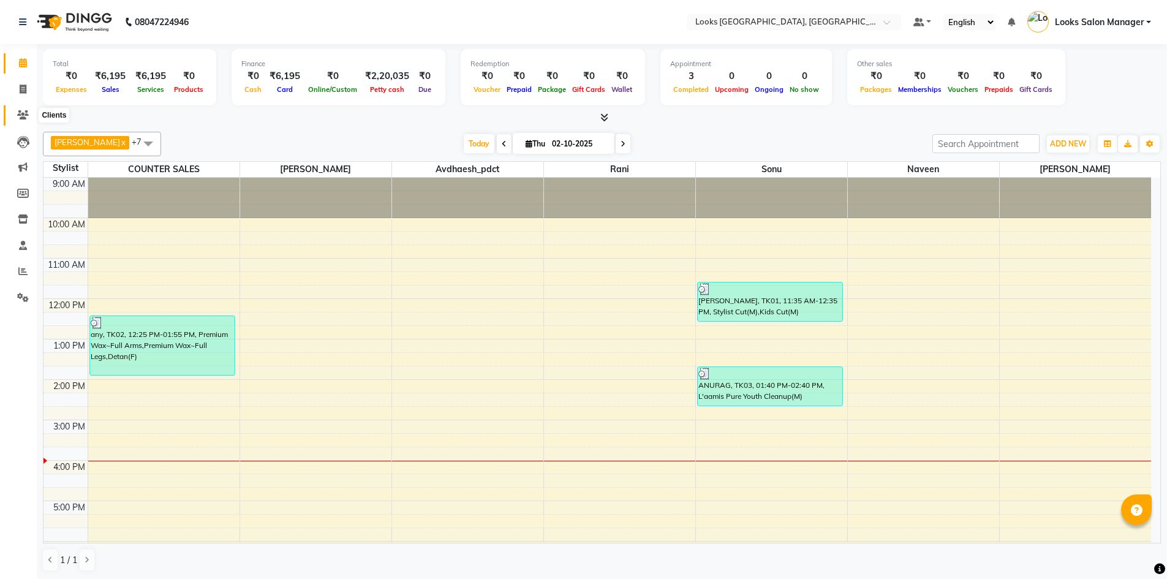
click at [26, 119] on icon at bounding box center [23, 114] width 12 height 9
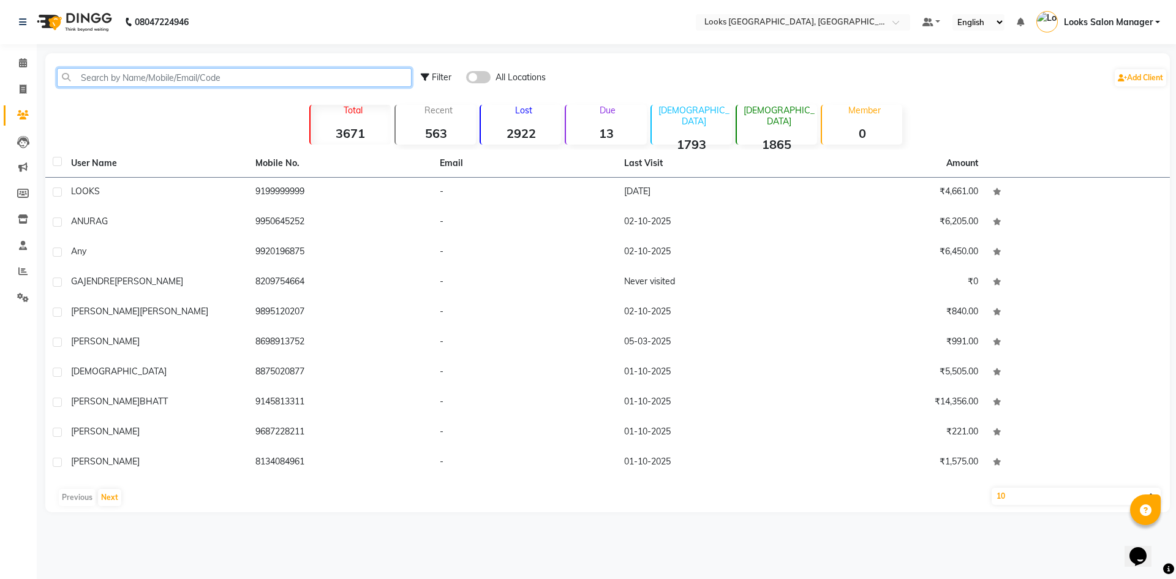
click at [155, 80] on input "text" at bounding box center [234, 77] width 355 height 19
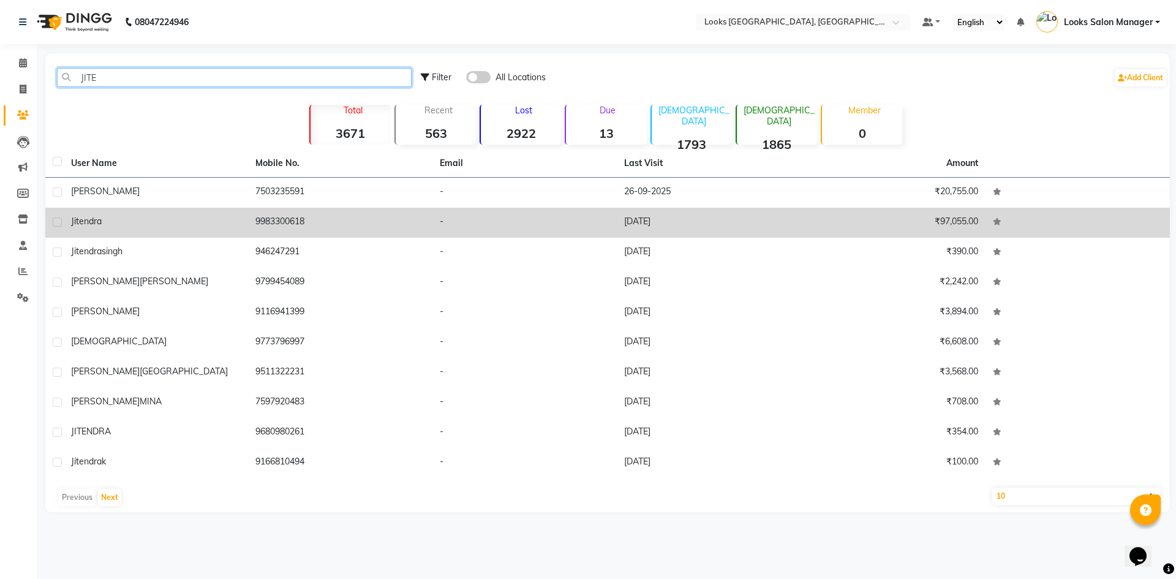
type input "JITE"
click at [447, 226] on td "-" at bounding box center [525, 223] width 184 height 30
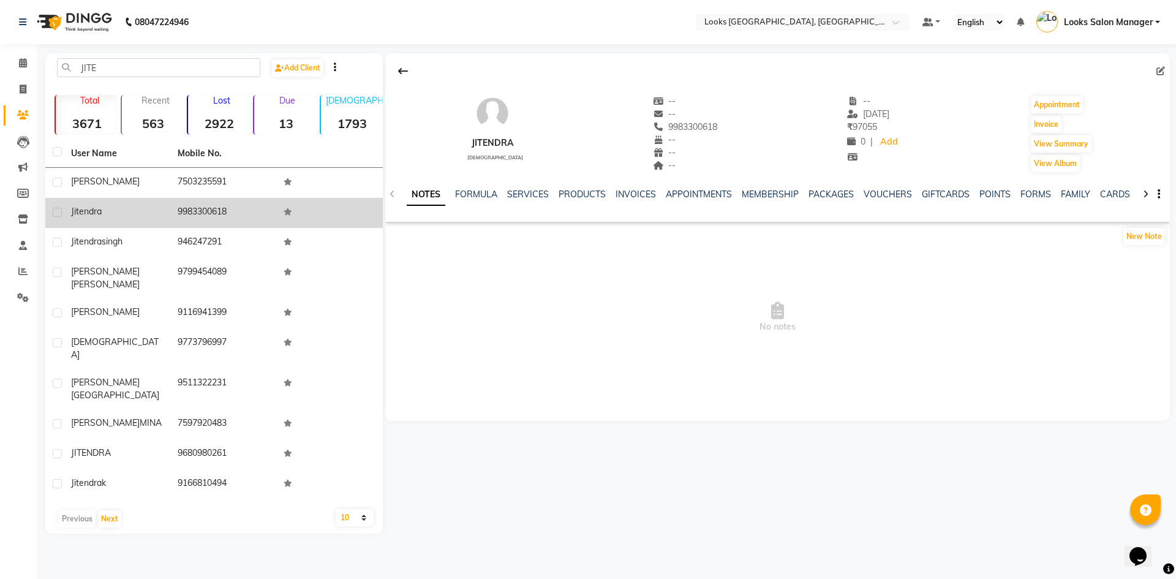
click at [678, 134] on div "--" at bounding box center [685, 140] width 65 height 13
click at [680, 131] on span "9983300618" at bounding box center [685, 126] width 65 height 11
copy span "9983300618"
click at [892, 194] on link "VOUCHERS" at bounding box center [888, 194] width 48 height 11
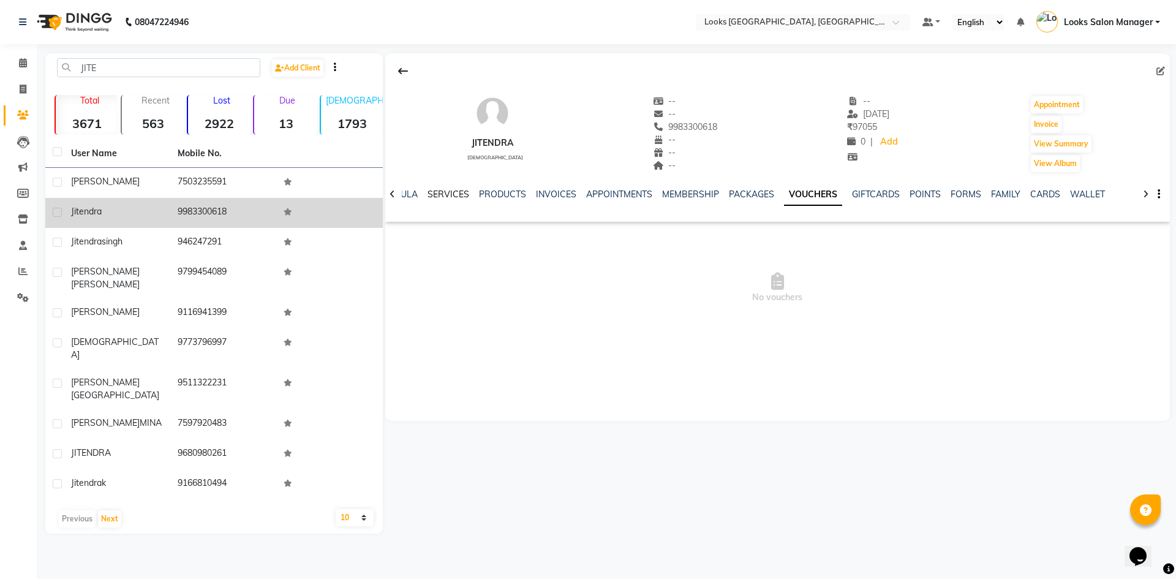
click at [438, 190] on link "SERVICES" at bounding box center [449, 194] width 42 height 11
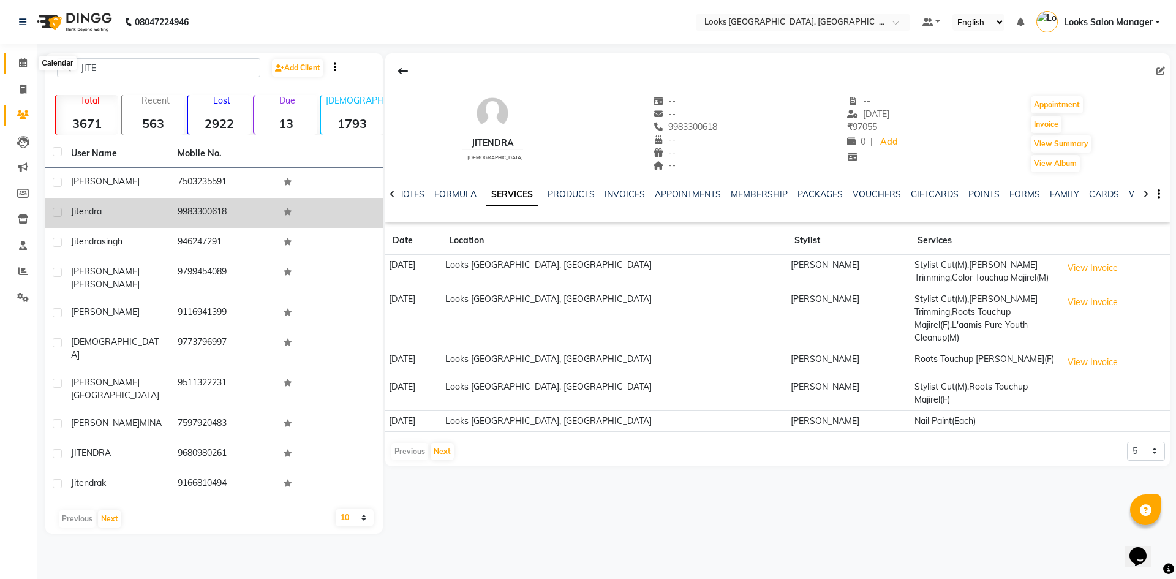
click at [23, 62] on icon at bounding box center [23, 62] width 8 height 9
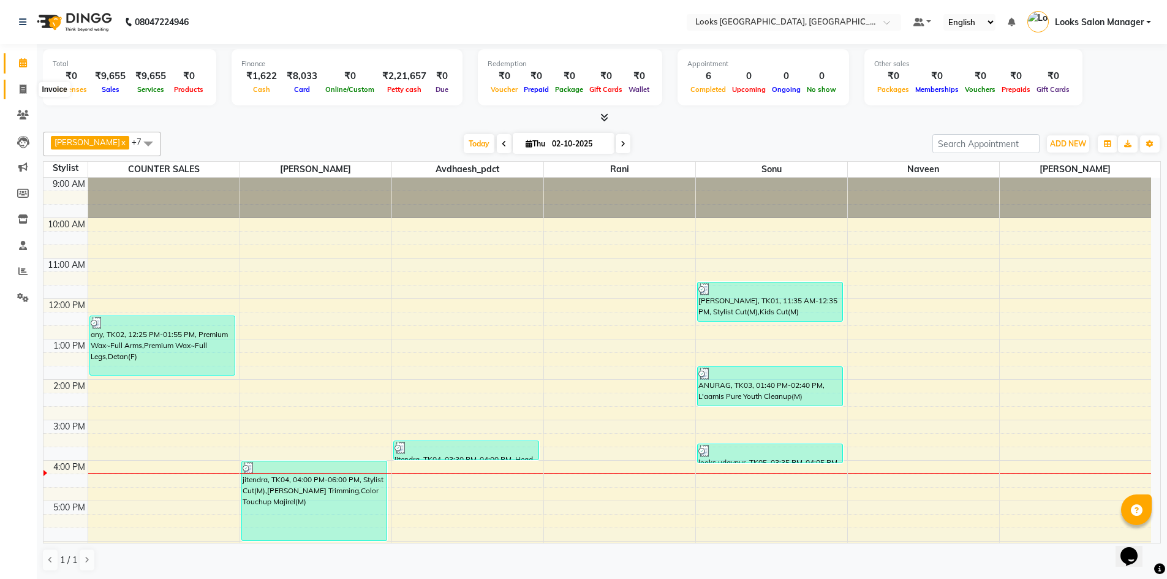
drag, startPoint x: 375, startPoint y: 2, endPoint x: 28, endPoint y: 92, distance: 358.9
click at [28, 92] on span at bounding box center [22, 90] width 21 height 14
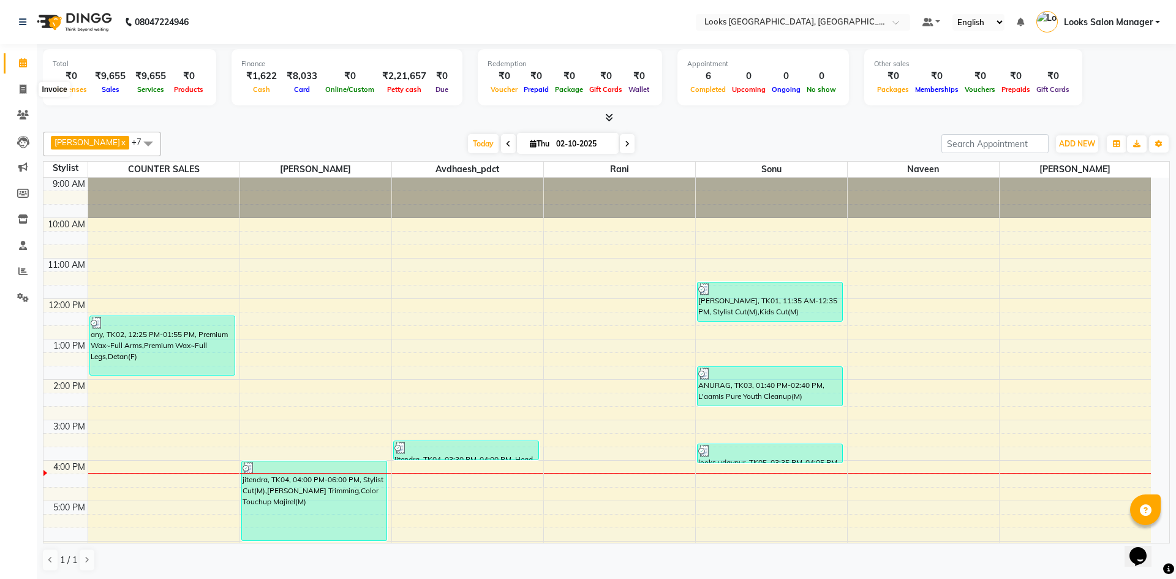
select select "4460"
select select "service"
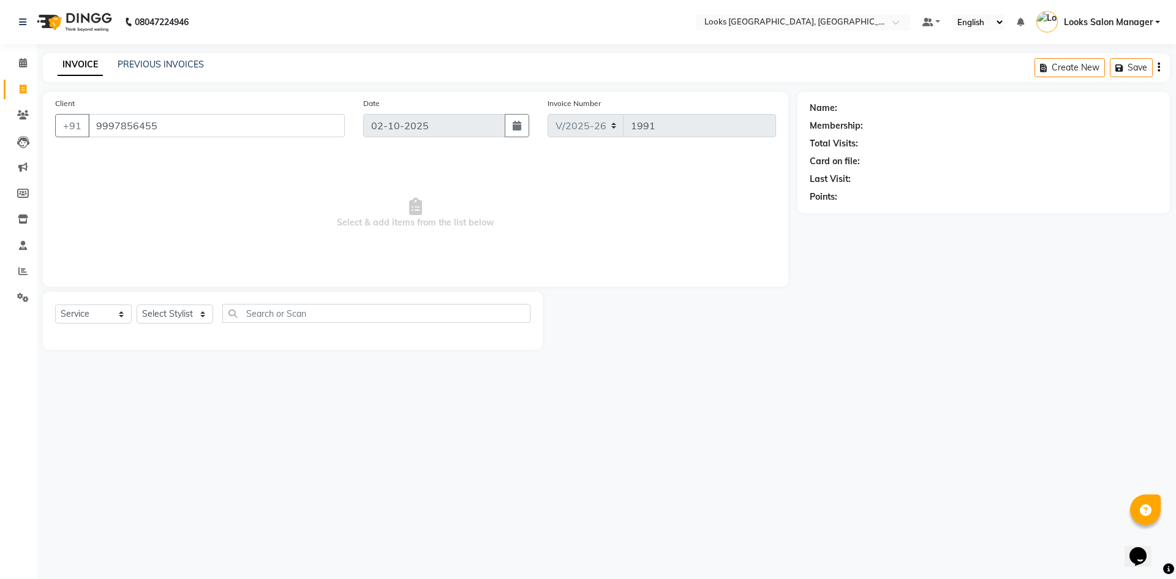
type input "9997856455"
select select "1: Object"
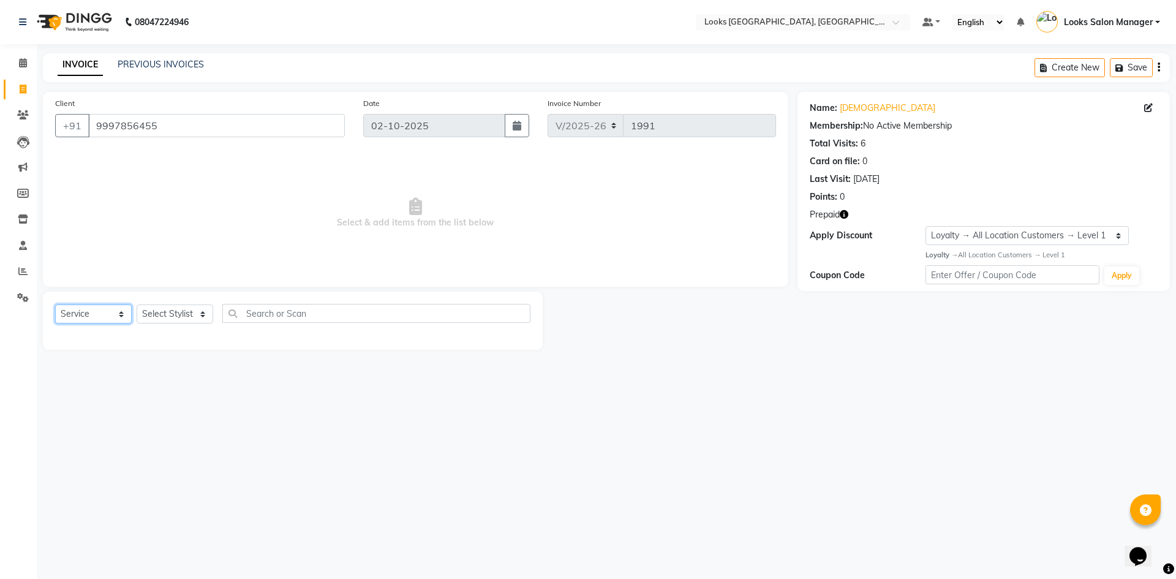
drag, startPoint x: 122, startPoint y: 311, endPoint x: 121, endPoint y: 322, distance: 11.7
click at [122, 311] on select "Select Service Product Membership Package Voucher Prepaid Gift Card" at bounding box center [93, 314] width 77 height 19
select select "P"
click at [55, 305] on select "Select Service Product Membership Package Voucher Prepaid Gift Card" at bounding box center [93, 314] width 77 height 19
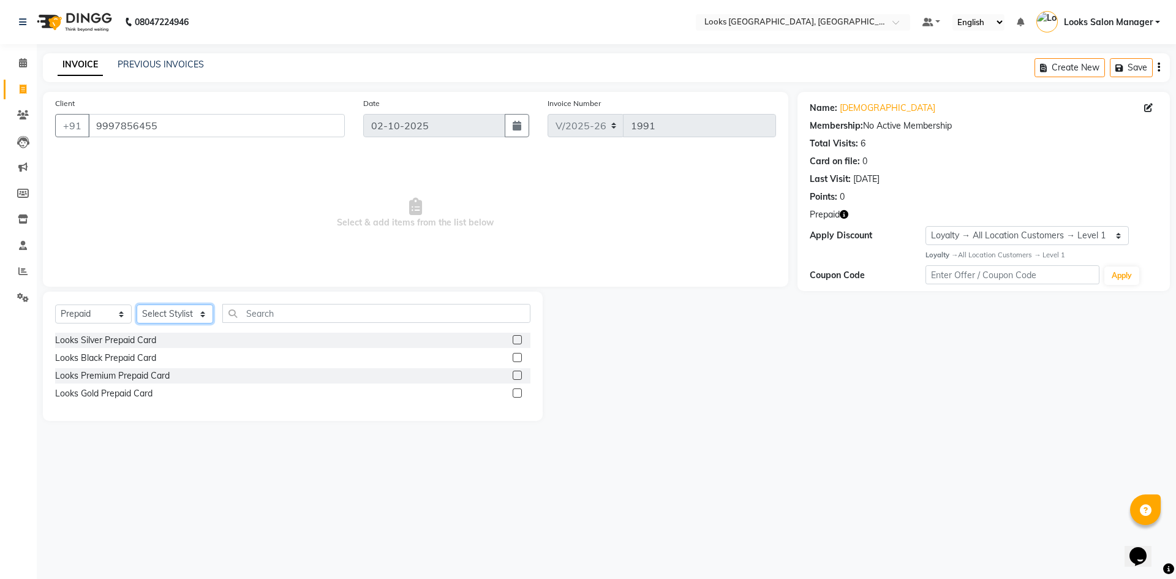
drag, startPoint x: 195, startPoint y: 312, endPoint x: 197, endPoint y: 321, distance: 9.5
click at [195, 312] on select "Select Stylist Avdhaesh_pdct COUNTER SALES [PERSON_NAME] Looks Salon Manager [P…" at bounding box center [175, 314] width 77 height 19
select select "33002"
click at [137, 305] on select "Select Stylist Avdhaesh_pdct COUNTER SALES [PERSON_NAME] Looks Salon Manager [P…" at bounding box center [175, 314] width 77 height 19
click at [515, 389] on label at bounding box center [517, 392] width 9 height 9
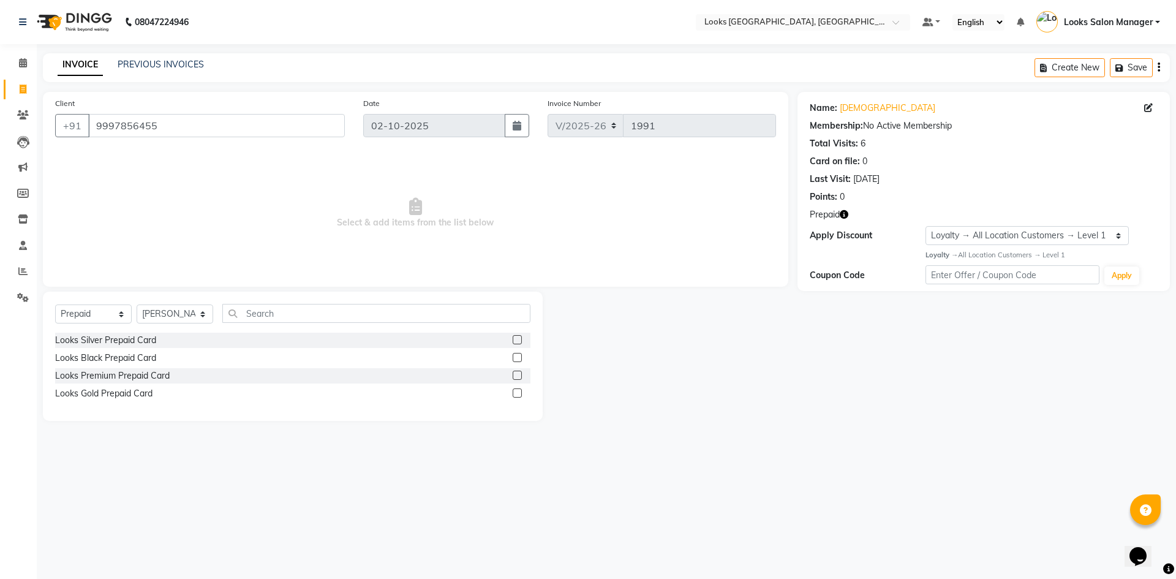
click at [515, 390] on input "checkbox" at bounding box center [517, 394] width 8 height 8
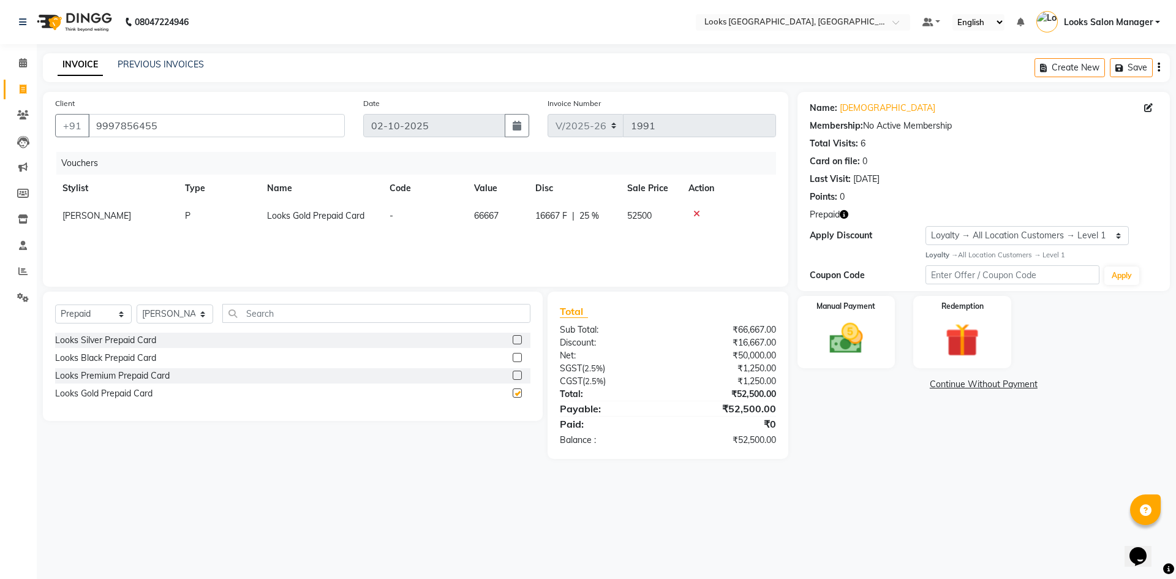
checkbox input "false"
click at [99, 318] on select "Select Service Product Membership Package Voucher Prepaid Gift Card" at bounding box center [93, 314] width 77 height 19
select select "product"
click at [55, 305] on select "Select Service Product Membership Package Voucher Prepaid Gift Card" at bounding box center [93, 314] width 77 height 19
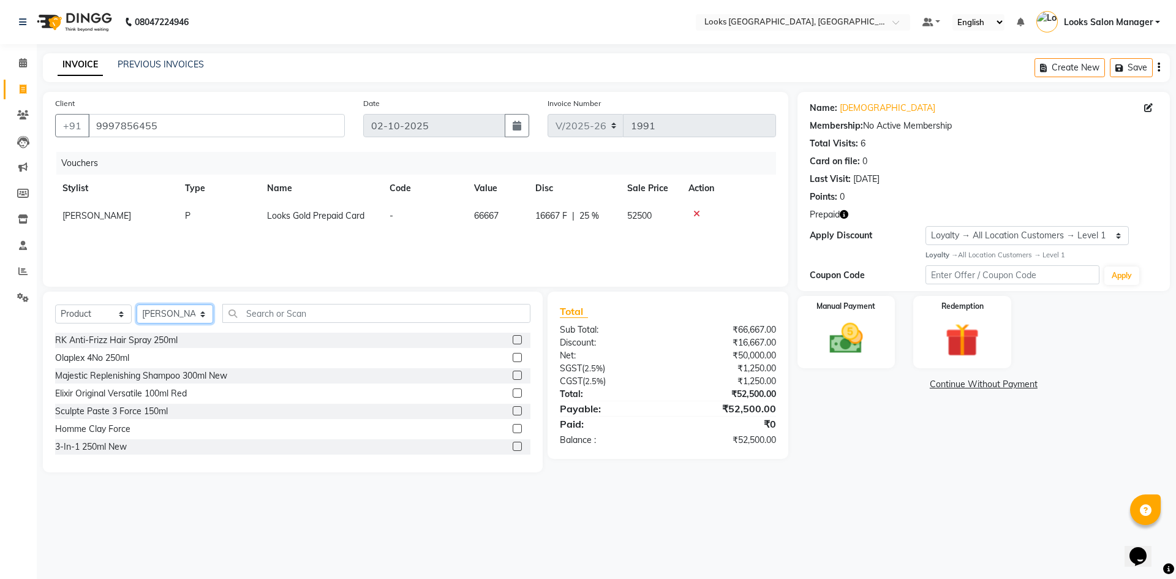
drag, startPoint x: 161, startPoint y: 316, endPoint x: 163, endPoint y: 322, distance: 6.4
click at [161, 316] on select "Select Stylist Avdhaesh_pdct COUNTER SALES [PERSON_NAME] Looks Salon Manager [P…" at bounding box center [175, 314] width 77 height 19
select select "25215"
click at [137, 305] on select "Select Stylist Avdhaesh_pdct COUNTER SALES [PERSON_NAME] Looks Salon Manager [P…" at bounding box center [175, 314] width 77 height 19
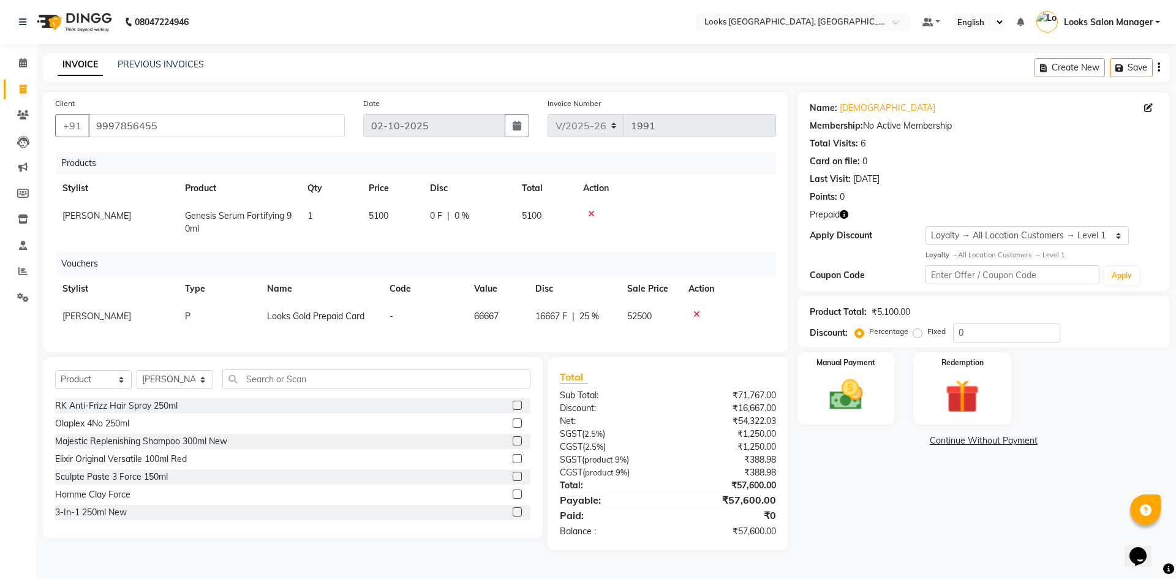
click at [591, 213] on icon at bounding box center [591, 214] width 7 height 9
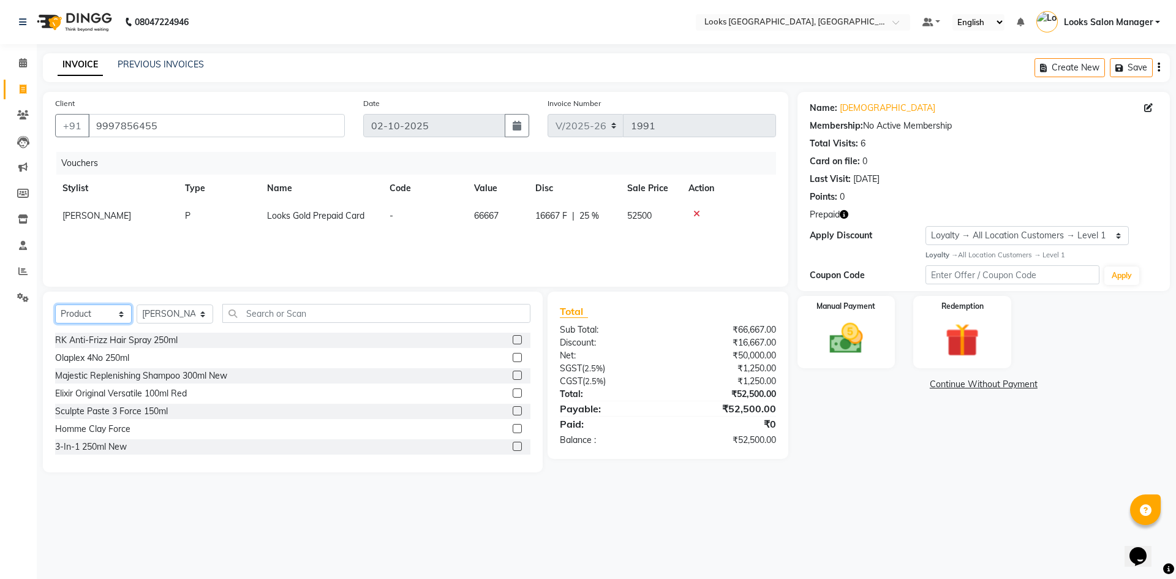
click at [105, 312] on select "Select Service Product Membership Package Voucher Prepaid Gift Card" at bounding box center [93, 314] width 77 height 19
select select "P"
click at [55, 305] on select "Select Service Product Membership Package Voucher Prepaid Gift Card" at bounding box center [93, 314] width 77 height 19
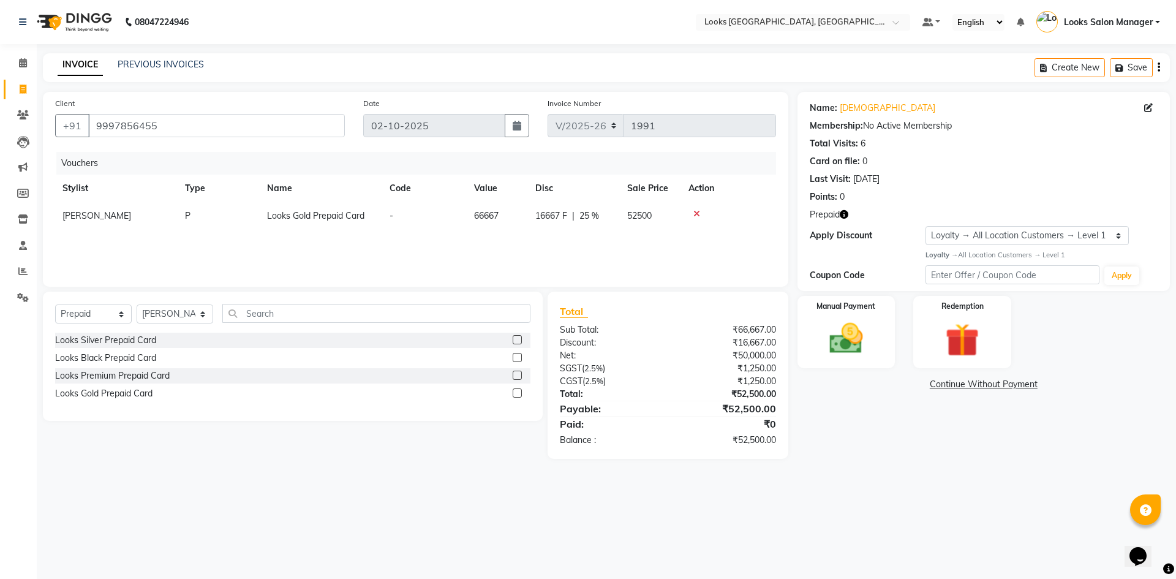
click at [517, 377] on label at bounding box center [517, 375] width 9 height 9
click at [517, 377] on input "checkbox" at bounding box center [517, 376] width 8 height 8
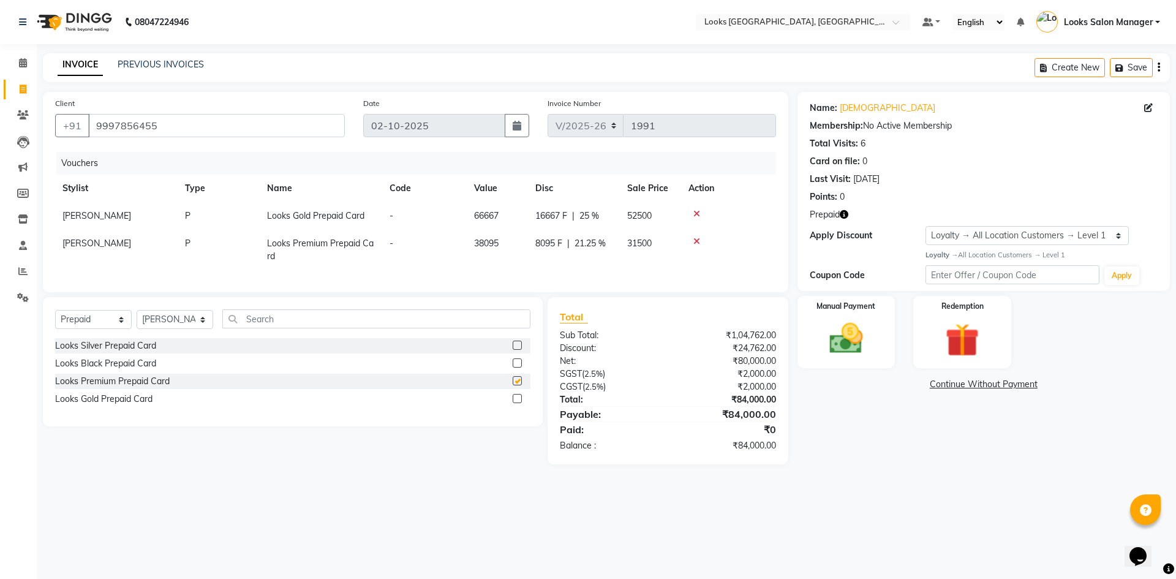
checkbox input "false"
click at [694, 241] on icon at bounding box center [697, 241] width 7 height 9
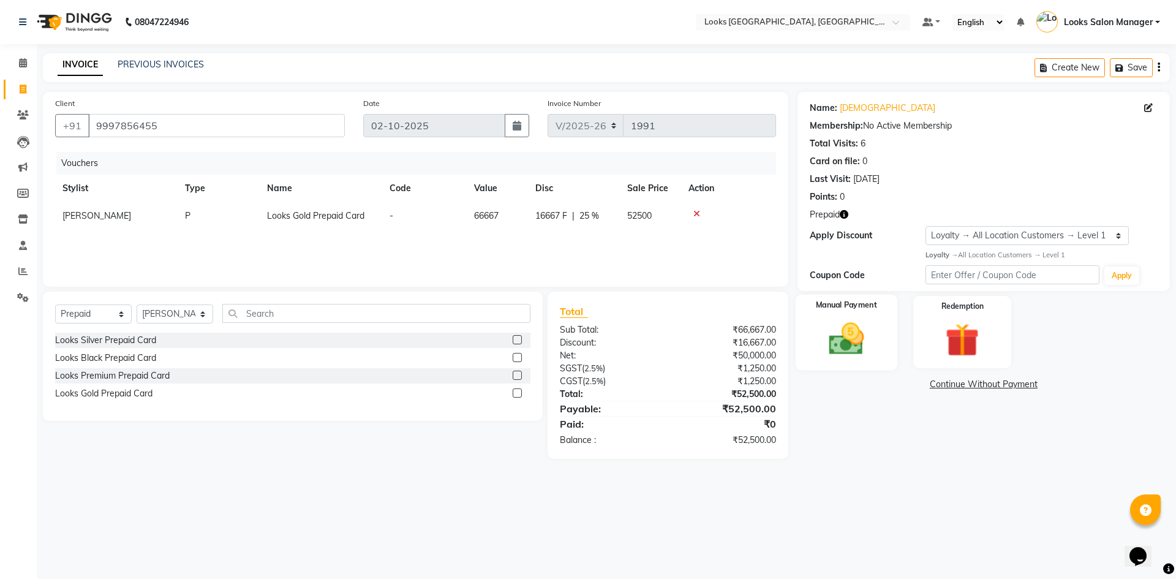
click at [866, 344] on img at bounding box center [846, 339] width 57 height 40
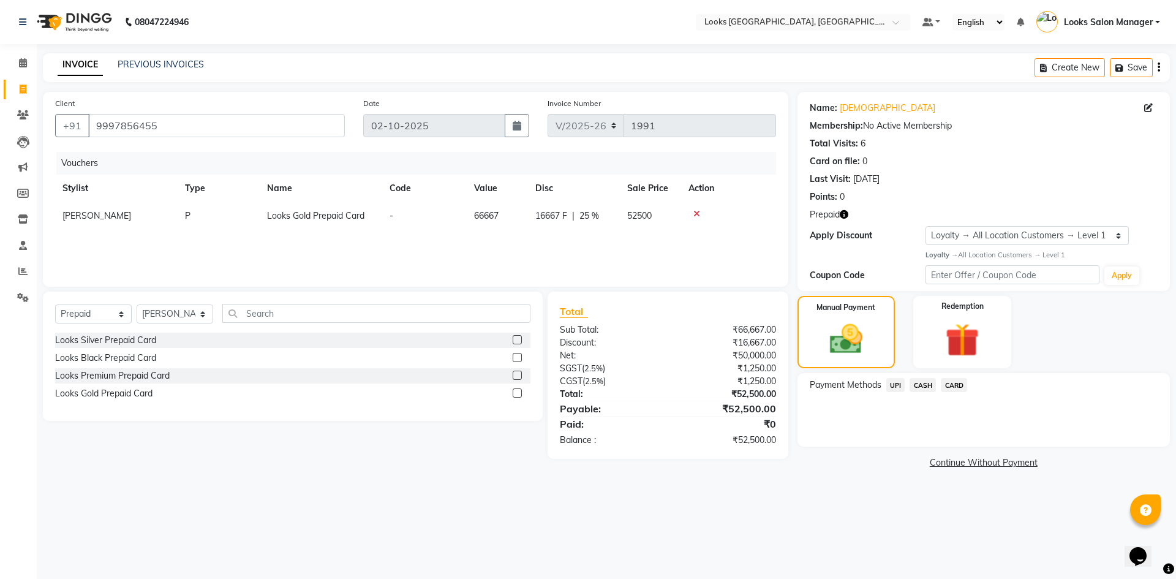
click at [957, 390] on span "CARD" at bounding box center [954, 385] width 26 height 14
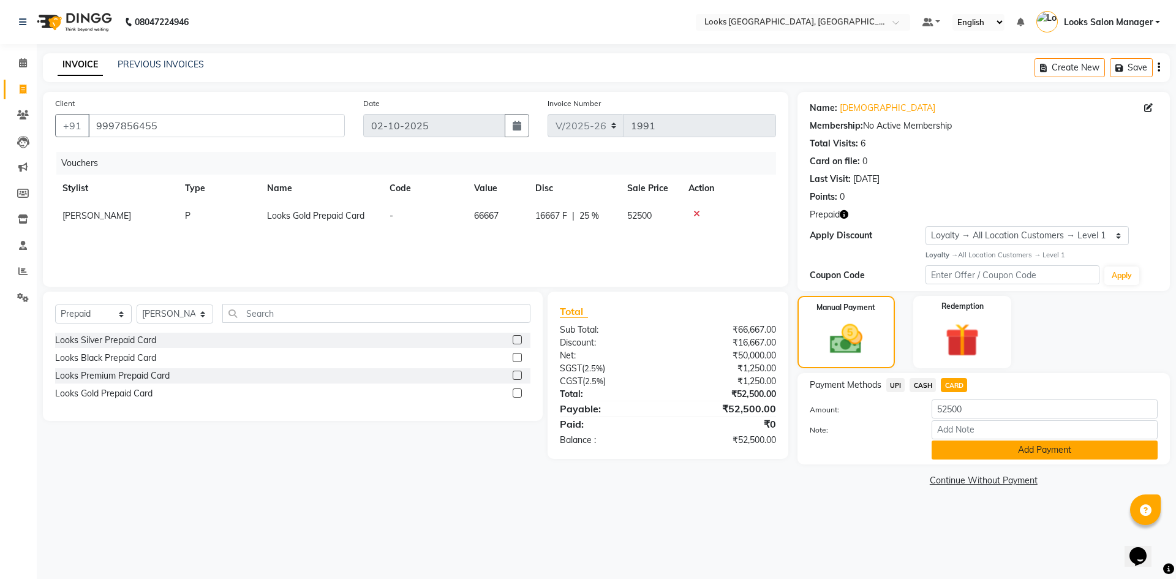
click at [944, 449] on button "Add Payment" at bounding box center [1045, 450] width 226 height 19
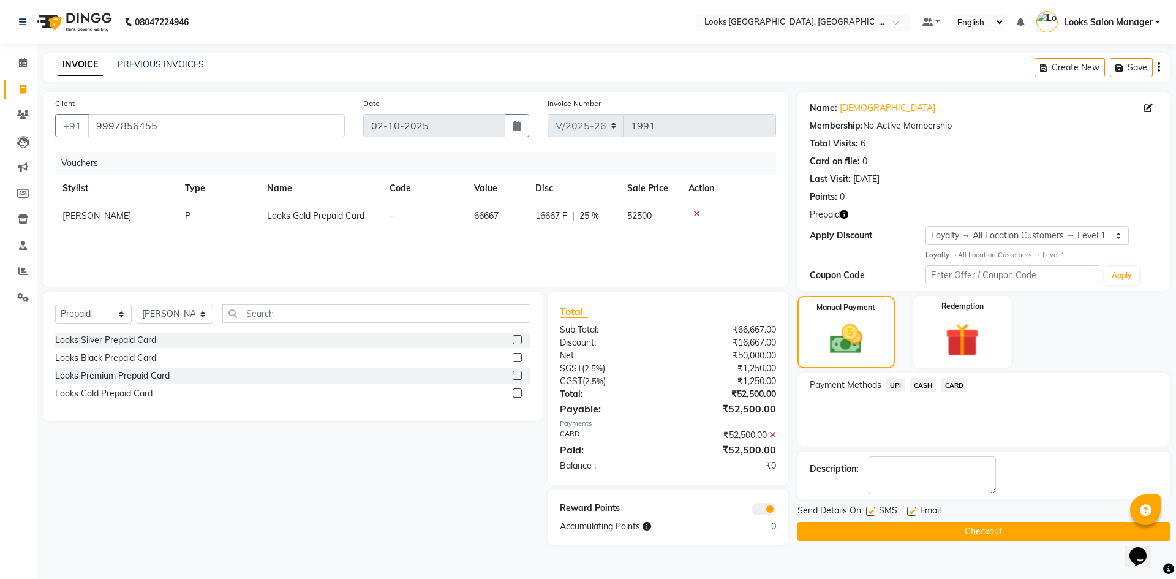
click at [874, 510] on label at bounding box center [870, 511] width 9 height 9
click at [874, 510] on input "checkbox" at bounding box center [870, 512] width 8 height 8
checkbox input "false"
click at [925, 531] on button "Checkout" at bounding box center [984, 531] width 373 height 19
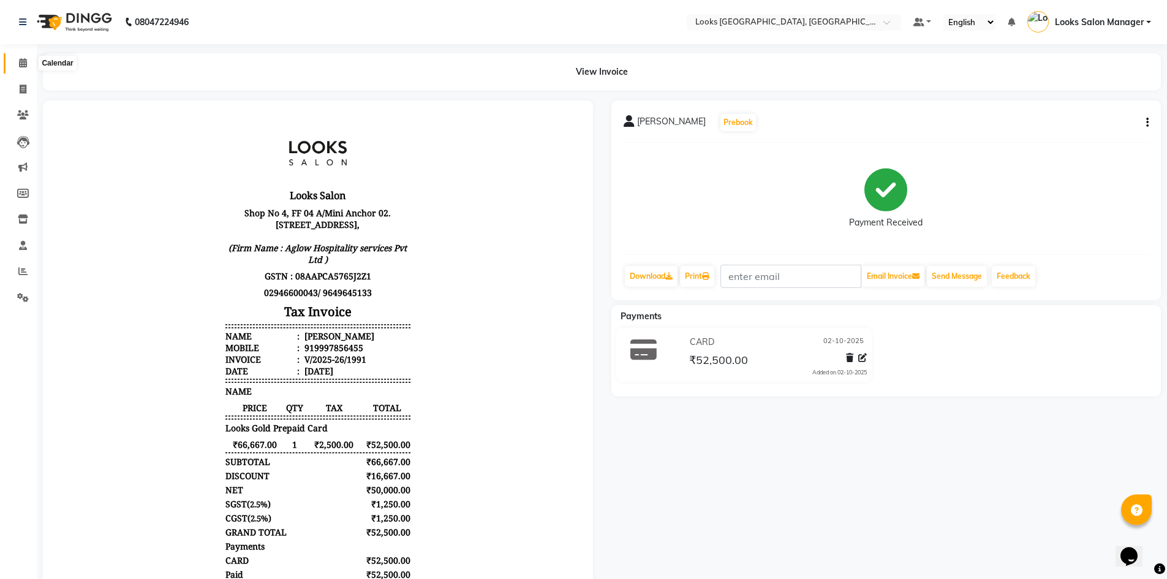
click at [22, 62] on icon at bounding box center [23, 62] width 8 height 9
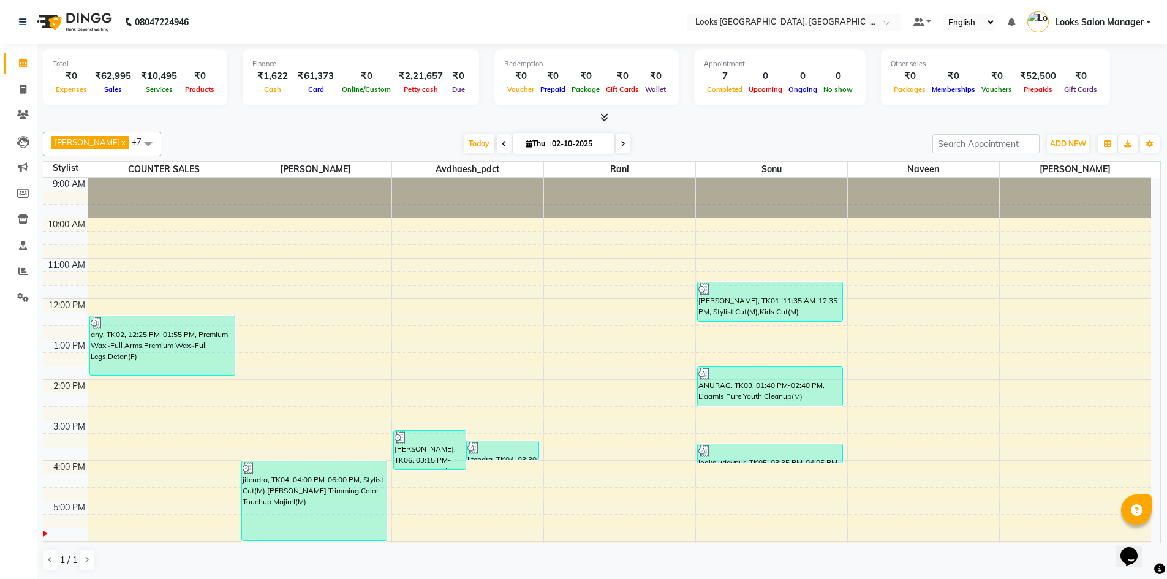
click at [607, 121] on icon at bounding box center [605, 117] width 8 height 9
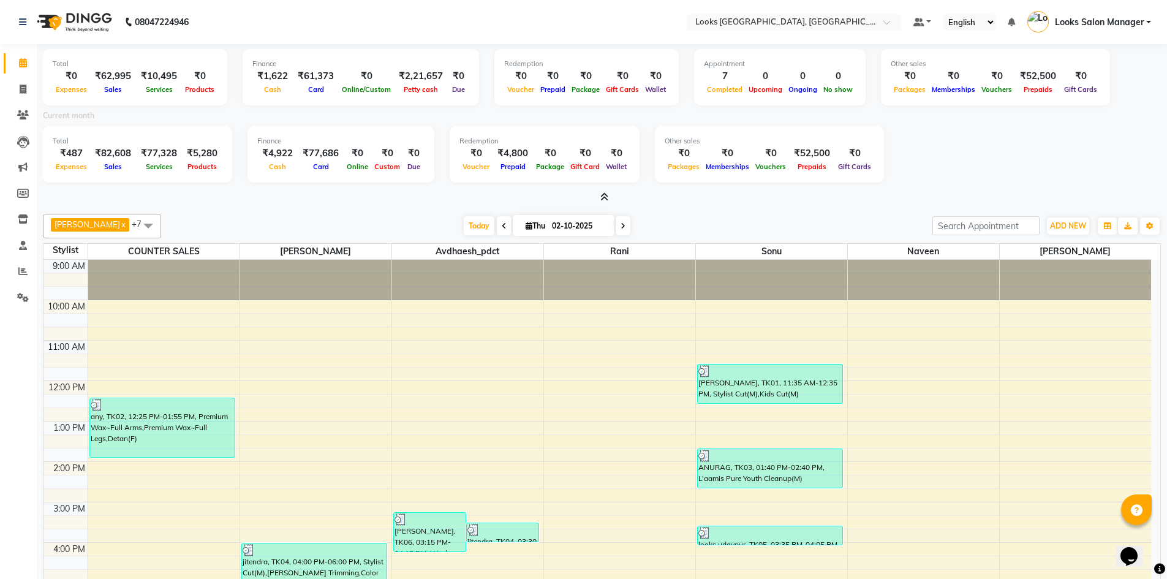
click at [606, 199] on icon at bounding box center [605, 196] width 8 height 9
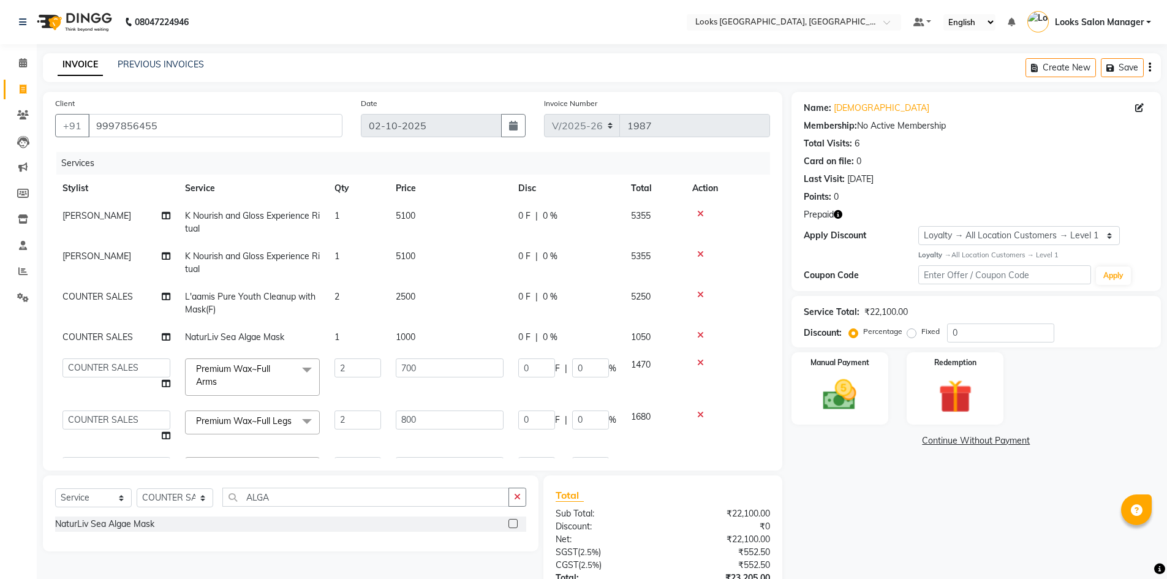
select select "4460"
select select "25207"
select select "service"
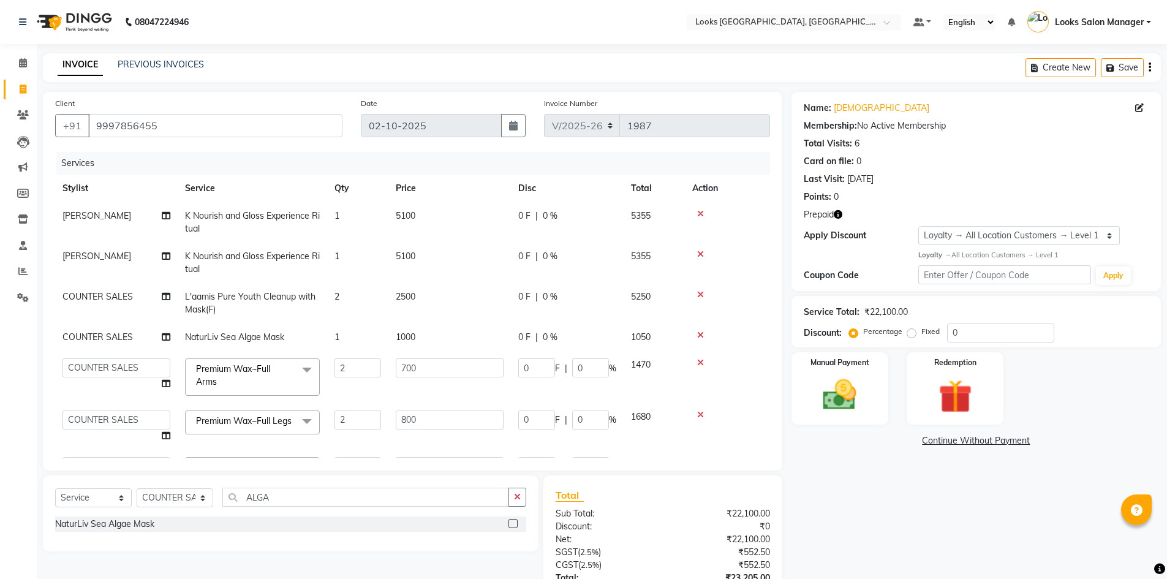
select select "25207"
select select "1: Object"
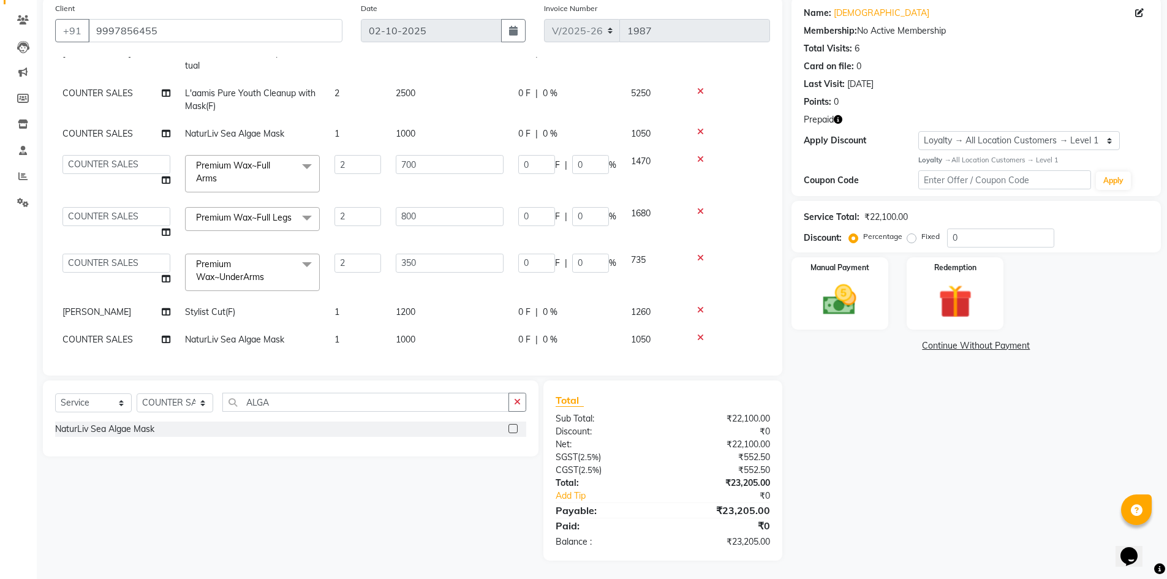
scroll to position [123, 0]
click at [866, 420] on div "Name: [PERSON_NAME] Membership: No Active Membership Total Visits: 6 Card on fi…" at bounding box center [981, 279] width 379 height 564
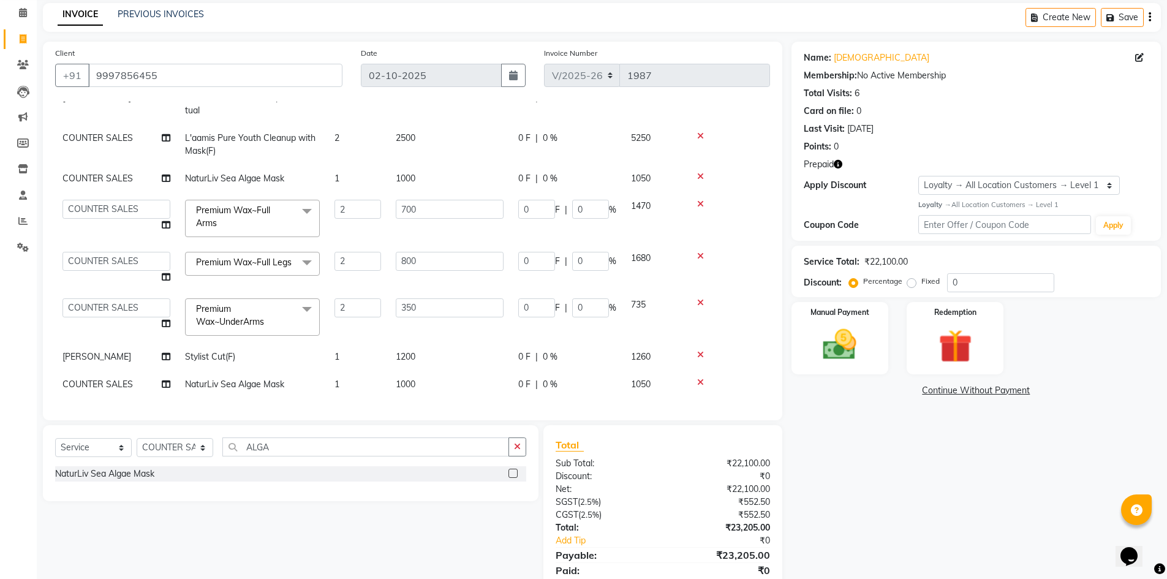
scroll to position [95, 0]
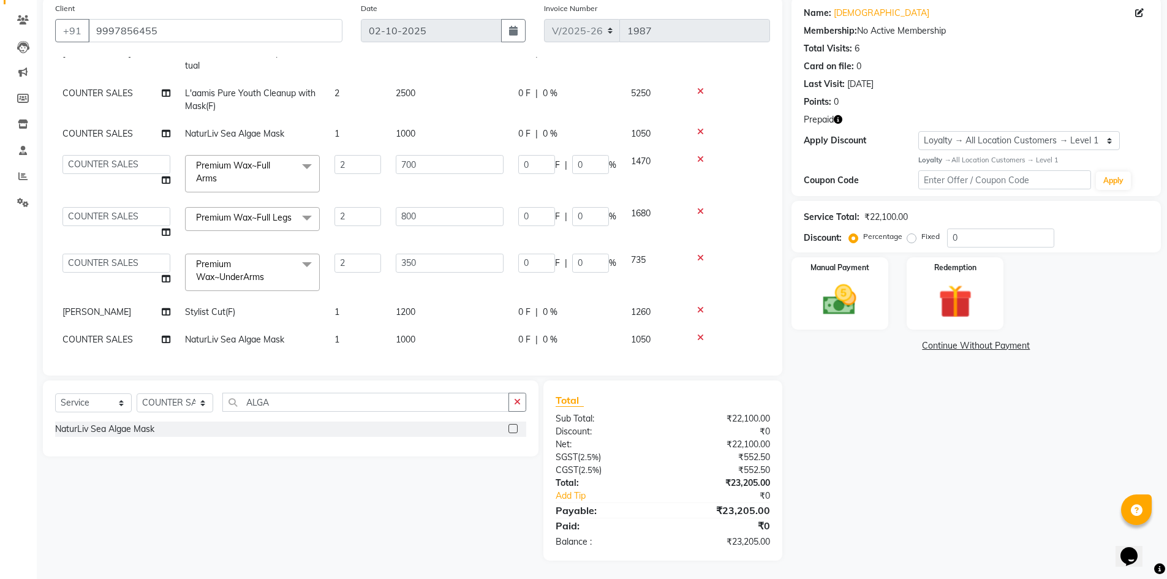
click at [261, 412] on div "Select Service Product Membership Package Voucher Prepaid Gift Card Select Styl…" at bounding box center [290, 407] width 471 height 29
click at [262, 401] on input "ALGA" at bounding box center [365, 402] width 287 height 19
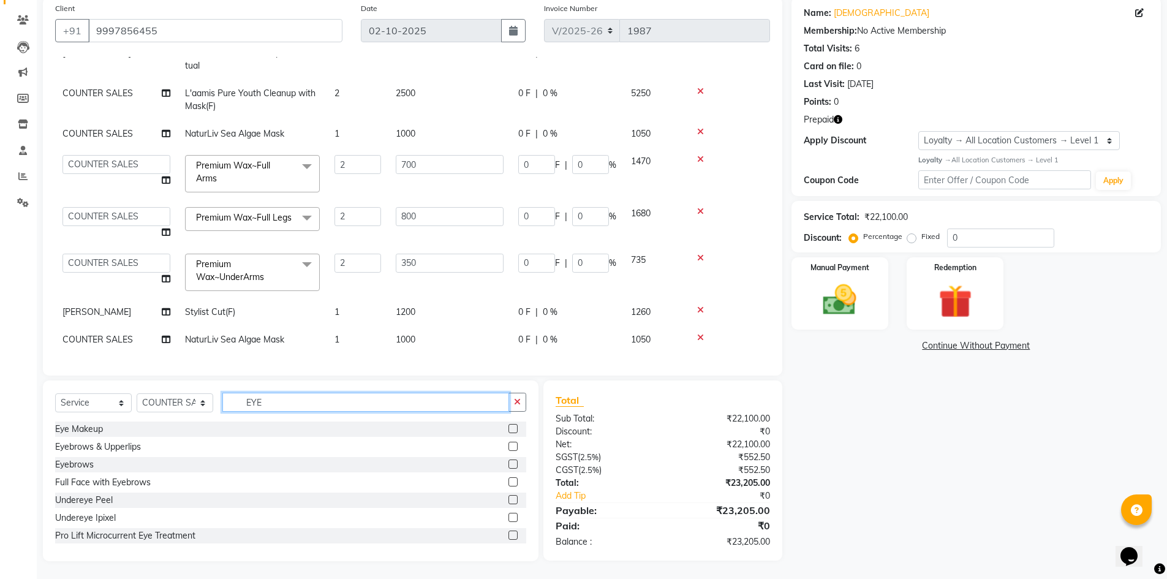
type input "EYE"
click at [509, 465] on label at bounding box center [513, 464] width 9 height 9
click at [509, 465] on input "checkbox" at bounding box center [513, 465] width 8 height 8
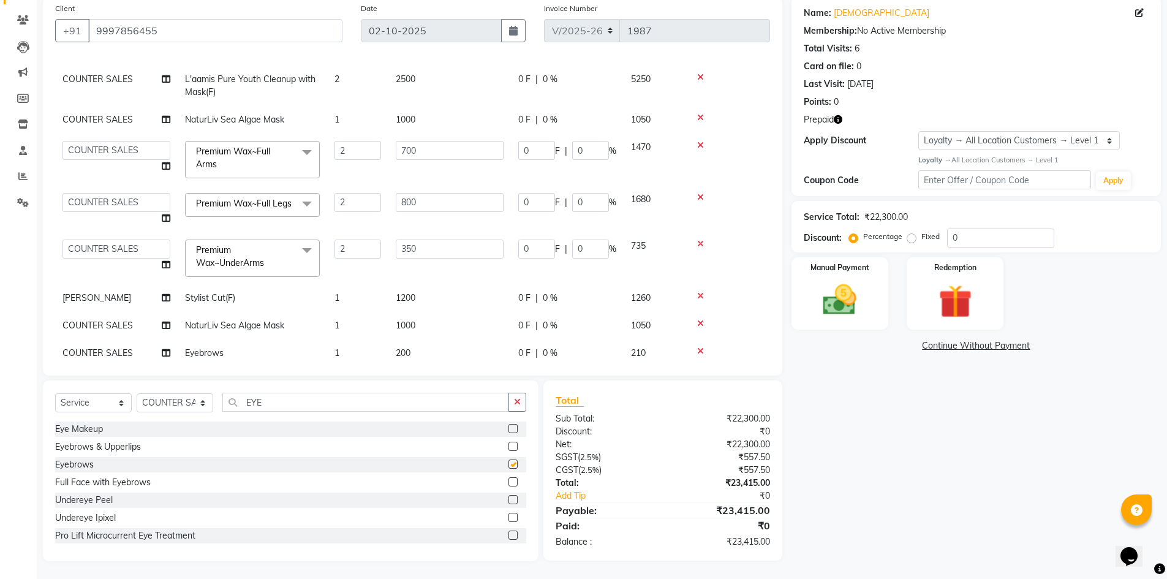
checkbox input "false"
click at [251, 401] on input "EYE" at bounding box center [365, 402] width 287 height 19
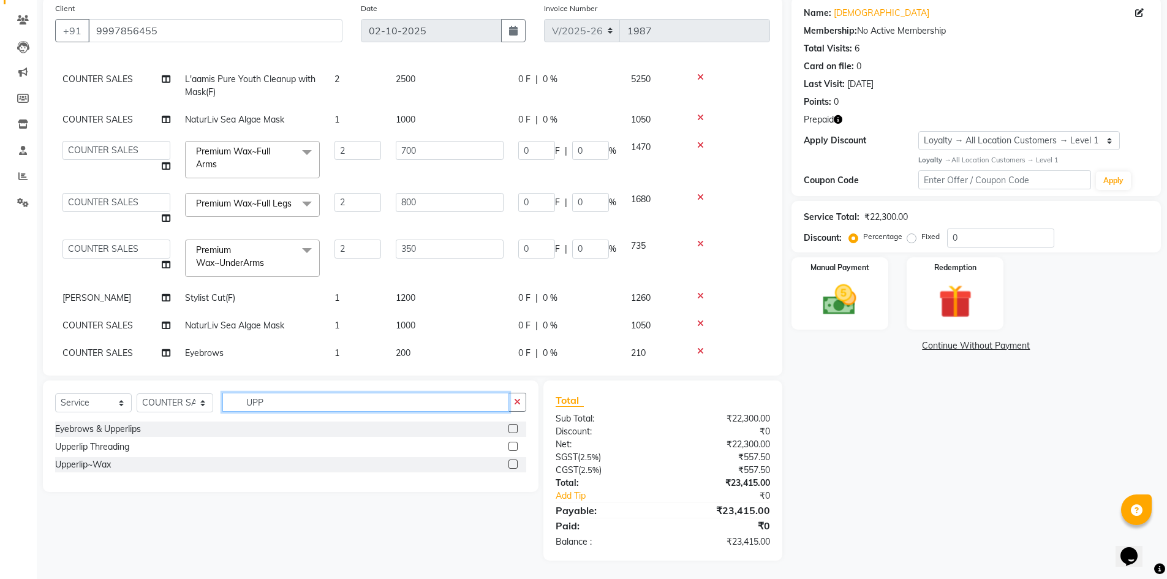
type input "UPP"
click at [512, 466] on label at bounding box center [513, 464] width 9 height 9
click at [512, 466] on input "checkbox" at bounding box center [513, 465] width 8 height 8
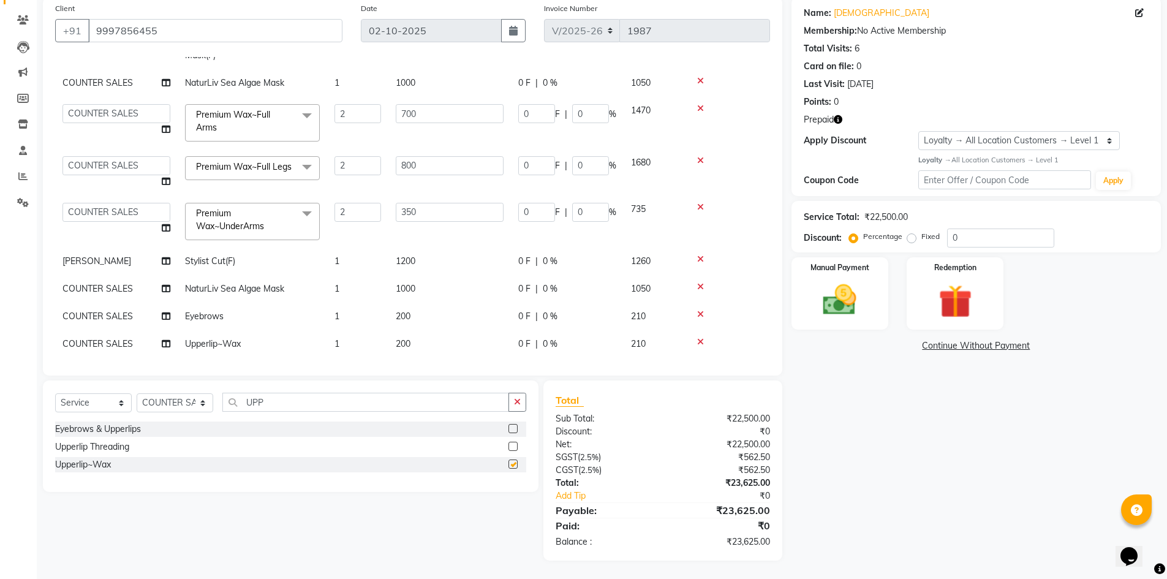
checkbox input "false"
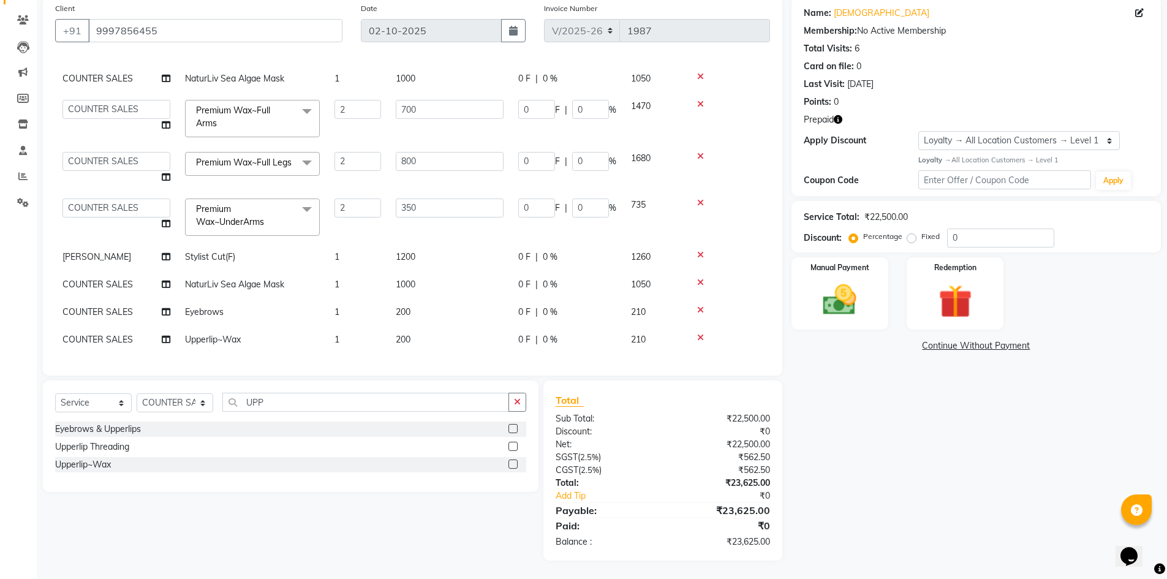
click at [411, 309] on td "200" at bounding box center [449, 312] width 123 height 28
select select "25207"
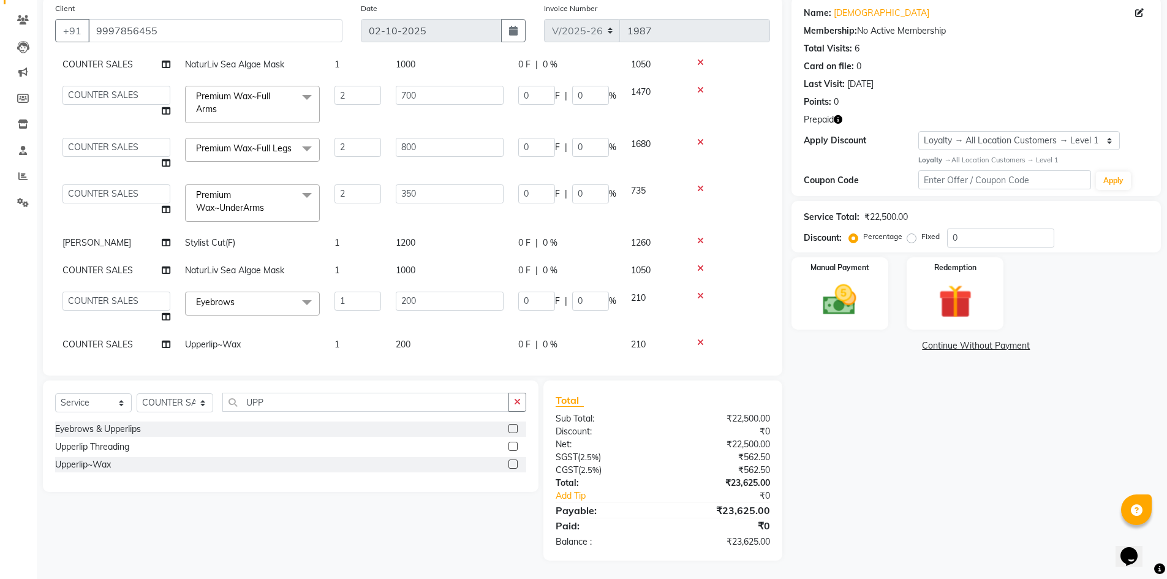
click at [411, 309] on input "200" at bounding box center [450, 301] width 108 height 19
type input "70"
click at [382, 336] on td "1" at bounding box center [357, 345] width 61 height 28
select select "25207"
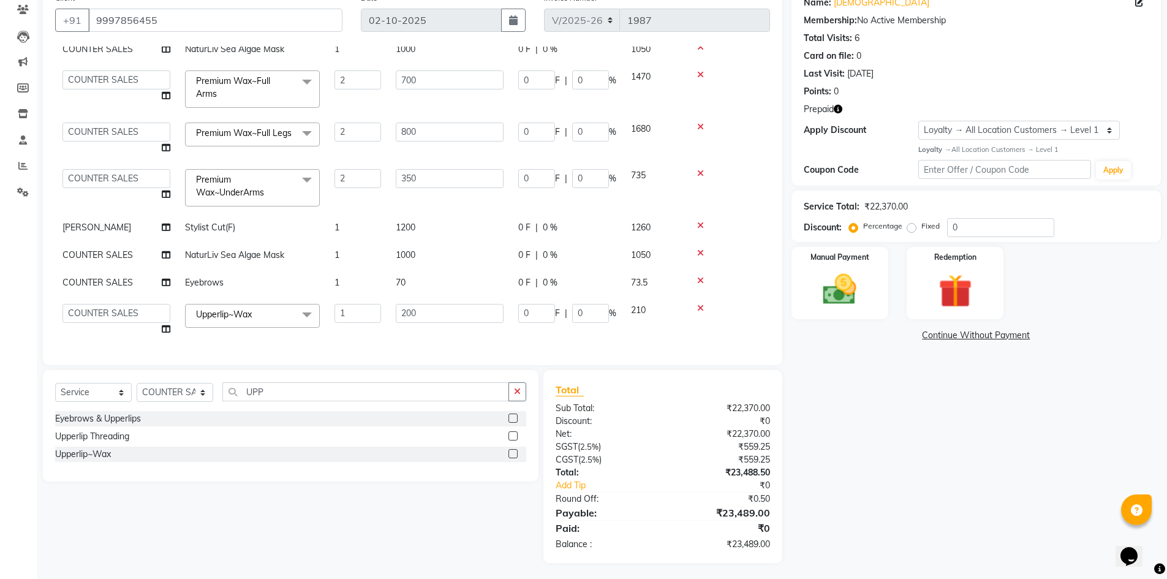
scroll to position [108, 0]
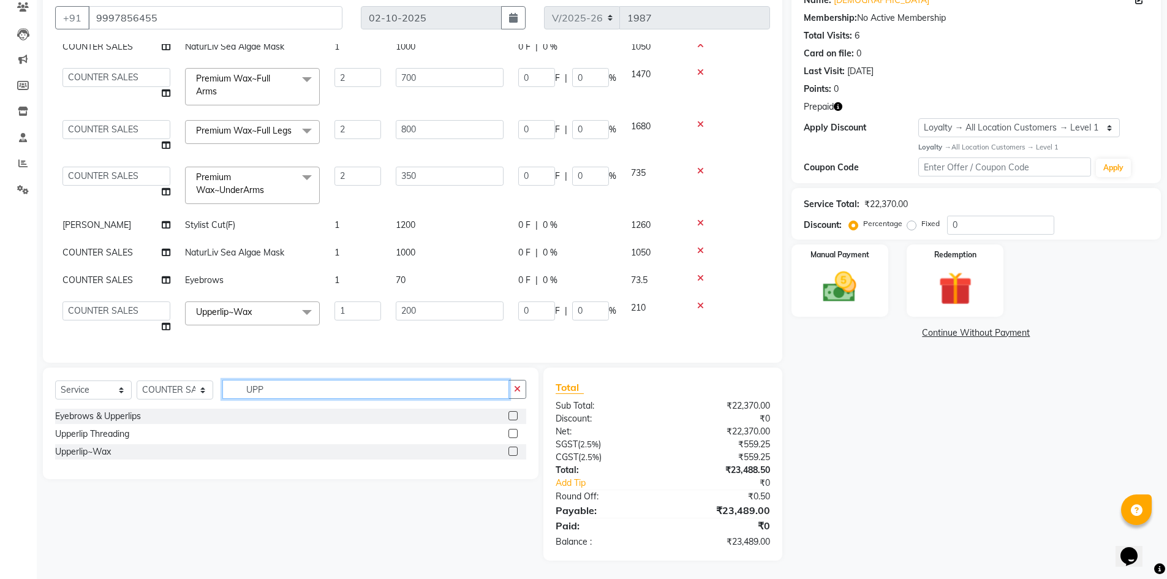
click at [252, 392] on input "UPP" at bounding box center [365, 389] width 287 height 19
type input "CHIN"
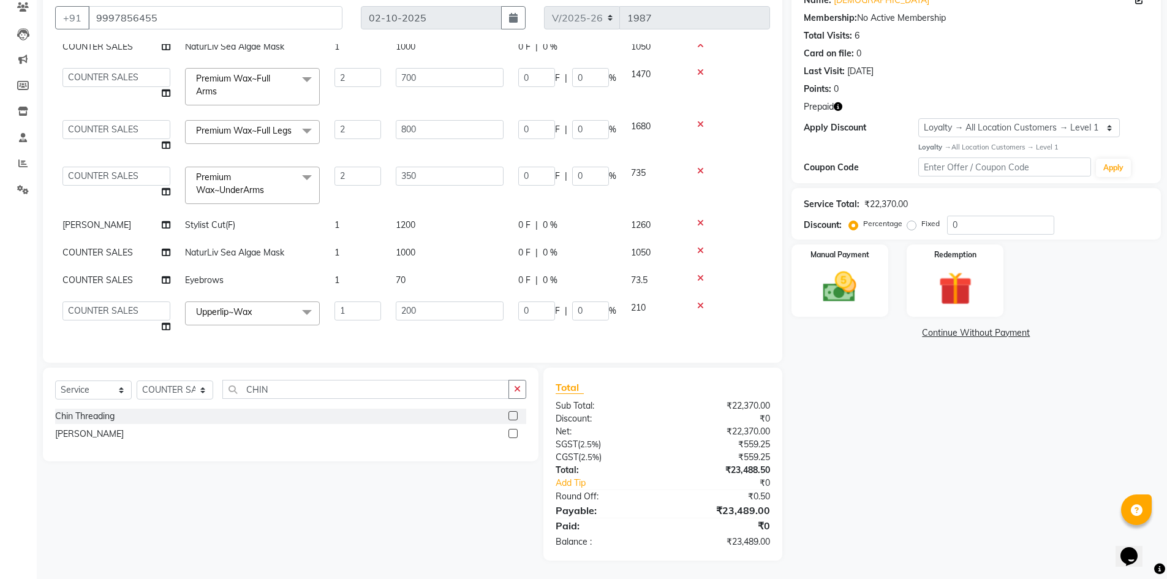
click at [512, 432] on label at bounding box center [513, 433] width 9 height 9
click at [512, 432] on input "checkbox" at bounding box center [513, 434] width 8 height 8
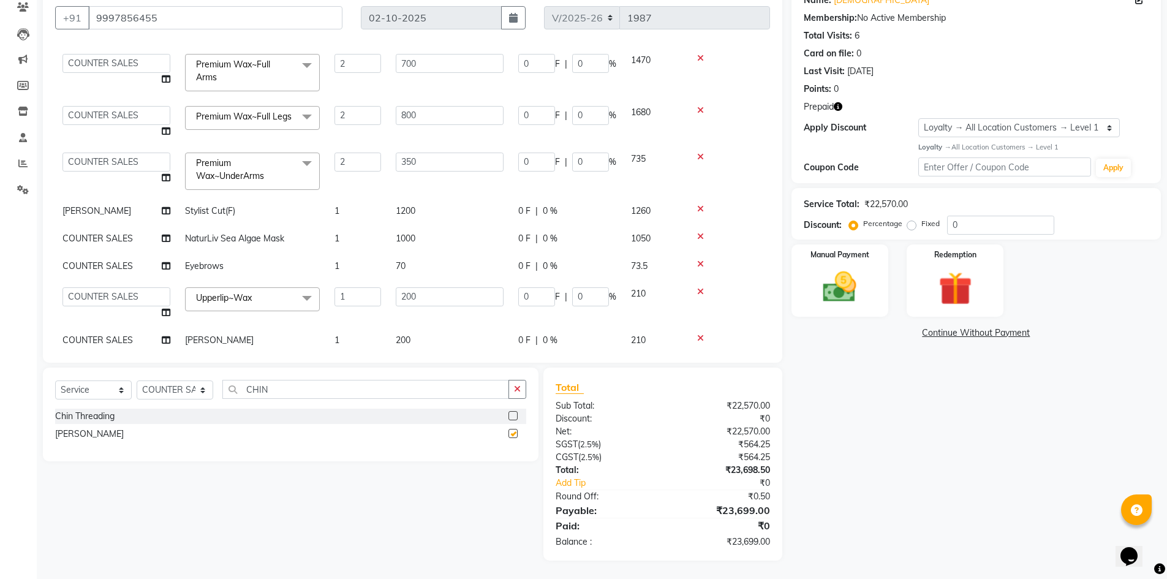
checkbox input "false"
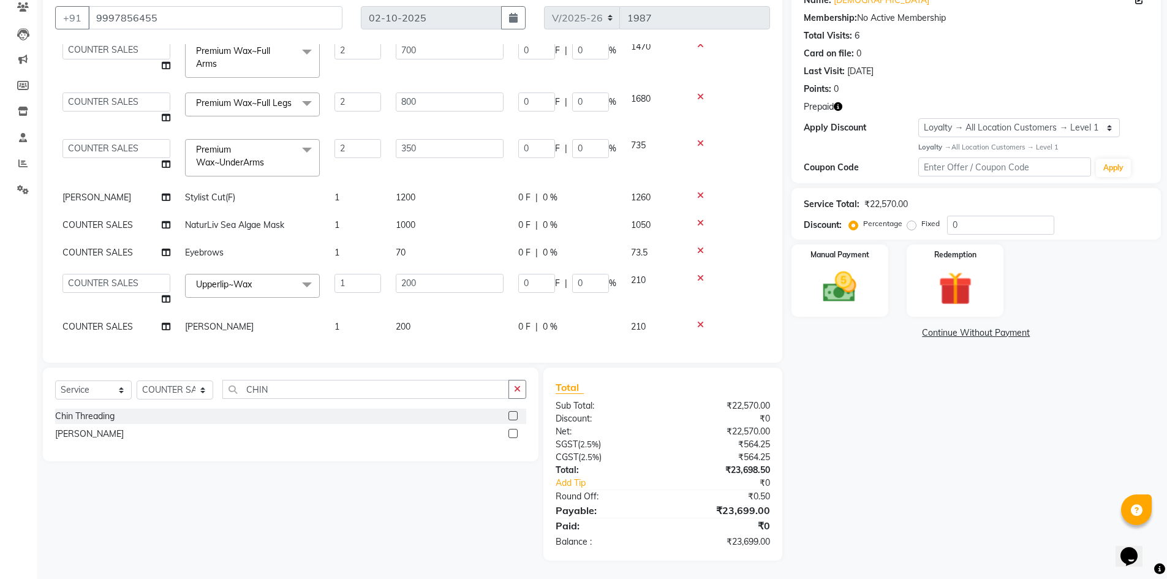
click at [363, 241] on td "1" at bounding box center [357, 253] width 61 height 28
select select "25207"
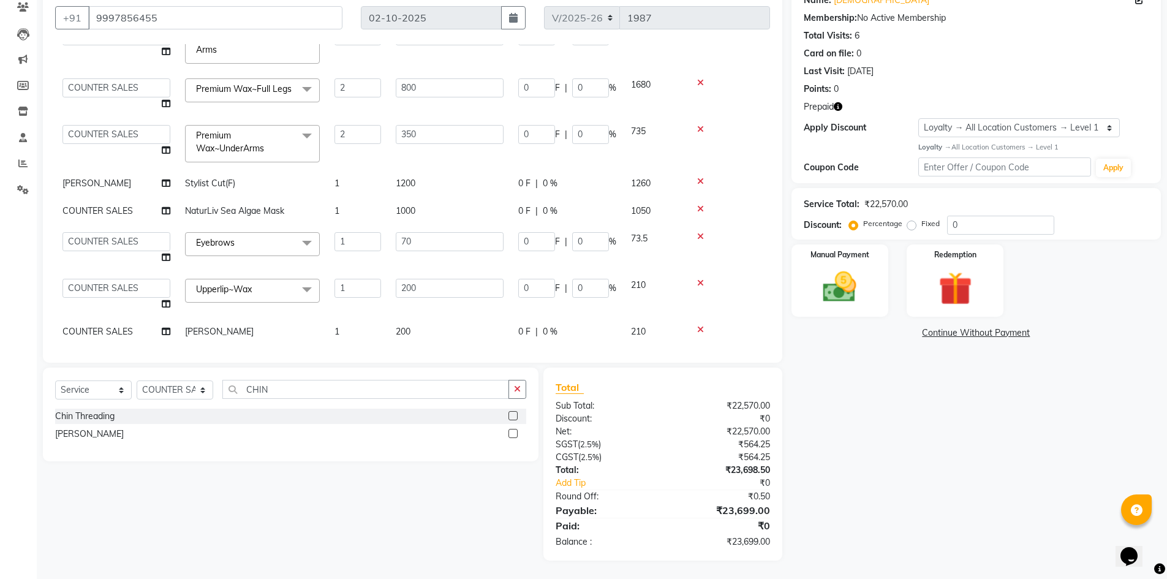
click at [363, 241] on input "1" at bounding box center [358, 241] width 47 height 19
type input "2"
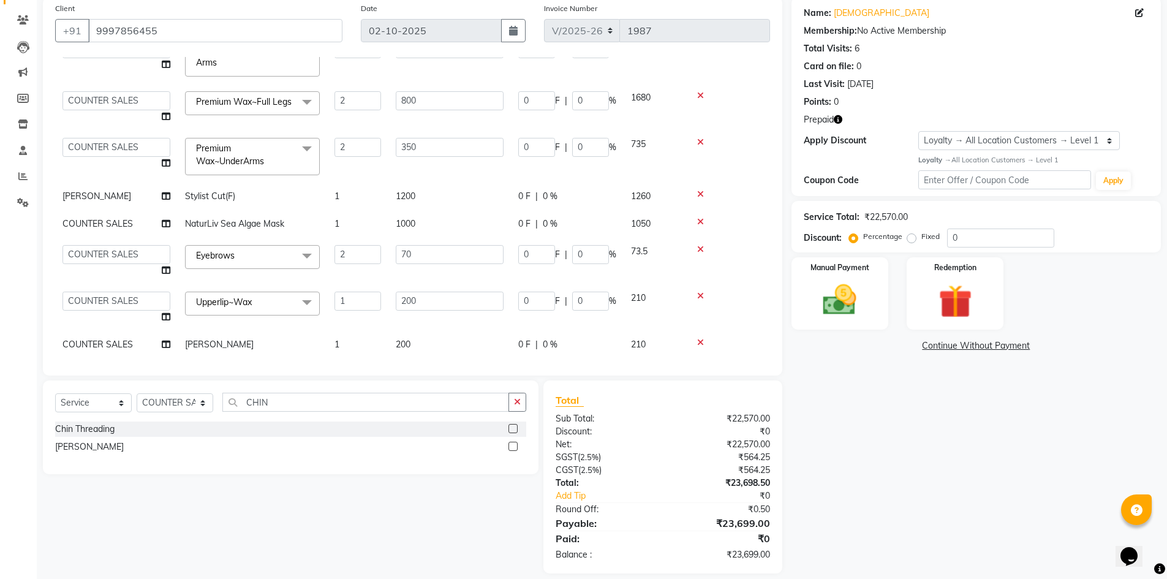
click at [319, 271] on tbody "MOHSIN K Nourish and Gloss Experience Ritual 1 5100 0 F | 0 % 5355 Tokeer K Nou…" at bounding box center [412, 121] width 715 height 476
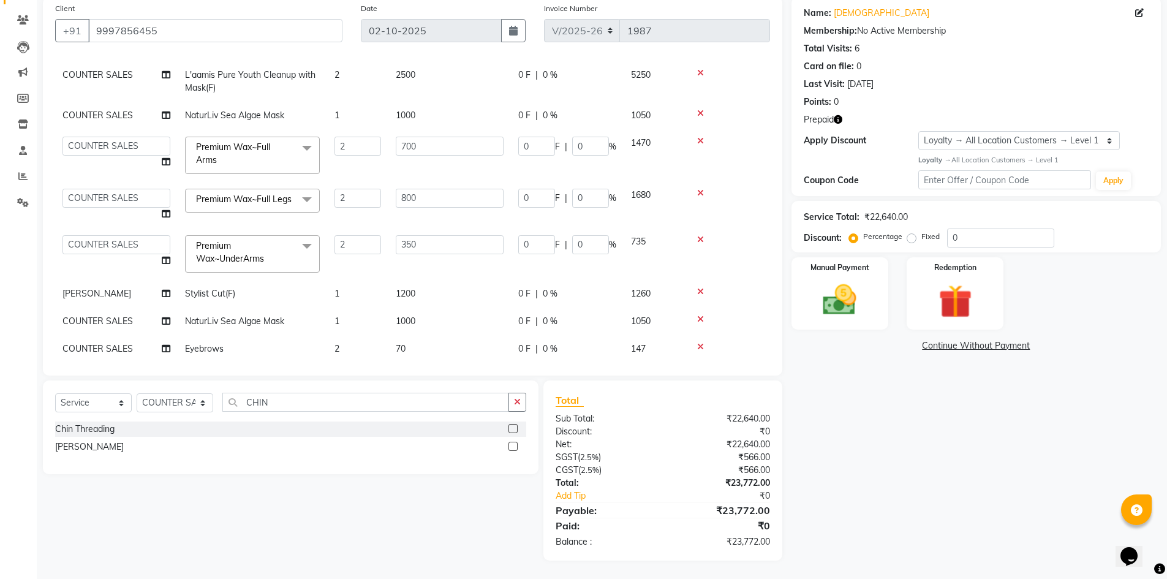
scroll to position [0, 0]
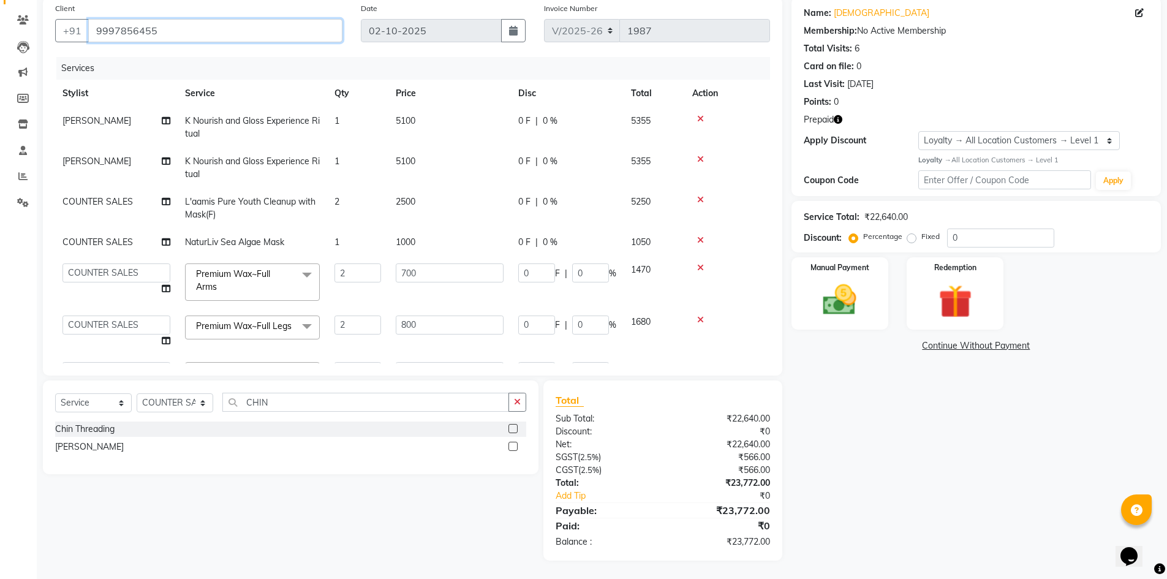
click at [194, 37] on input "9997856455" at bounding box center [215, 30] width 254 height 23
click at [191, 36] on input "Client" at bounding box center [215, 30] width 254 height 23
paste input "9997856455"
type input "9997856455"
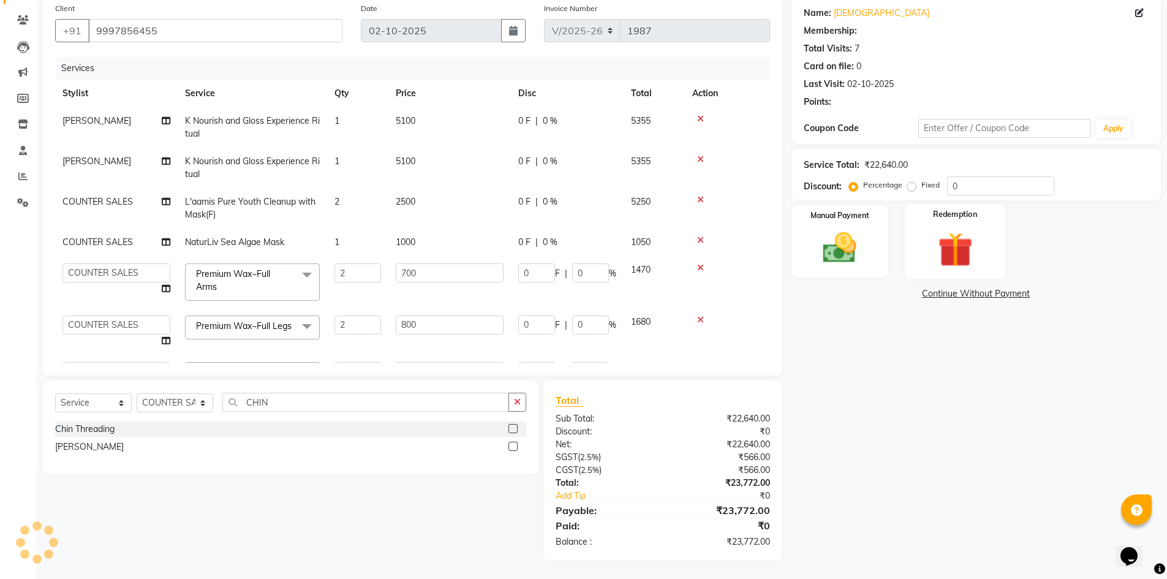
select select "1: Object"
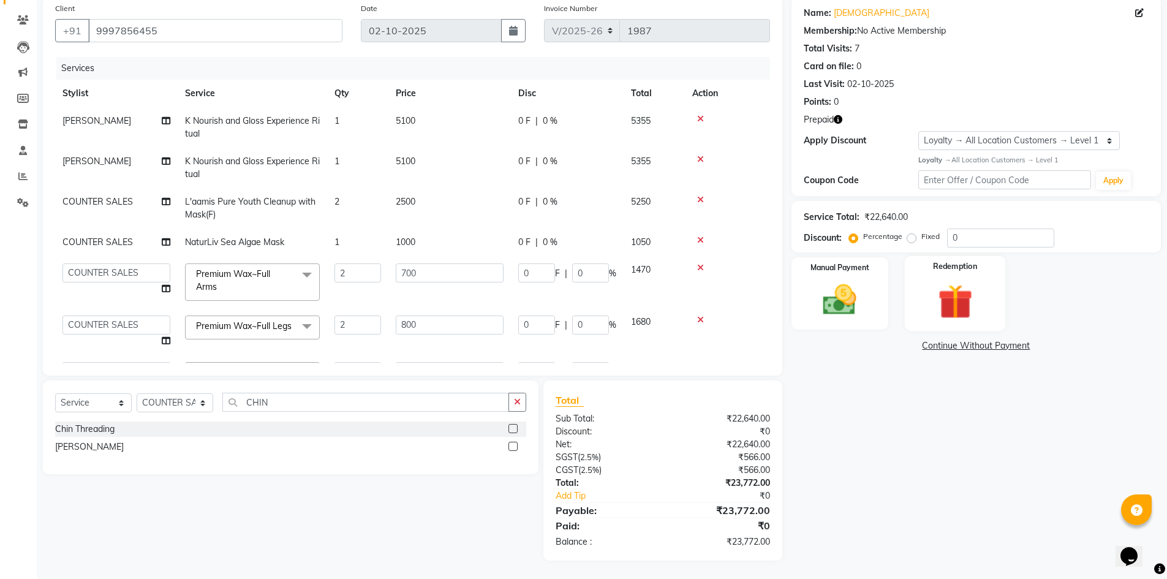
click at [935, 276] on div "Redemption" at bounding box center [955, 293] width 101 height 75
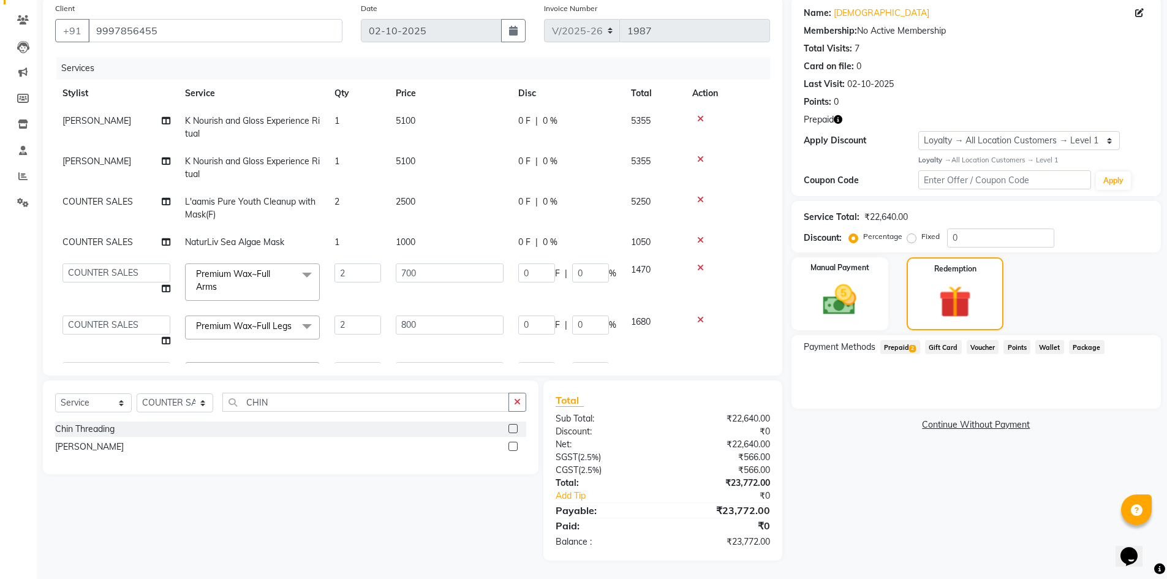
click at [897, 344] on span "Prepaid 2" at bounding box center [901, 347] width 40 height 14
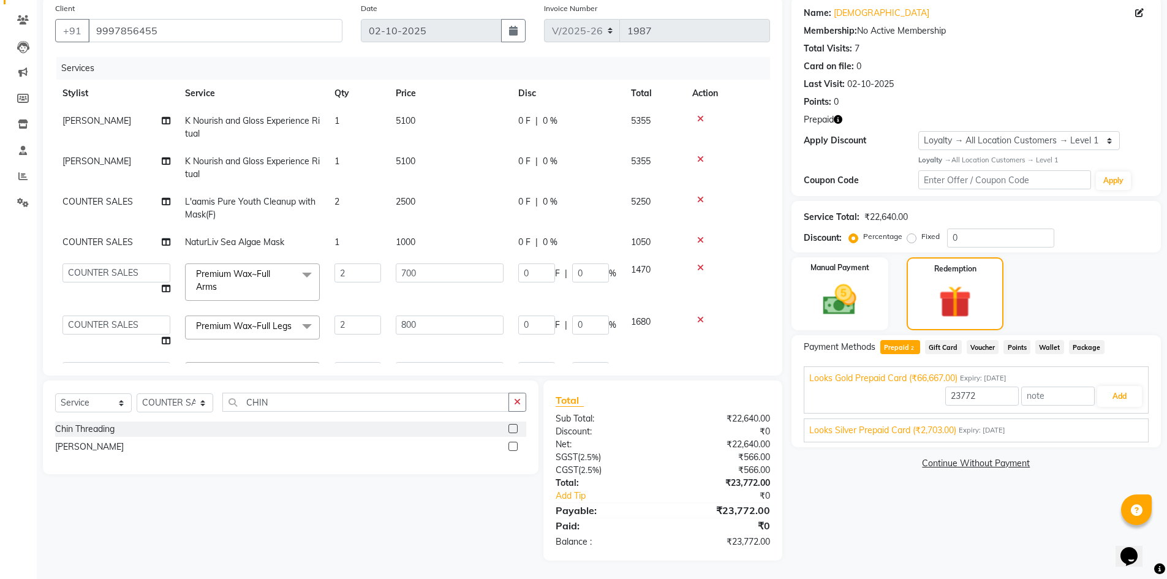
drag, startPoint x: 925, startPoint y: 429, endPoint x: 931, endPoint y: 428, distance: 6.2
click at [927, 429] on span "Looks Silver Prepaid Card (₹2,703.00)" at bounding box center [882, 430] width 147 height 13
click at [1112, 430] on button "Add" at bounding box center [1119, 425] width 45 height 21
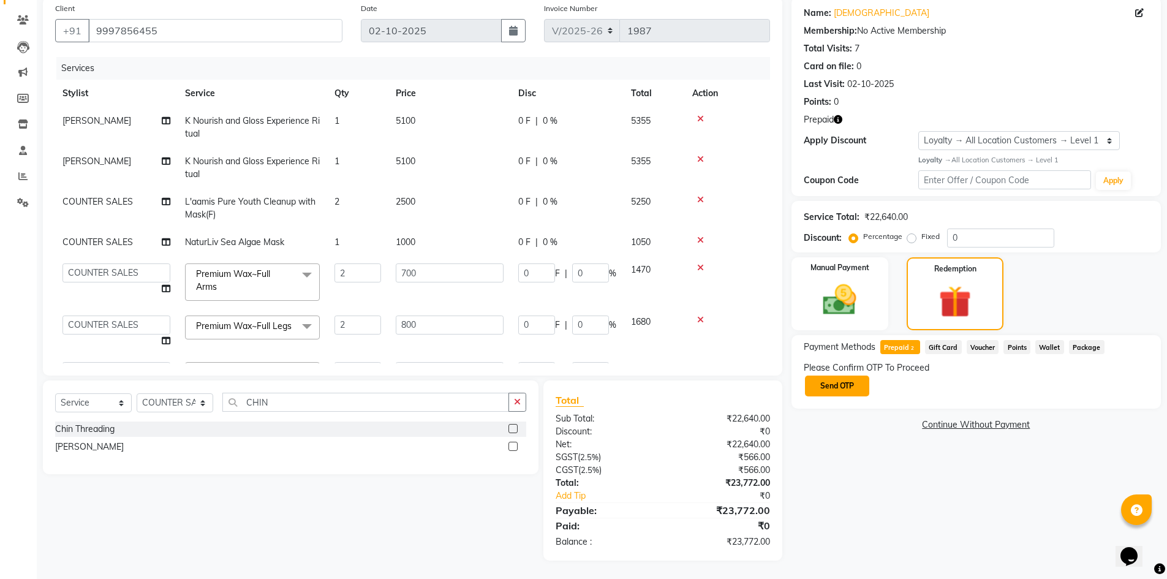
click at [828, 388] on button "Send OTP" at bounding box center [837, 386] width 64 height 21
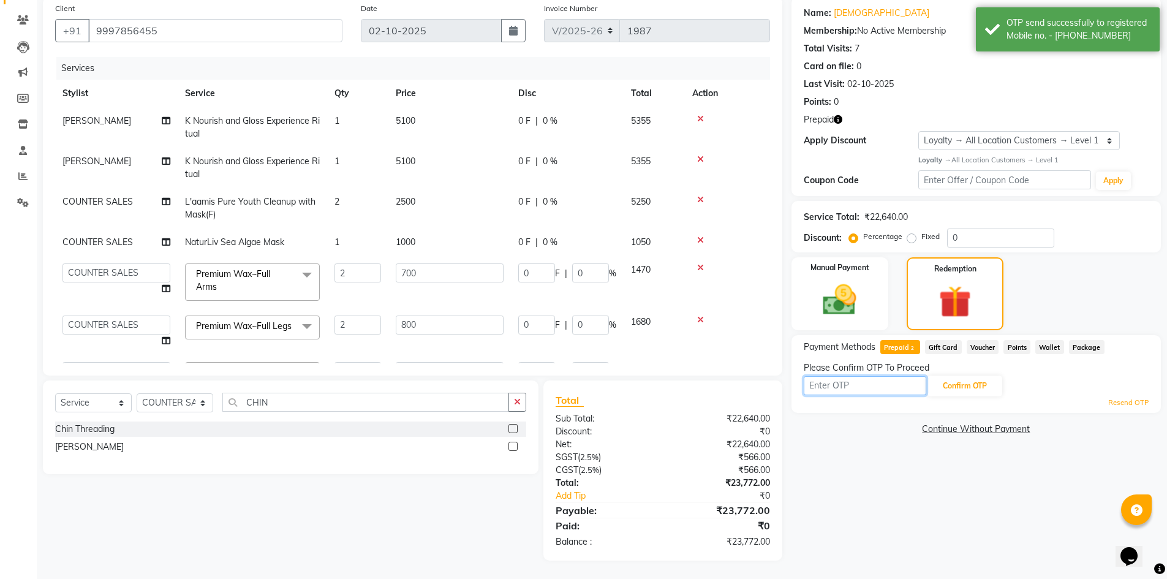
click at [828, 388] on input "text" at bounding box center [865, 385] width 123 height 19
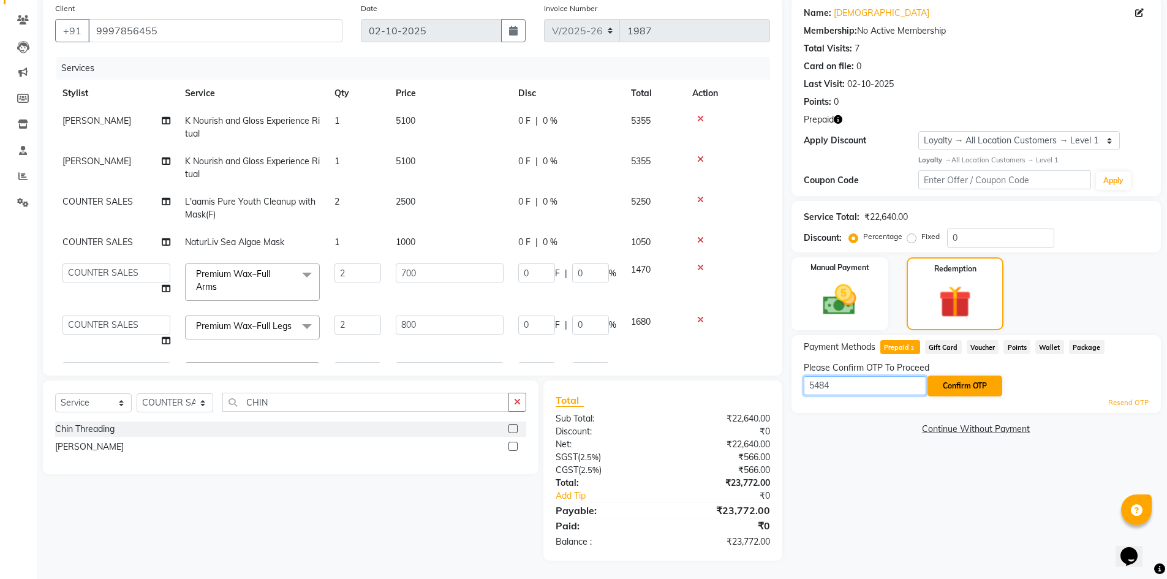
type input "5484"
click at [932, 388] on button "Confirm OTP" at bounding box center [965, 386] width 75 height 21
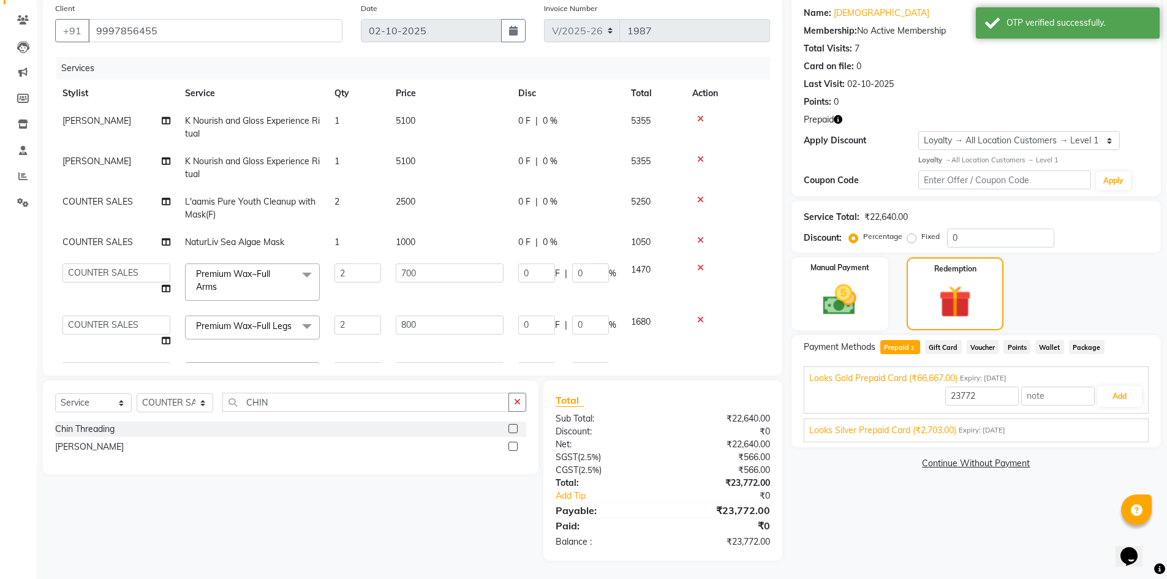
click at [997, 425] on span "Expiry: 11-01-2026" at bounding box center [982, 430] width 47 height 10
click at [1120, 419] on button "Add" at bounding box center [1119, 425] width 45 height 21
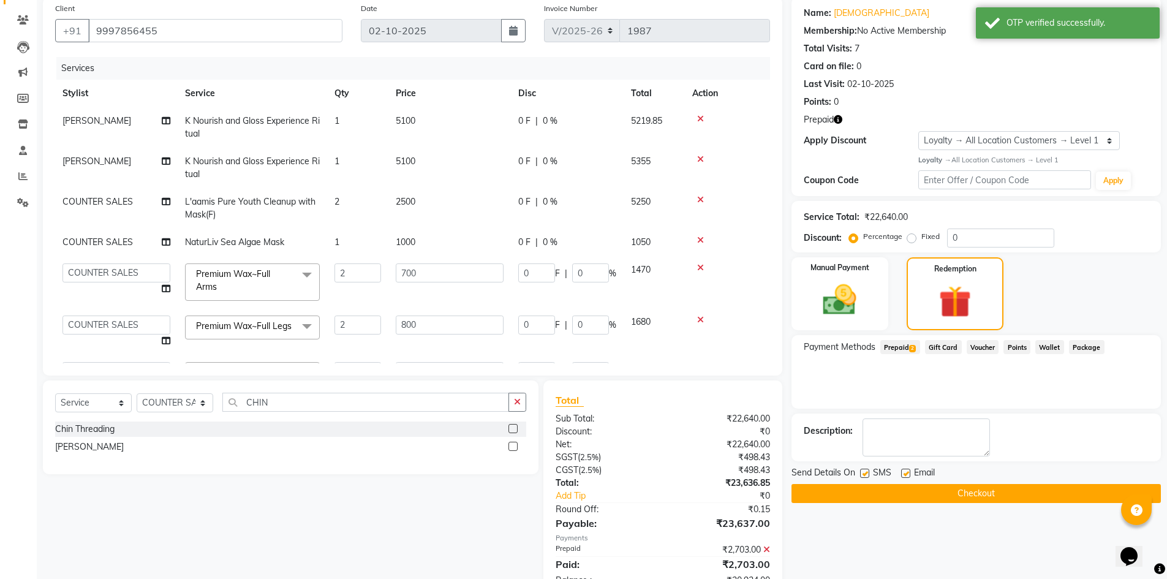
click at [903, 345] on span "Prepaid 2" at bounding box center [901, 347] width 40 height 14
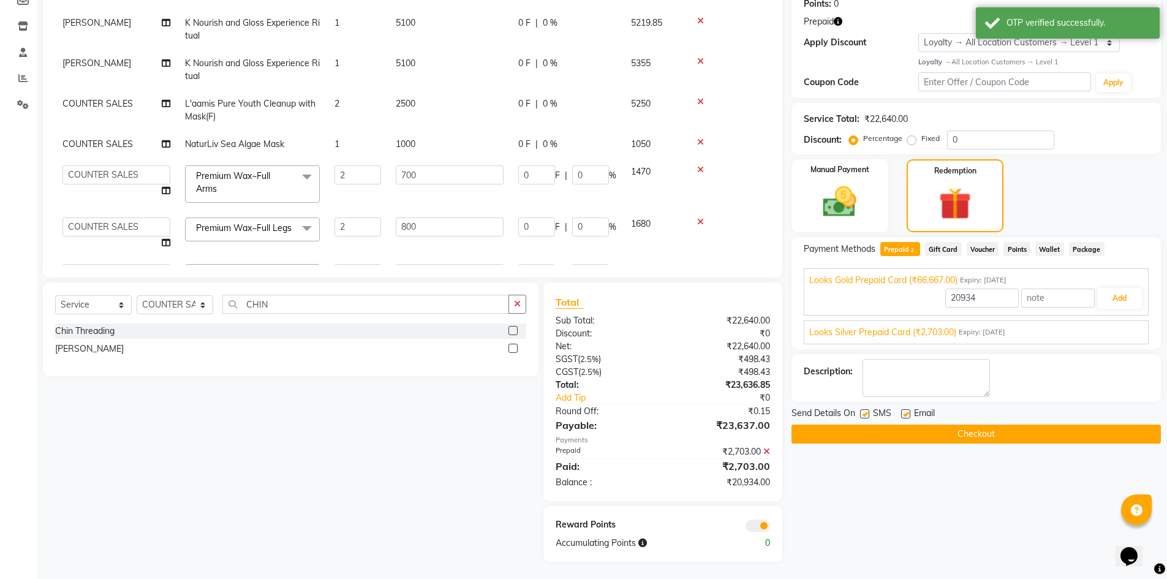
scroll to position [194, 0]
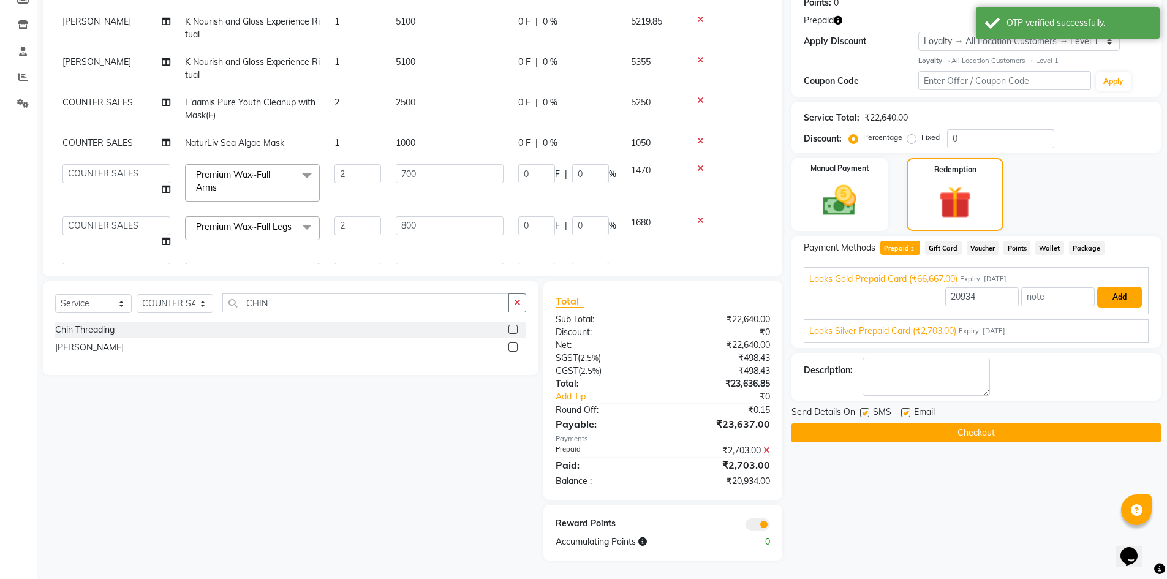
click at [1117, 300] on button "Add" at bounding box center [1119, 297] width 45 height 21
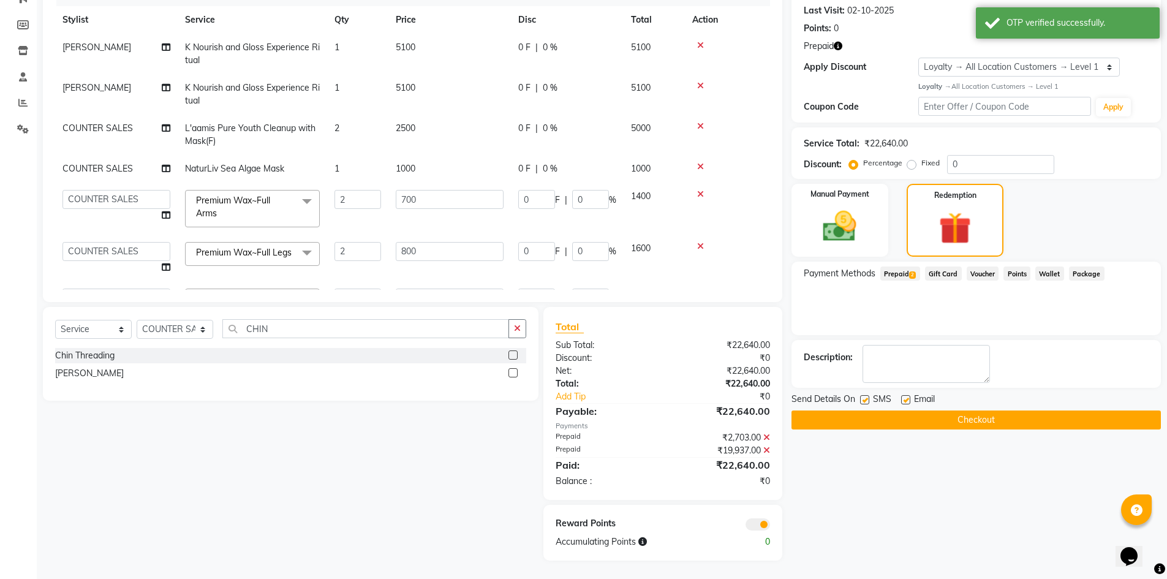
click at [862, 400] on label at bounding box center [864, 399] width 9 height 9
click at [862, 400] on input "checkbox" at bounding box center [864, 400] width 8 height 8
checkbox input "false"
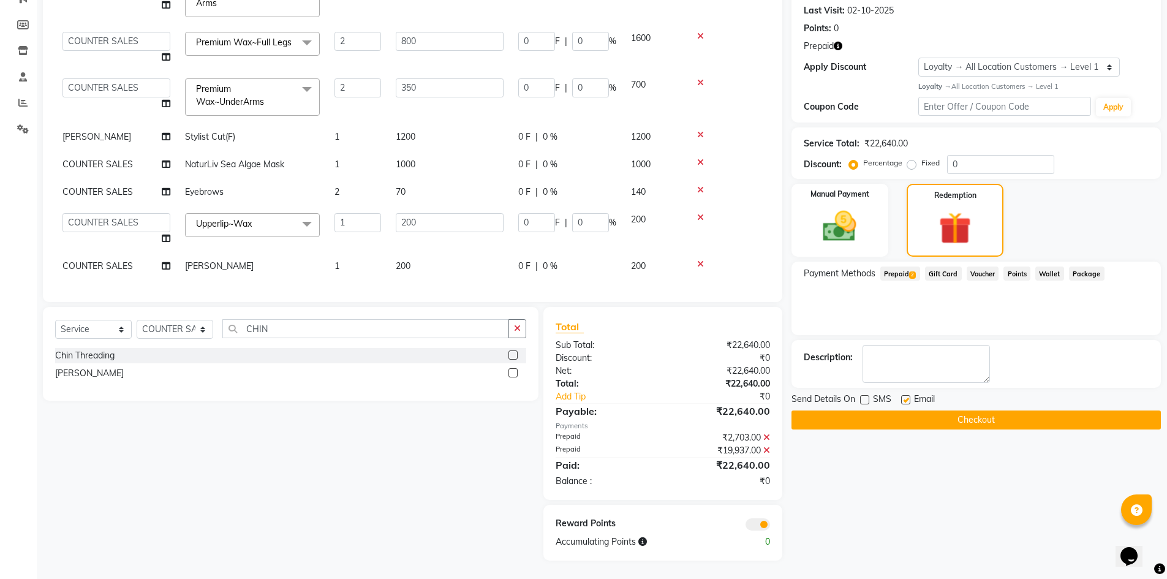
click at [856, 414] on button "Checkout" at bounding box center [976, 420] width 369 height 19
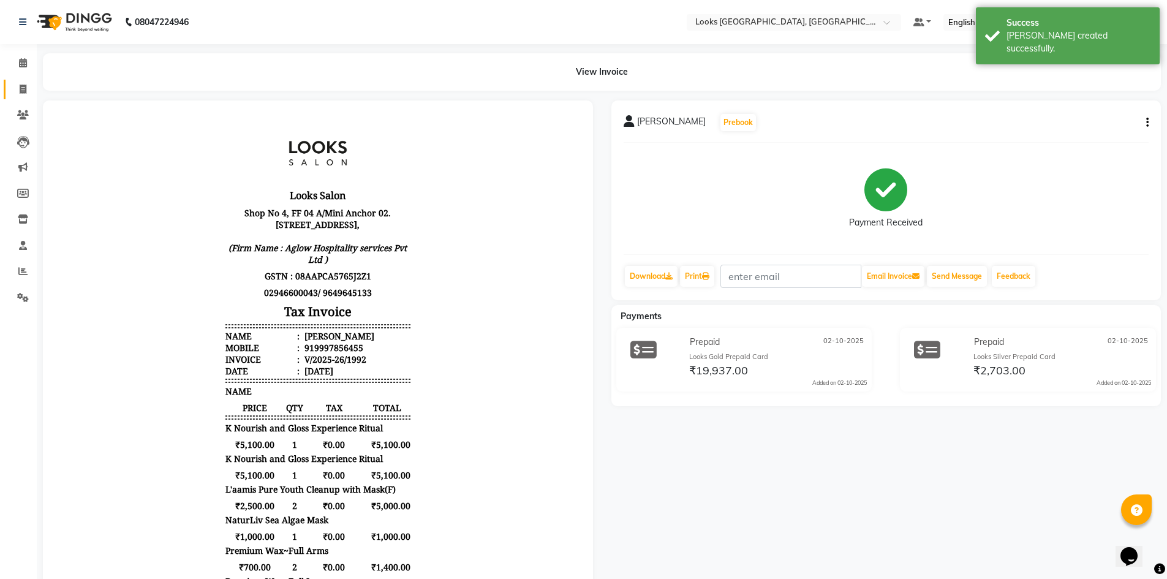
click at [26, 85] on icon at bounding box center [23, 89] width 7 height 9
select select "service"
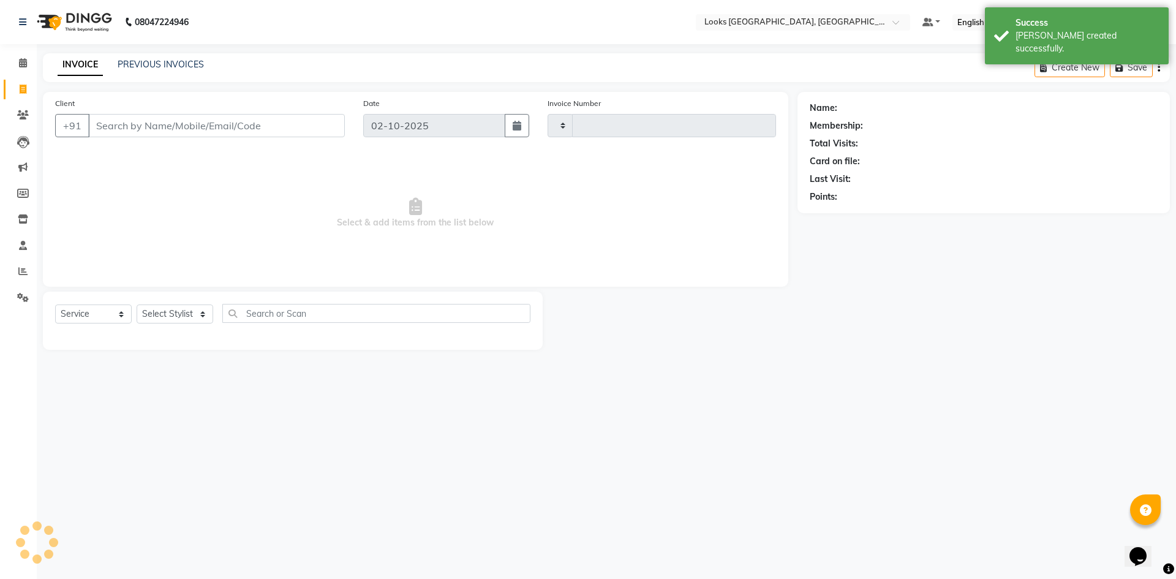
type input "1993"
select select "4460"
click at [134, 119] on input "52500" at bounding box center [185, 125] width 194 height 23
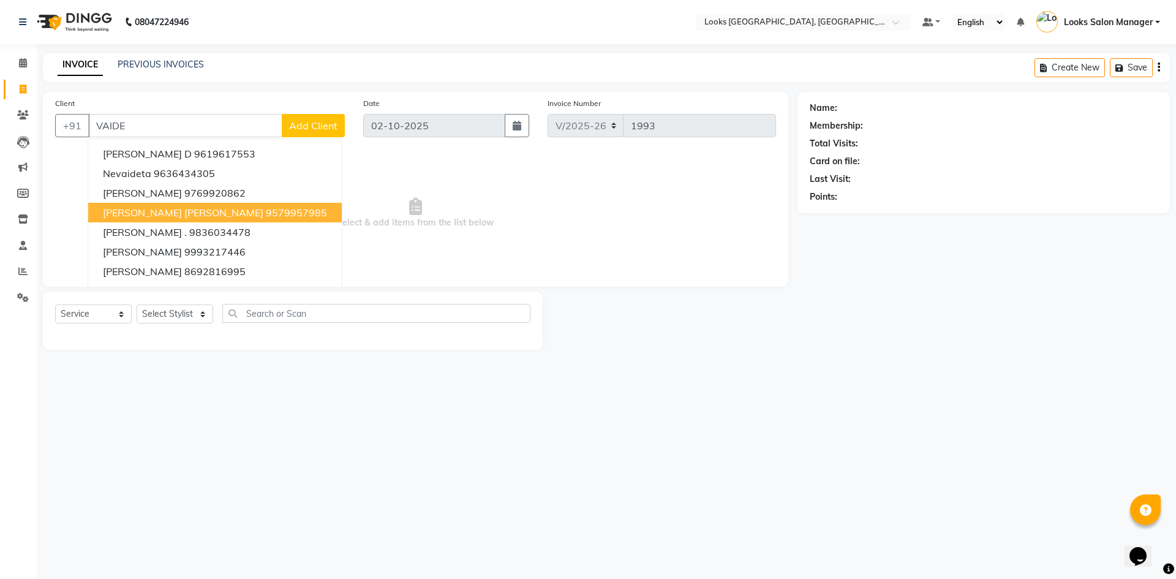
type input "VAIDE"
click at [67, 189] on span "Select & add items from the list below" at bounding box center [415, 213] width 721 height 123
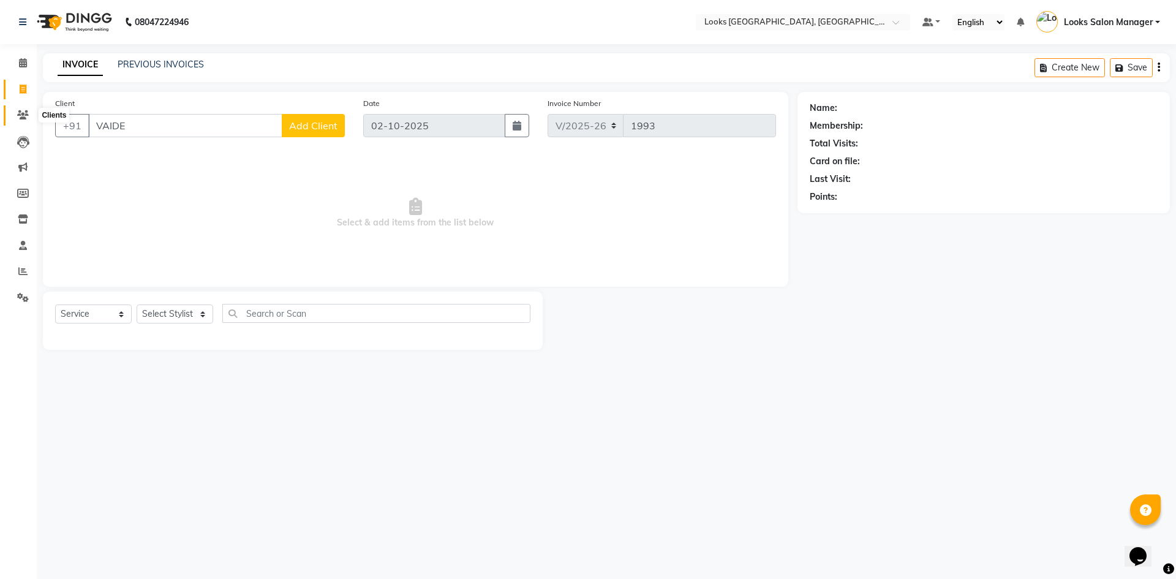
click at [18, 112] on icon at bounding box center [23, 114] width 12 height 9
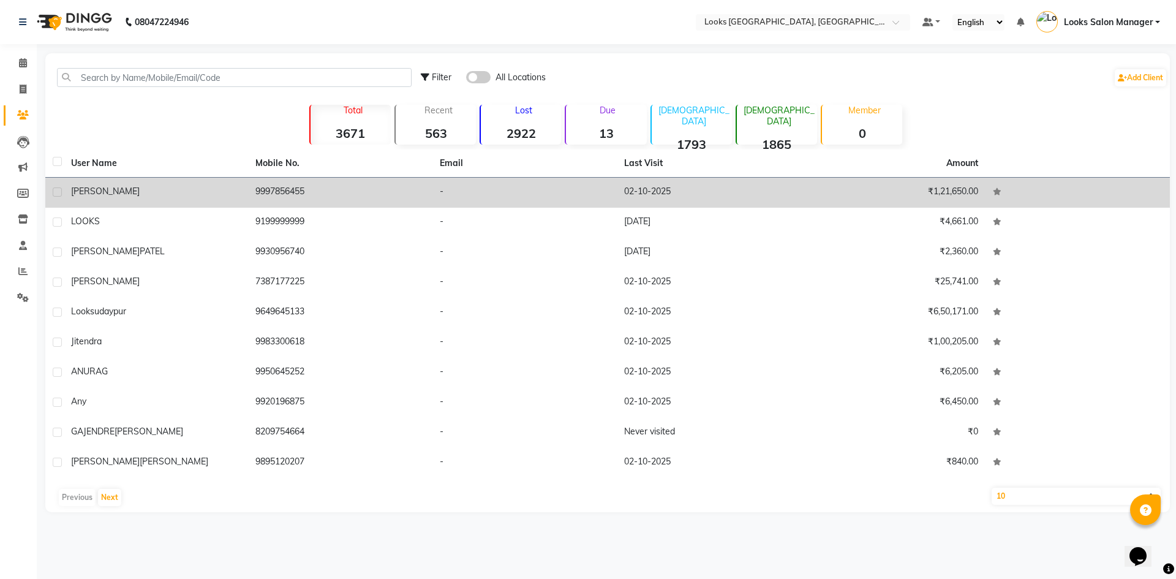
click at [221, 192] on div "vaidehi" at bounding box center [156, 191] width 170 height 13
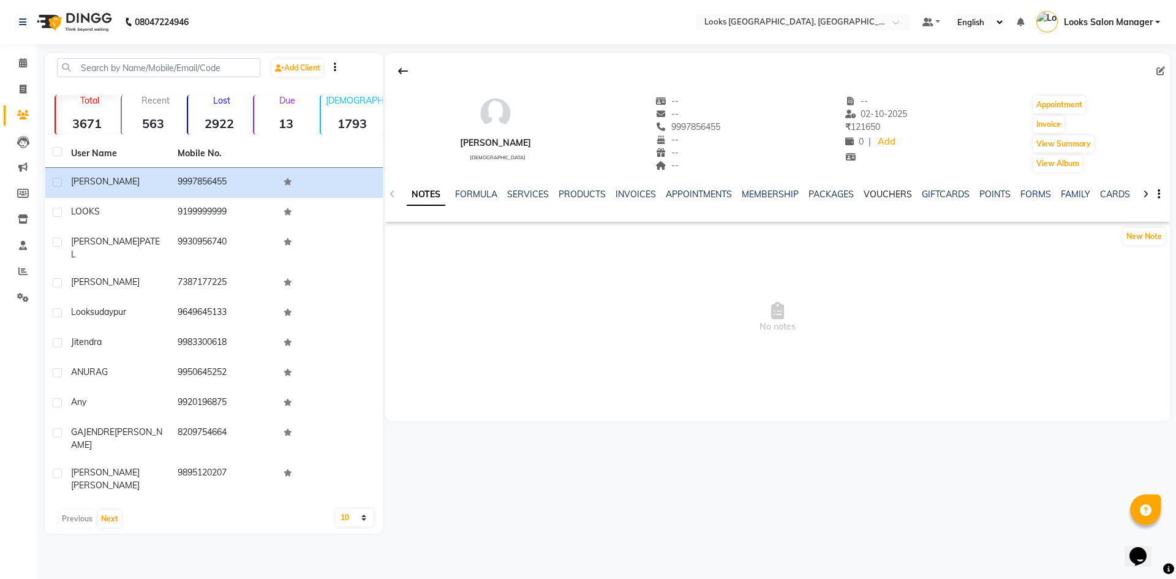
click at [874, 194] on link "VOUCHERS" at bounding box center [888, 194] width 48 height 11
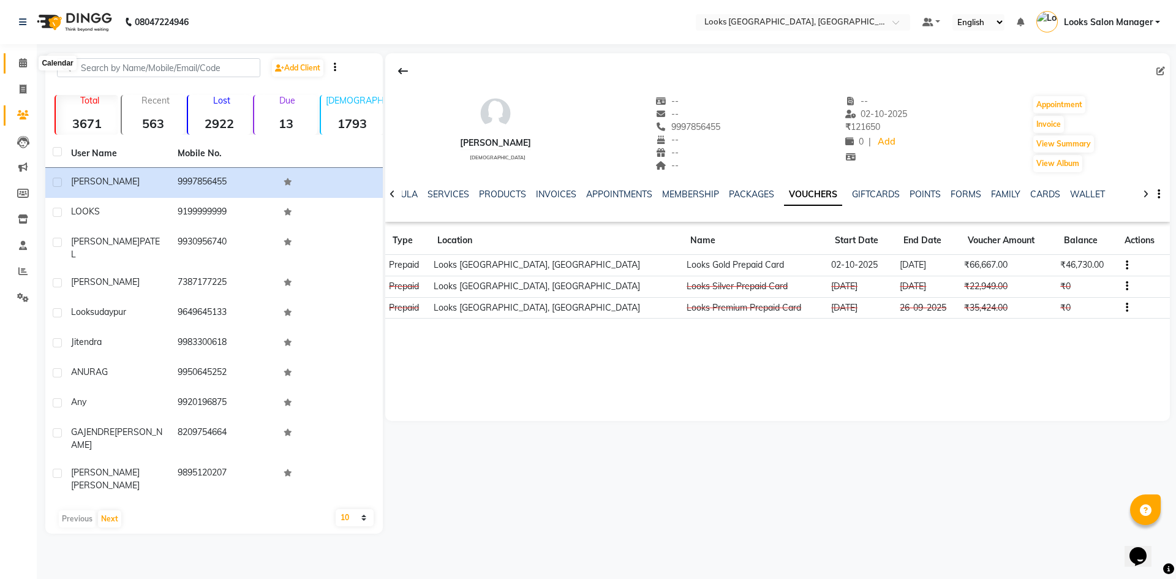
click at [17, 69] on span at bounding box center [22, 63] width 21 height 14
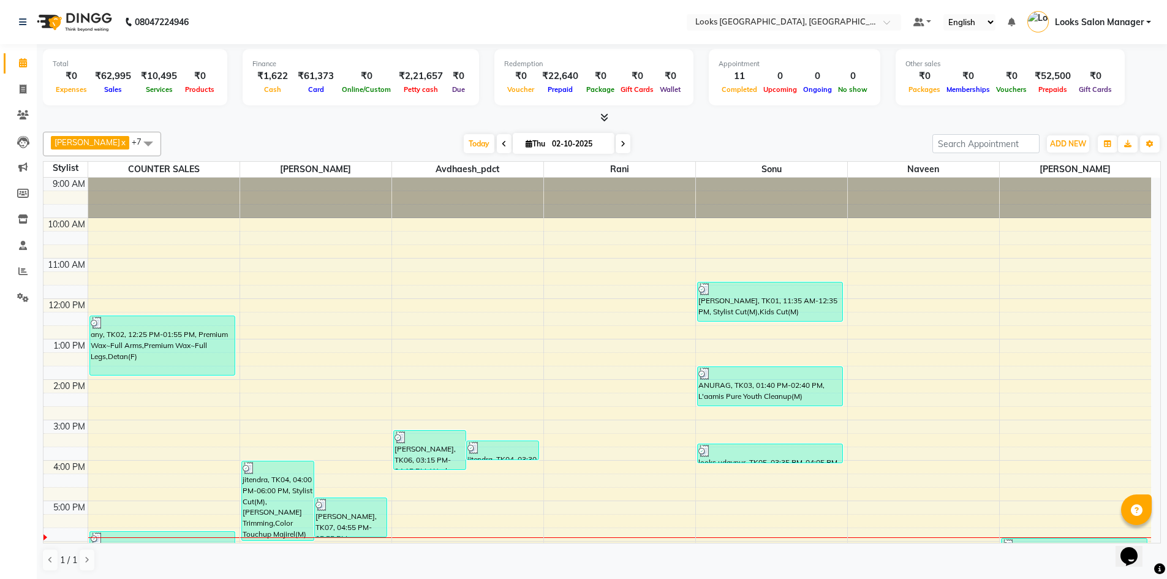
click at [602, 121] on icon at bounding box center [605, 117] width 8 height 9
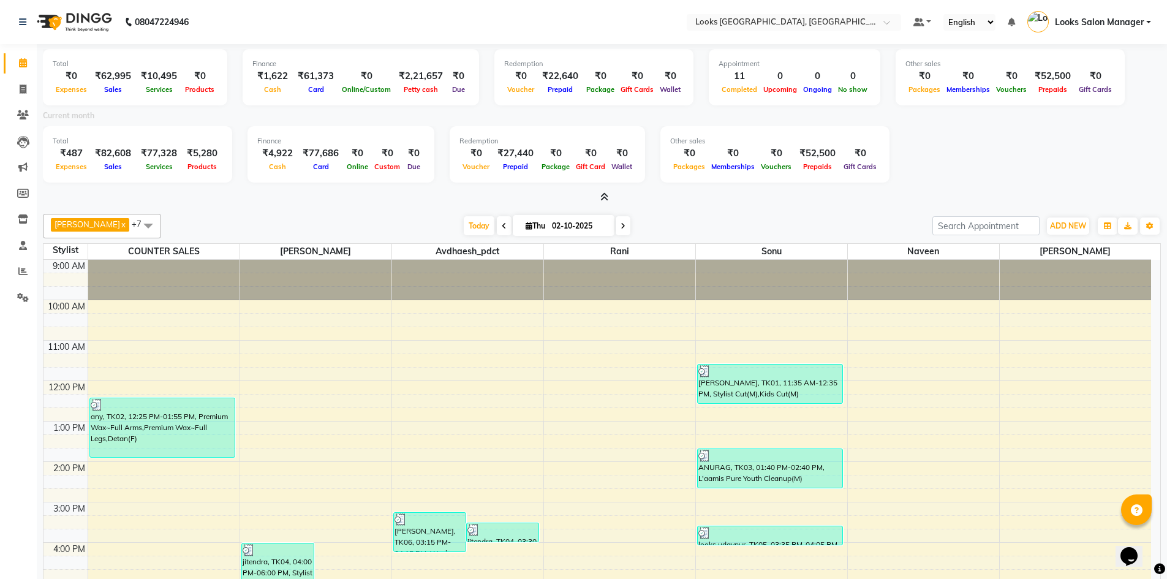
click at [604, 198] on icon at bounding box center [605, 196] width 8 height 9
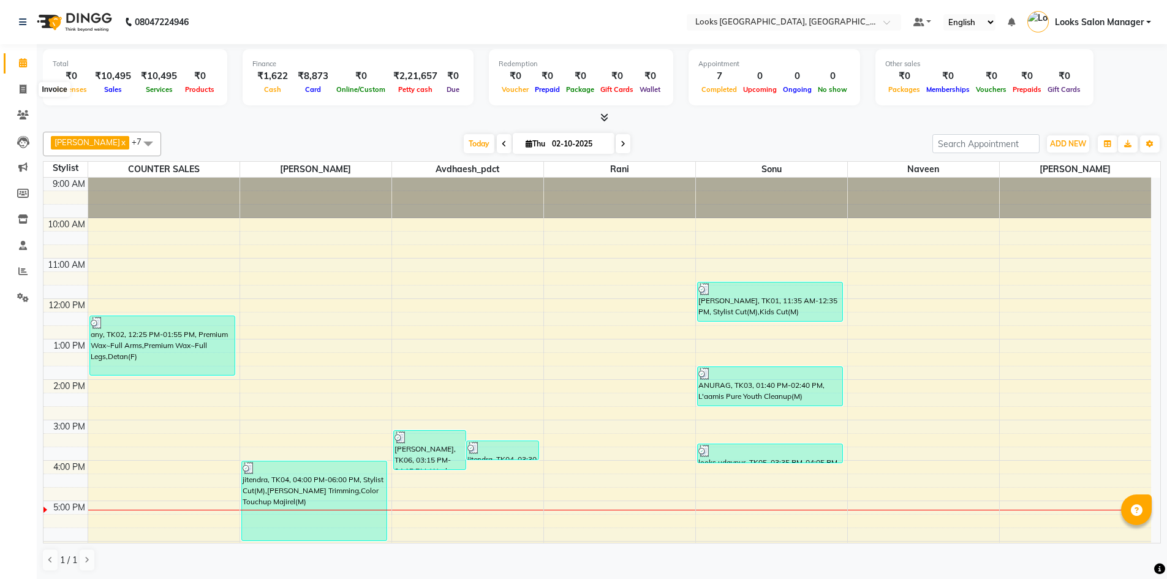
click at [22, 86] on icon at bounding box center [23, 89] width 7 height 9
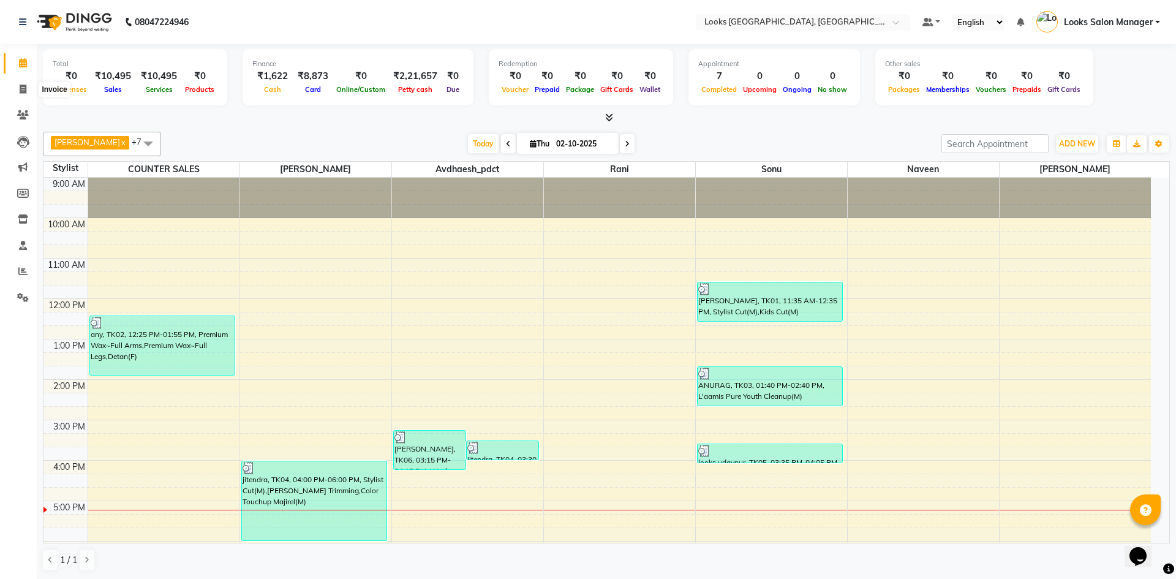
select select "4460"
select select "service"
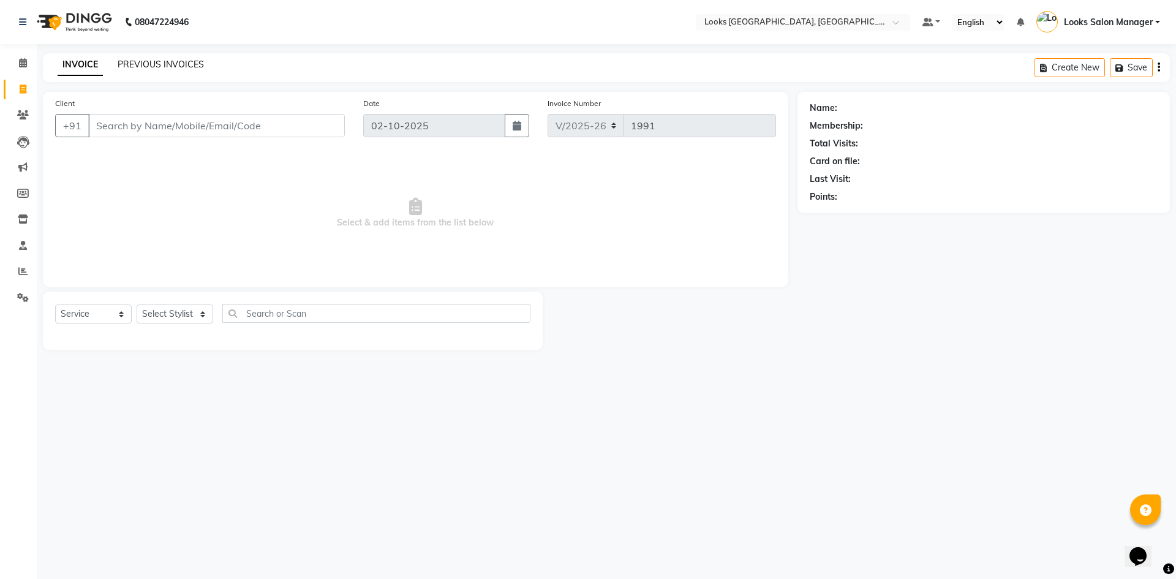
click at [186, 69] on link "PREVIOUS INVOICES" at bounding box center [161, 64] width 86 height 11
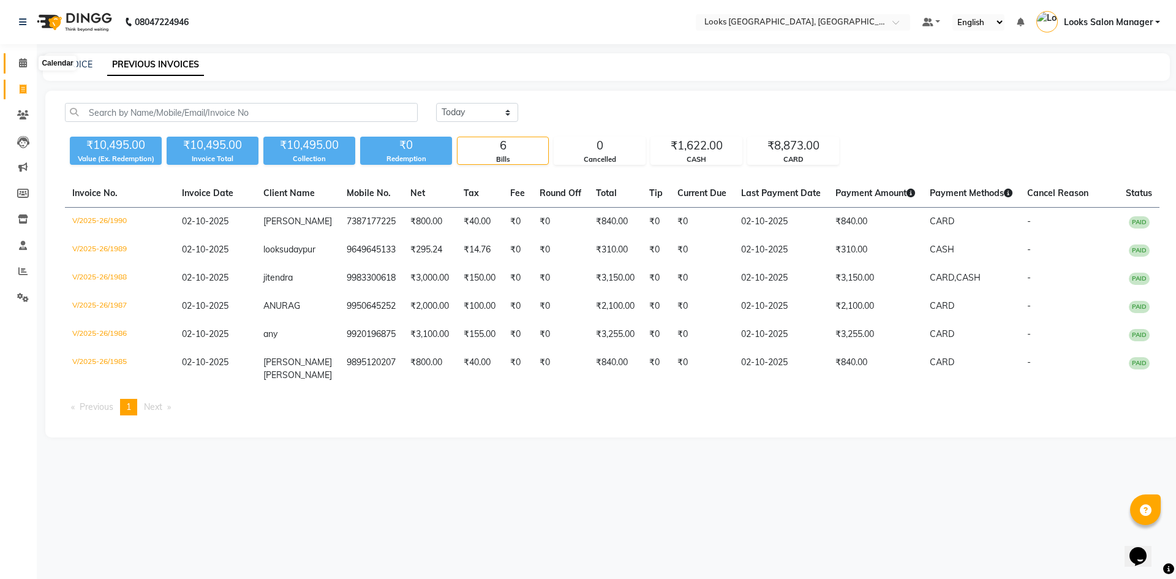
click at [27, 62] on icon at bounding box center [23, 62] width 8 height 9
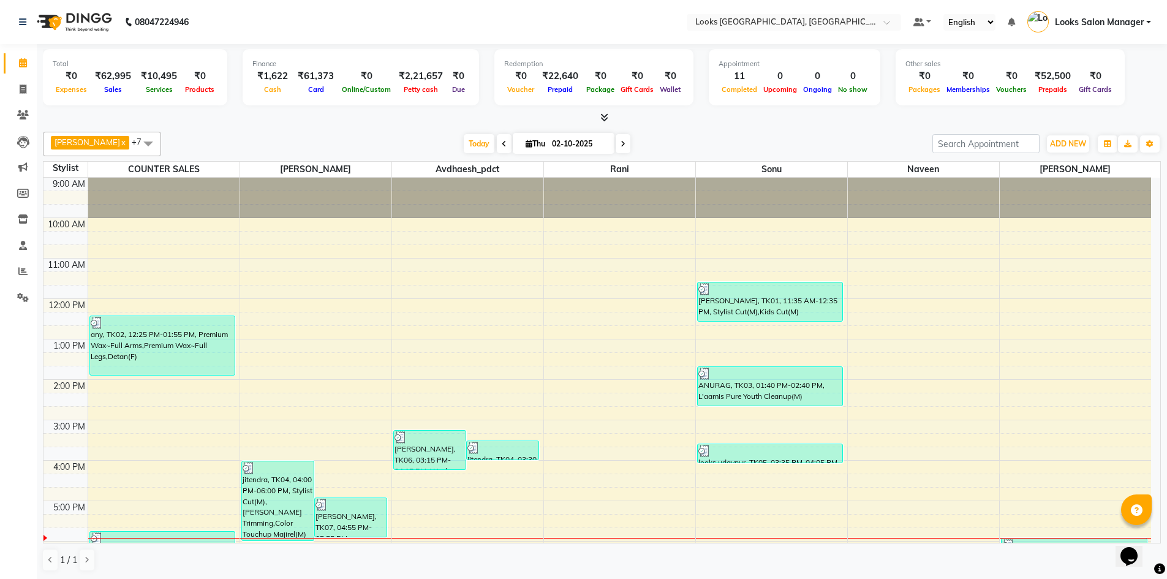
click at [603, 116] on icon at bounding box center [605, 117] width 8 height 9
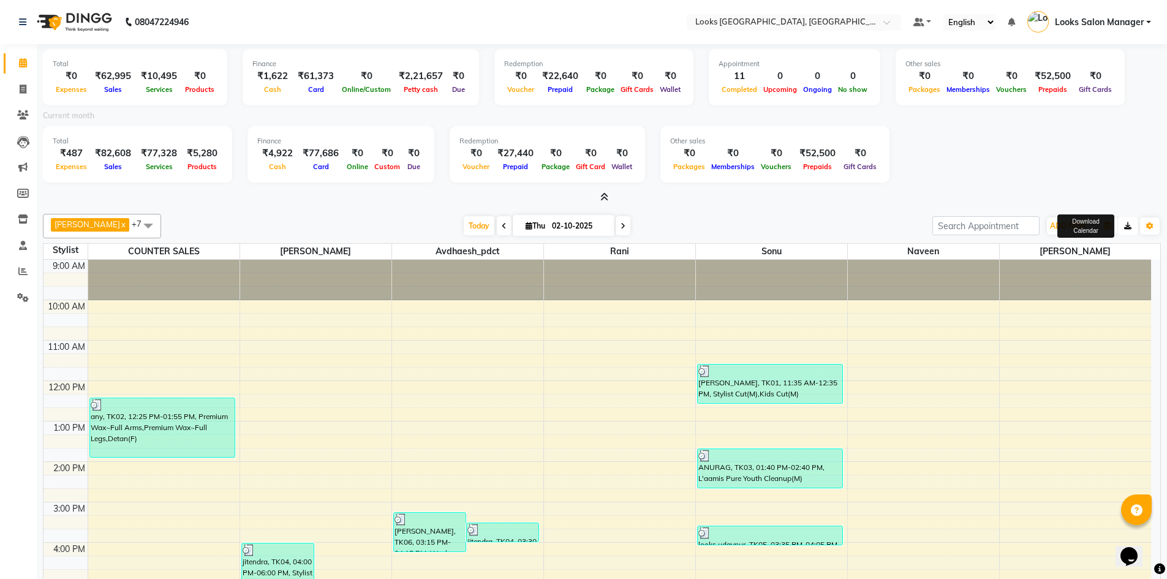
click at [1121, 221] on button "button" at bounding box center [1128, 226] width 20 height 17
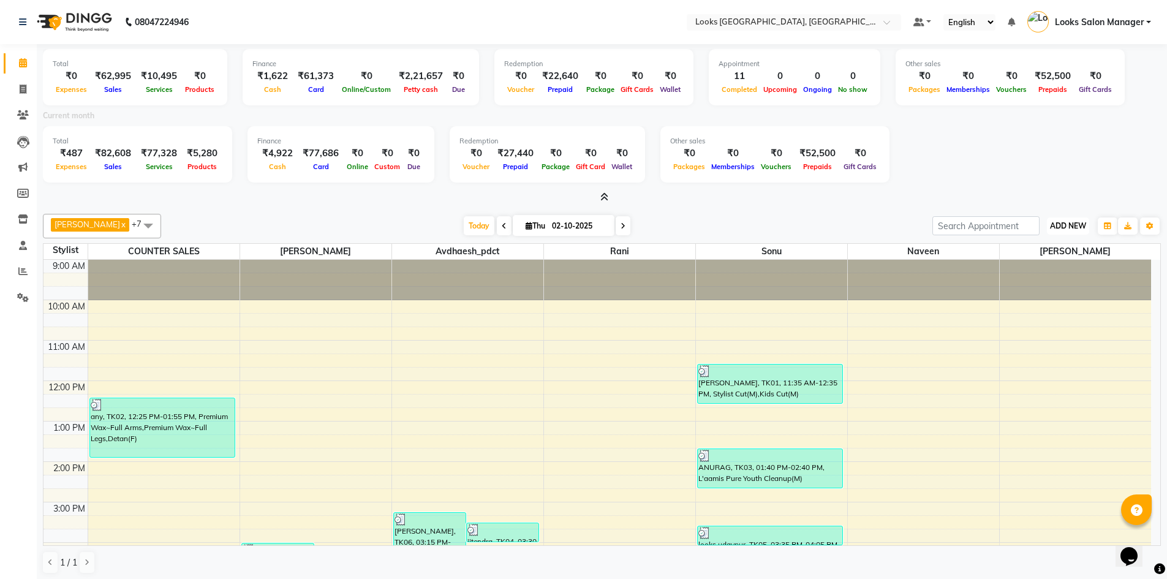
click at [1053, 221] on span "ADD NEW" at bounding box center [1068, 225] width 36 height 9
click at [1008, 282] on link "Add Expense" at bounding box center [1040, 281] width 97 height 16
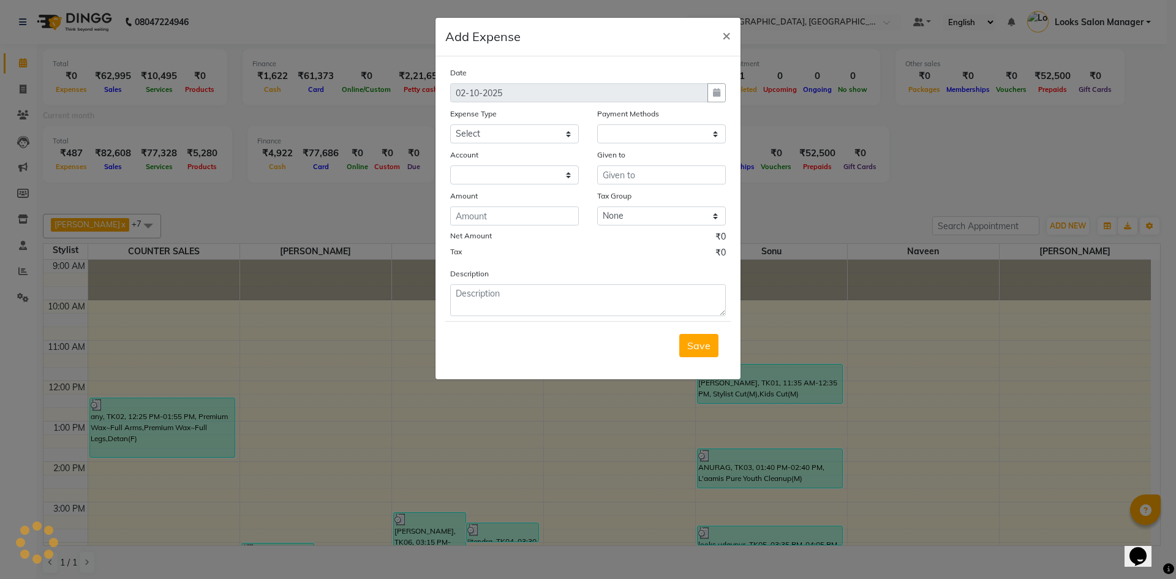
select select "1"
select select "3277"
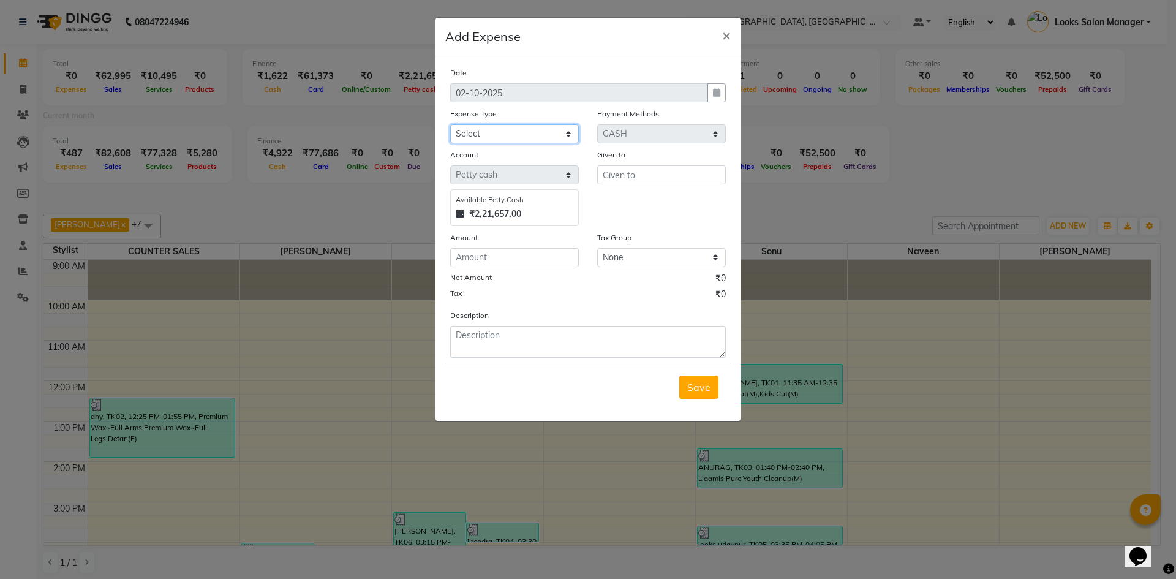
click at [464, 135] on select "Select Accommodation Aesthetics Bank Deposit BLINKIT Cash Handover Client Refun…" at bounding box center [514, 133] width 129 height 19
select select "24170"
click at [450, 124] on select "Select Accommodation Aesthetics Bank Deposit BLINKIT Cash Handover Client Refun…" at bounding box center [514, 133] width 129 height 19
click at [624, 177] on input "text" at bounding box center [661, 174] width 129 height 19
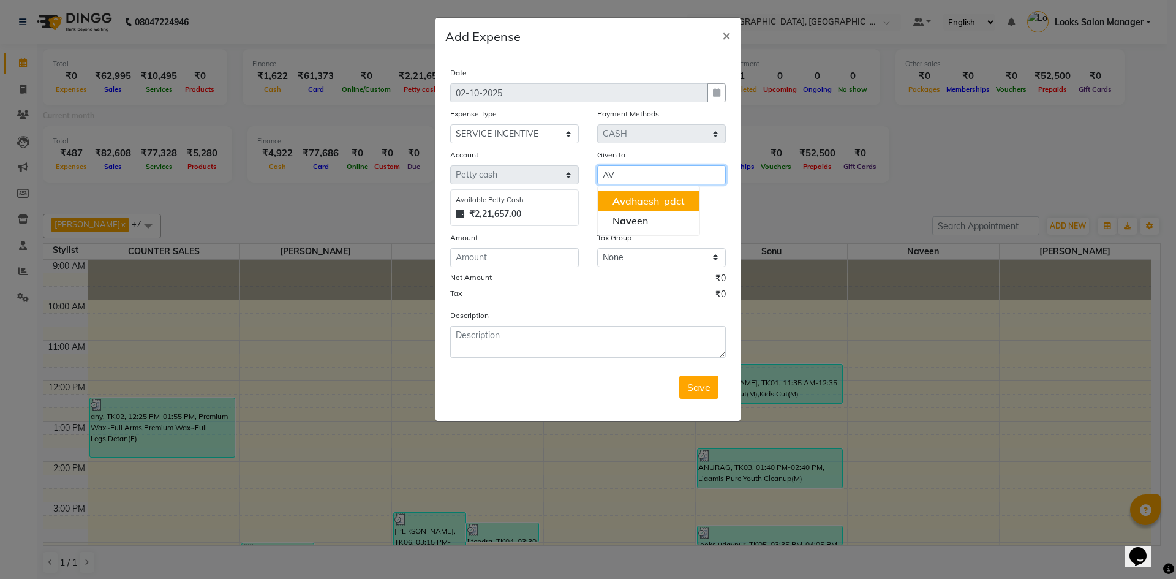
click at [610, 195] on button "Av dhaesh_pdct" at bounding box center [649, 201] width 102 height 20
type input "Avdhaesh_pdct"
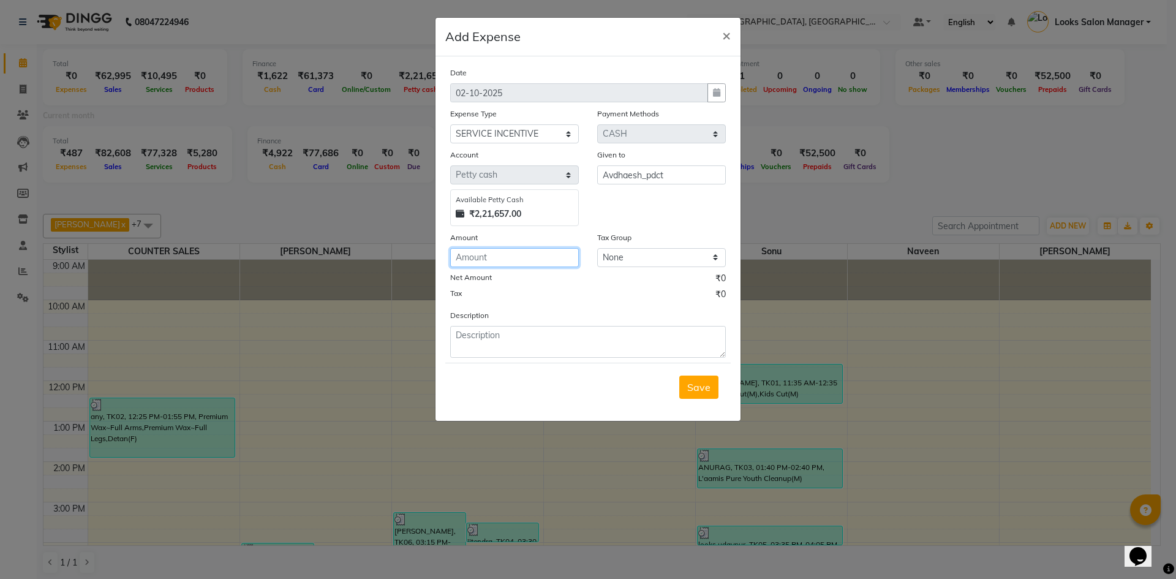
click at [503, 260] on input "number" at bounding box center [514, 257] width 129 height 19
type input "50"
type textarea "S"
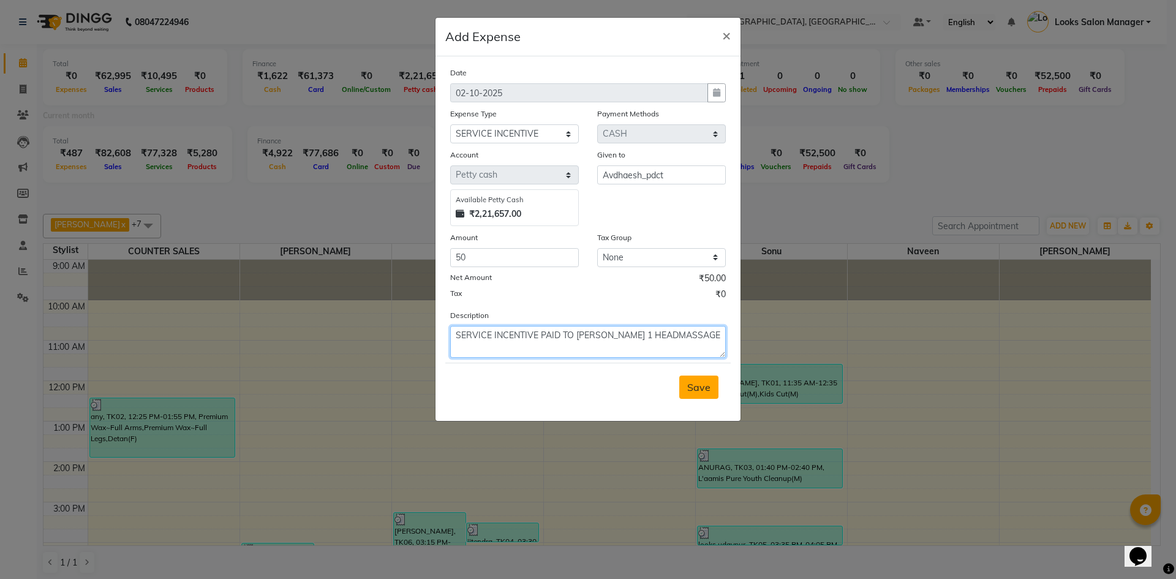
type textarea "SERVICE INCENTIVE PAID TO [PERSON_NAME] 1 HEADMASSAGE"
click at [684, 391] on button "Save" at bounding box center [699, 387] width 39 height 23
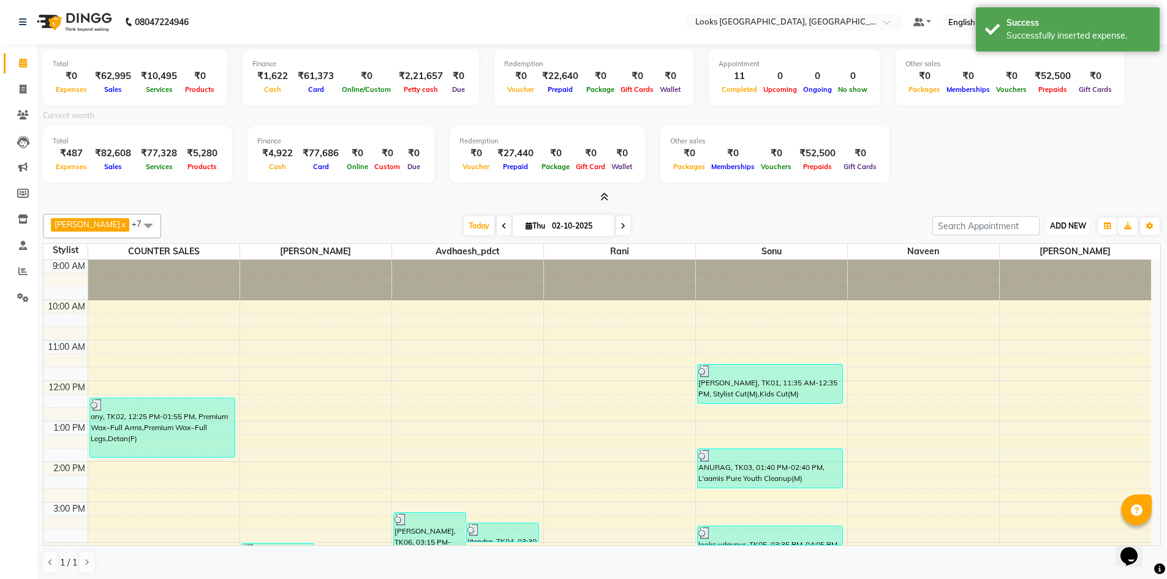
click at [1072, 229] on span "ADD NEW" at bounding box center [1068, 225] width 36 height 9
click at [1009, 276] on link "Add Expense" at bounding box center [1040, 281] width 97 height 16
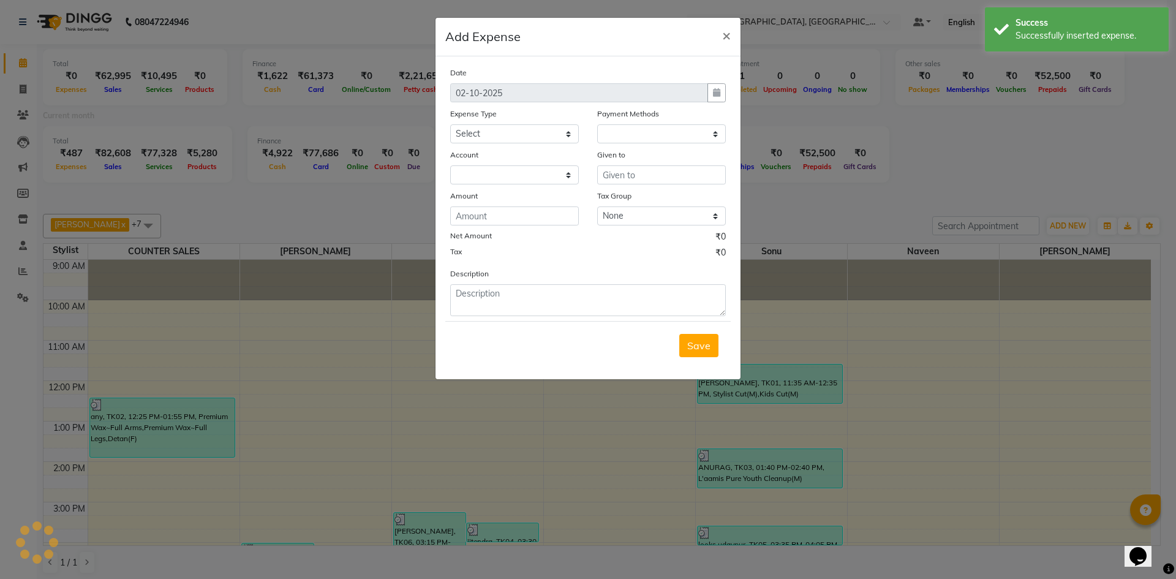
select select "1"
select select "3277"
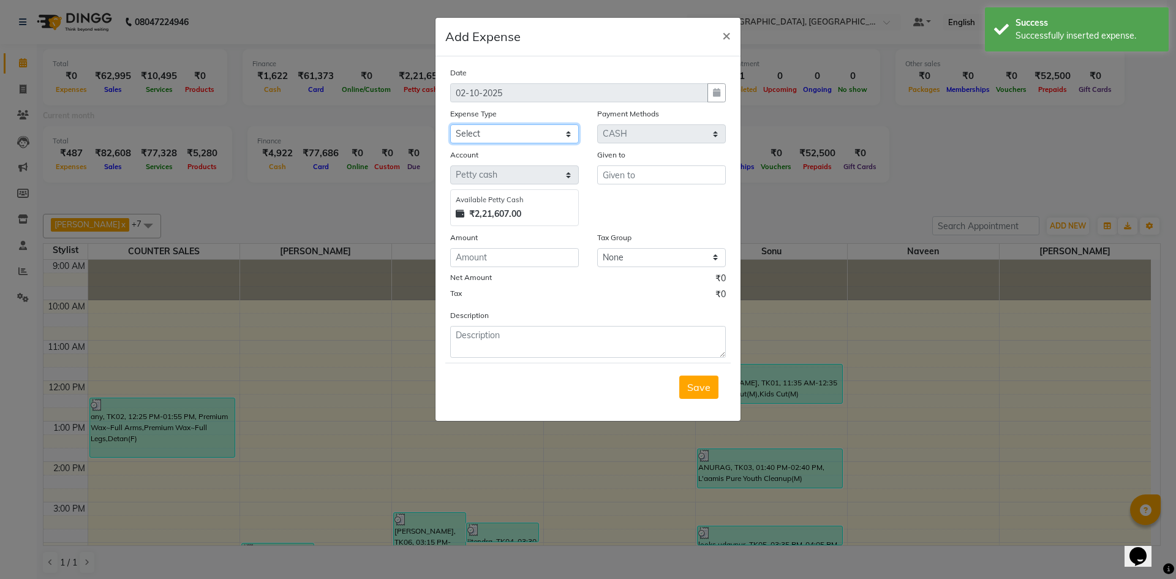
click at [495, 138] on select "Select Accommodation Aesthetics Bank Deposit BLINKIT Cash Handover Client Refun…" at bounding box center [514, 133] width 129 height 19
select select "24899"
click at [450, 124] on select "Select Accommodation Aesthetics Bank Deposit BLINKIT Cash Handover Client Refun…" at bounding box center [514, 133] width 129 height 19
click at [632, 177] on input "text" at bounding box center [661, 174] width 129 height 19
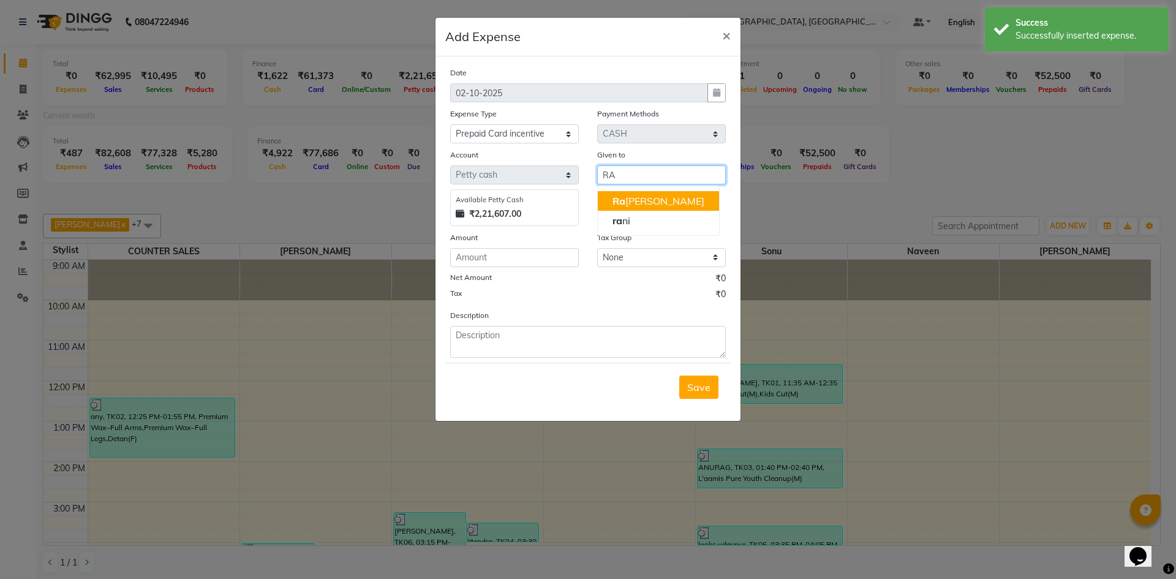
click at [618, 201] on span "Ra" at bounding box center [619, 201] width 13 height 12
type input "[PERSON_NAME]"
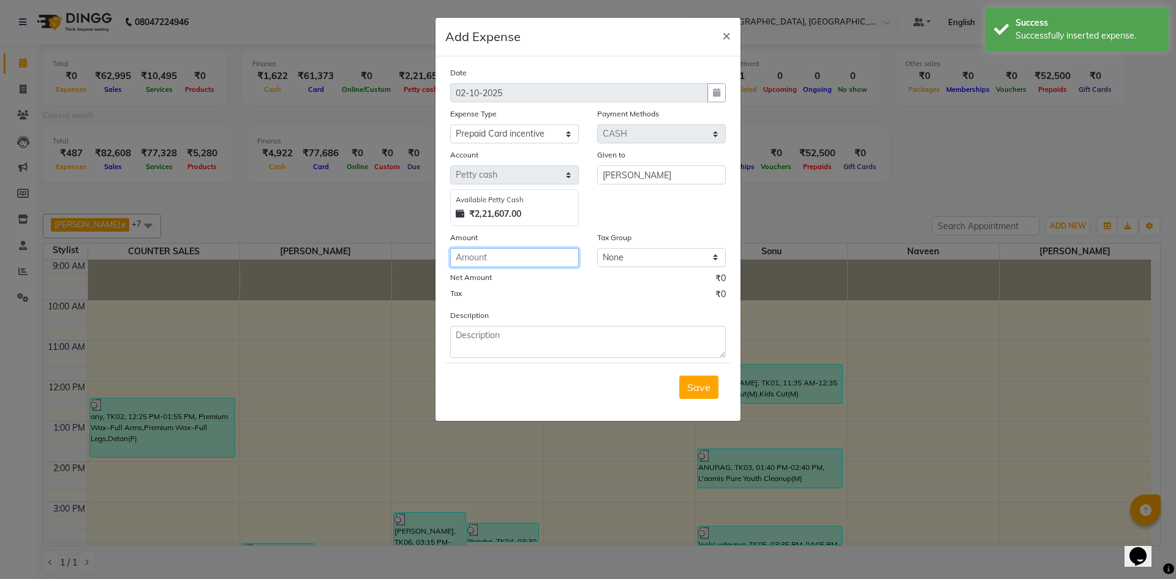
click at [514, 262] on input "number" at bounding box center [514, 257] width 129 height 19
type input "1000"
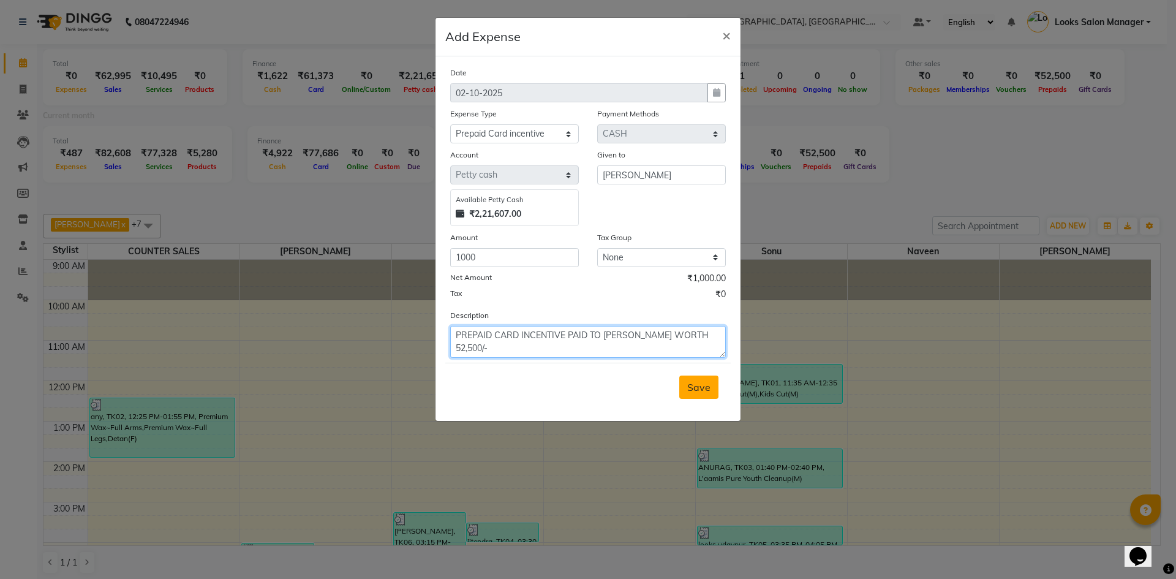
type textarea "PREPAID CARD INCENTIVE PAID TO MR. RAJAN WORTH 52,500/-"
click at [702, 385] on span "Save" at bounding box center [699, 387] width 23 height 12
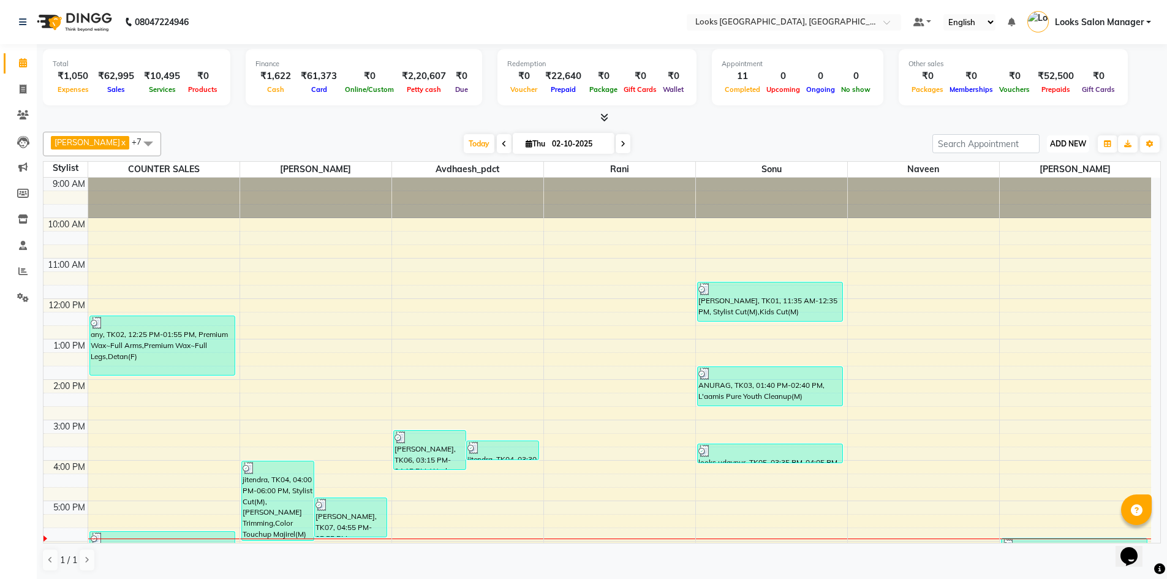
click at [1059, 137] on button "ADD NEW Toggle Dropdown" at bounding box center [1068, 143] width 42 height 17
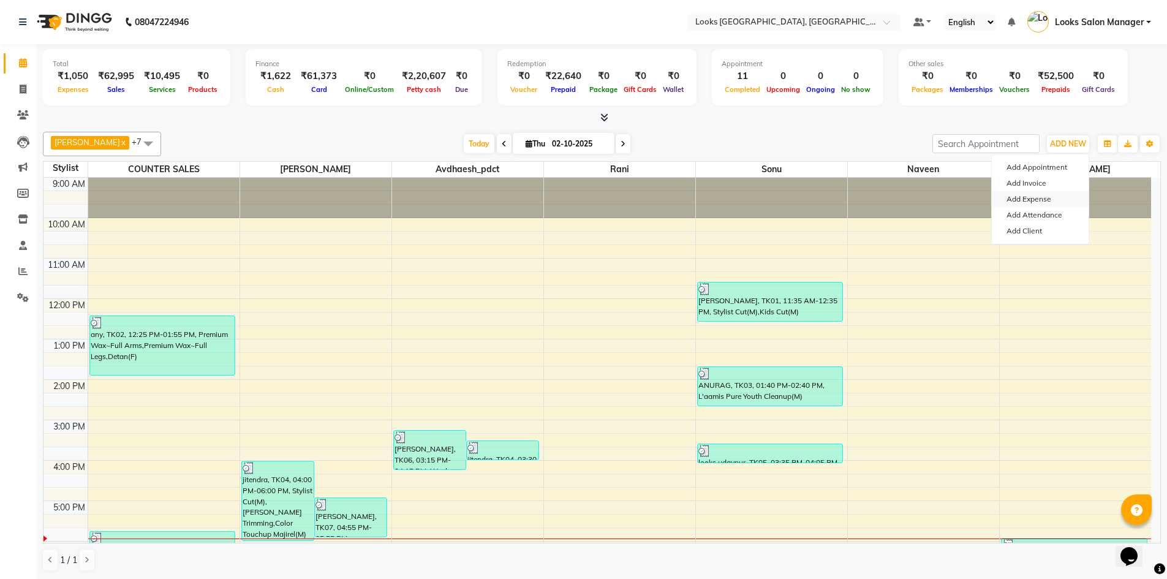
click at [1011, 202] on link "Add Expense" at bounding box center [1040, 199] width 97 height 16
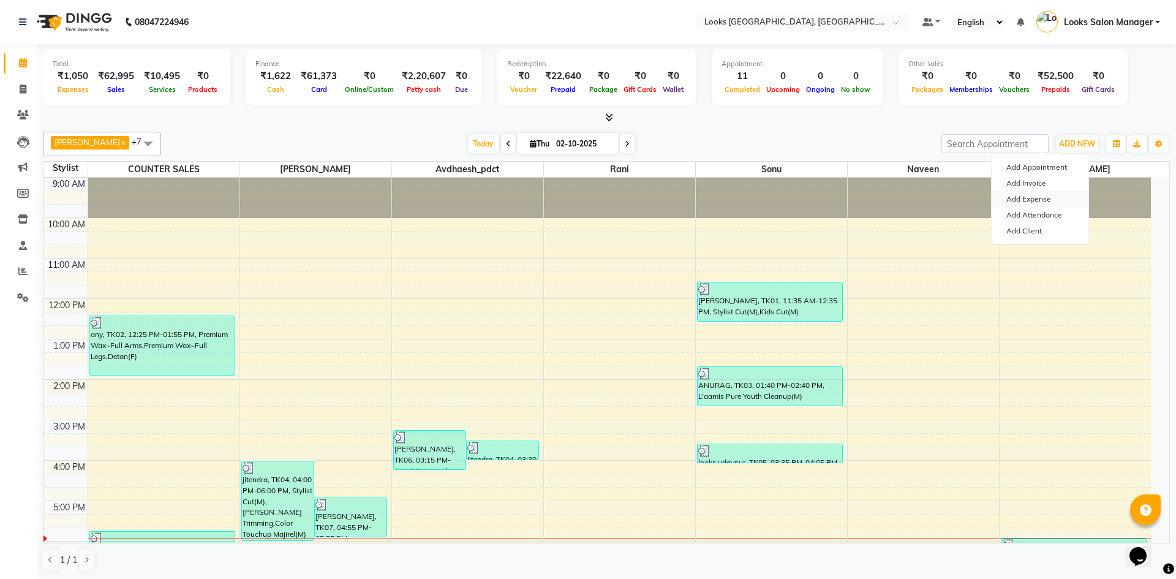
select select "1"
select select "3277"
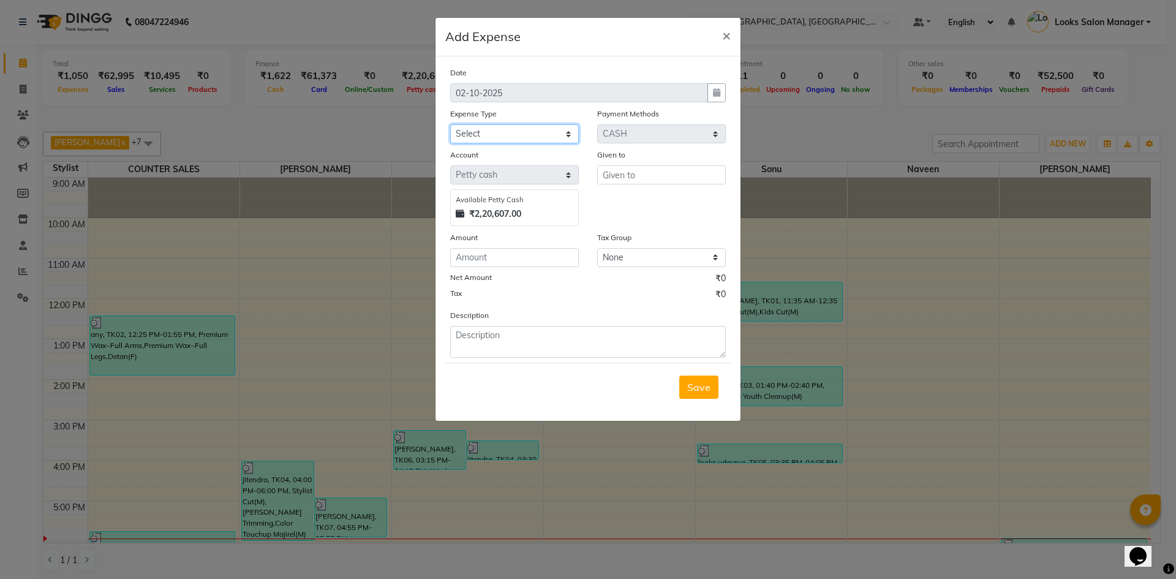
click at [535, 126] on select "Select Accommodation Aesthetics Bank Deposit BLINKIT Cash Handover Client Refun…" at bounding box center [514, 133] width 129 height 19
select select "24890"
click at [450, 124] on select "Select Accommodation Aesthetics Bank Deposit BLINKIT Cash Handover Client Refun…" at bounding box center [514, 133] width 129 height 19
click at [608, 175] on input "text" at bounding box center [661, 174] width 129 height 19
click at [625, 196] on ngb-highlight "So nu" at bounding box center [624, 201] width 23 height 12
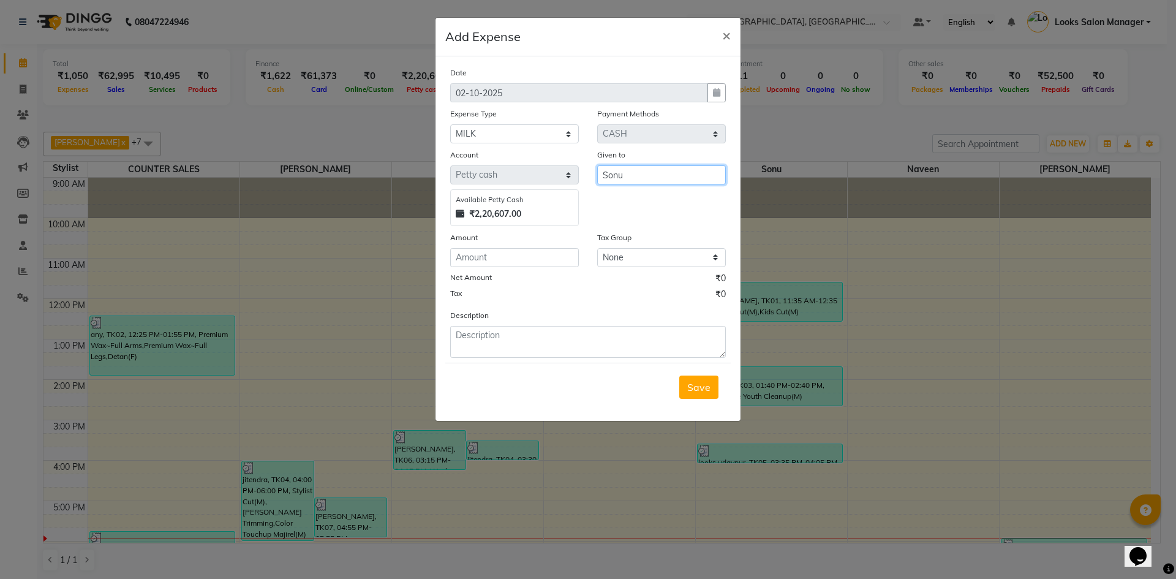
type input "Sonu"
click at [517, 248] on input "number" at bounding box center [514, 257] width 129 height 19
type input "56"
type textarea "MILK"
click at [714, 385] on button "Save" at bounding box center [699, 387] width 39 height 23
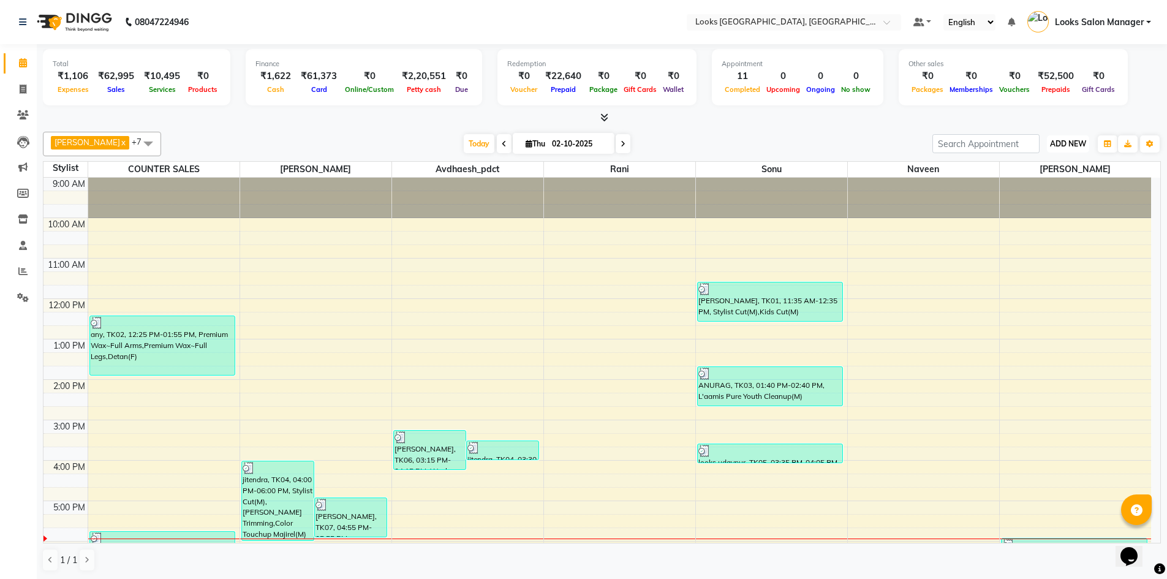
click at [1070, 139] on span "ADD NEW" at bounding box center [1068, 143] width 36 height 9
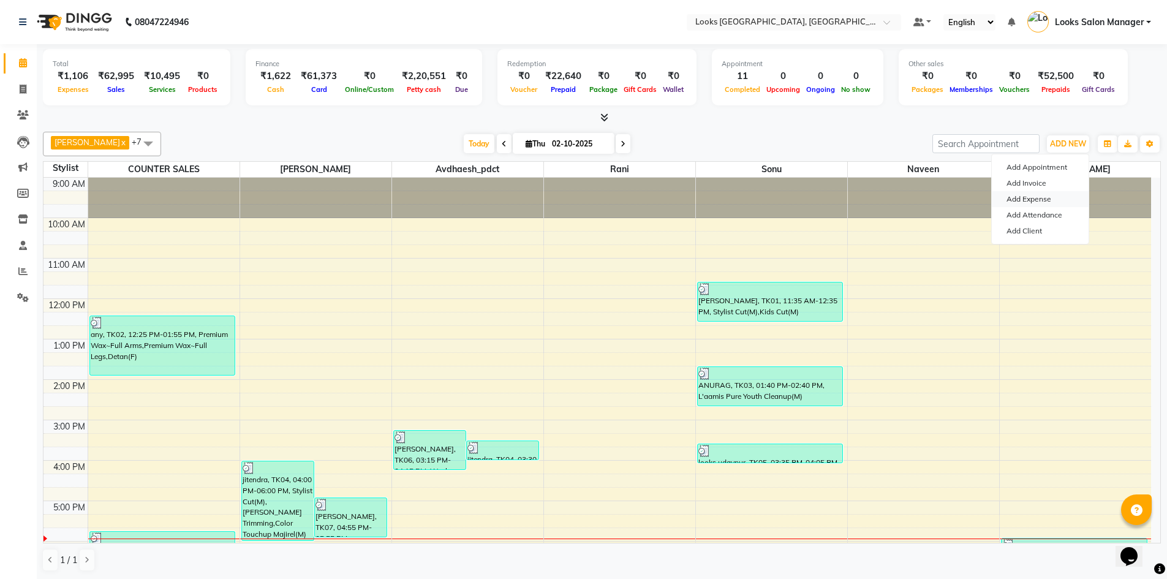
click at [1023, 199] on link "Add Expense" at bounding box center [1040, 199] width 97 height 16
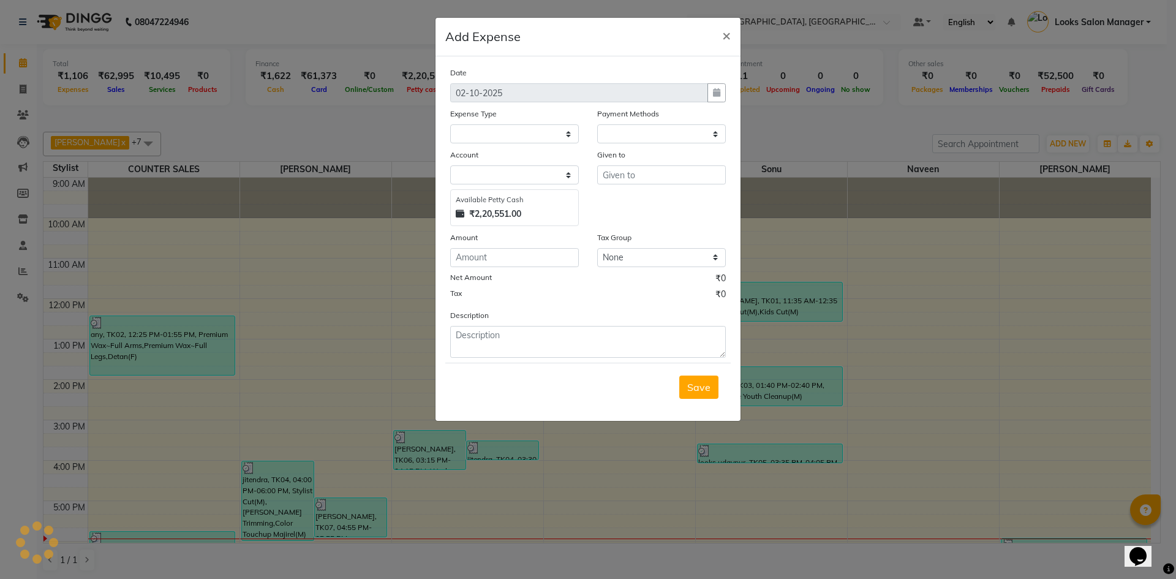
select select "1"
select select "3277"
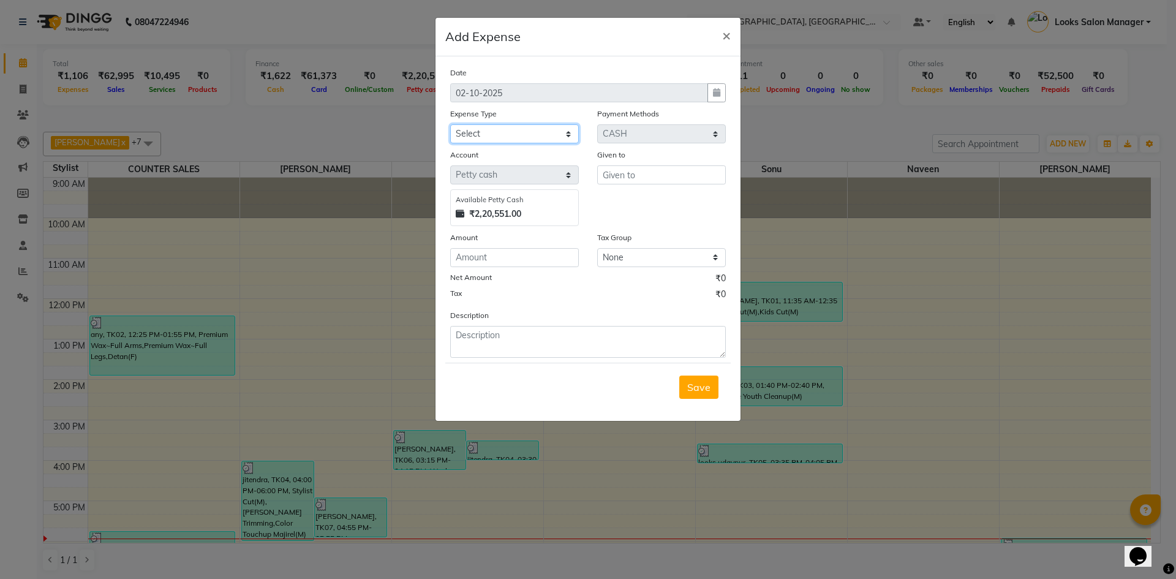
click at [477, 142] on select "Select Accommodation Aesthetics Bank Deposit BLINKIT Cash Handover Client Refun…" at bounding box center [514, 133] width 129 height 19
drag, startPoint x: 335, startPoint y: 117, endPoint x: 320, endPoint y: 115, distance: 15.5
click at [335, 117] on ngb-modal-window "Add Expense × Date 02-10-2025 Expense Type Select Accommodation Aesthetics Bank…" at bounding box center [588, 289] width 1176 height 579
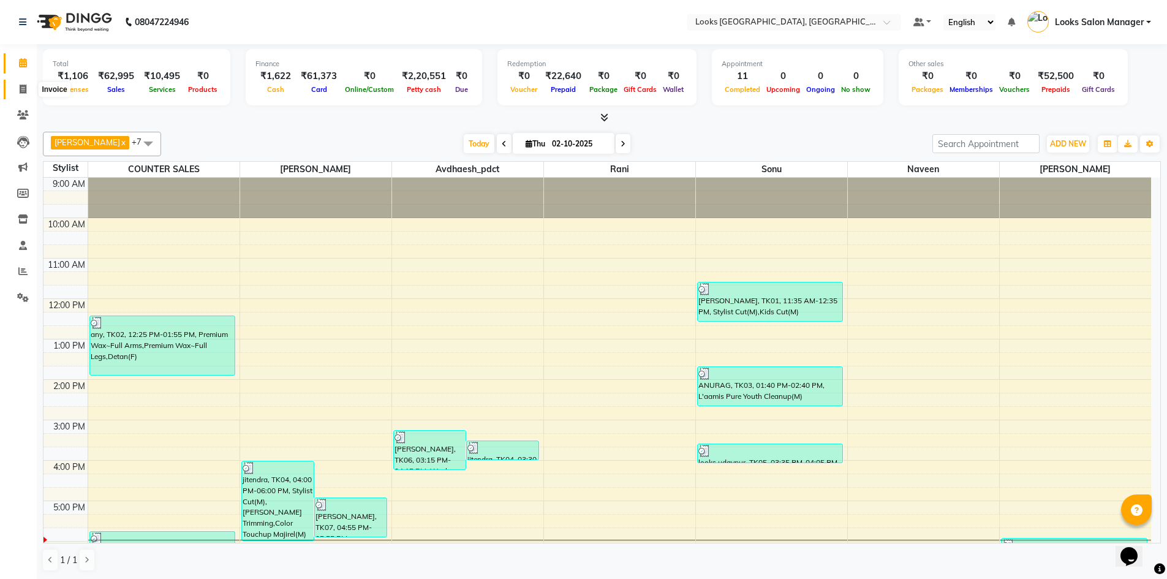
click at [23, 89] on icon at bounding box center [23, 89] width 7 height 9
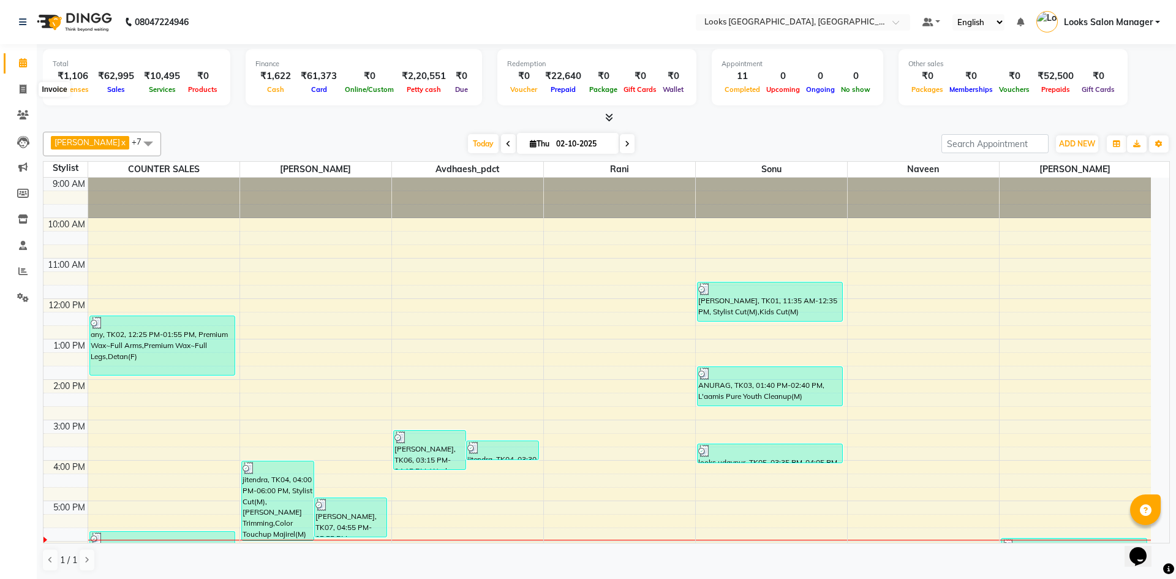
select select "4460"
select select "service"
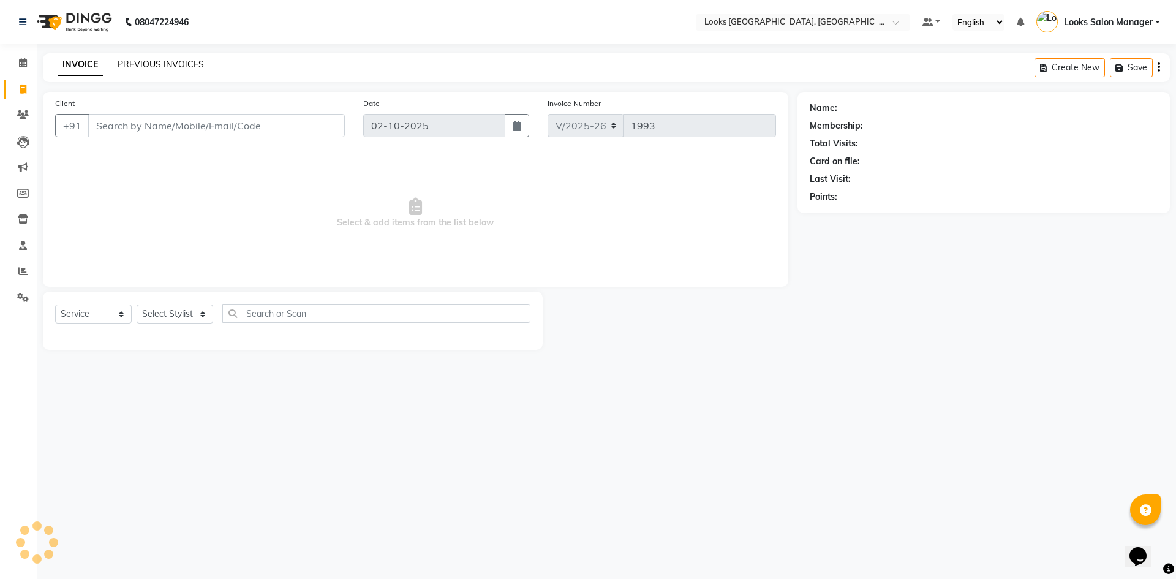
click at [175, 64] on link "PREVIOUS INVOICES" at bounding box center [161, 64] width 86 height 11
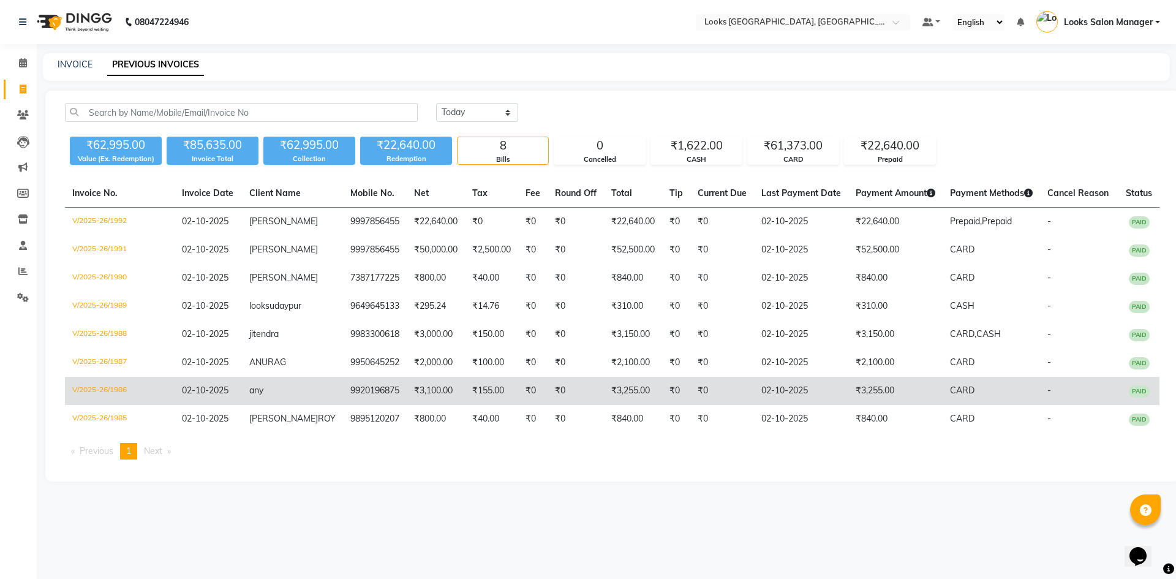
click at [264, 396] on td "any" at bounding box center [292, 391] width 101 height 28
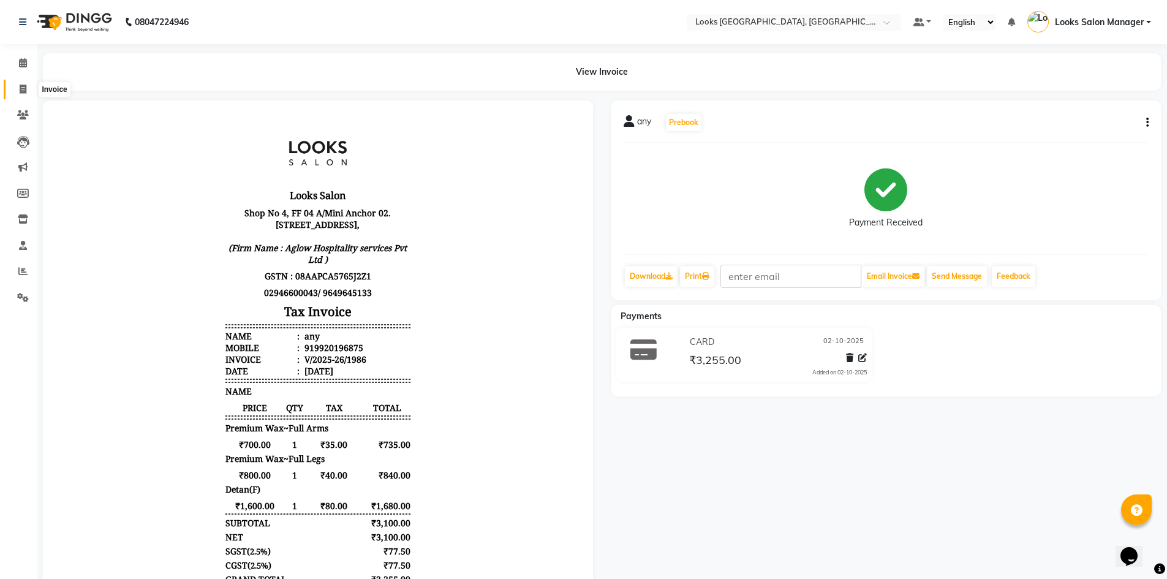
click at [18, 93] on span at bounding box center [22, 90] width 21 height 14
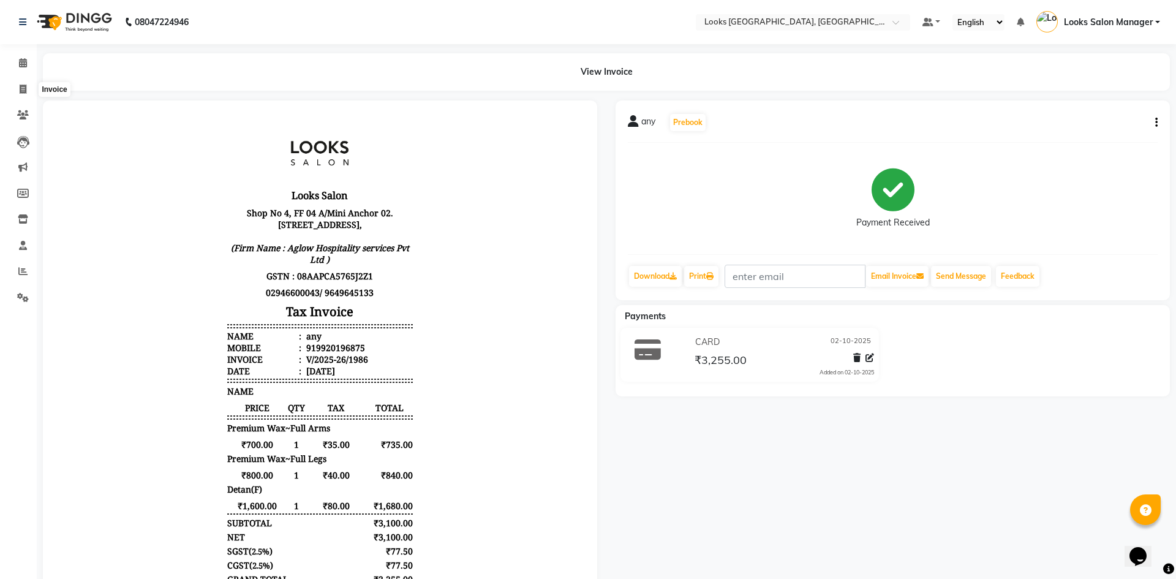
select select "4460"
select select "service"
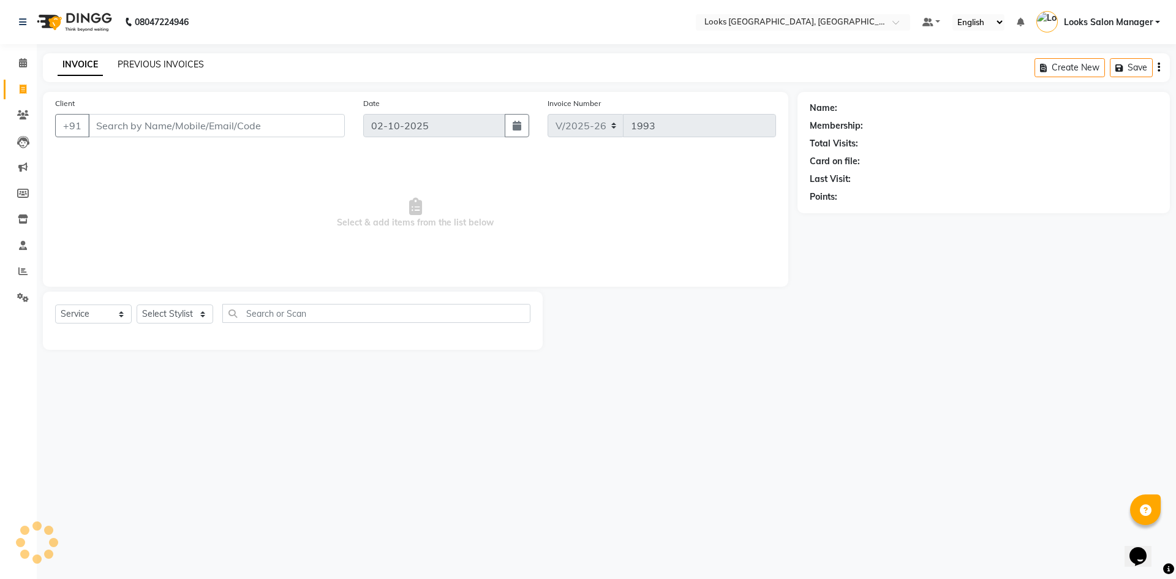
click at [159, 60] on link "PREVIOUS INVOICES" at bounding box center [161, 64] width 86 height 11
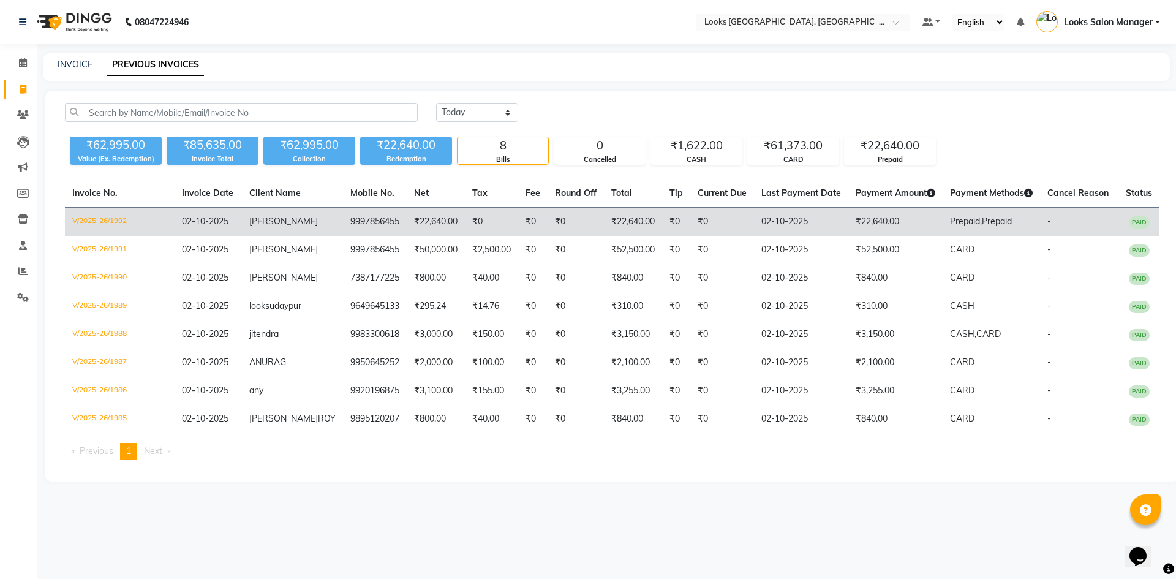
click at [295, 222] on td "[PERSON_NAME]" at bounding box center [292, 222] width 101 height 29
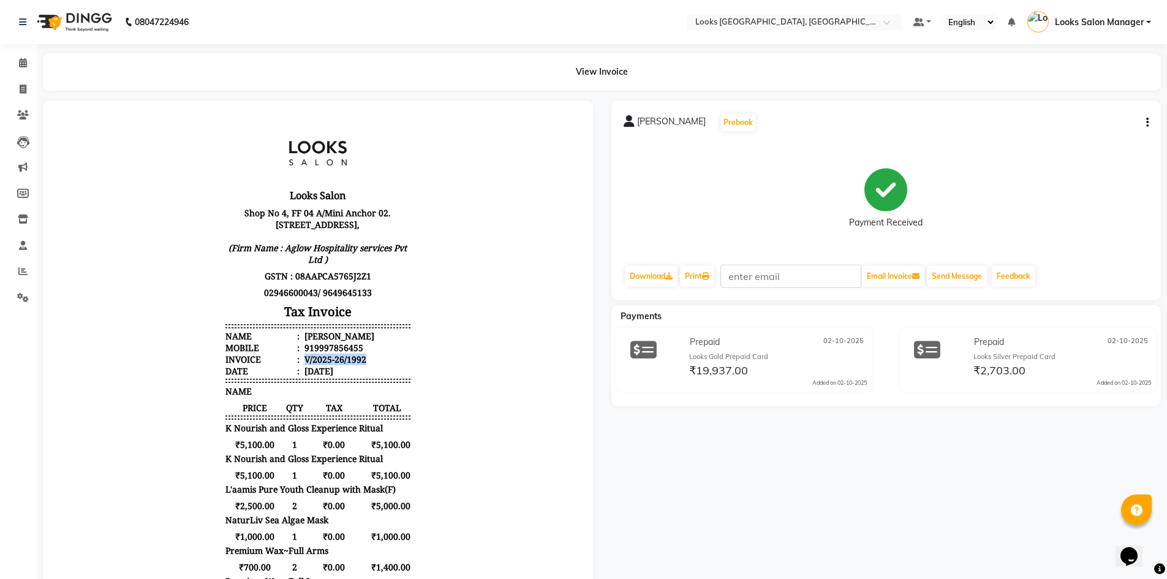
drag, startPoint x: 294, startPoint y: 370, endPoint x: 359, endPoint y: 373, distance: 65.0
click at [359, 365] on li "Invoice : V/2025-26/1992" at bounding box center [317, 360] width 185 height 12
drag, startPoint x: 346, startPoint y: 378, endPoint x: 304, endPoint y: 370, distance: 42.4
click at [305, 365] on div "V/2025-26/1992" at bounding box center [334, 360] width 64 height 12
drag, startPoint x: 294, startPoint y: 370, endPoint x: 361, endPoint y: 374, distance: 66.9
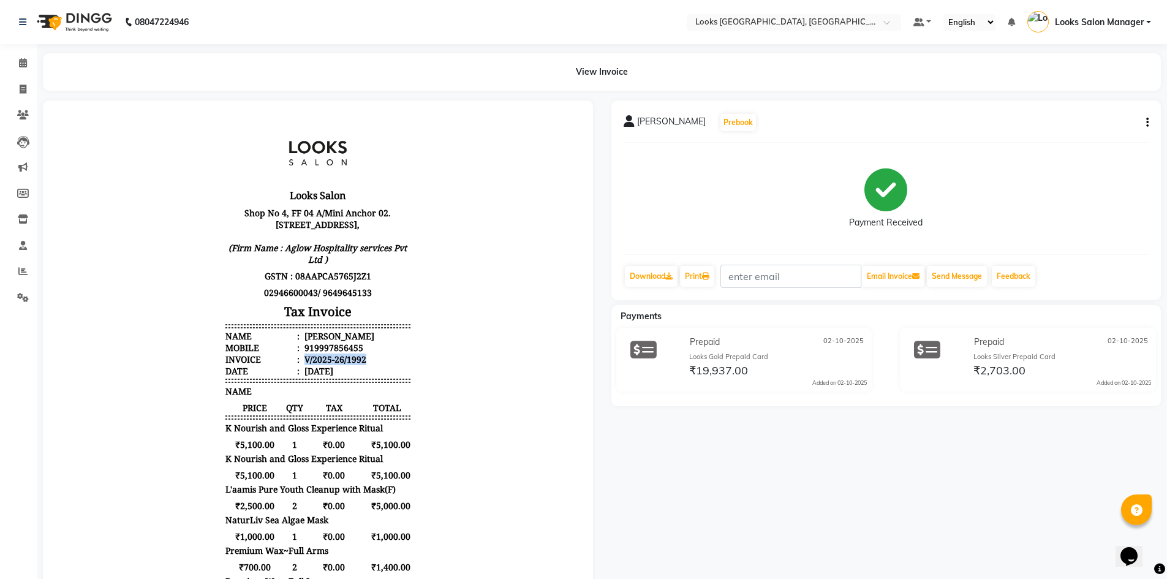
click at [361, 365] on li "Invoice : V/2025-26/1992" at bounding box center [317, 360] width 185 height 12
copy div "V/2025-26/1992"
click at [17, 67] on span at bounding box center [22, 63] width 21 height 14
